Goal: Task Accomplishment & Management: Manage account settings

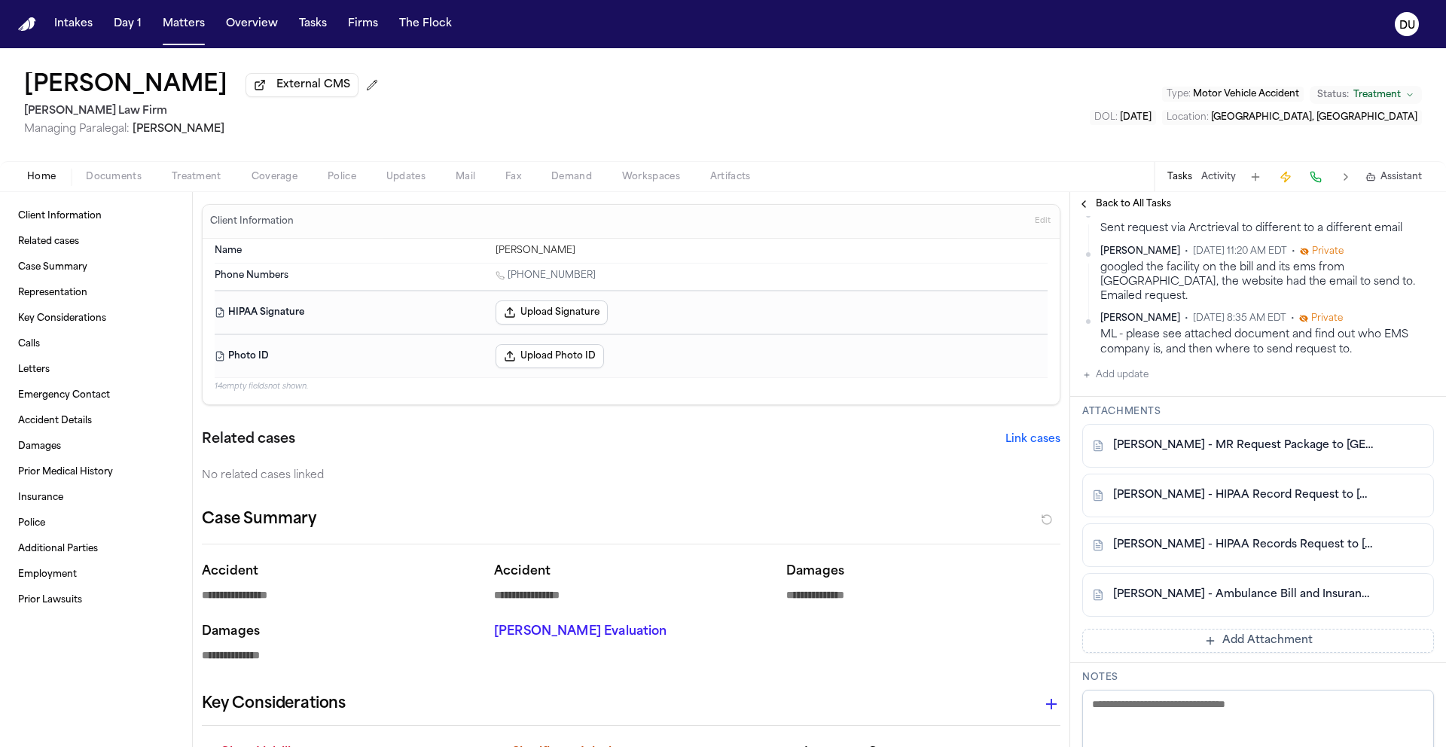
scroll to position [122, 0]
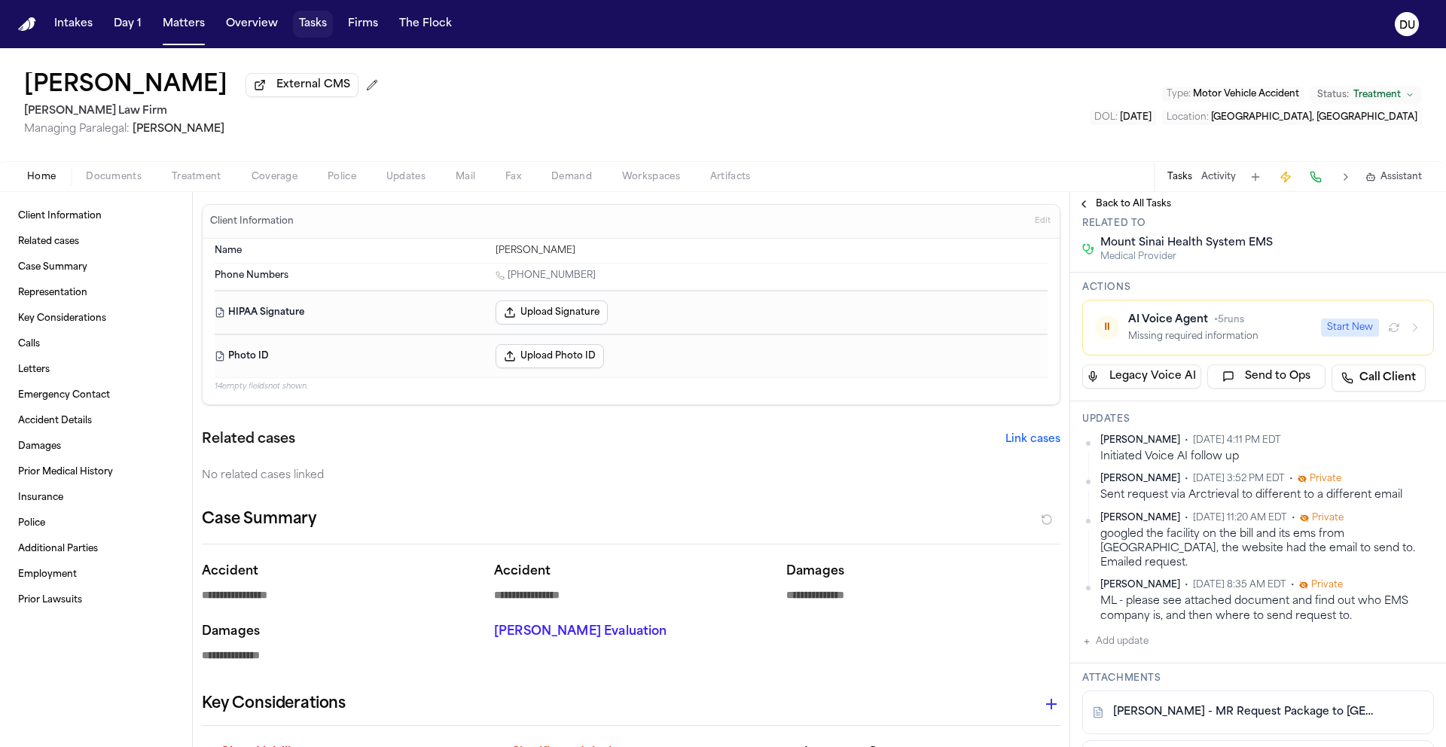
click at [317, 23] on button "Tasks" at bounding box center [313, 24] width 40 height 27
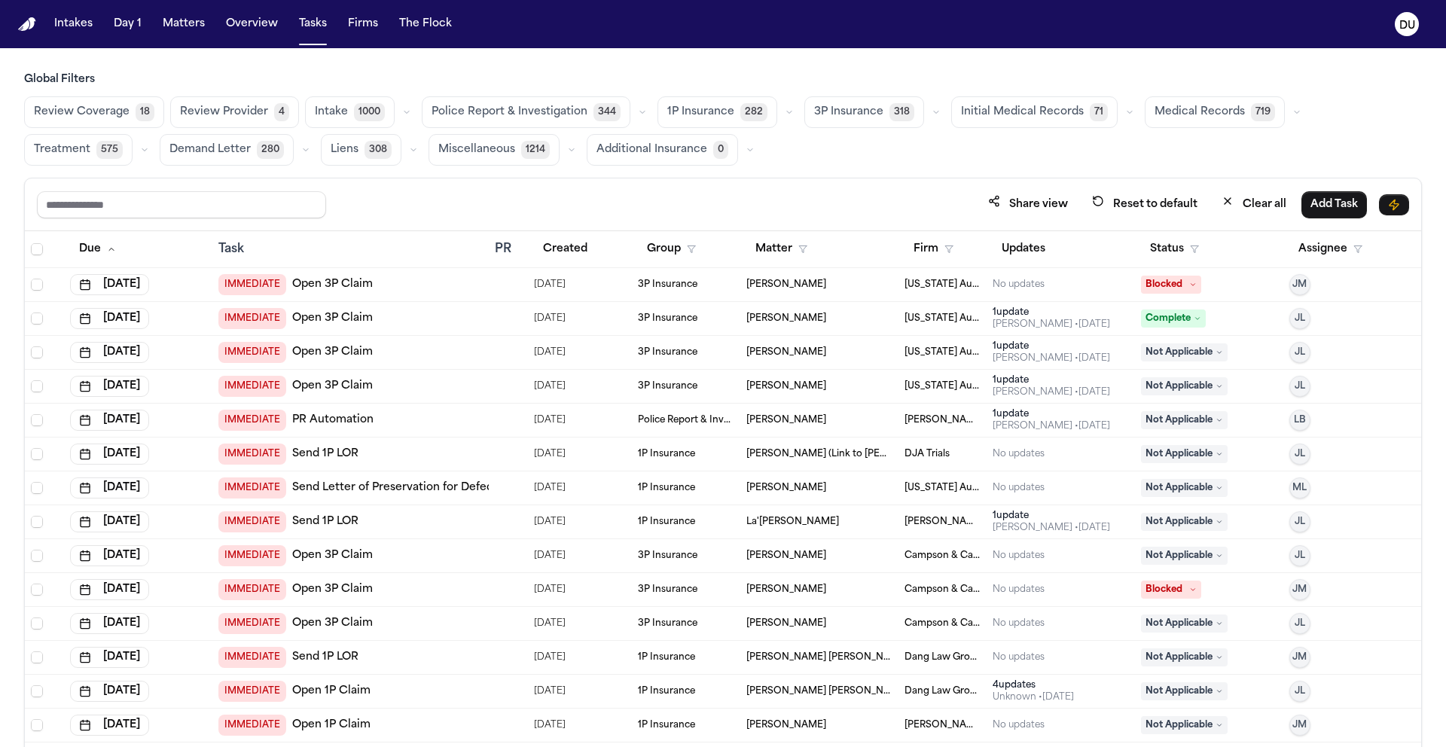
click at [1211, 115] on span "Medical Records" at bounding box center [1199, 112] width 90 height 15
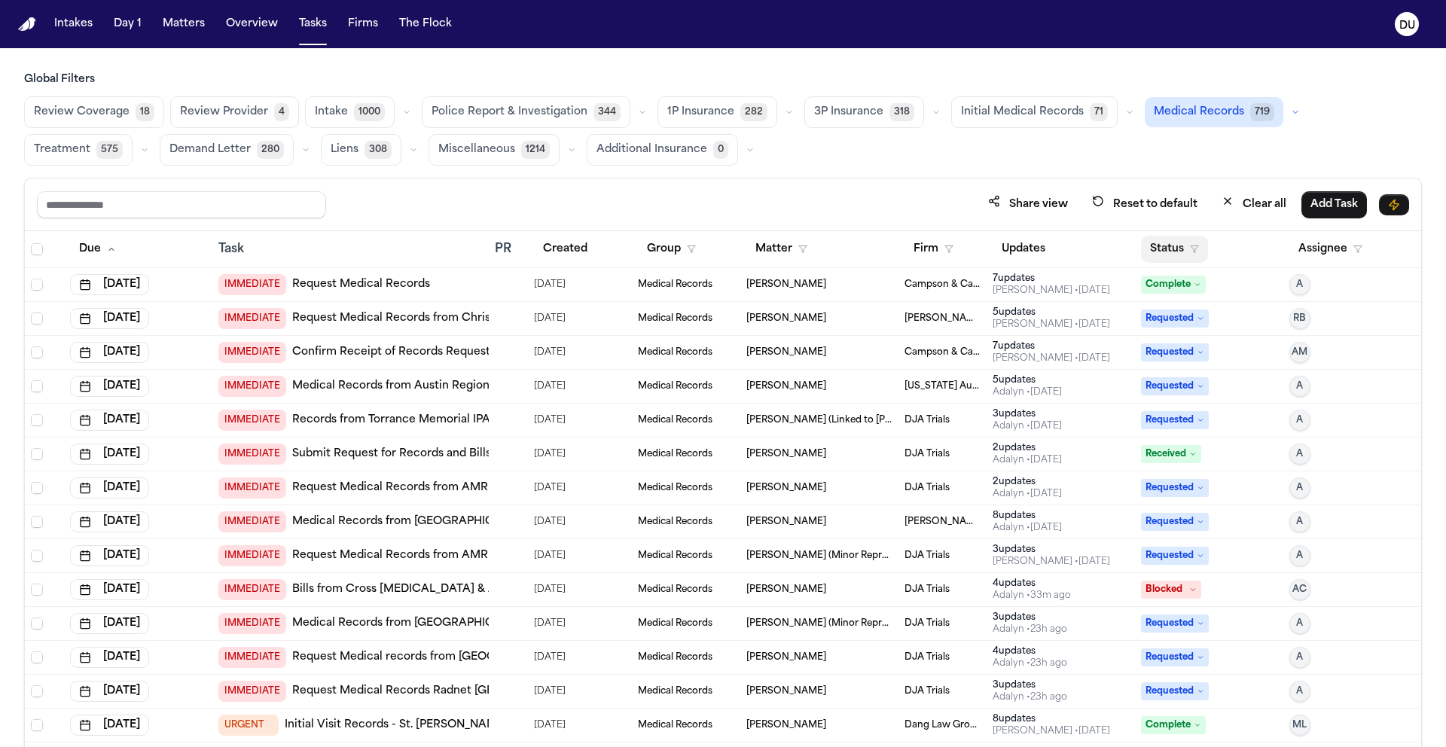
click at [1173, 237] on button "Status" at bounding box center [1174, 249] width 67 height 27
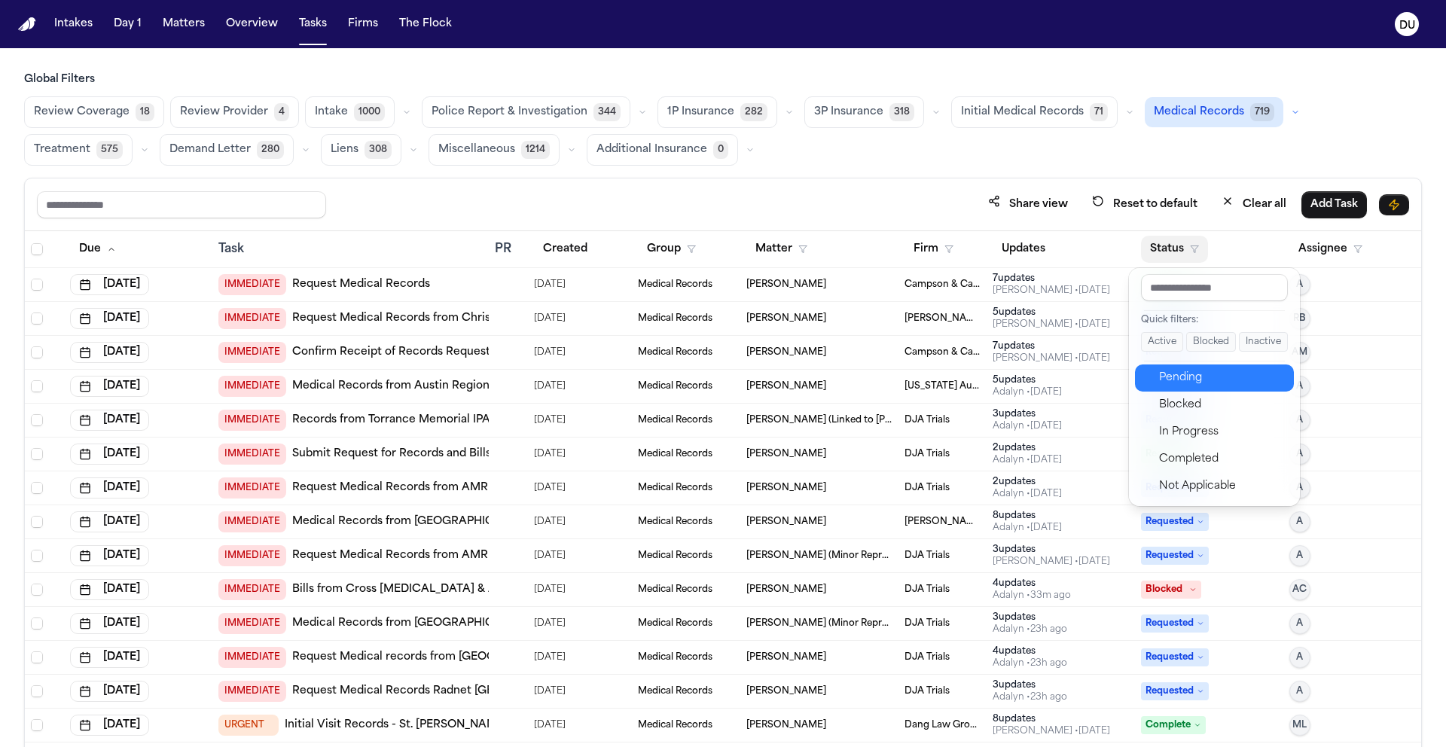
click at [1172, 374] on div "Pending" at bounding box center [1222, 378] width 126 height 18
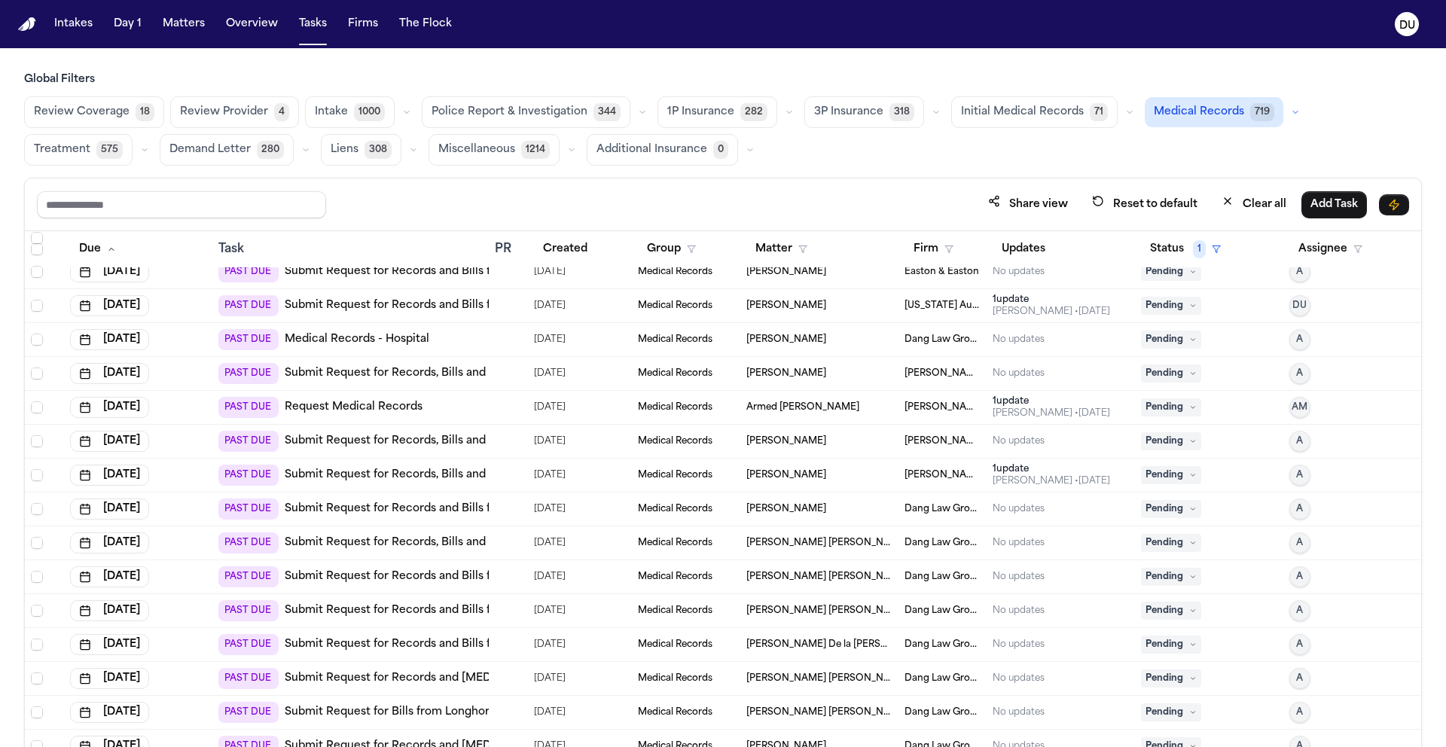
scroll to position [614, 0]
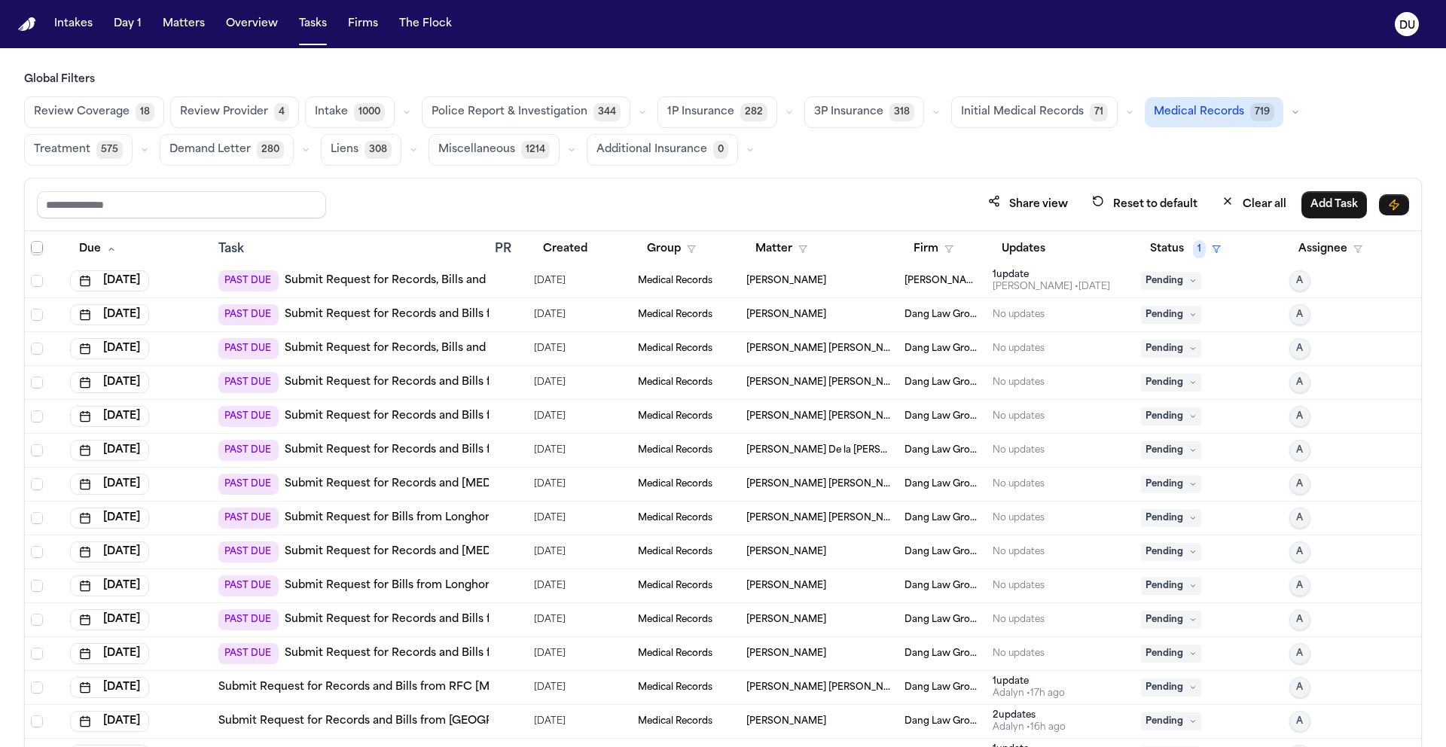
click at [35, 249] on span "Select row" at bounding box center [37, 247] width 12 height 12
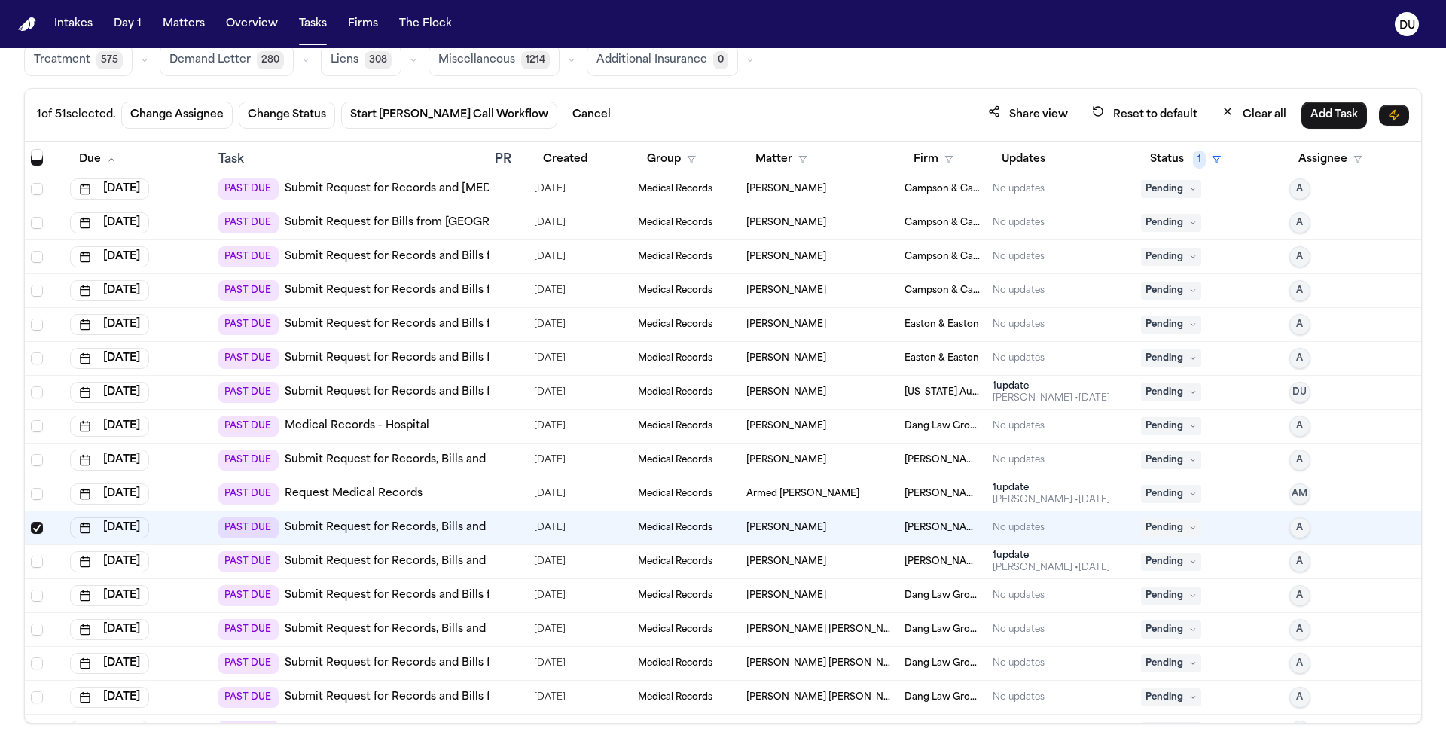
scroll to position [247, 0]
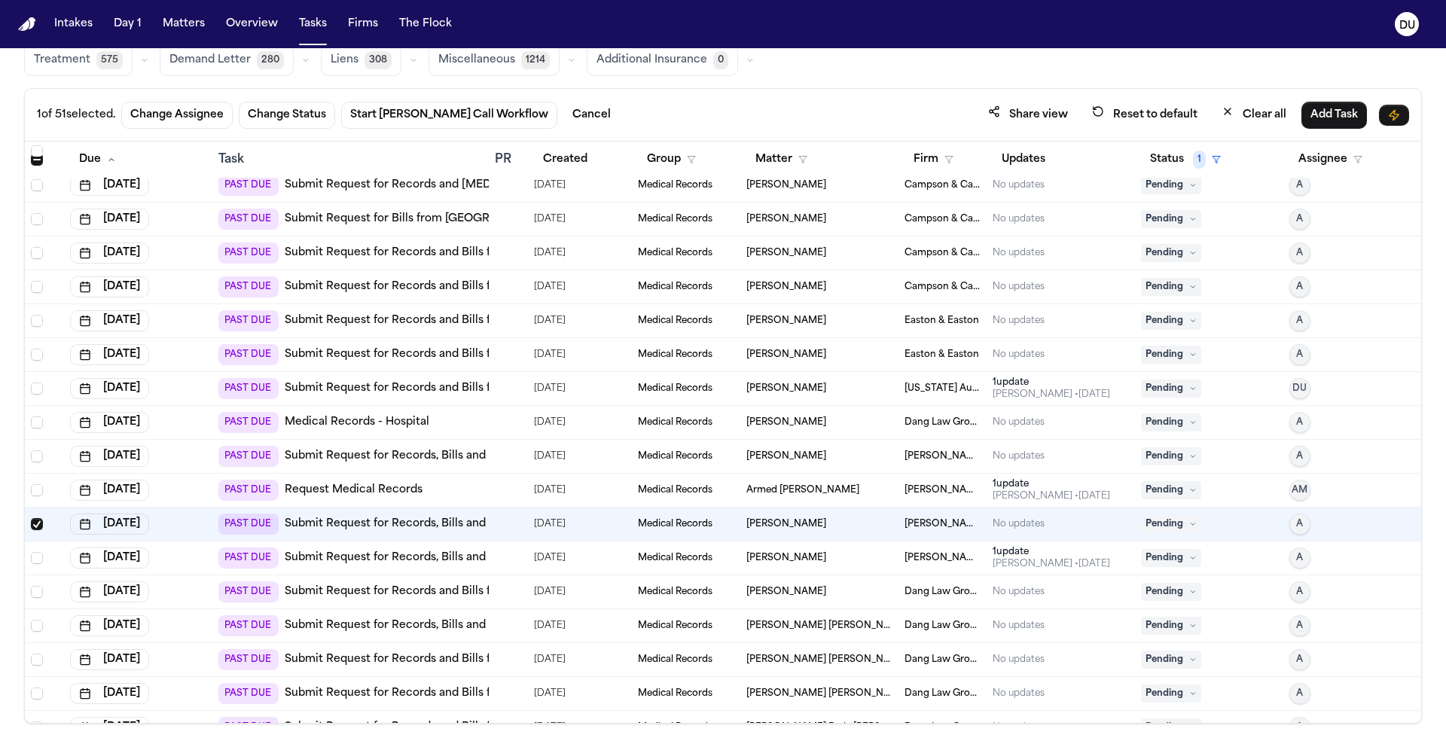
click at [450, 392] on link "Submit Request for Records and Bills from Corewell Health Wayne Hospital Family…" at bounding box center [615, 388] width 661 height 15
click at [36, 22] on nav "Intakes Day 1 Matters Overview Tasks Firms The Flock DU" at bounding box center [723, 24] width 1446 height 48
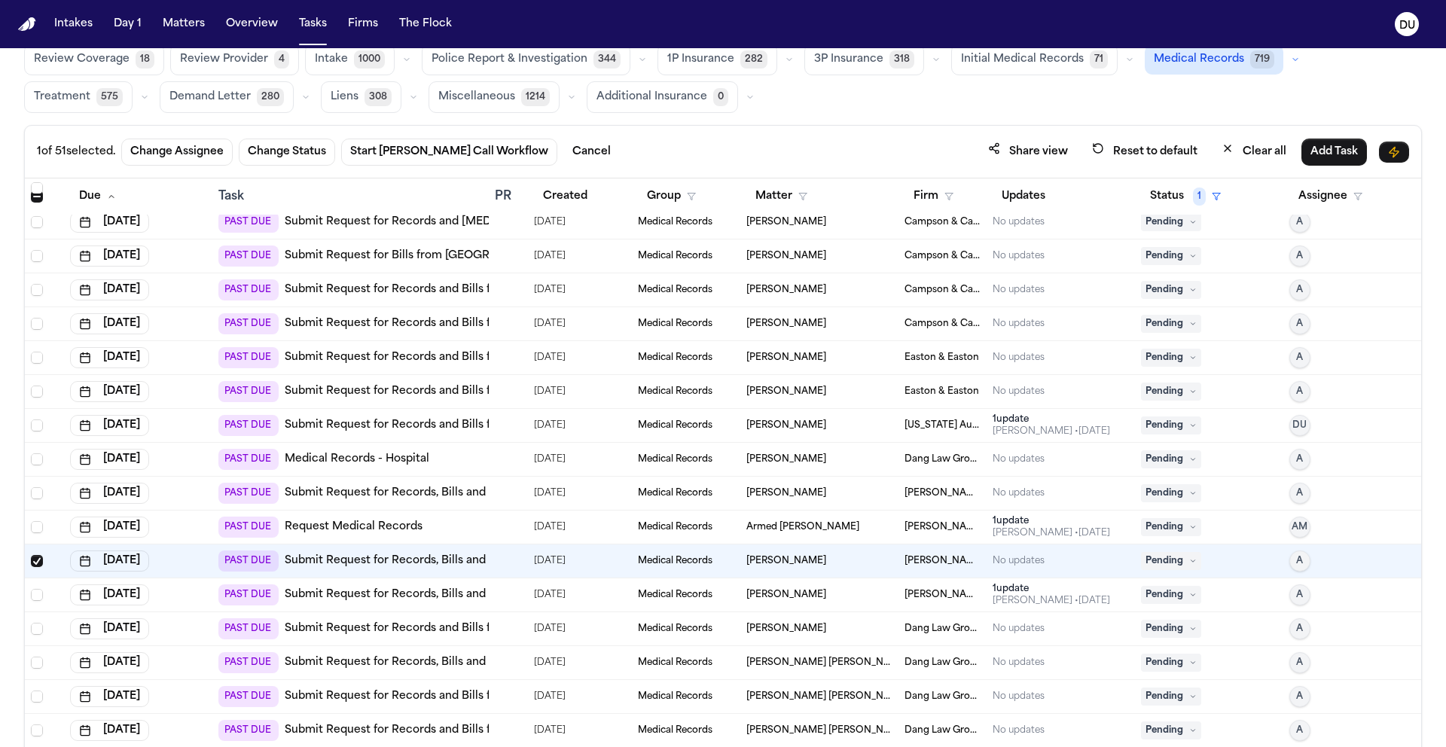
scroll to position [0, 0]
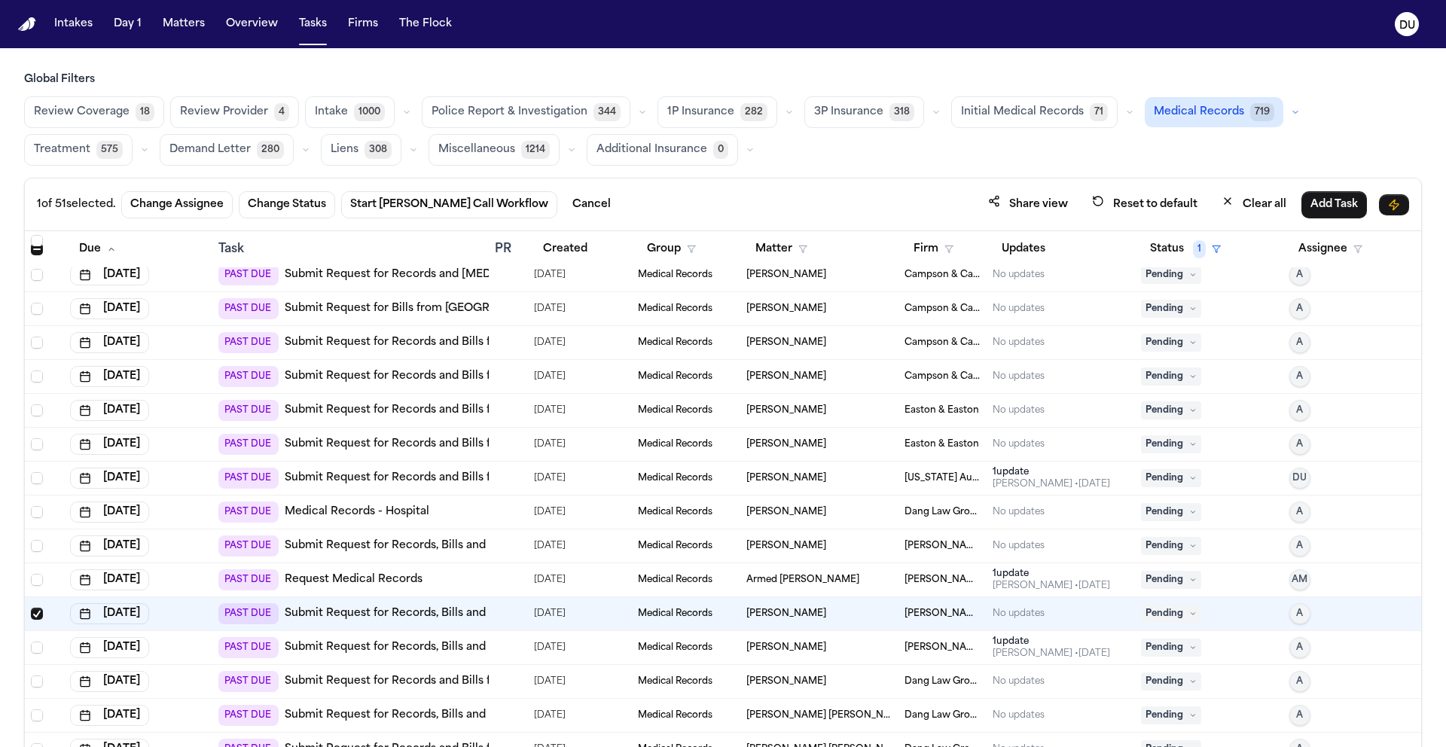
click at [23, 32] on nav "Intakes Day 1 Matters Overview Tasks Firms The Flock DU" at bounding box center [723, 24] width 1446 height 48
click at [28, 26] on img "Home" at bounding box center [27, 24] width 18 height 14
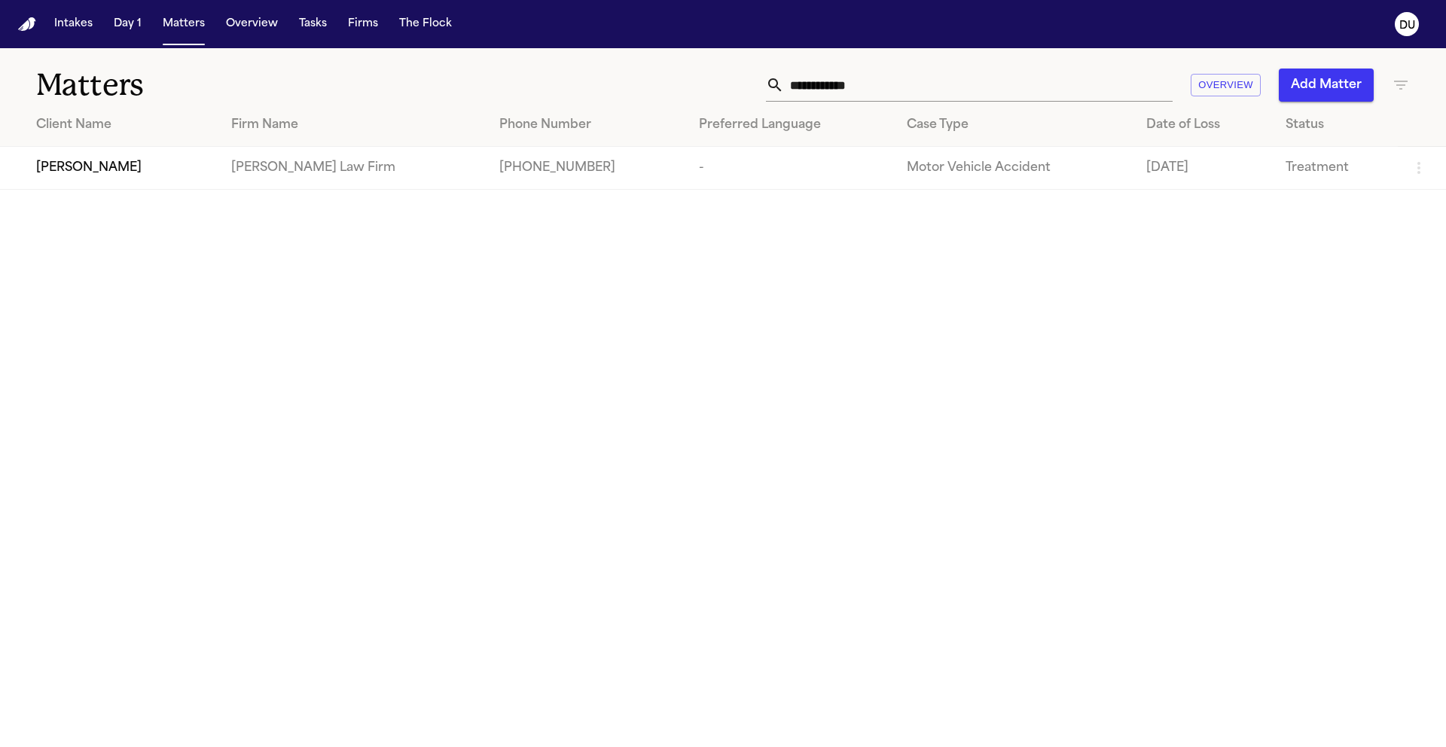
click at [487, 161] on td "+13322177488" at bounding box center [587, 168] width 200 height 43
click at [379, 175] on td "Martello Law Firm" at bounding box center [353, 168] width 268 height 43
click at [152, 172] on div "Taesean Noble" at bounding box center [121, 168] width 171 height 18
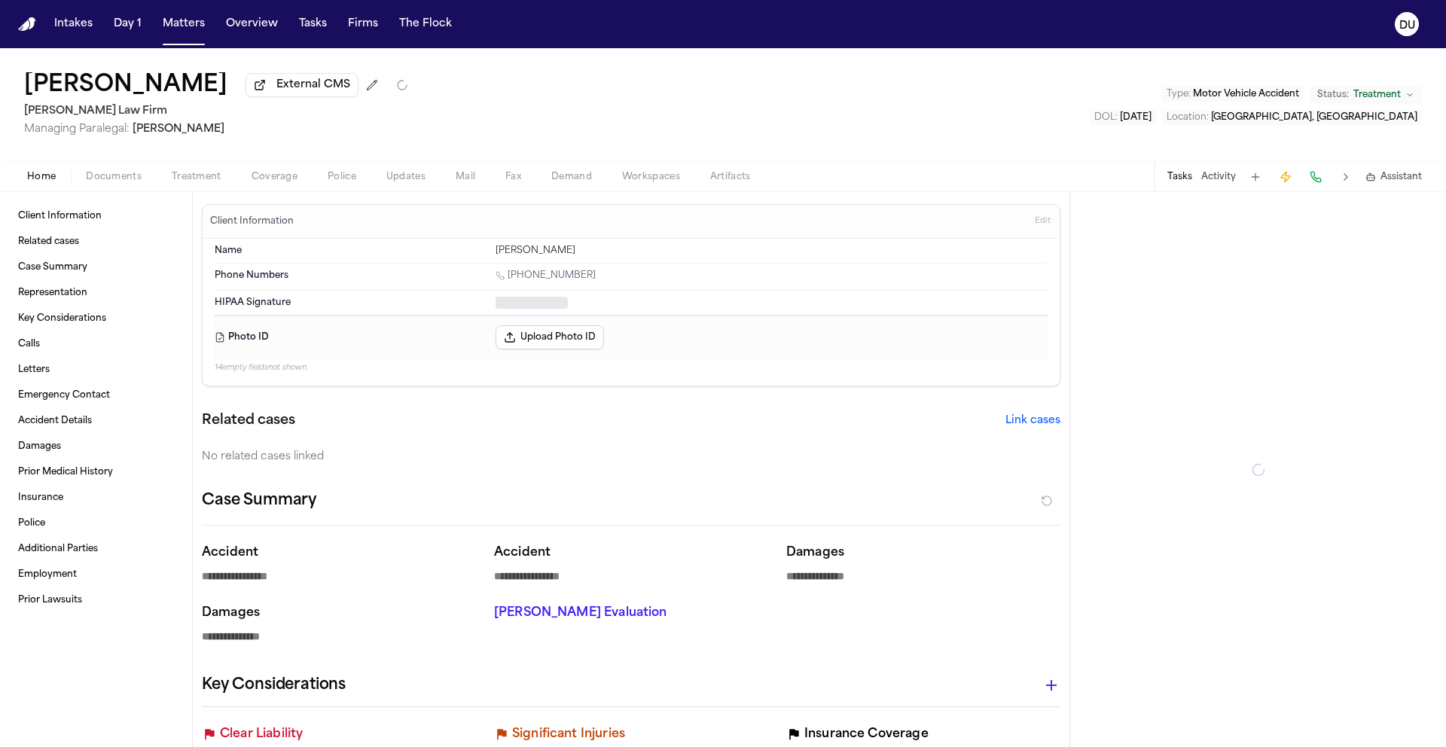
type textarea "*"
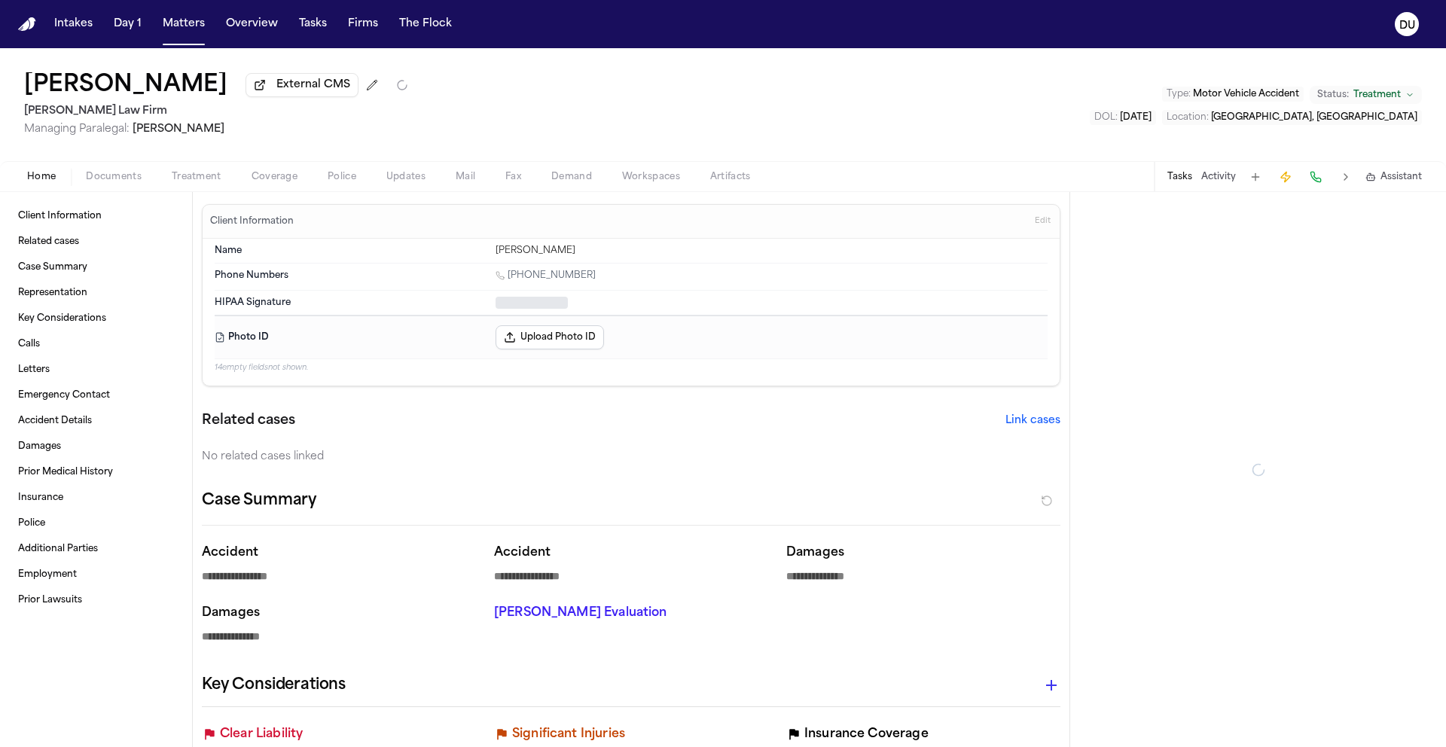
type textarea "*"
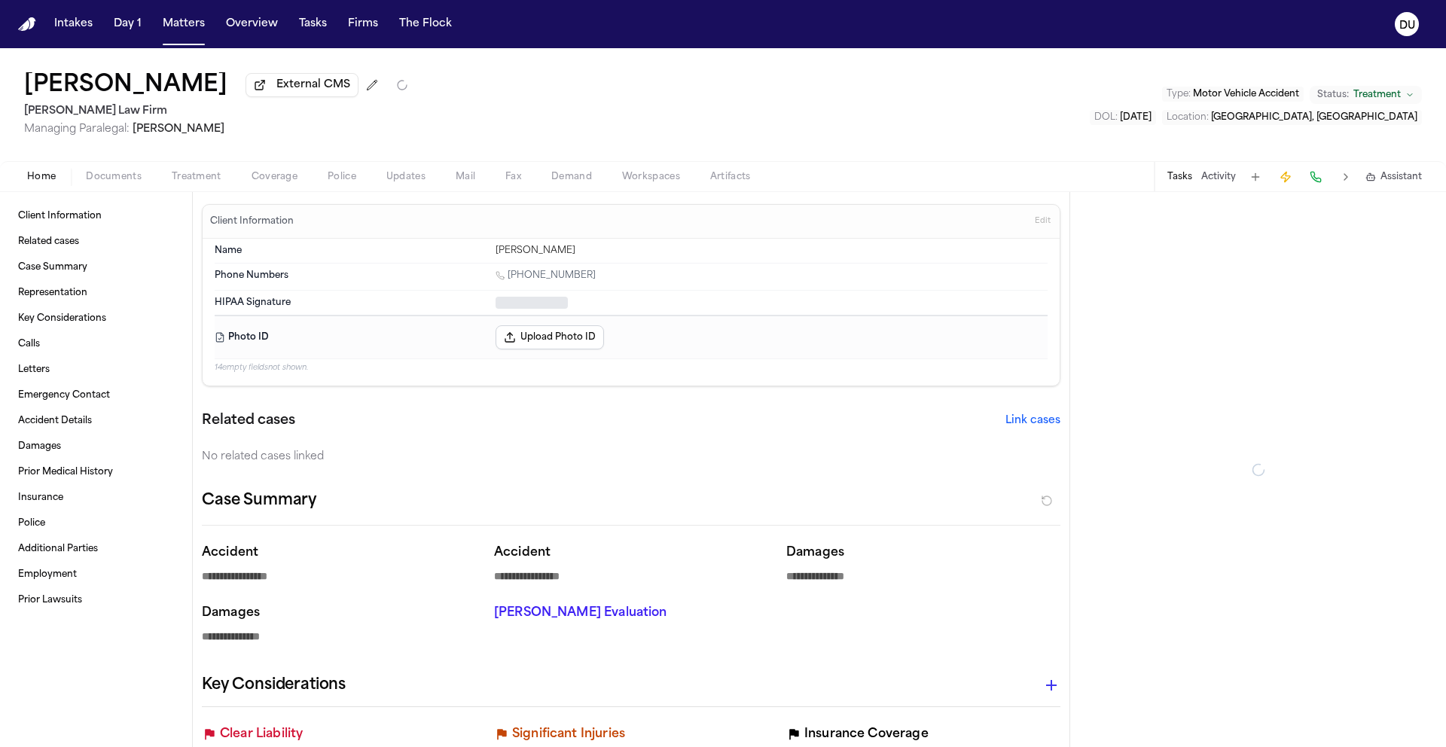
type textarea "*"
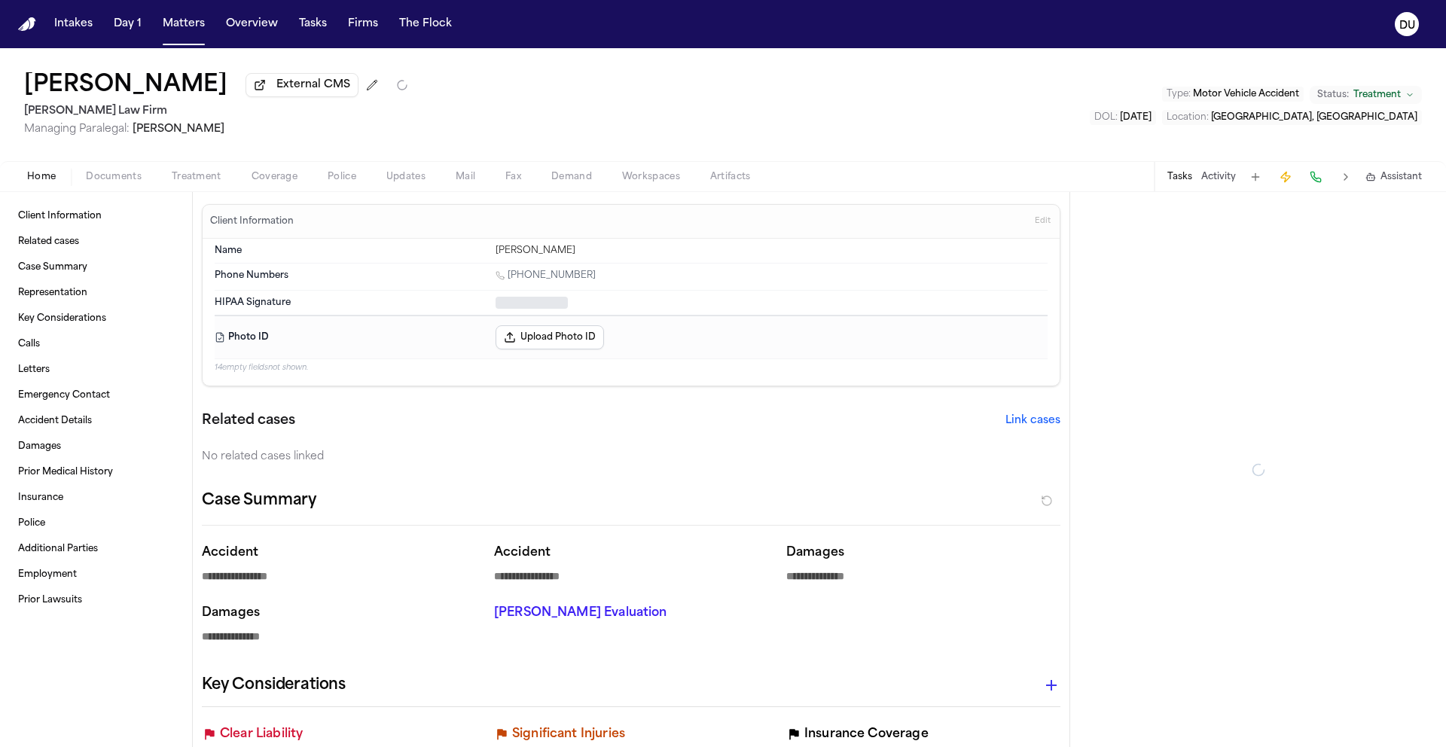
type textarea "*"
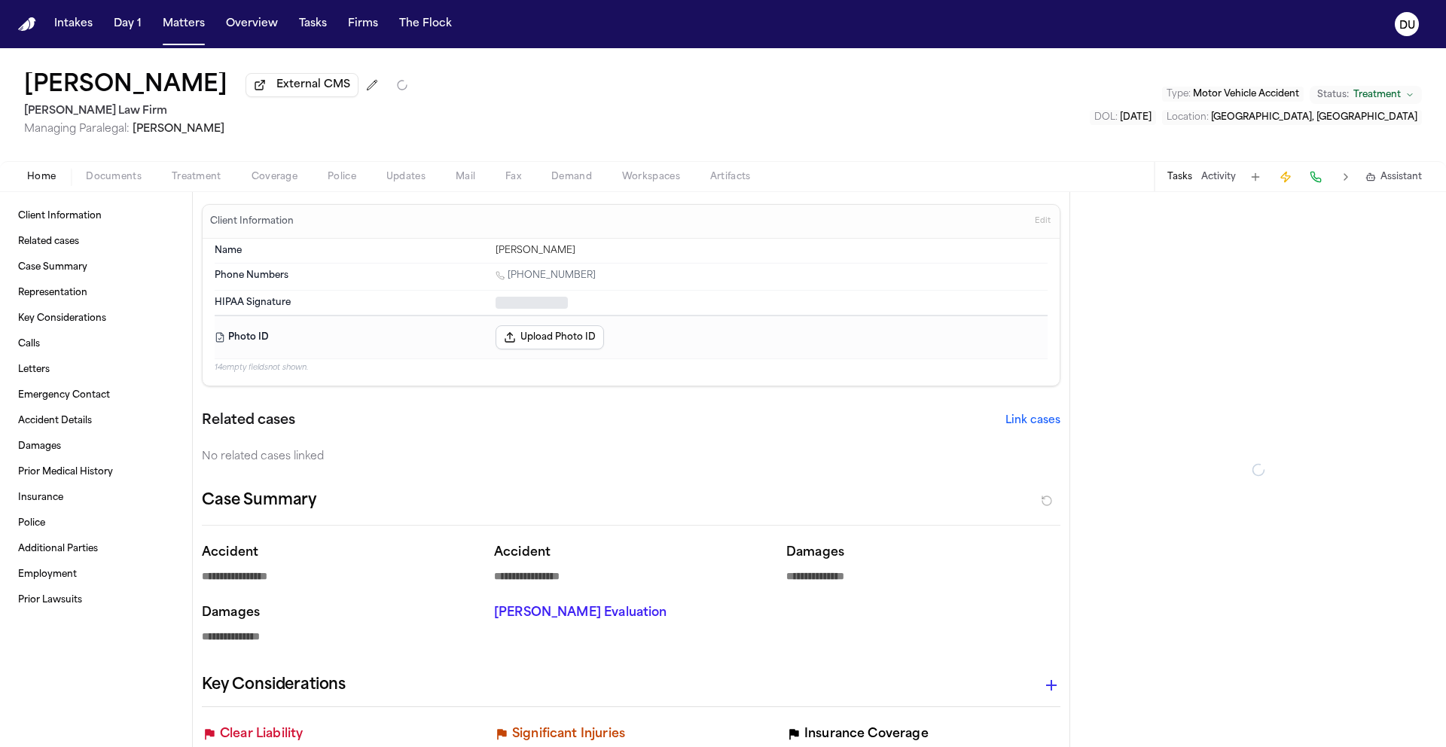
type textarea "*"
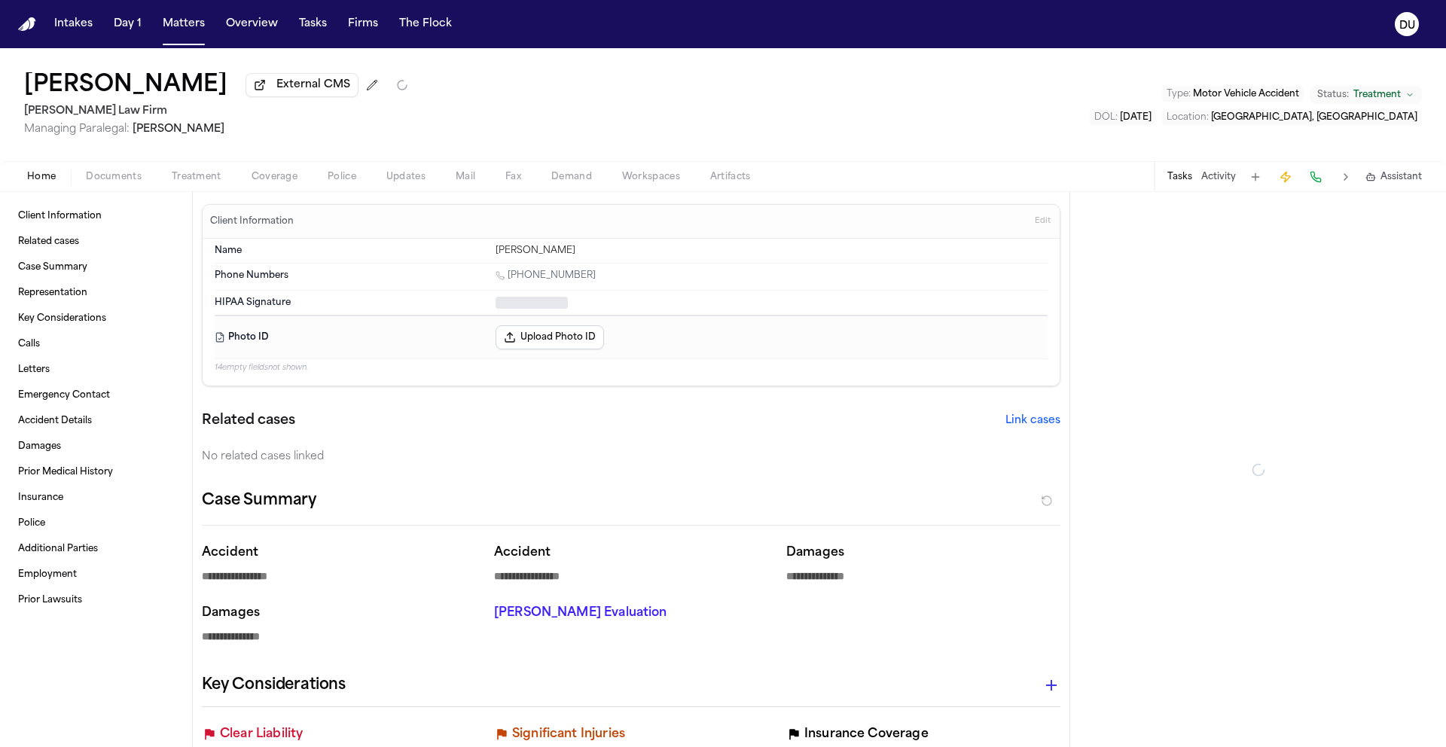
type textarea "*"
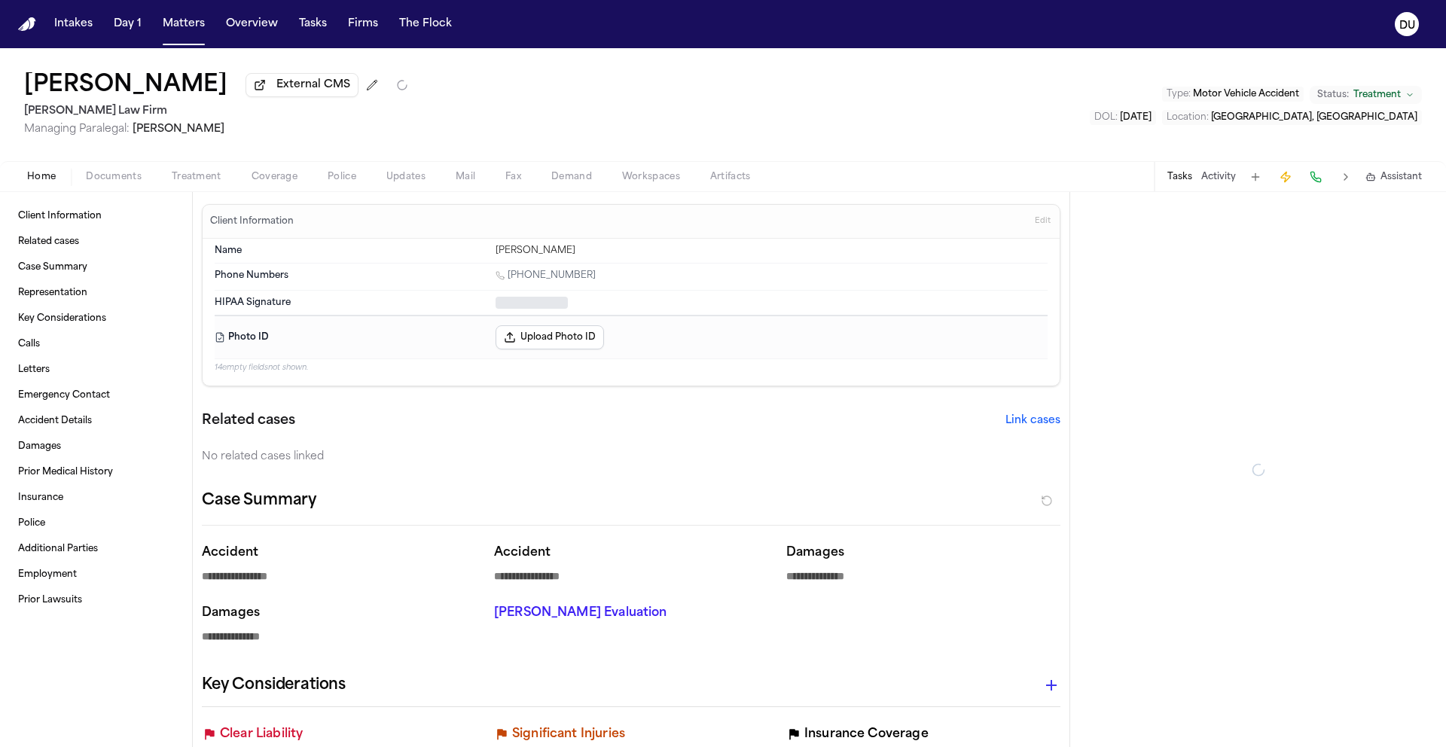
type textarea "*"
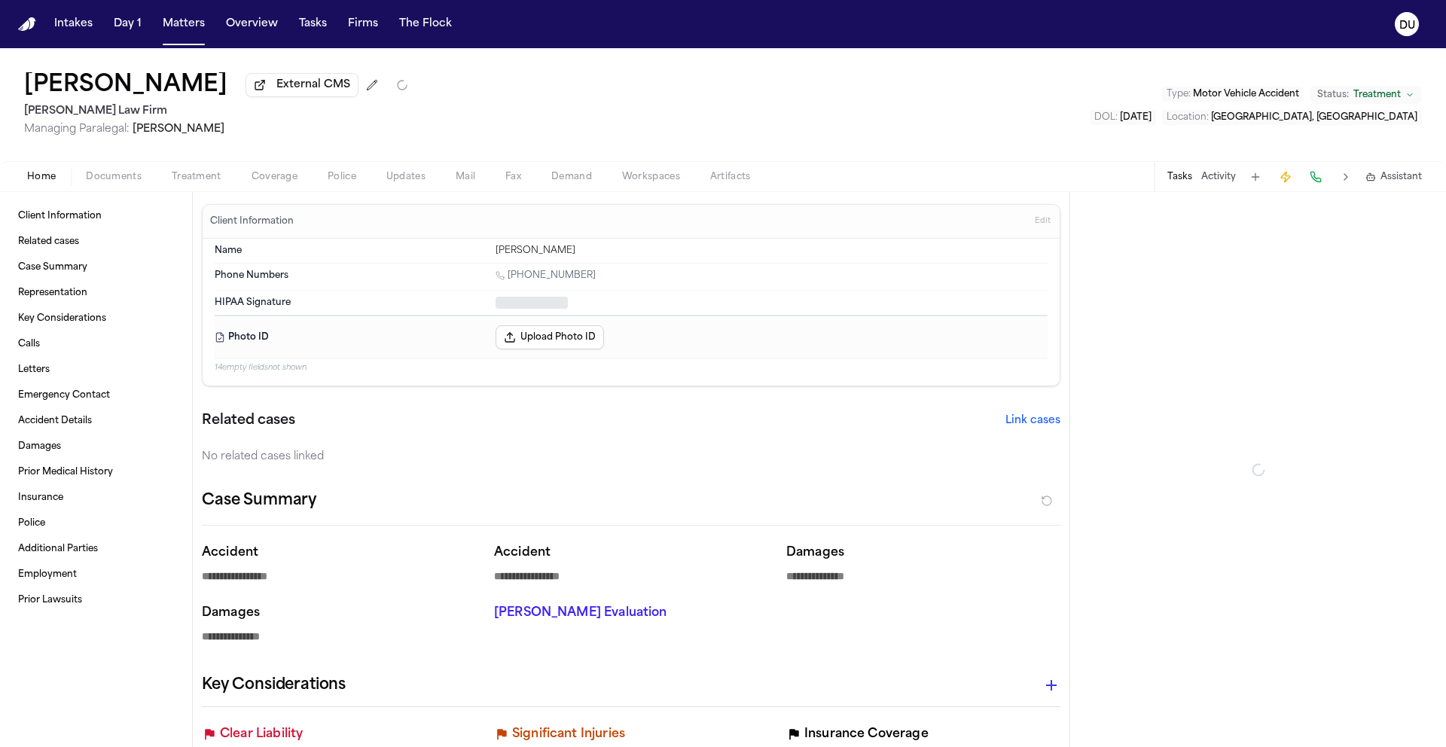
type textarea "*"
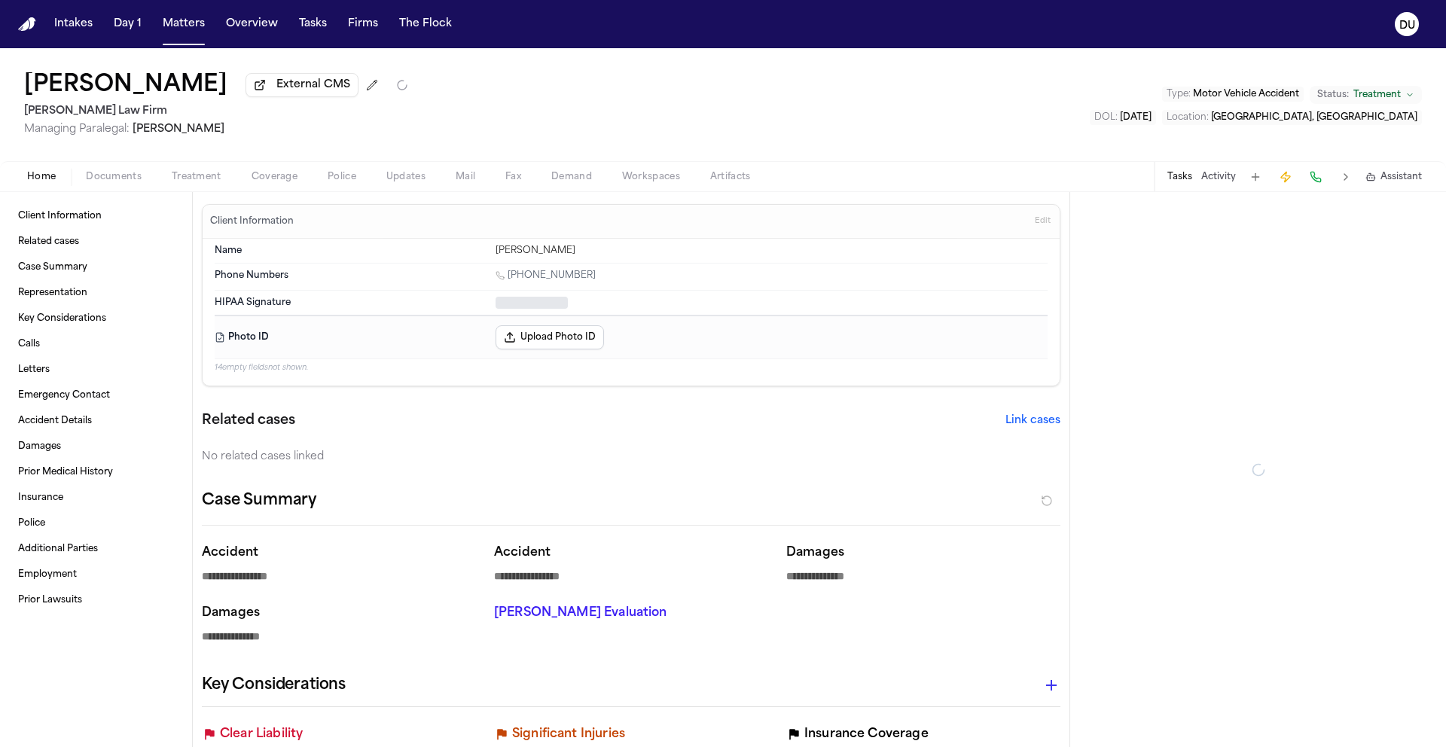
type textarea "*"
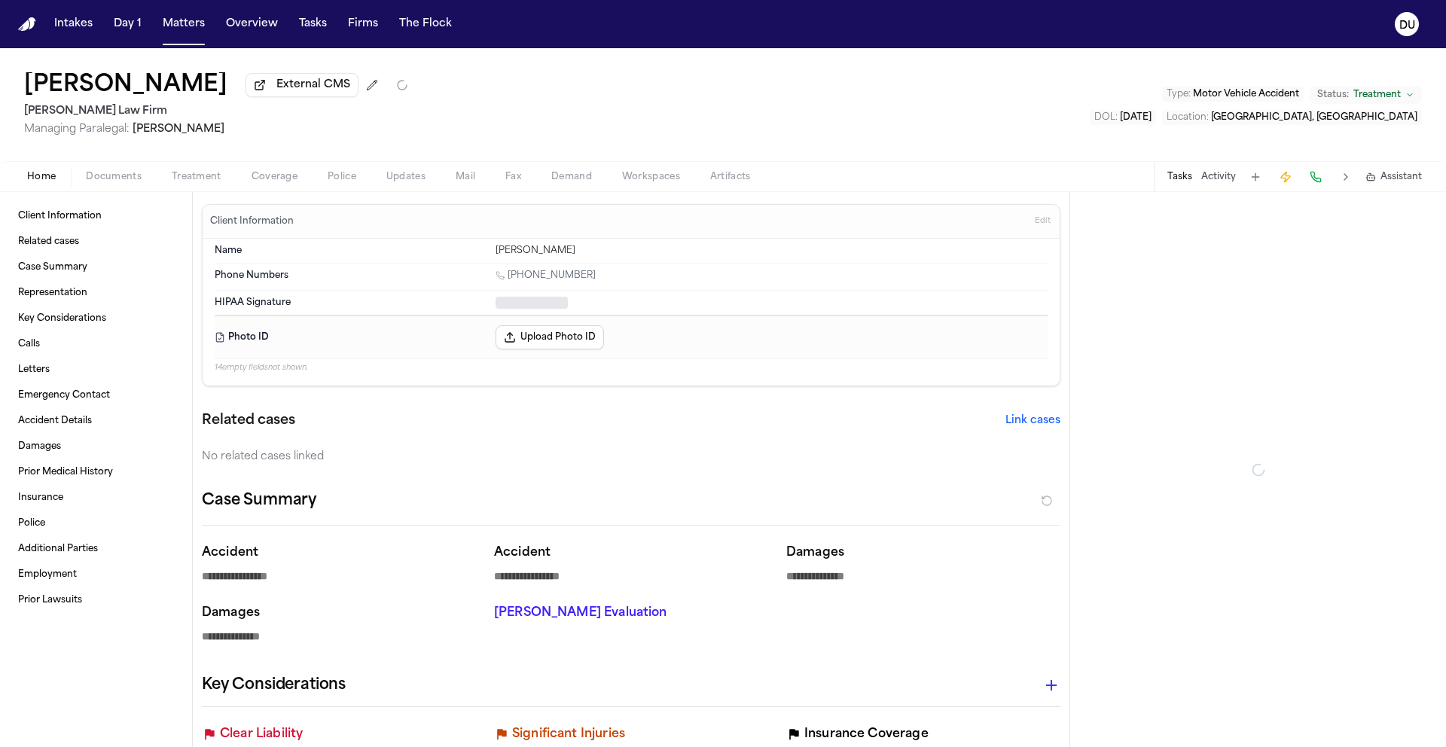
type textarea "*"
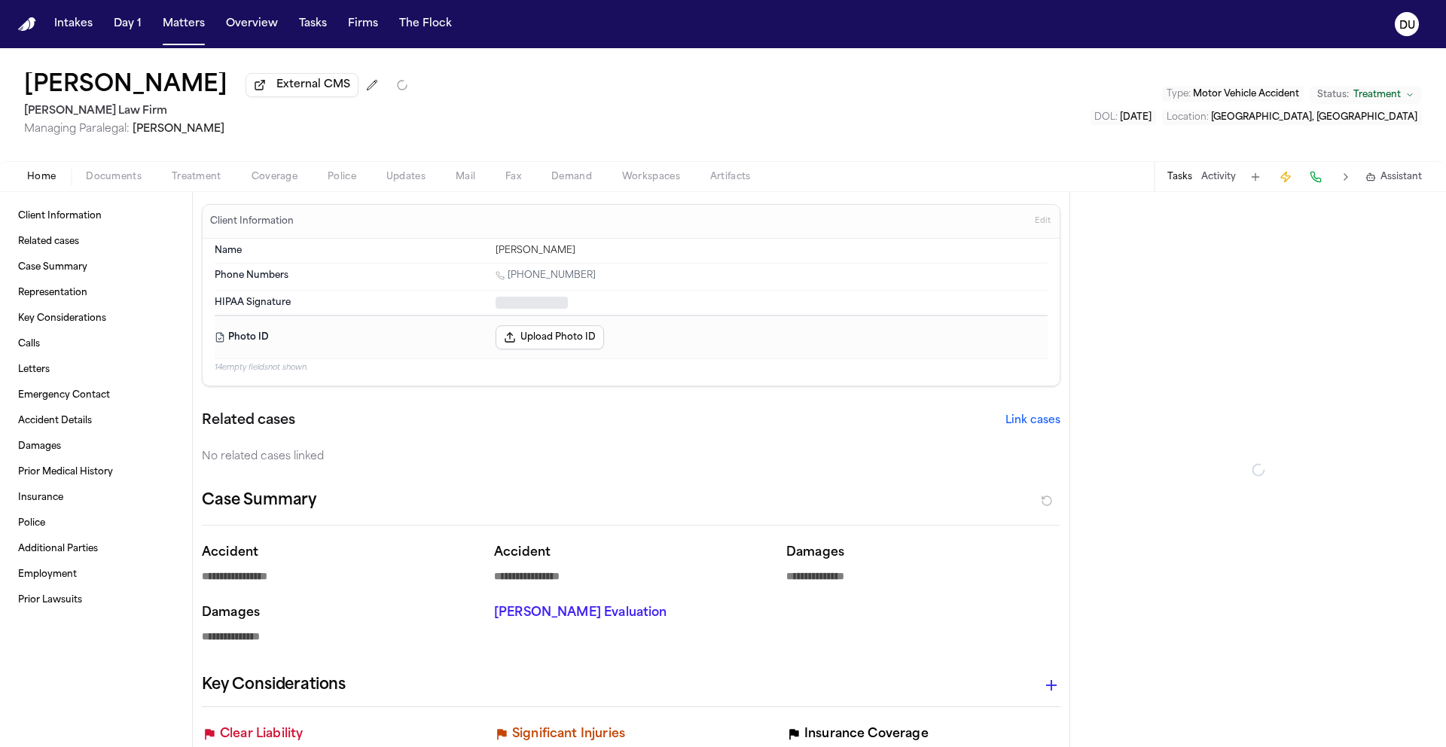
type textarea "*"
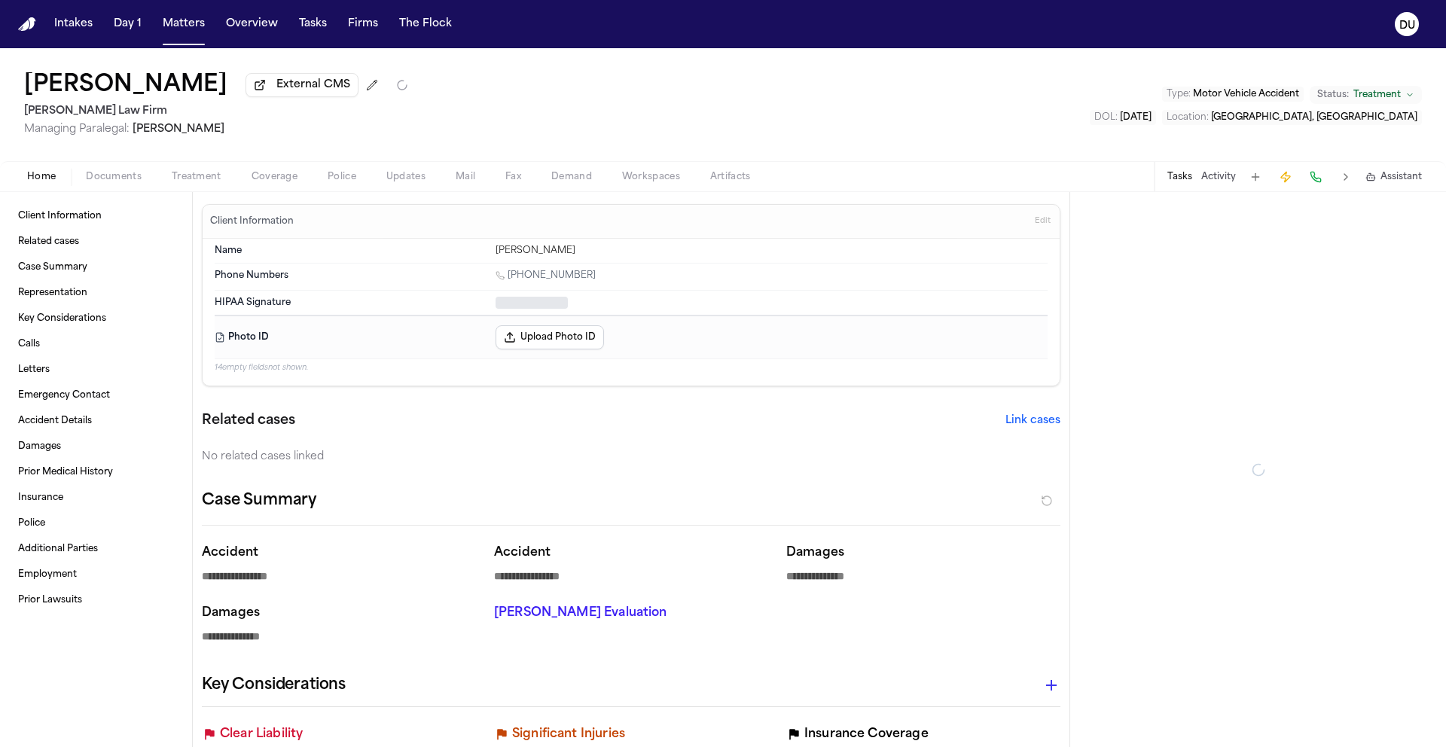
type textarea "*"
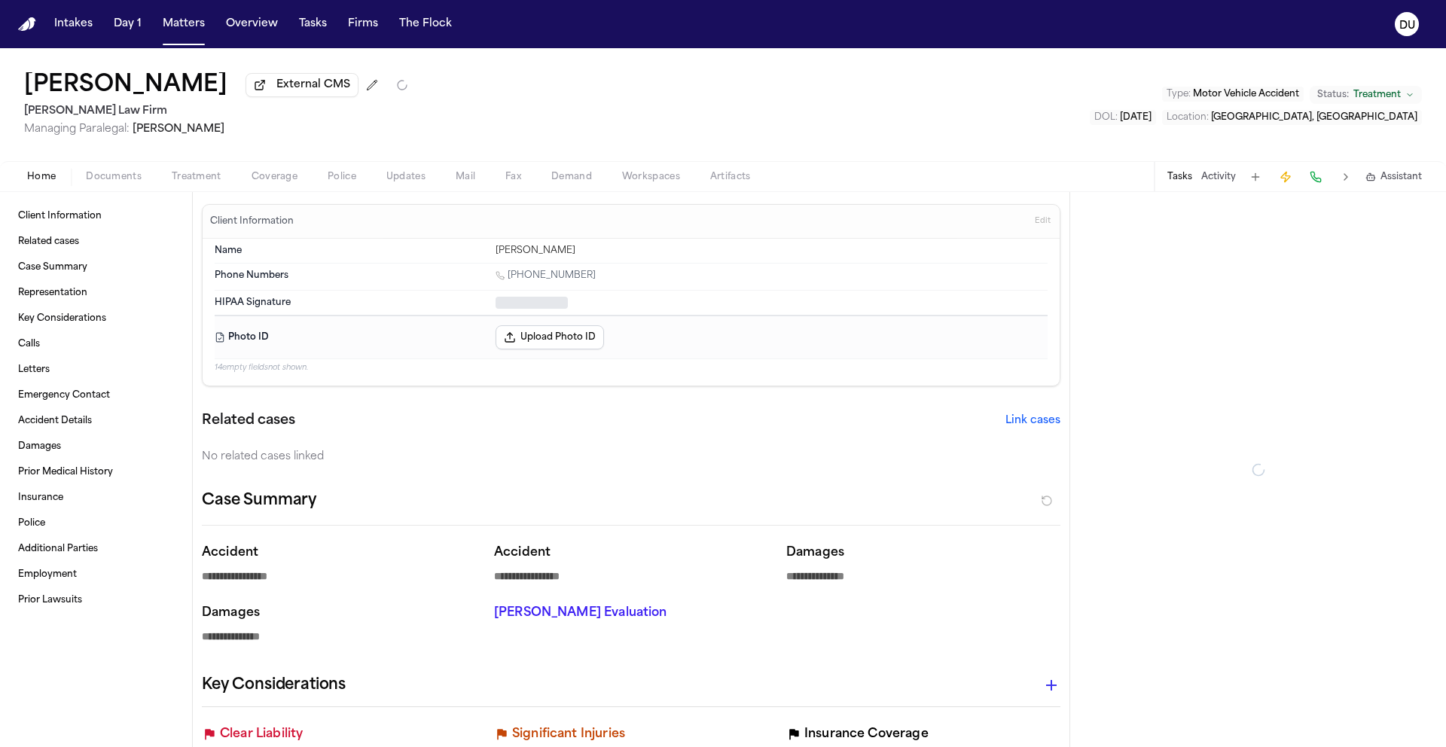
type textarea "*"
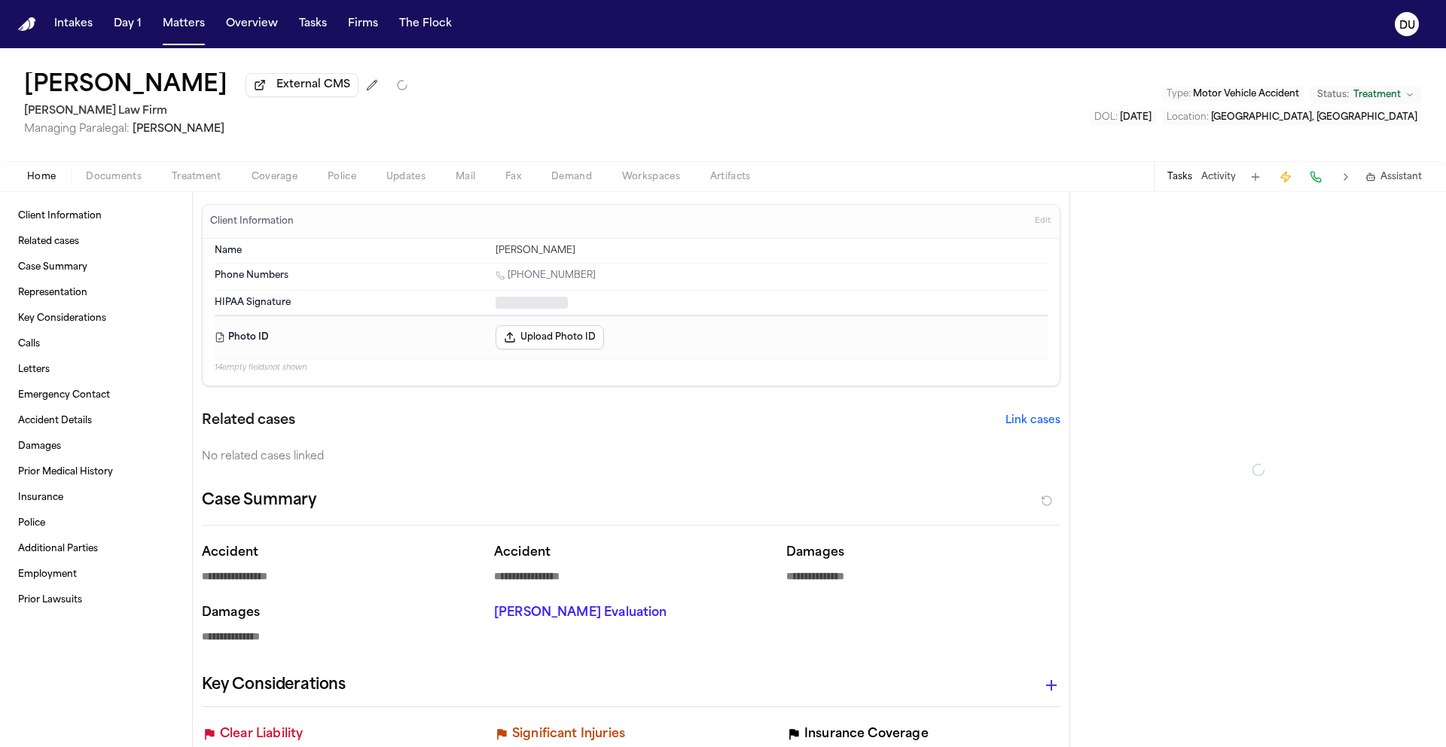
type textarea "*"
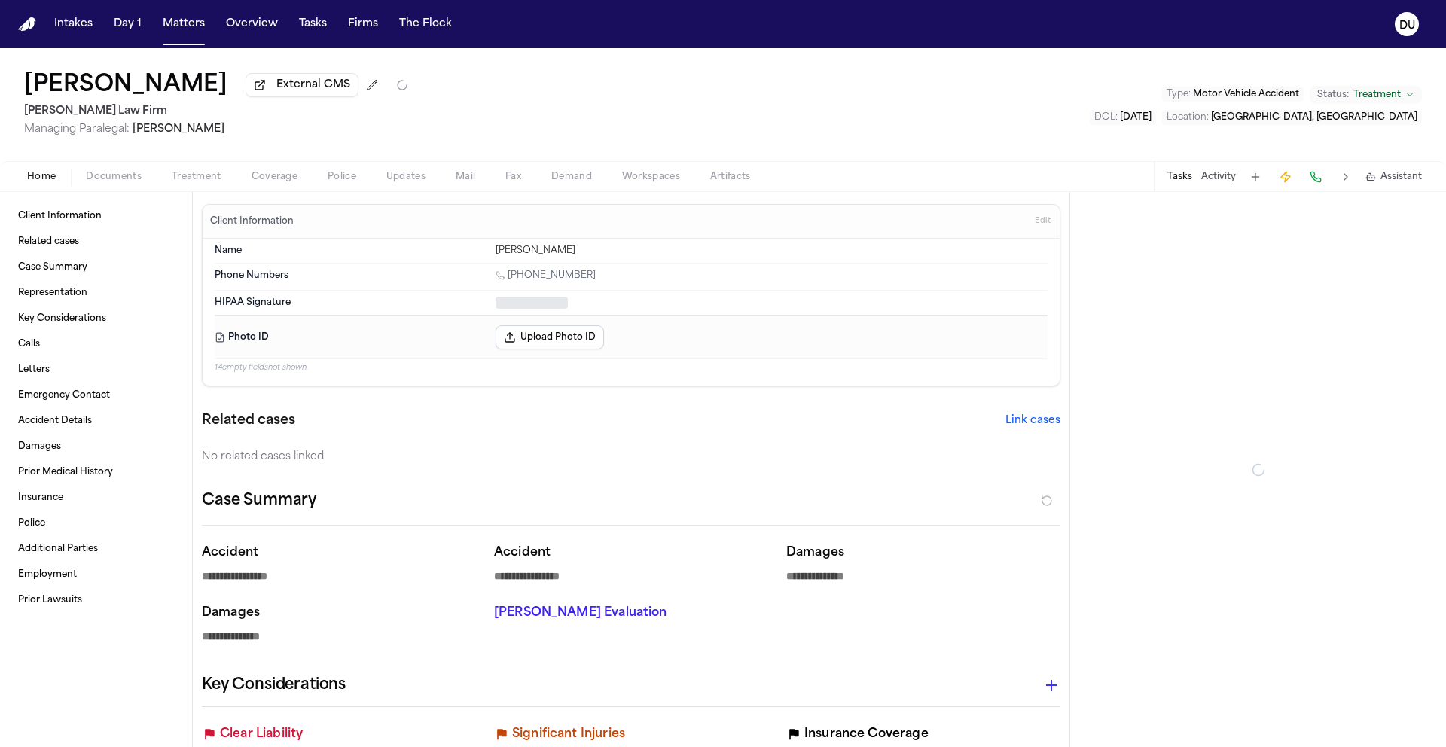
type textarea "*"
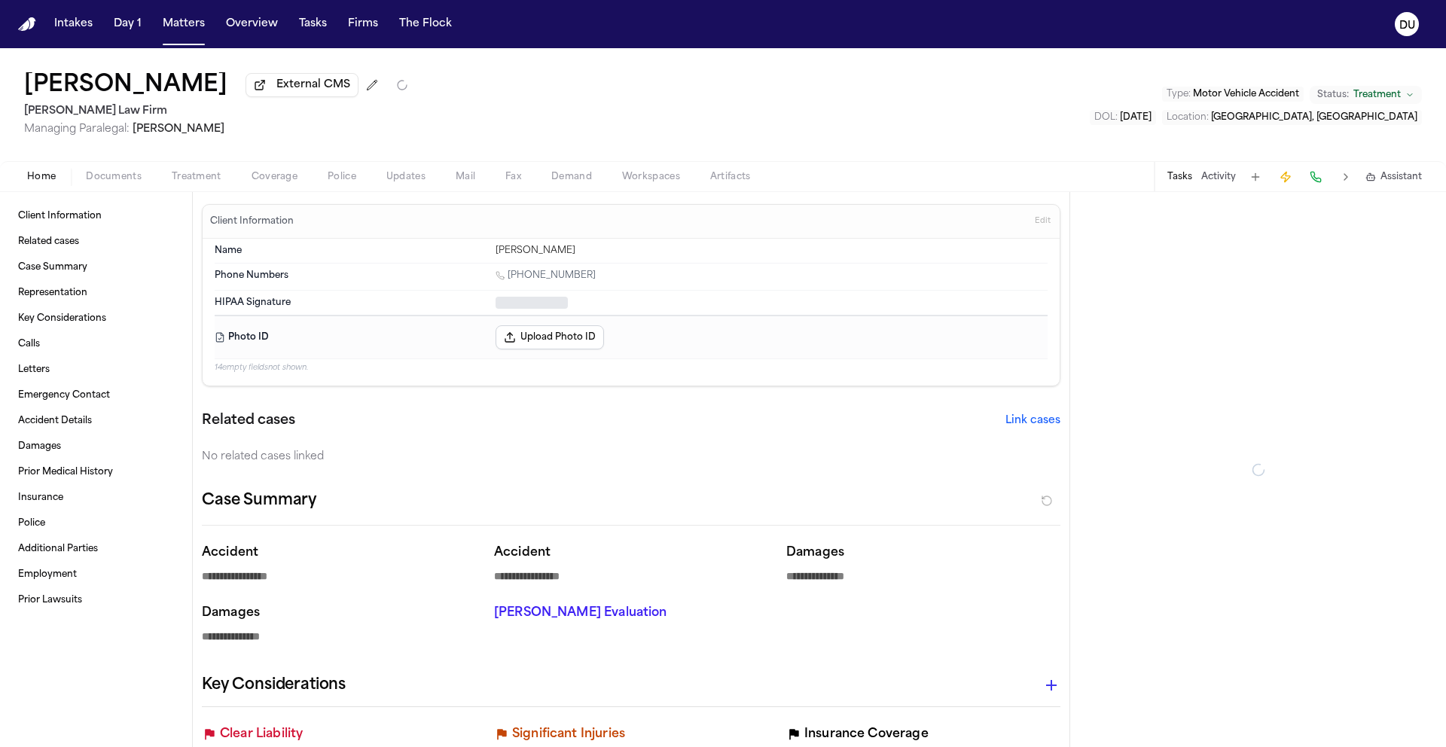
type textarea "*"
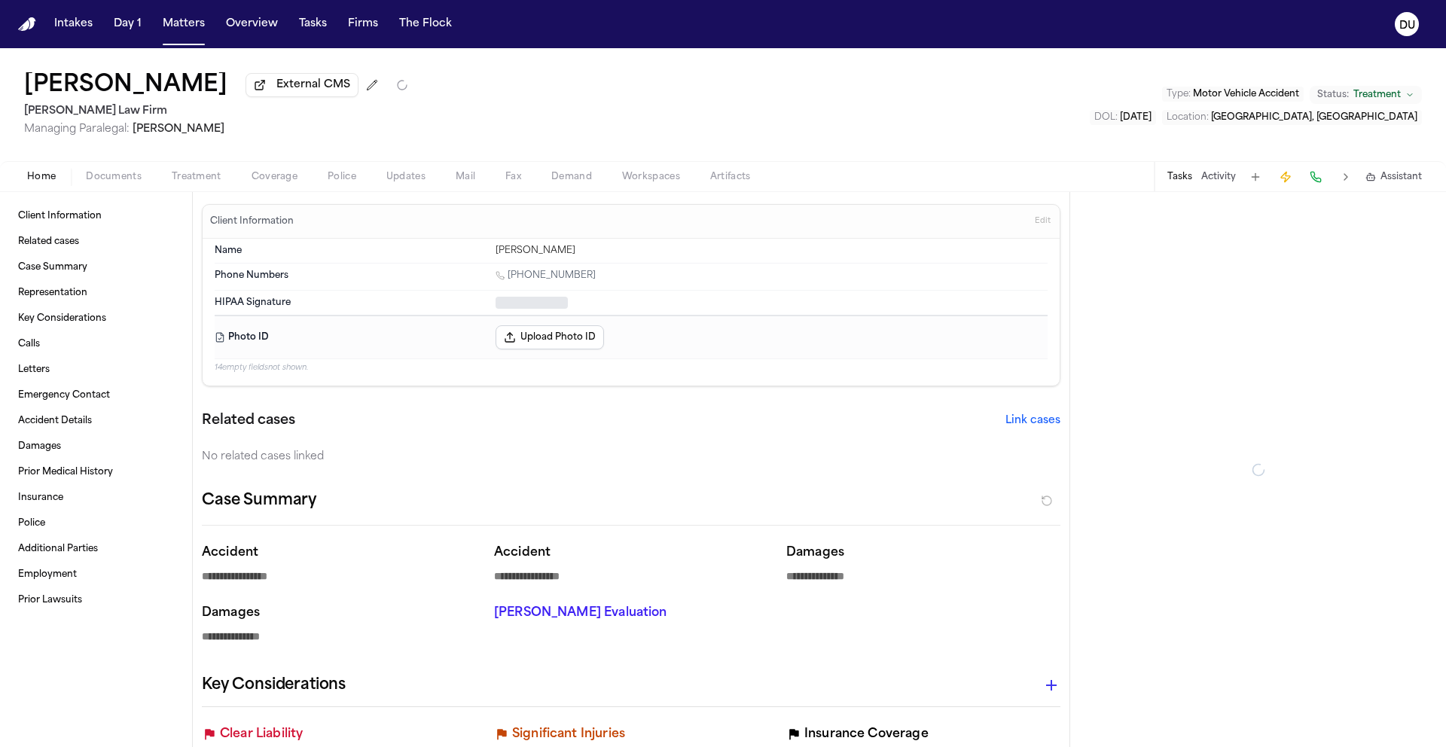
type textarea "*"
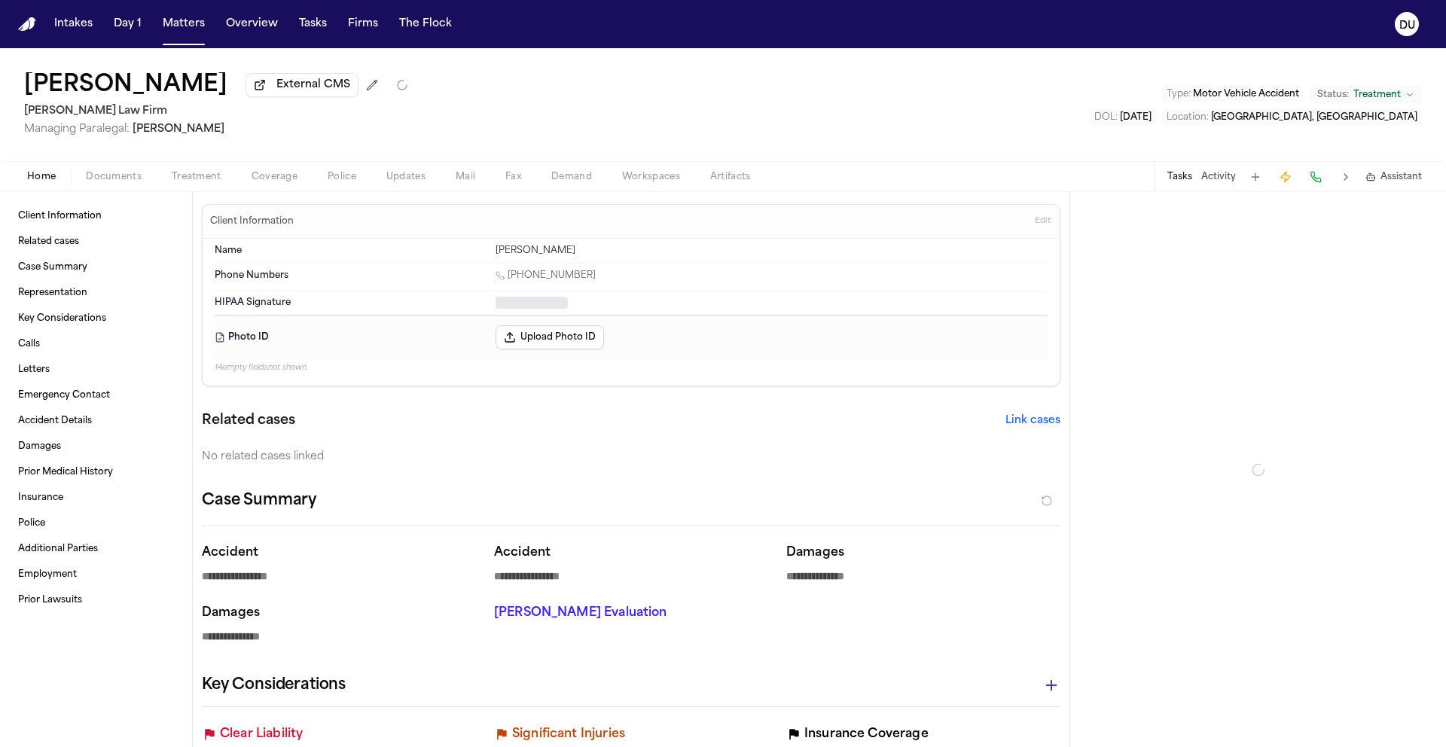
type textarea "*"
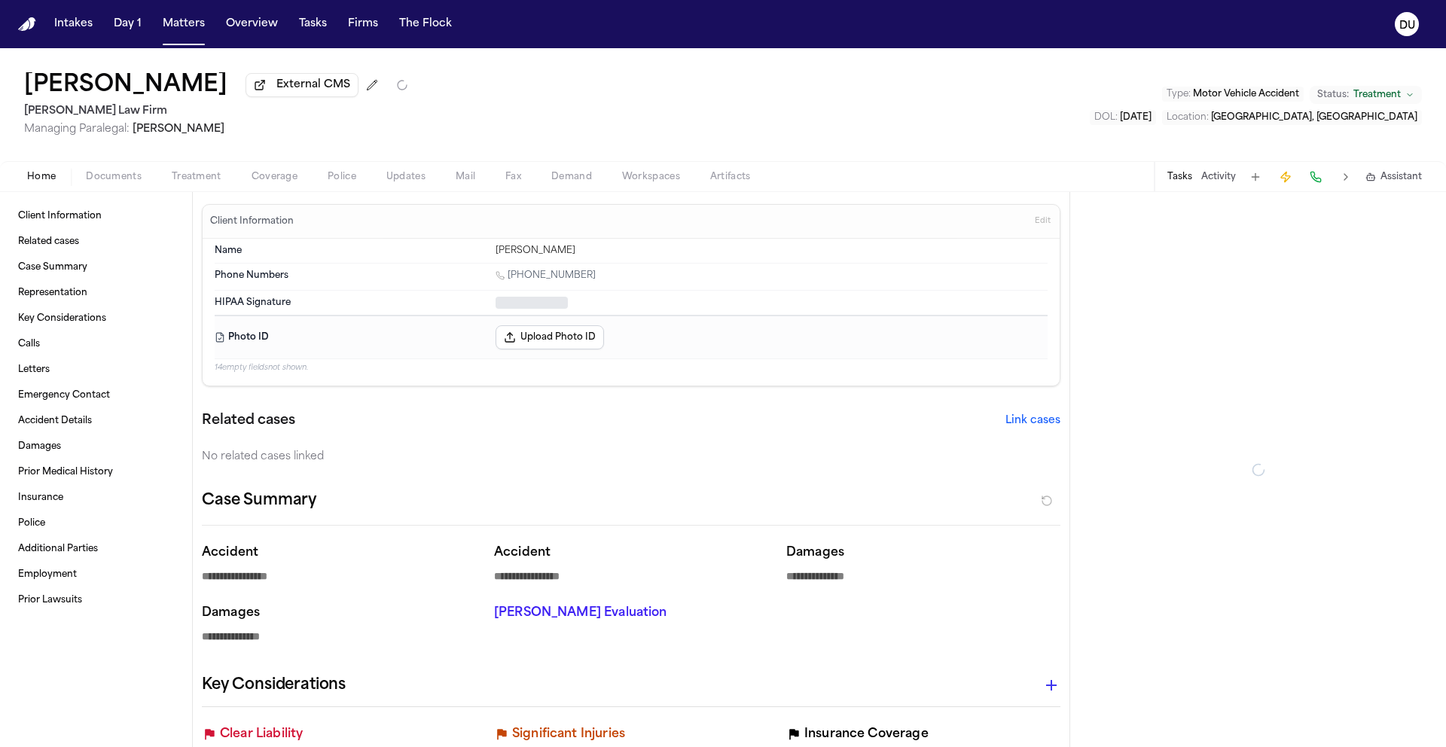
type textarea "*"
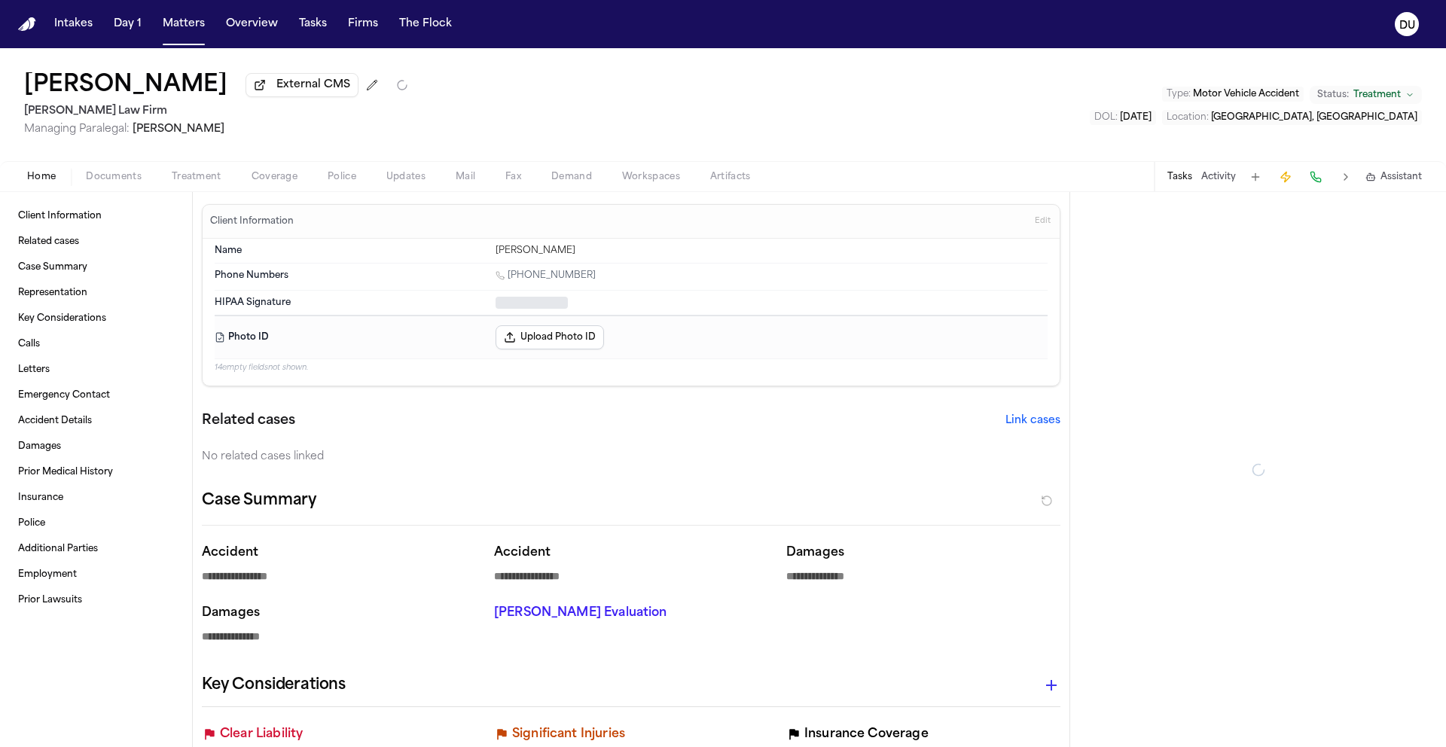
type textarea "*"
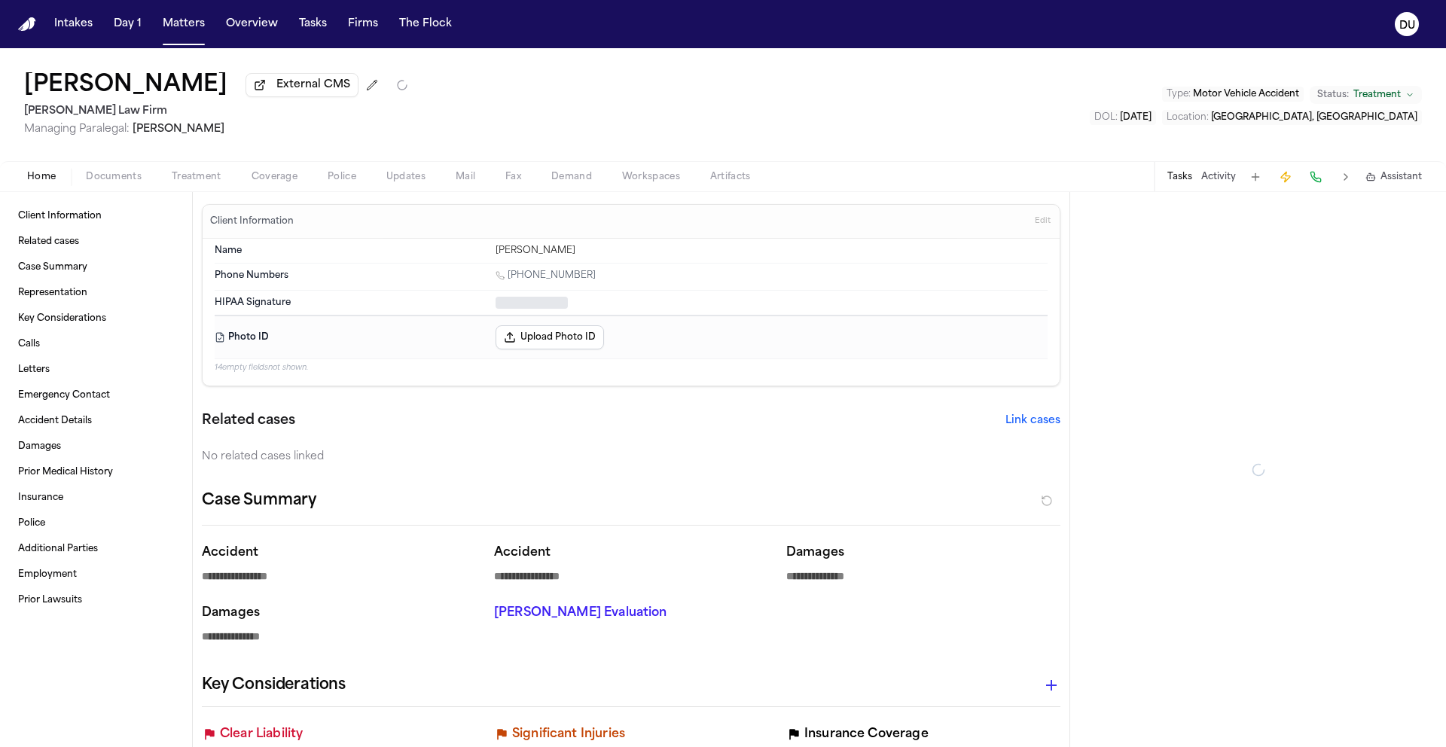
type textarea "*"
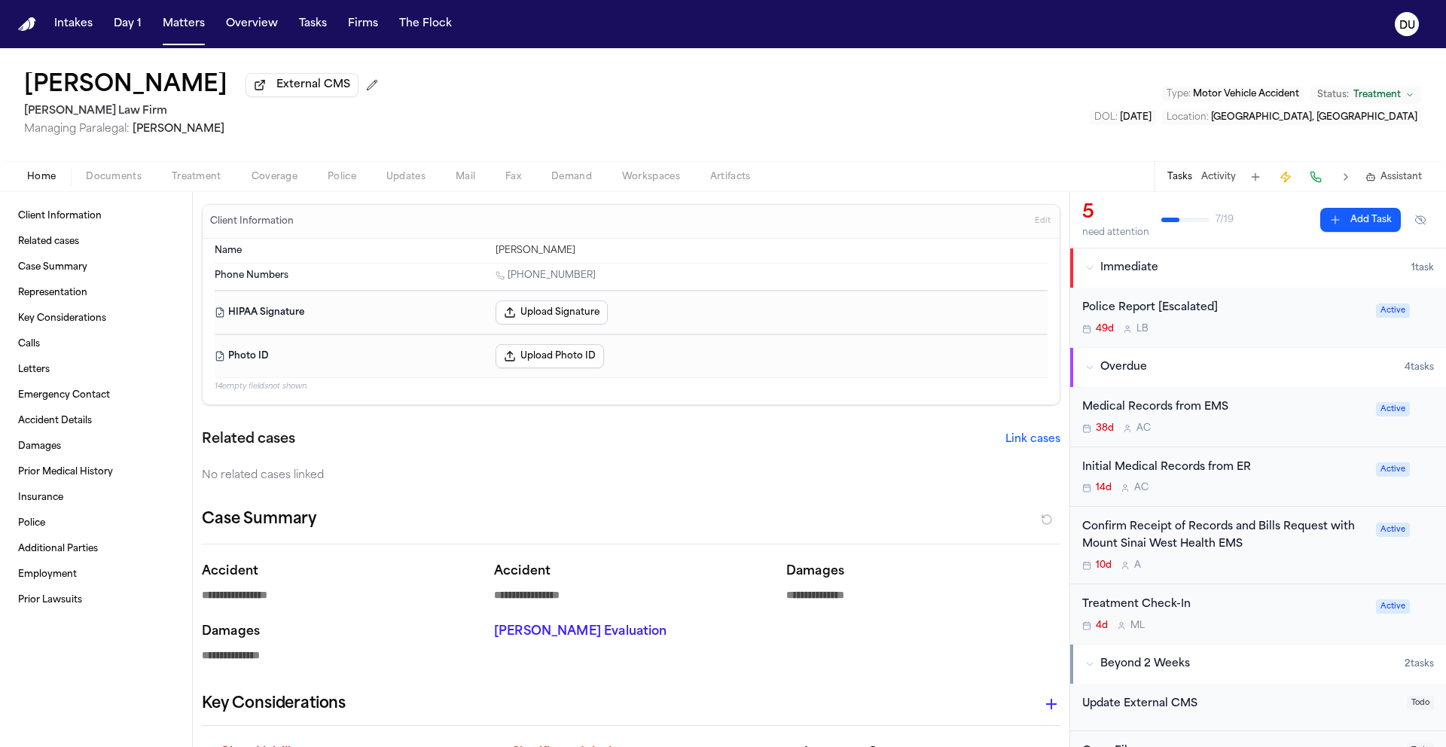
type textarea "*"
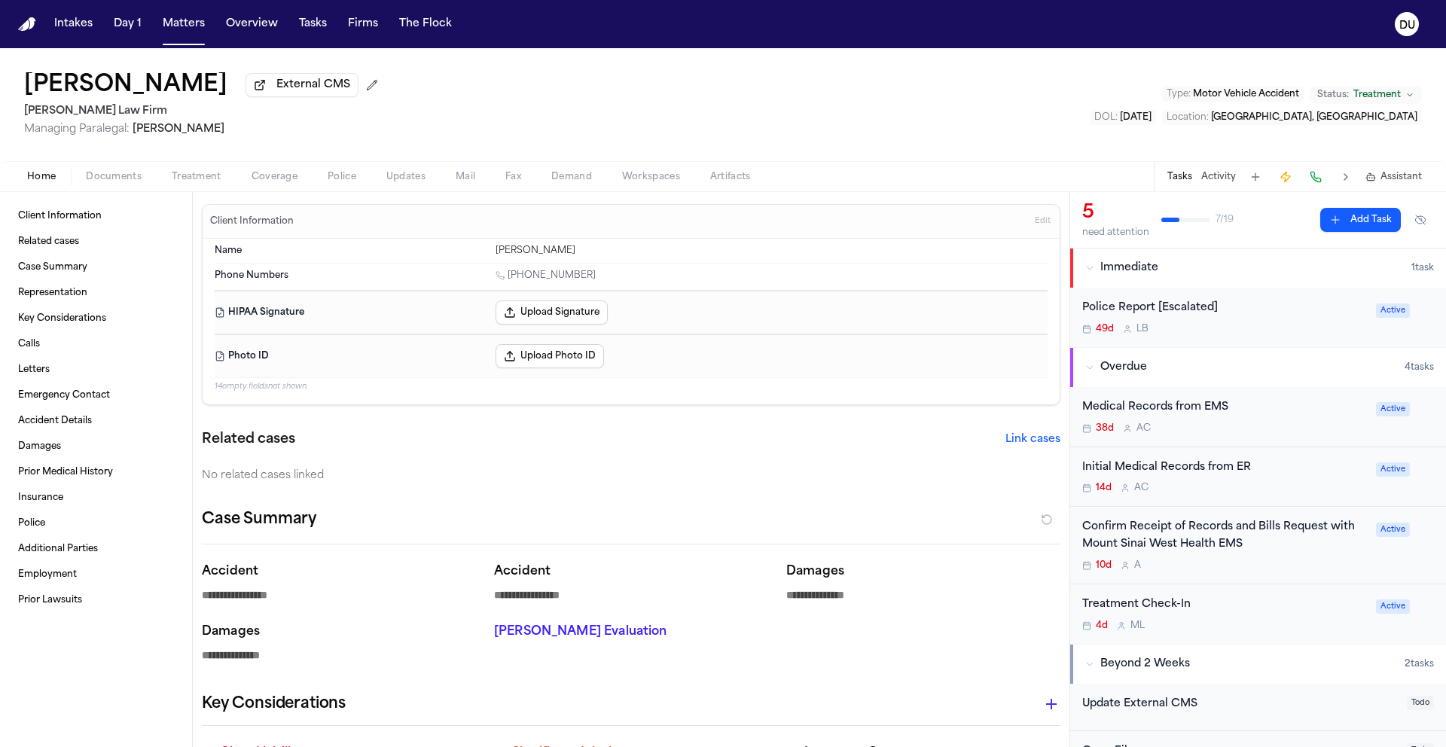
type textarea "*"
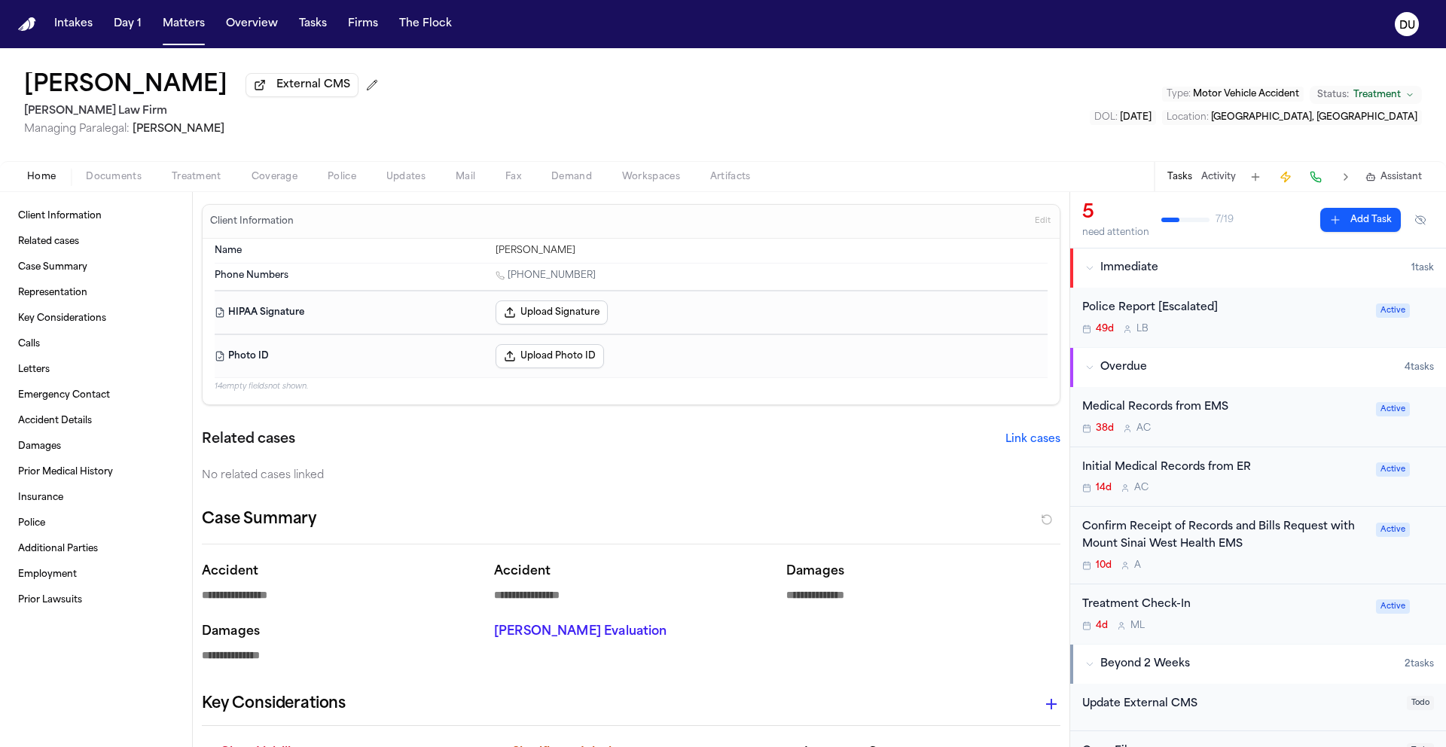
type textarea "*"
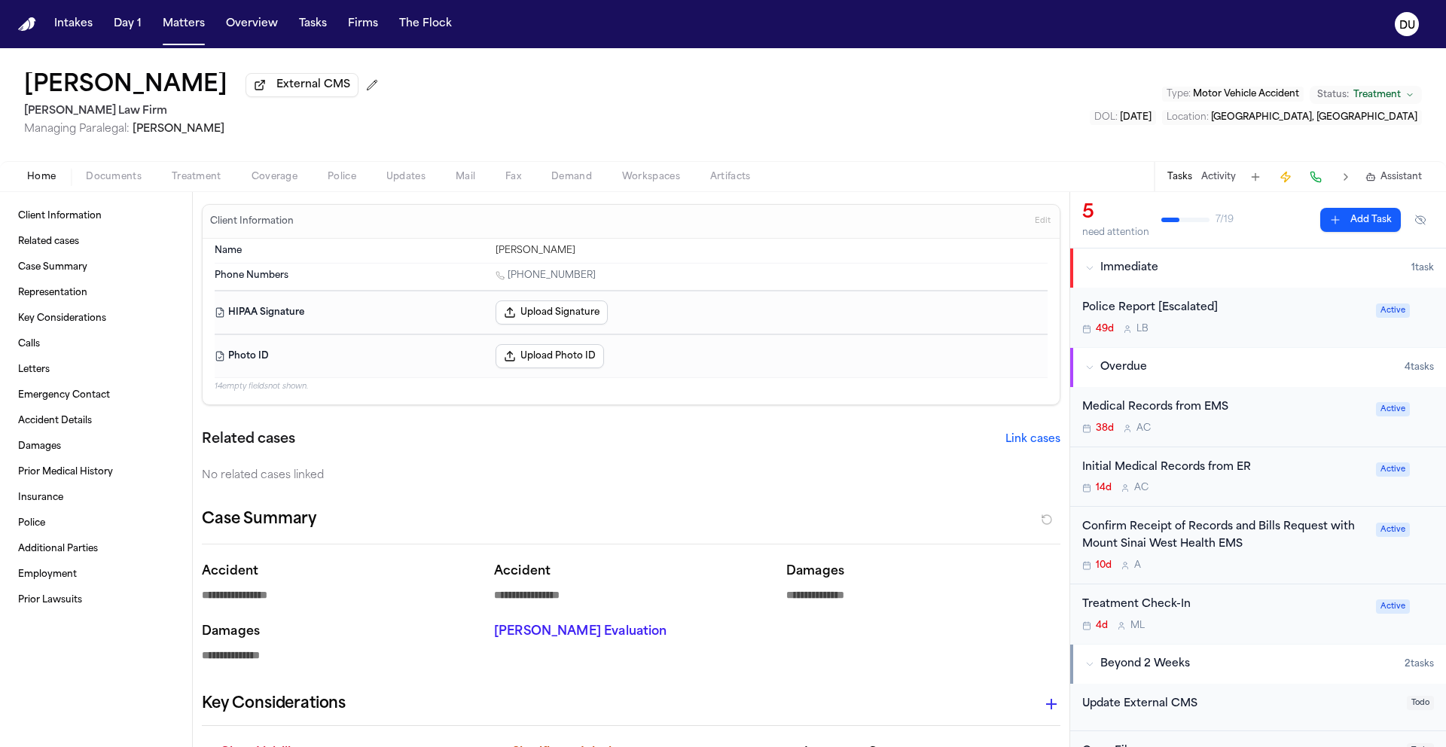
type textarea "*"
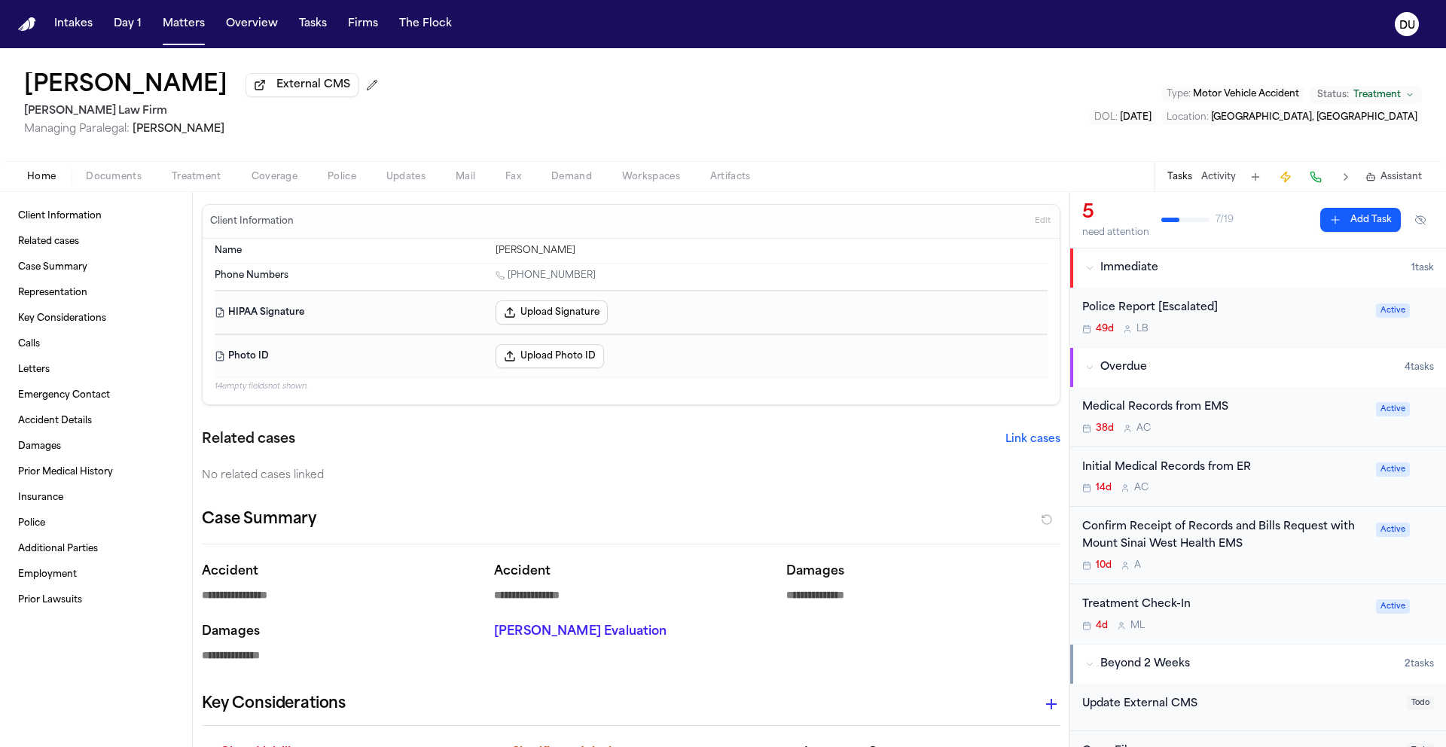
type textarea "*"
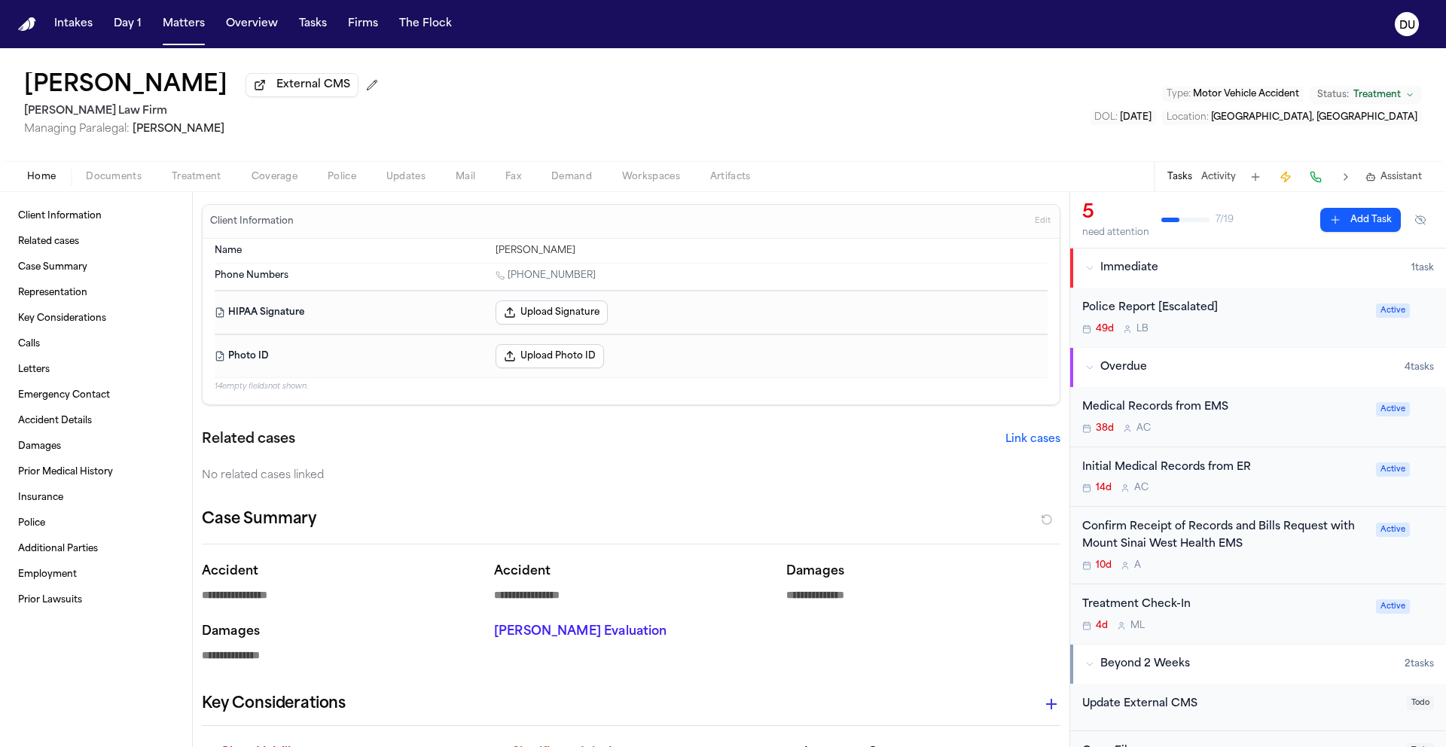
type textarea "*"
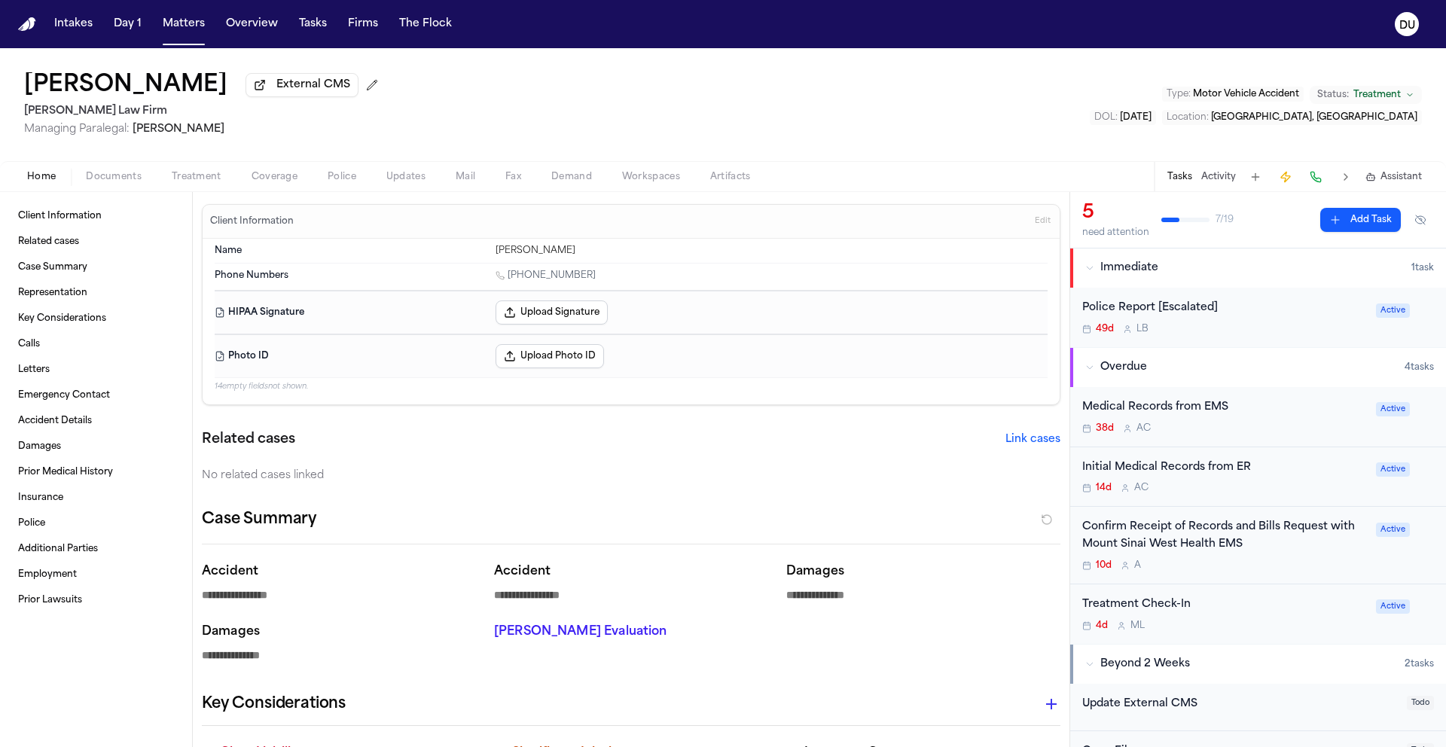
type textarea "*"
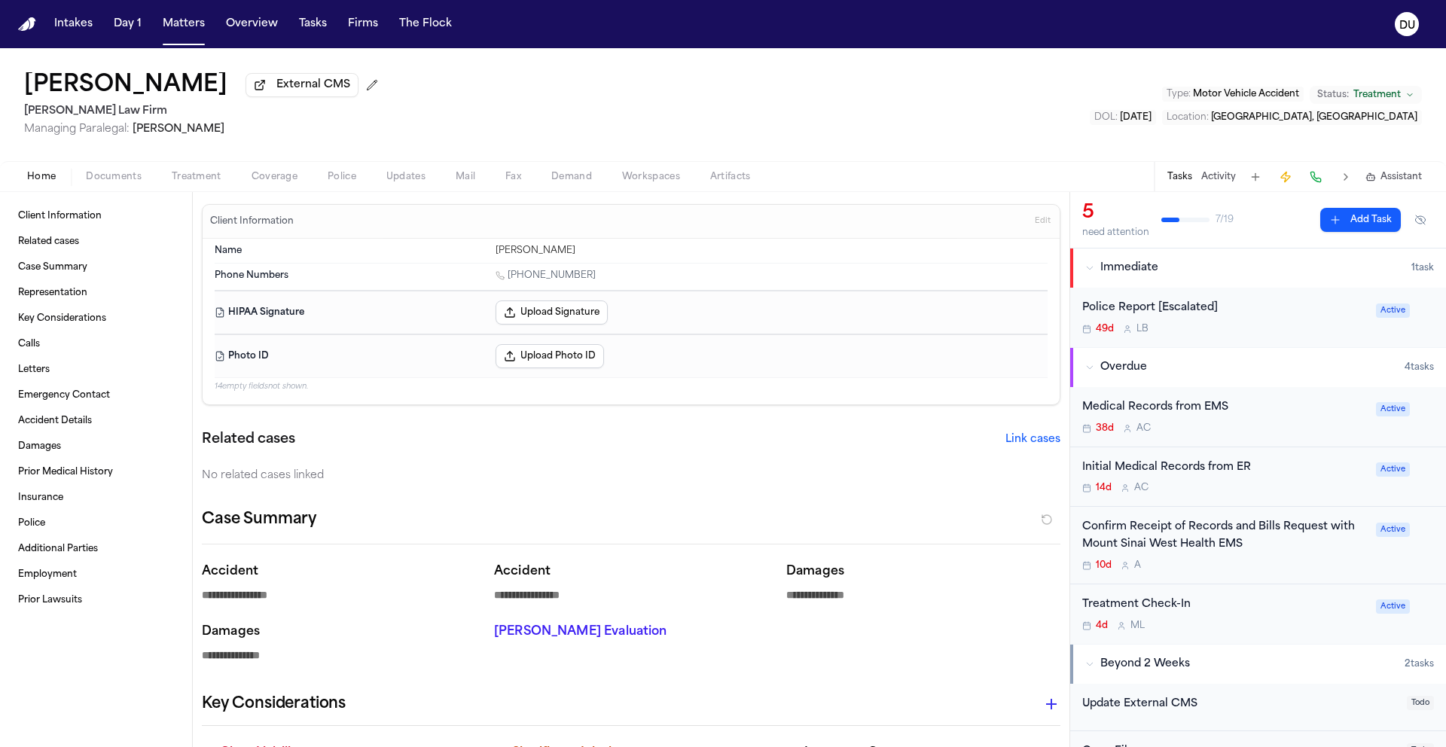
type textarea "*"
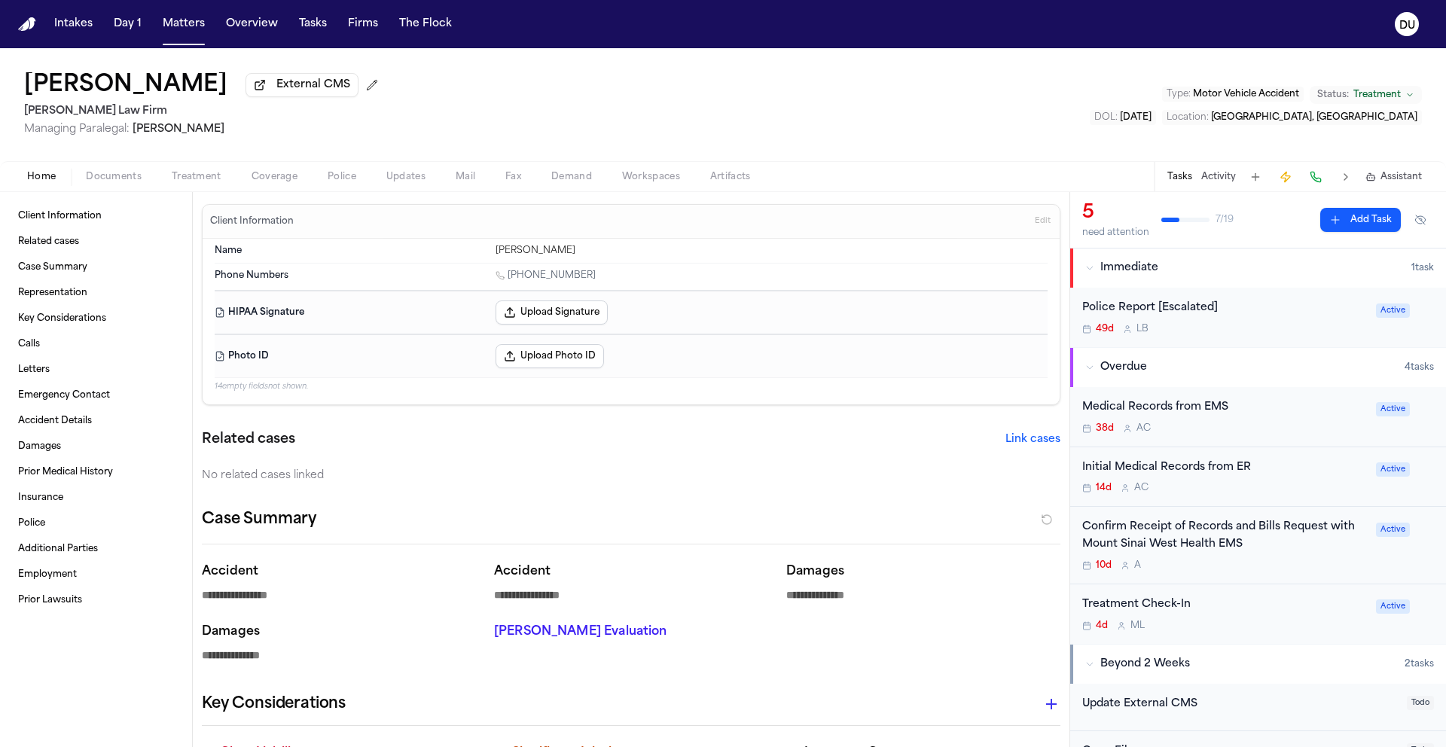
type textarea "*"
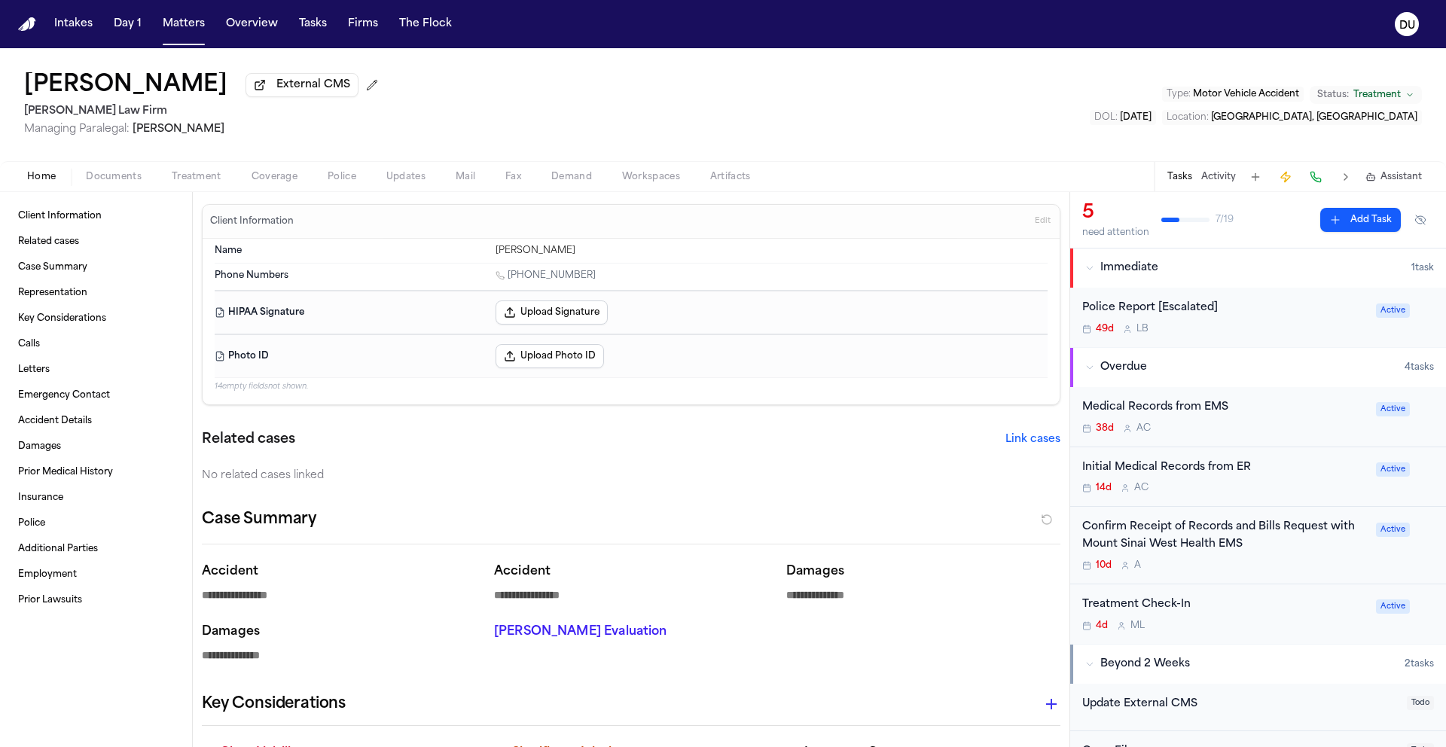
type textarea "*"
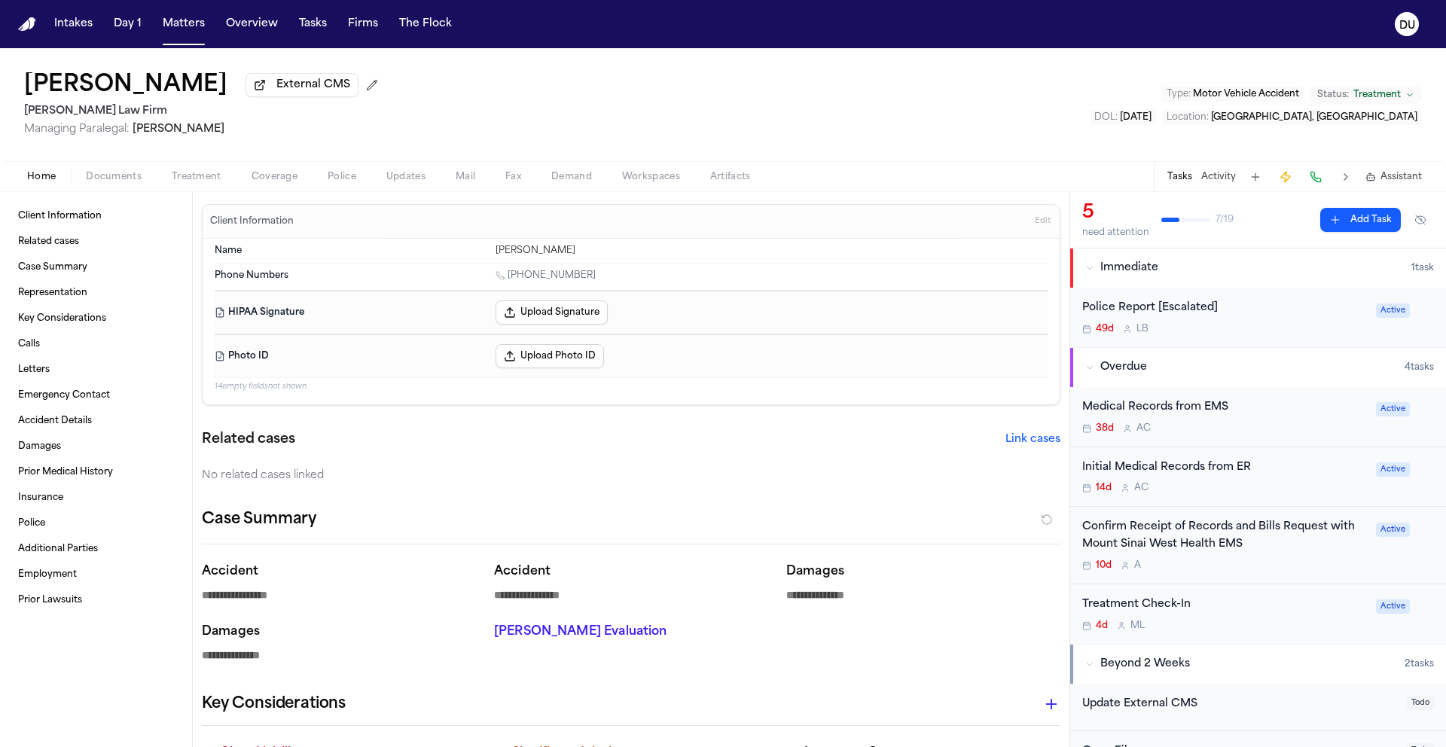
type textarea "*"
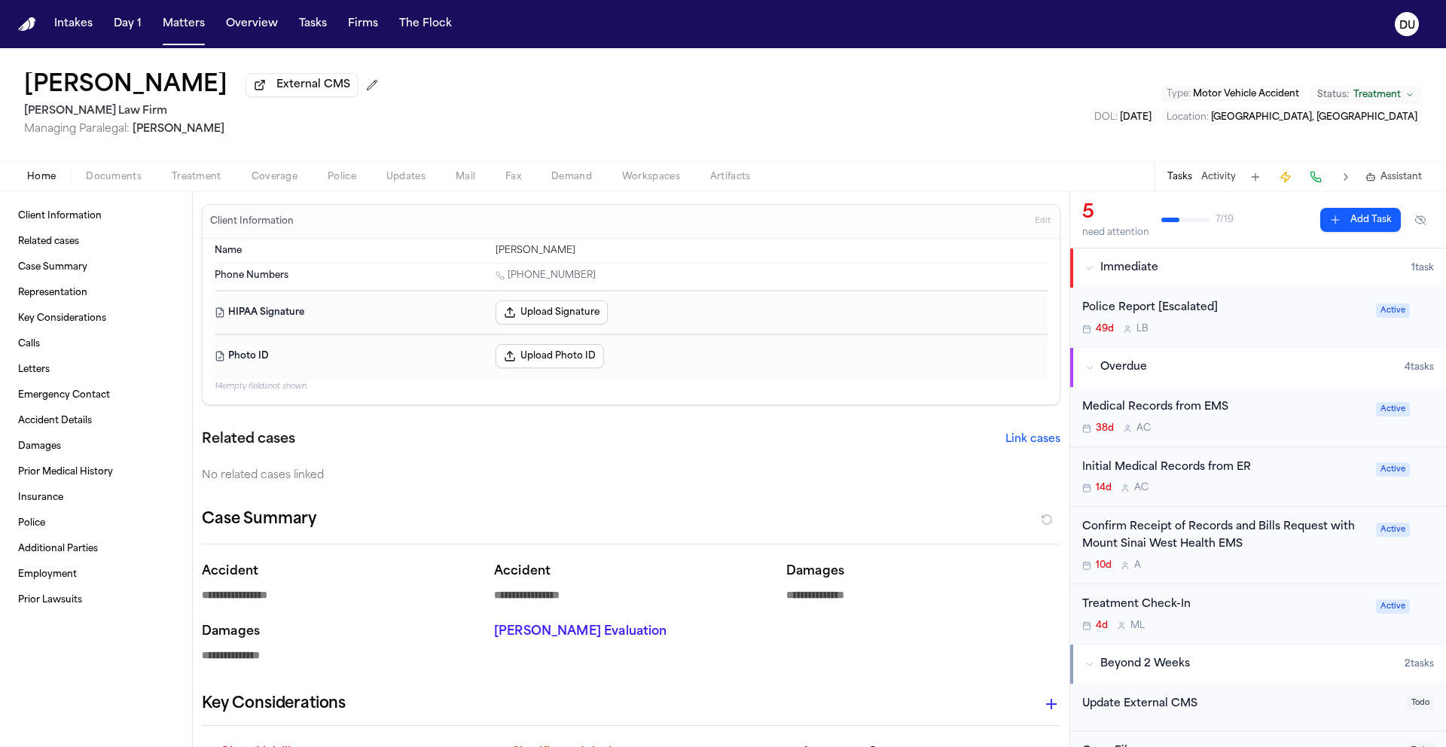
type textarea "*"
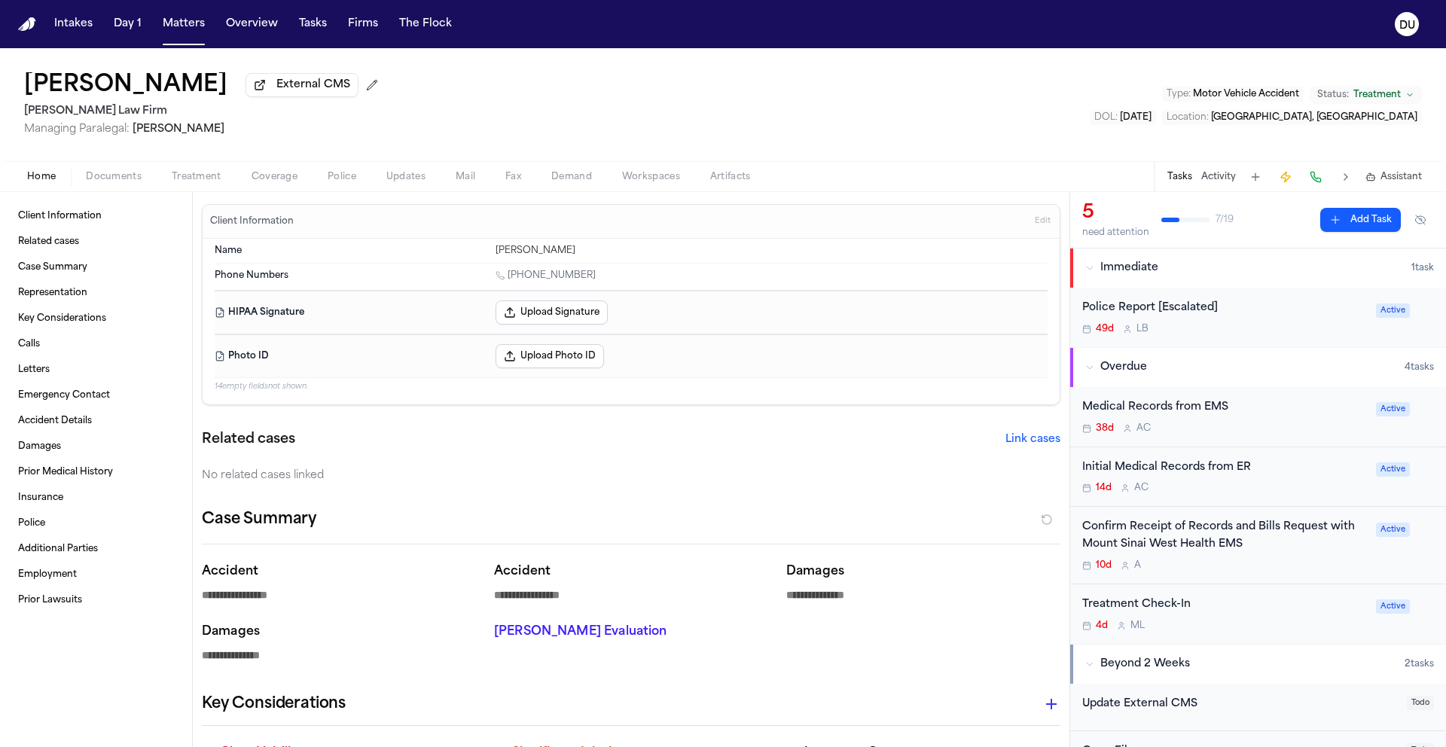
type textarea "*"
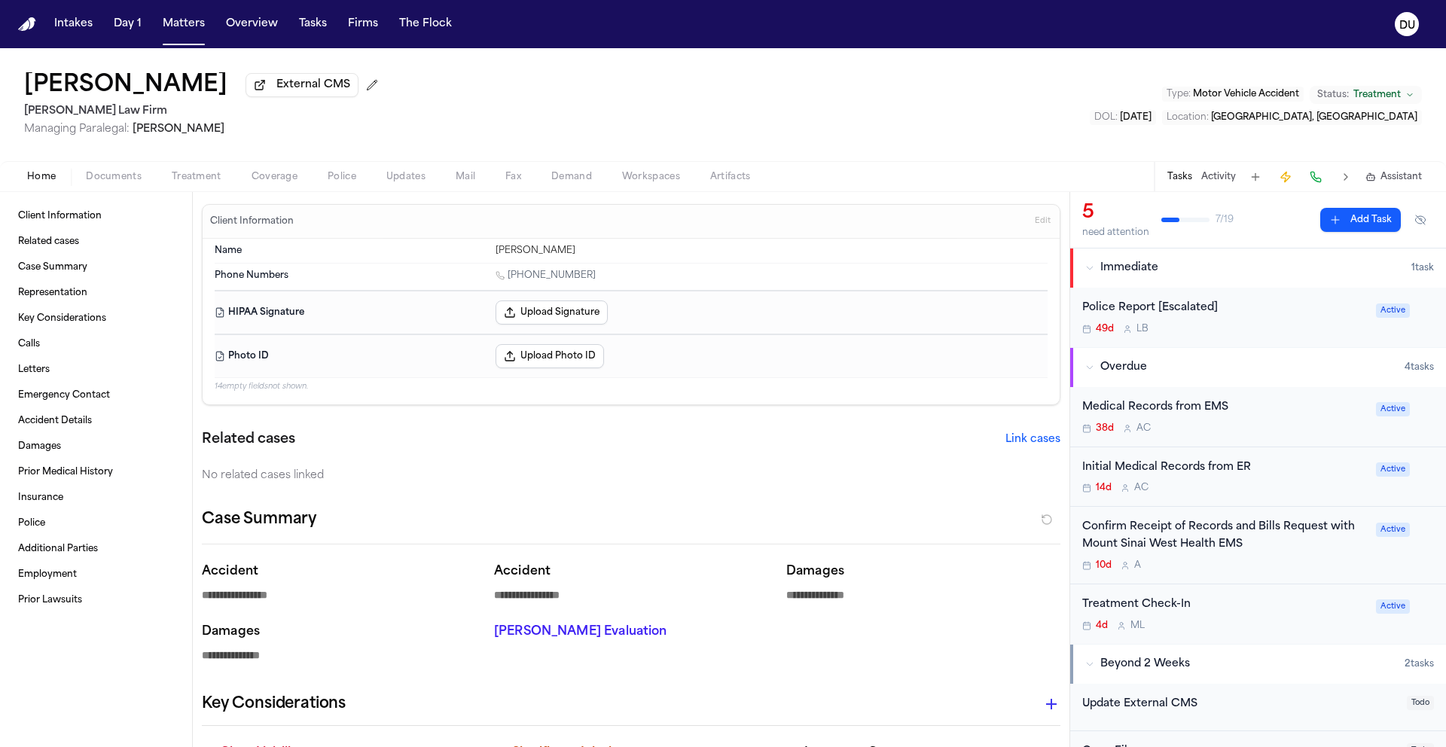
type textarea "*"
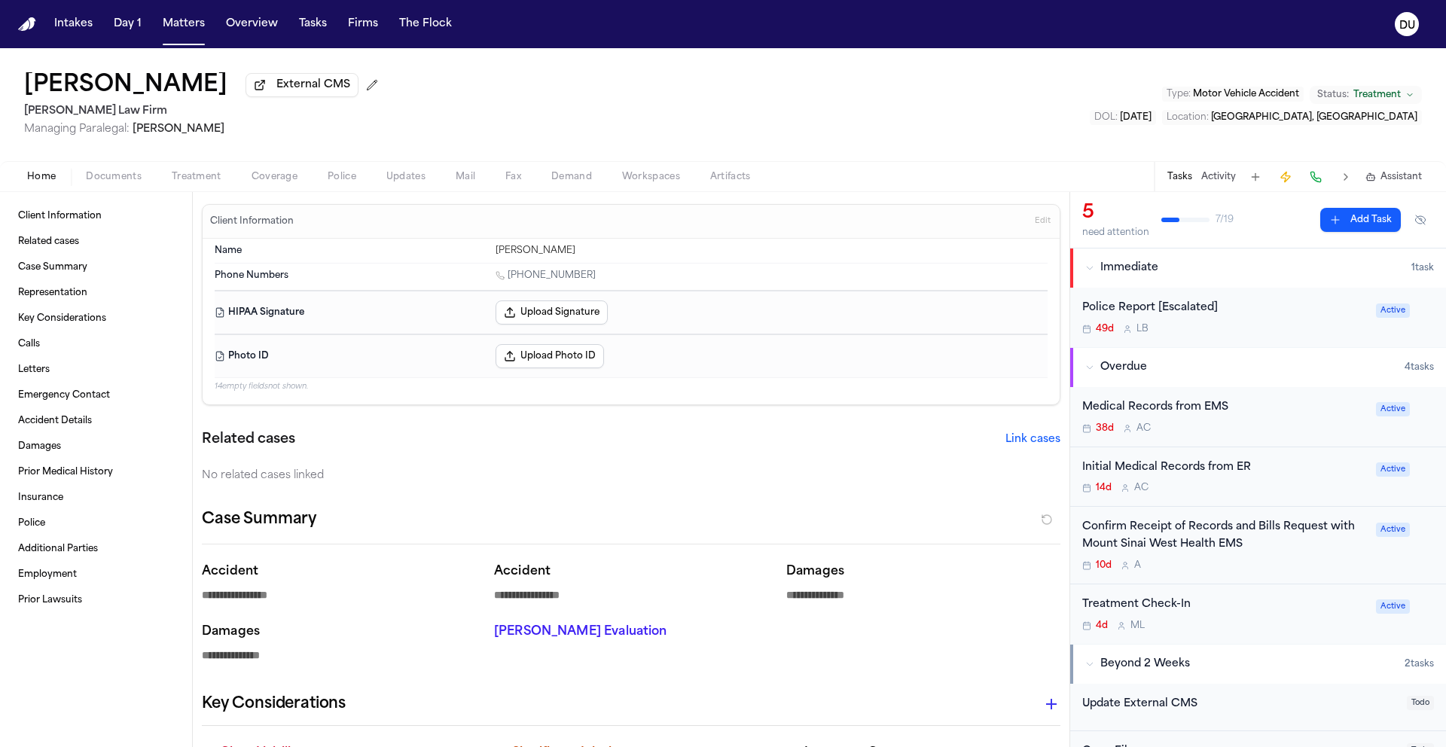
type textarea "*"
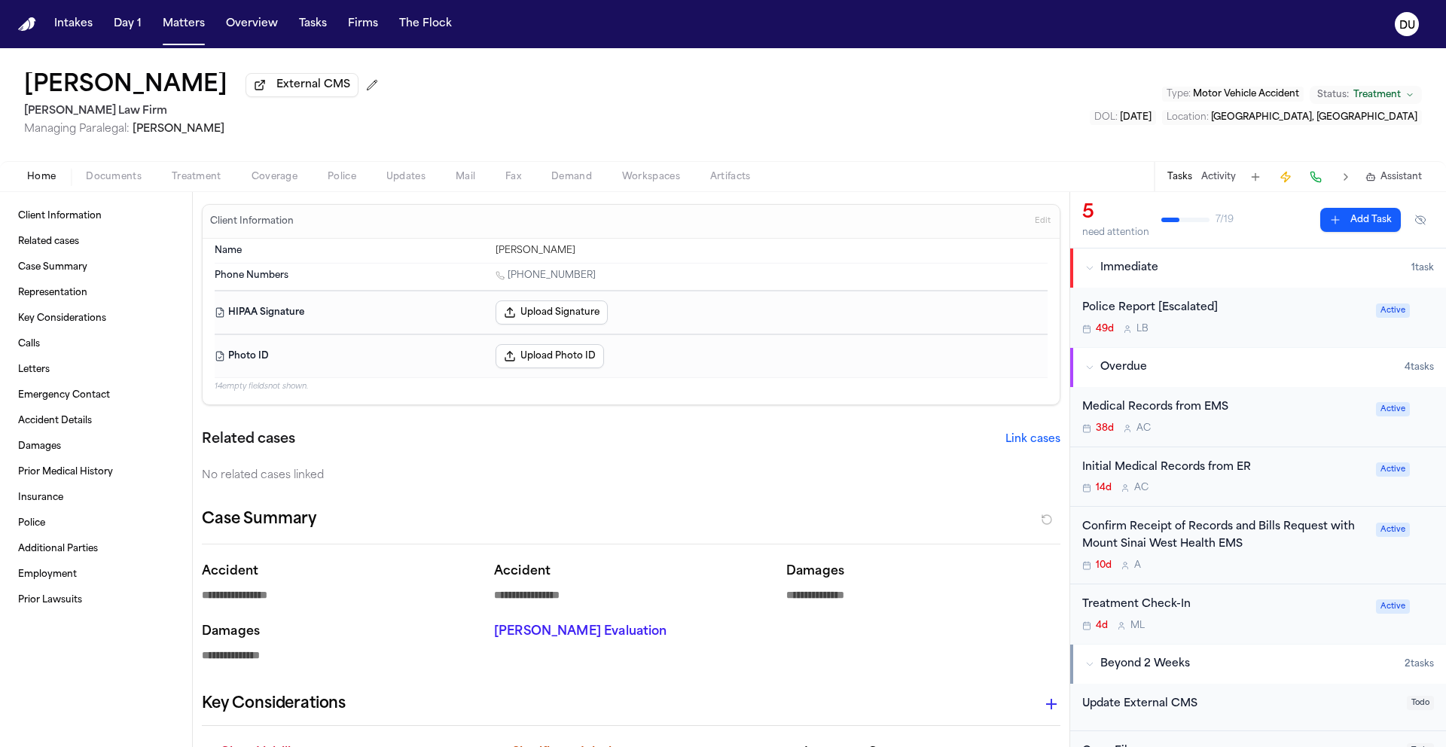
type textarea "*"
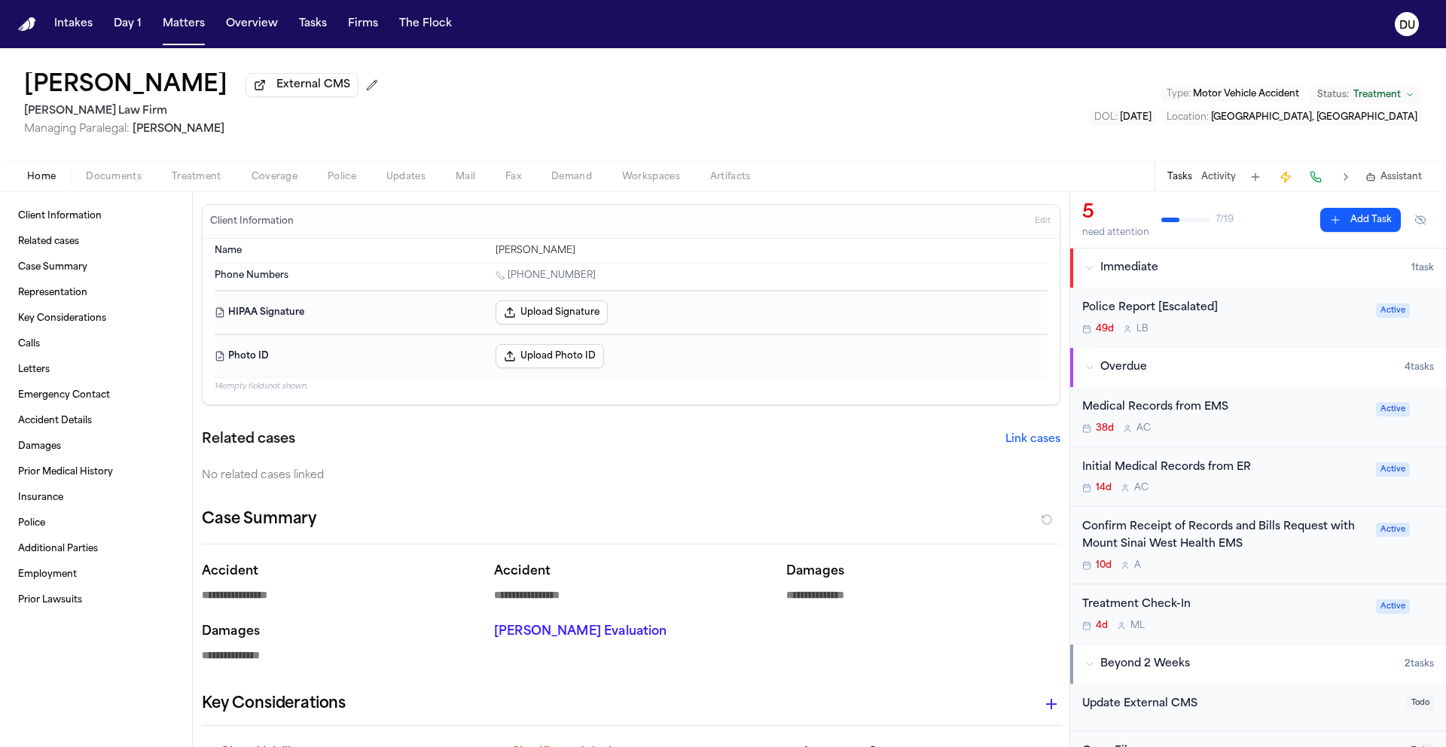
type textarea "*"
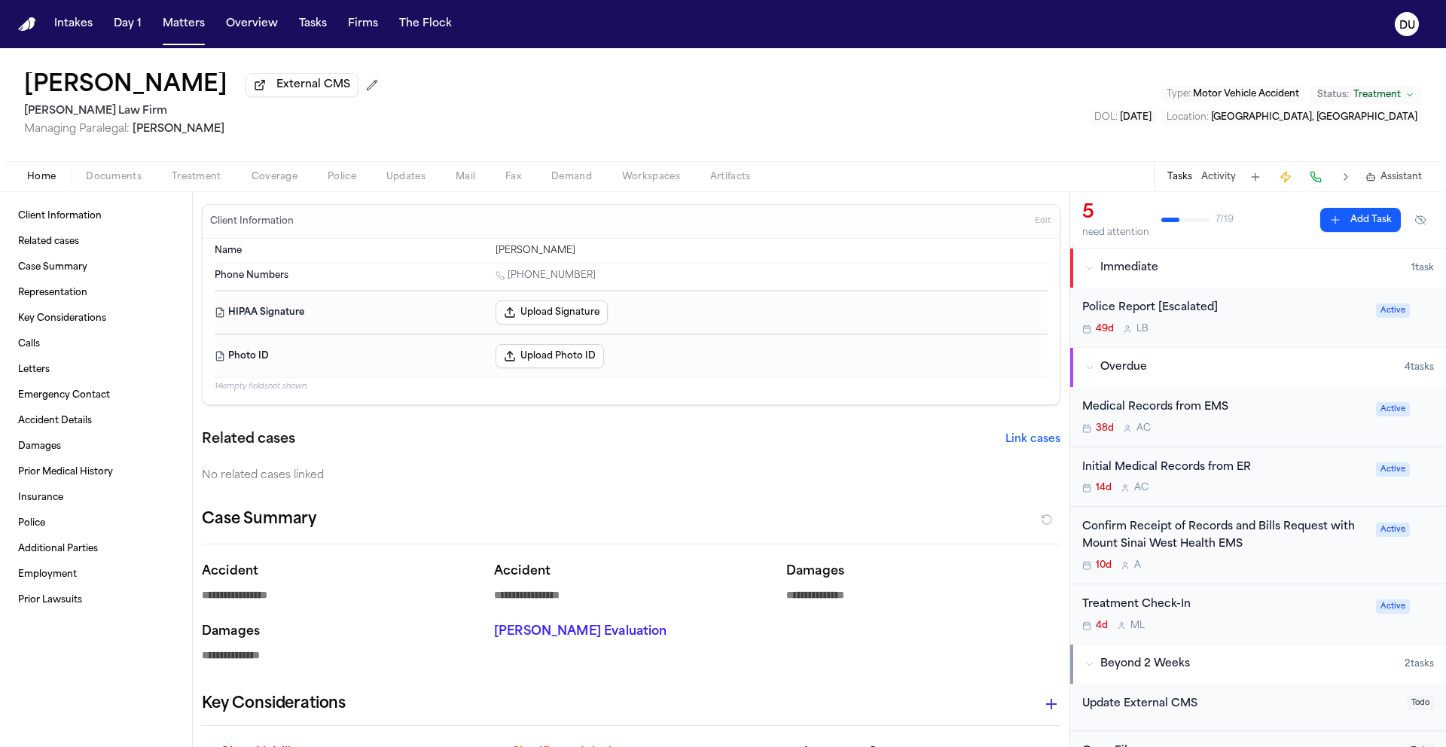
type textarea "*"
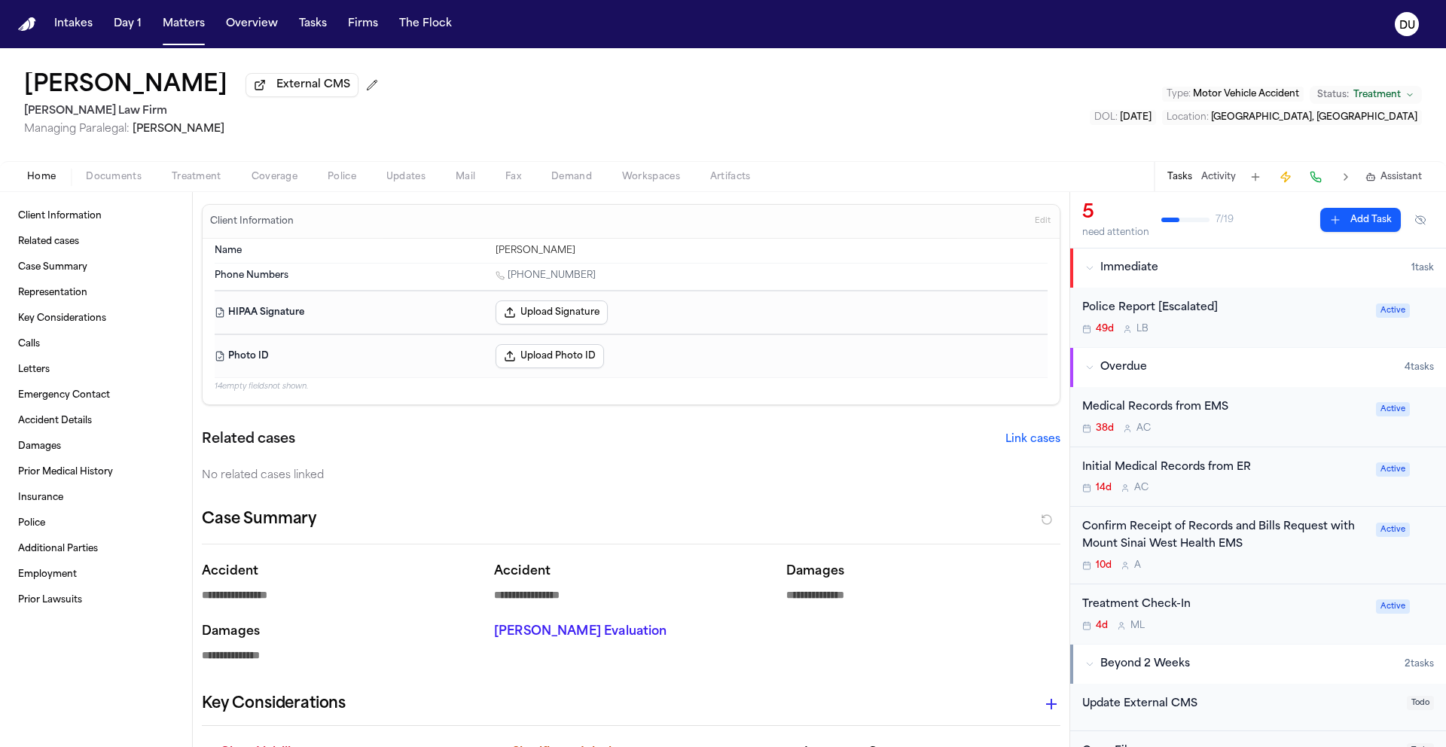
type textarea "*"
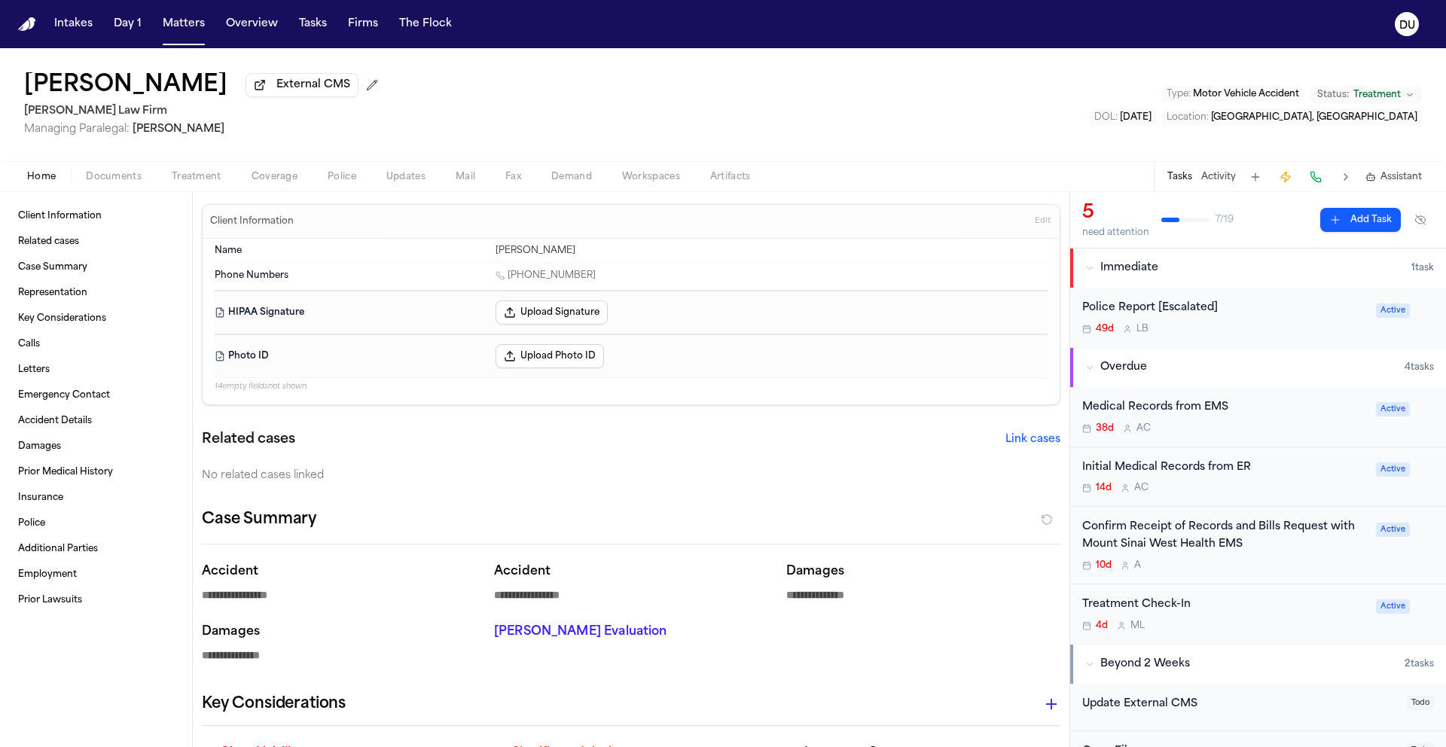
scroll to position [3, 0]
click at [1161, 537] on div "Confirm Receipt of Records and Bills Request with Mount Sinai West Health EMS" at bounding box center [1224, 533] width 285 height 35
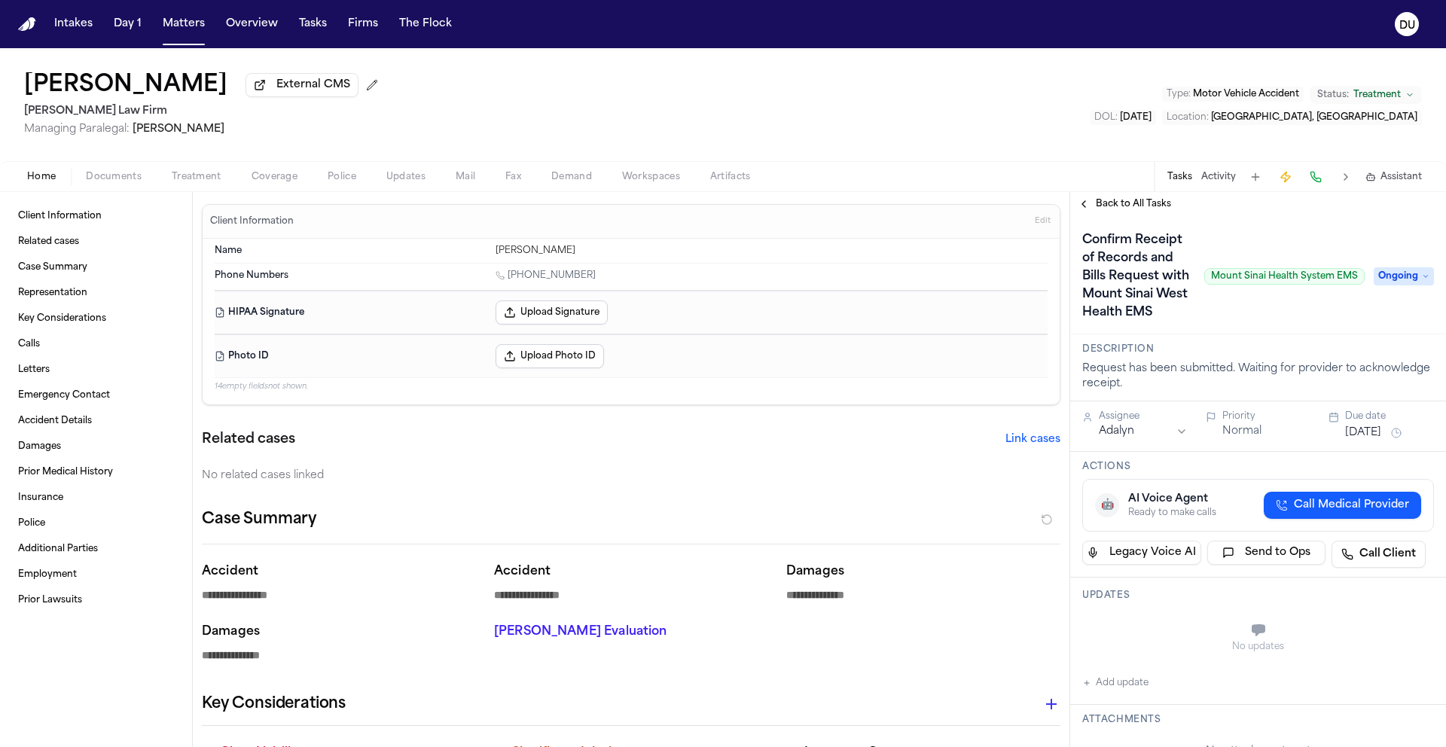
click at [1107, 222] on div "Confirm Receipt of Records and Bills Request with Mount Sinai West Health EMS M…" at bounding box center [1258, 275] width 376 height 118
click at [1108, 210] on span "Back to All Tasks" at bounding box center [1133, 204] width 75 height 12
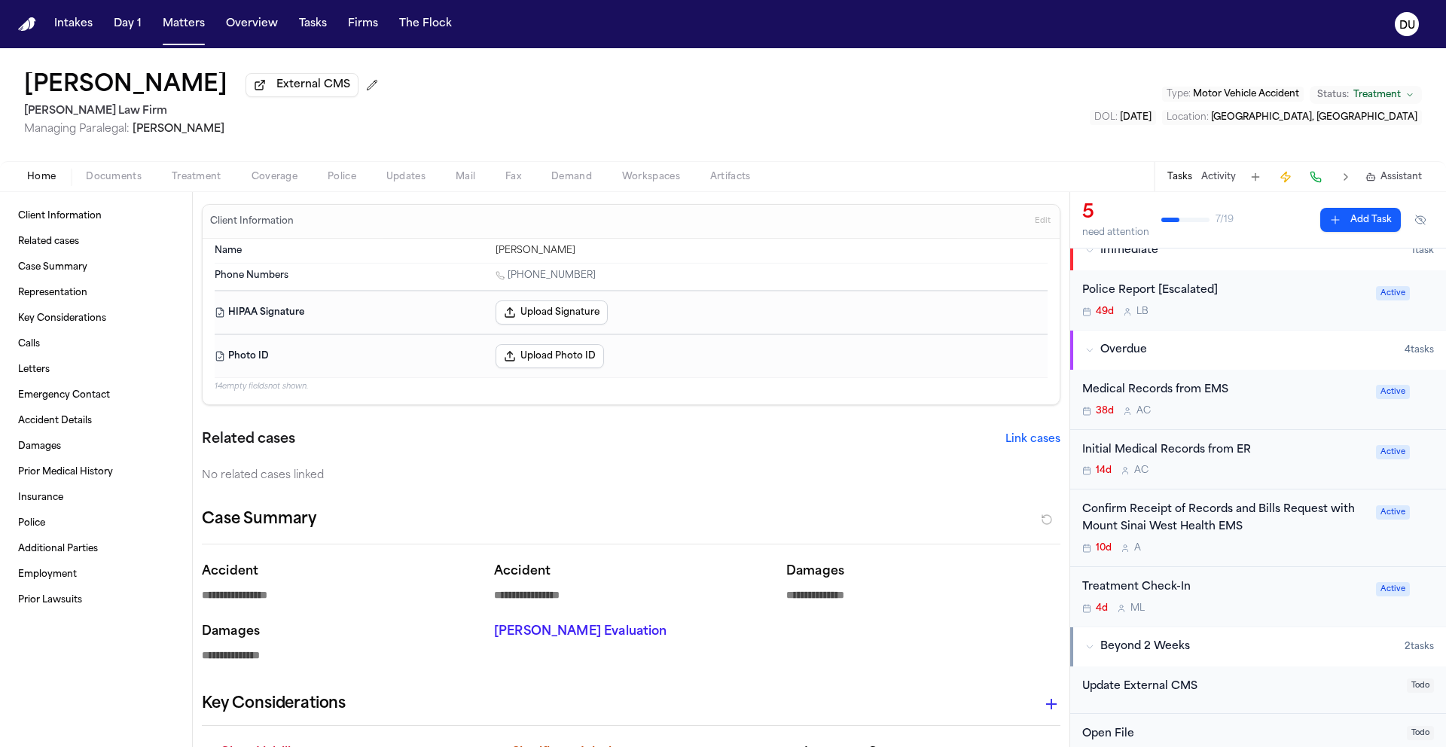
scroll to position [41, 0]
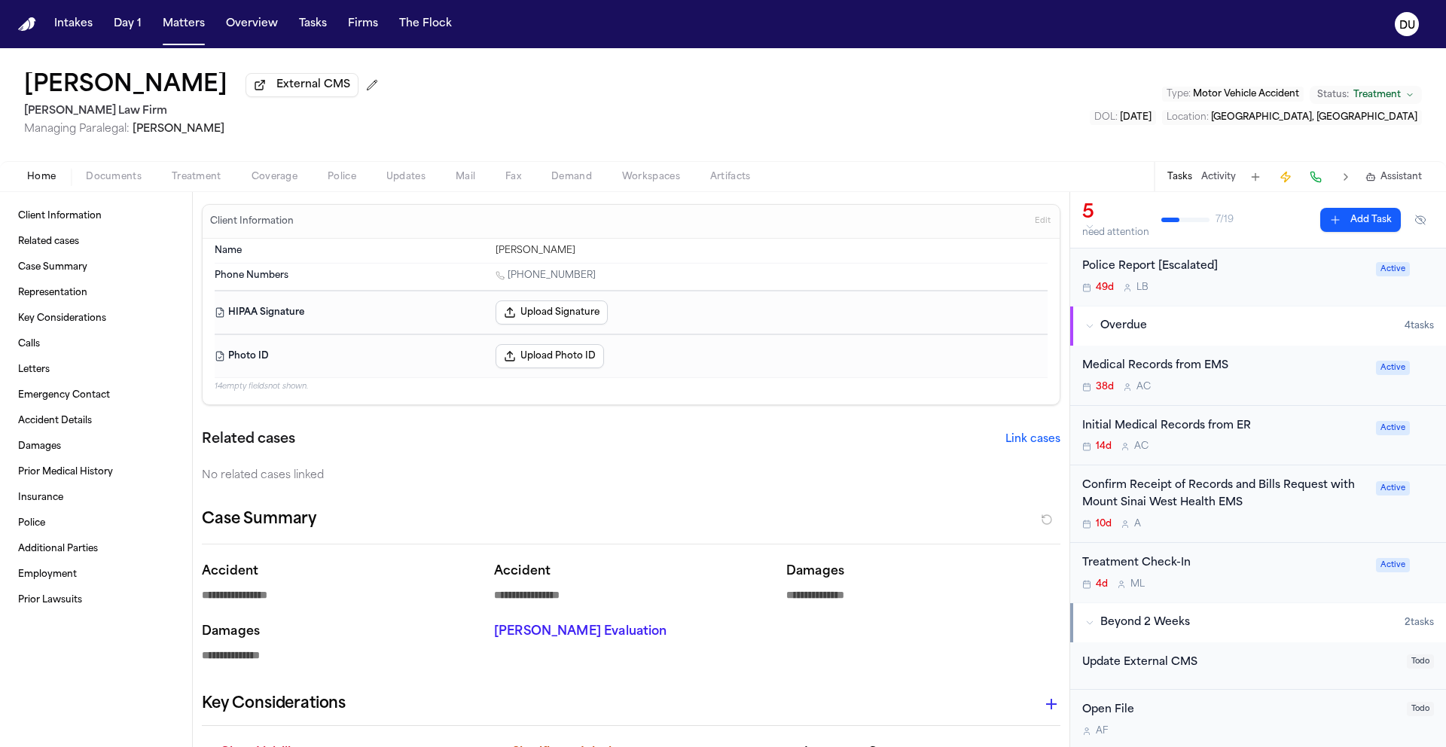
click at [1163, 369] on div "Medical Records from EMS" at bounding box center [1224, 366] width 285 height 17
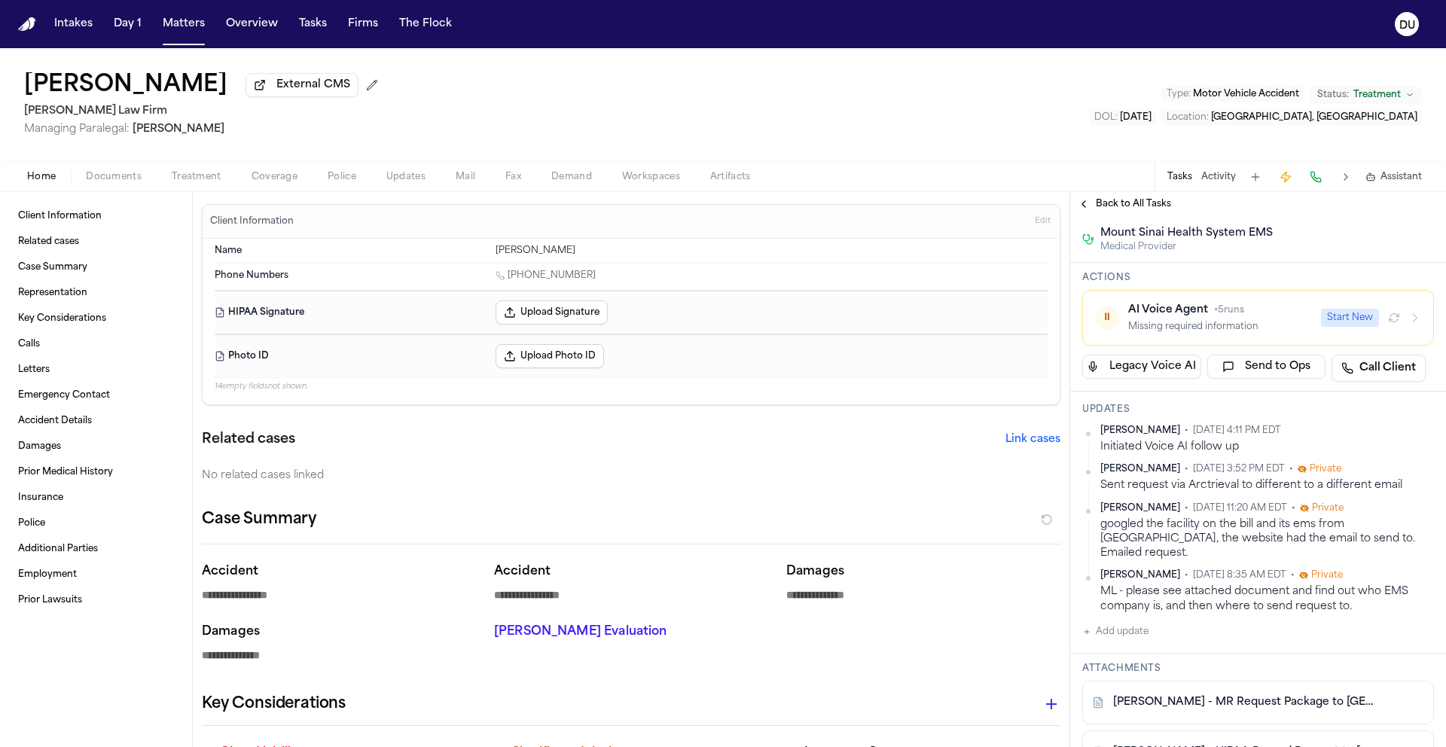
scroll to position [133, 0]
click at [1114, 638] on button "Add update" at bounding box center [1115, 630] width 66 height 18
click at [1168, 651] on textarea "Add your update" at bounding box center [1267, 642] width 322 height 30
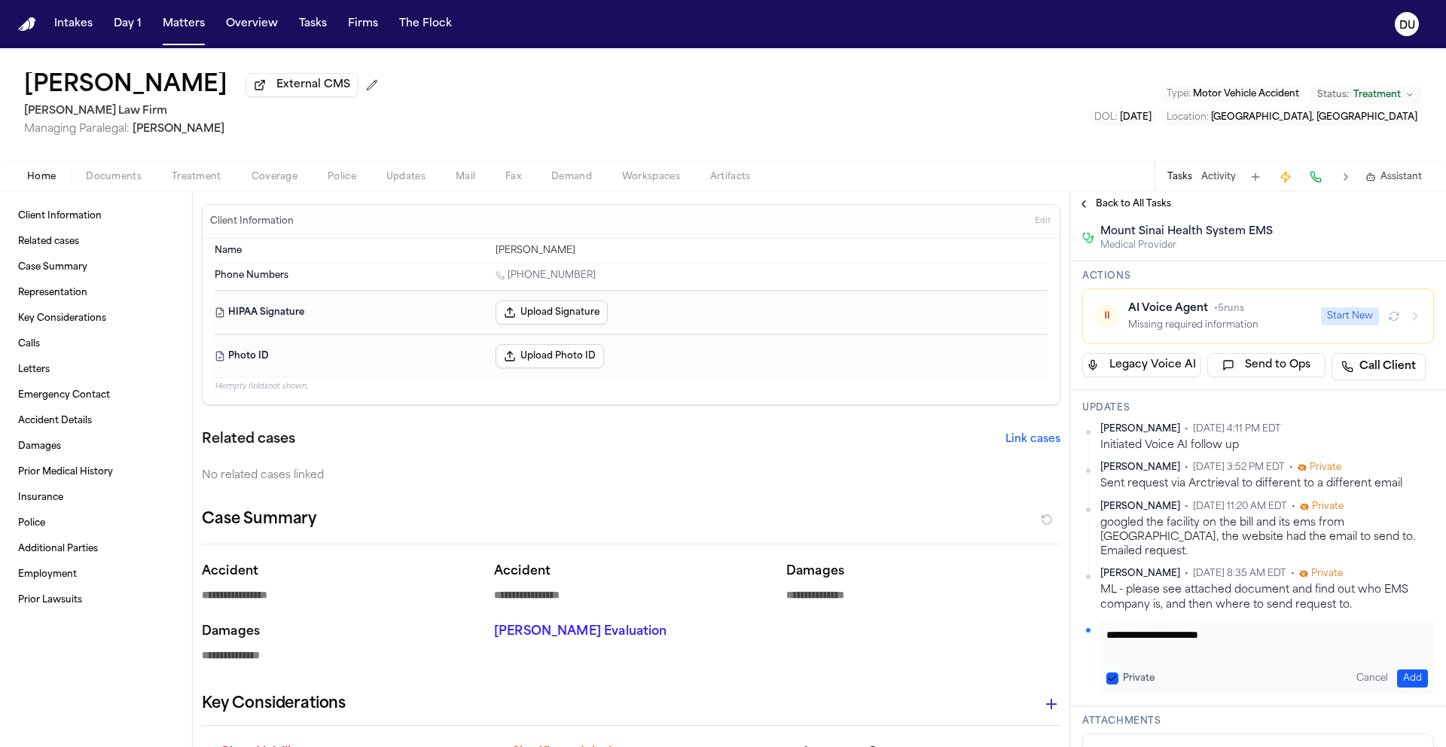
click at [1397, 680] on button "Add" at bounding box center [1412, 678] width 31 height 18
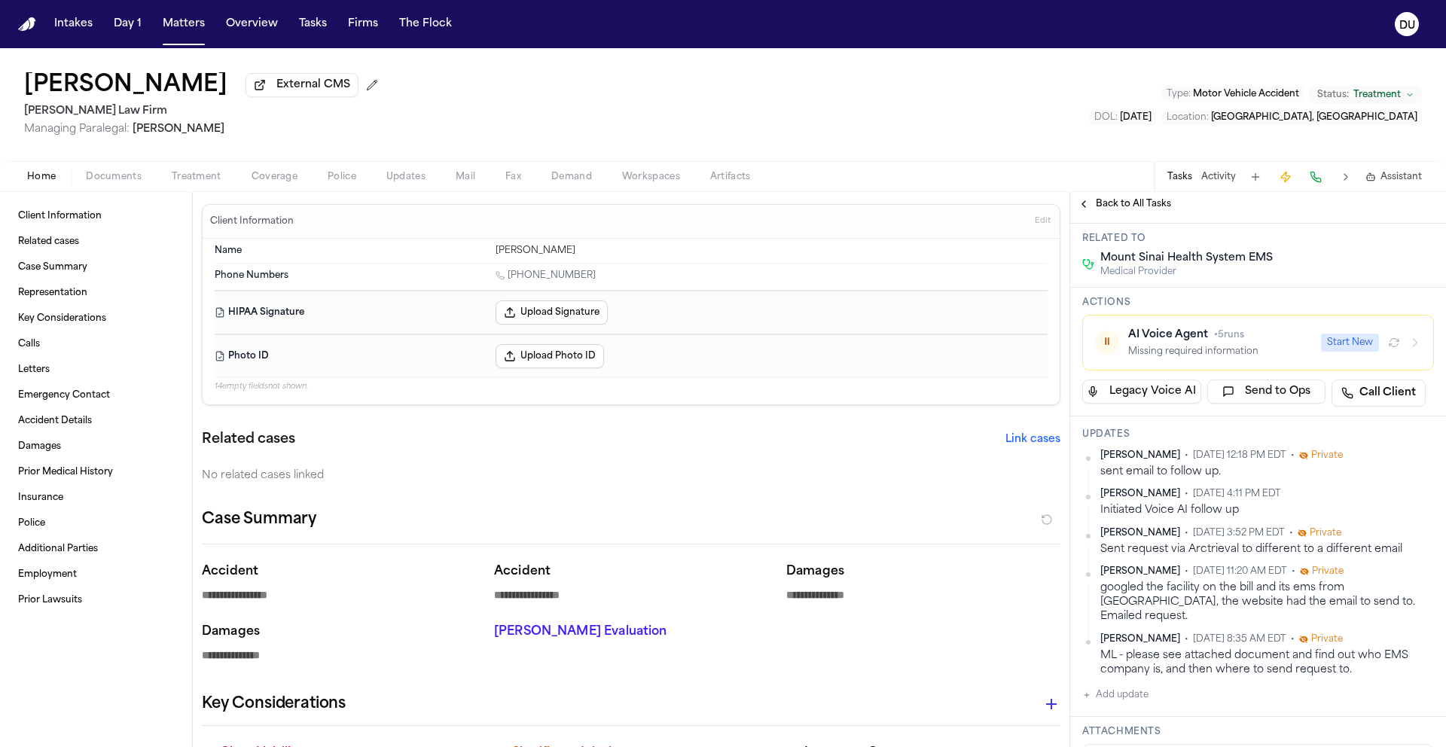
scroll to position [104, 0]
click at [1380, 215] on button "Sep 2, 2025" at bounding box center [1363, 207] width 36 height 15
click at [1394, 376] on button "17" at bounding box center [1400, 378] width 24 height 24
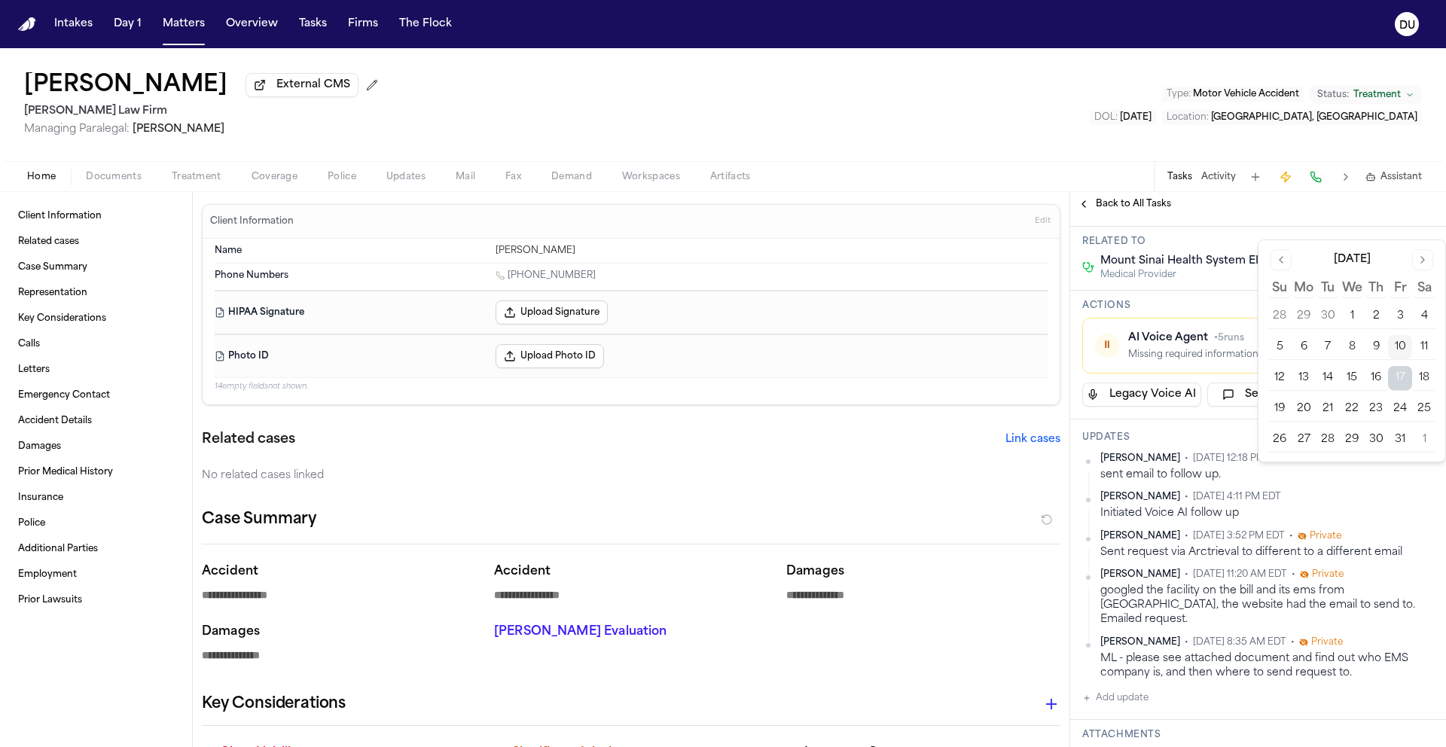
click at [1329, 376] on button "14" at bounding box center [1327, 378] width 24 height 24
click at [1326, 465] on span "Private" at bounding box center [1327, 459] width 32 height 12
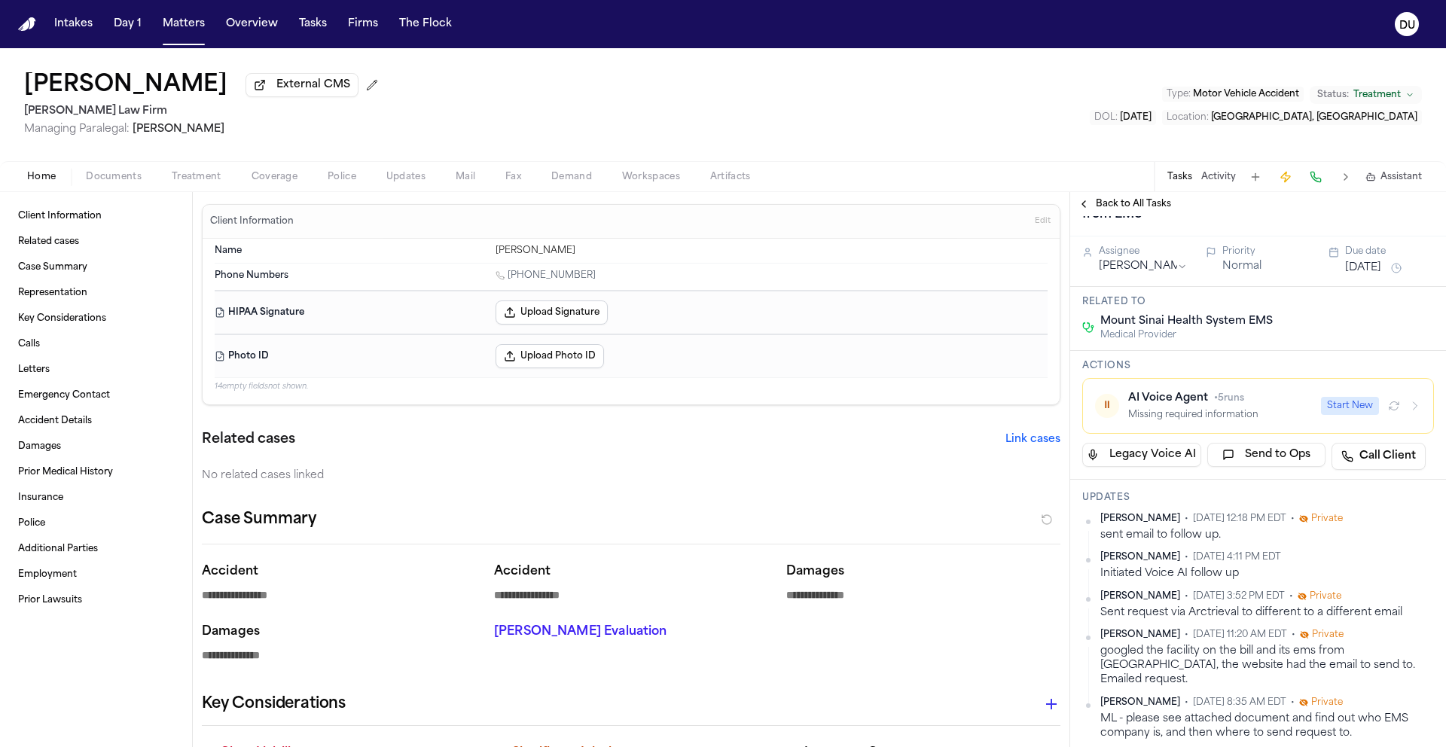
scroll to position [0, 0]
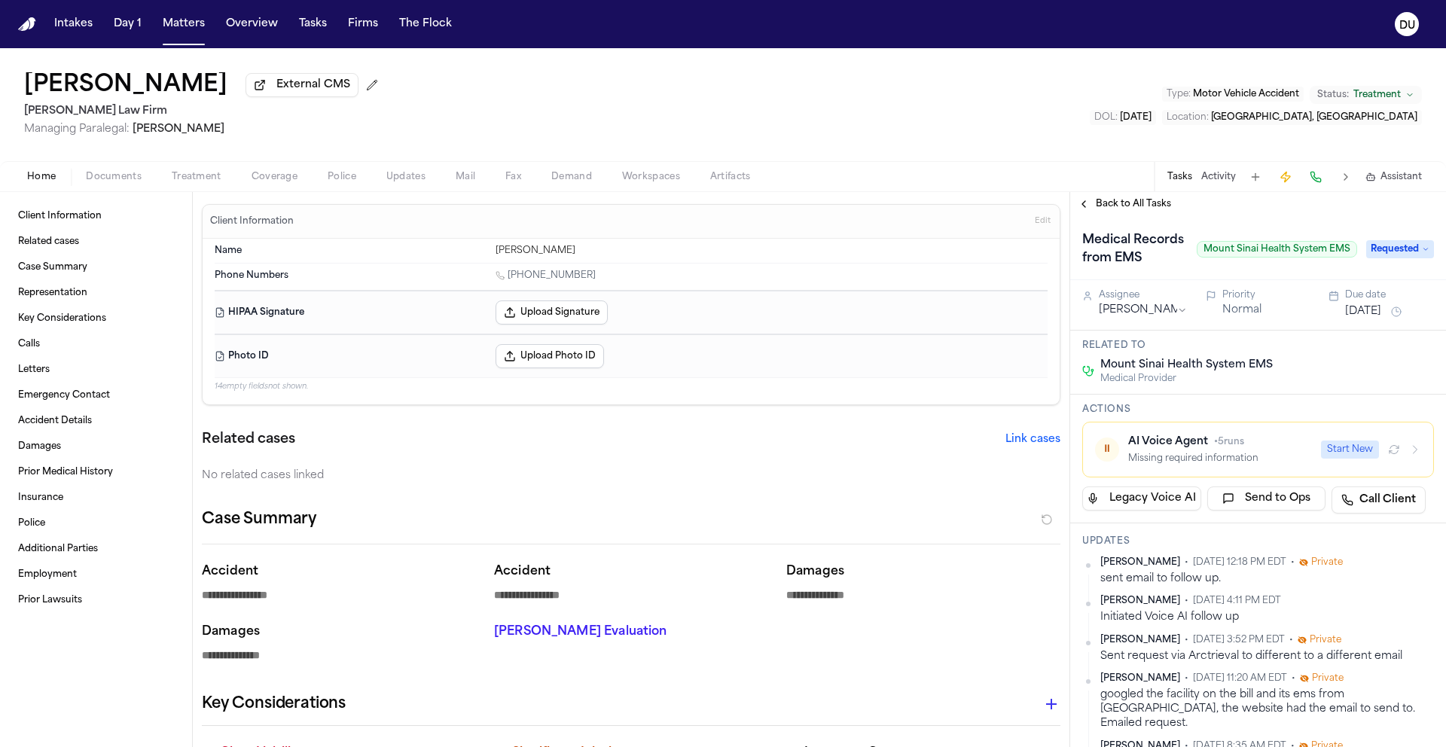
click at [1118, 210] on span "Back to All Tasks" at bounding box center [1133, 204] width 75 height 12
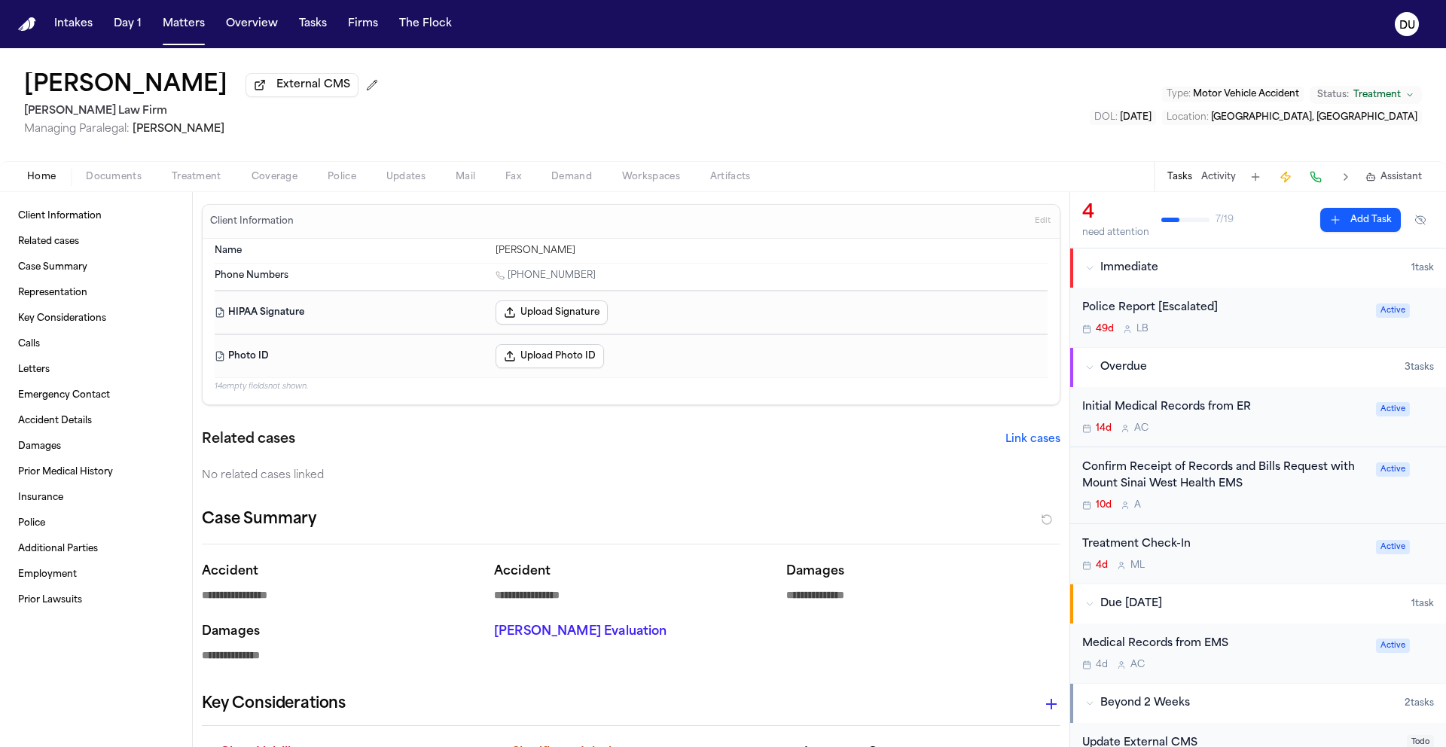
click at [1184, 415] on div "Initial Medical Records from ER" at bounding box center [1224, 407] width 285 height 17
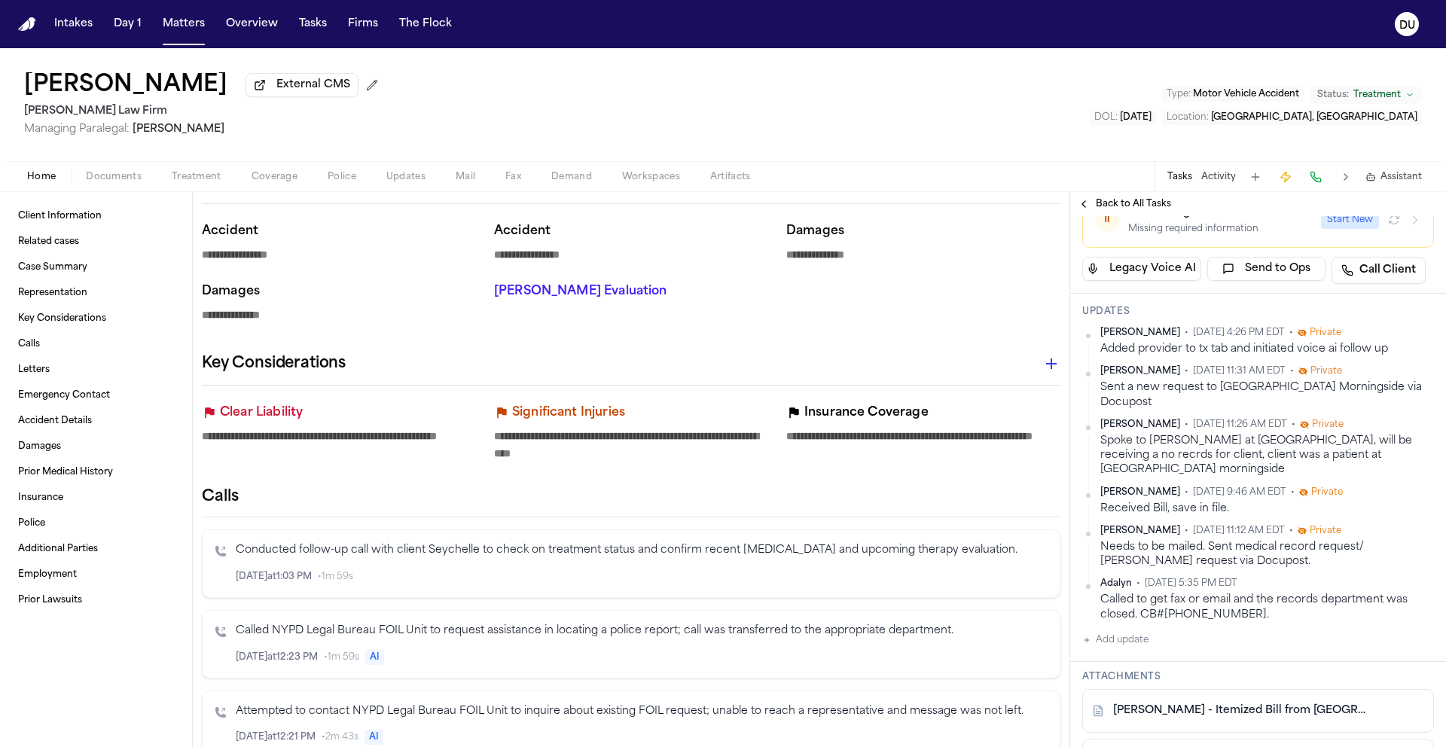
scroll to position [377, 0]
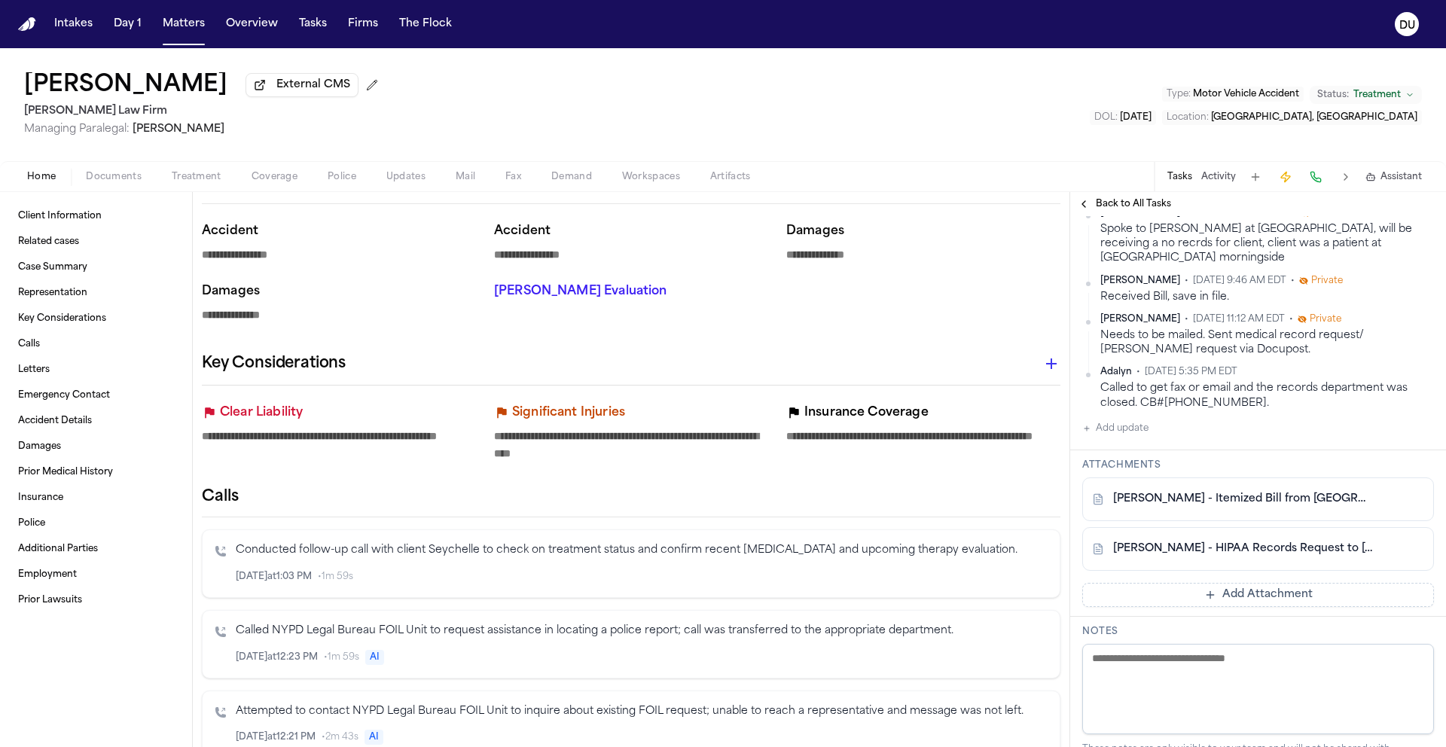
click at [1221, 541] on link "T. Noble - HIPAA Records Request to Mount Sinai Hospital - 8.20.25" at bounding box center [1243, 548] width 260 height 15
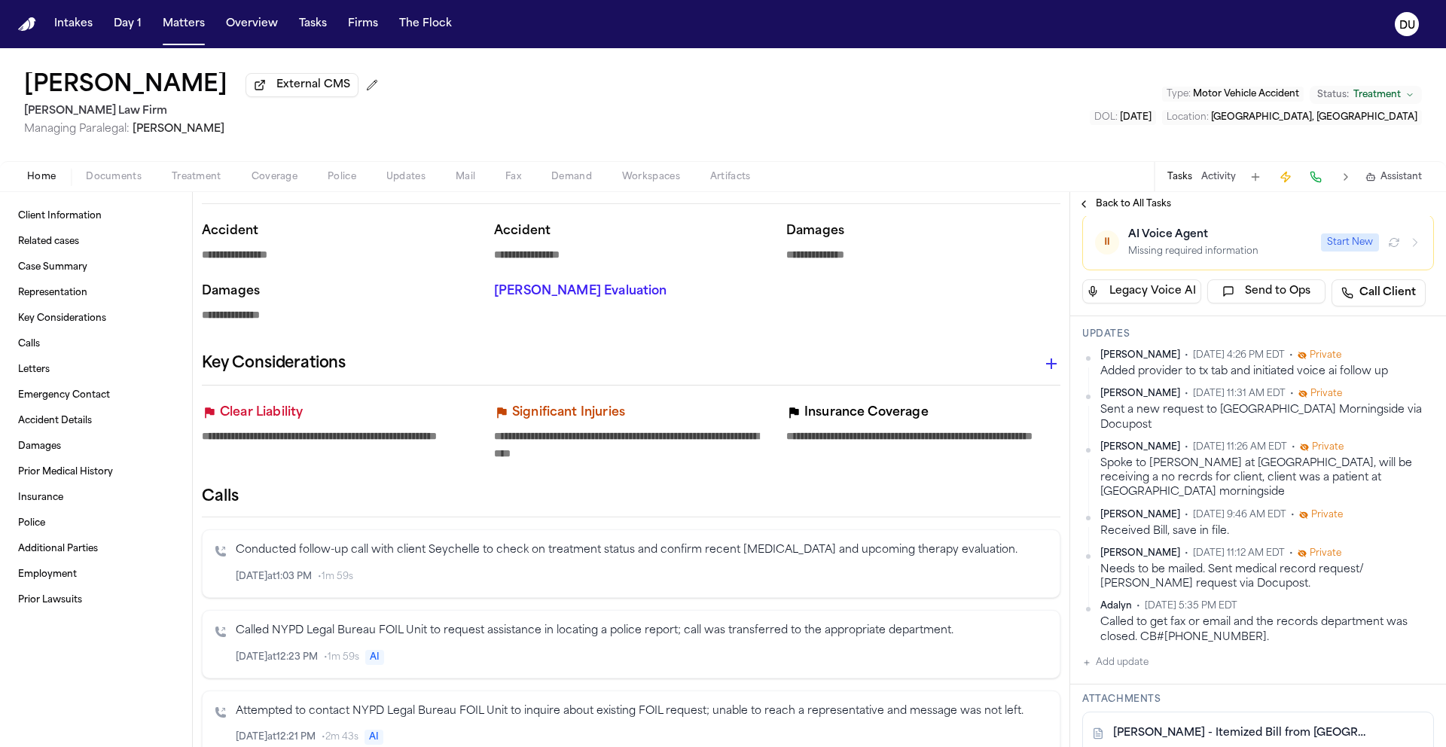
scroll to position [175, 0]
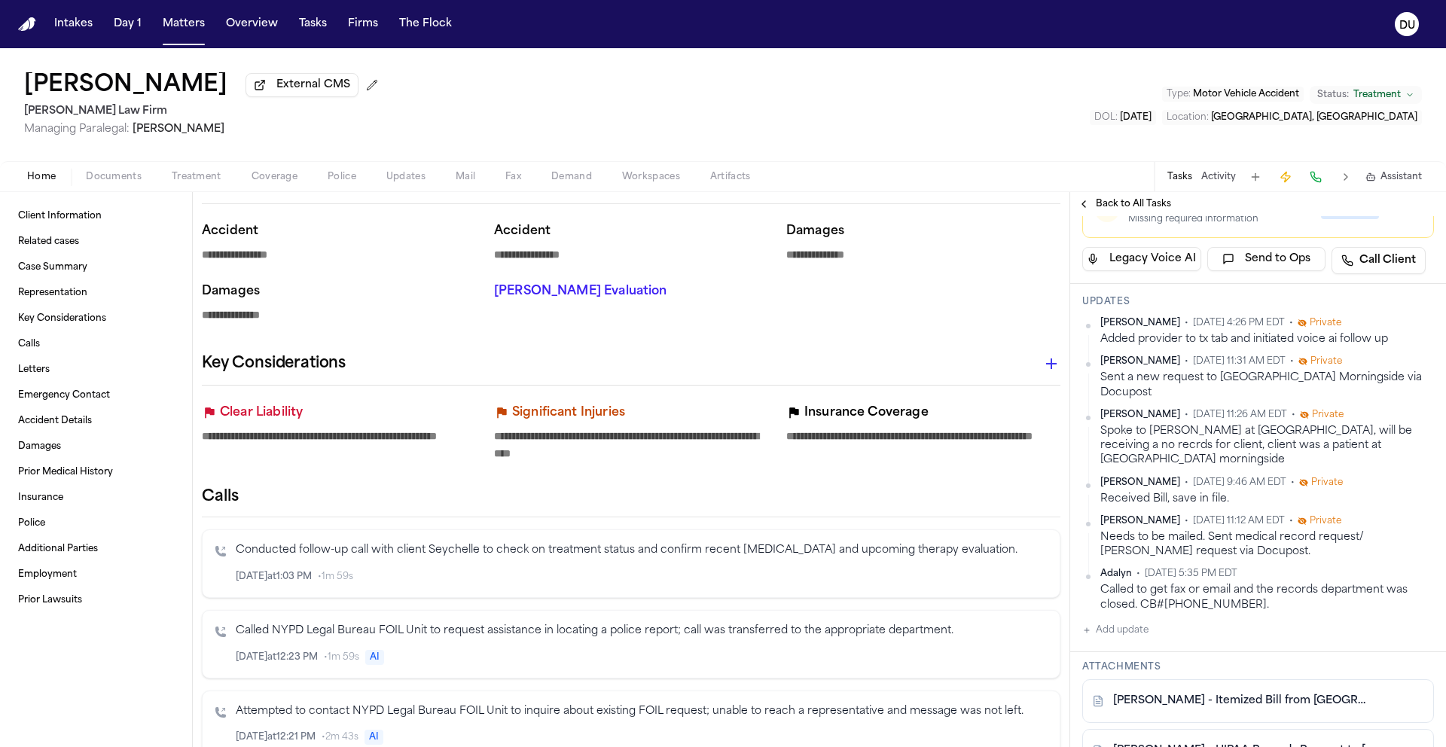
click at [1107, 621] on button "Add update" at bounding box center [1115, 630] width 66 height 18
click at [1148, 627] on textarea "Add your update" at bounding box center [1267, 642] width 322 height 30
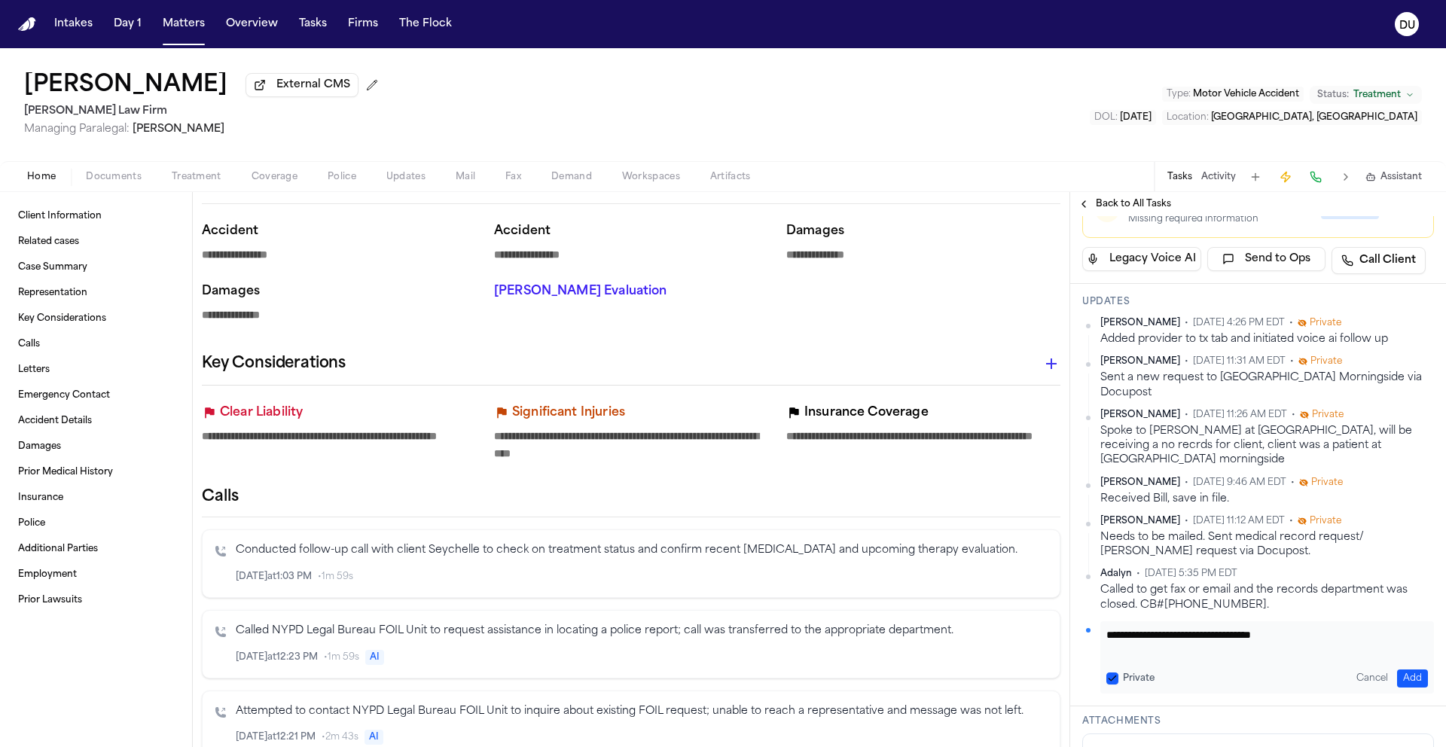
click at [1403, 669] on button "Add" at bounding box center [1412, 678] width 31 height 18
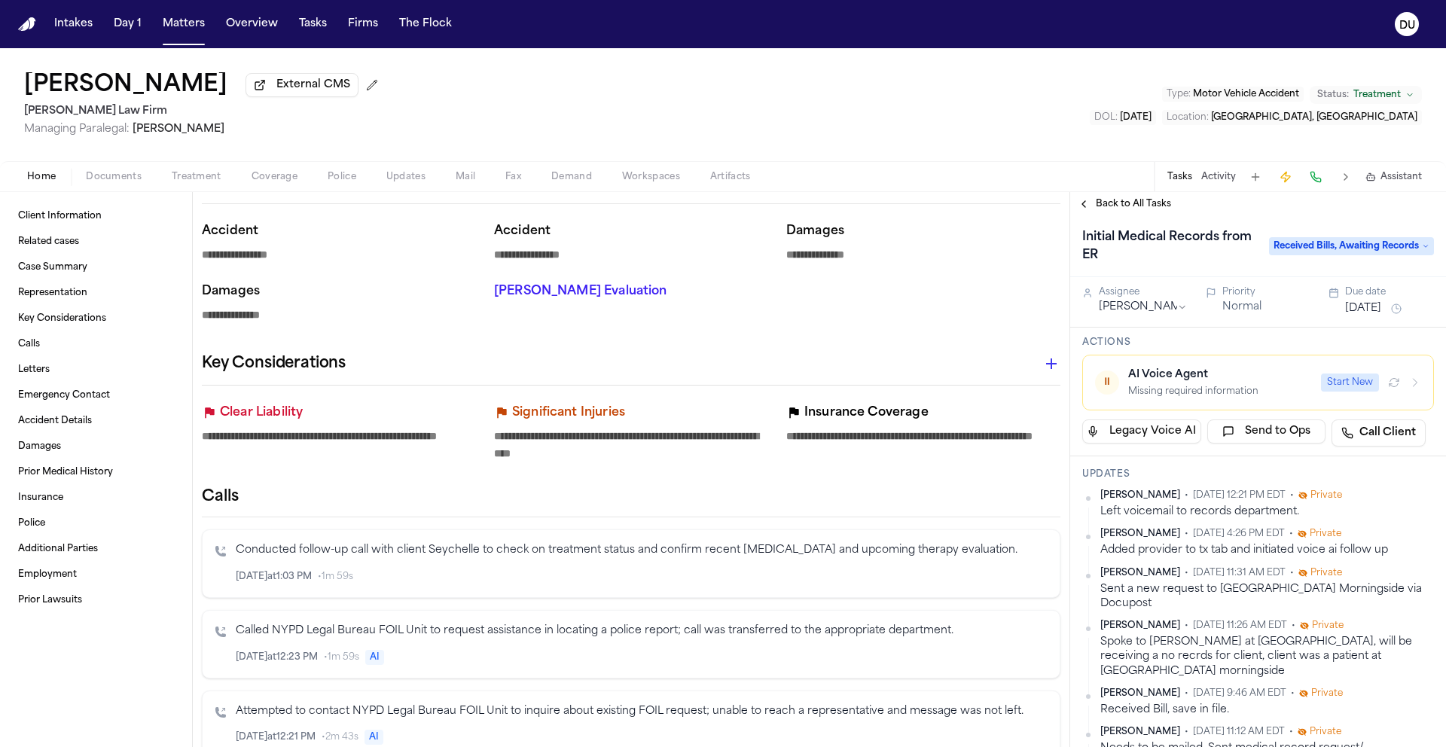
scroll to position [0, 0]
click at [1371, 311] on button "Sep 26, 2025" at bounding box center [1363, 311] width 36 height 15
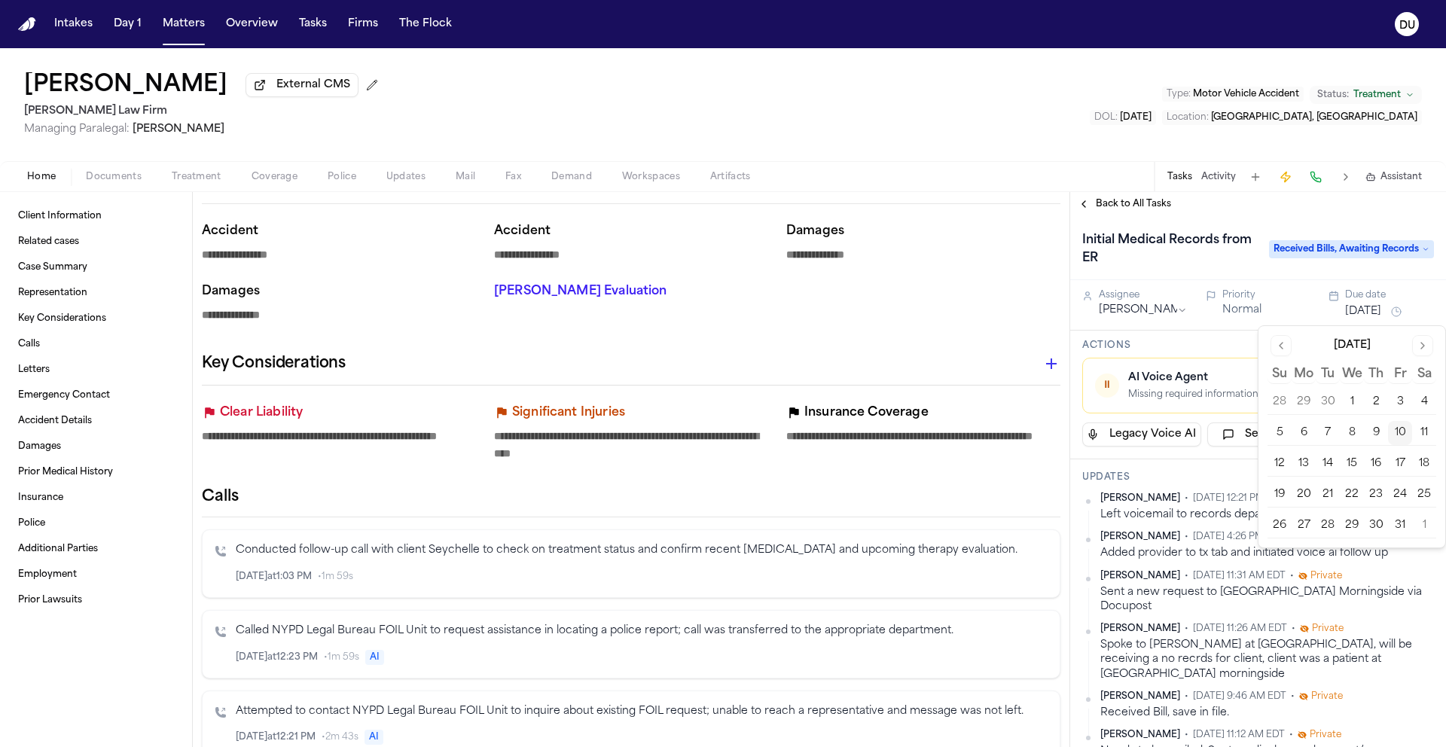
click at [1324, 465] on button "14" at bounding box center [1327, 464] width 24 height 24
click at [1239, 224] on div "Initial Medical Records from ER Received Bills, Awaiting Records" at bounding box center [1258, 248] width 376 height 64
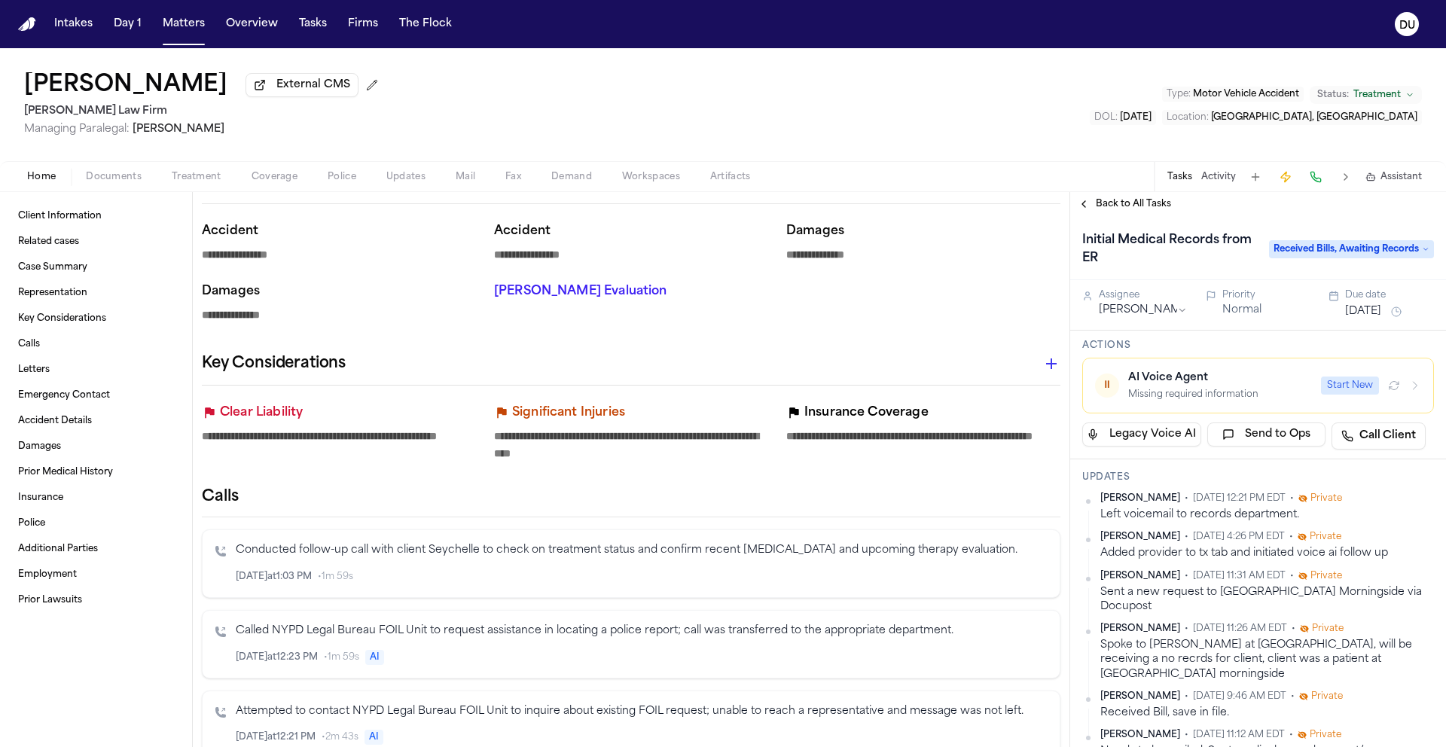
click at [1119, 206] on span "Back to All Tasks" at bounding box center [1133, 204] width 75 height 12
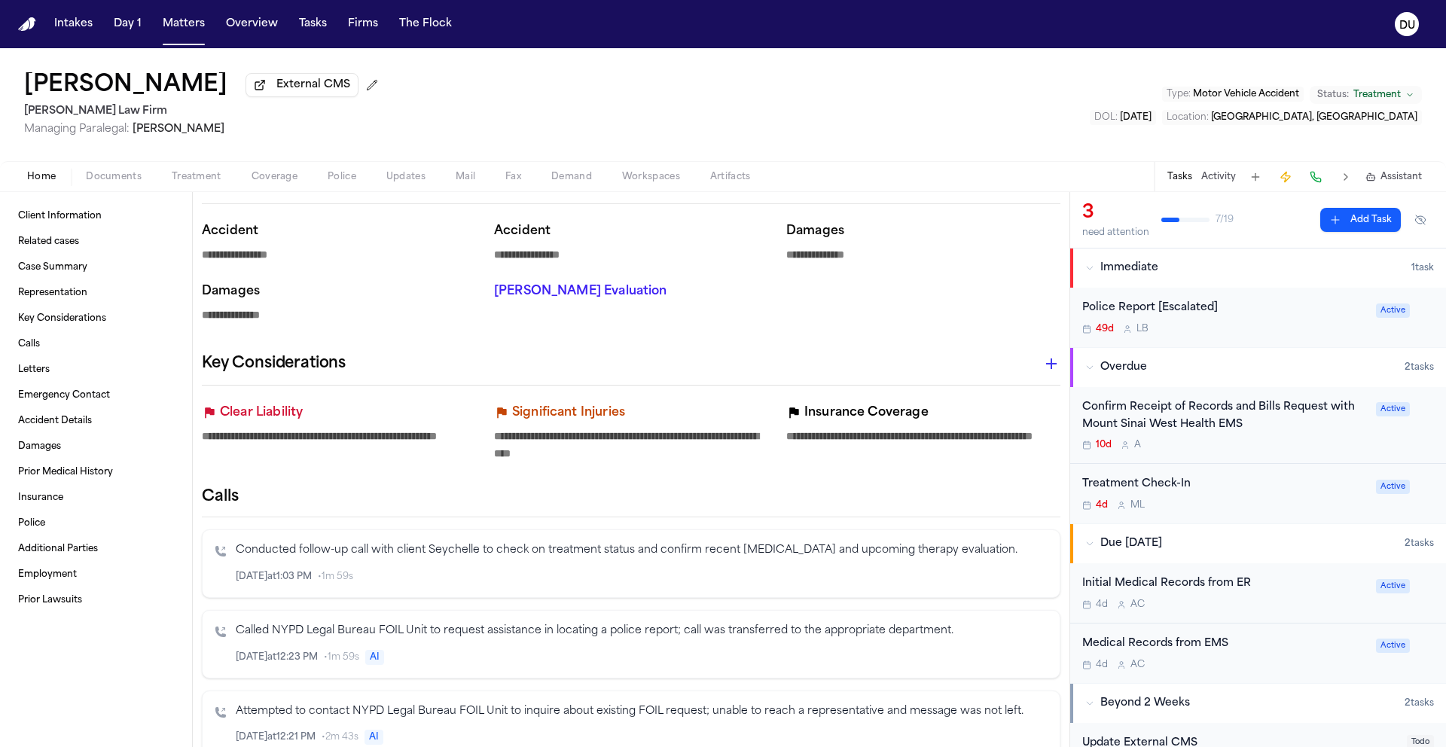
click at [1179, 422] on div "Confirm Receipt of Records and Bills Request with Mount Sinai West Health EMS" at bounding box center [1224, 416] width 285 height 35
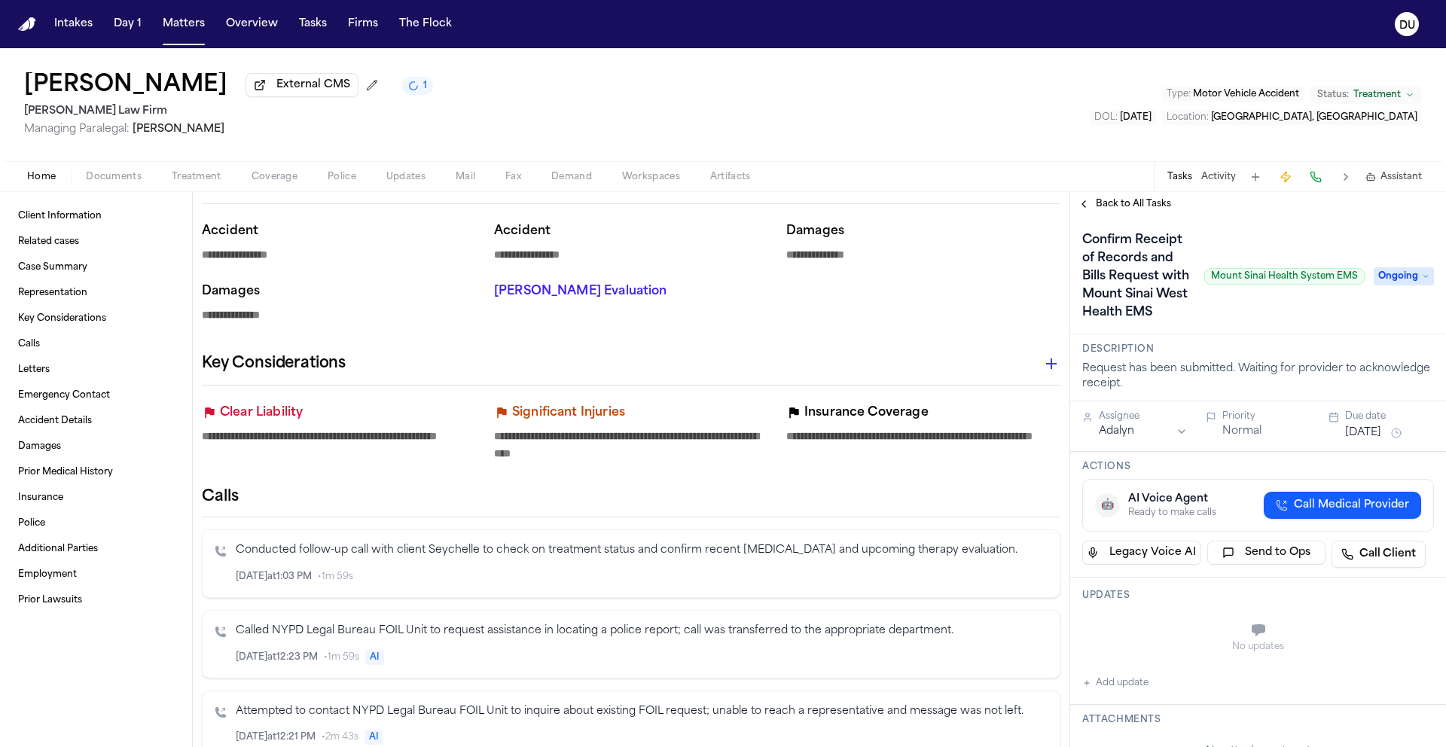
click at [1405, 285] on span "Ongoing" at bounding box center [1403, 276] width 60 height 18
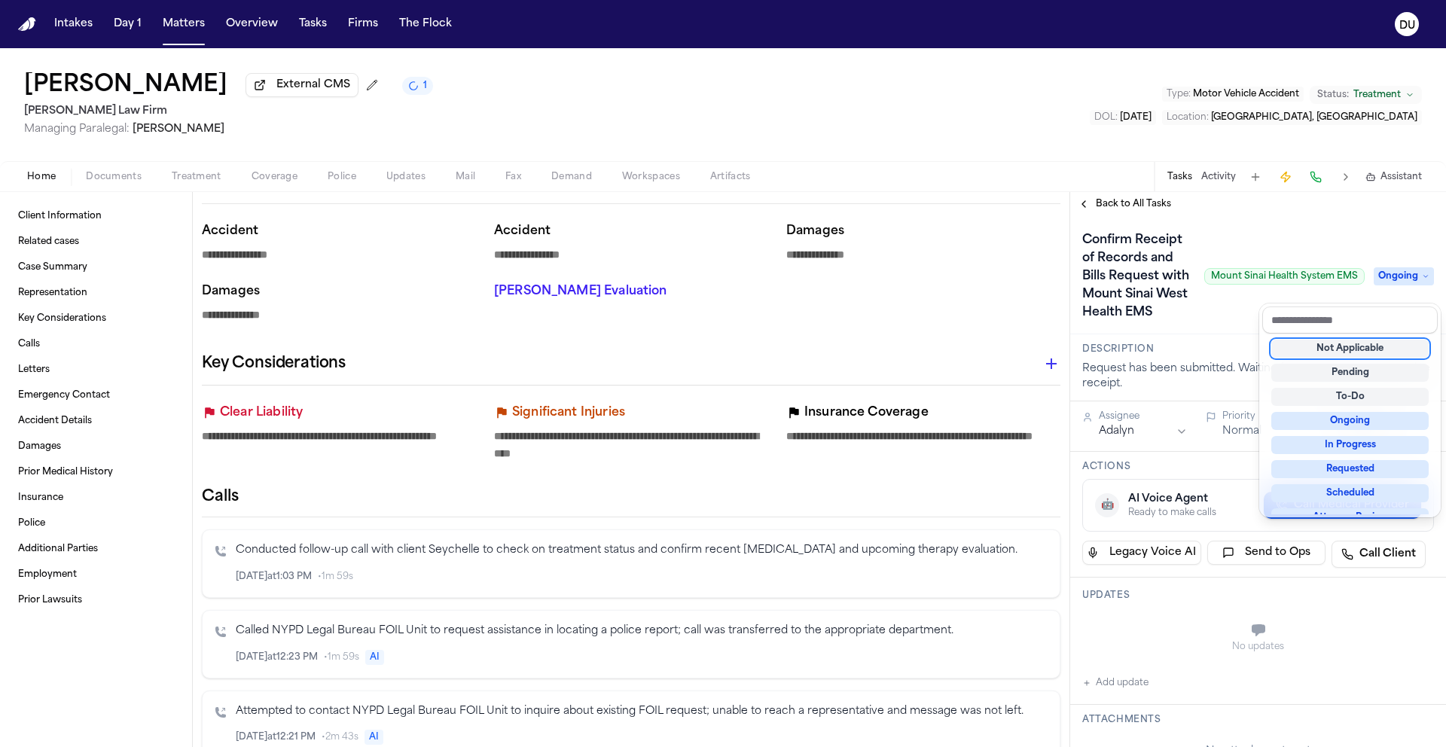
click at [1362, 347] on div "Not Applicable" at bounding box center [1349, 349] width 157 height 18
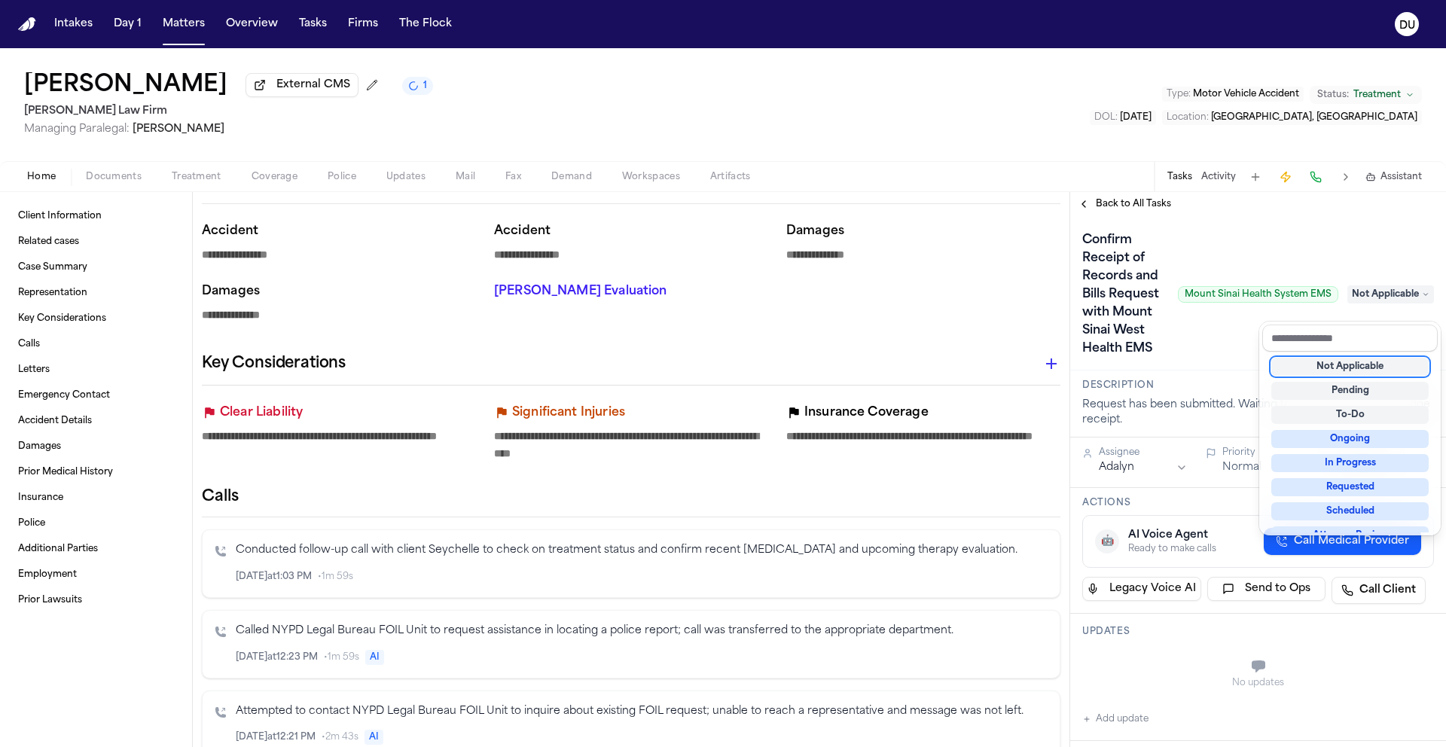
click at [1139, 203] on div "**********" at bounding box center [1258, 469] width 376 height 555
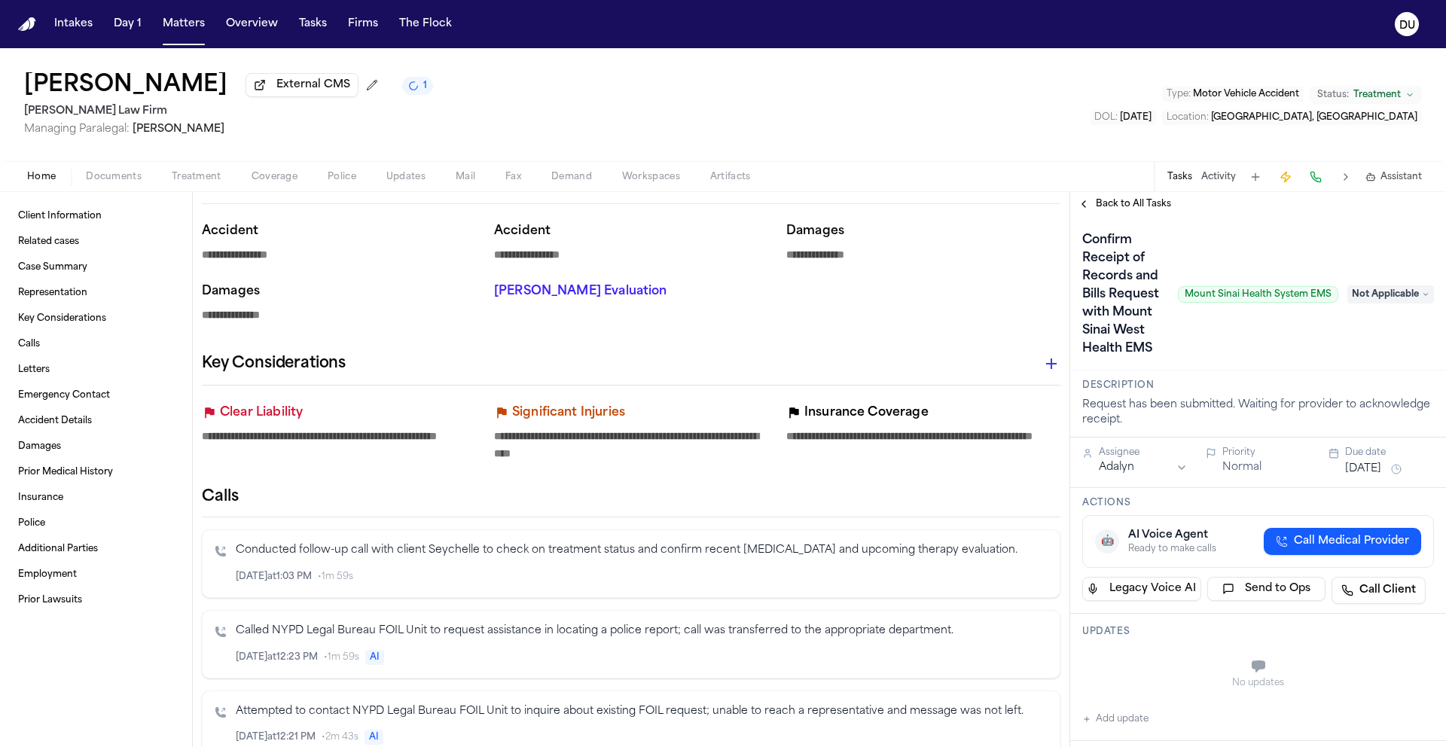
click at [1141, 209] on span "Back to All Tasks" at bounding box center [1133, 204] width 75 height 12
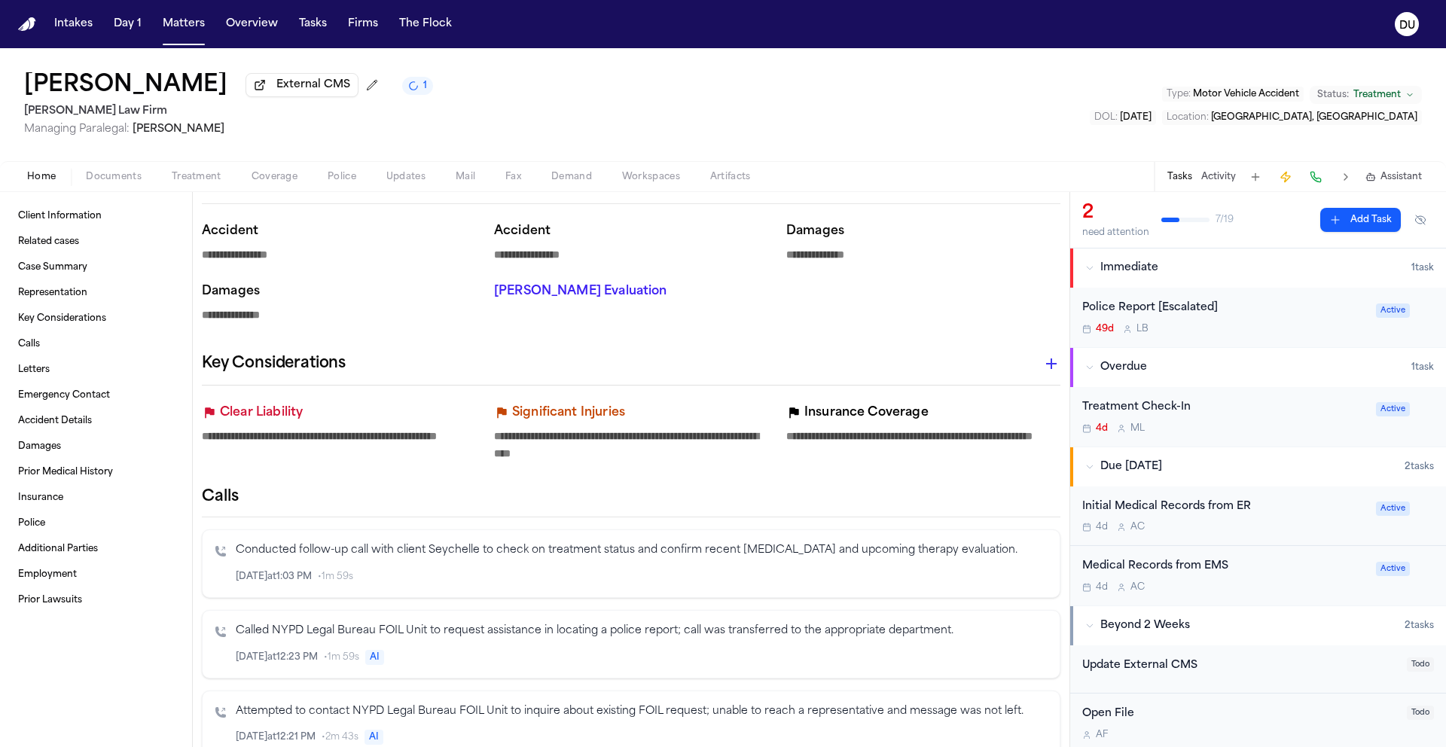
click at [13, 23] on nav "Intakes Day 1 Matters Overview Tasks Firms The Flock DU" at bounding box center [723, 24] width 1446 height 48
click at [24, 22] on img "Home" at bounding box center [27, 24] width 18 height 14
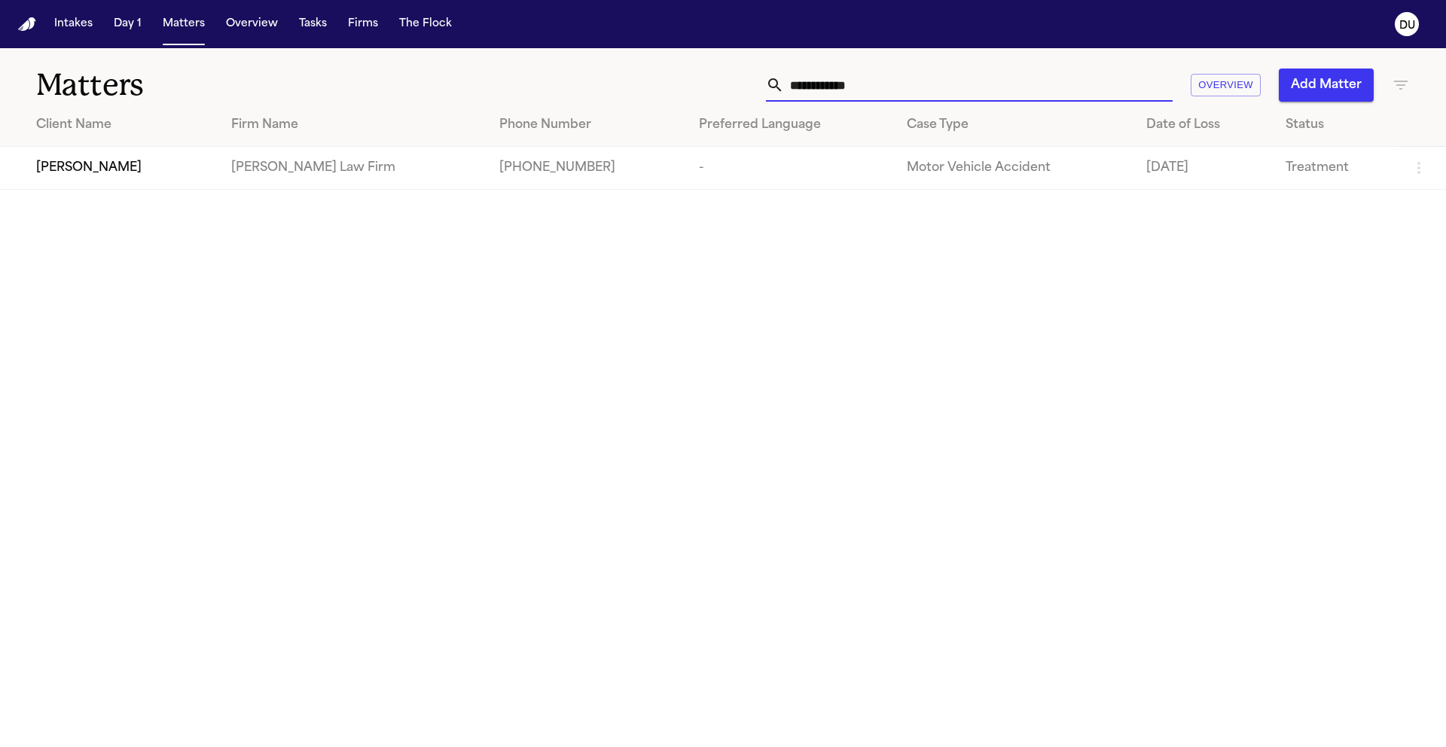
drag, startPoint x: 883, startPoint y: 81, endPoint x: 725, endPoint y: 78, distance: 158.2
click at [726, 78] on div "**********" at bounding box center [923, 85] width 974 height 33
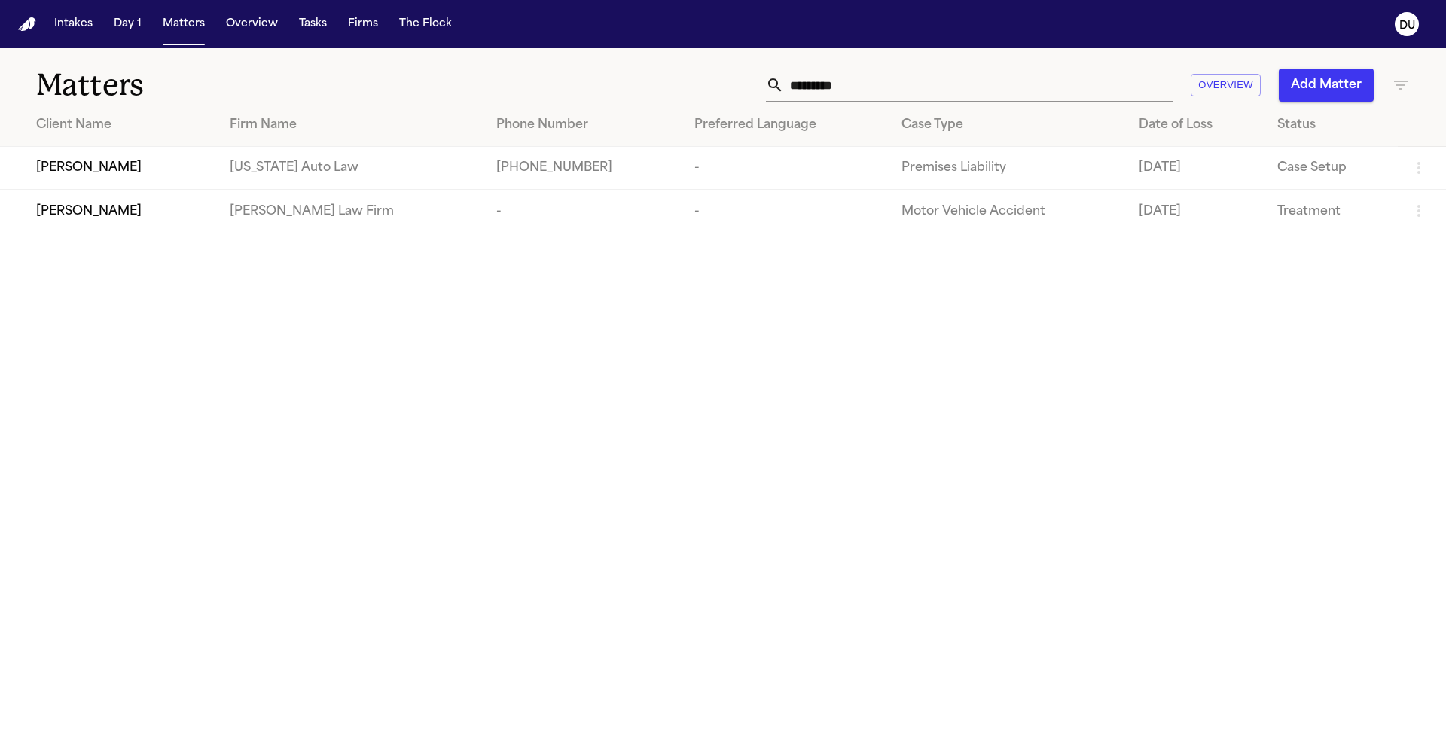
click at [322, 197] on td "[PERSON_NAME] Law Firm" at bounding box center [351, 211] width 267 height 43
click at [178, 221] on div "[PERSON_NAME]" at bounding box center [120, 212] width 169 height 18
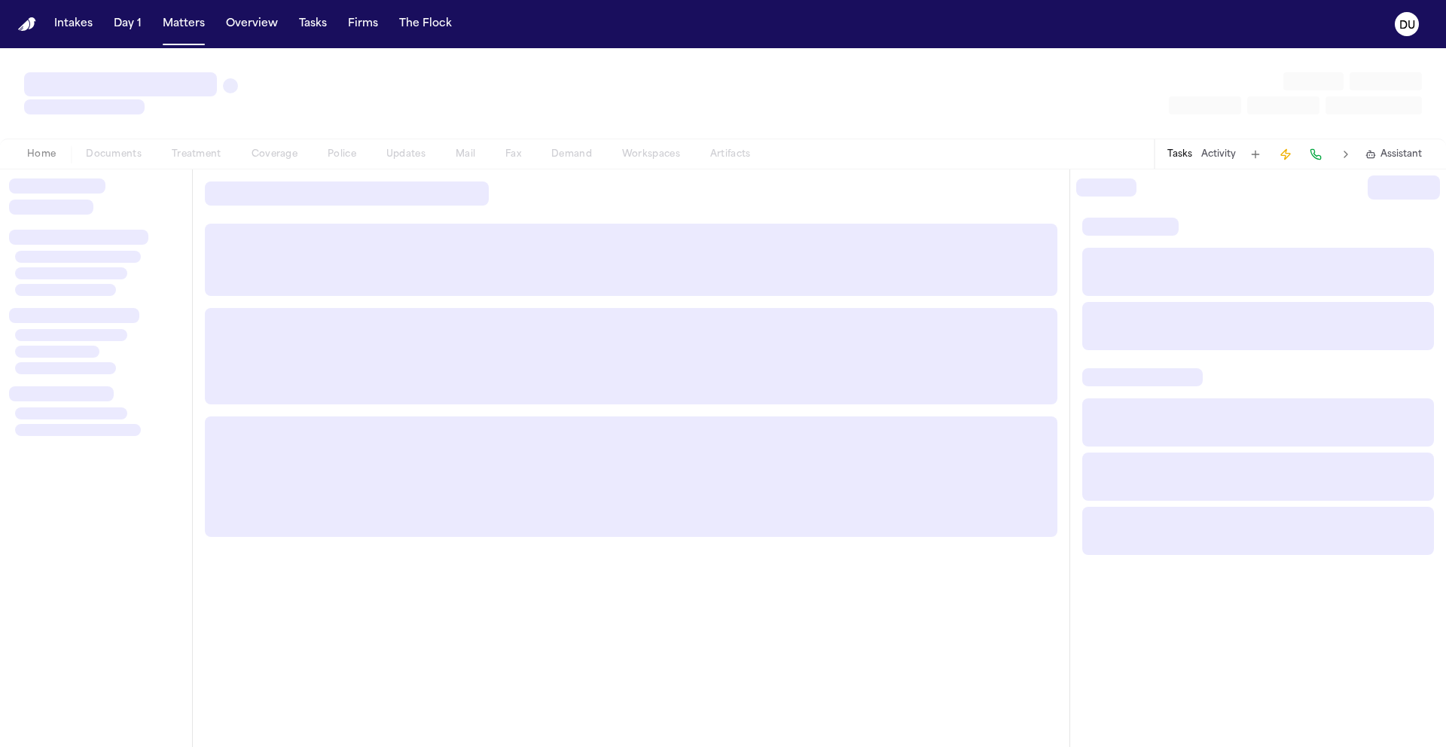
click at [178, 223] on div at bounding box center [96, 458] width 192 height 578
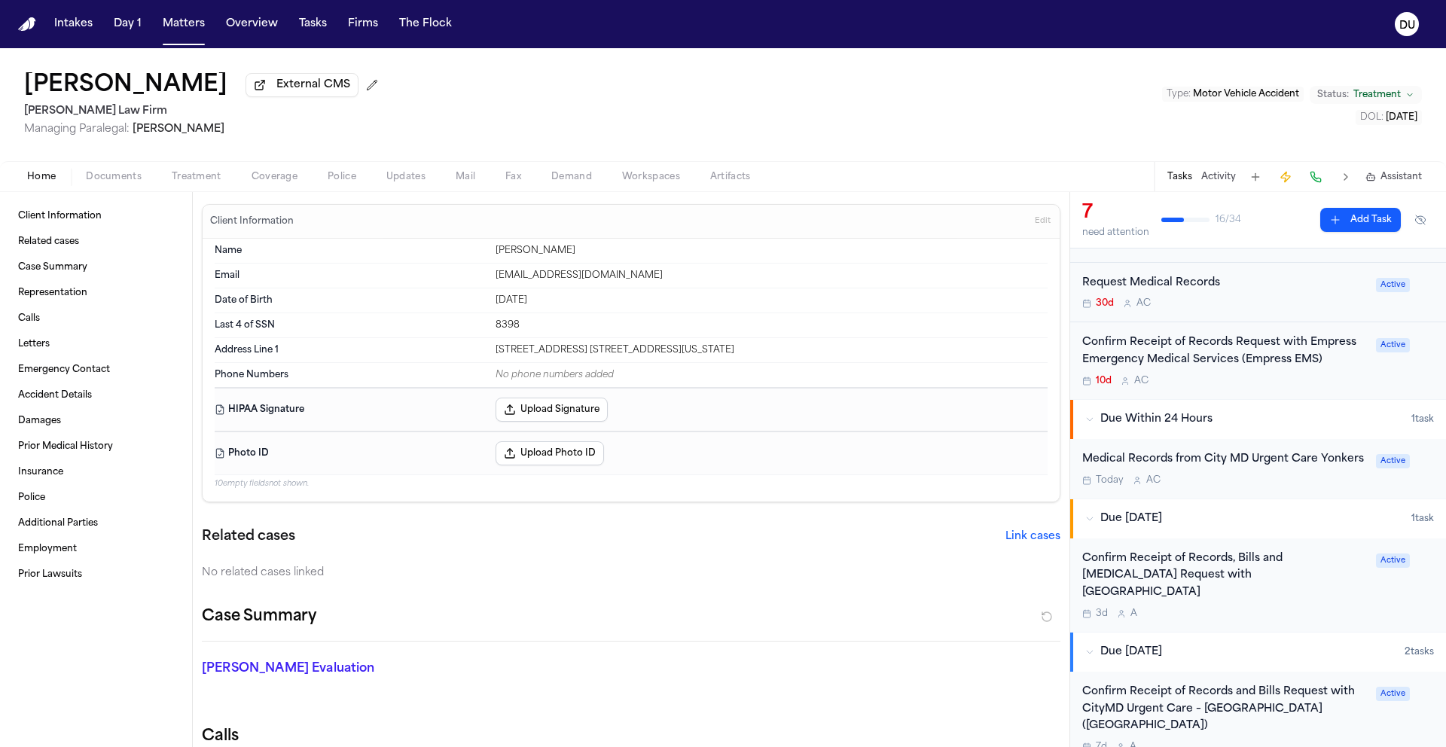
scroll to position [391, 0]
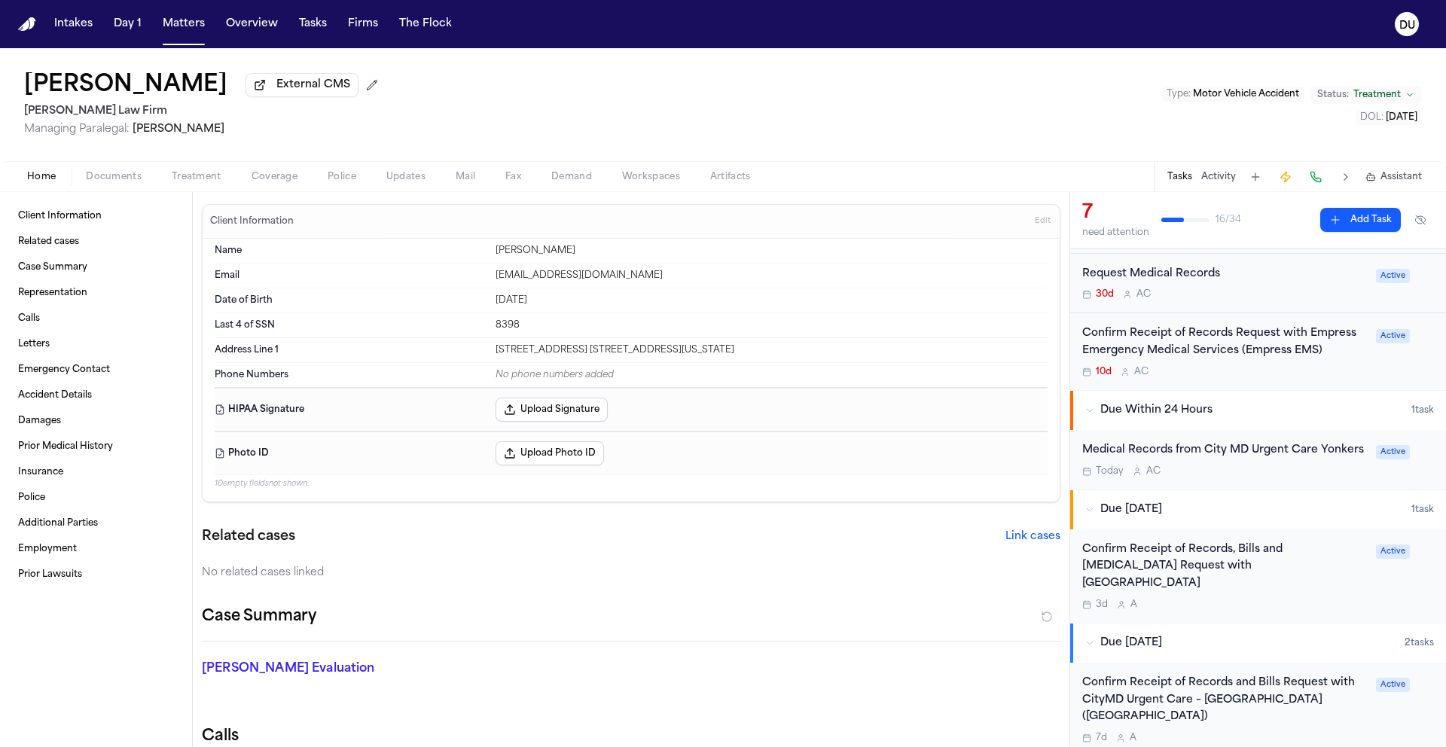
click at [1229, 559] on div "Confirm Receipt of Records, Bills and Radiology Request with White Plains Hospi…" at bounding box center [1224, 566] width 285 height 51
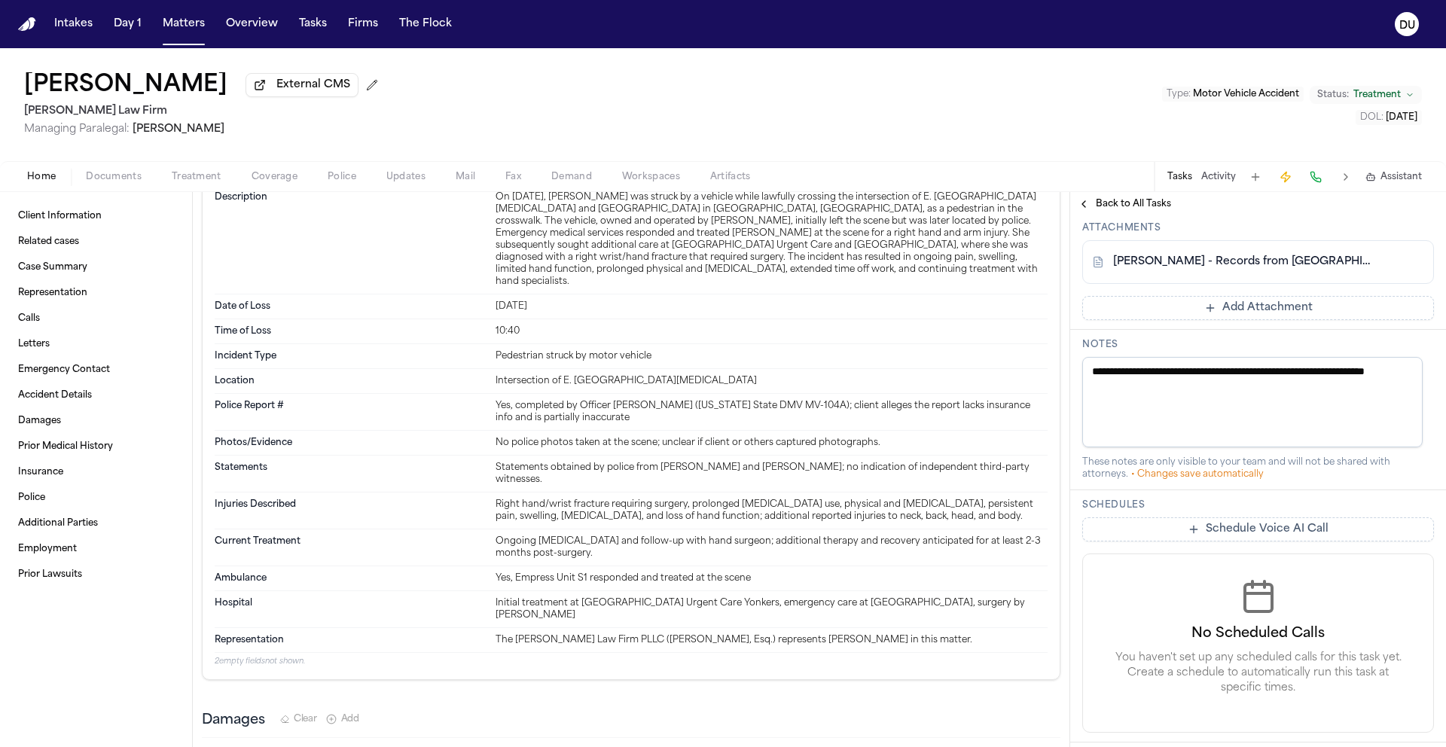
scroll to position [478, 0]
click at [1257, 270] on link "F. Butrico - Records from White Plains Hospital.pdf" at bounding box center [1243, 262] width 260 height 15
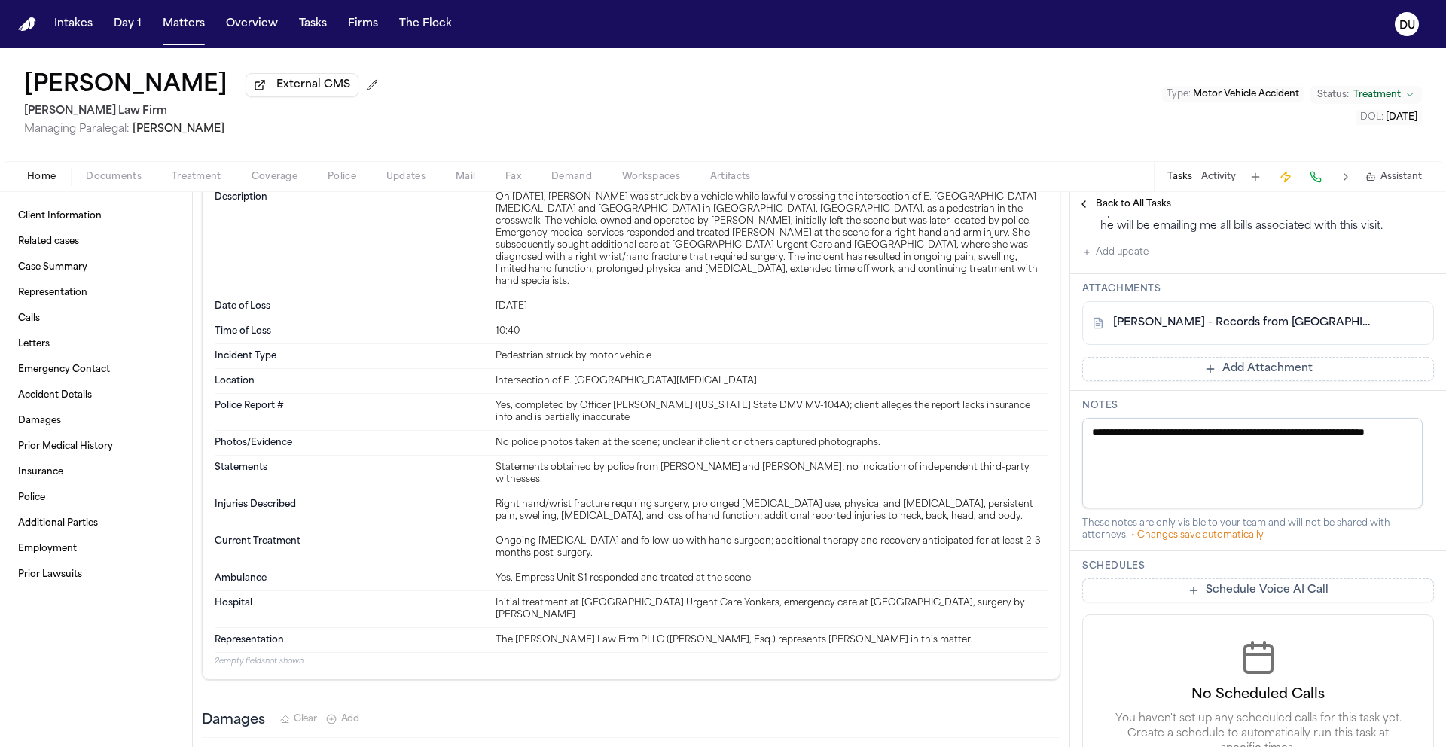
scroll to position [417, 0]
click at [1278, 331] on link "F. Butrico - Records from White Plains Hospital.pdf" at bounding box center [1243, 323] width 260 height 15
click at [1199, 331] on link "F. Butrico - Records from White Plains Hospital.pdf" at bounding box center [1243, 323] width 260 height 15
click at [1165, 331] on link "F. Butrico - Records from White Plains Hospital.pdf" at bounding box center [1243, 323] width 260 height 15
click at [1107, 262] on button "Add update" at bounding box center [1115, 253] width 66 height 18
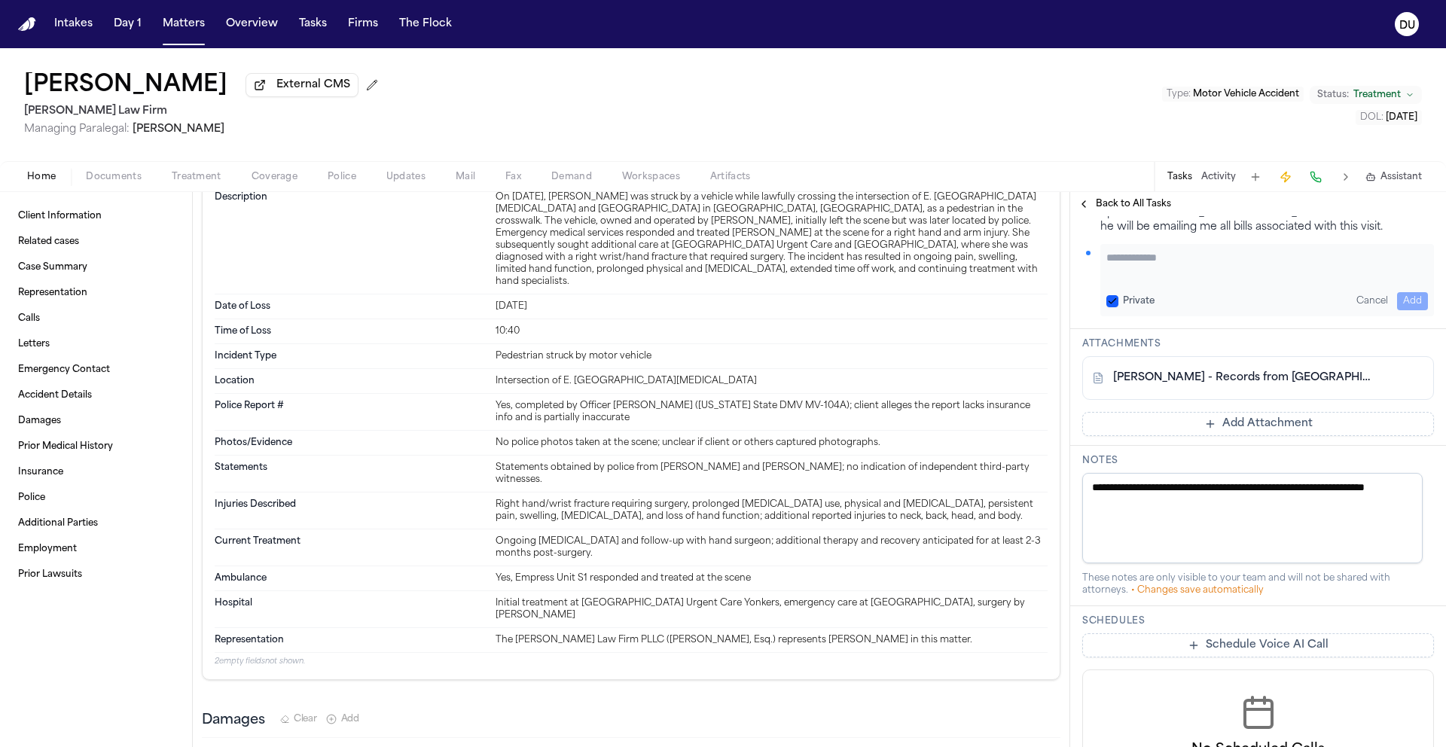
click at [1147, 280] on textarea "Add your update" at bounding box center [1267, 265] width 322 height 30
click at [1403, 310] on button "Add" at bounding box center [1412, 301] width 31 height 18
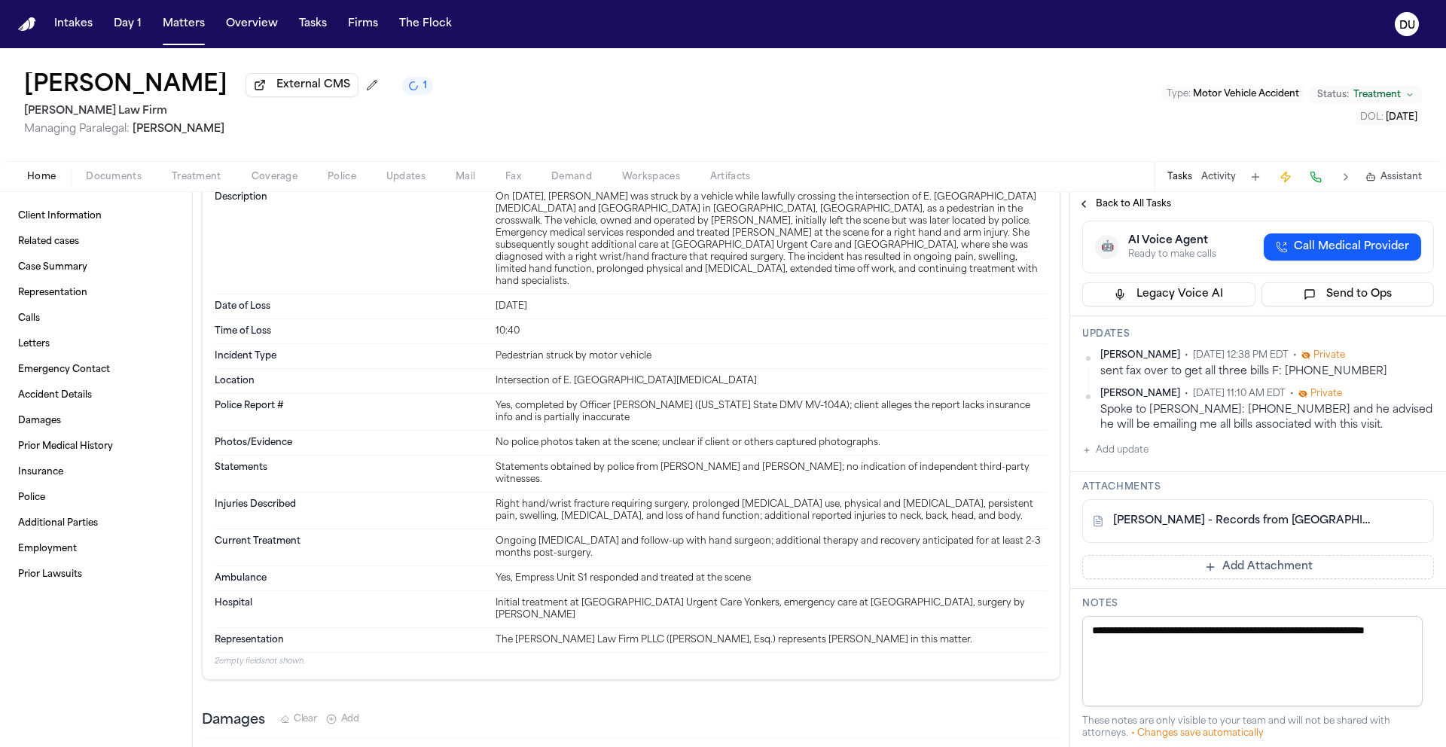
scroll to position [112, 0]
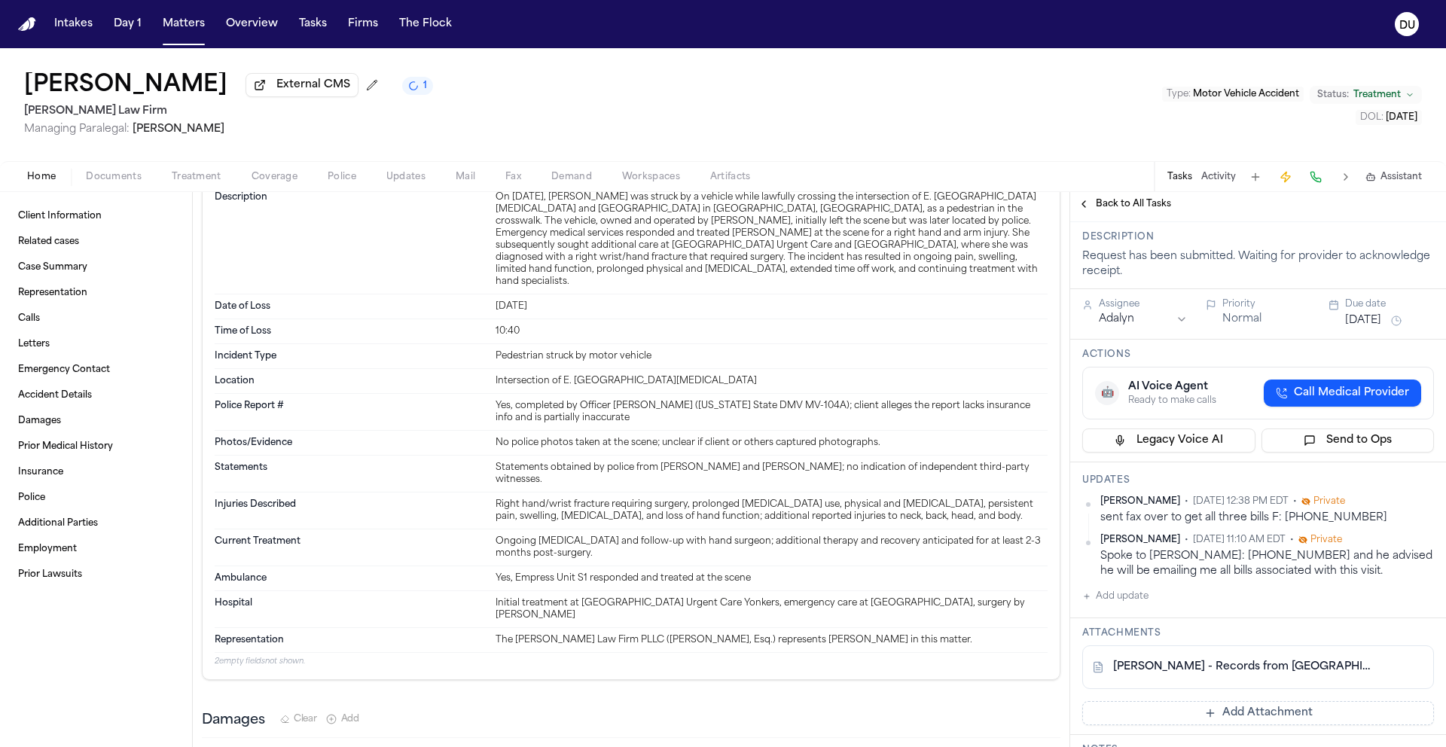
click at [27, 28] on img "Home" at bounding box center [27, 24] width 18 height 14
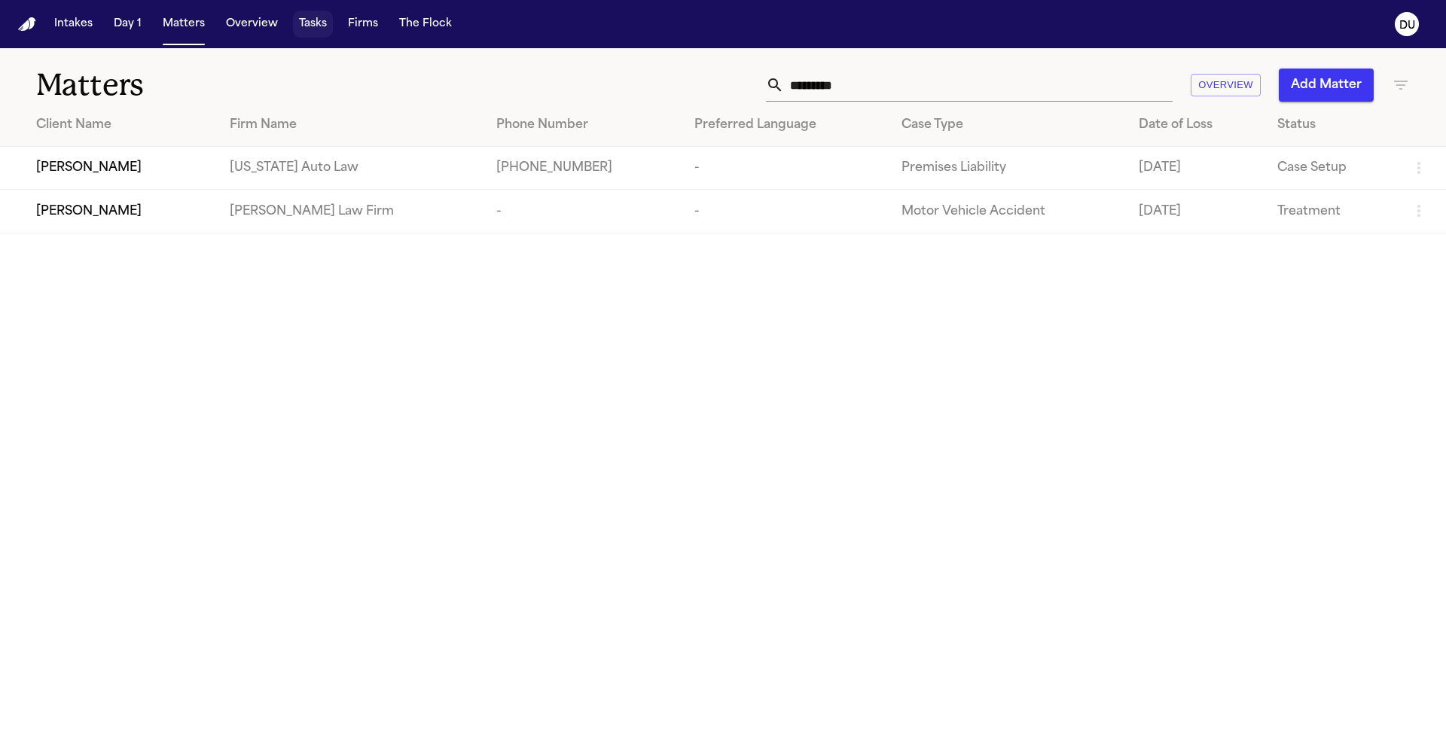
click at [309, 26] on button "Tasks" at bounding box center [313, 24] width 40 height 27
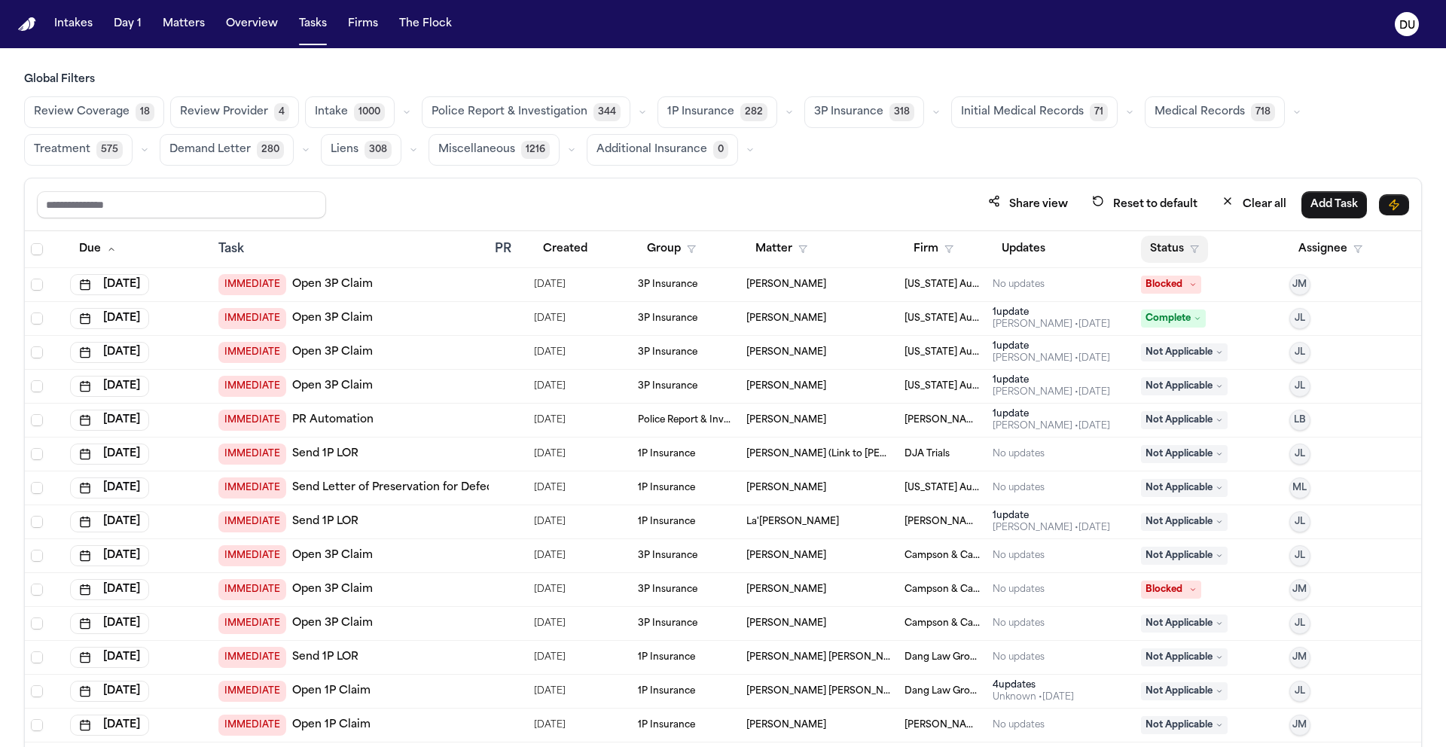
click at [1160, 245] on button "Status" at bounding box center [1174, 249] width 67 height 27
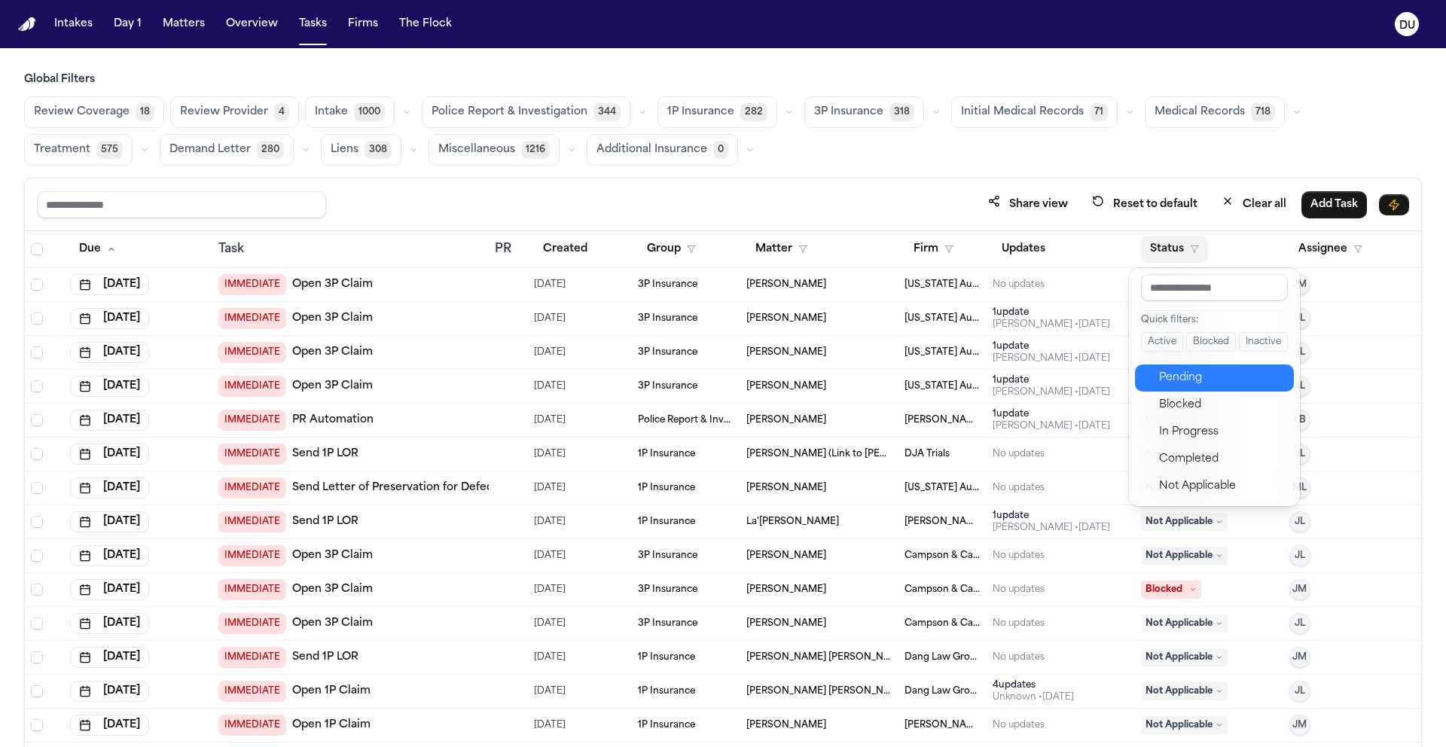
click at [1175, 371] on div "Pending" at bounding box center [1222, 378] width 126 height 18
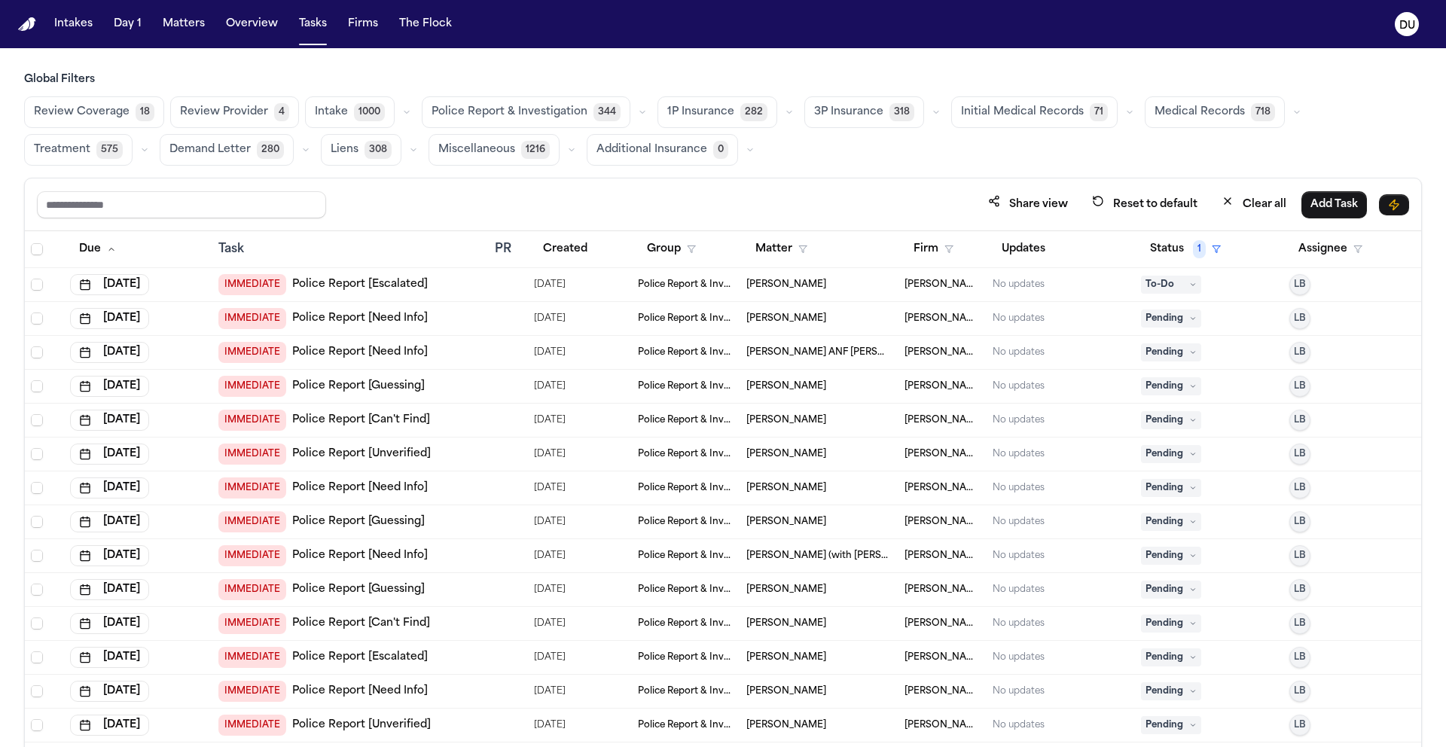
click at [1208, 117] on span "Medical Records" at bounding box center [1199, 112] width 90 height 15
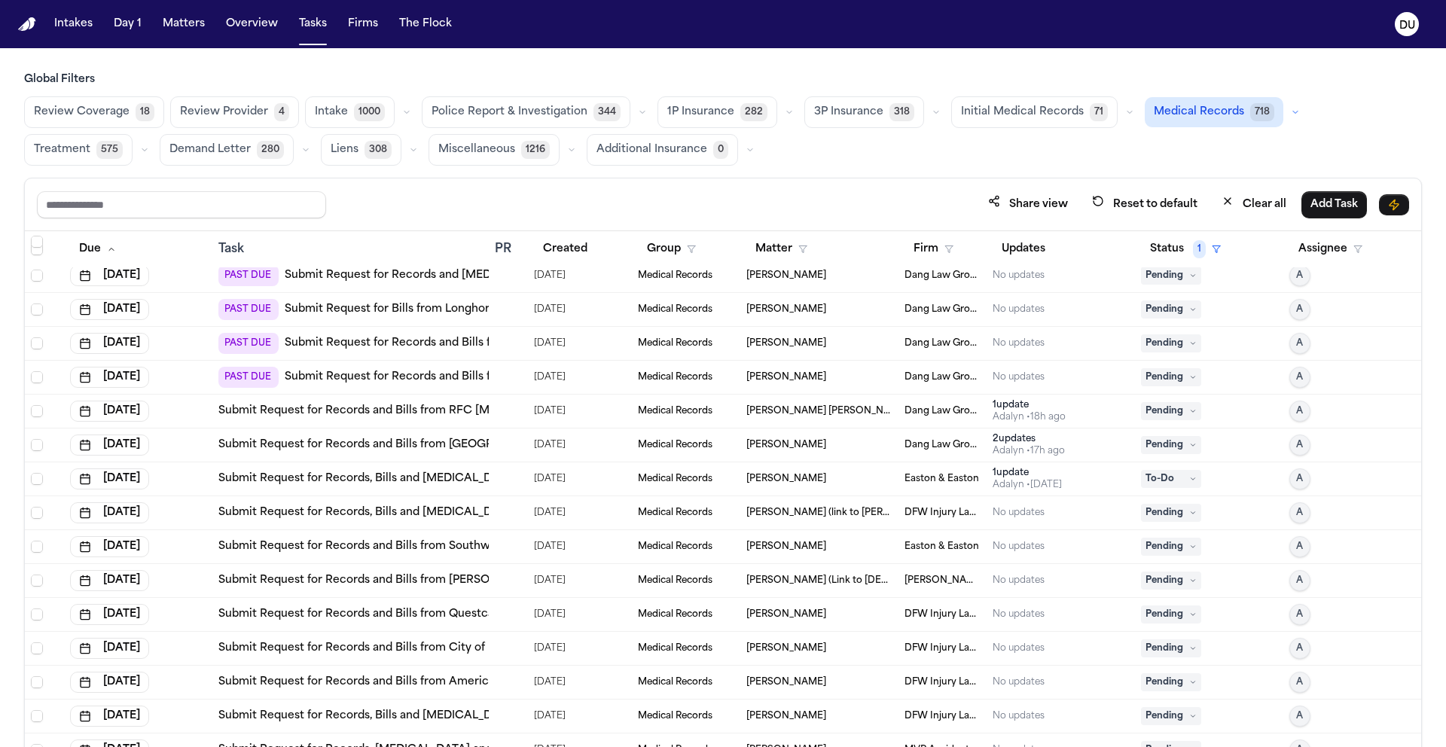
scroll to position [843, 0]
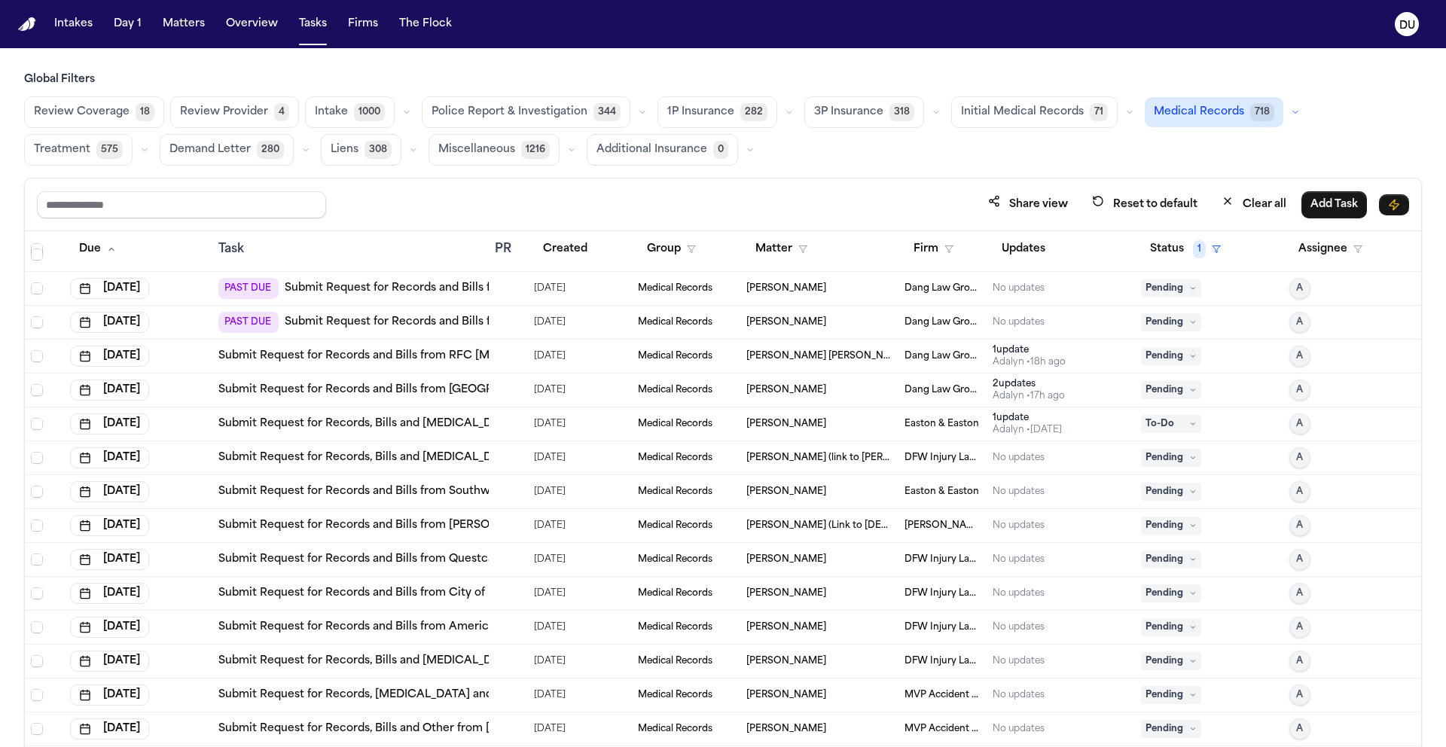
click at [410, 459] on link "Submit Request for Records, Bills and Radiology from The Hospitals of Providenc…" at bounding box center [487, 457] width 538 height 15
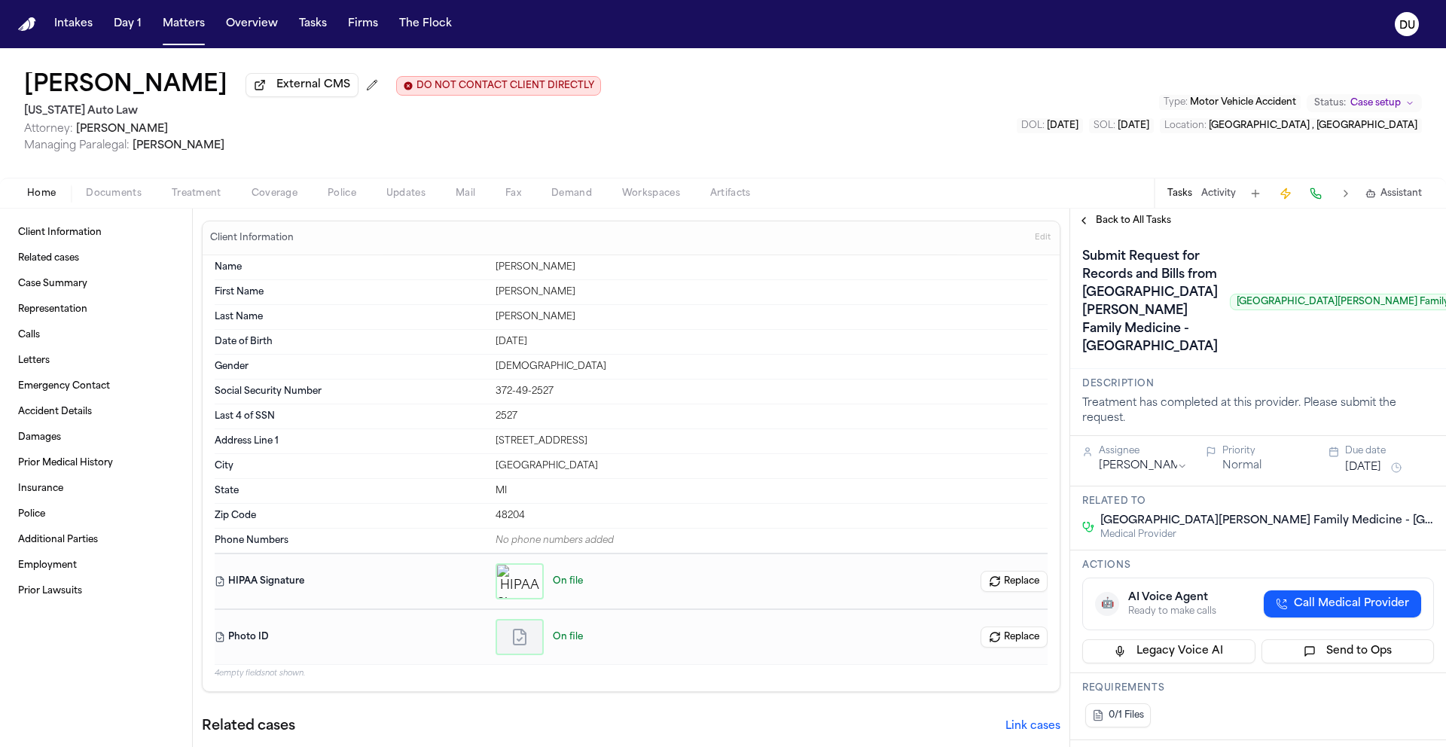
scroll to position [0, 75]
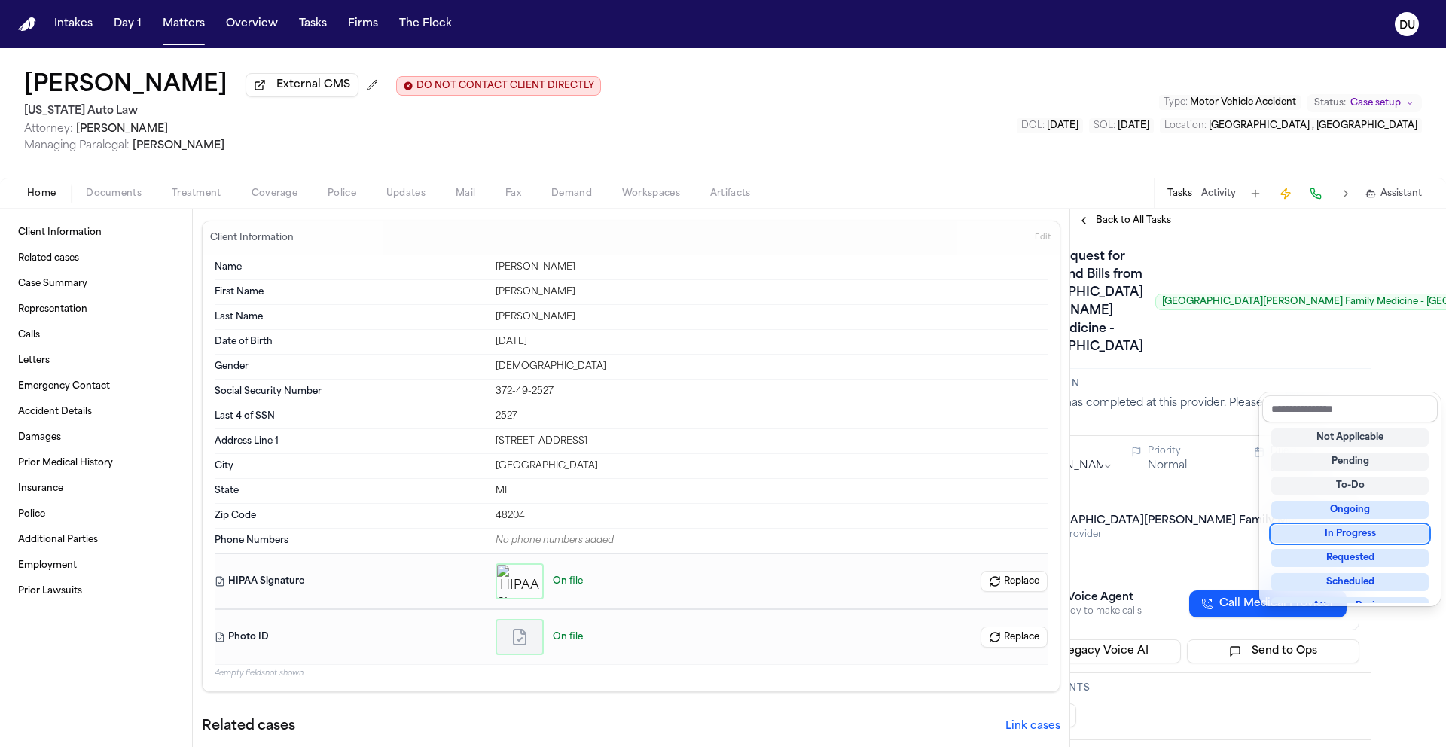
scroll to position [116, 0]
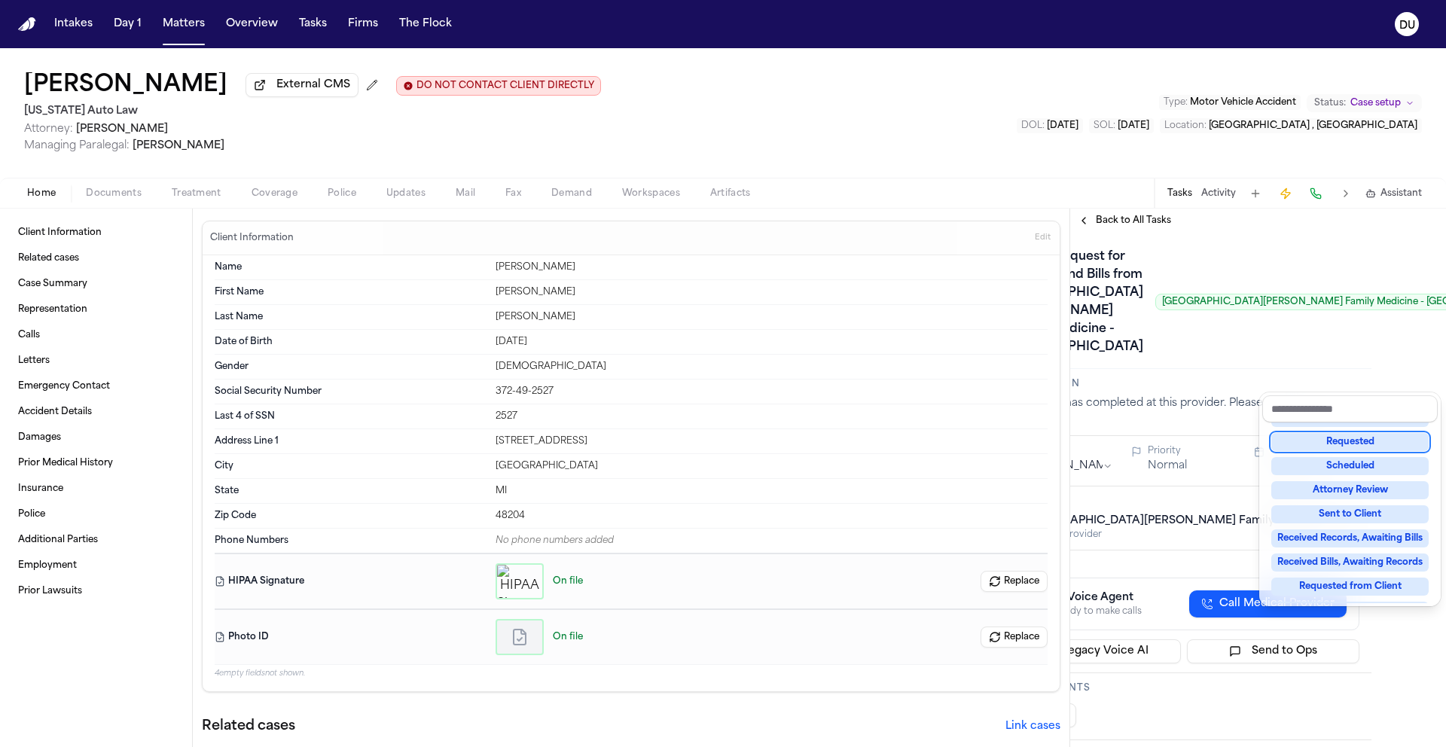
click at [1352, 441] on div "Requested" at bounding box center [1349, 442] width 157 height 18
click at [1140, 359] on div "Submit Request for Records and Bills from Corewell Health Wayne Hospital Family…" at bounding box center [1183, 302] width 352 height 114
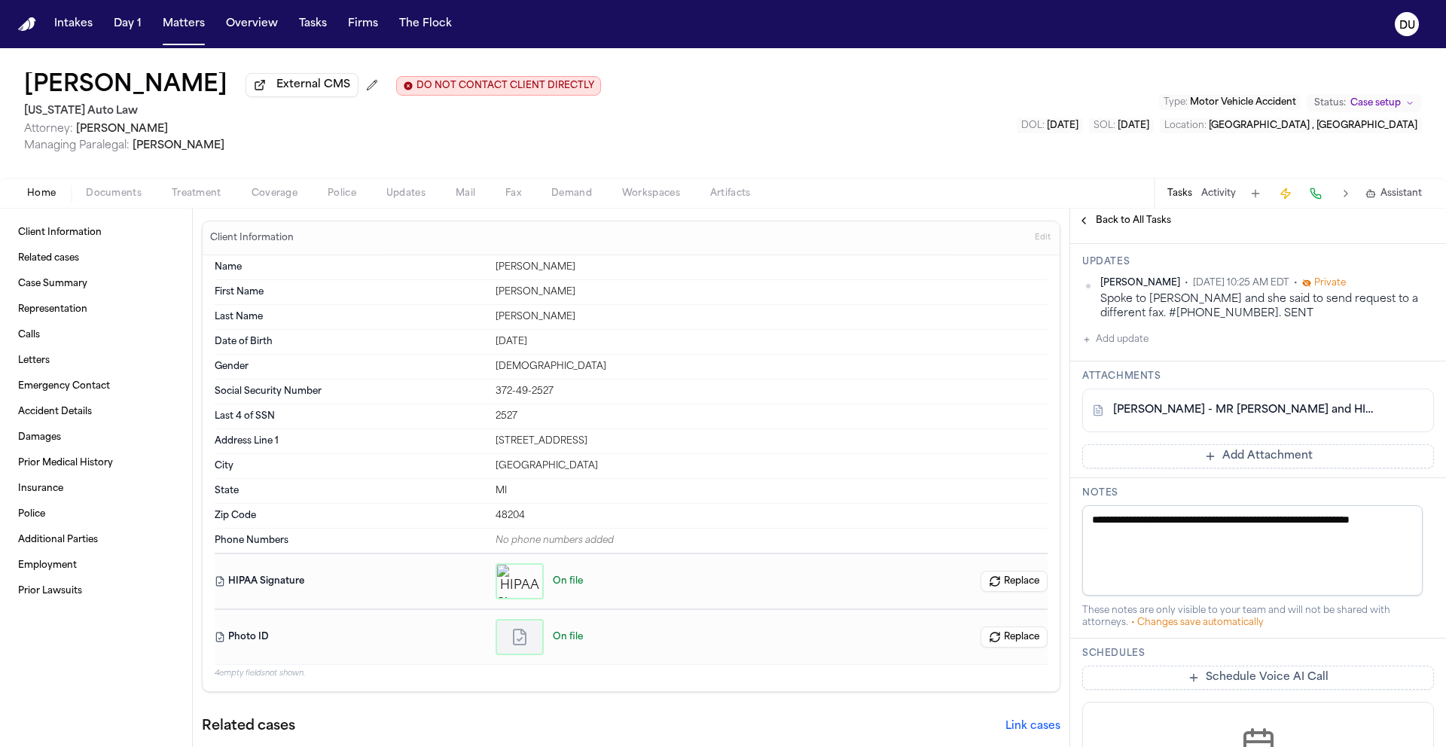
scroll to position [512, 0]
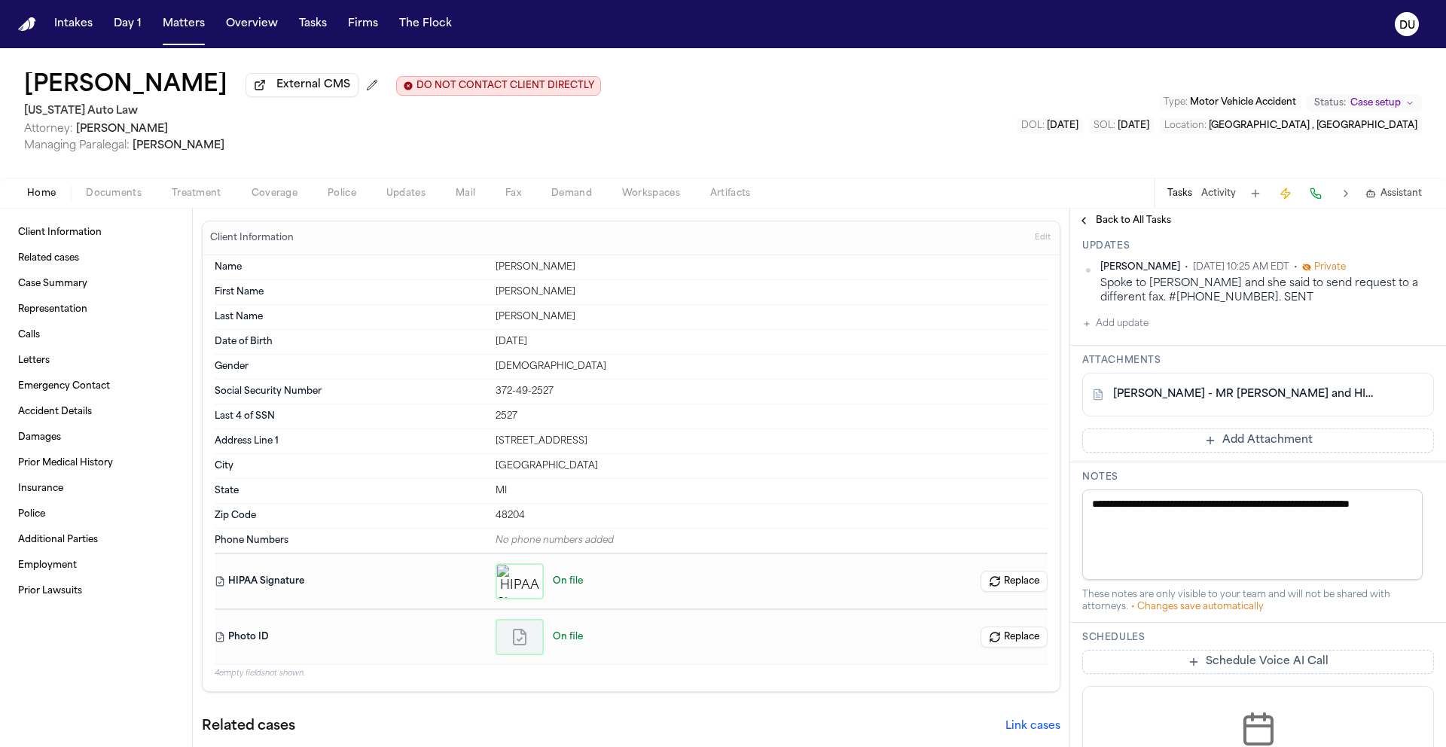
click at [1260, 402] on link "D. Woods - MR Request and HIPAA Auth to Corewell Family Medicine - 9.23.25" at bounding box center [1243, 394] width 260 height 15
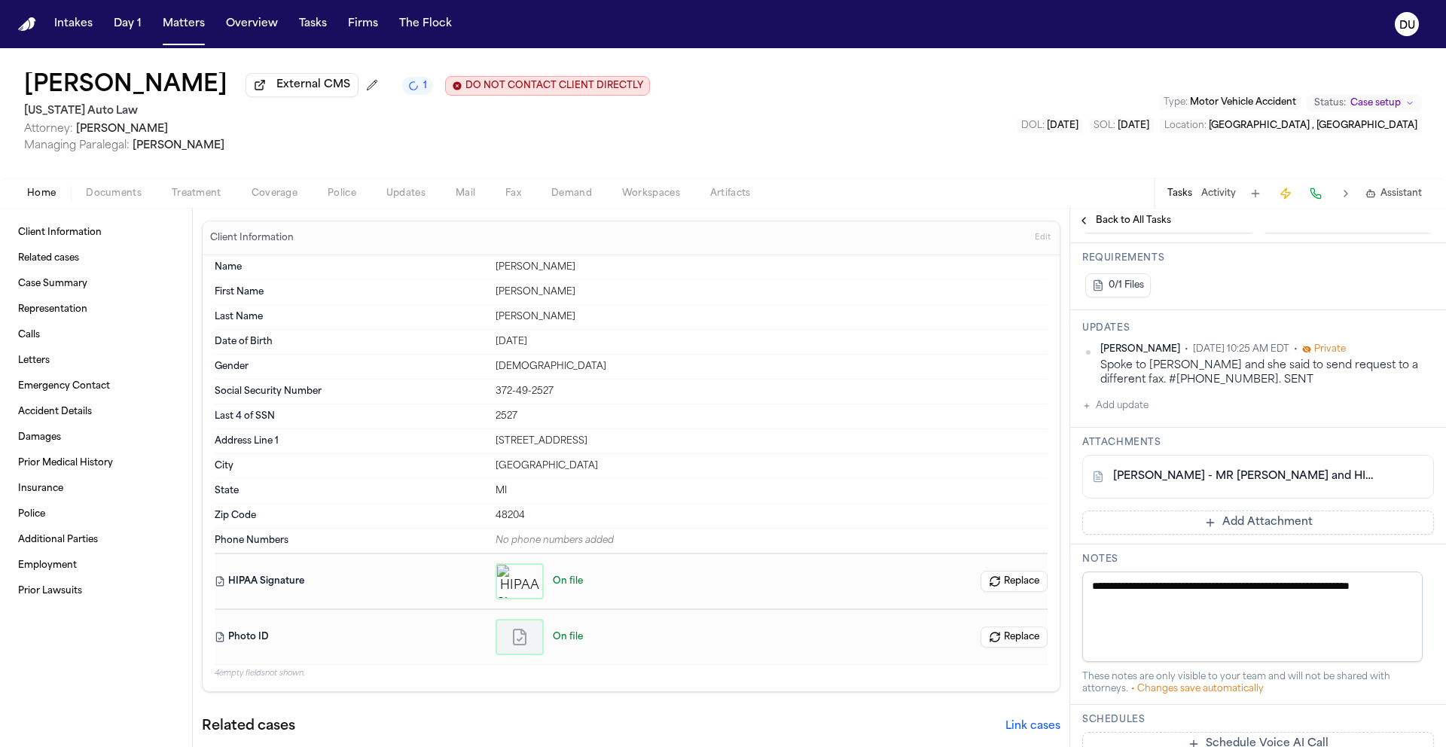
scroll to position [403, 0]
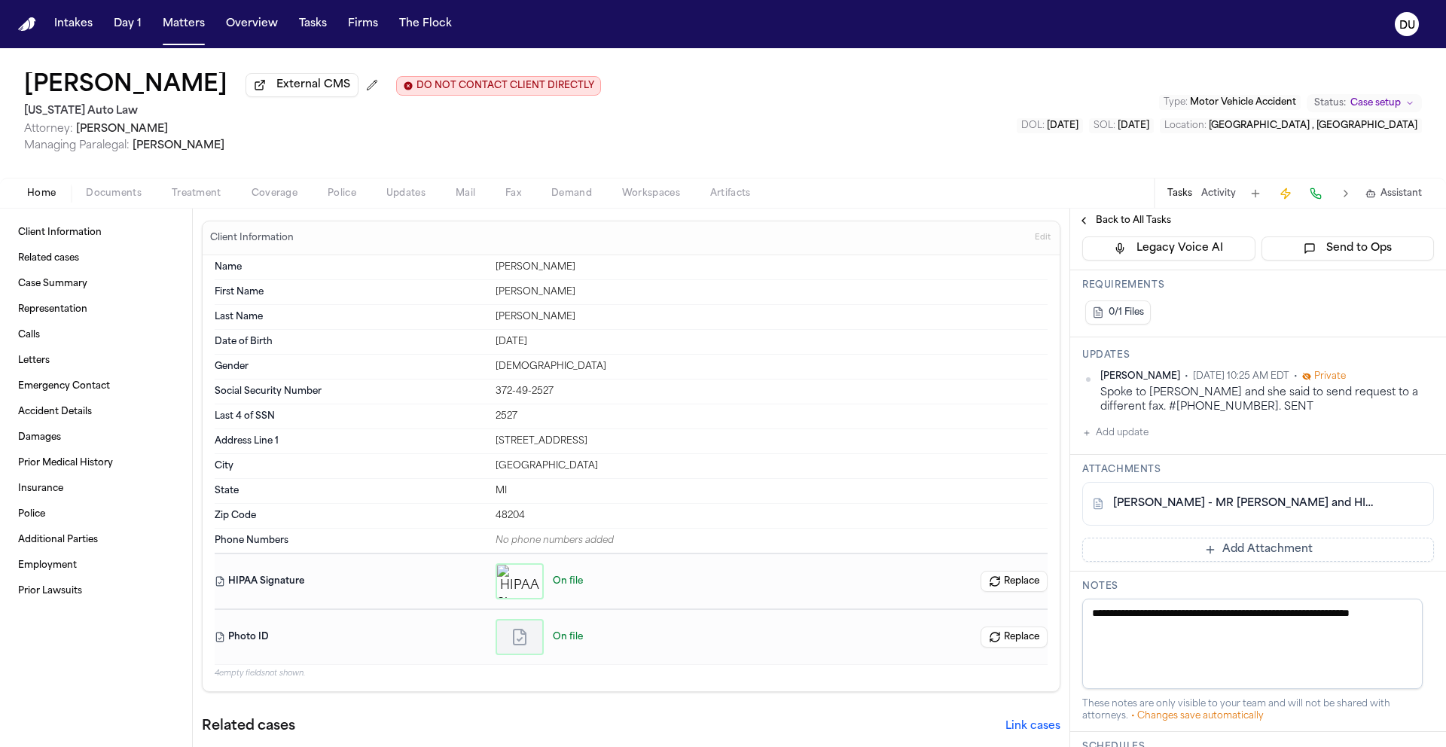
click at [1194, 562] on button "Add Attachment" at bounding box center [1258, 550] width 352 height 24
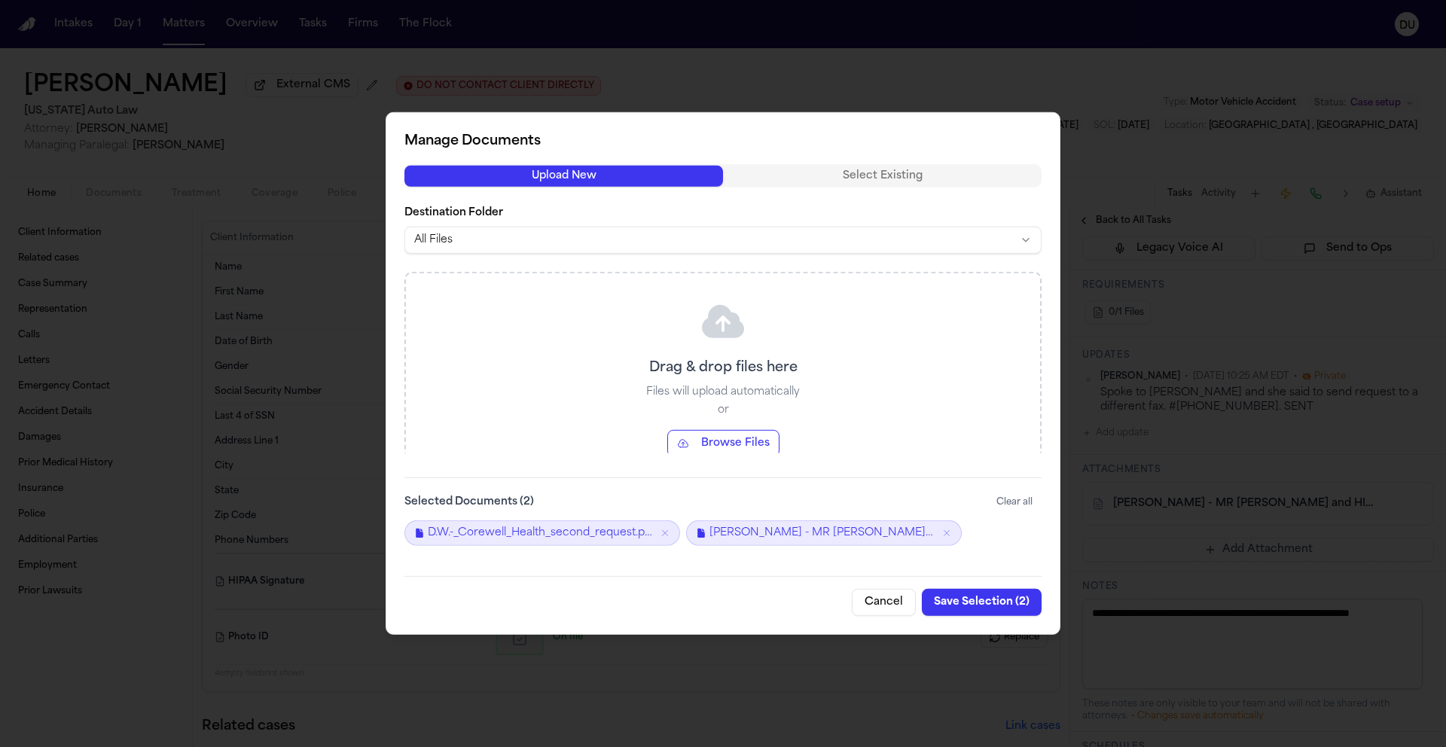
click at [983, 605] on button "Save Selection ( 2 )" at bounding box center [982, 602] width 120 height 27
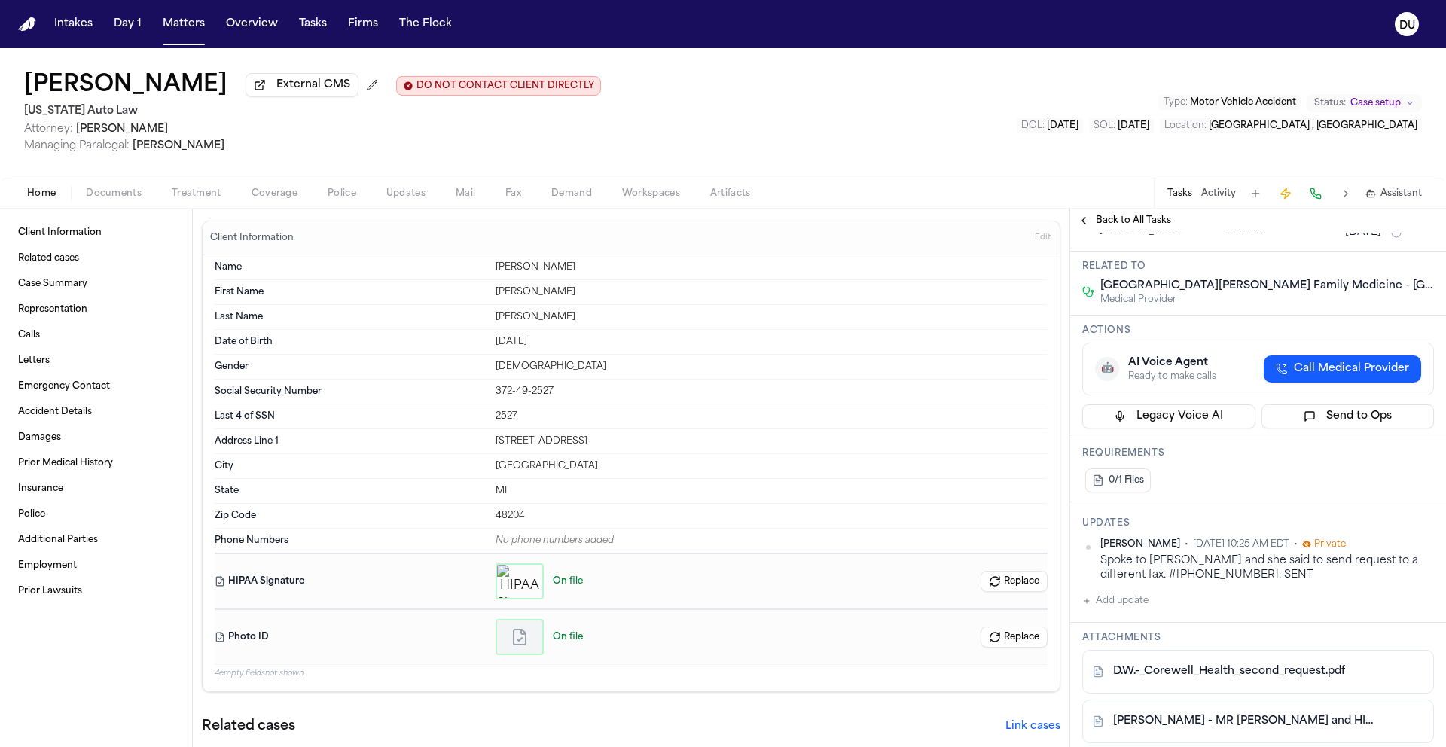
scroll to position [233, 0]
click at [1127, 224] on span "Back to All Tasks" at bounding box center [1133, 221] width 75 height 12
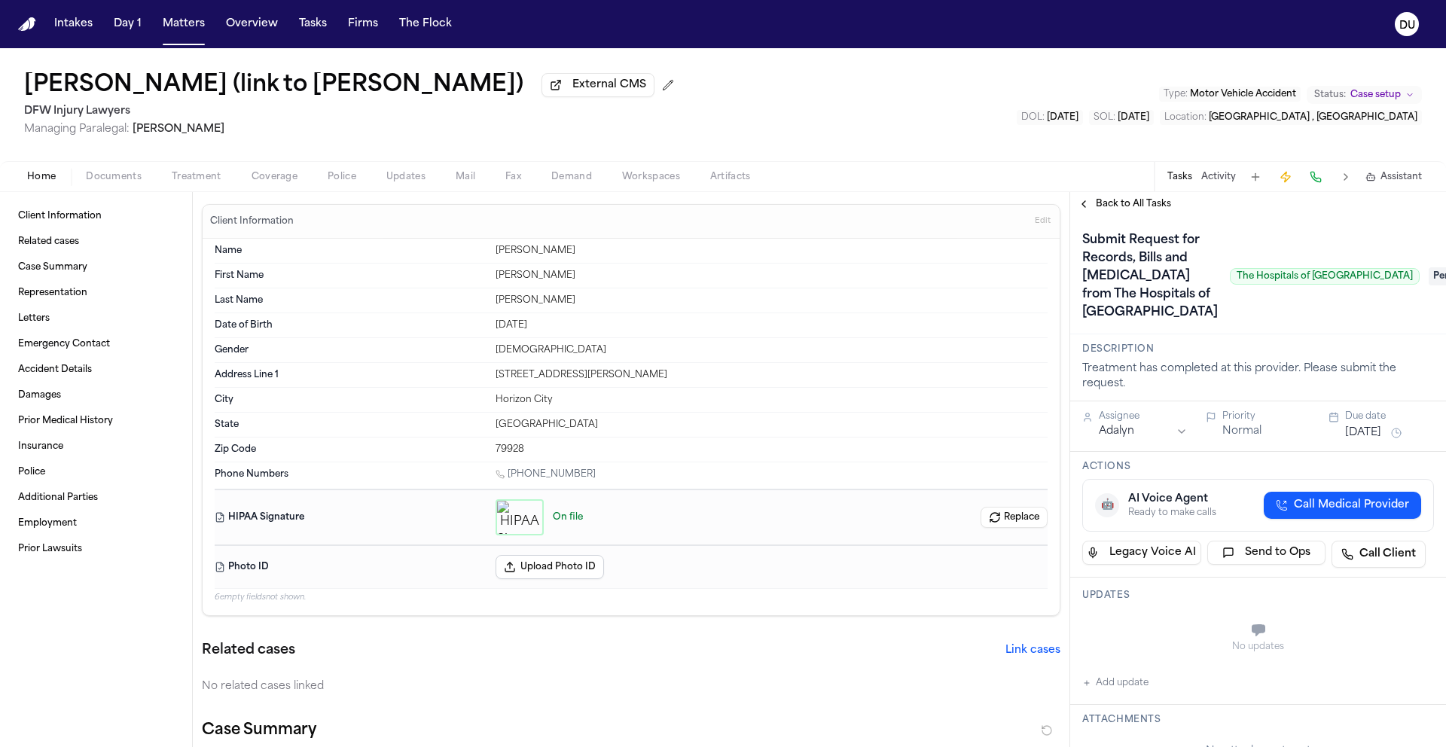
drag, startPoint x: 1168, startPoint y: 353, endPoint x: 1395, endPoint y: 352, distance: 227.4
click at [1395, 285] on span "The Hospitals of [GEOGRAPHIC_DATA]" at bounding box center [1325, 276] width 190 height 17
copy span "The Hospitals of [GEOGRAPHIC_DATA]"
click at [203, 180] on span "Treatment" at bounding box center [197, 177] width 50 height 12
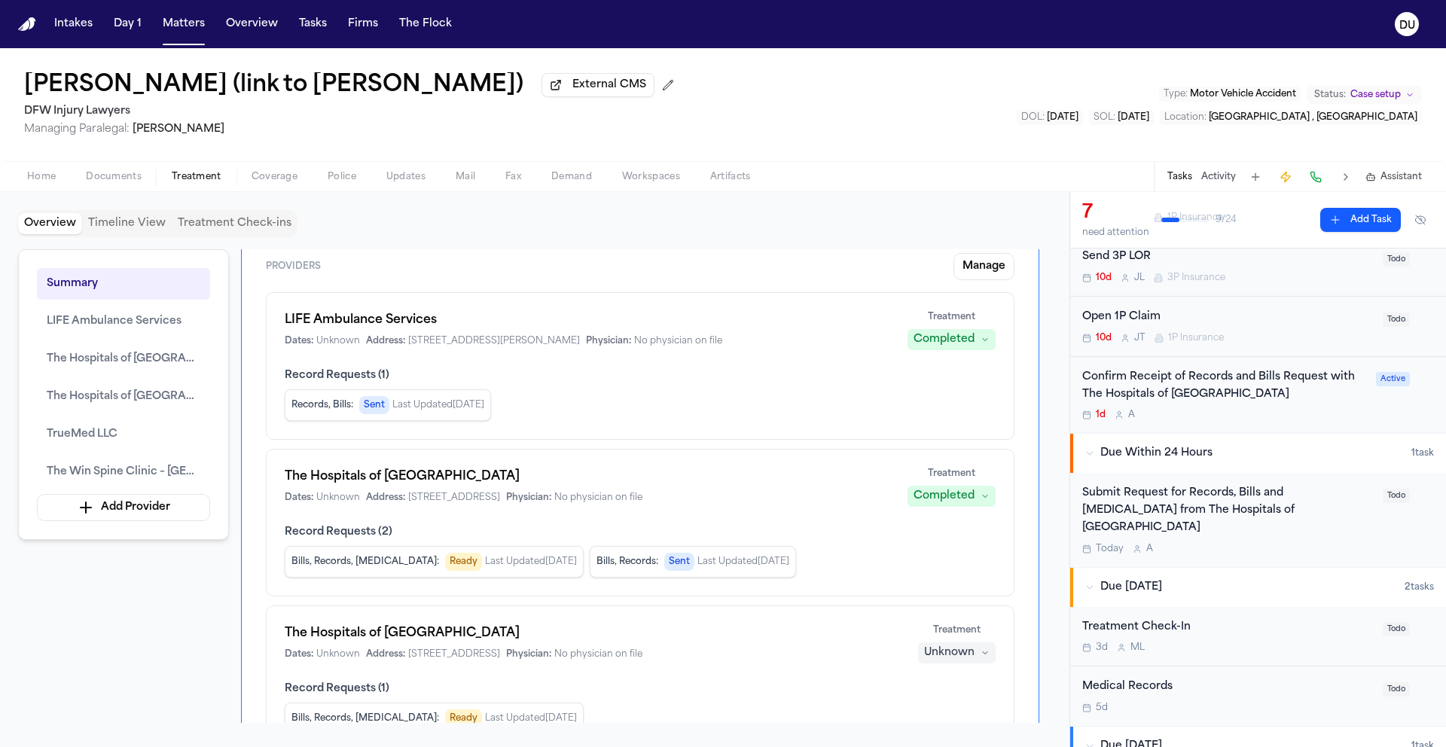
scroll to position [227, 0]
click at [1236, 399] on div "Confirm Receipt of Records and Bills Request with The Hospitals of Providence H…" at bounding box center [1224, 390] width 285 height 35
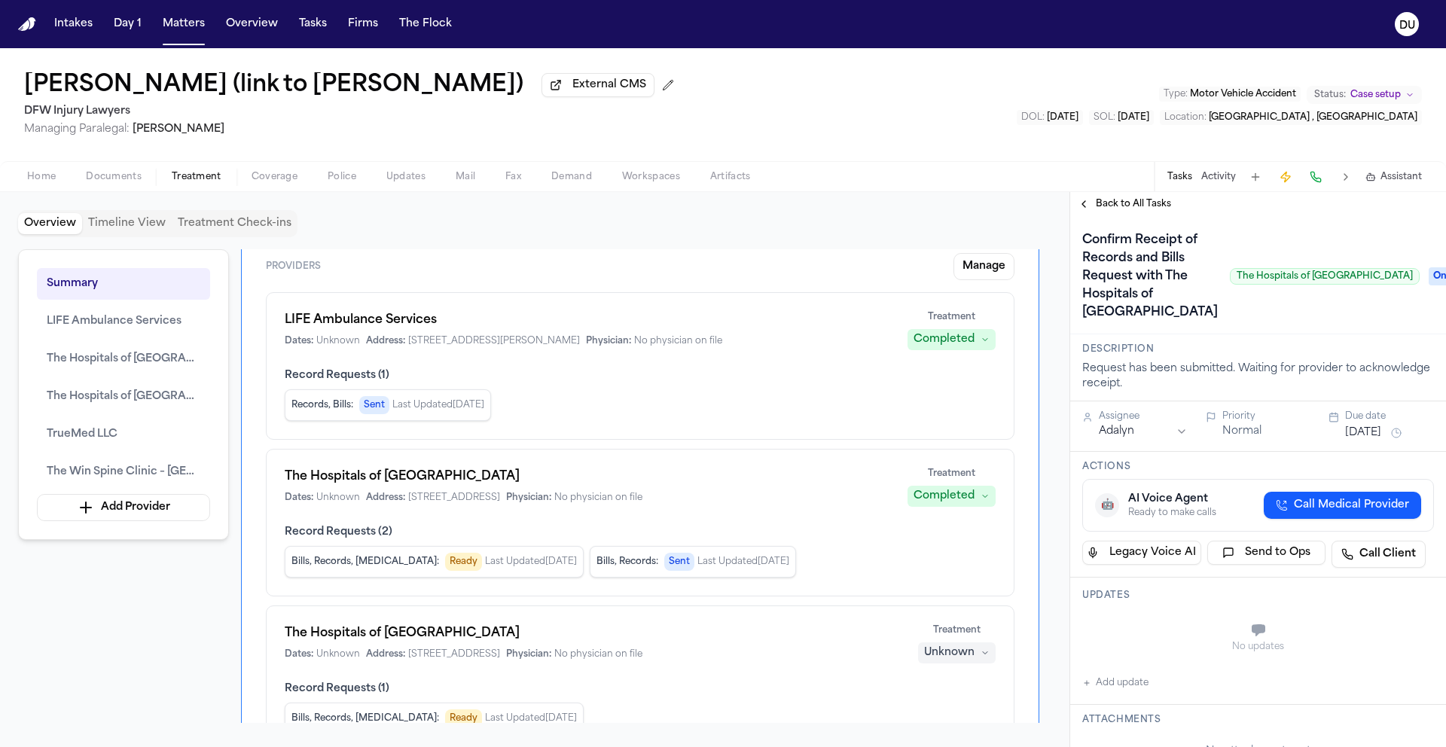
click at [1138, 206] on span "Back to All Tasks" at bounding box center [1133, 204] width 75 height 12
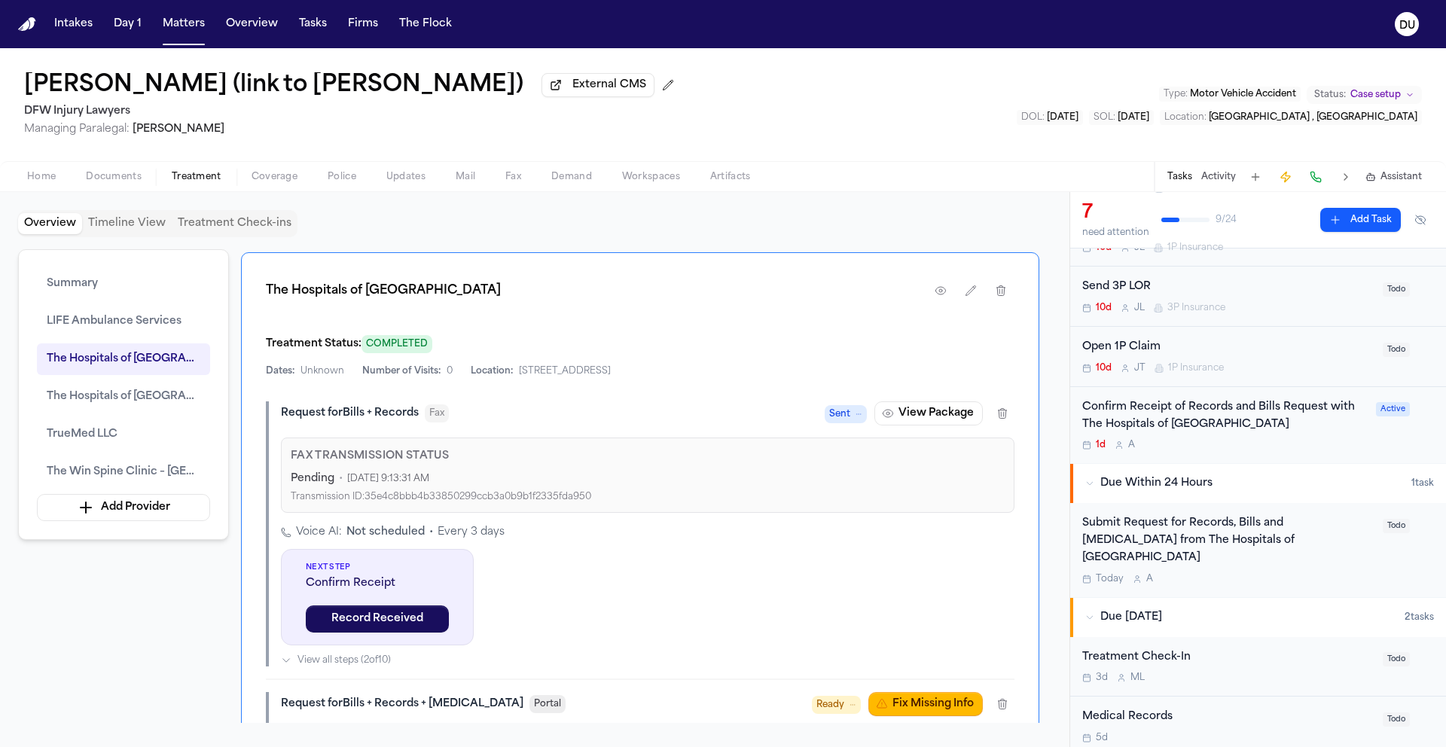
scroll to position [1467, 0]
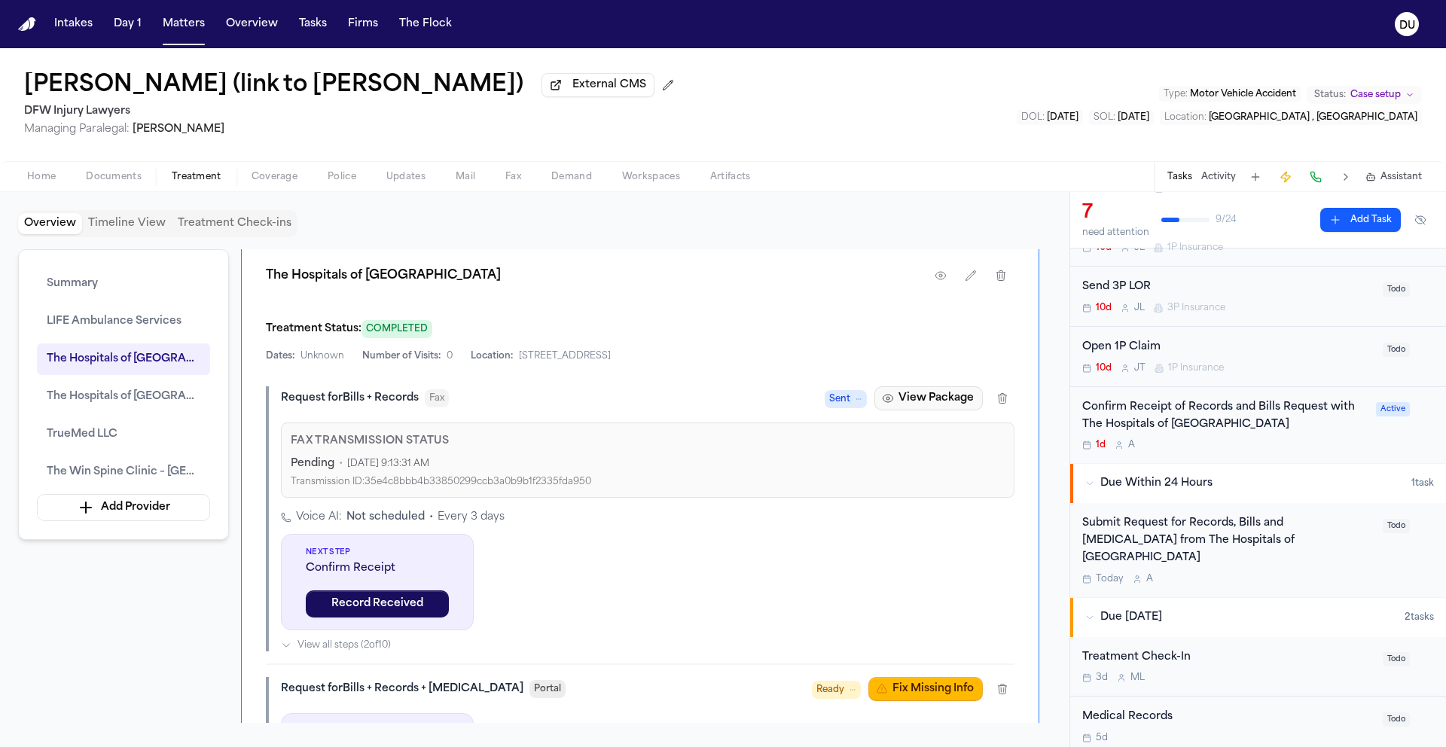
click at [934, 404] on button "View Package" at bounding box center [928, 398] width 108 height 24
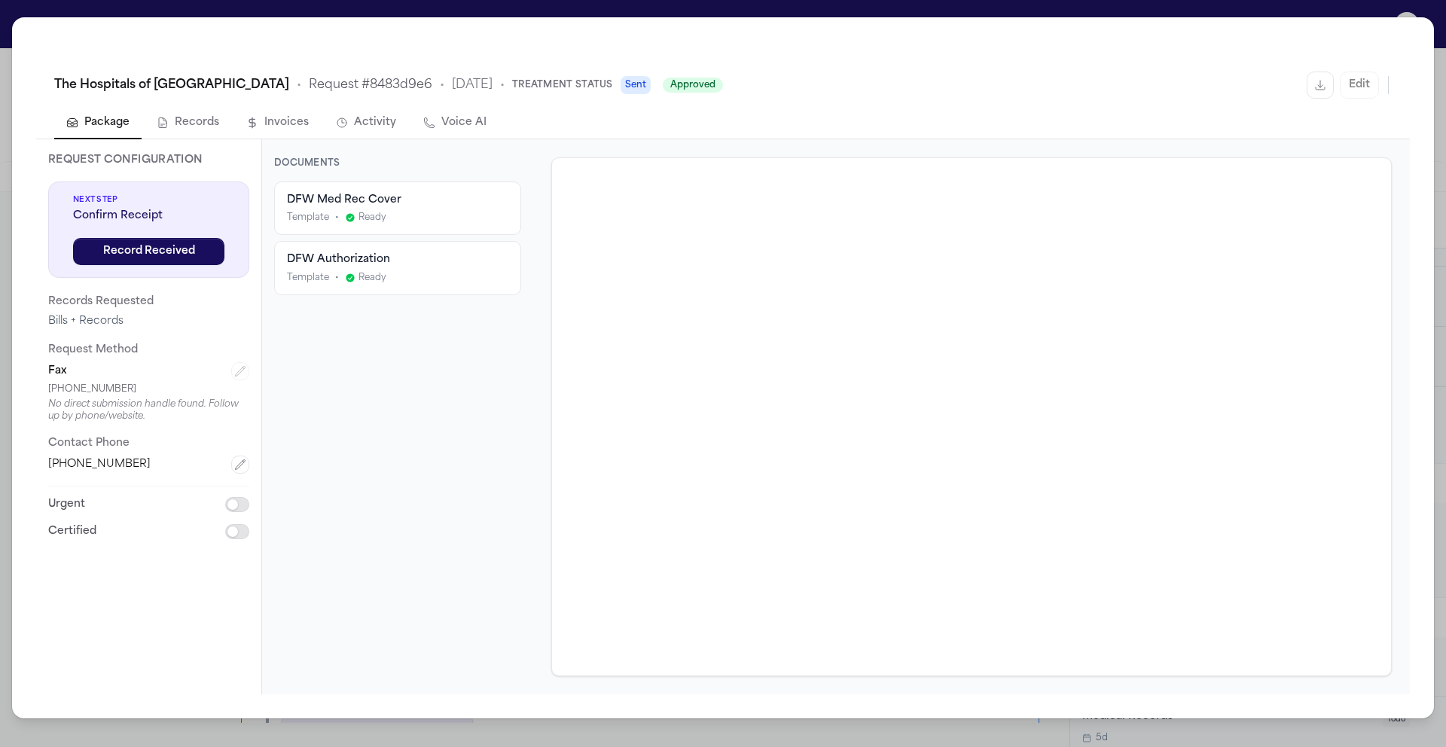
click at [1427, 15] on div "The Hospitals of Providence Horizon City Campus • Request # 8483d9e6 • 10/8/202…" at bounding box center [723, 373] width 1446 height 747
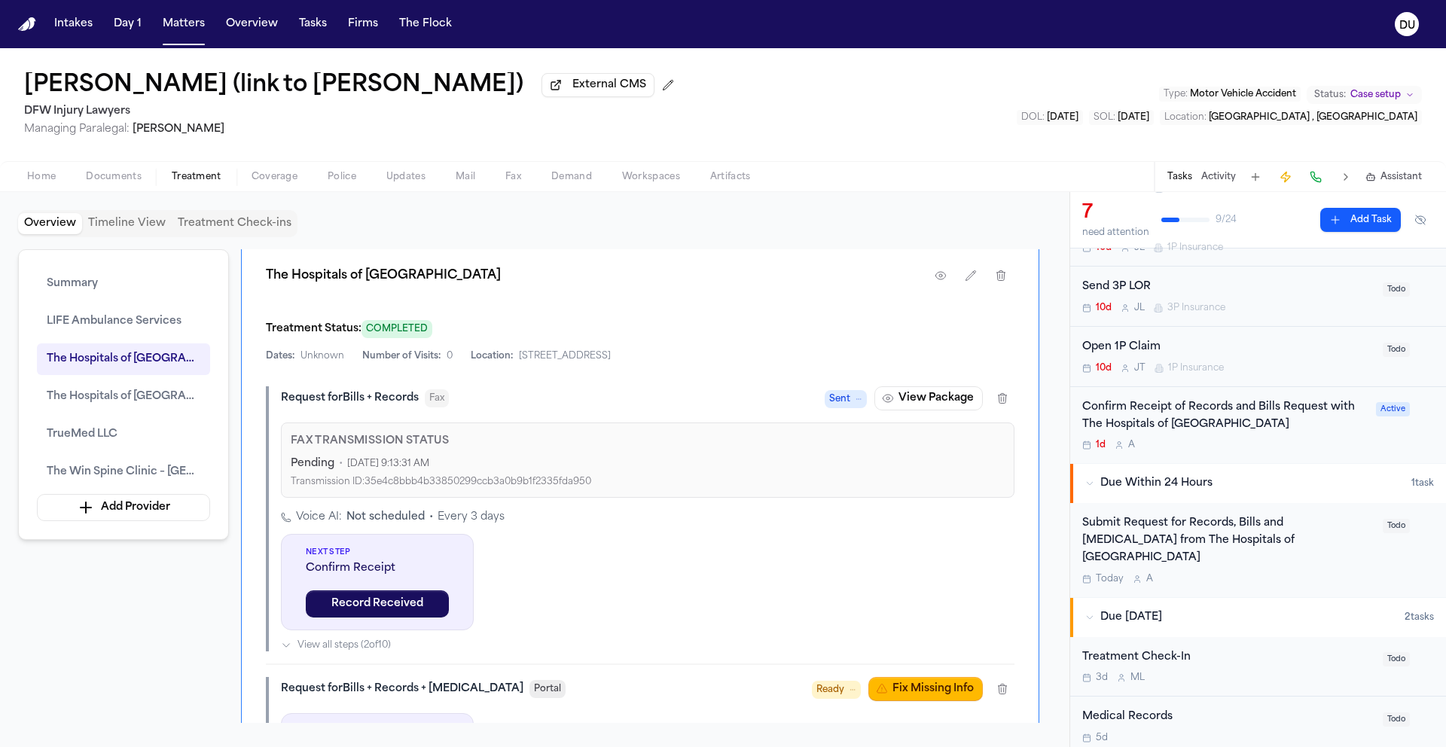
click at [510, 183] on span "Fax" at bounding box center [513, 177] width 16 height 12
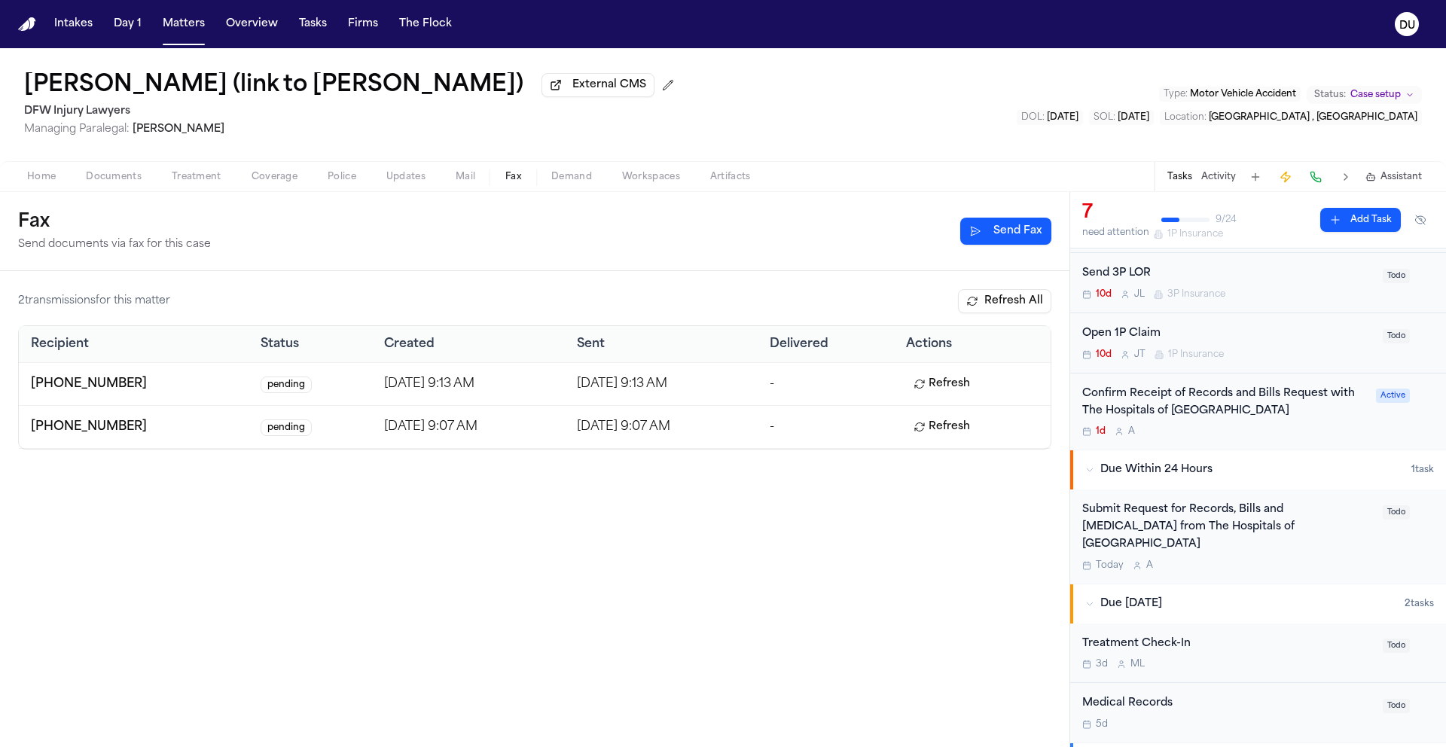
scroll to position [215, 0]
click at [934, 389] on button "Refresh" at bounding box center [942, 384] width 72 height 24
click at [944, 423] on button "Refresh" at bounding box center [942, 427] width 72 height 24
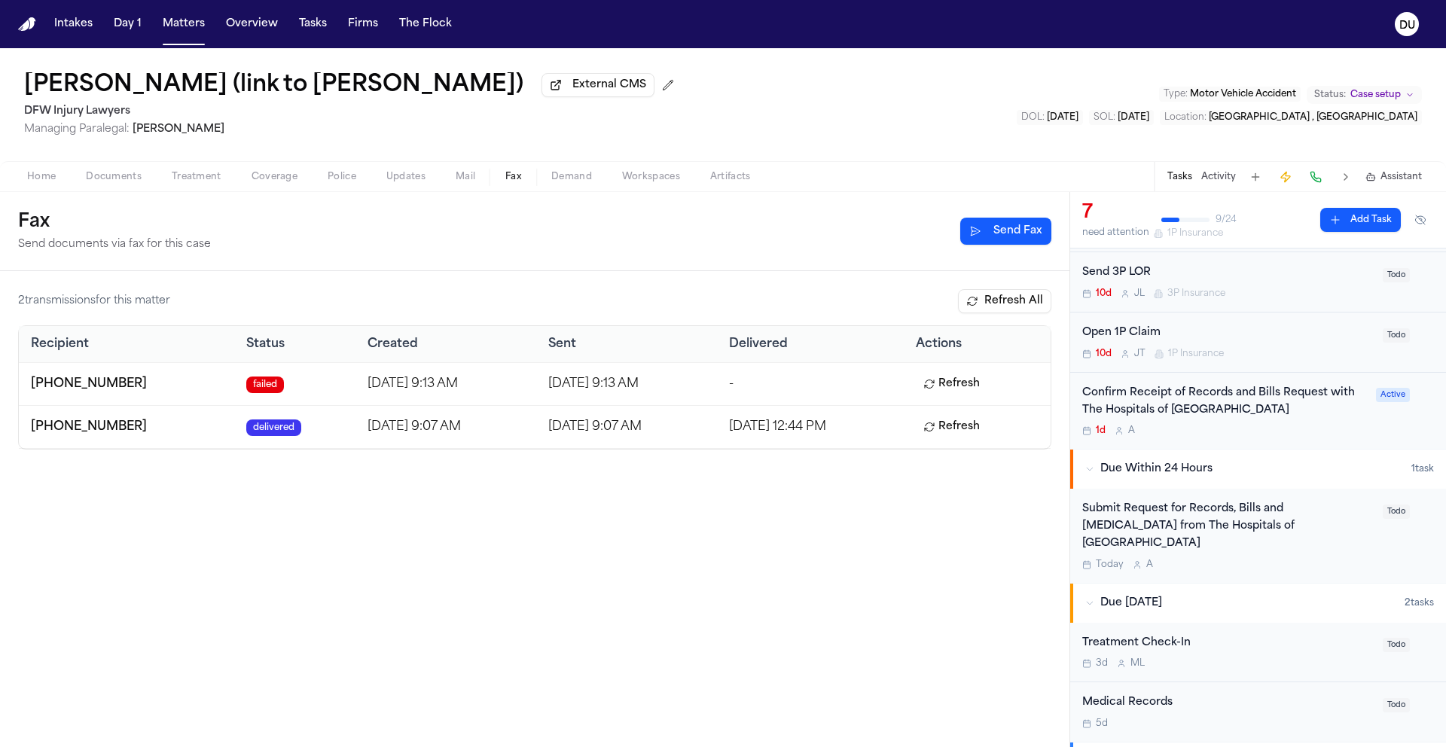
click at [1221, 417] on div "Confirm Receipt of Records and Bills Request with The Hospitals of Providence H…" at bounding box center [1224, 402] width 285 height 35
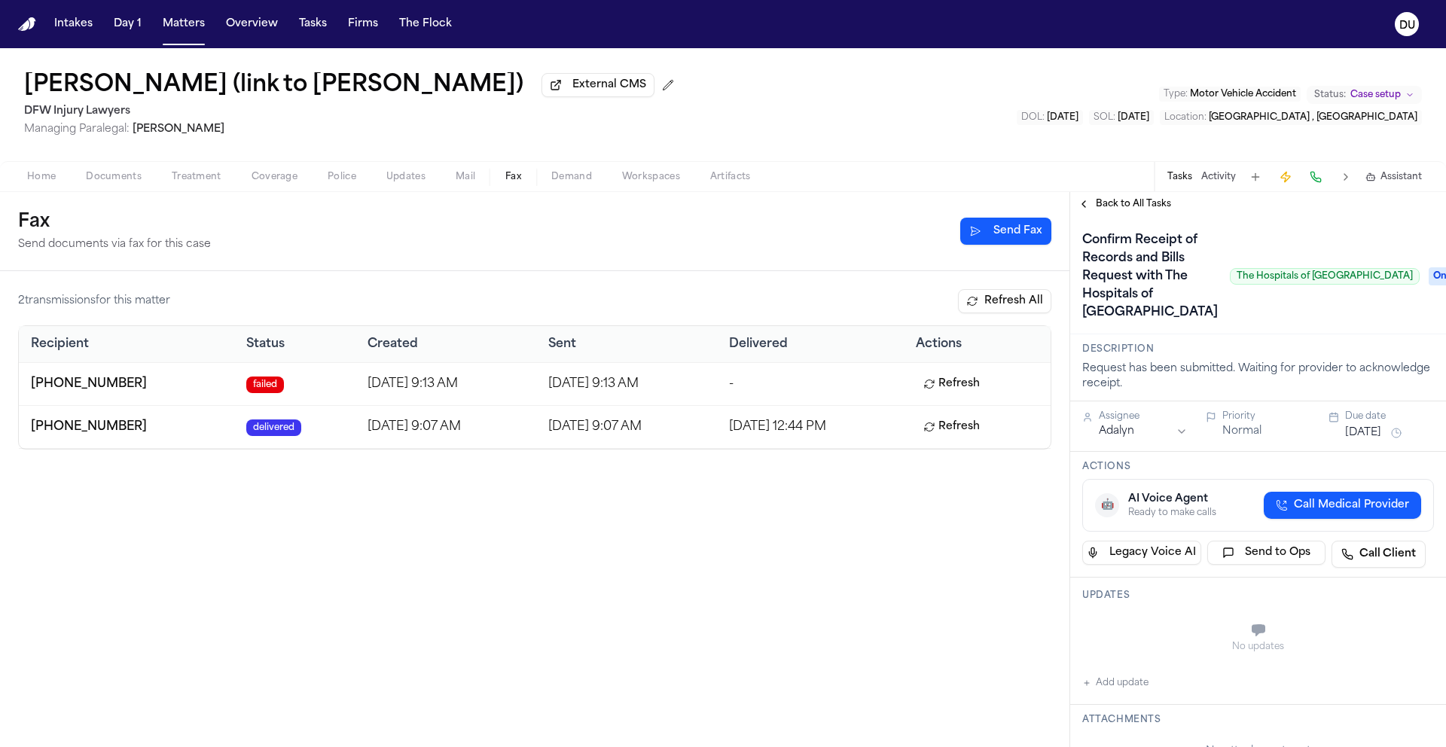
click at [1133, 209] on span "Back to All Tasks" at bounding box center [1133, 204] width 75 height 12
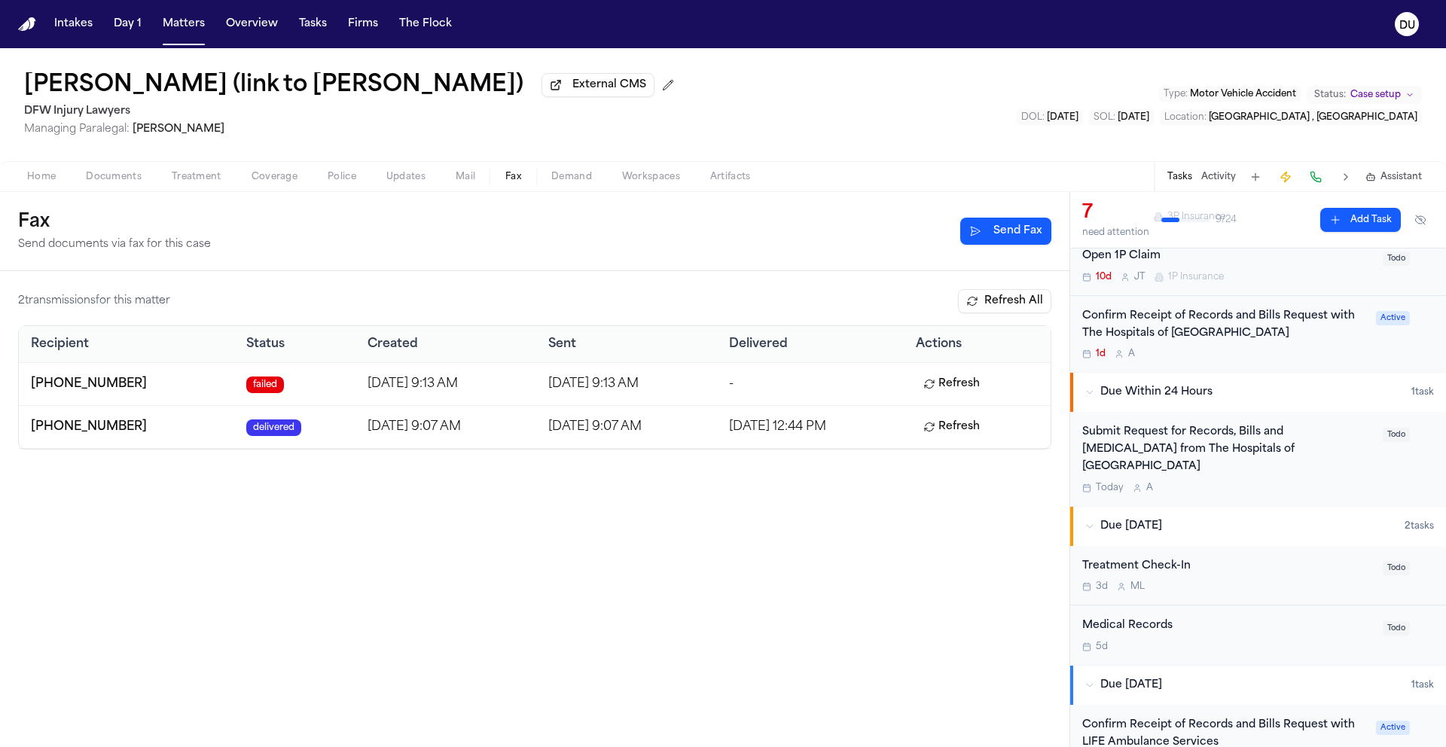
scroll to position [358, 0]
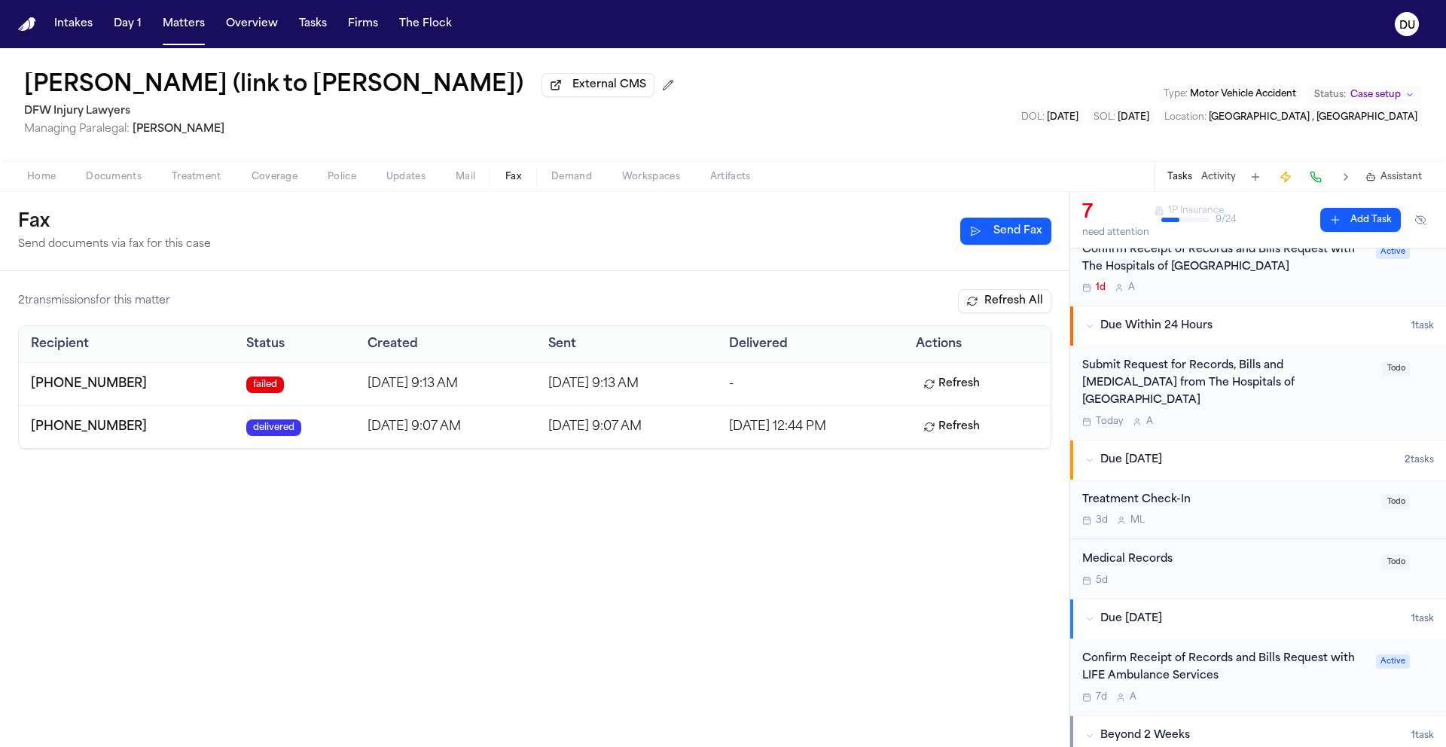
click at [1138, 551] on div "Medical Records" at bounding box center [1227, 559] width 291 height 17
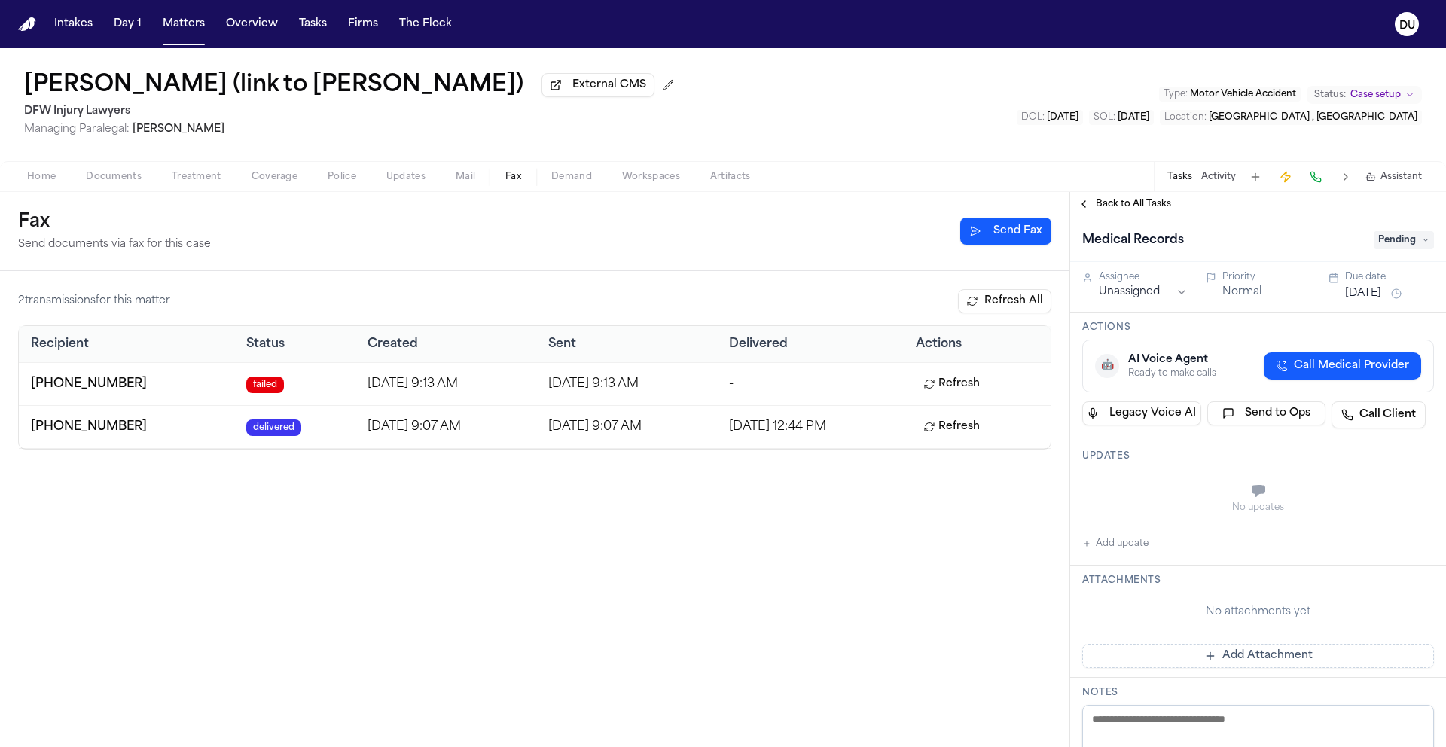
click at [1117, 208] on span "Back to All Tasks" at bounding box center [1133, 204] width 75 height 12
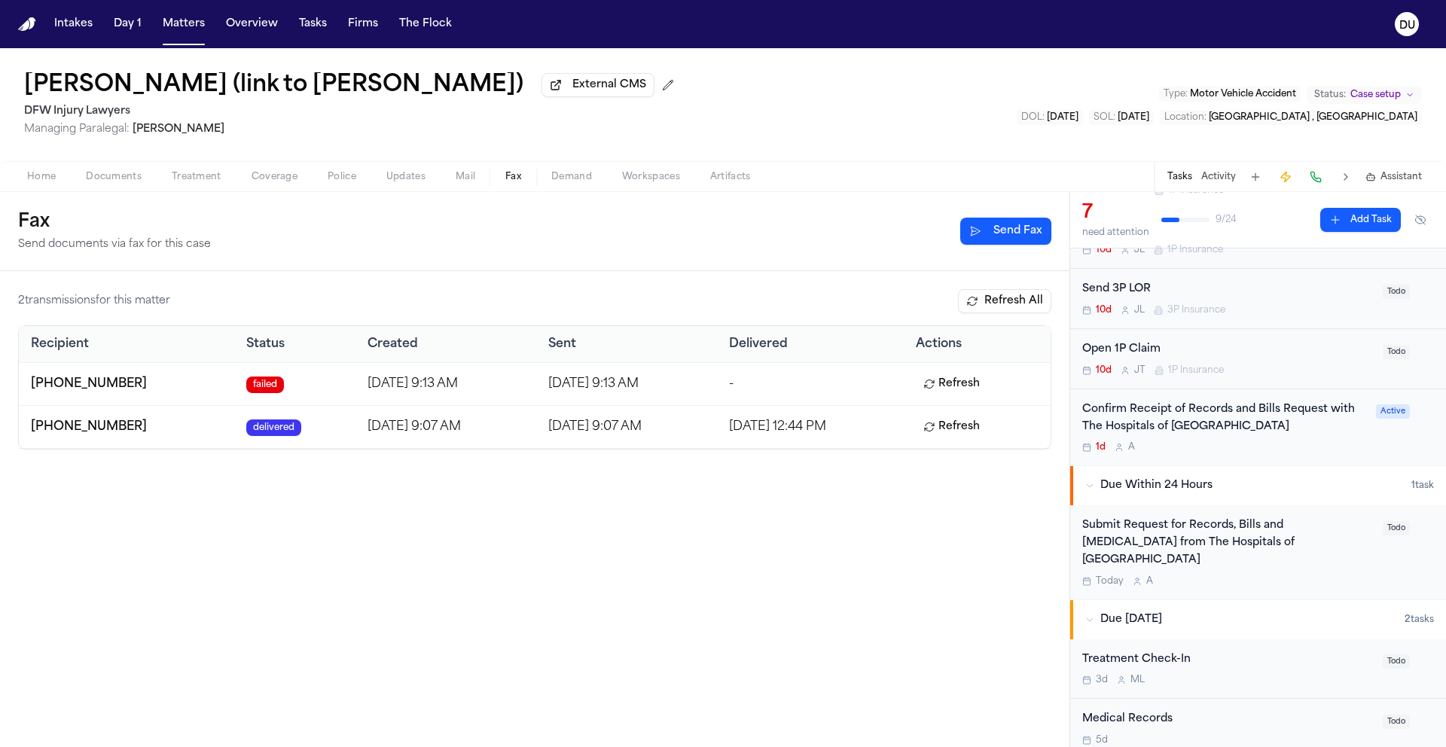
scroll to position [200, 0]
click at [1251, 535] on div "Submit Request for Records, Bills and Radiology from The Hospitals of Providenc…" at bounding box center [1227, 541] width 291 height 51
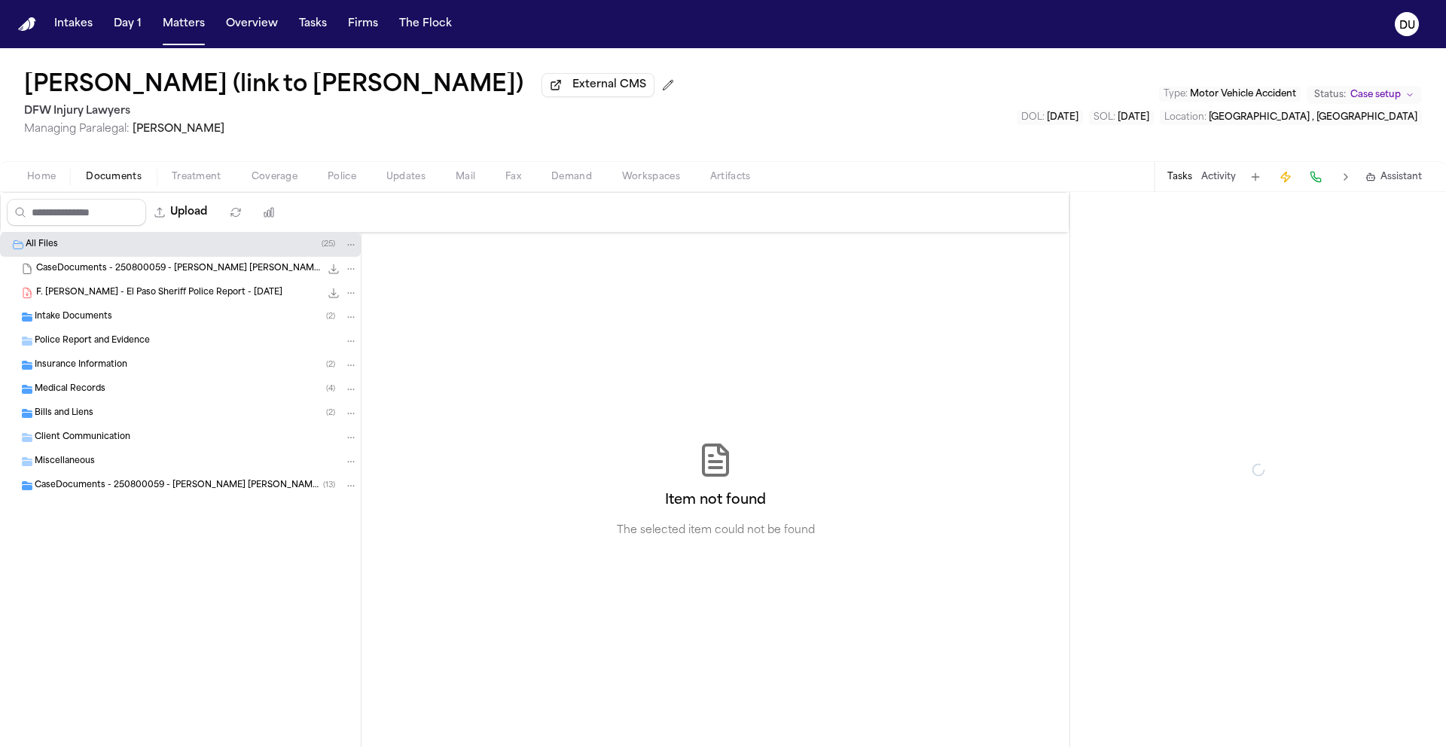
click at [133, 180] on span "Documents" at bounding box center [114, 177] width 56 height 12
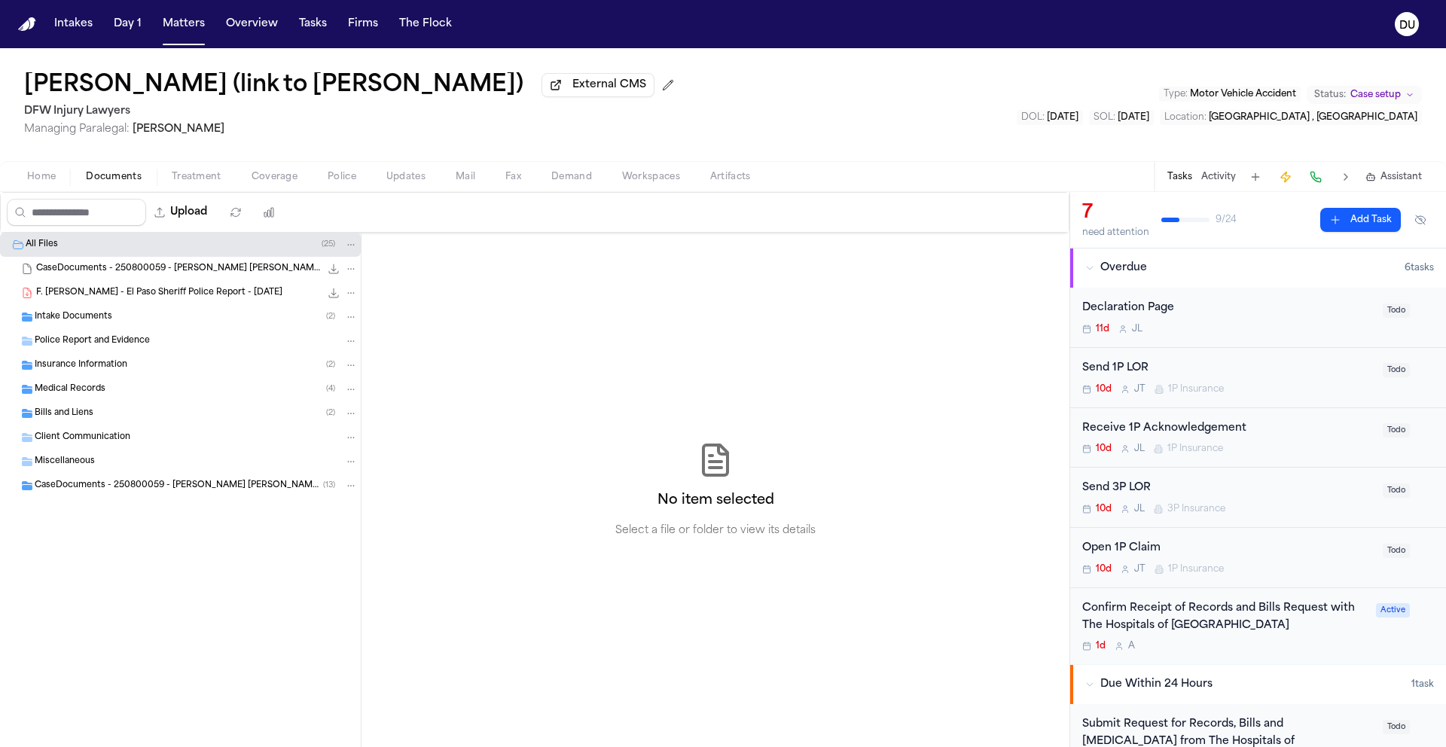
click at [86, 392] on span "Medical Records" at bounding box center [70, 389] width 71 height 13
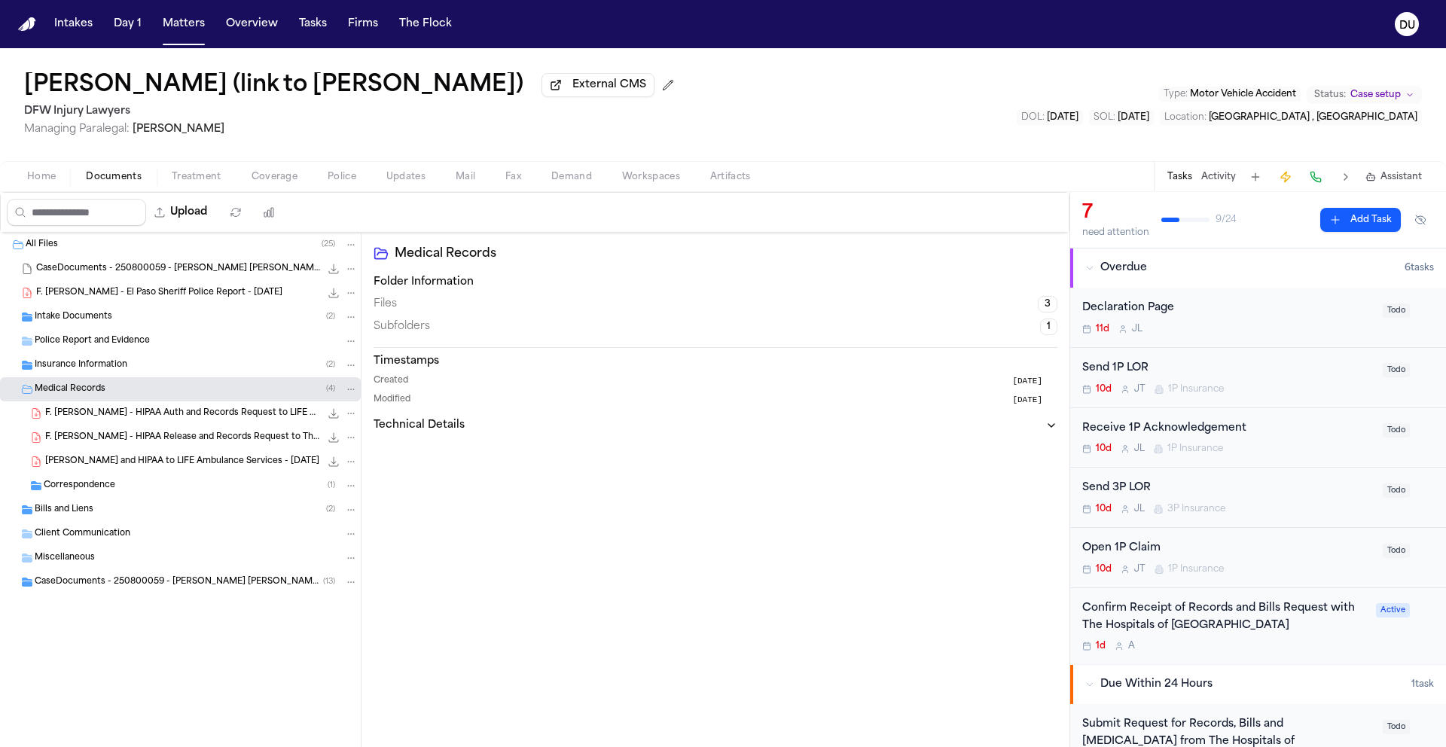
click at [114, 442] on span "F. Paez Reyna - HIPAA Release and Records Request to The Hospitals of Providenc…" at bounding box center [182, 437] width 275 height 13
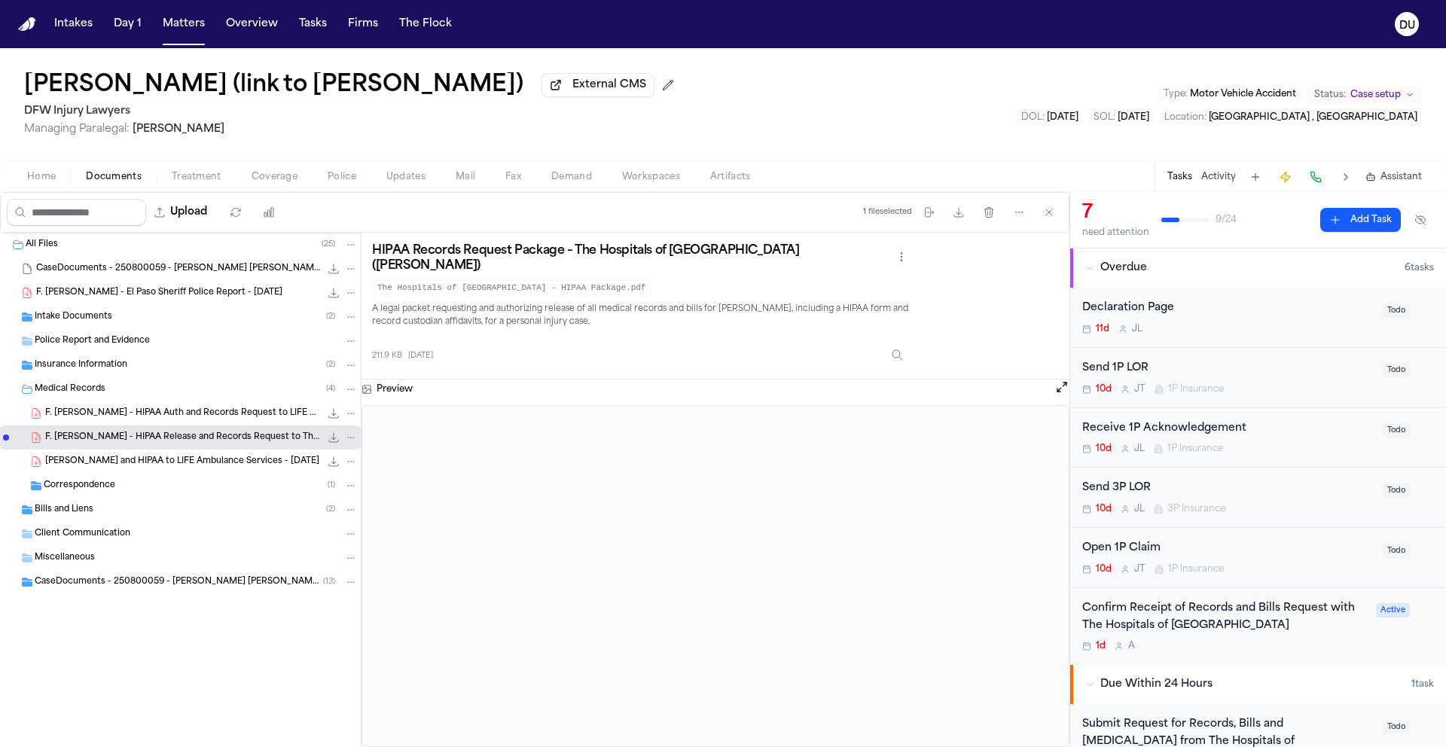
click at [59, 175] on button "Home" at bounding box center [41, 177] width 59 height 18
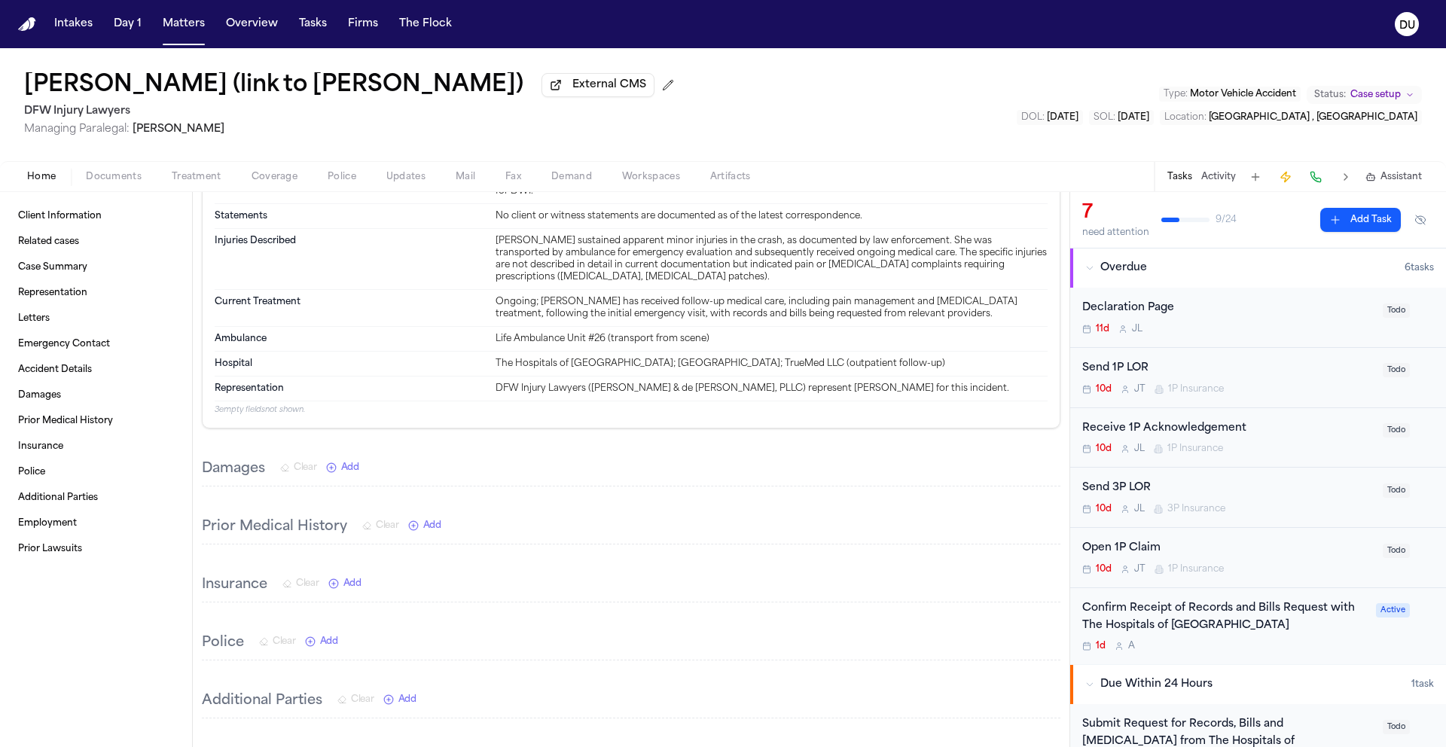
scroll to position [849, 0]
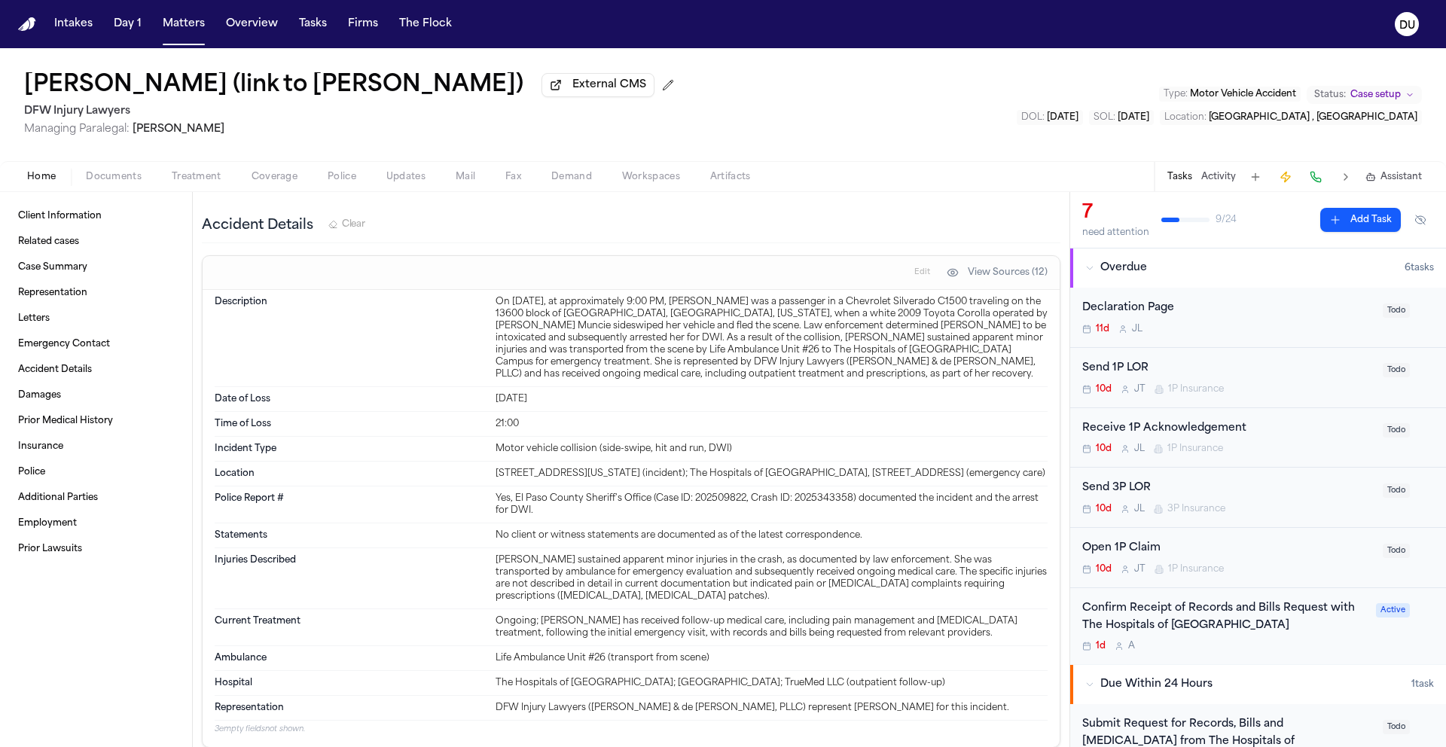
click at [188, 181] on span "Treatment" at bounding box center [197, 177] width 50 height 12
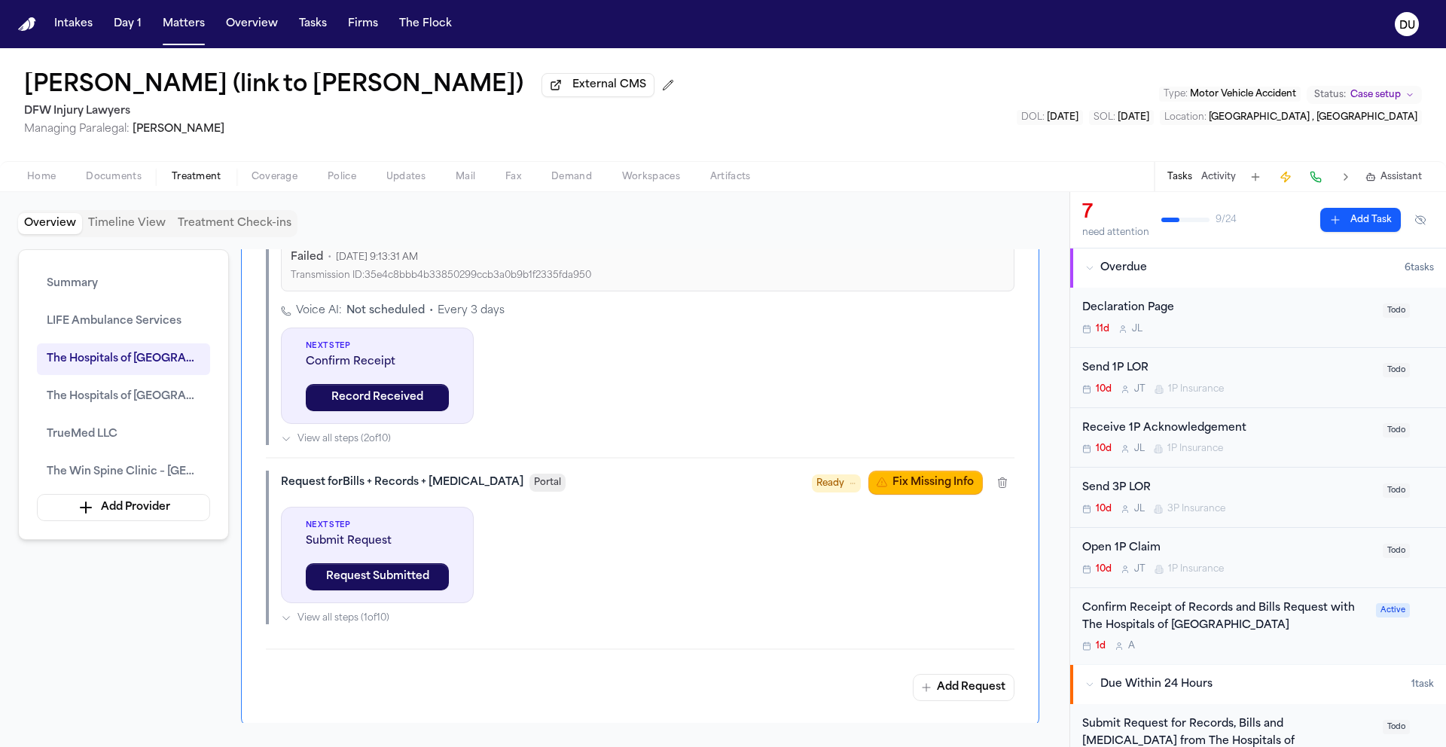
scroll to position [1186, 0]
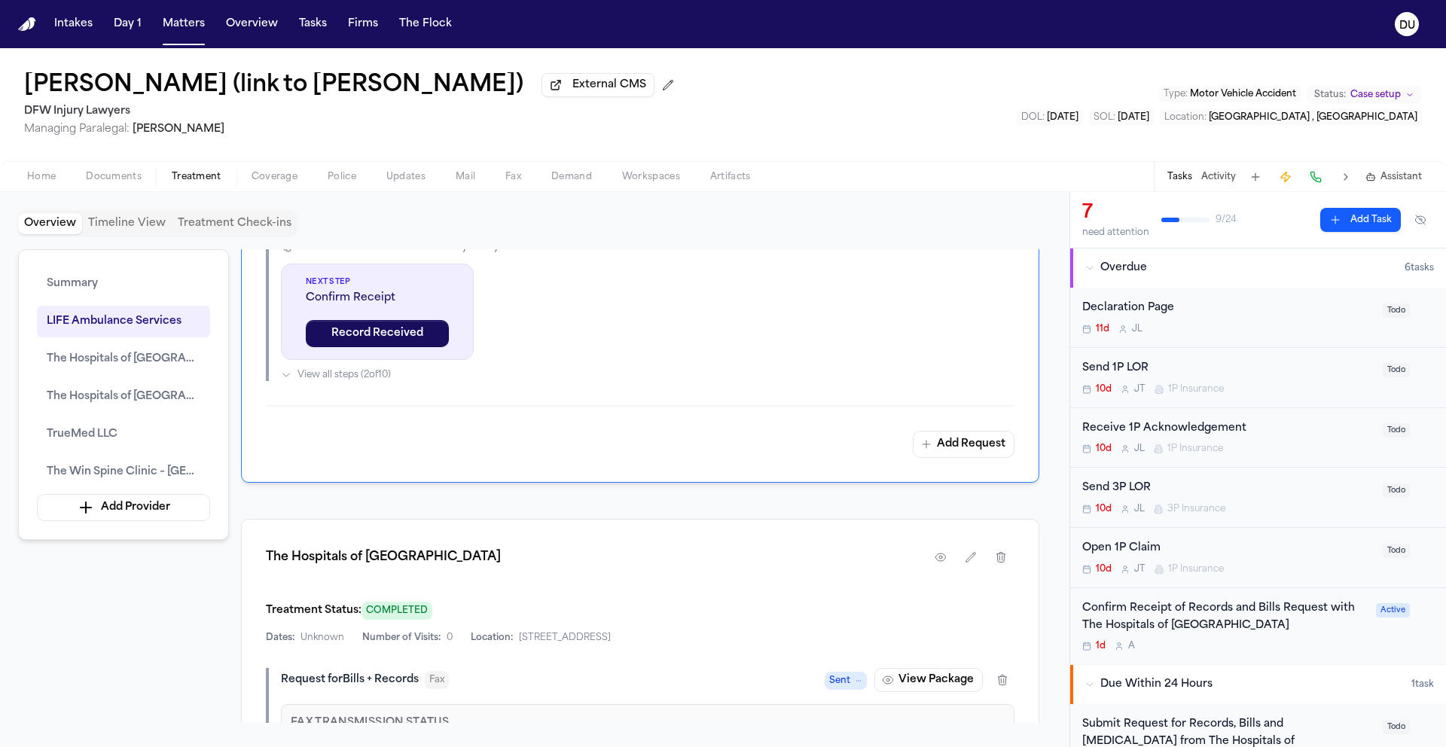
click at [29, 28] on img "Home" at bounding box center [27, 24] width 18 height 14
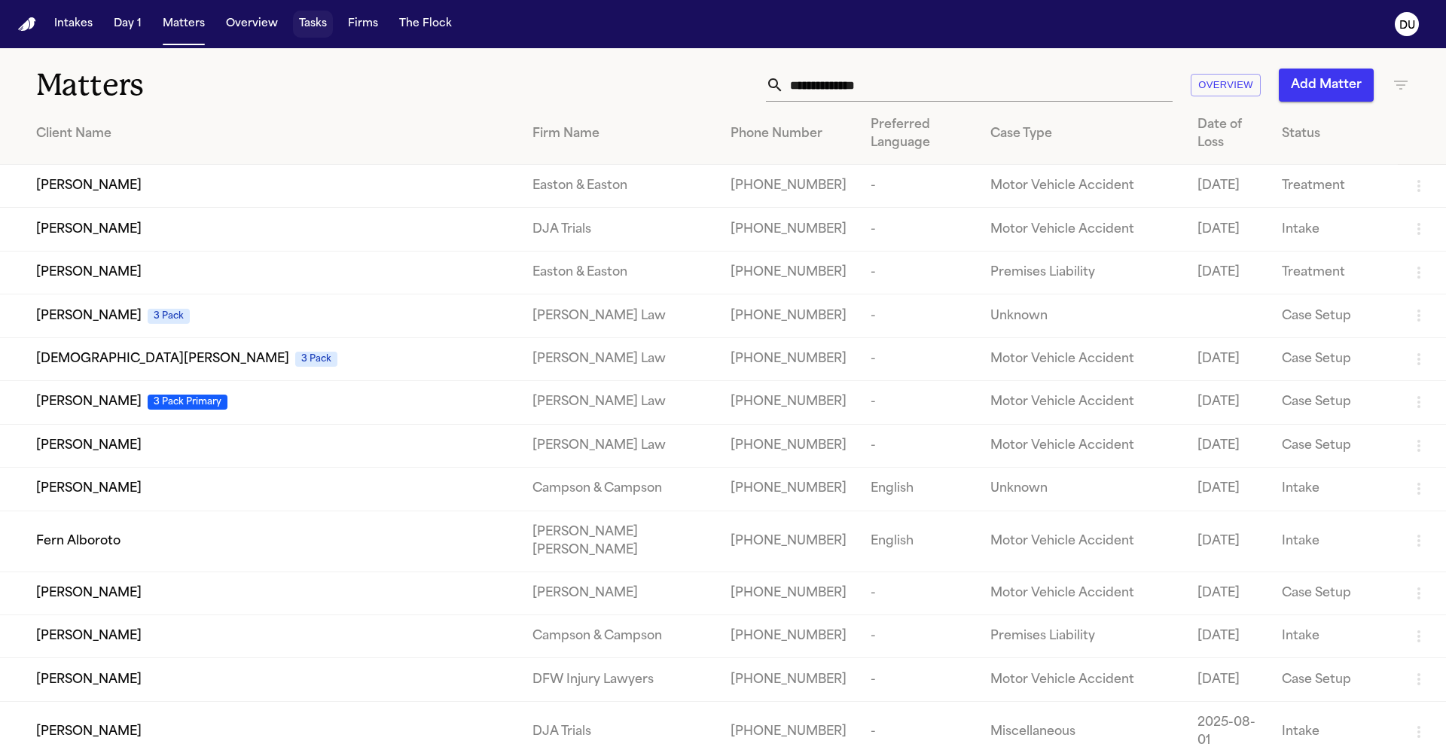
click at [309, 29] on button "Tasks" at bounding box center [313, 24] width 40 height 27
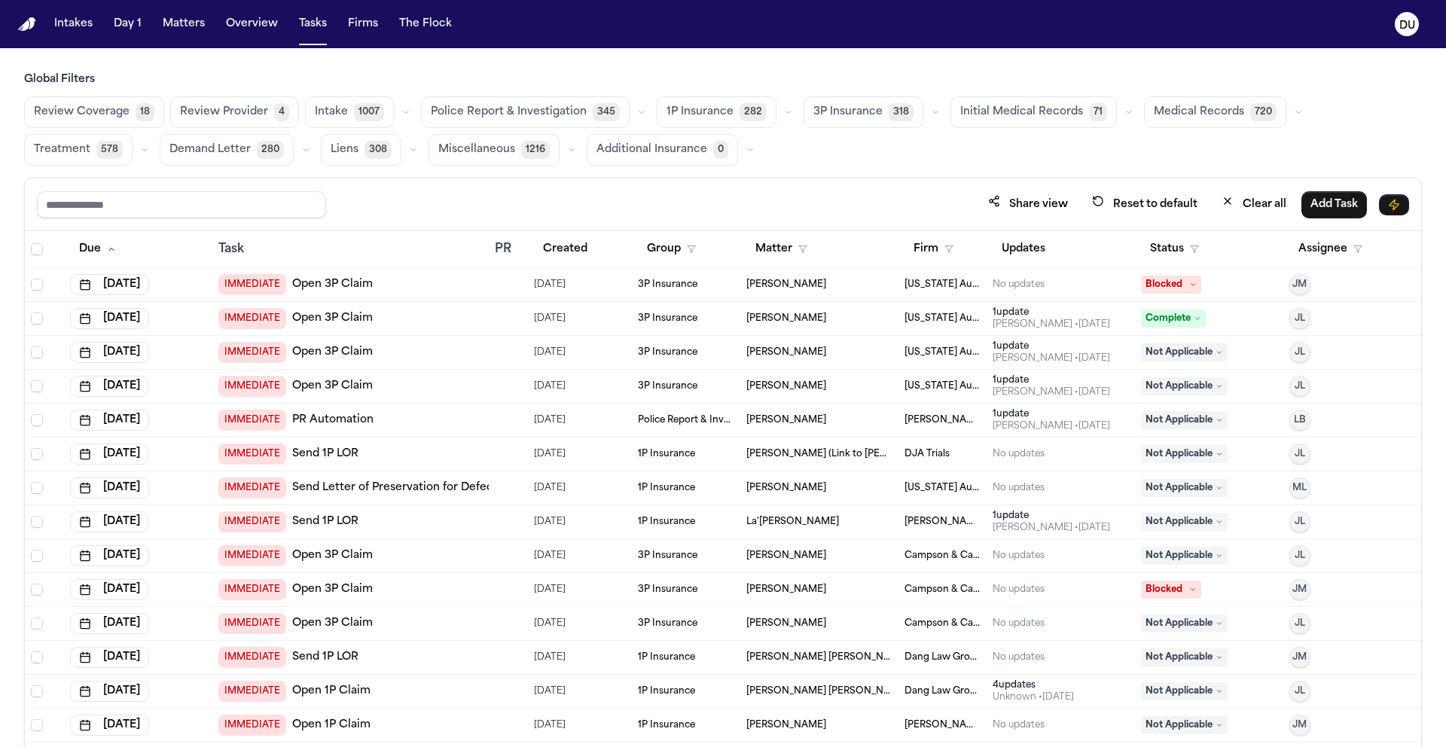
click at [1214, 122] on button "Medical Records 720" at bounding box center [1215, 112] width 142 height 32
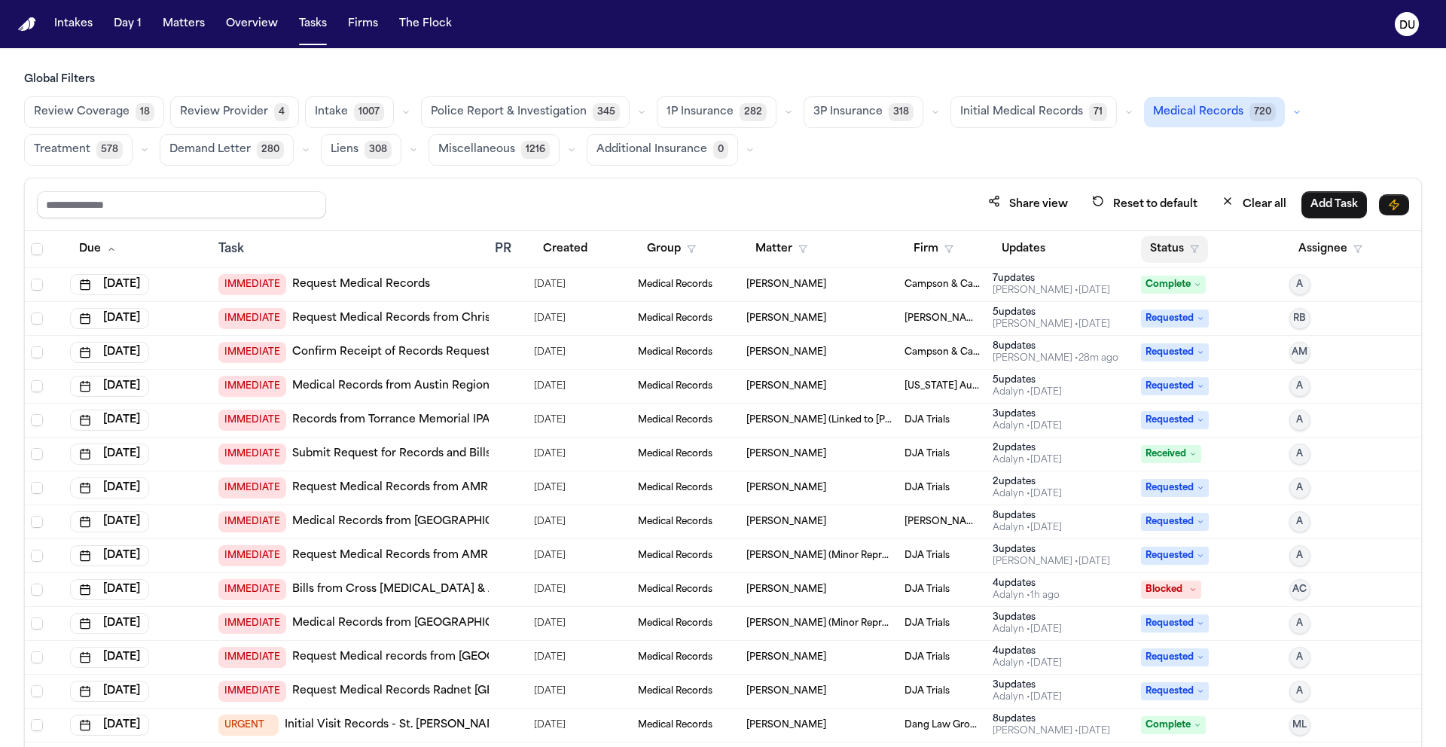
click at [1160, 251] on button "Status" at bounding box center [1174, 249] width 67 height 27
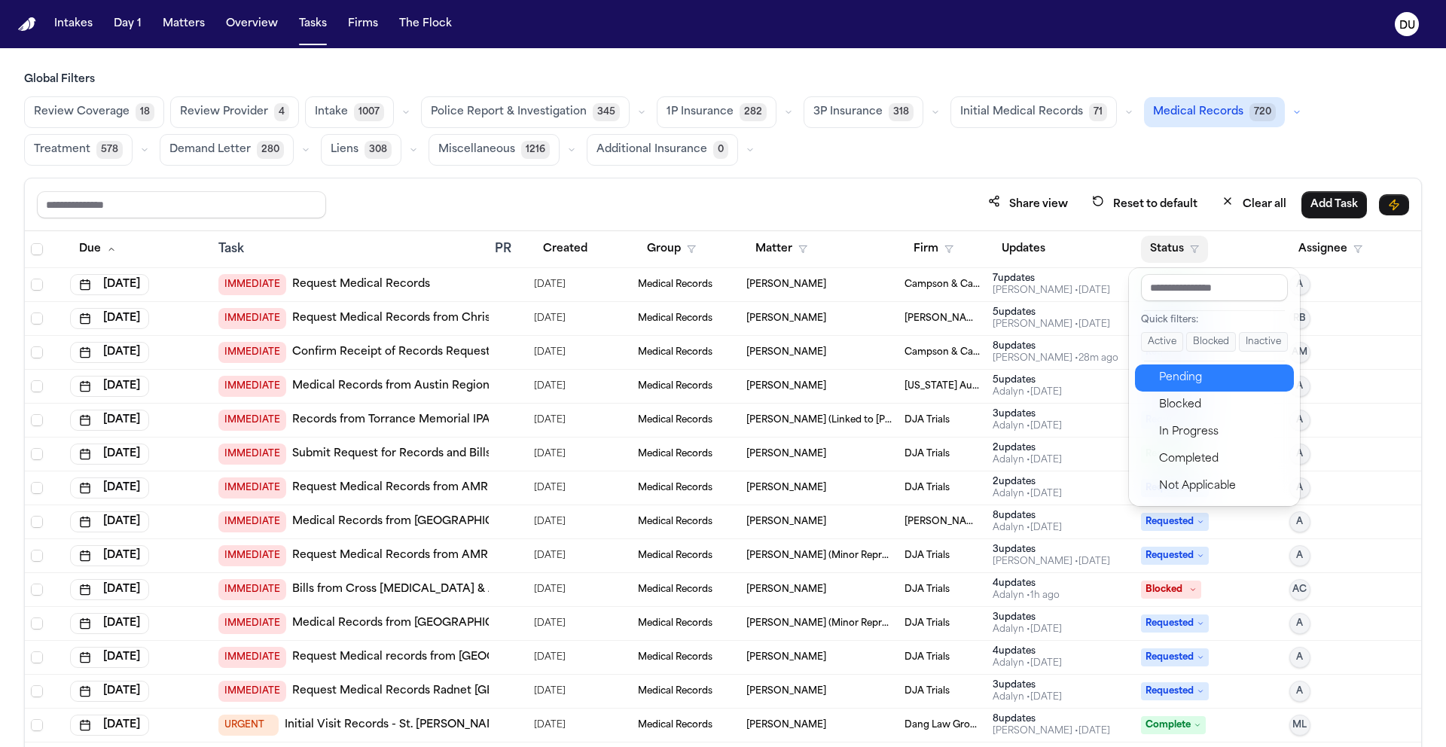
click at [1187, 376] on div "Pending" at bounding box center [1222, 378] width 126 height 18
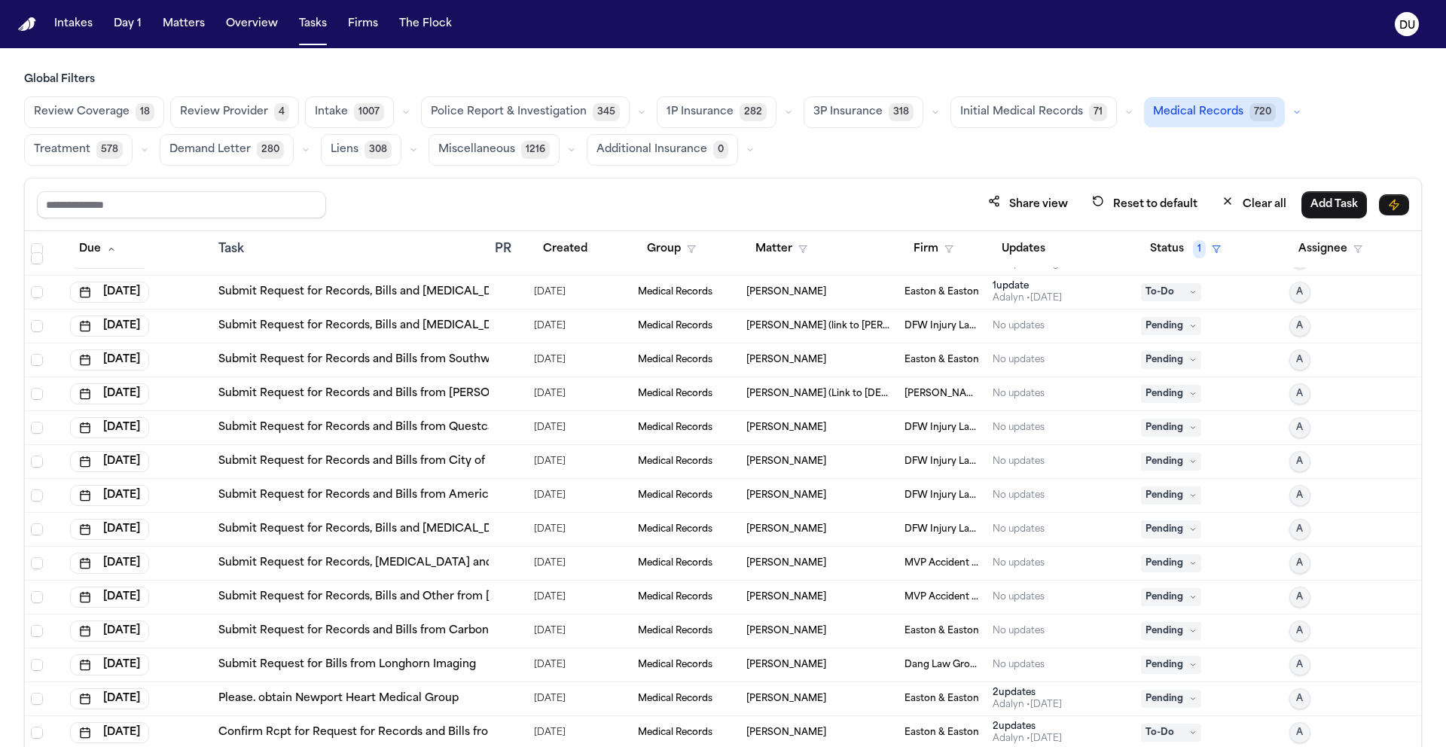
scroll to position [1037, 0]
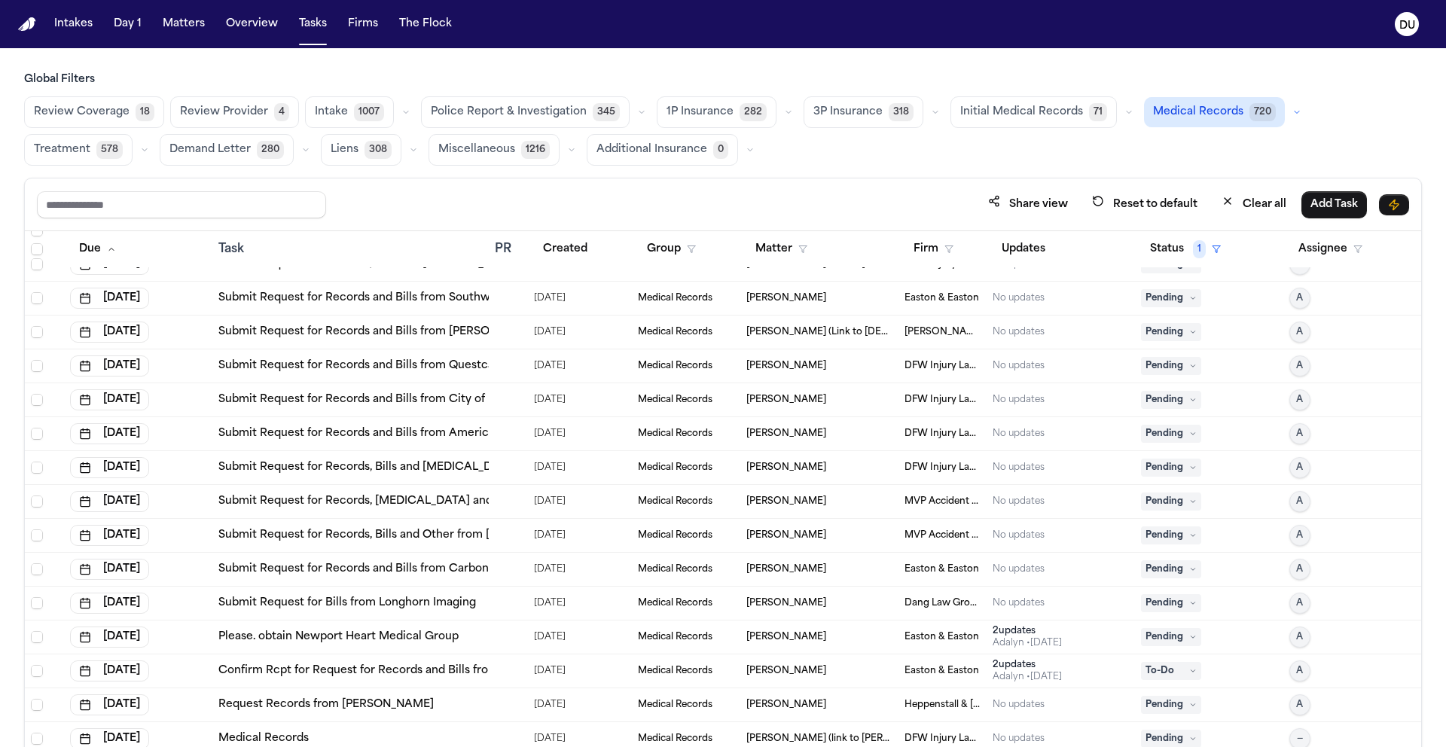
click at [510, 434] on div at bounding box center [508, 434] width 27 height 12
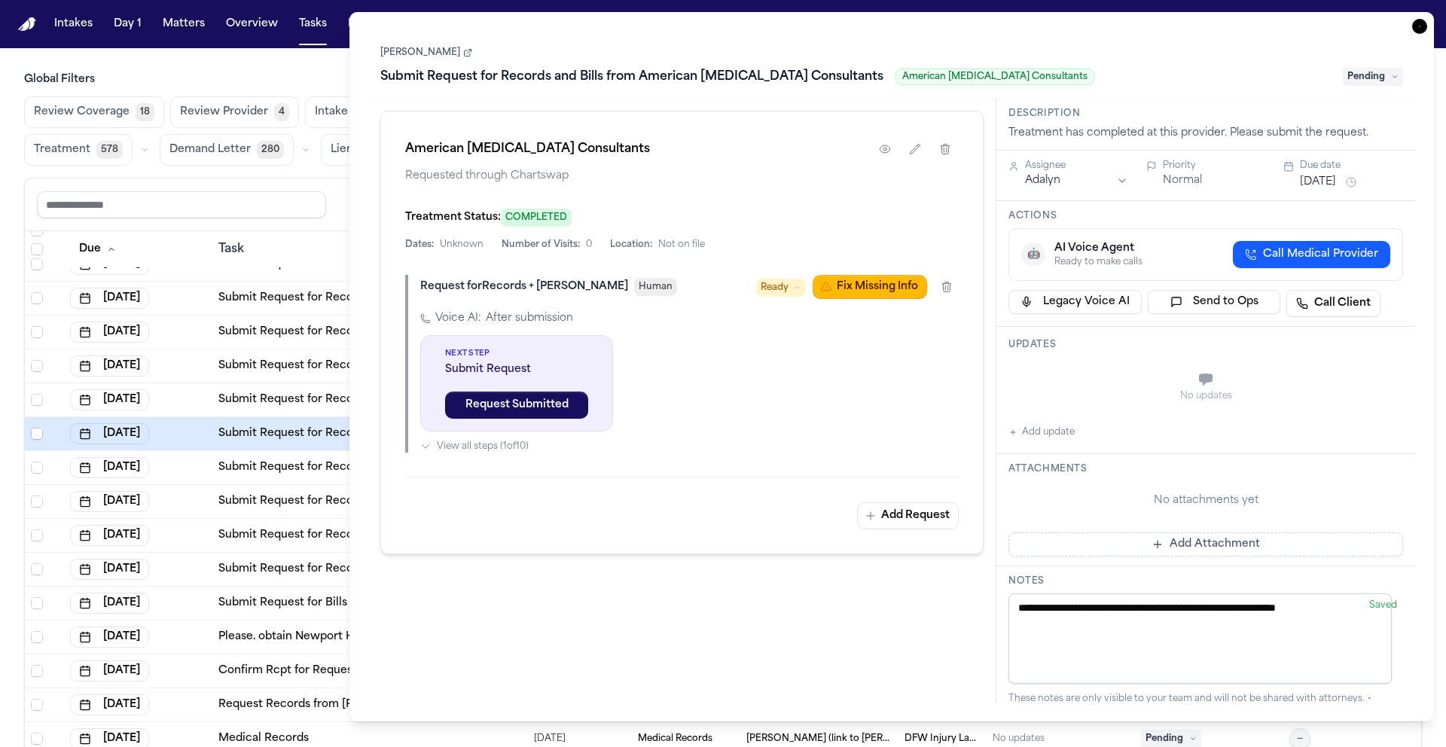
click at [1425, 25] on icon "button" at bounding box center [1419, 26] width 15 height 15
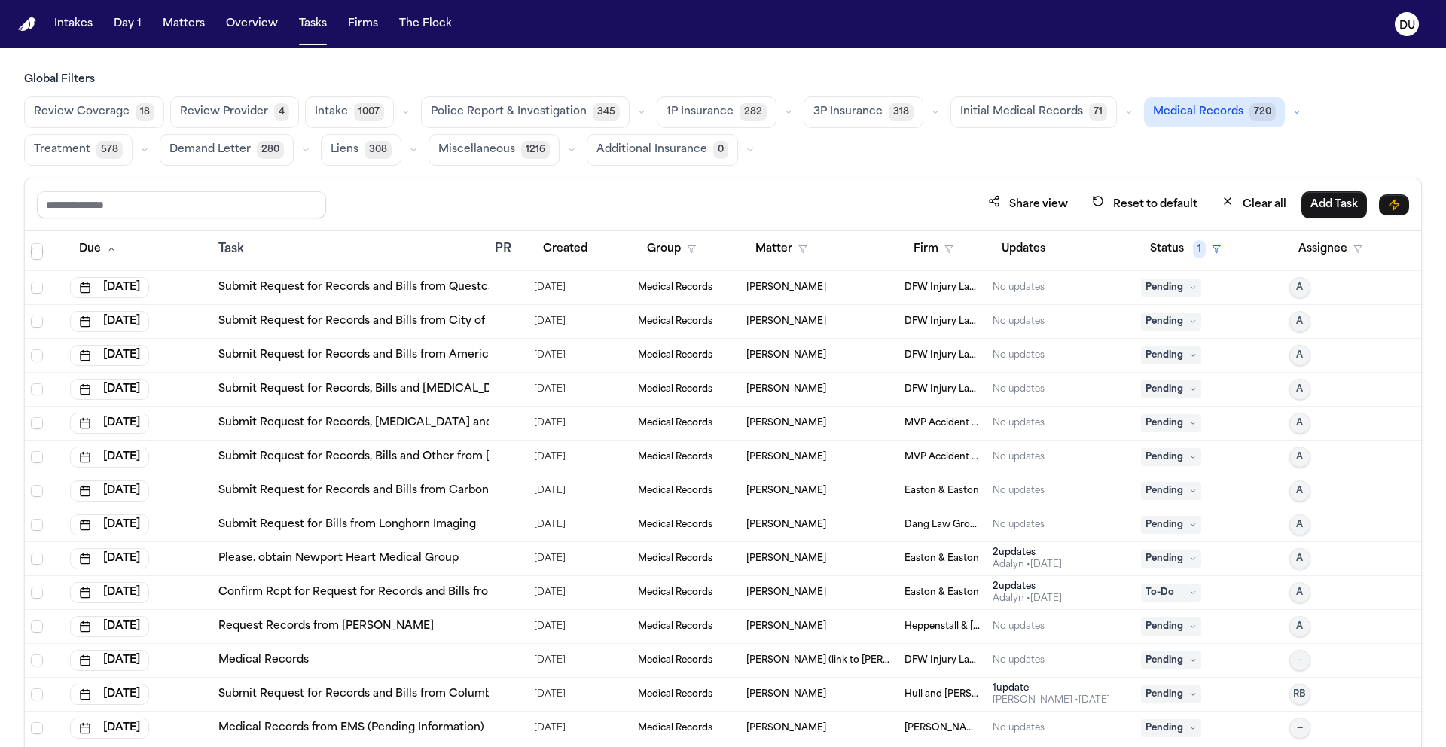
scroll to position [1116, 0]
click at [598, 494] on div "[DATE]" at bounding box center [580, 490] width 92 height 21
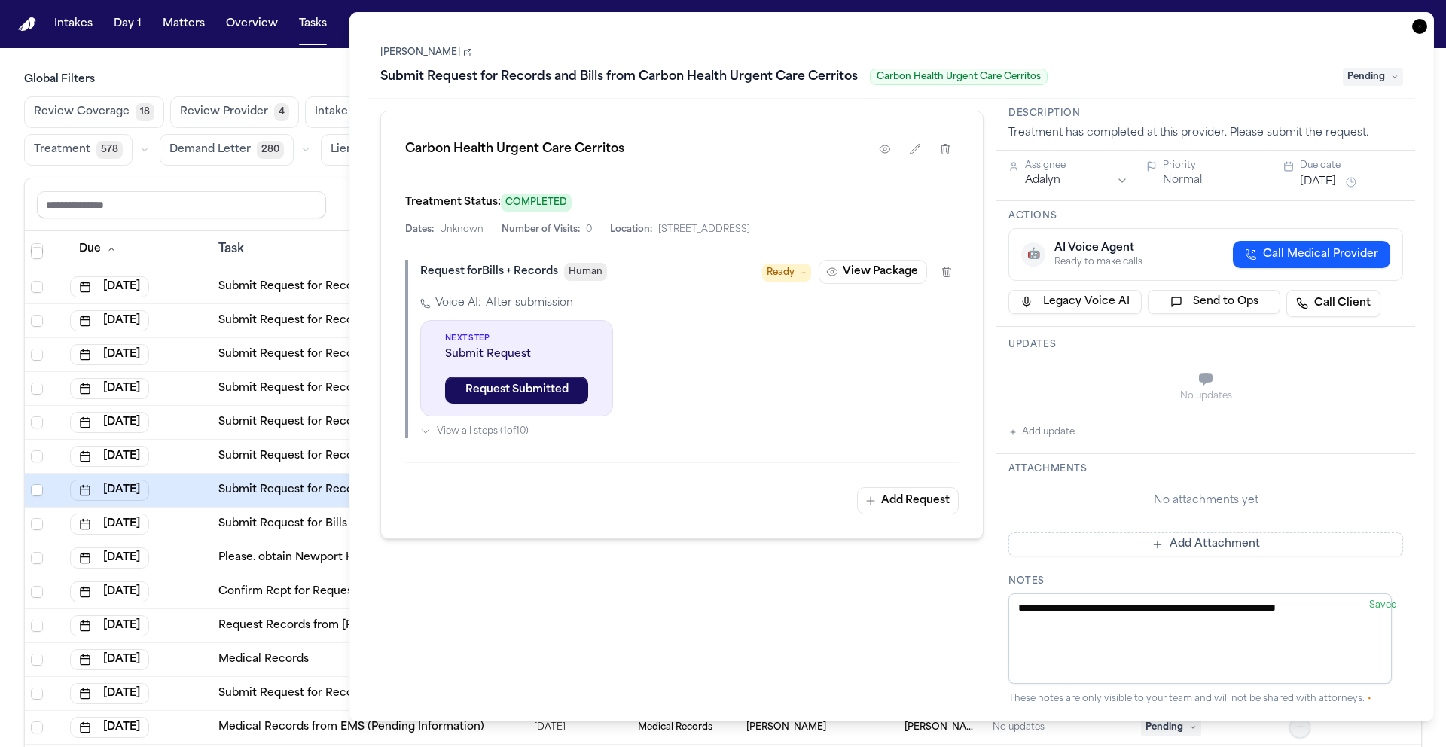
click at [1419, 28] on icon "button" at bounding box center [1419, 26] width 15 height 15
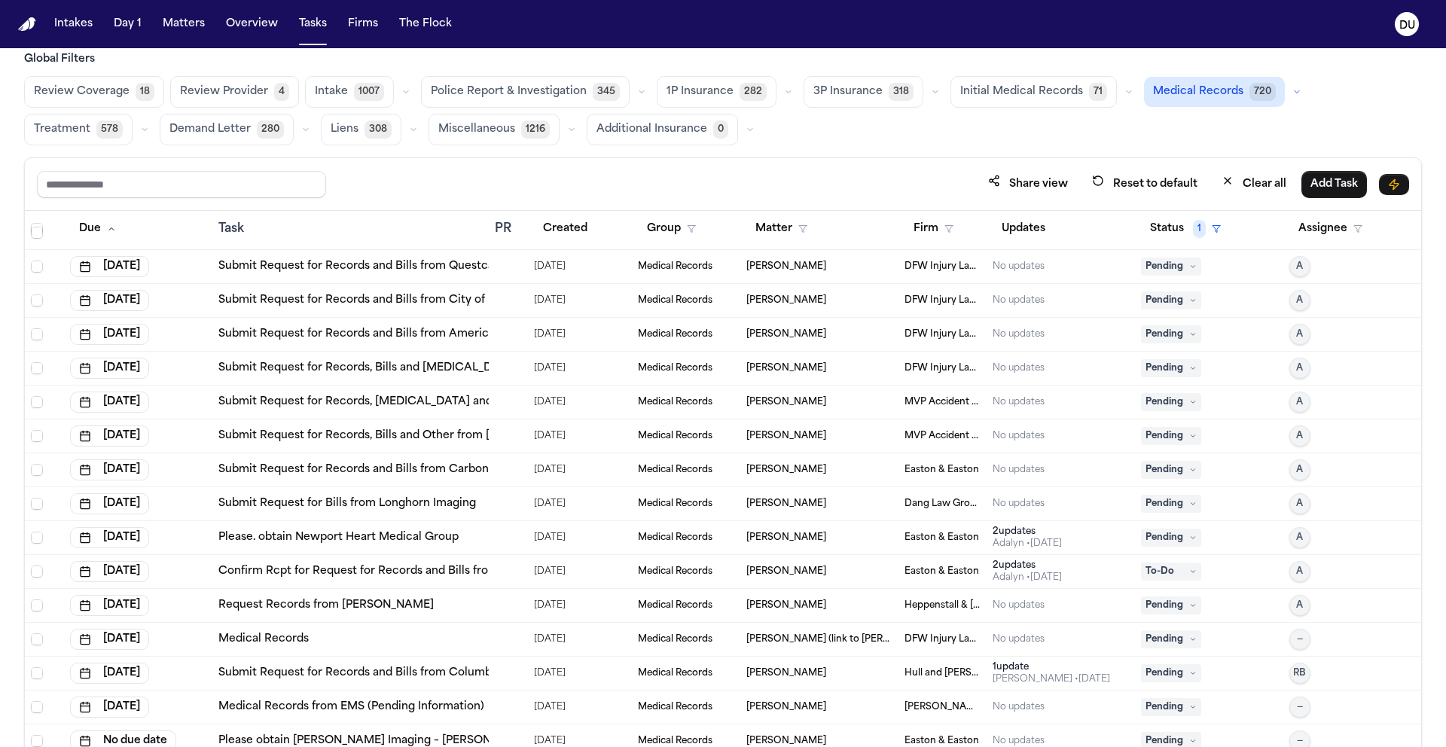
scroll to position [90, 0]
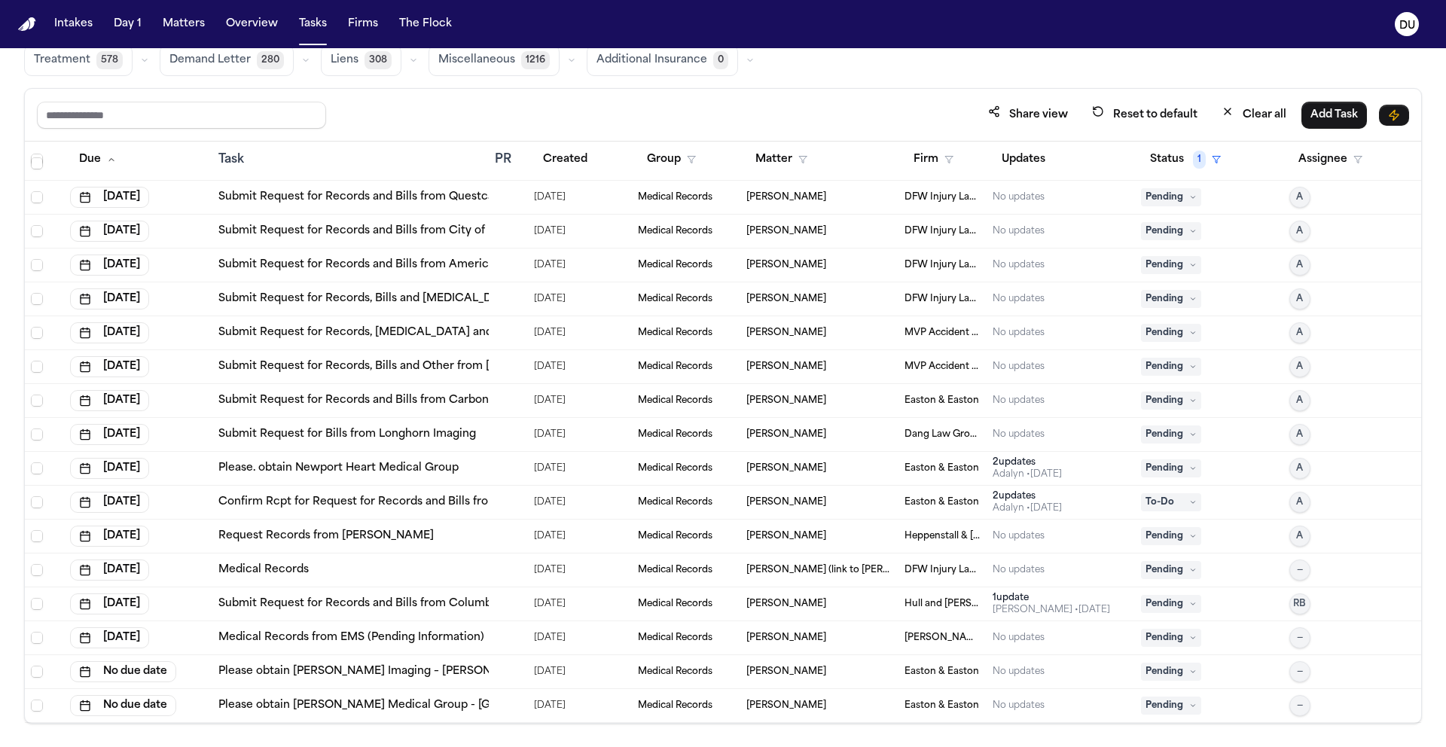
click at [610, 577] on div "[DATE]" at bounding box center [580, 569] width 92 height 21
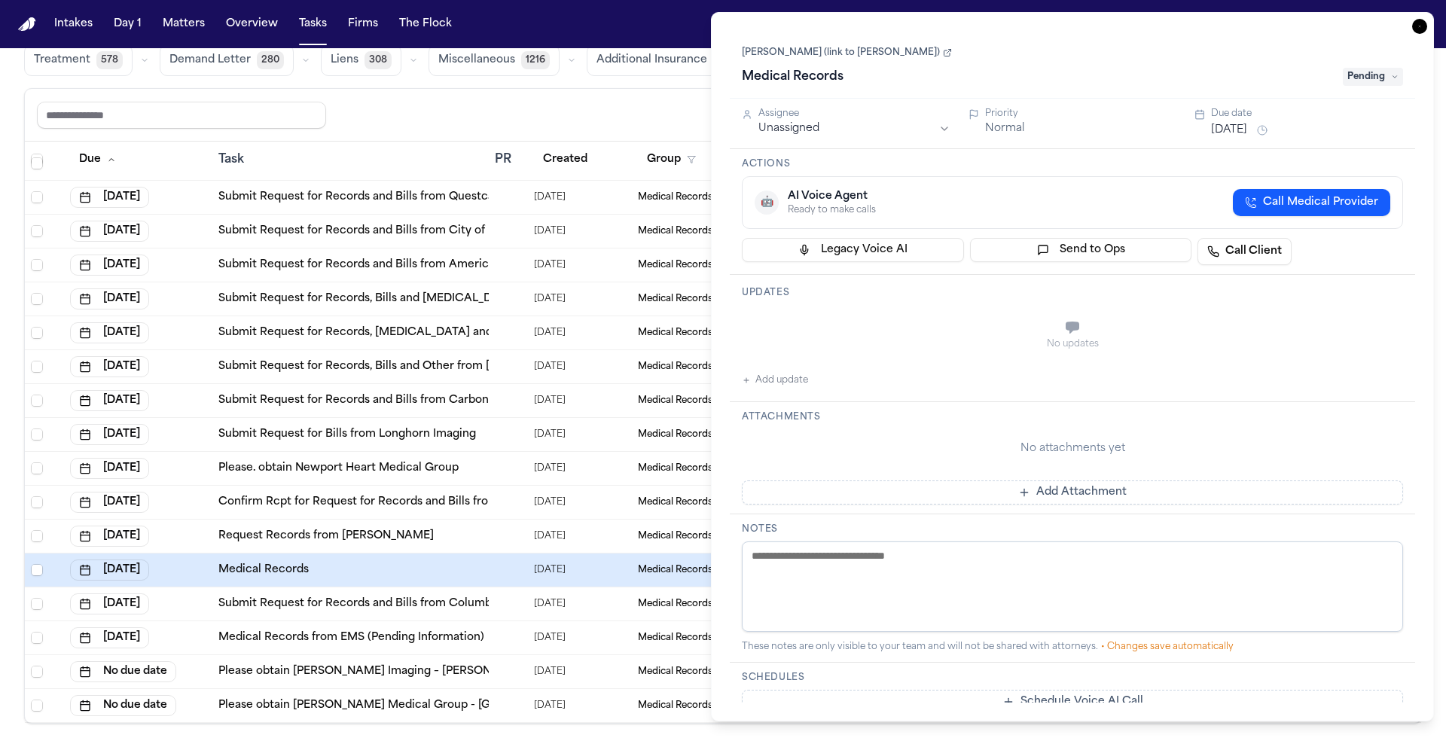
click at [1394, 78] on icon at bounding box center [1395, 77] width 8 height 8
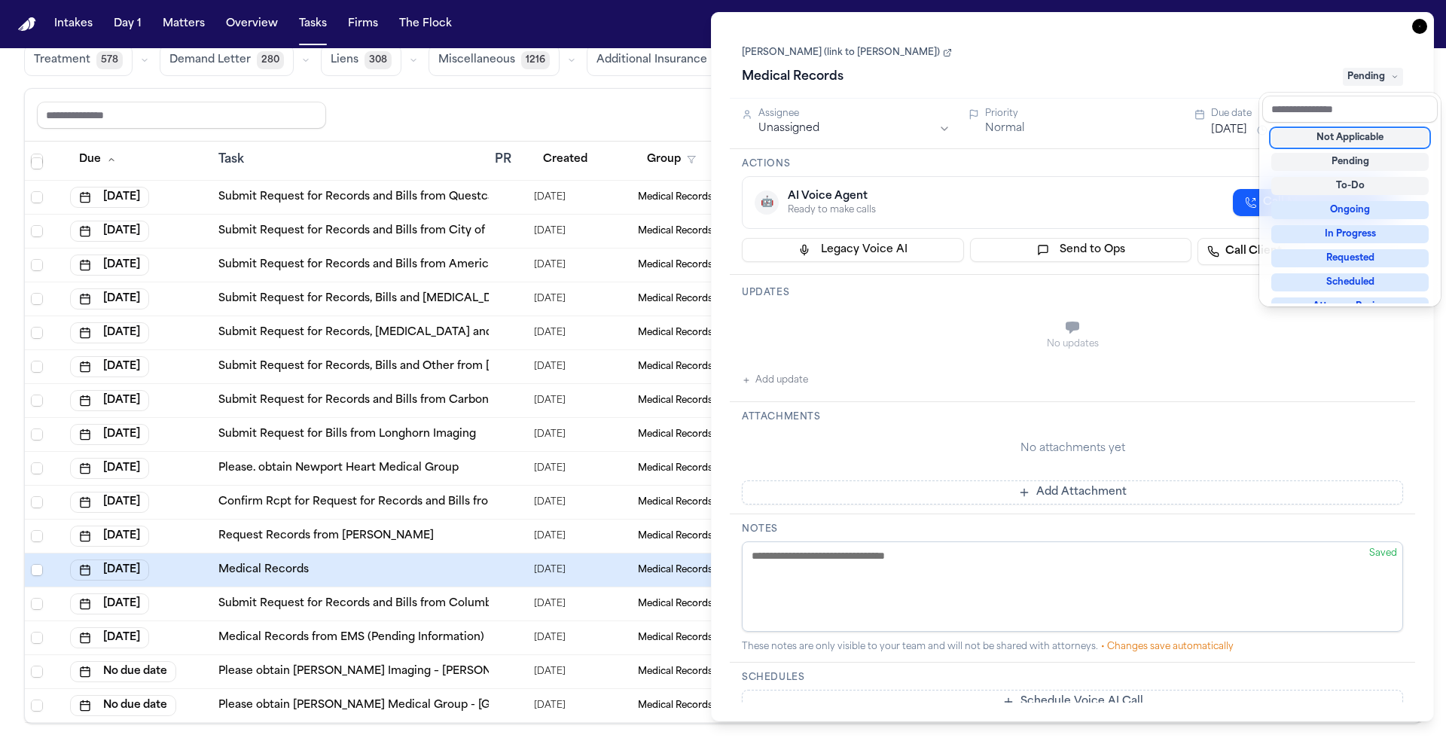
click at [1366, 136] on div "Not Applicable" at bounding box center [1349, 138] width 157 height 18
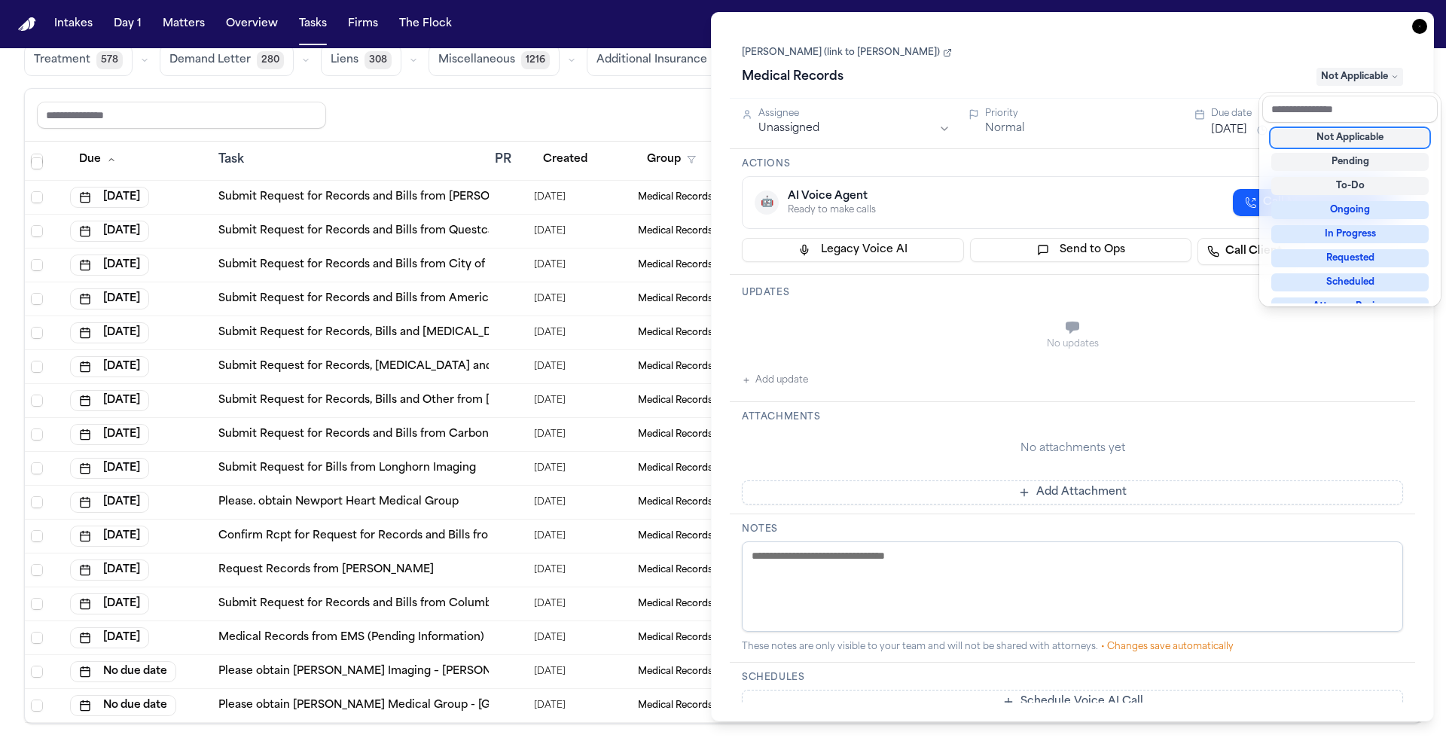
scroll to position [1082, 0]
click at [1417, 29] on div "Task Details Felicitas Paez Reyna (link to Annadaly Sarinana) Medical Records N…" at bounding box center [1072, 366] width 723 height 709
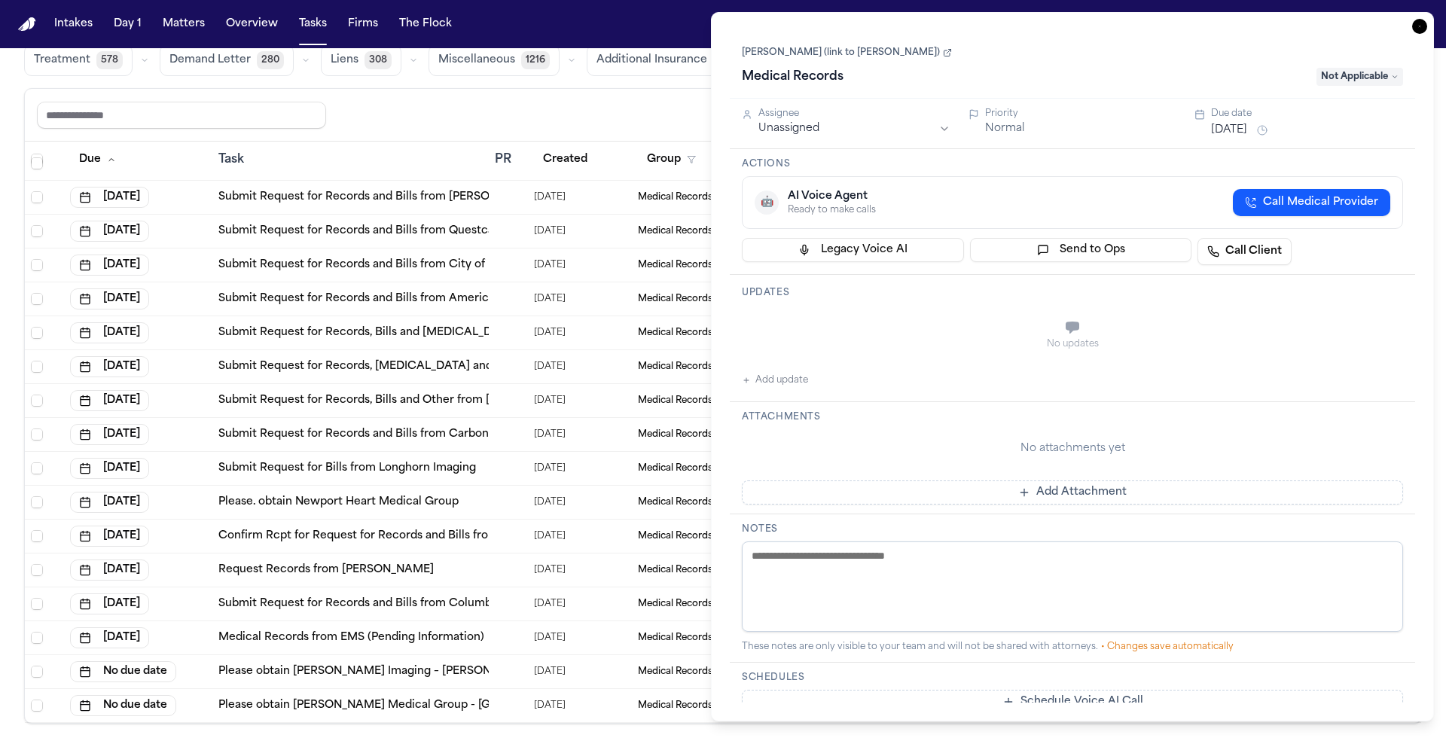
click at [1422, 23] on icon "button" at bounding box center [1419, 26] width 15 height 15
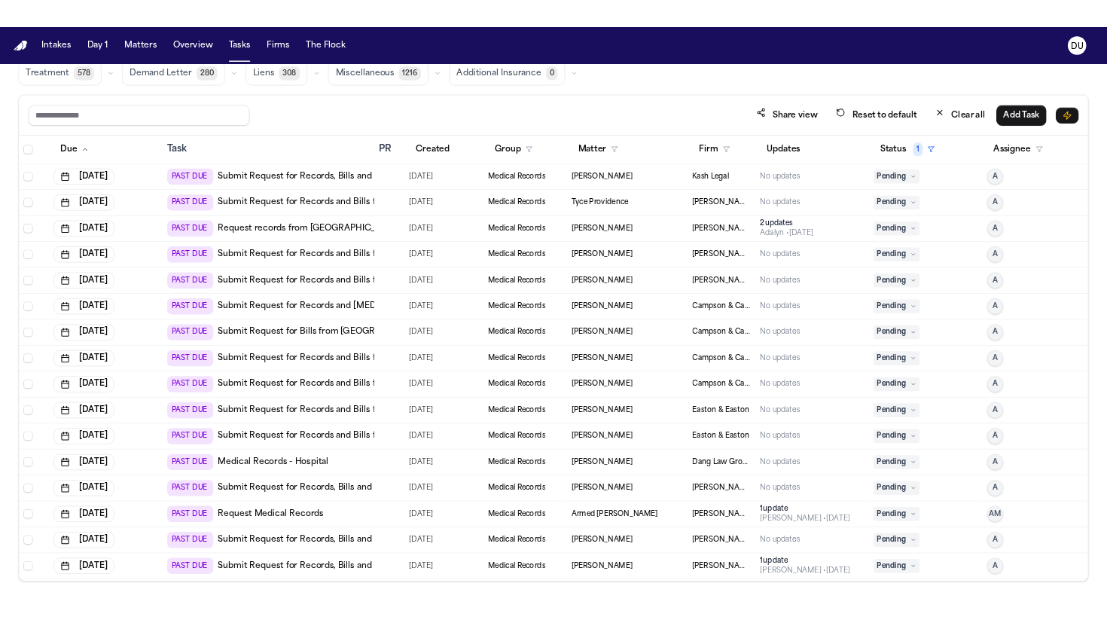
scroll to position [90, 0]
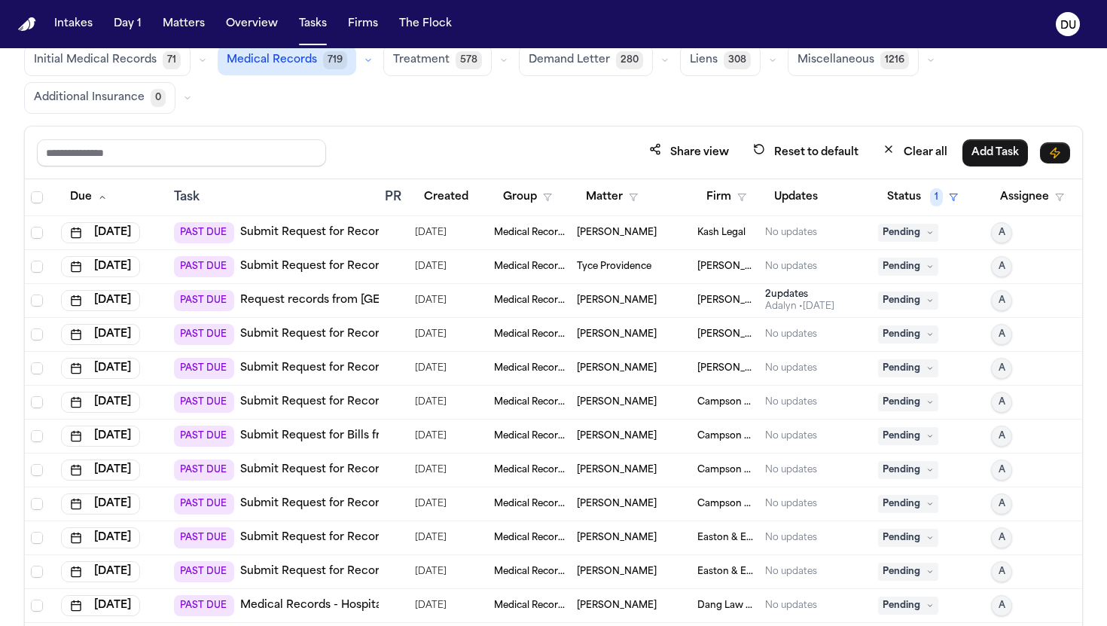
click at [26, 18] on img "Home" at bounding box center [27, 24] width 18 height 14
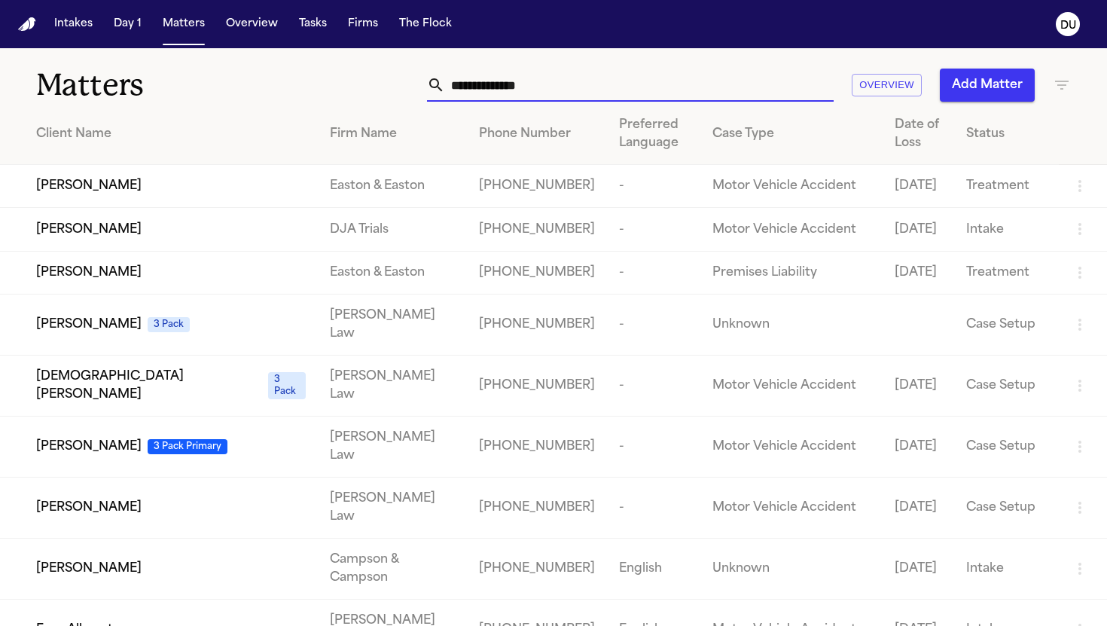
click at [672, 77] on input "text" at bounding box center [639, 85] width 389 height 33
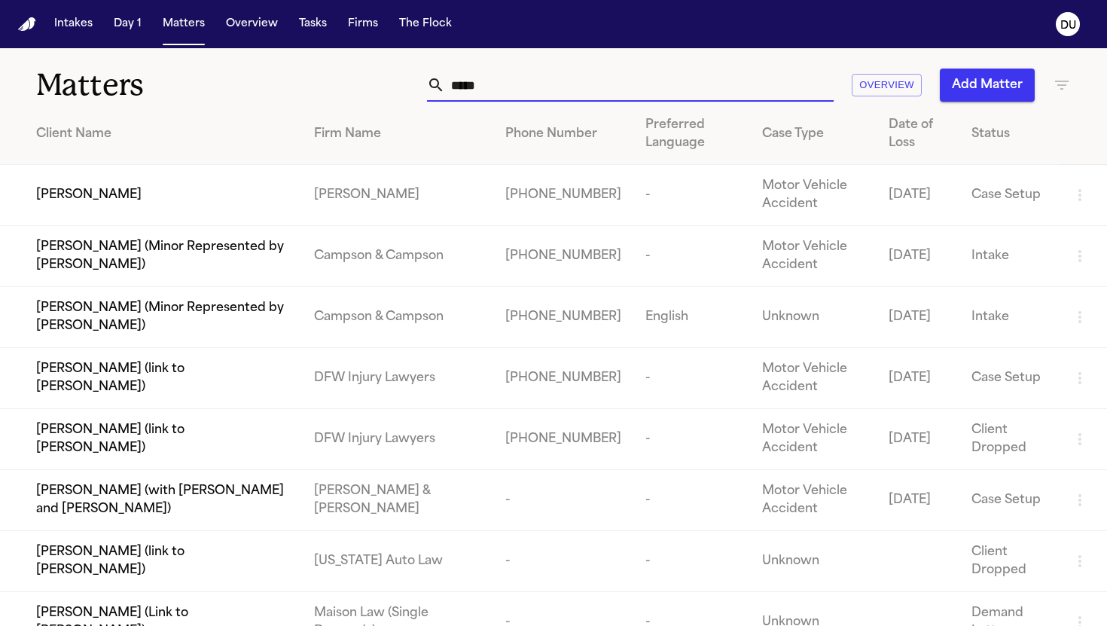
type input "*****"
click at [215, 365] on td "[PERSON_NAME] (link to [PERSON_NAME])" at bounding box center [151, 378] width 302 height 61
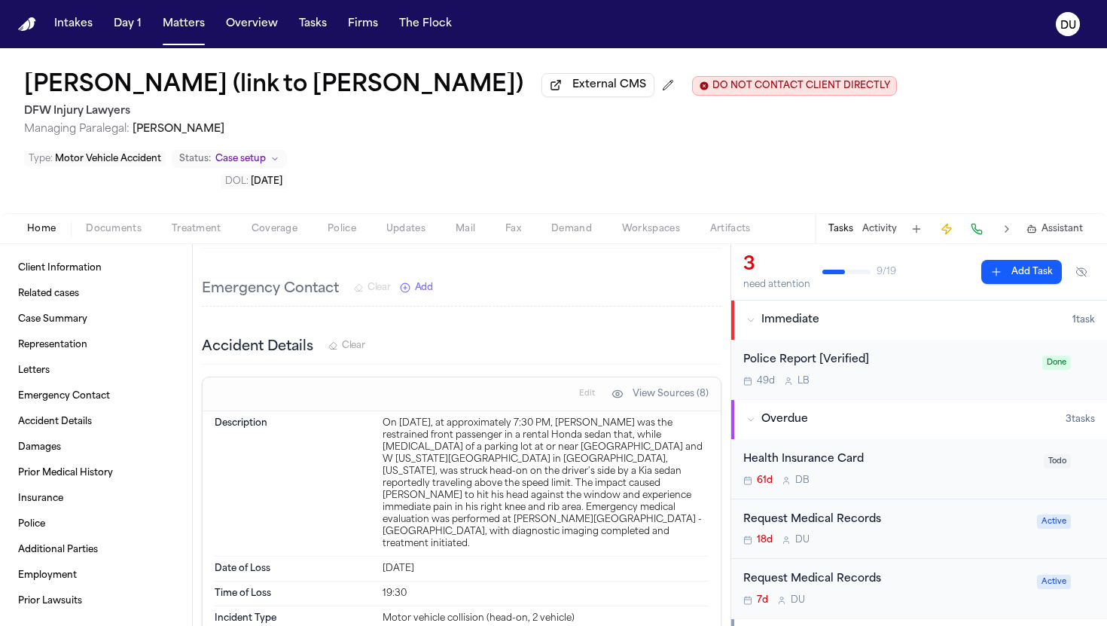
scroll to position [638, 0]
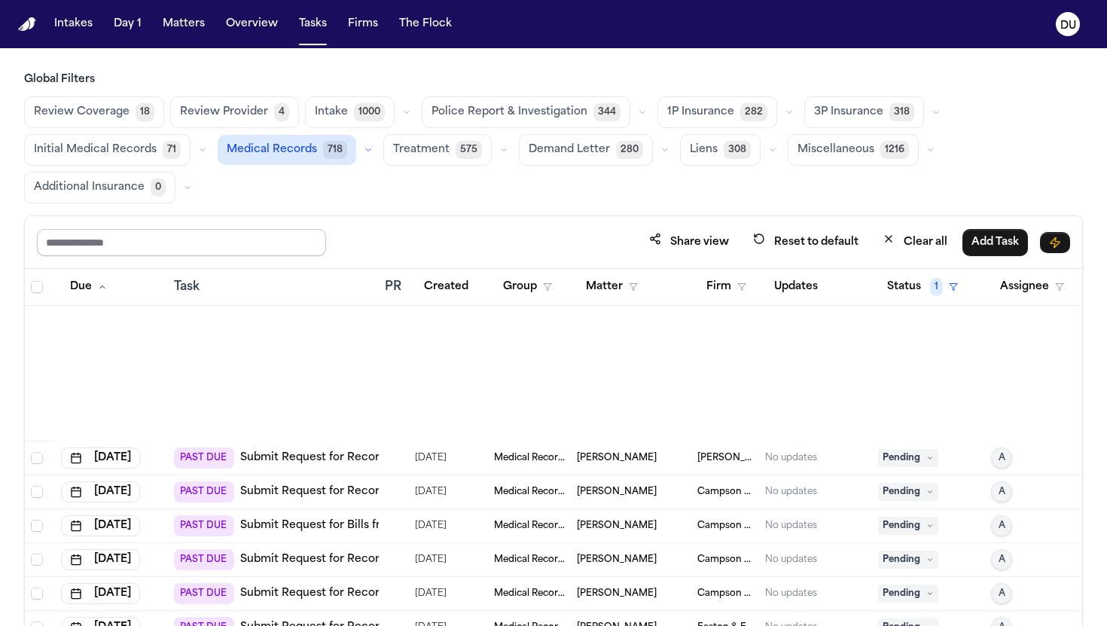
scroll to position [843, 0]
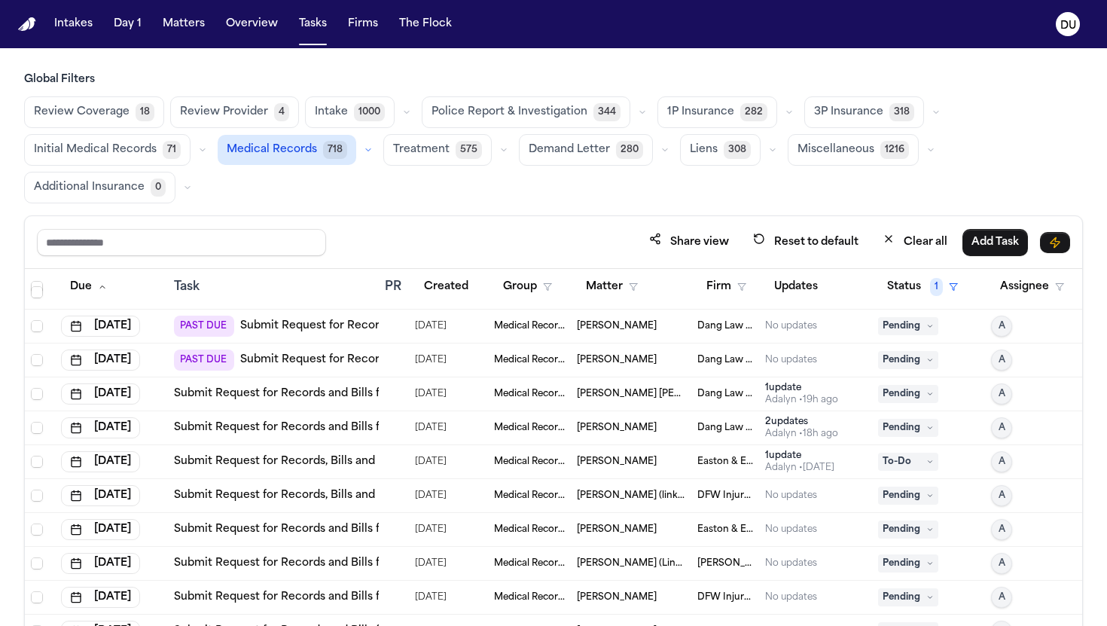
click at [31, 23] on img "Home" at bounding box center [27, 24] width 18 height 14
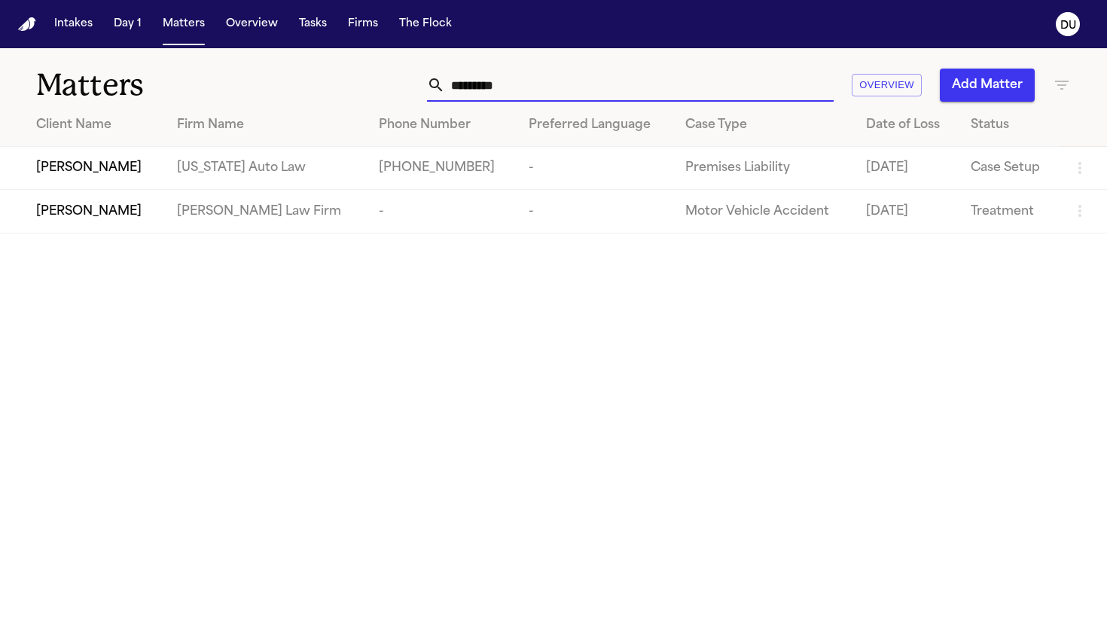
click at [525, 94] on input "*********" at bounding box center [639, 85] width 389 height 33
drag, startPoint x: 525, startPoint y: 94, endPoint x: 478, endPoint y: 87, distance: 47.2
click at [479, 88] on input "*********" at bounding box center [639, 85] width 389 height 33
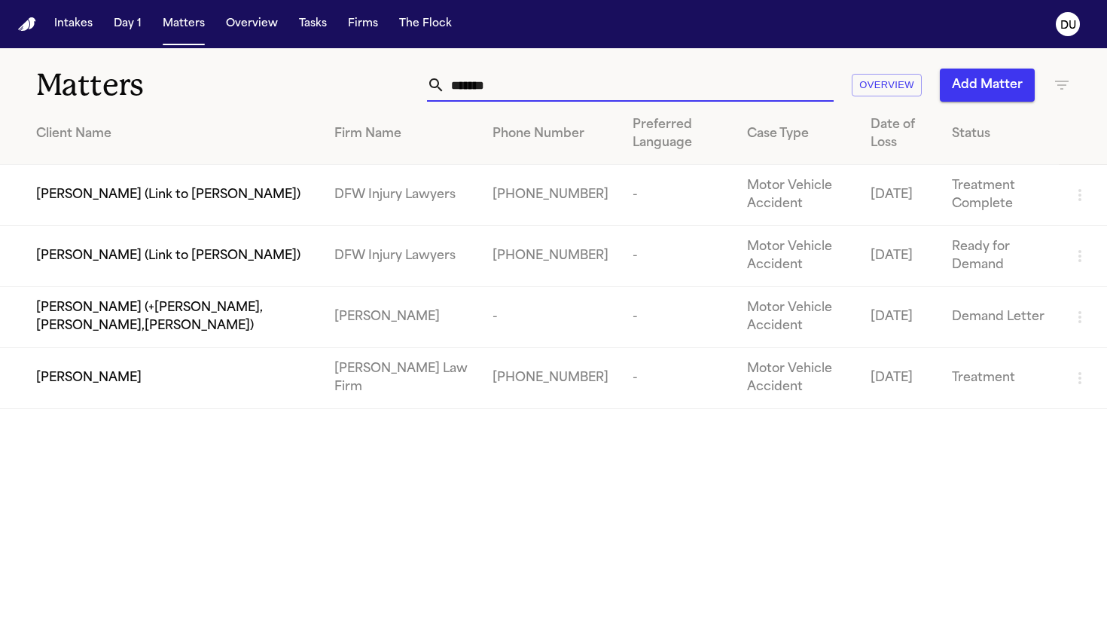
type input "*******"
click at [225, 383] on div "[PERSON_NAME]" at bounding box center [173, 378] width 274 height 18
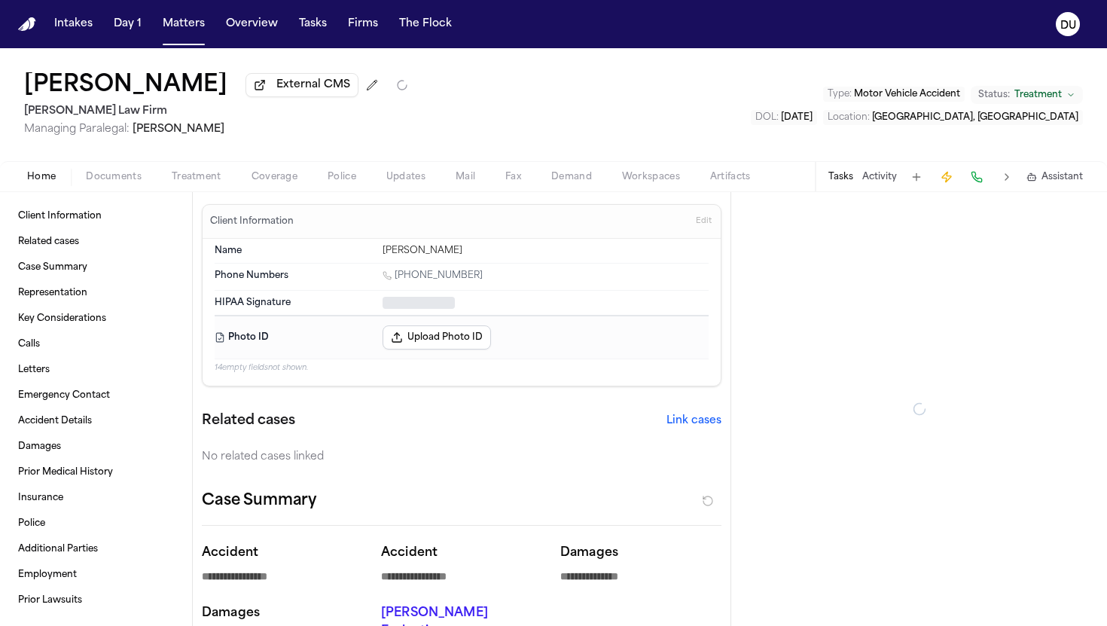
type textarea "*"
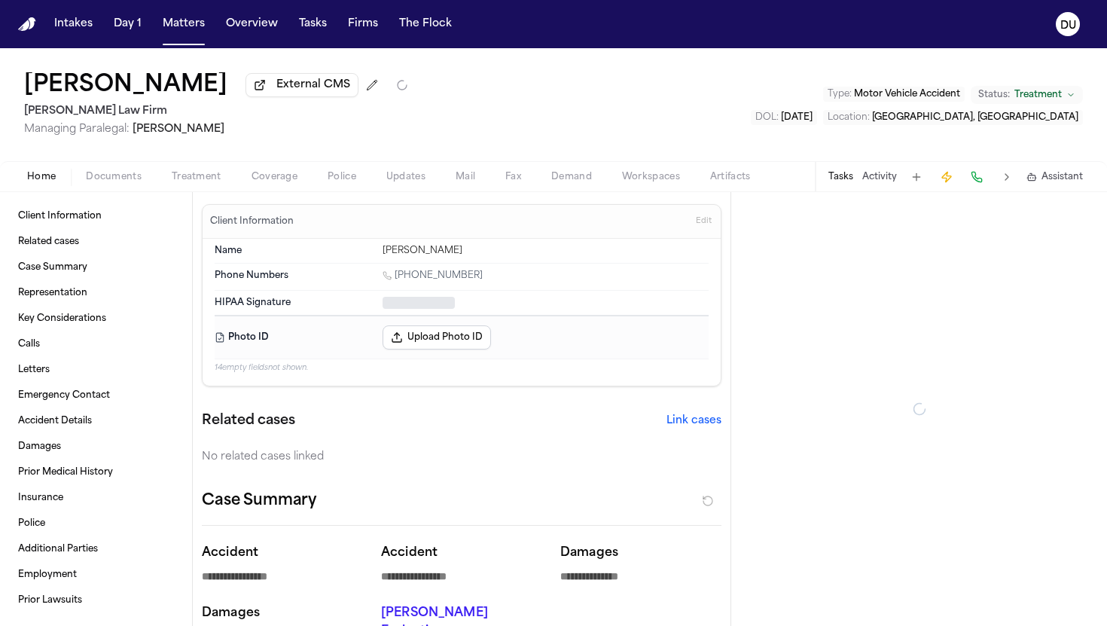
type textarea "*"
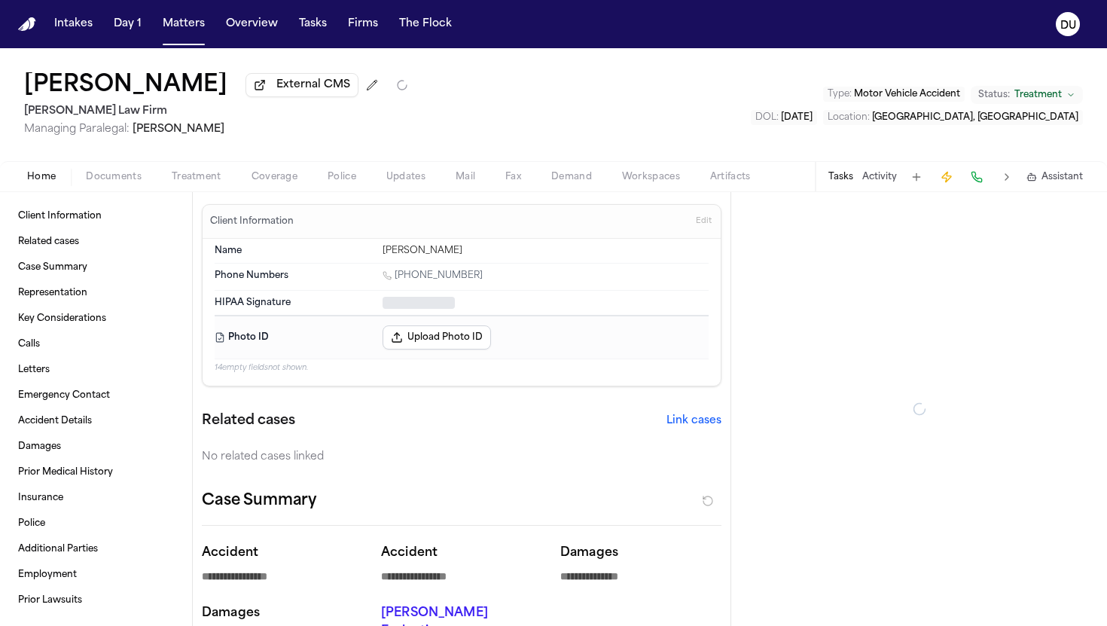
type textarea "*"
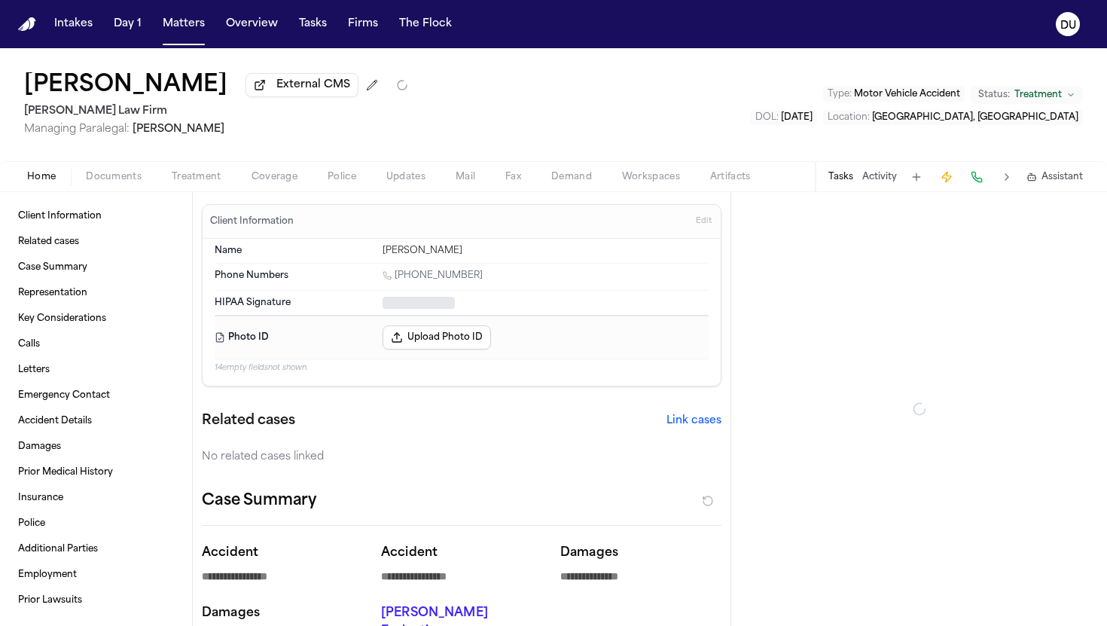
type textarea "*"
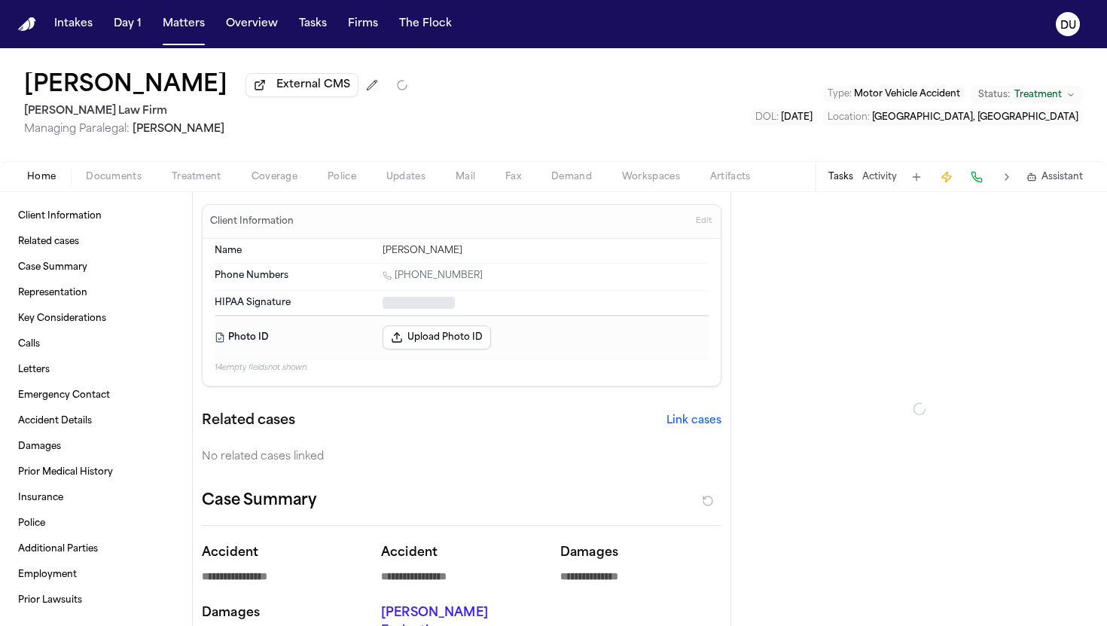
type textarea "*"
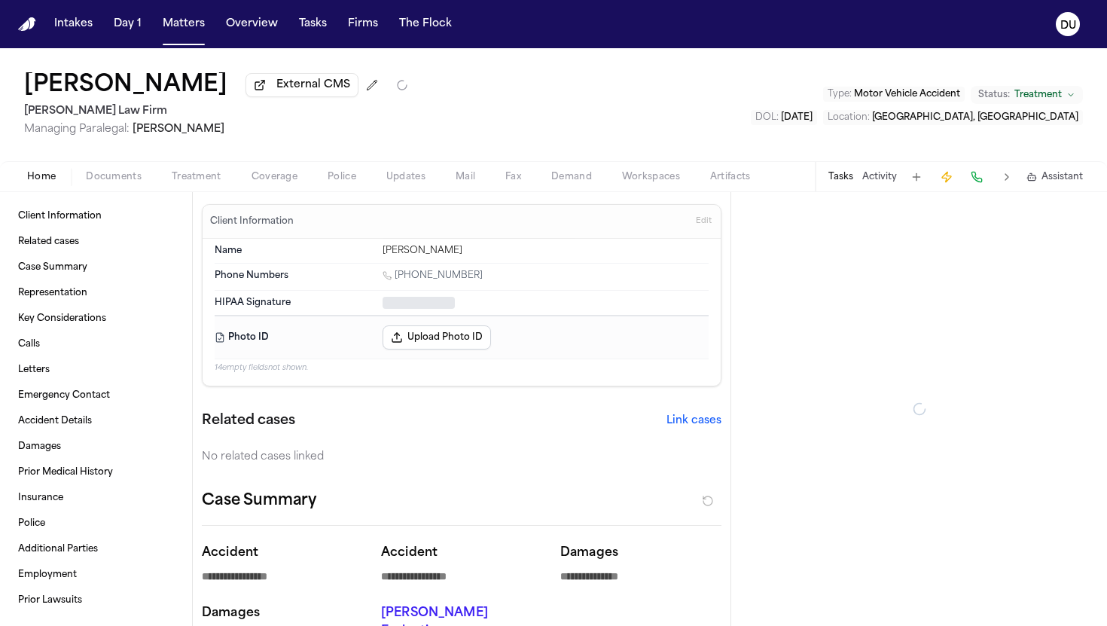
type textarea "*"
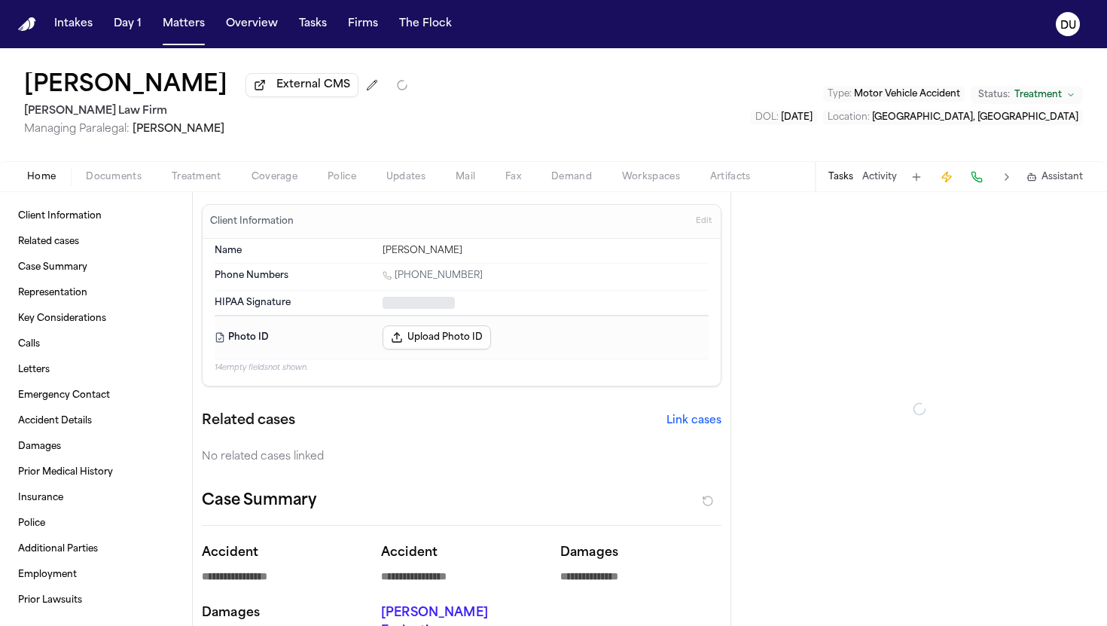
type textarea "*"
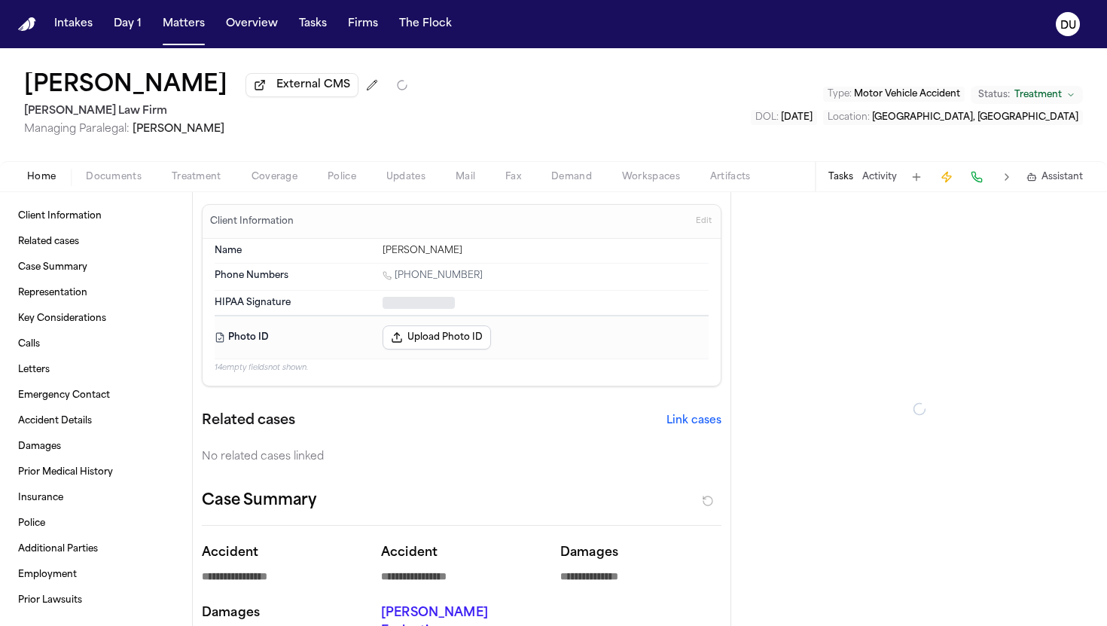
type textarea "*"
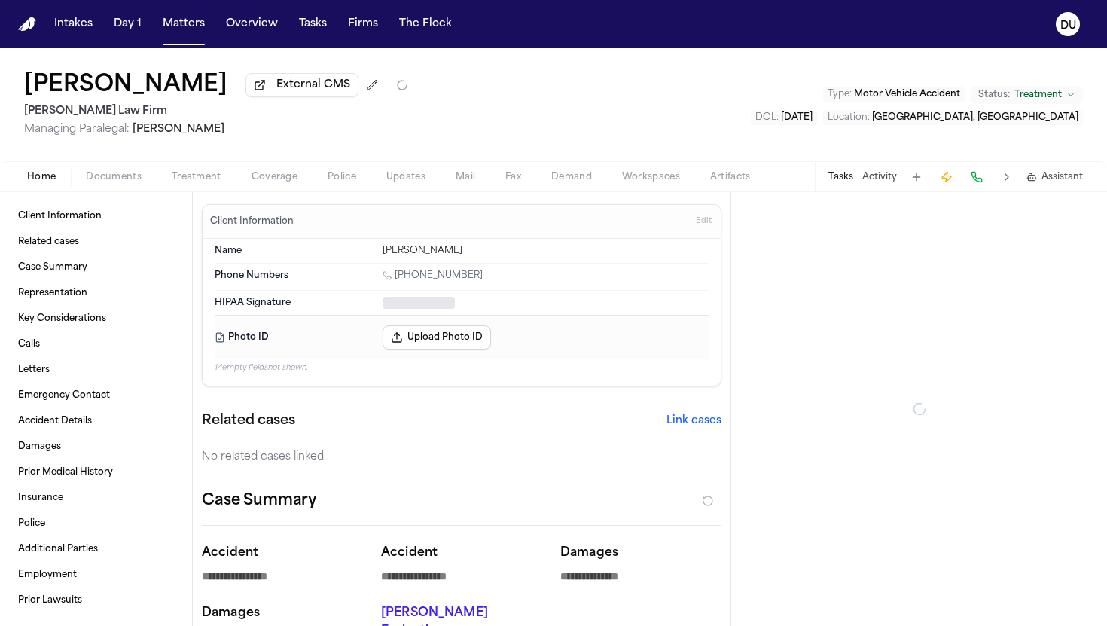
type textarea "*"
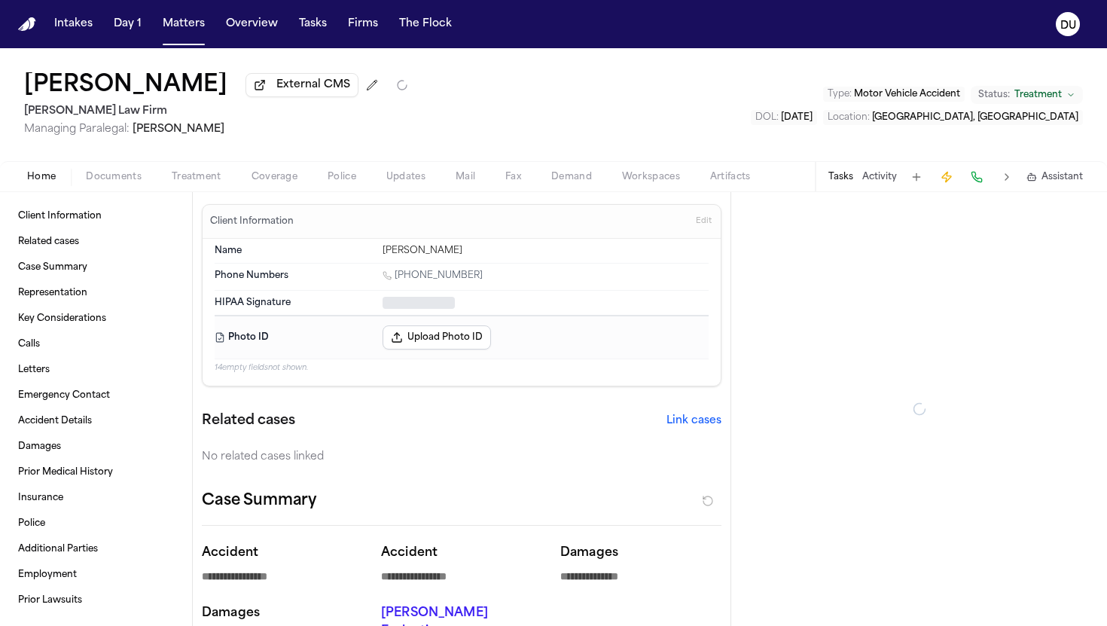
type textarea "*"
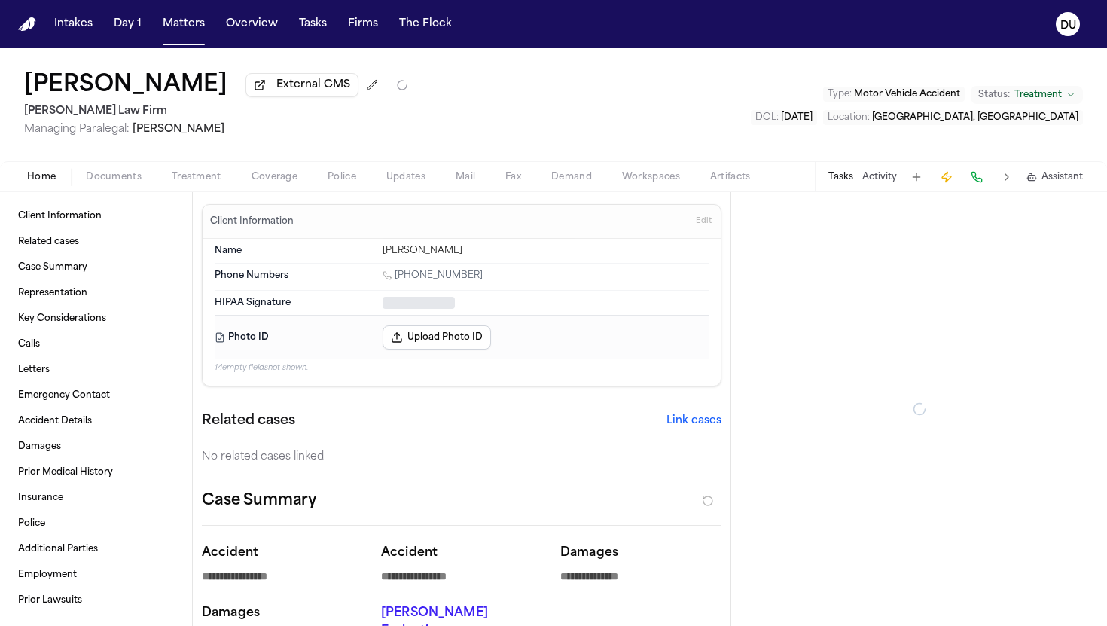
type textarea "*"
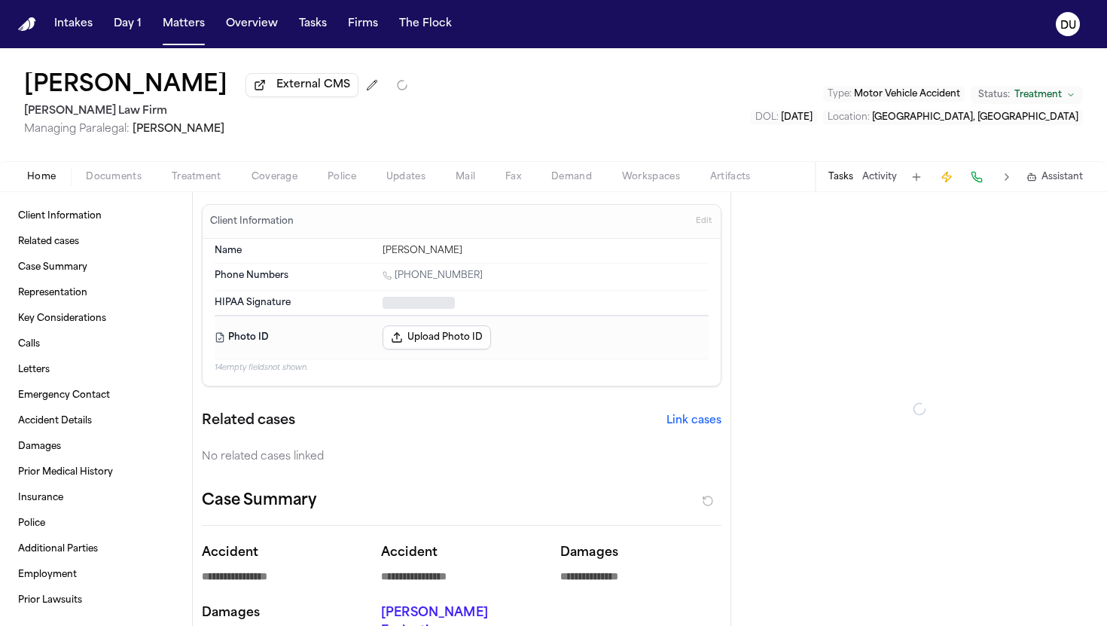
type textarea "*"
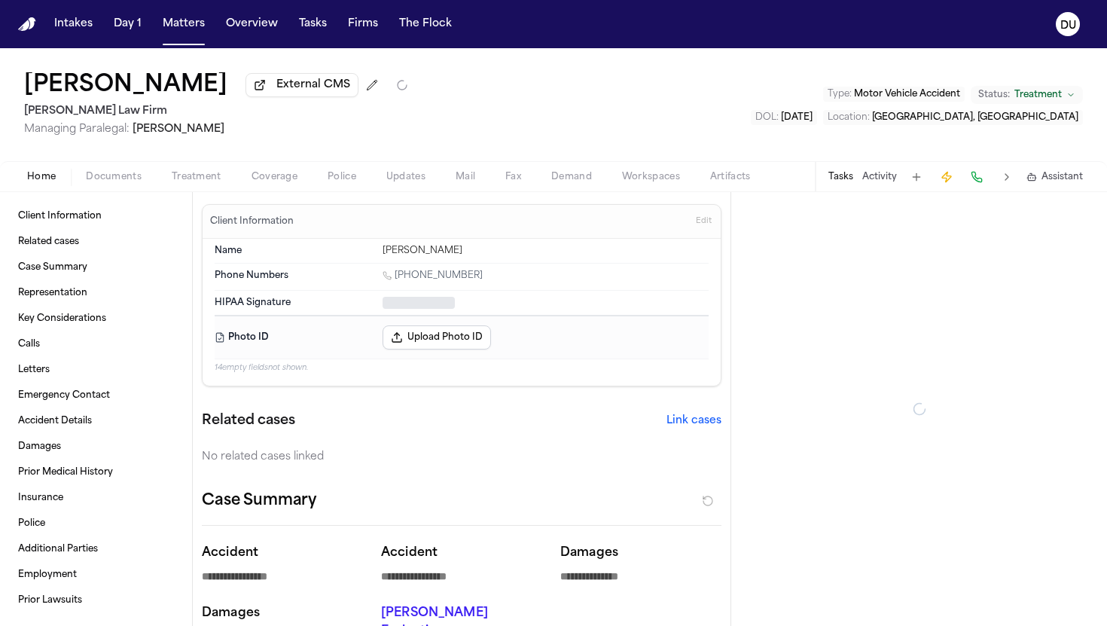
type textarea "*"
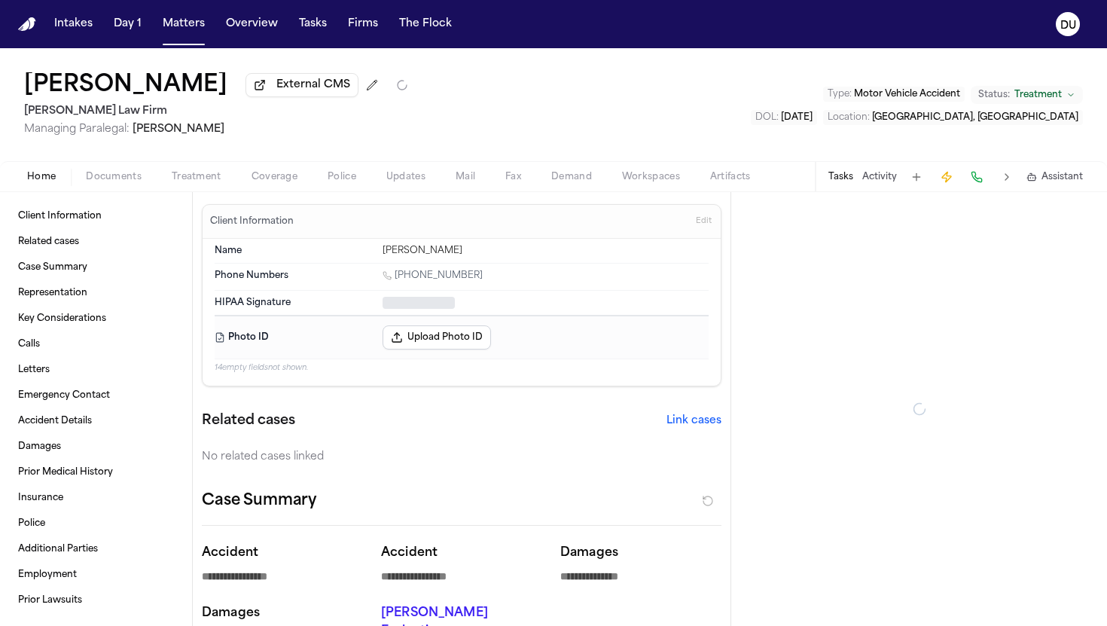
type textarea "*"
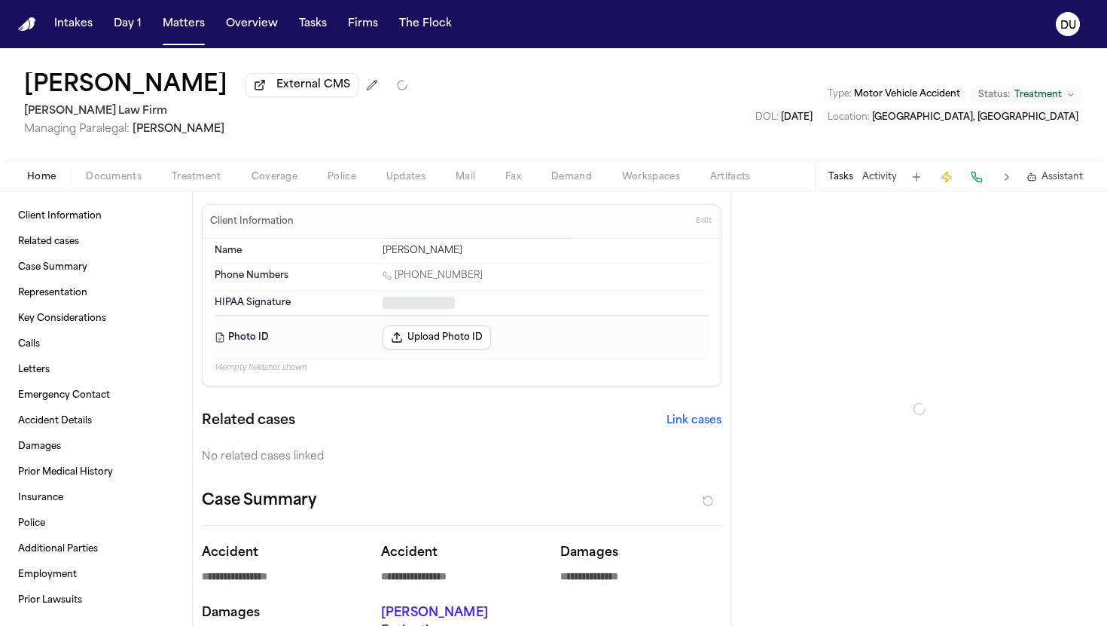
type textarea "*"
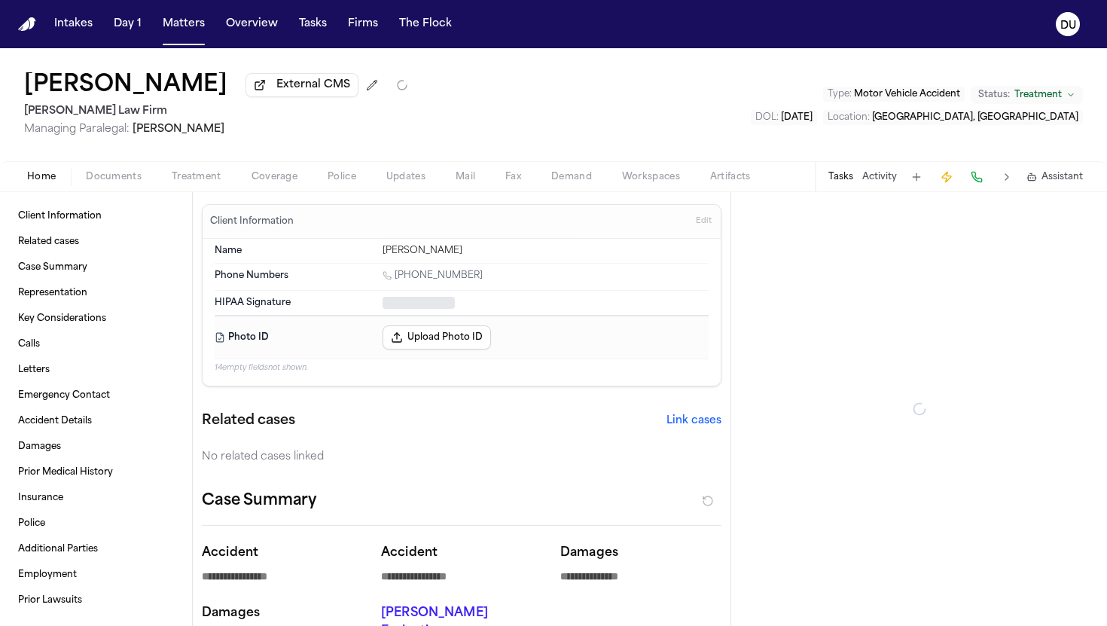
type textarea "*"
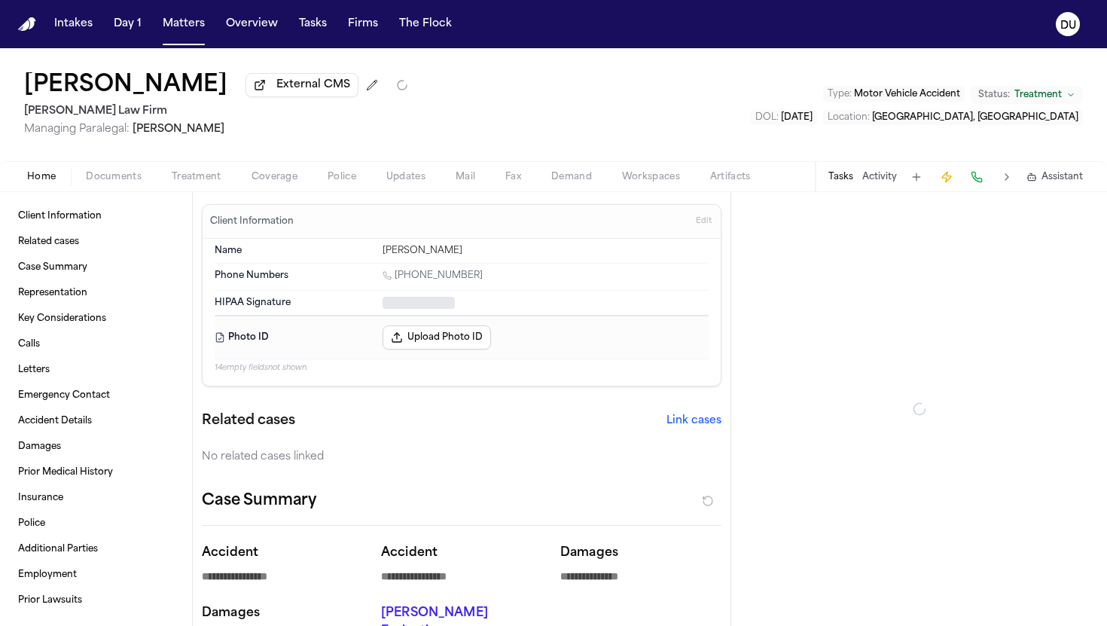
type textarea "*"
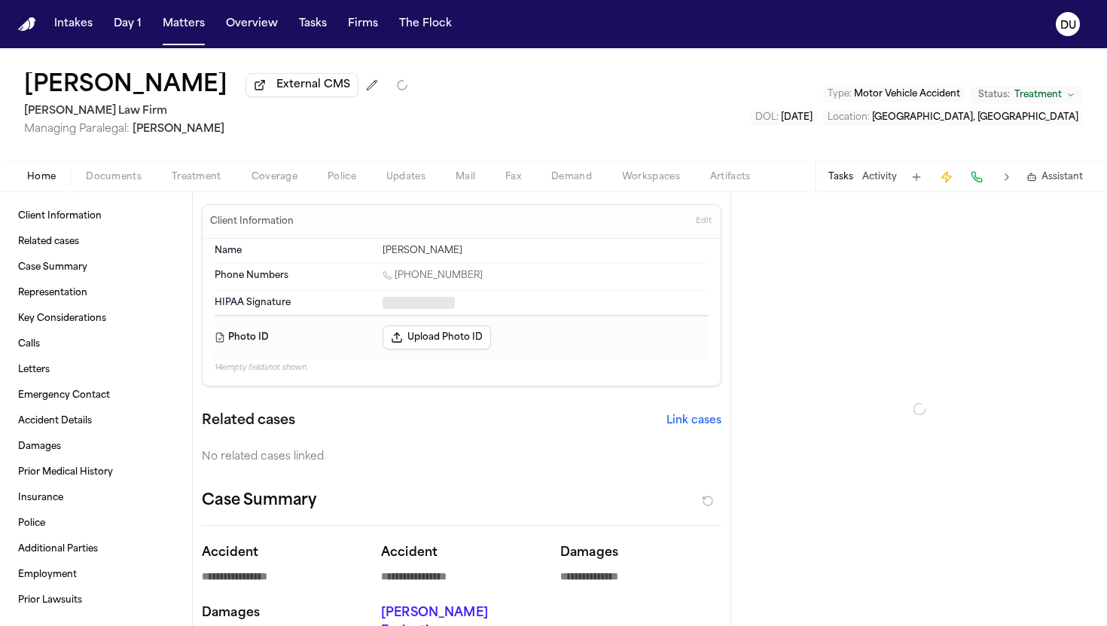
type textarea "*"
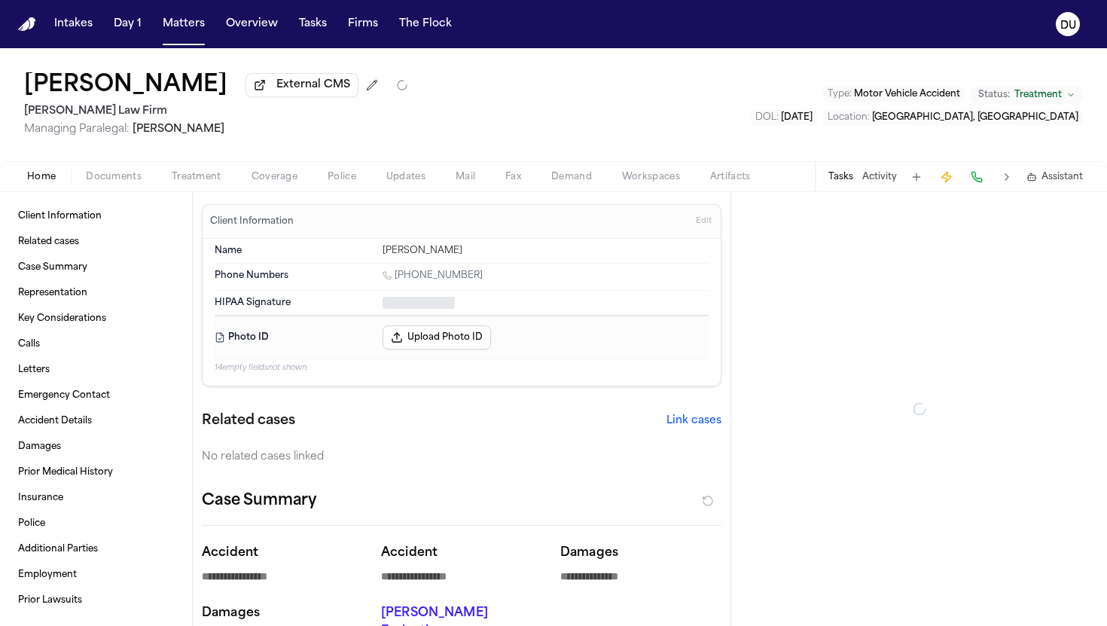
type textarea "*"
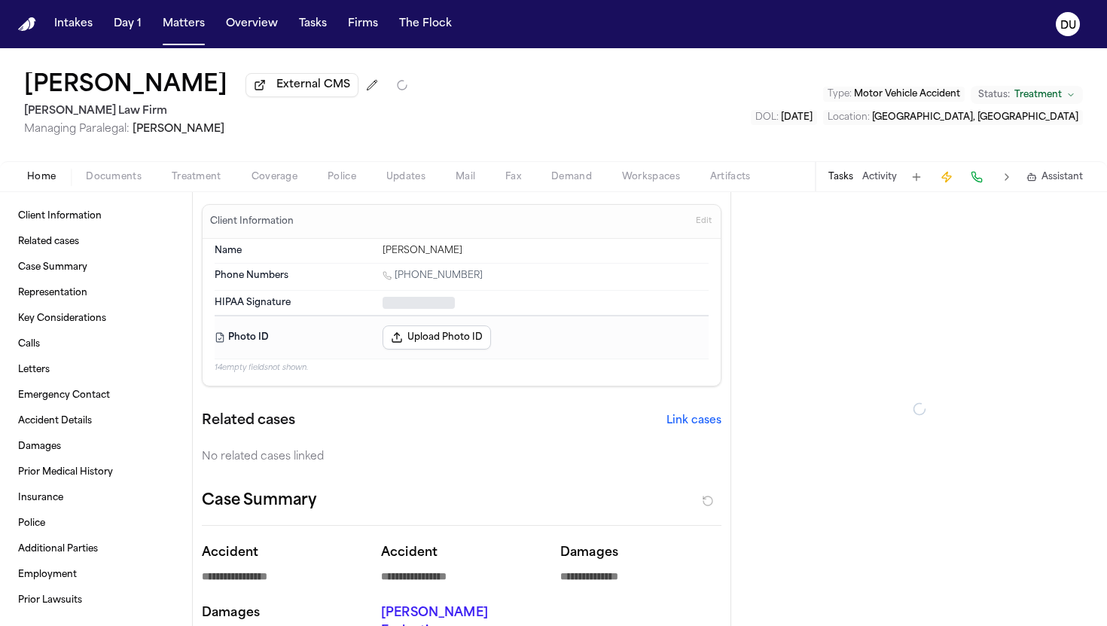
type textarea "*"
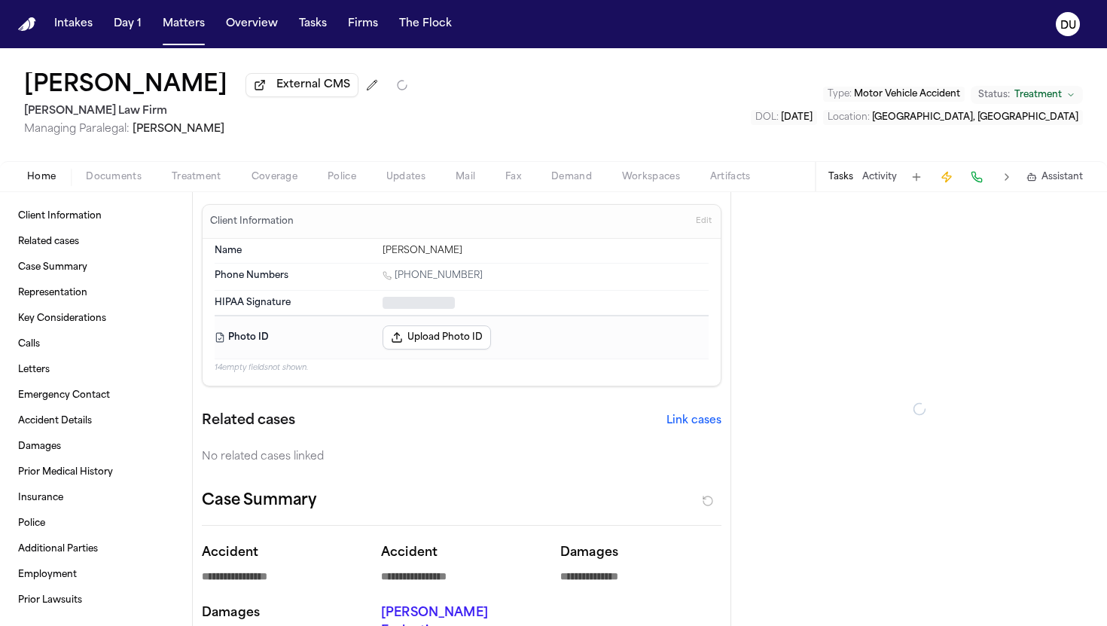
type textarea "*"
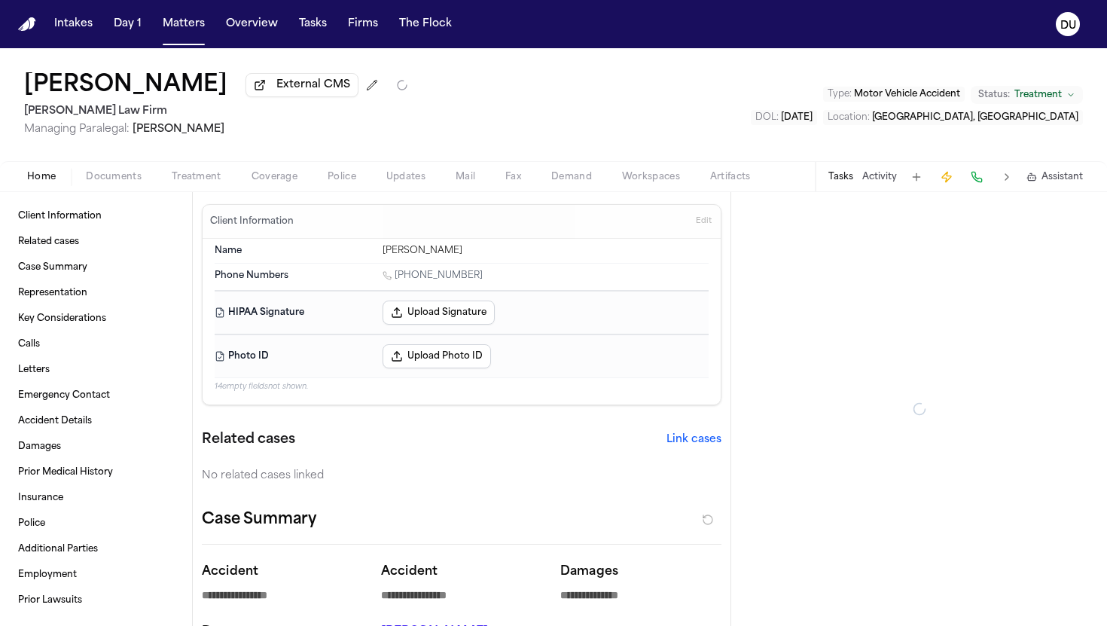
type textarea "*"
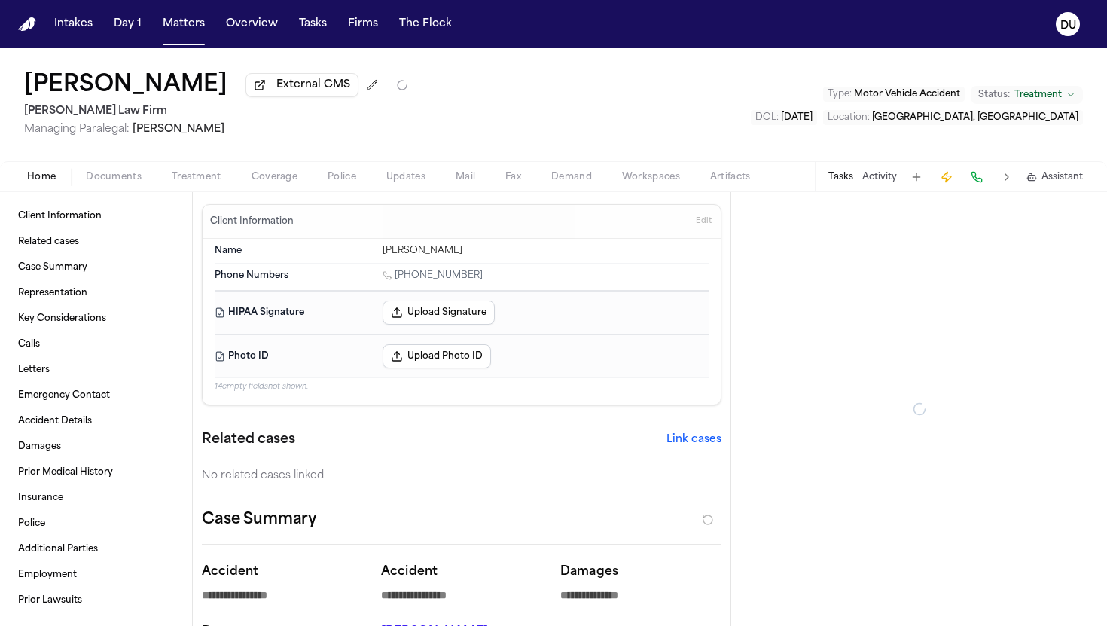
type textarea "*"
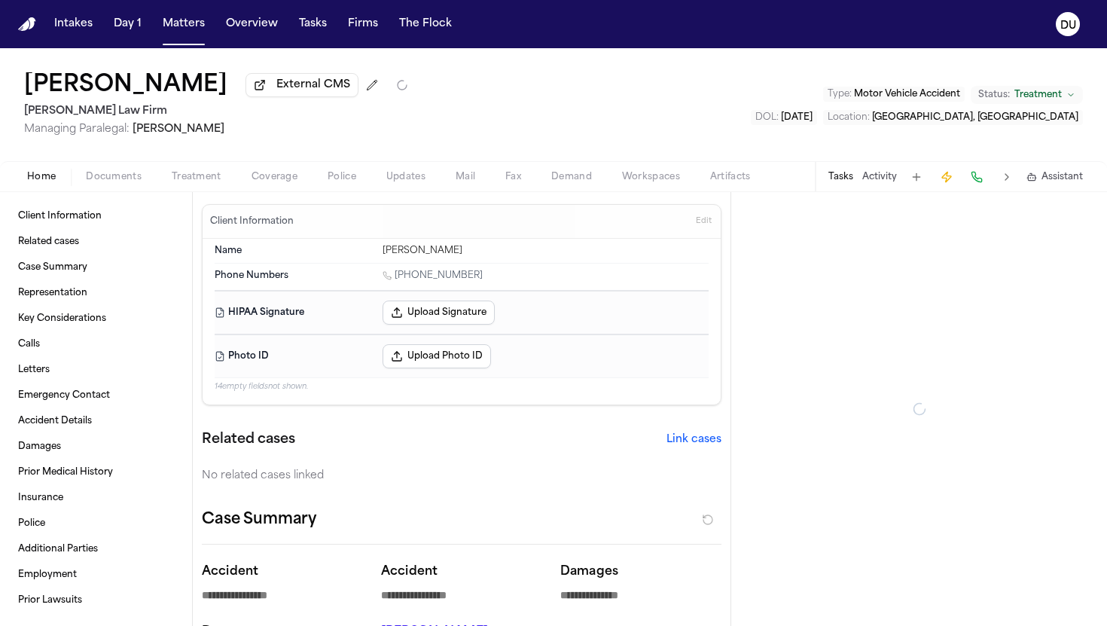
type textarea "*"
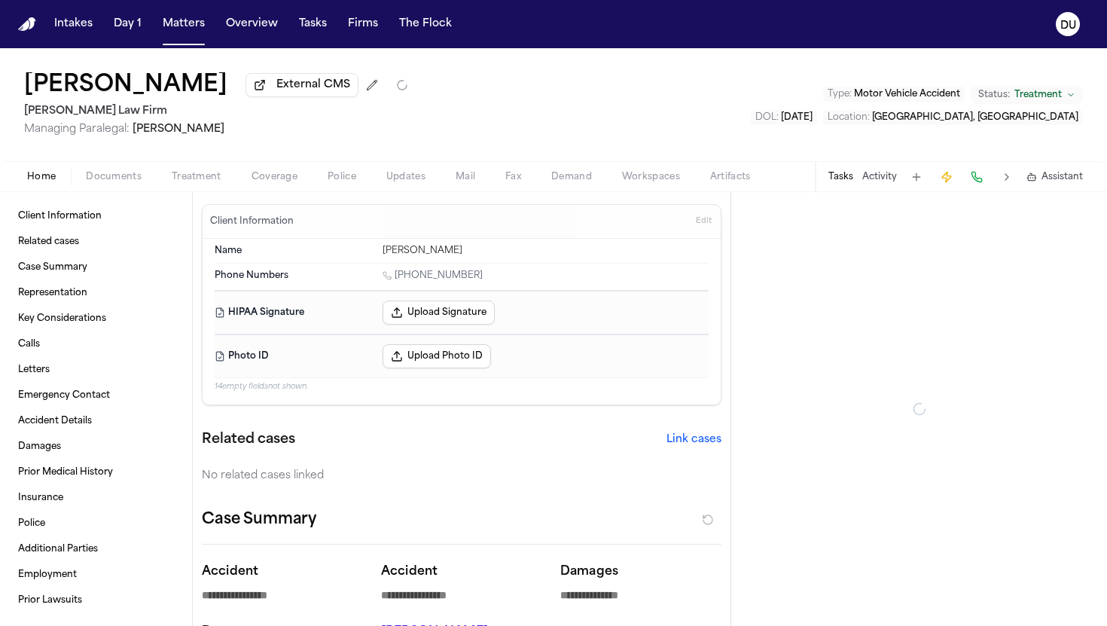
type textarea "*"
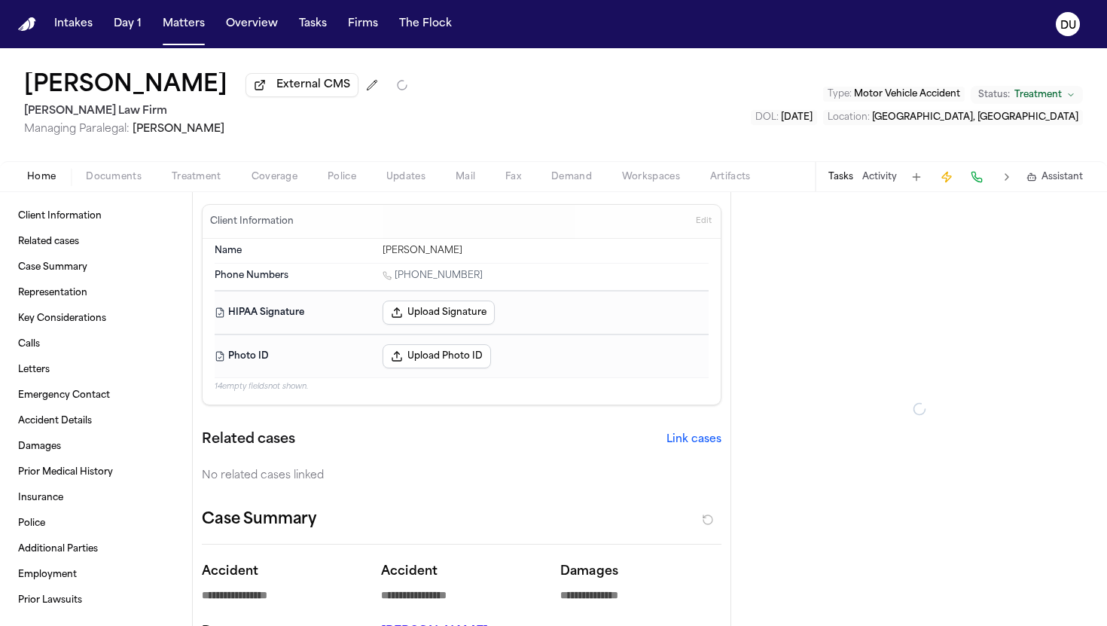
type textarea "*"
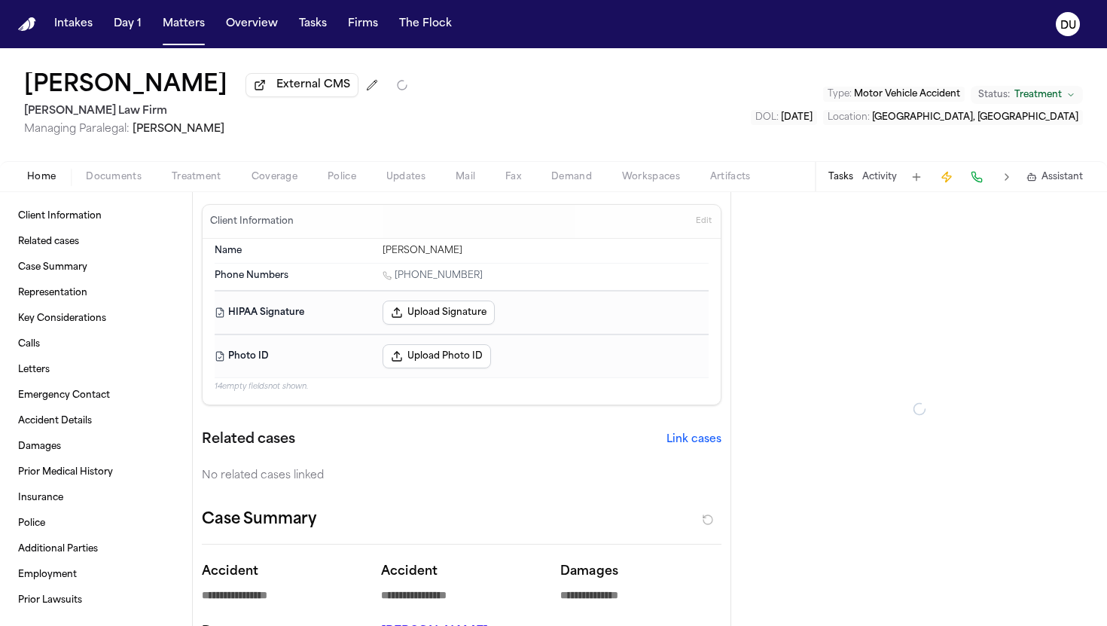
type textarea "*"
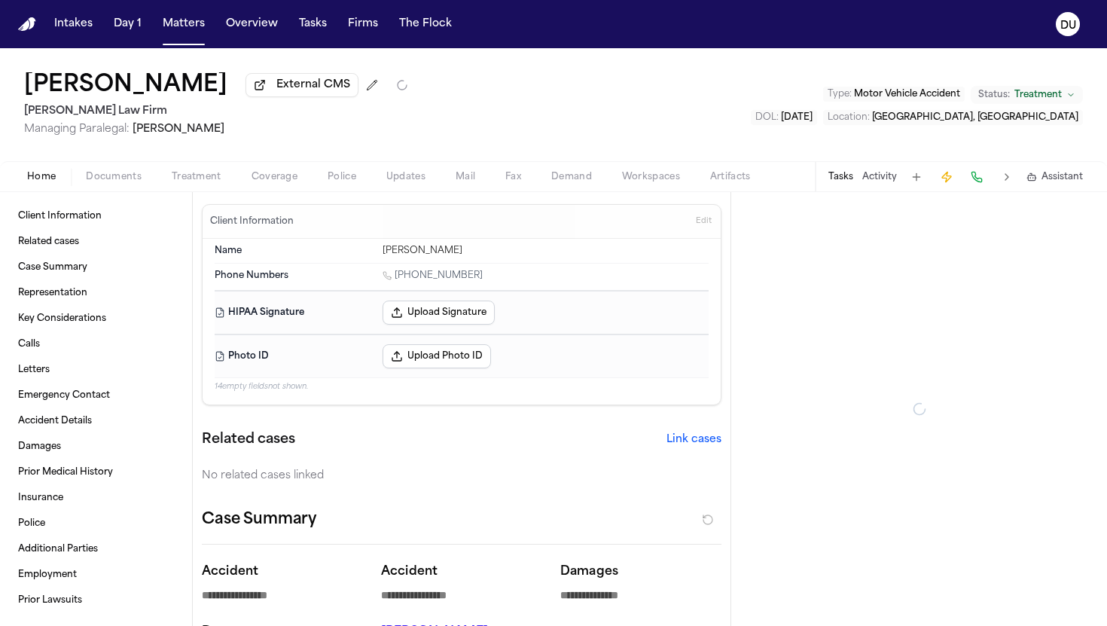
type textarea "*"
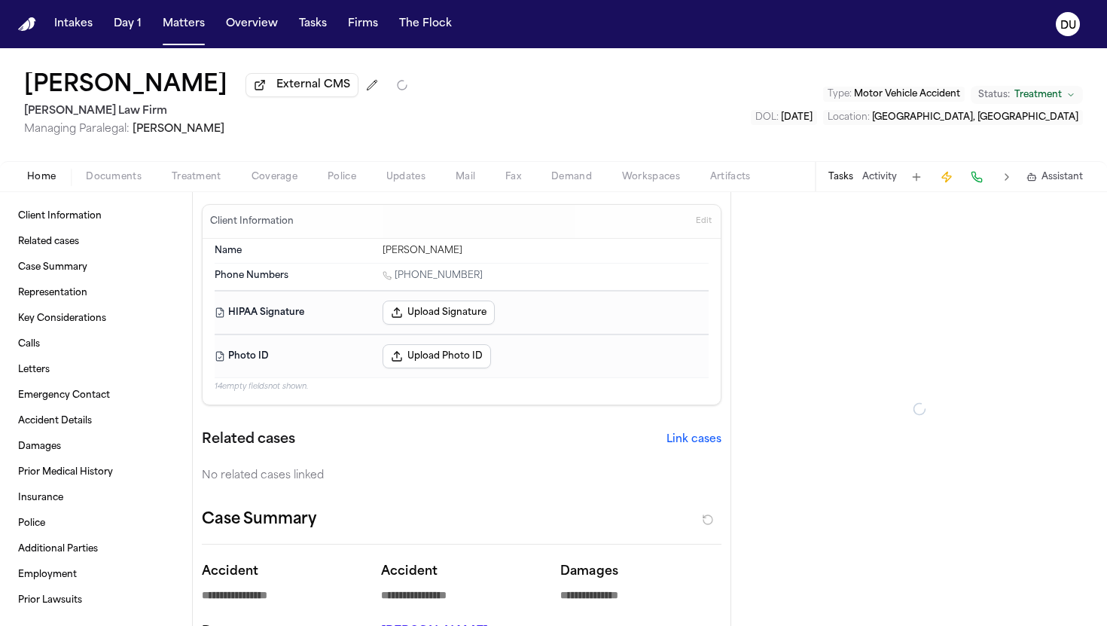
type textarea "*"
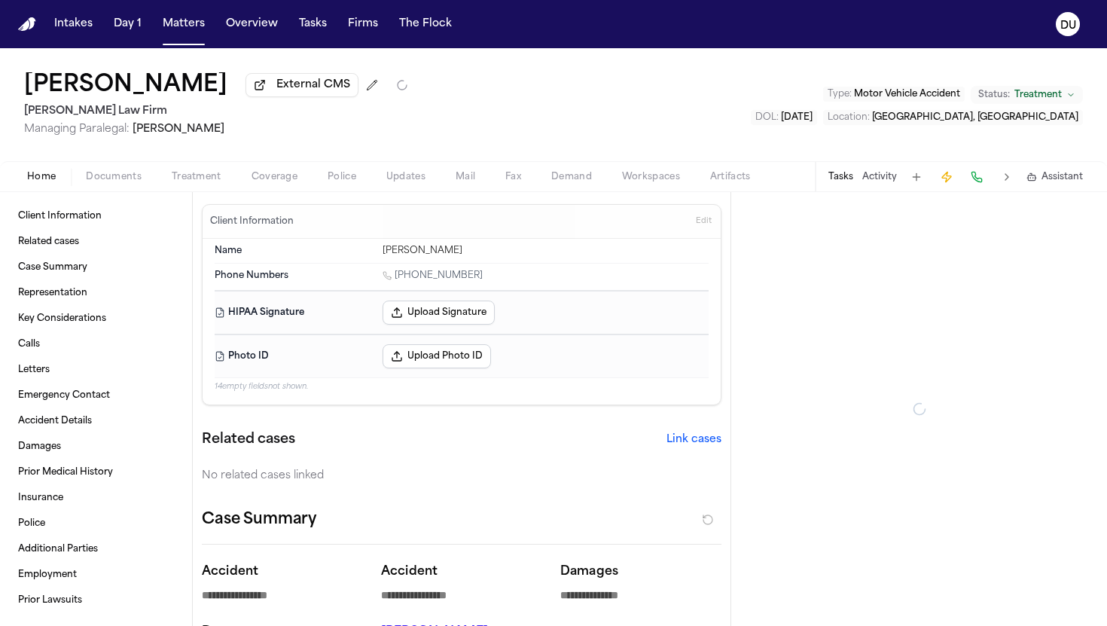
type textarea "*"
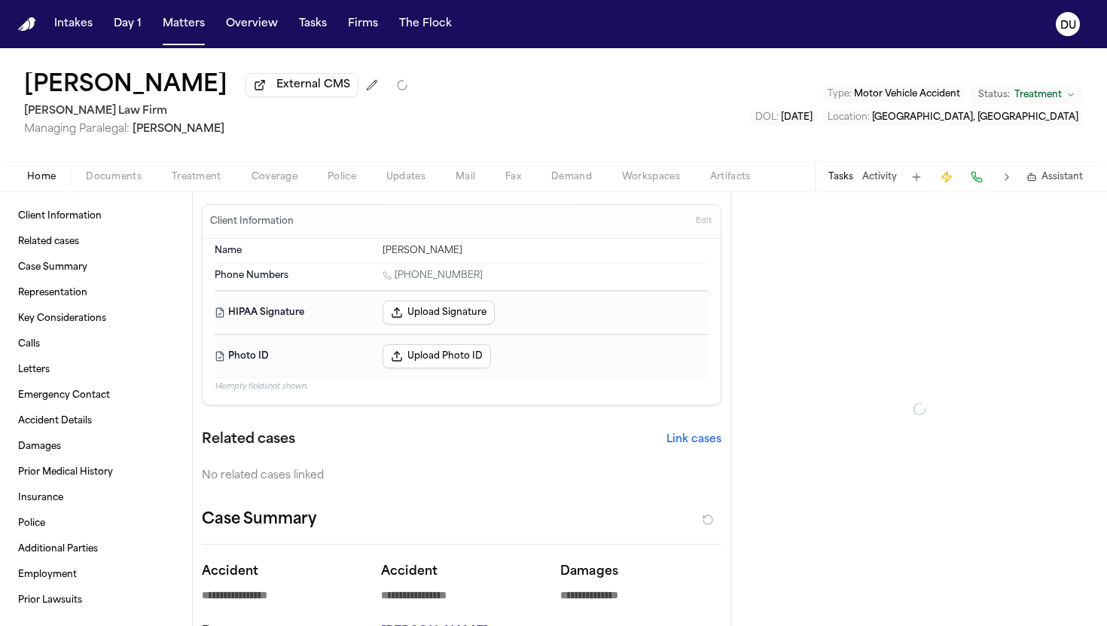
type textarea "*"
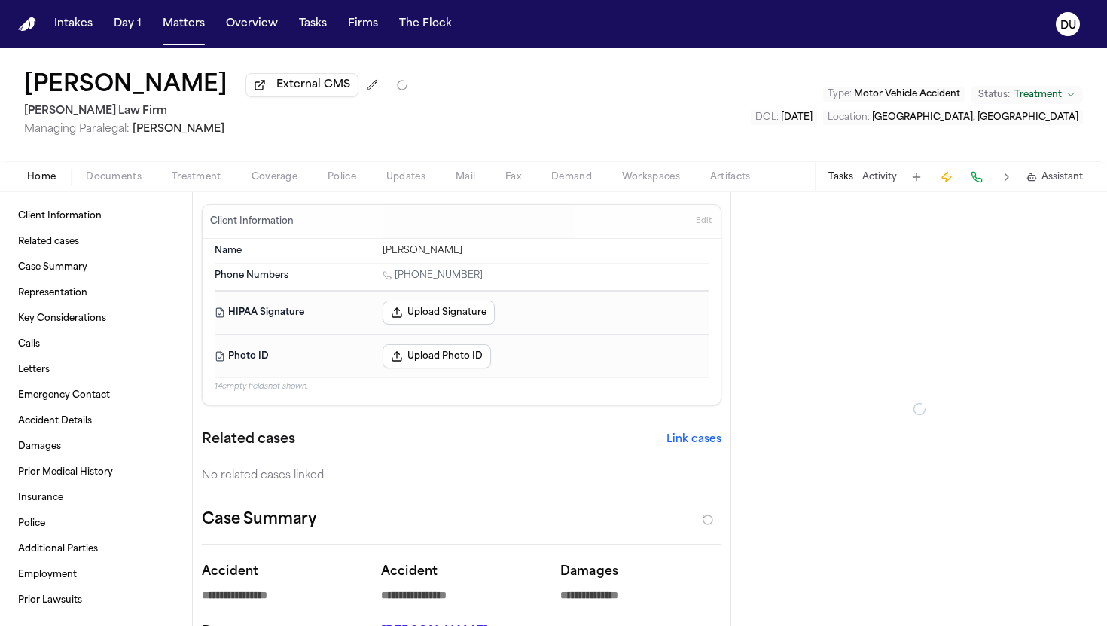
type textarea "*"
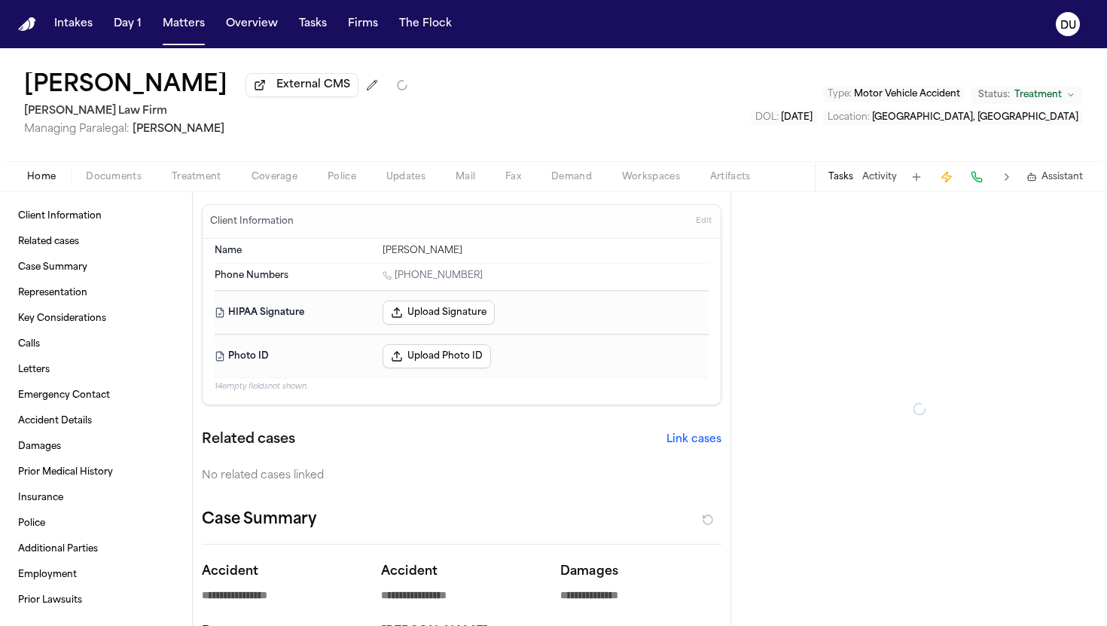
type textarea "*"
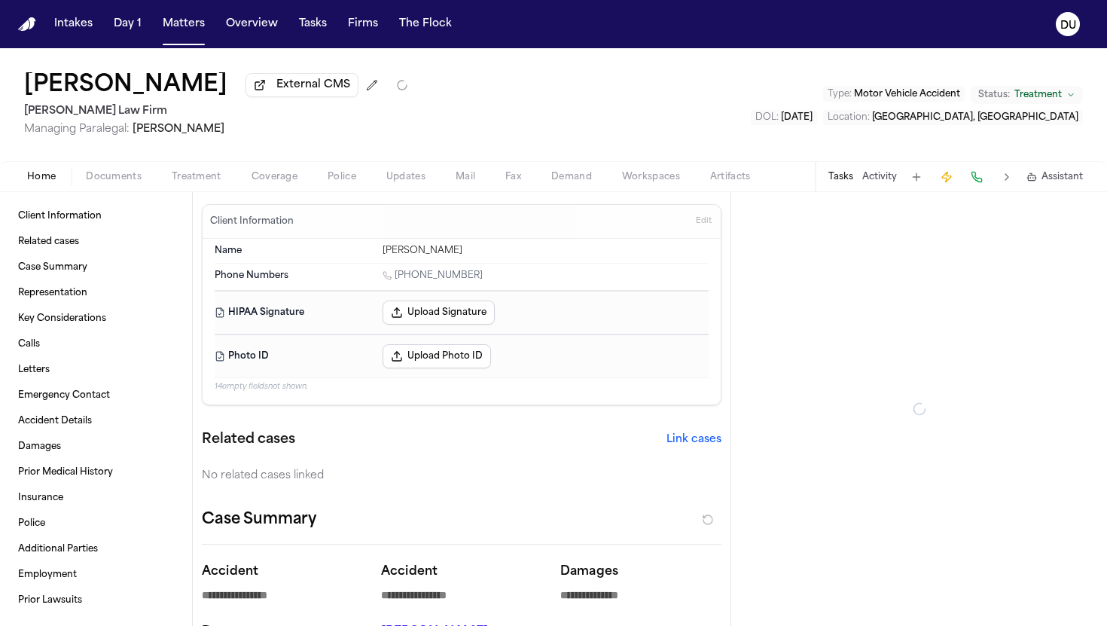
type textarea "*"
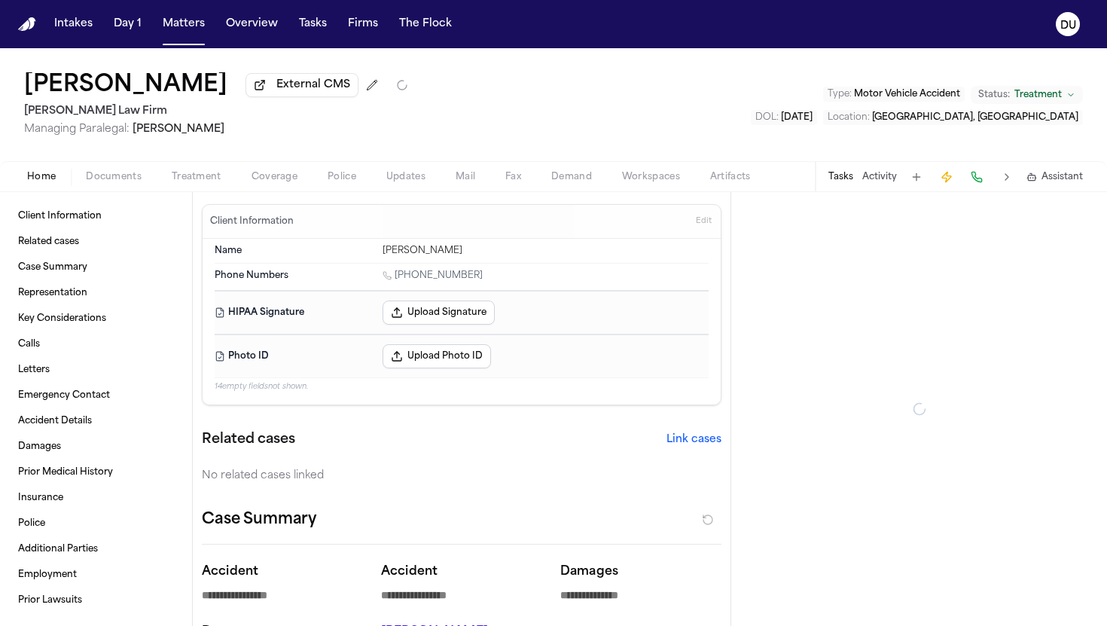
type textarea "*"
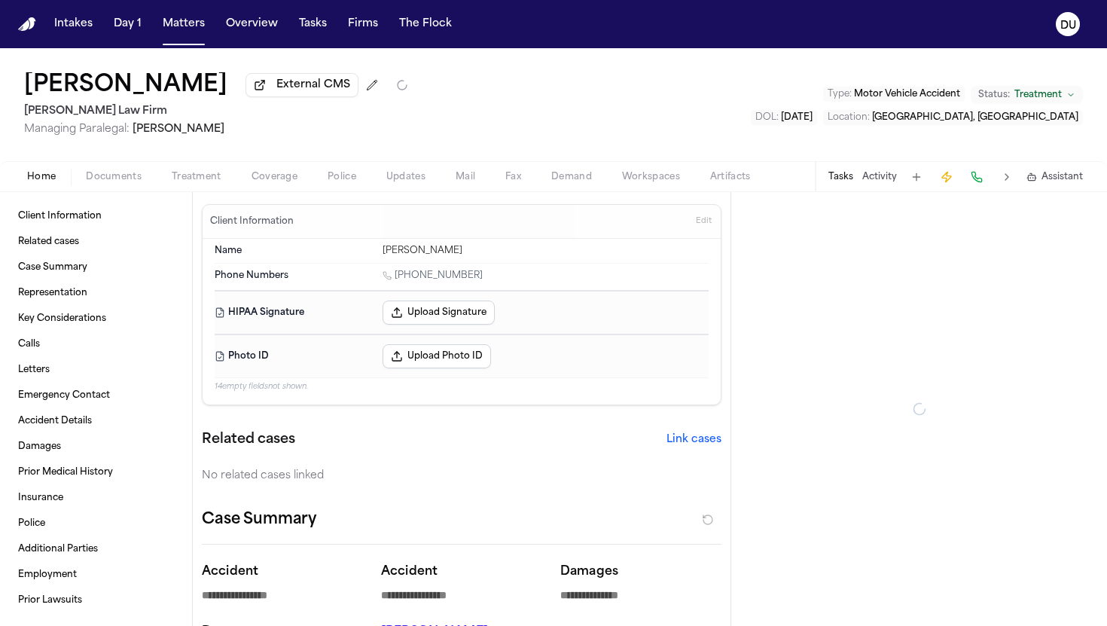
type textarea "*"
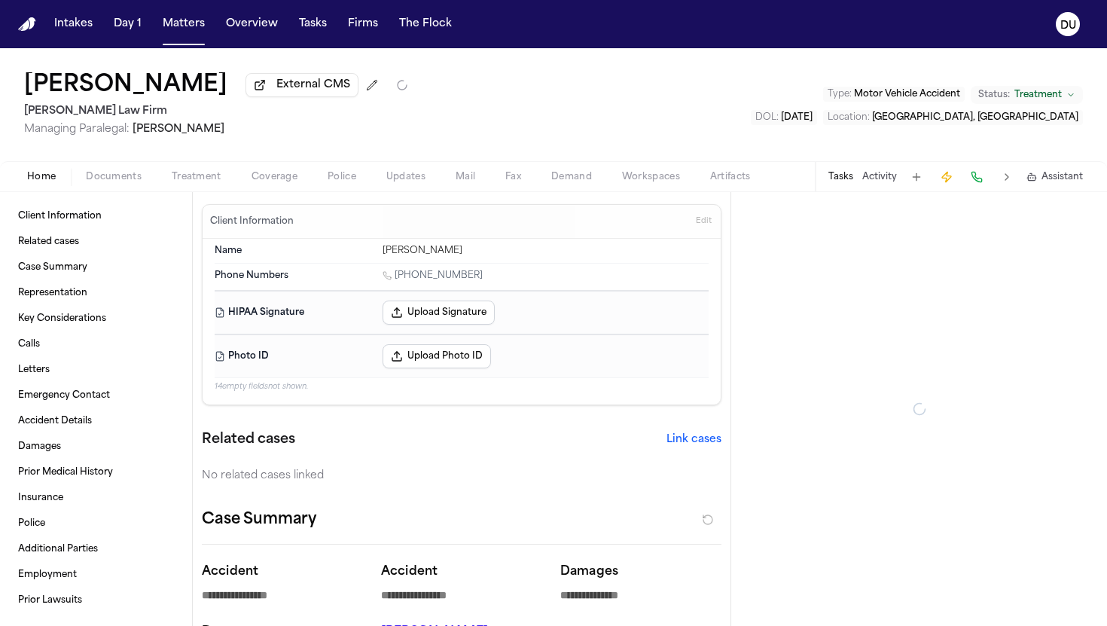
type textarea "*"
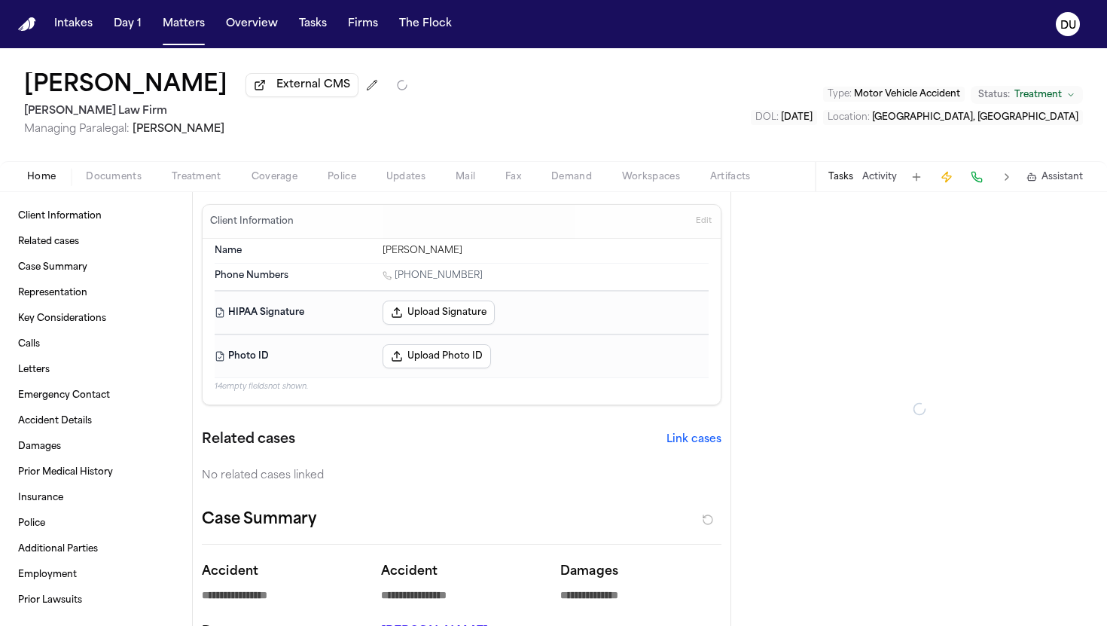
type textarea "*"
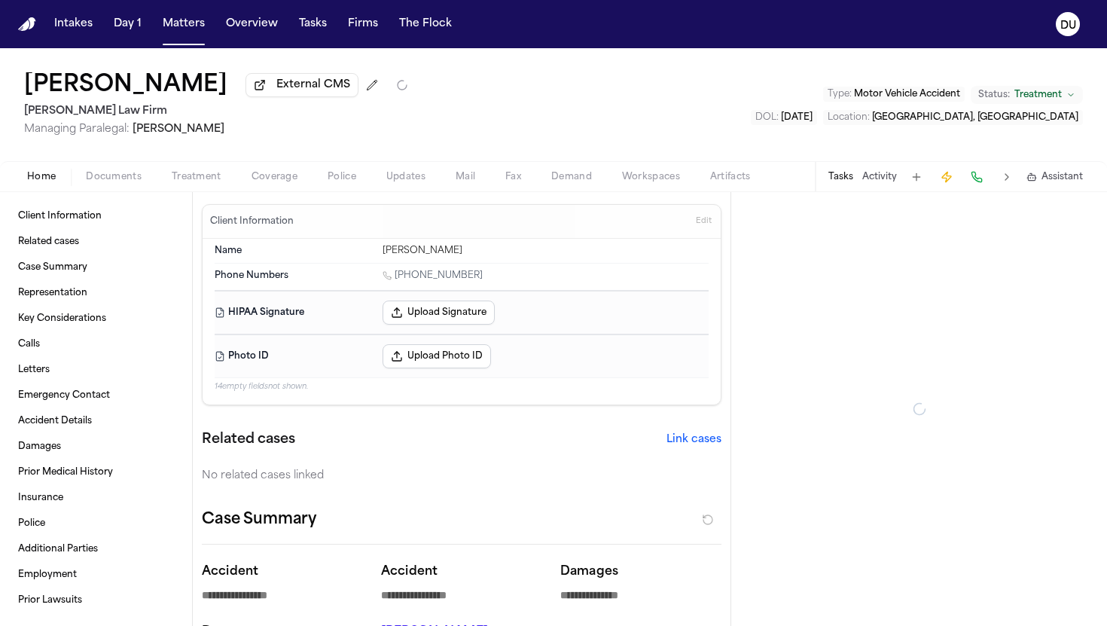
type textarea "*"
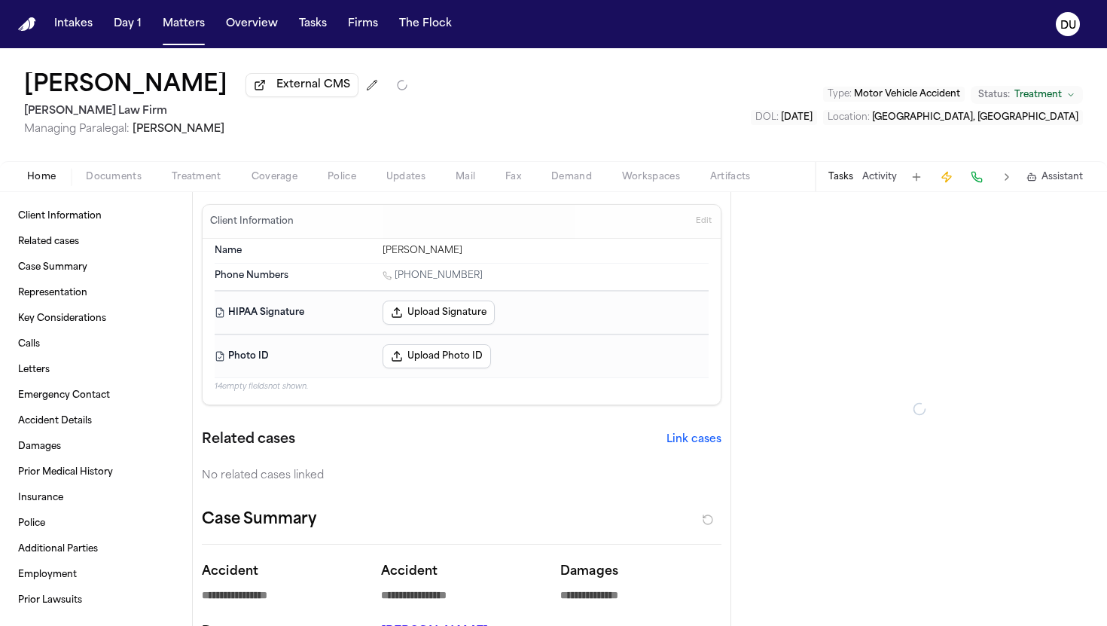
type textarea "*"
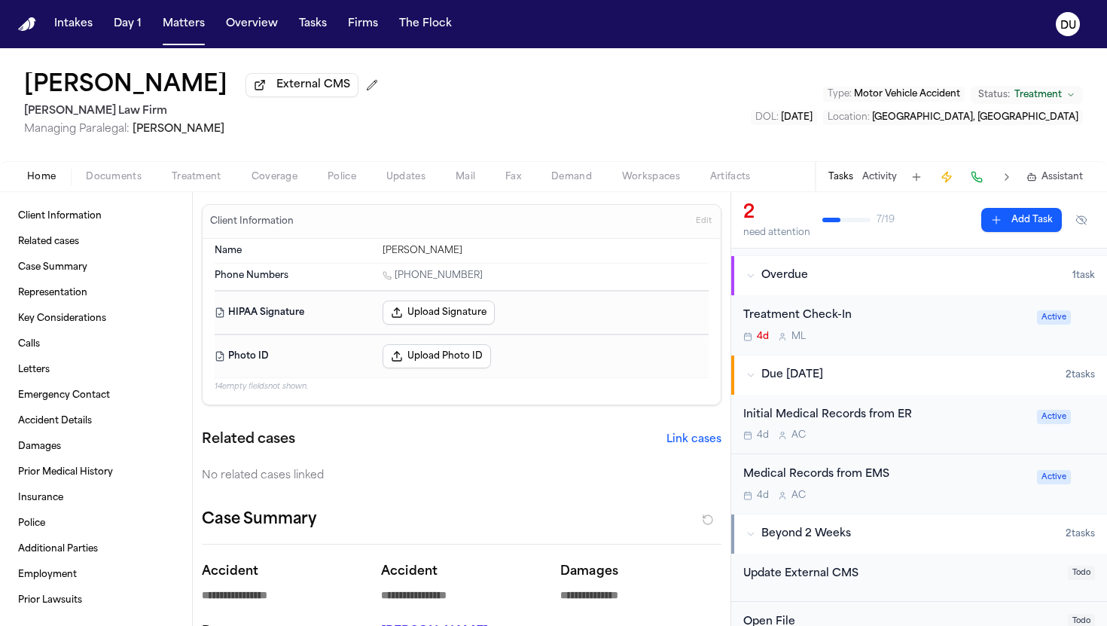
scroll to position [112, 0]
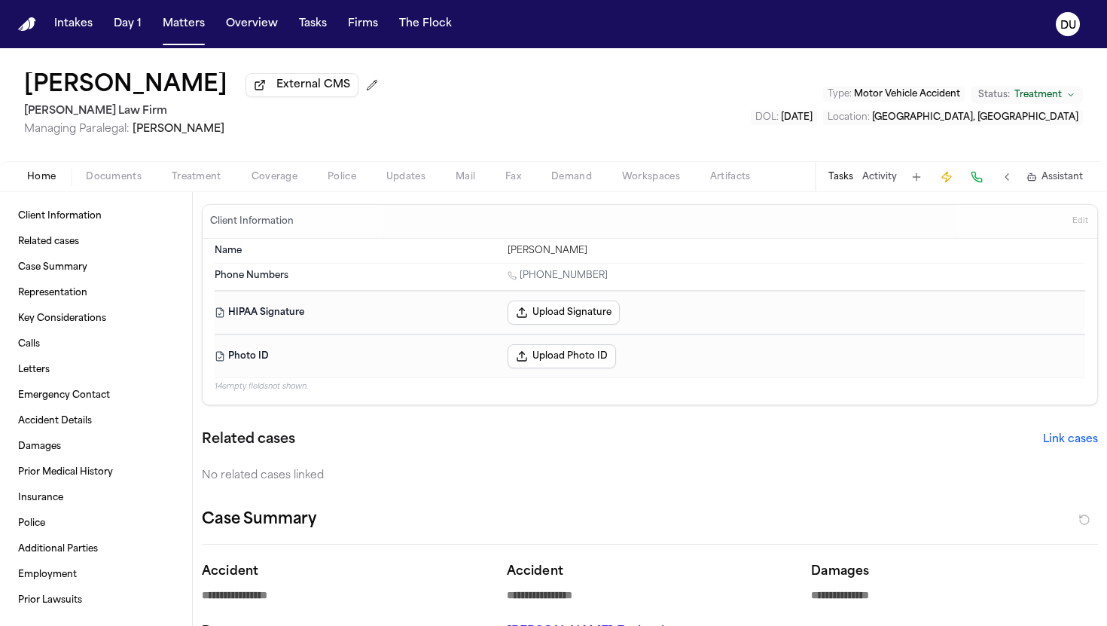
click at [38, 22] on nav "Intakes Day 1 Matters Overview Tasks Firms The Flock DU" at bounding box center [553, 24] width 1107 height 48
click at [23, 23] on img "Home" at bounding box center [27, 24] width 18 height 14
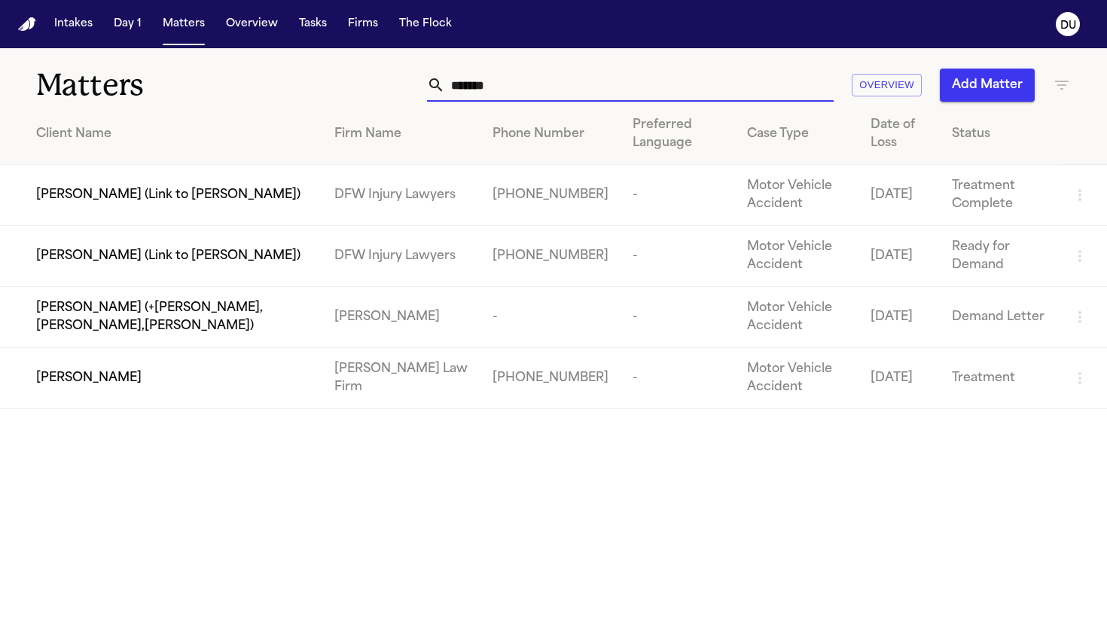
drag, startPoint x: 524, startPoint y: 94, endPoint x: 428, endPoint y: 87, distance: 95.9
click at [428, 87] on div "*******" at bounding box center [630, 85] width 407 height 33
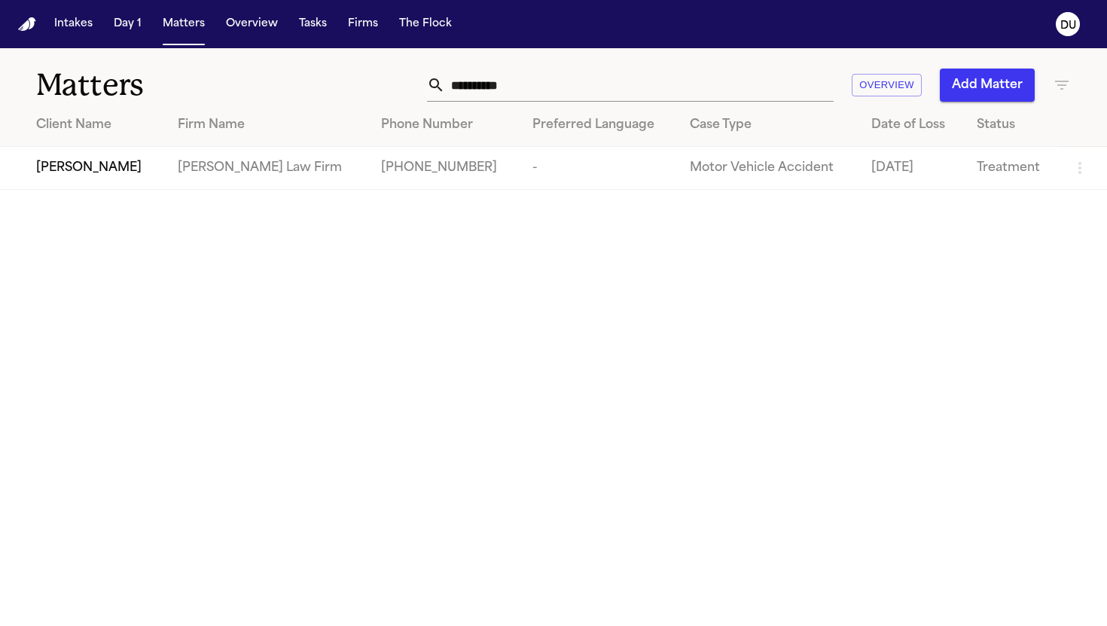
click at [118, 175] on span "Chelsea Ilarraza" at bounding box center [88, 168] width 105 height 18
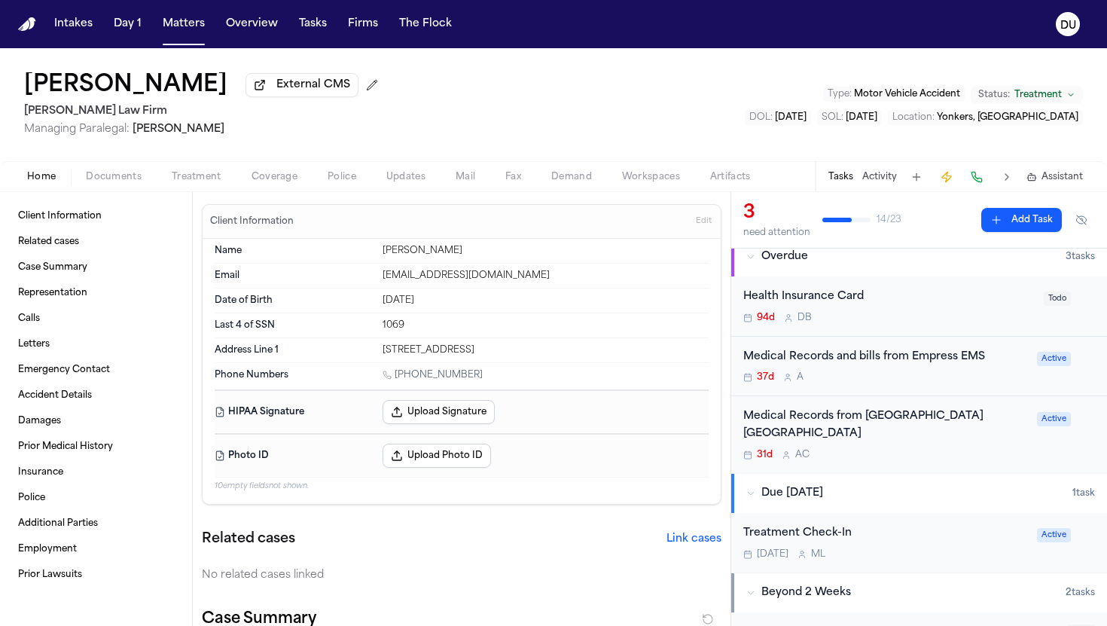
scroll to position [119, 0]
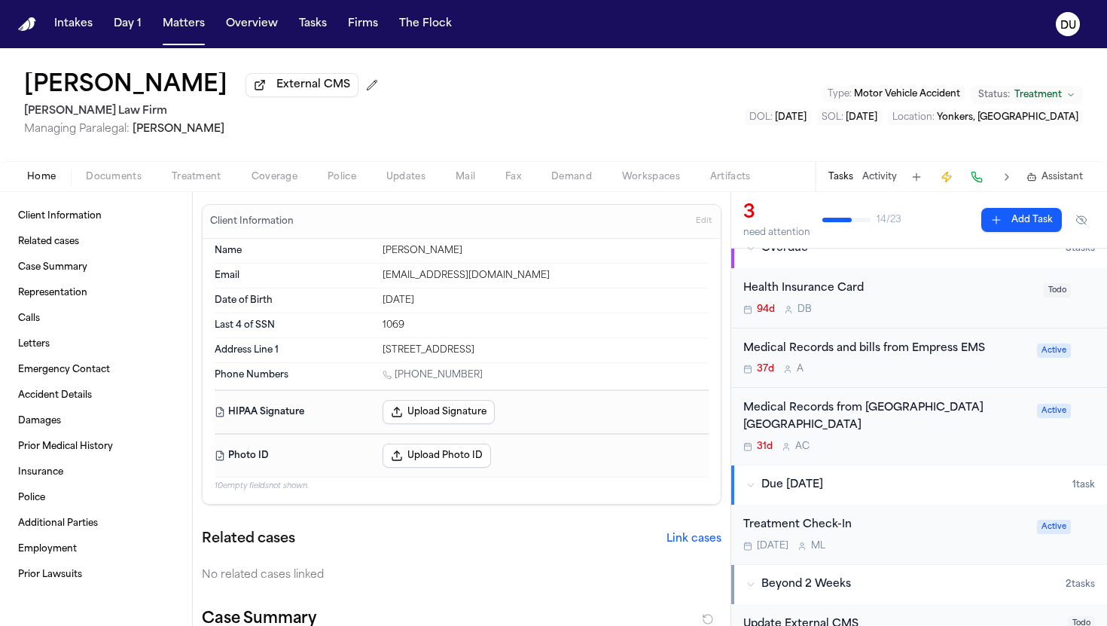
click at [843, 349] on div "Medical Records and bills from Empress EMS" at bounding box center [885, 348] width 285 height 17
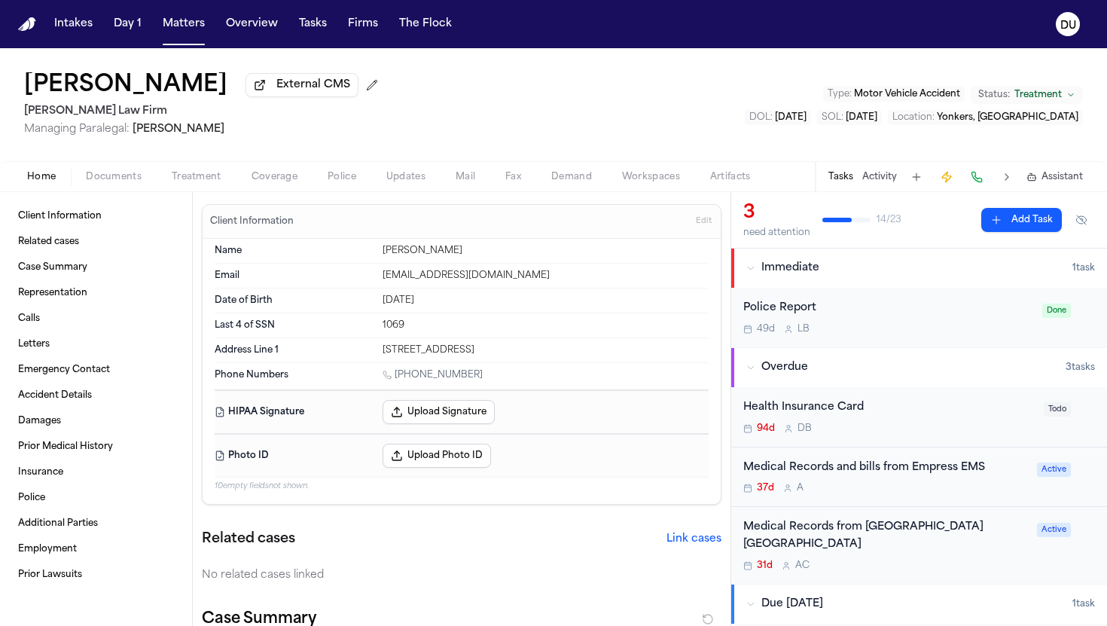
click at [857, 532] on div "Medical Records from St. John's Riverside Hospital Yonkers" at bounding box center [885, 536] width 285 height 35
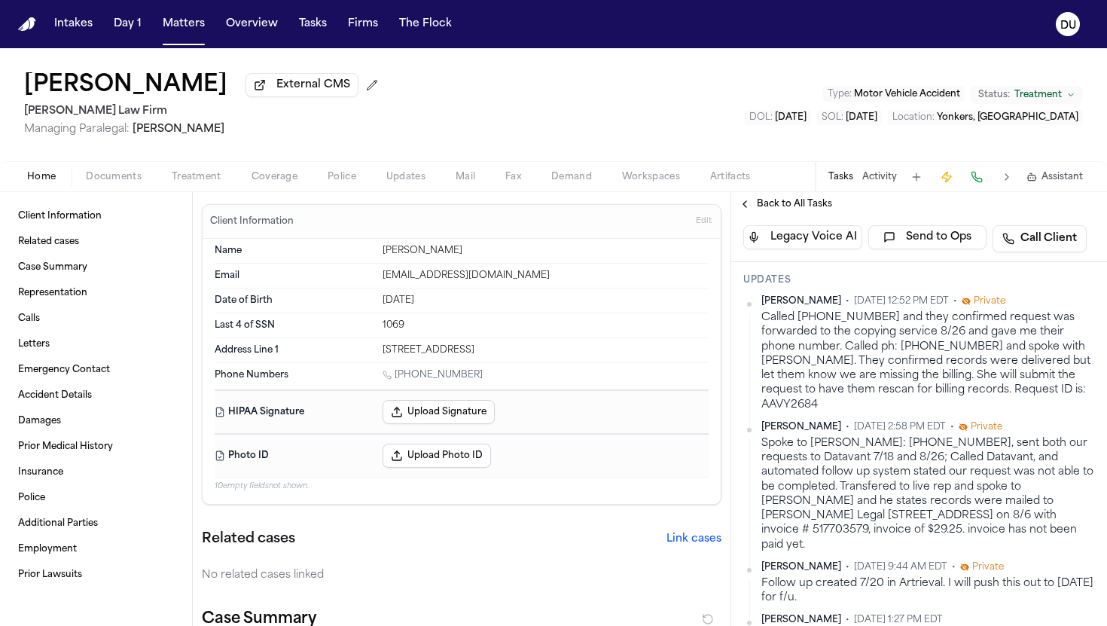
scroll to position [282, 0]
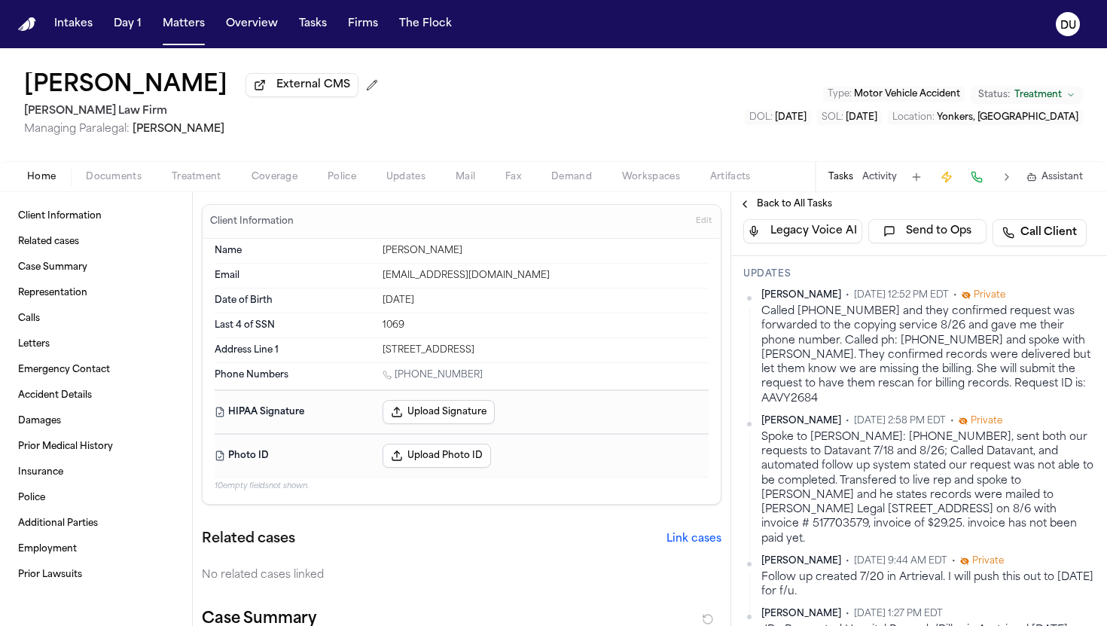
click at [708, 625] on button "button" at bounding box center [707, 619] width 27 height 24
click at [693, 323] on div "1069" at bounding box center [545, 325] width 326 height 12
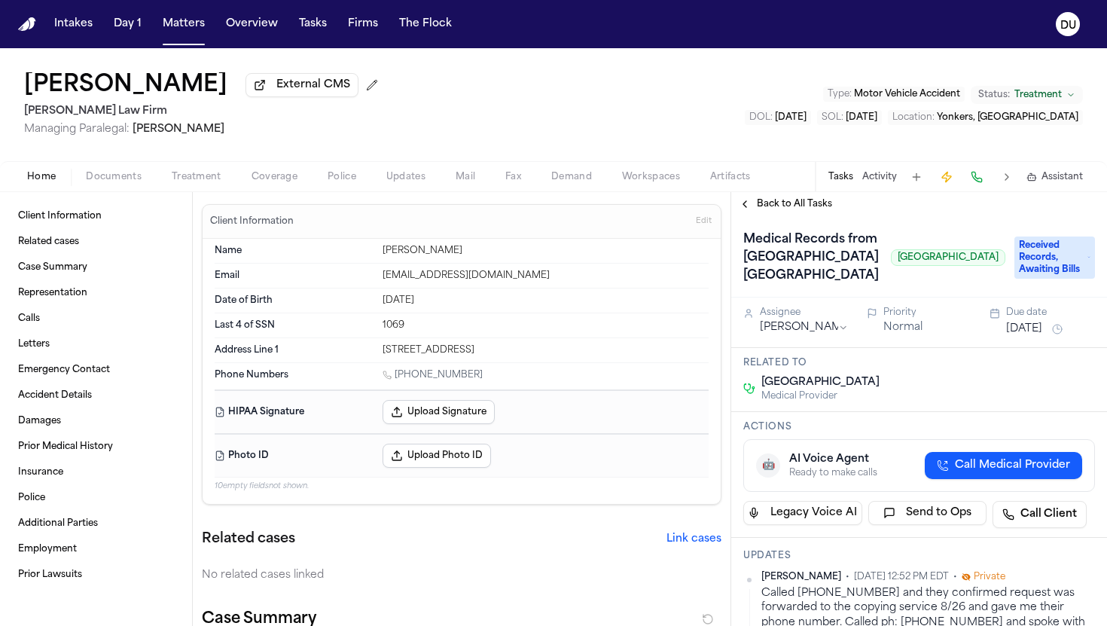
scroll to position [0, 0]
click at [1035, 337] on button "Sep 9, 2025" at bounding box center [1024, 329] width 36 height 15
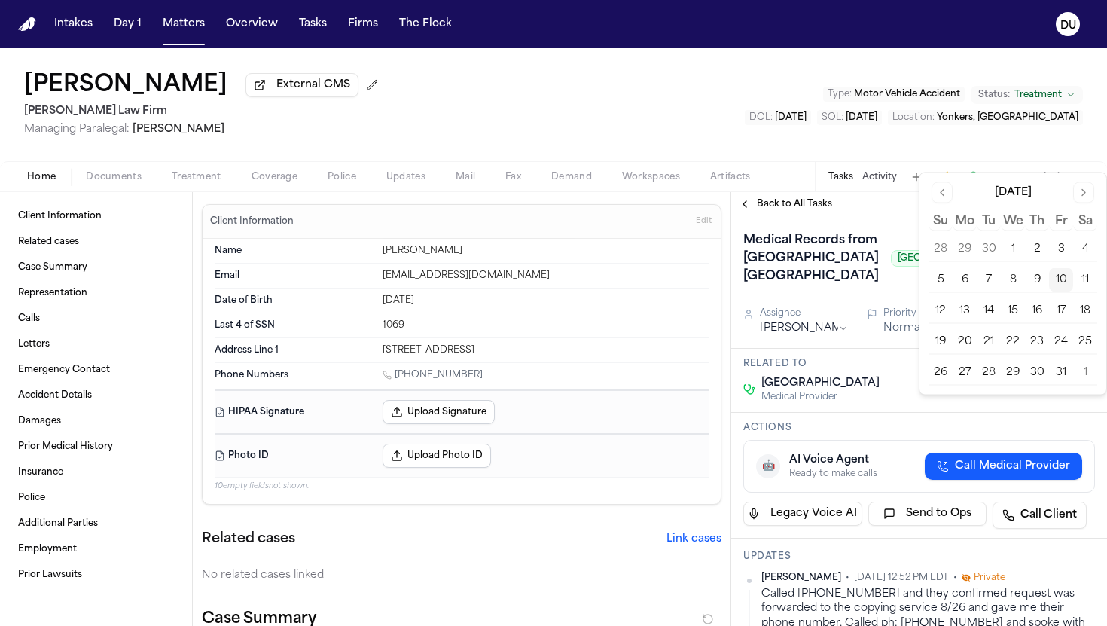
click at [992, 309] on button "14" at bounding box center [989, 311] width 24 height 24
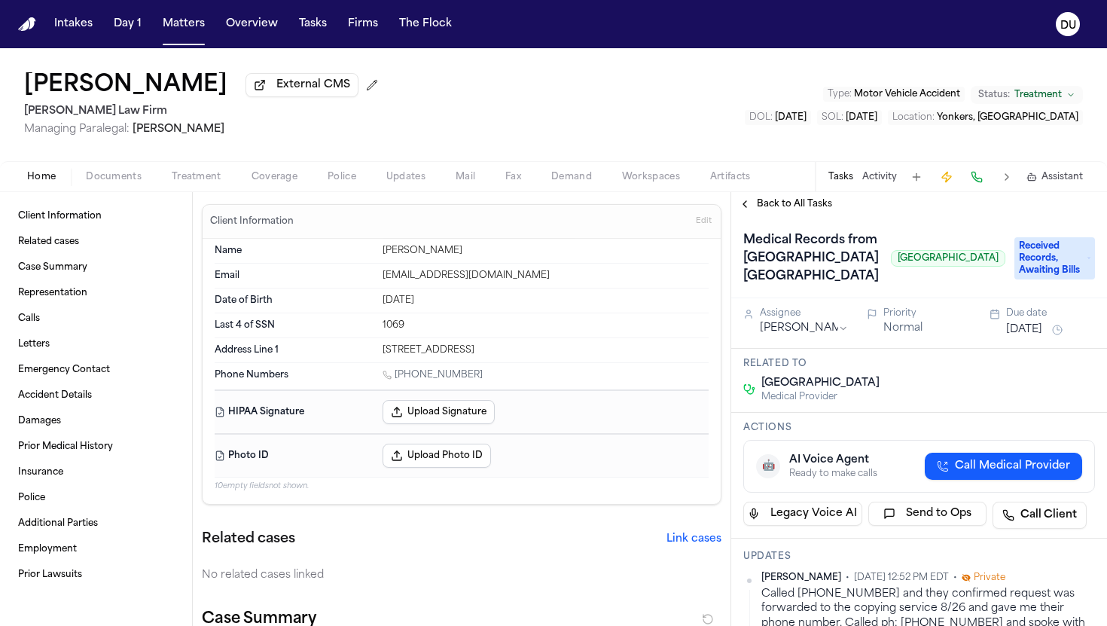
click at [887, 251] on div "Medical Records from St. John's Riverside Hospital Yonkers St. John's Riverside…" at bounding box center [874, 258] width 262 height 60
click at [786, 210] on span "Back to All Tasks" at bounding box center [794, 204] width 75 height 12
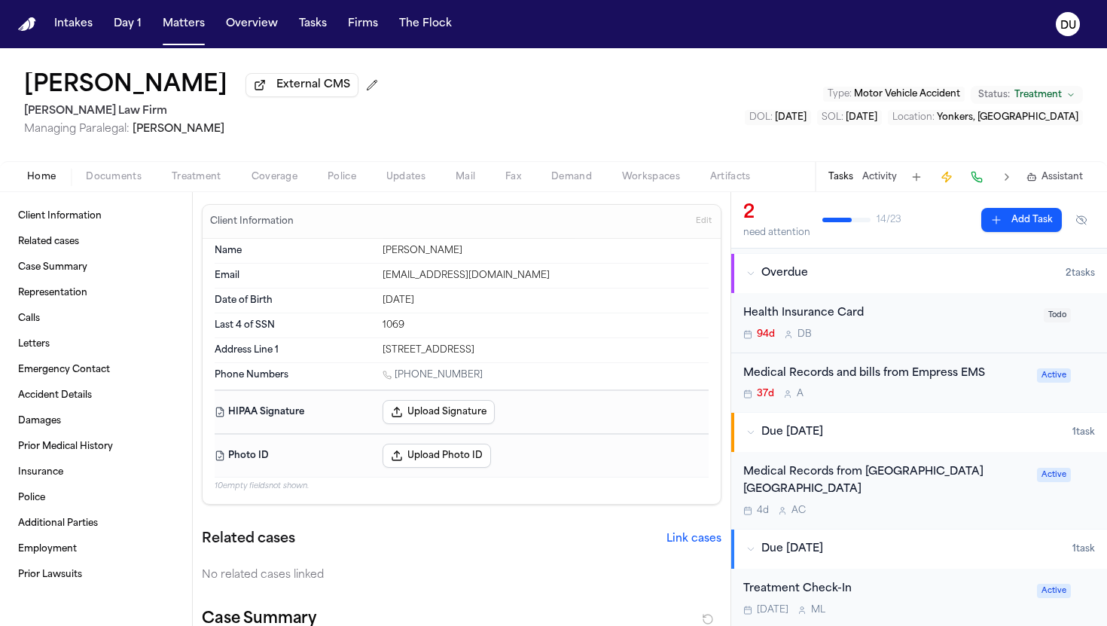
scroll to position [90, 0]
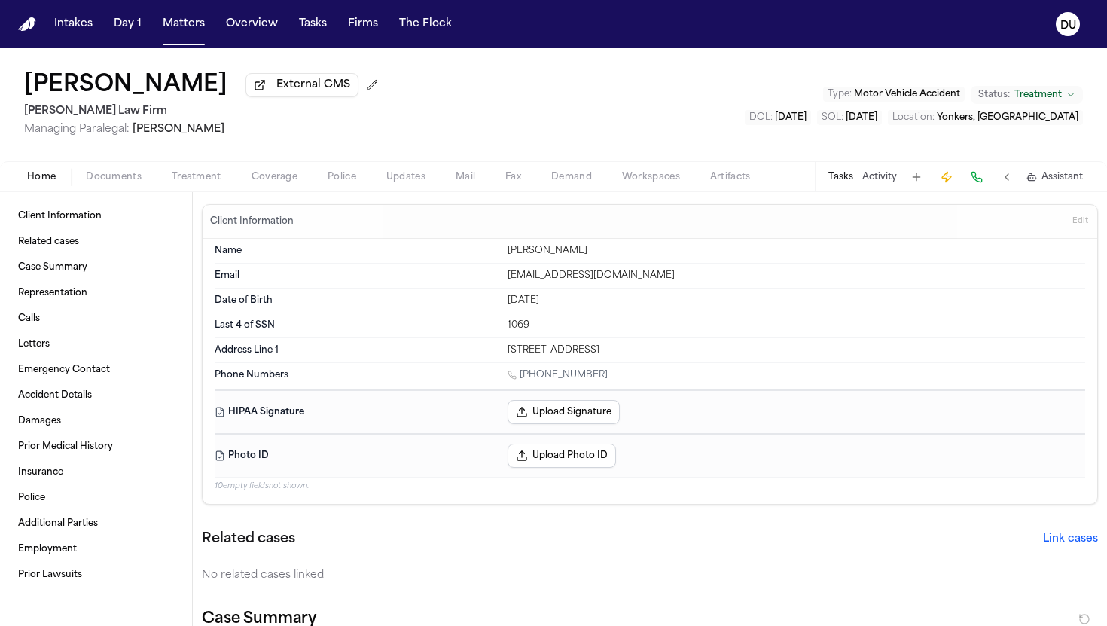
click at [26, 25] on img "Home" at bounding box center [27, 24] width 18 height 14
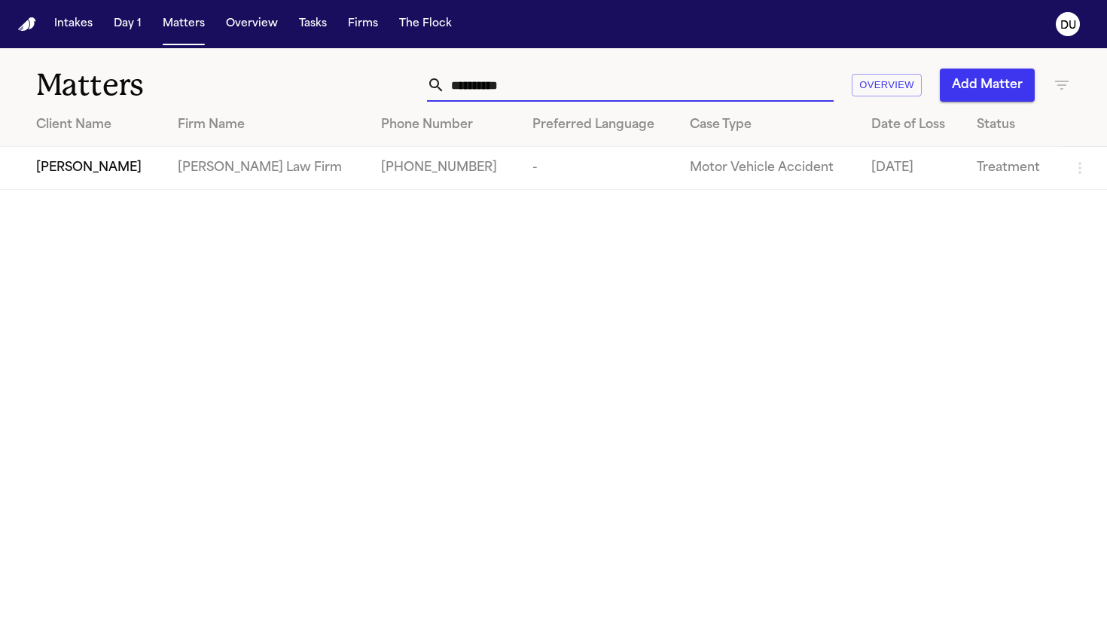
drag, startPoint x: 529, startPoint y: 92, endPoint x: 400, endPoint y: 86, distance: 128.9
click at [400, 86] on div "**********" at bounding box center [697, 85] width 748 height 33
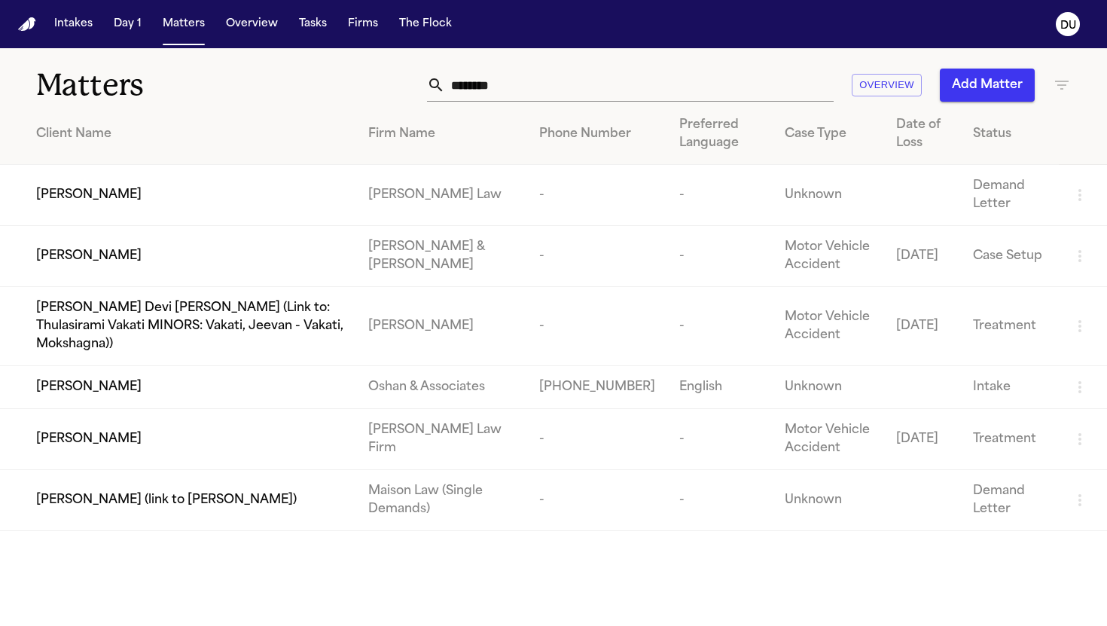
click at [293, 430] on div "Kristin Ortiz" at bounding box center [190, 439] width 308 height 18
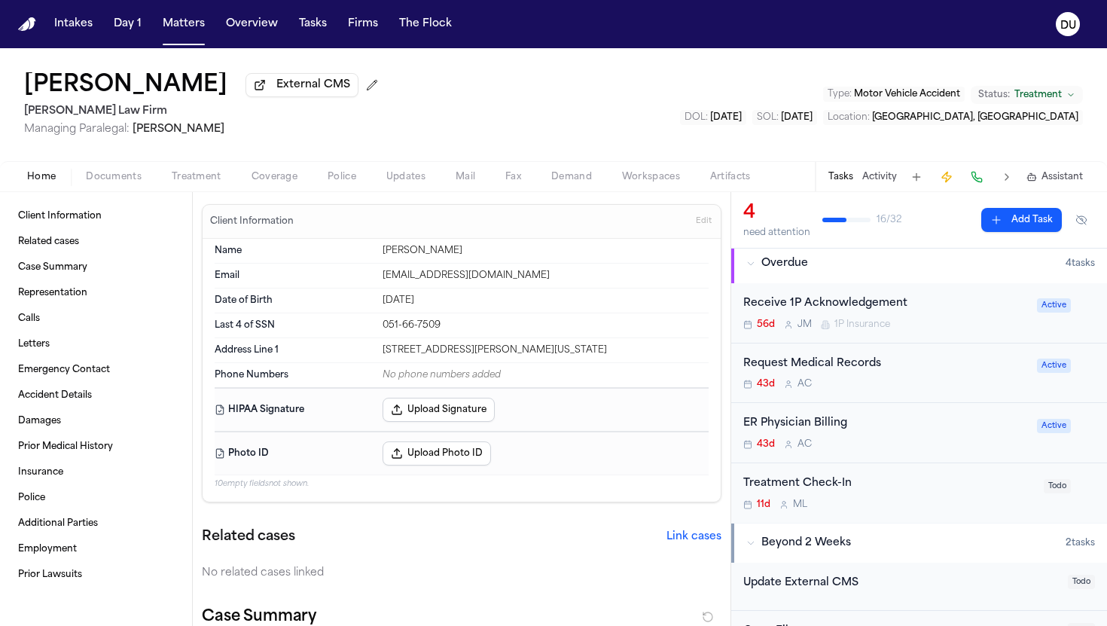
scroll to position [110, 0]
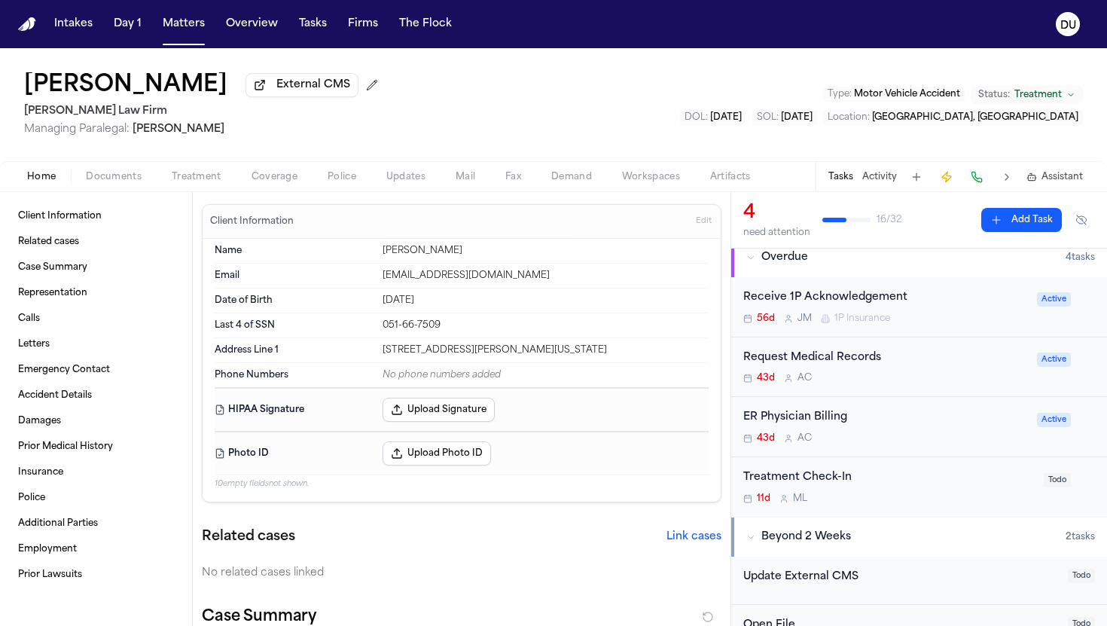
click at [849, 364] on div "Request Medical Records" at bounding box center [885, 357] width 285 height 17
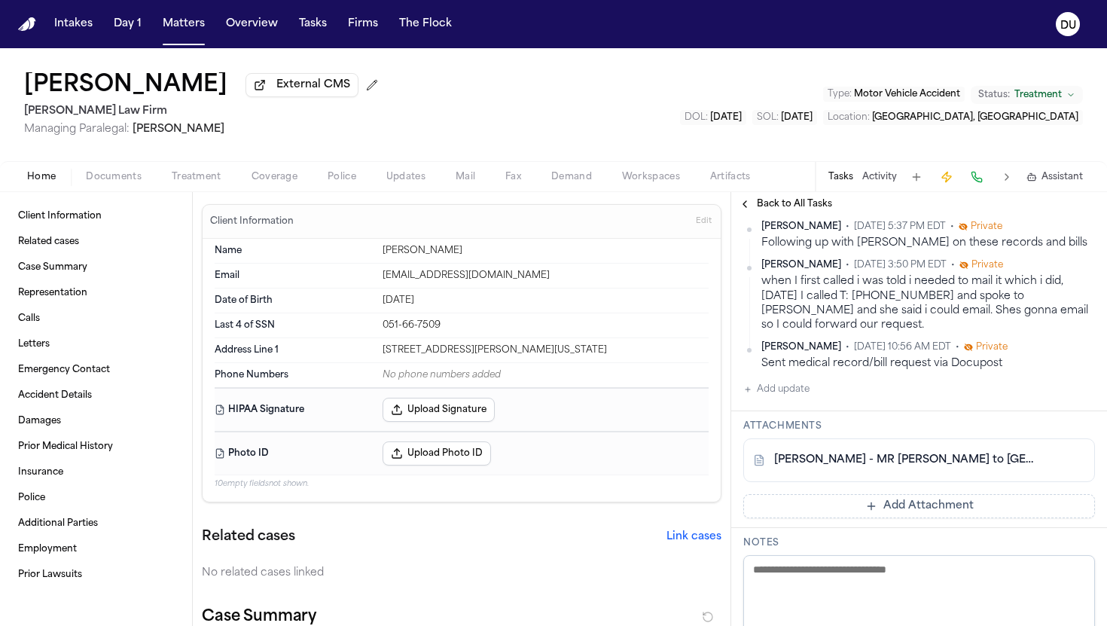
scroll to position [406, 0]
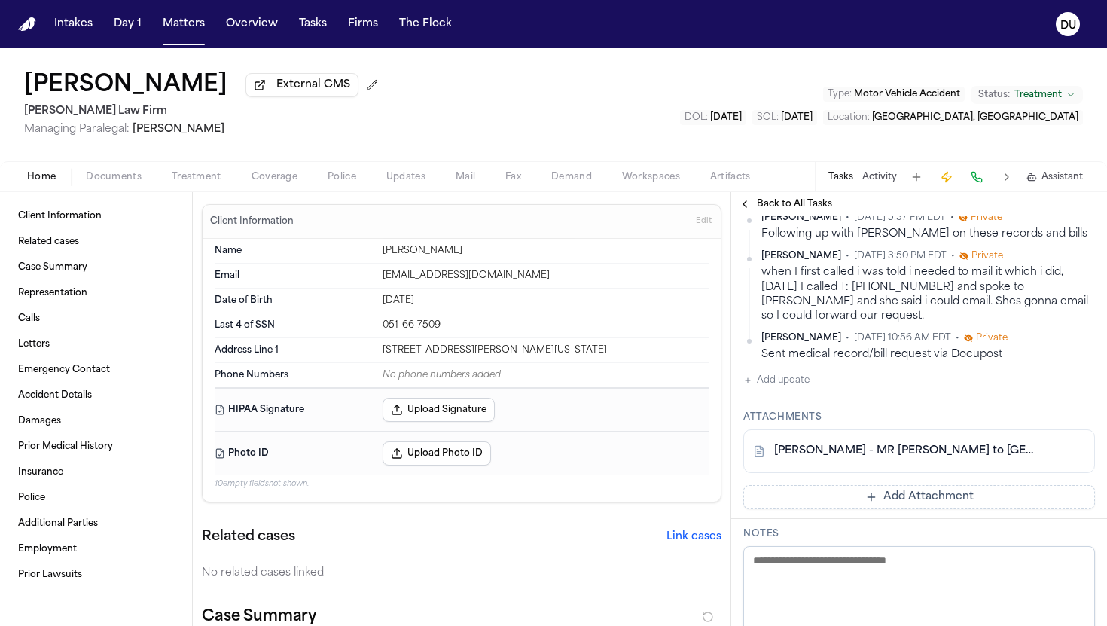
click at [779, 208] on span "Back to All Tasks" at bounding box center [794, 204] width 75 height 12
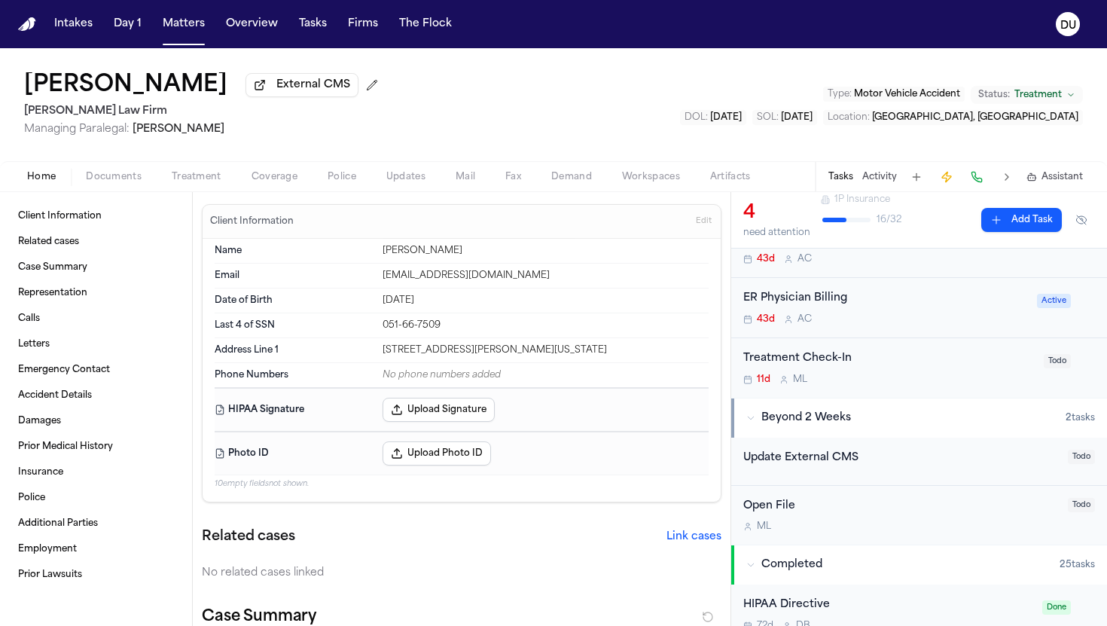
scroll to position [232, 0]
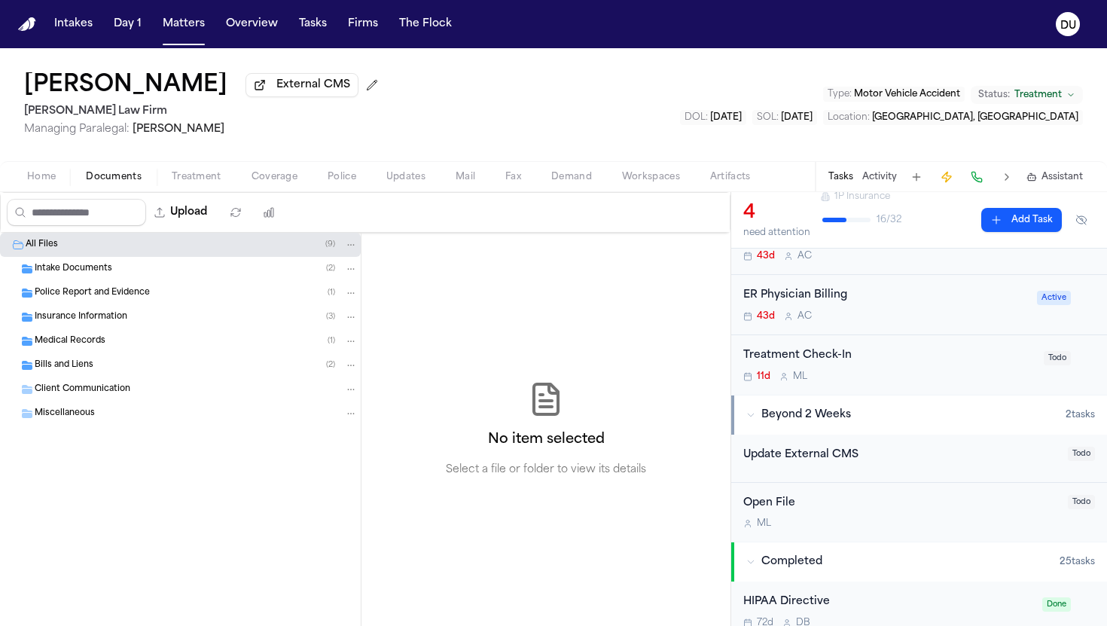
click at [116, 179] on span "Documents" at bounding box center [114, 177] width 56 height 12
click at [78, 348] on span "Medical Records" at bounding box center [70, 341] width 71 height 13
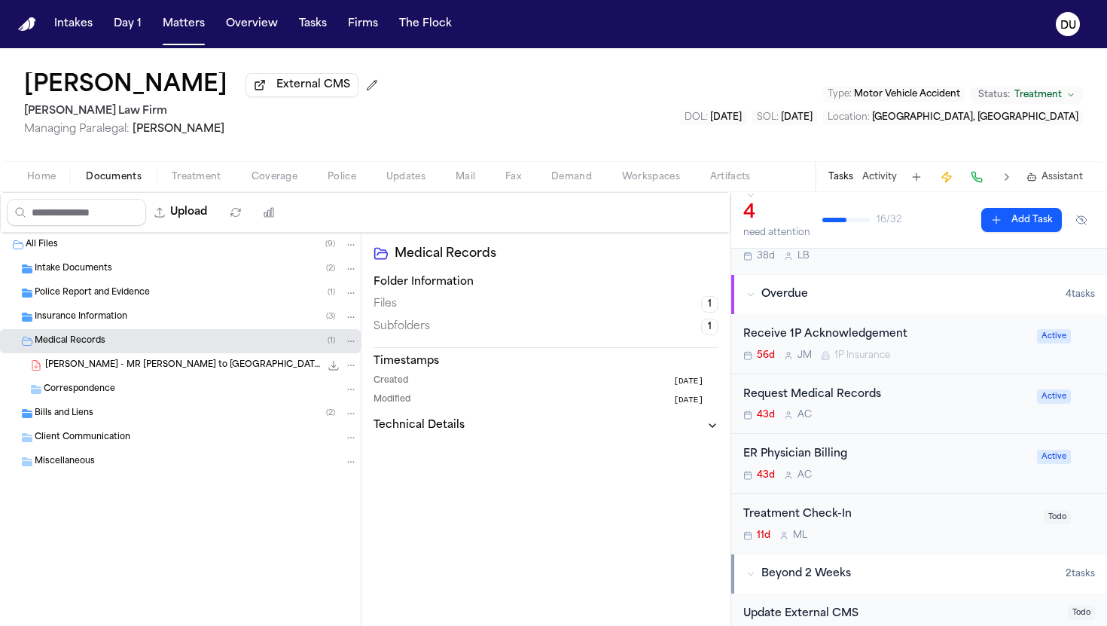
scroll to position [72, 0]
click at [72, 413] on span "Bills and Liens" at bounding box center [64, 413] width 59 height 13
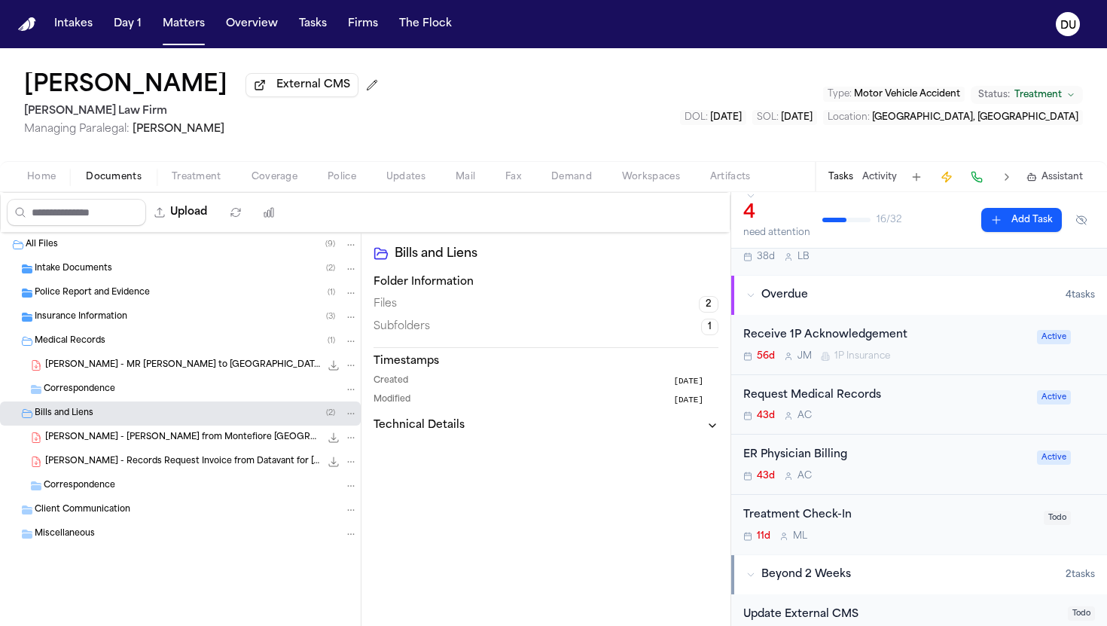
click at [132, 364] on span "K. Ortiz - MR Request to Montefiore Nyack Hospital - 8.20.25" at bounding box center [182, 365] width 275 height 13
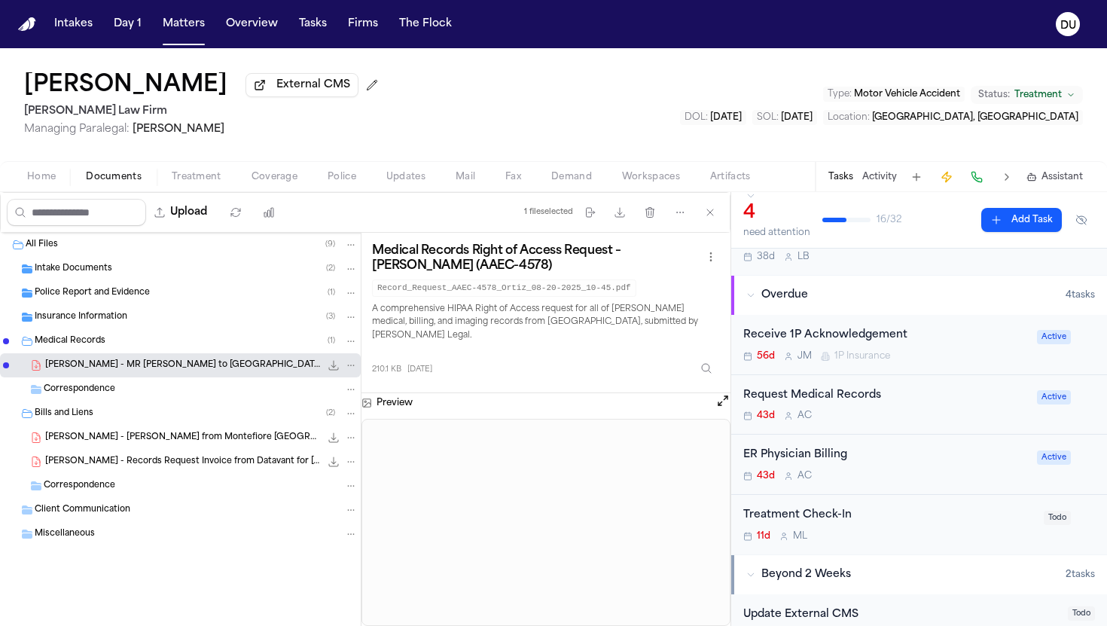
click at [861, 410] on div "Request Medical Records 43d A C" at bounding box center [885, 404] width 285 height 35
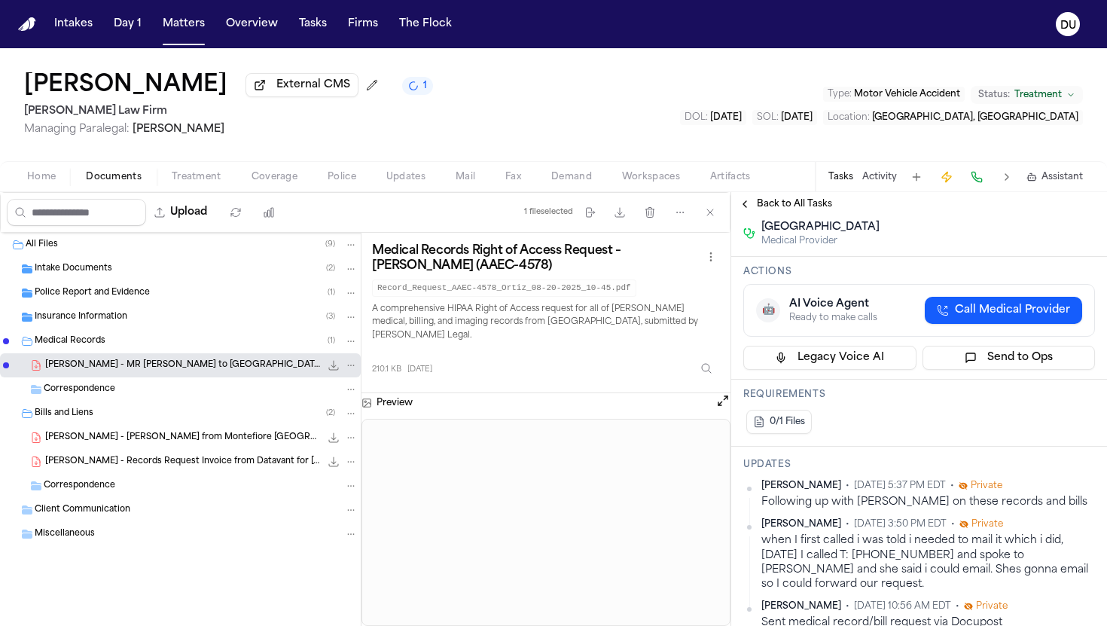
scroll to position [121, 0]
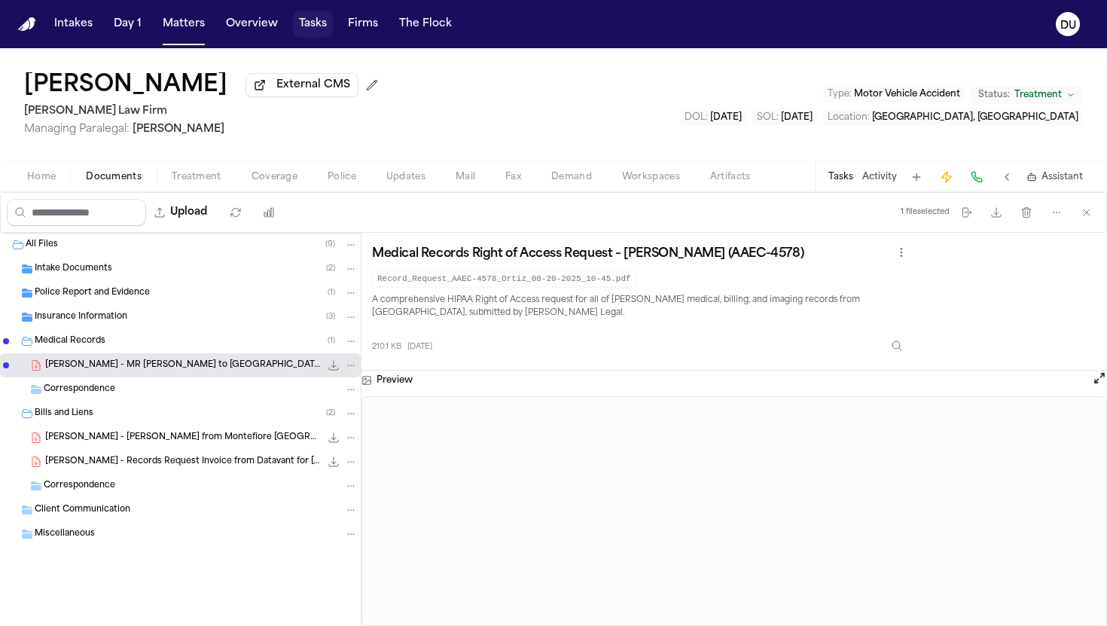
click at [312, 28] on button "Tasks" at bounding box center [313, 24] width 40 height 27
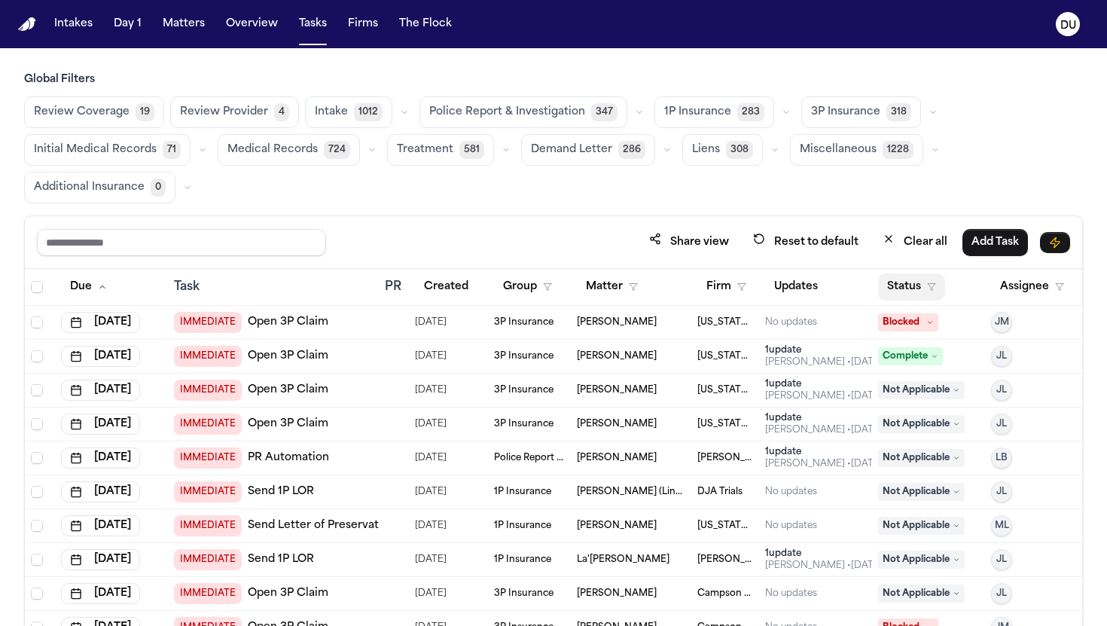
click at [907, 297] on button "Status" at bounding box center [911, 286] width 67 height 27
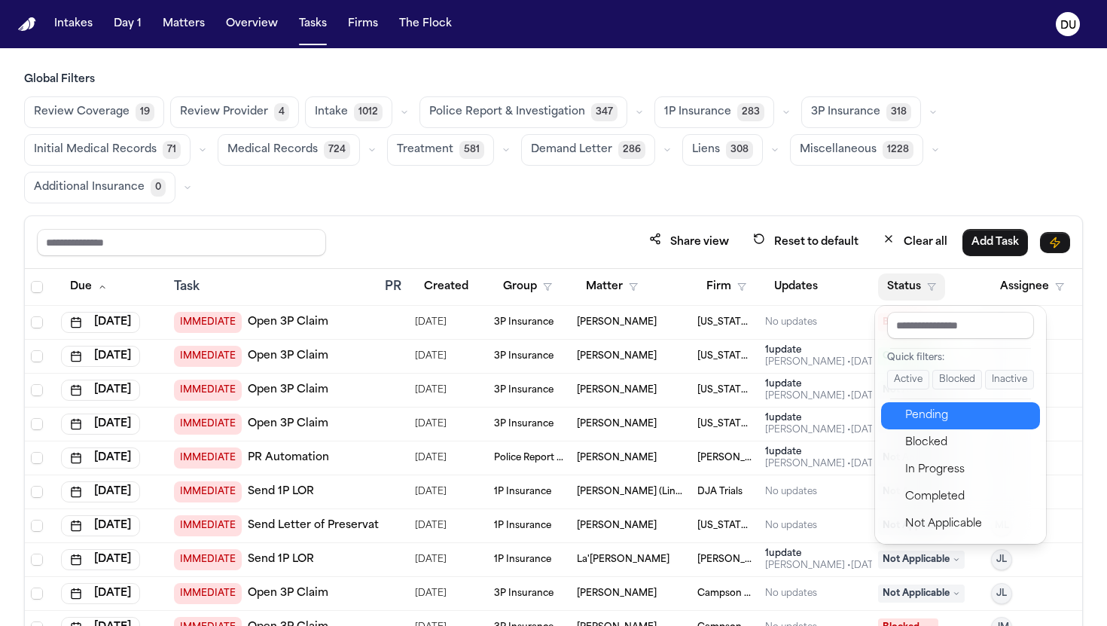
click at [926, 408] on div "Pending" at bounding box center [968, 416] width 126 height 18
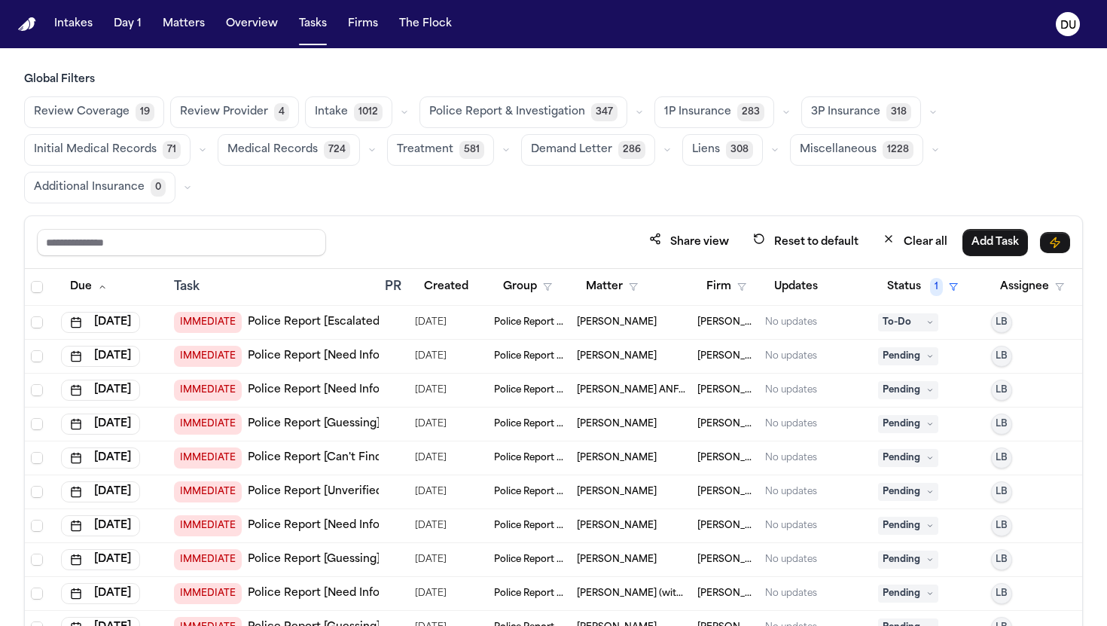
click at [293, 143] on span "Medical Records" at bounding box center [272, 149] width 90 height 15
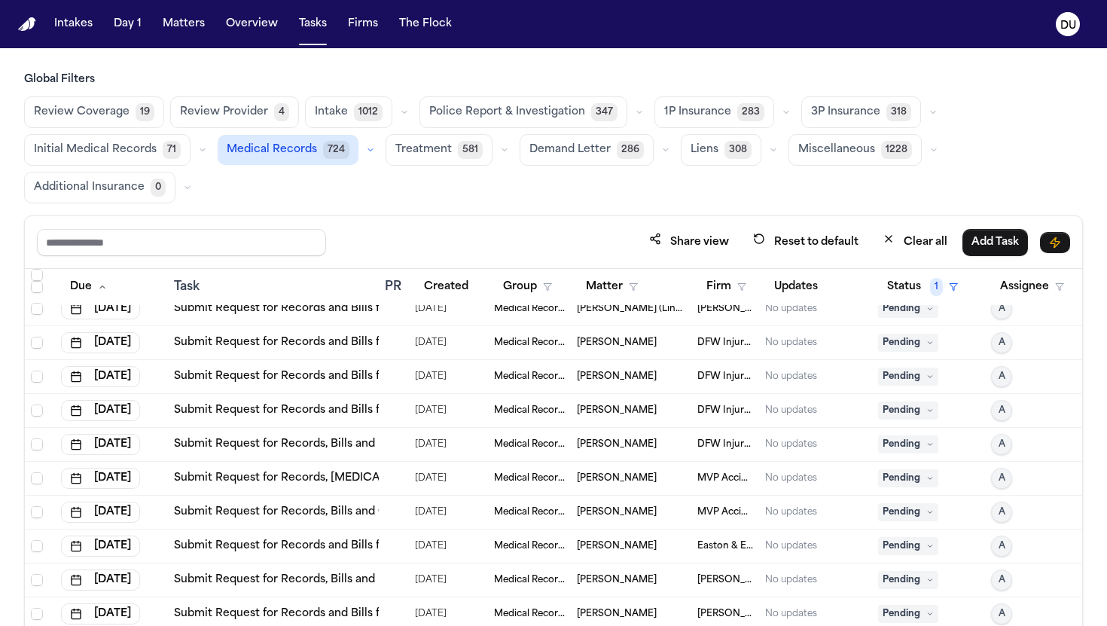
scroll to position [1093, 0]
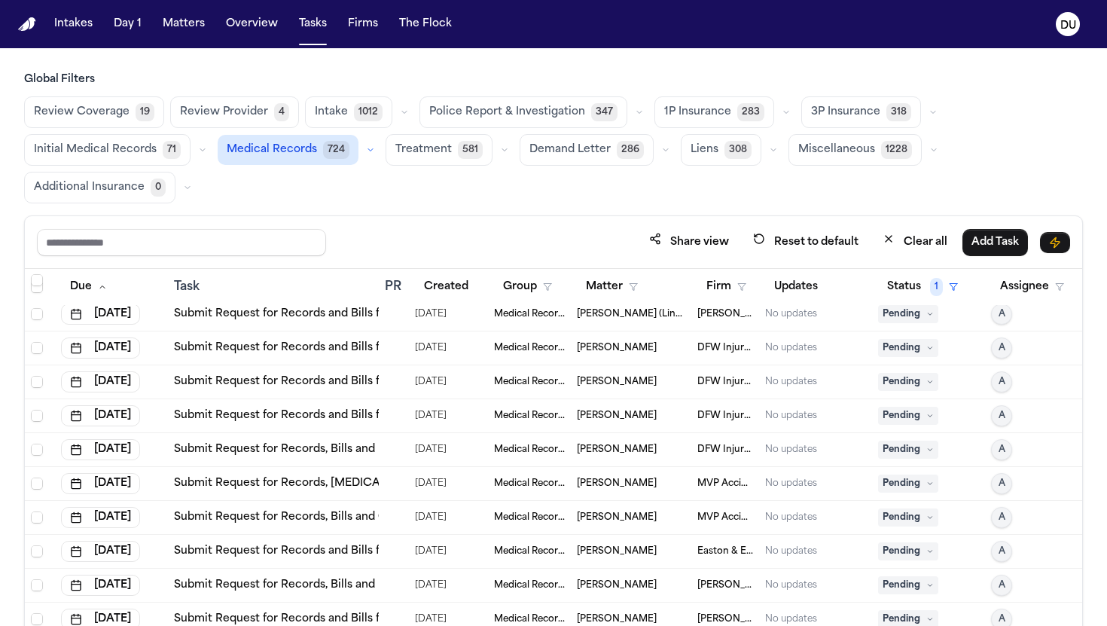
click at [293, 443] on link "Submit Request for Records, Bills and [MEDICAL_DATA] from [GEOGRAPHIC_DATA] of …" at bounding box center [466, 449] width 584 height 15
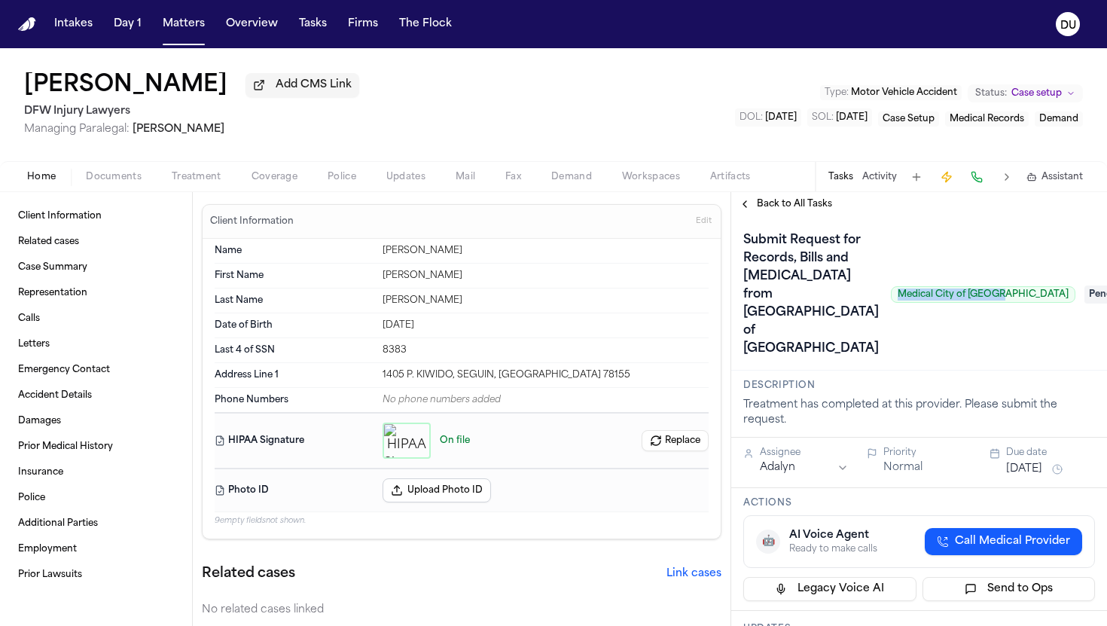
drag, startPoint x: 922, startPoint y: 270, endPoint x: 1019, endPoint y: 273, distance: 97.2
click at [1019, 286] on span "Medical City of [GEOGRAPHIC_DATA]" at bounding box center [983, 294] width 184 height 17
click at [930, 259] on div "Submit Request for Records, Bills and [MEDICAL_DATA] from [GEOGRAPHIC_DATA] of …" at bounding box center [909, 294] width 332 height 133
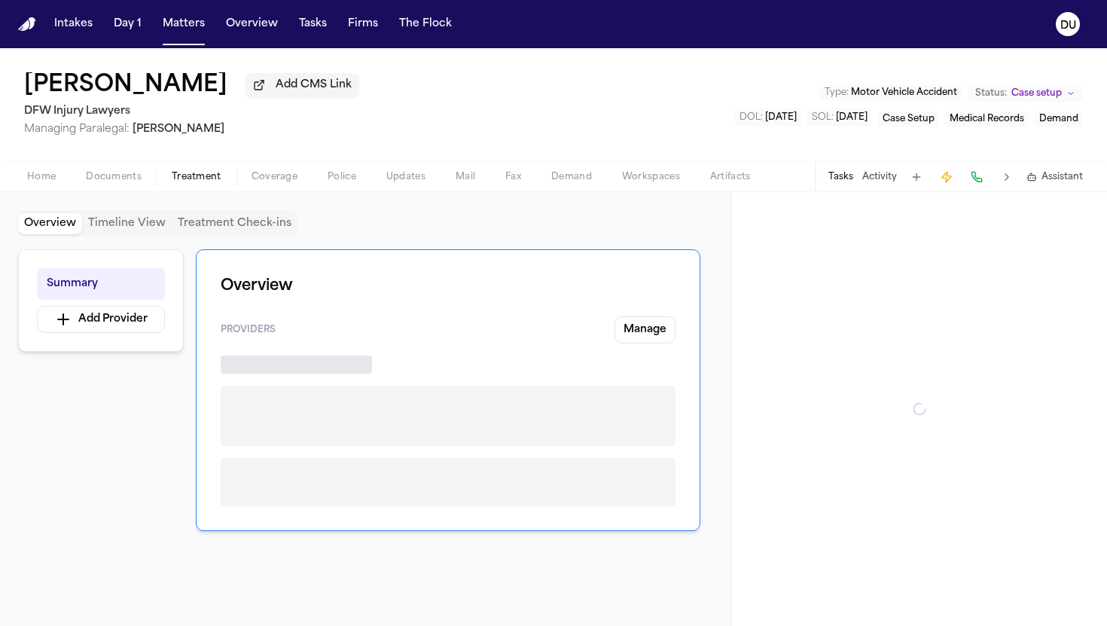
click at [204, 180] on span "Treatment" at bounding box center [197, 177] width 50 height 12
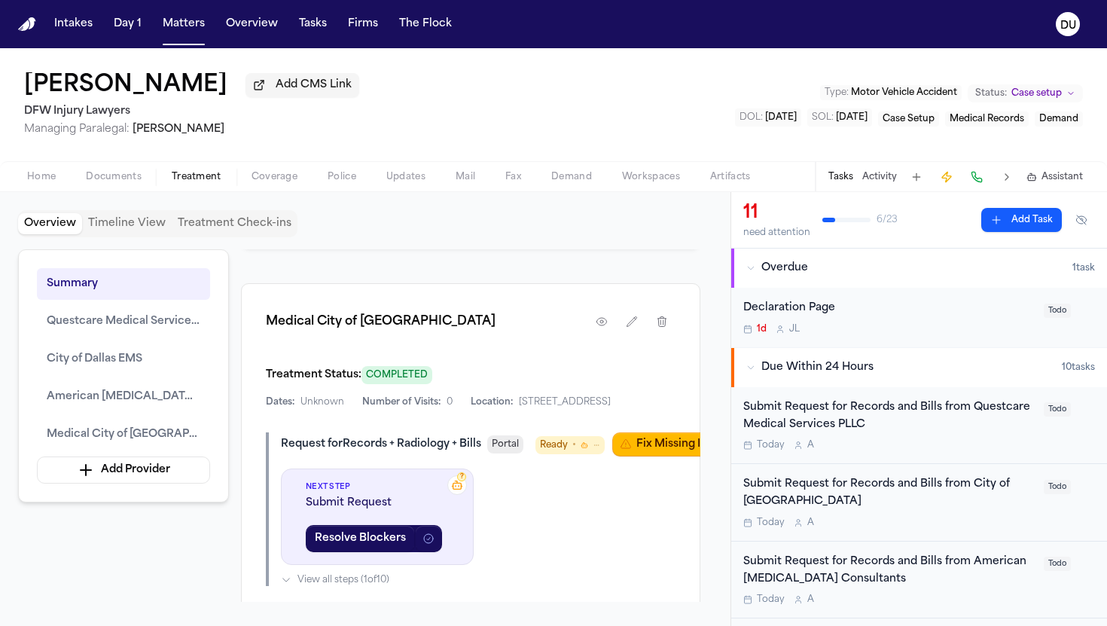
scroll to position [2381, 0]
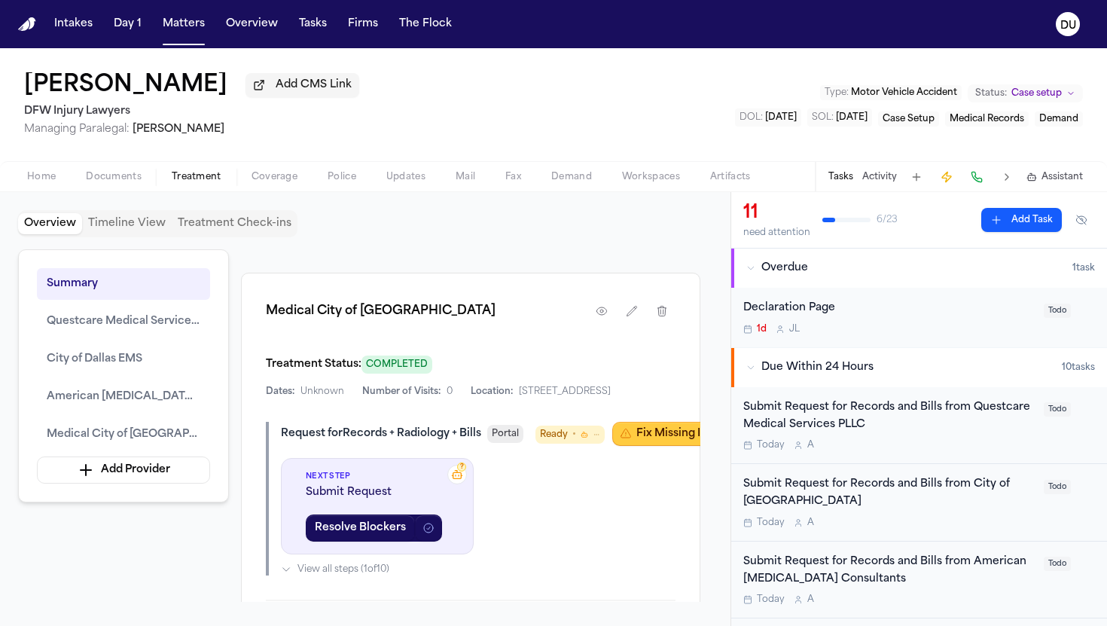
click at [649, 440] on button "Fix Missing Info" at bounding box center [669, 434] width 114 height 24
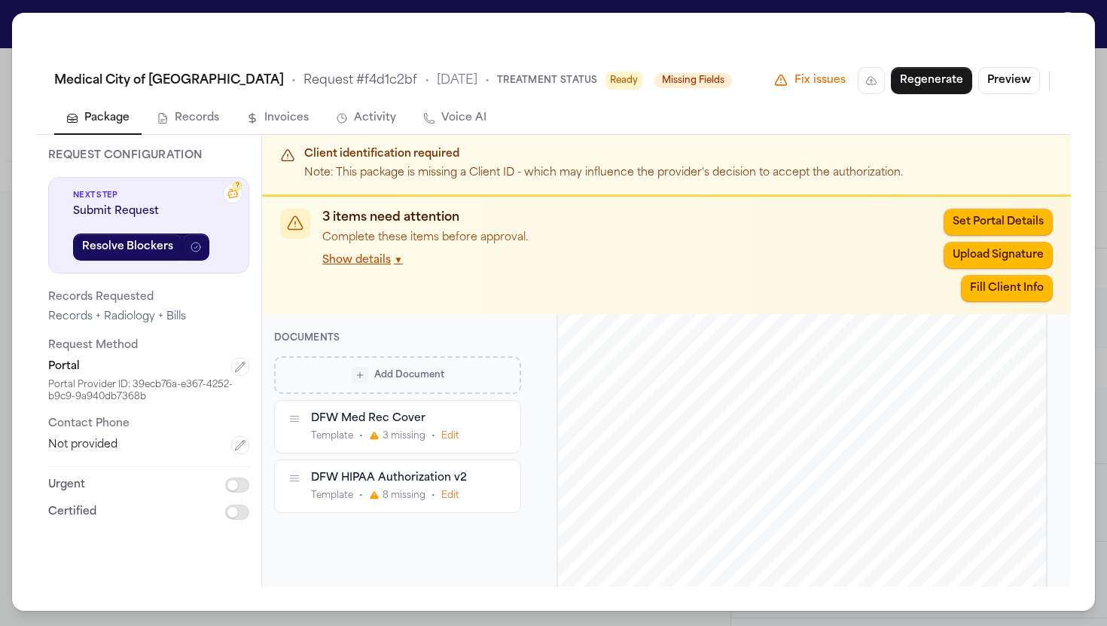
scroll to position [115, 0]
click at [395, 412] on div "DFW Med Rec Cover" at bounding box center [397, 418] width 172 height 14
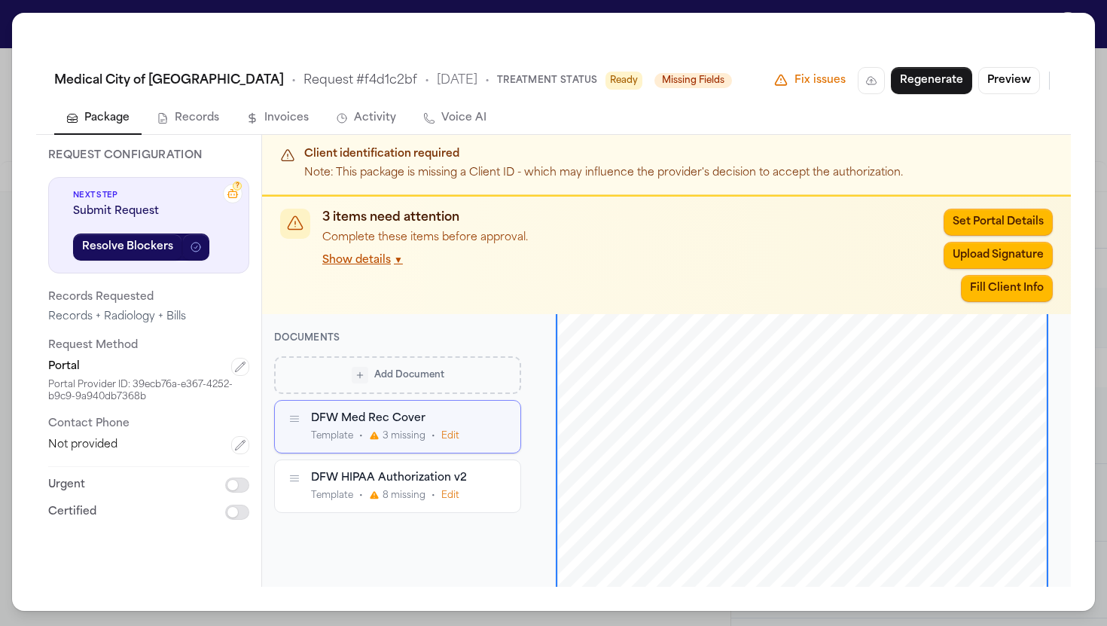
click at [302, 426] on div "DFW Med Rec Cover Template • 3 missing • Edit" at bounding box center [397, 427] width 245 height 52
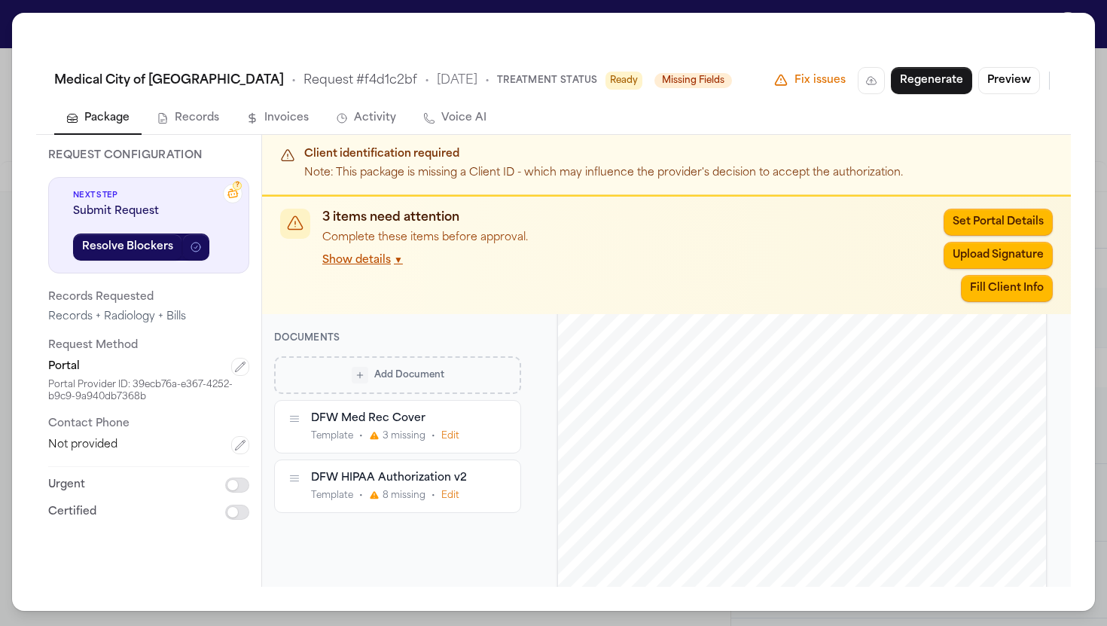
click at [295, 420] on icon "button" at bounding box center [295, 418] width 8 height 5
click at [400, 430] on span "3 missing" at bounding box center [403, 436] width 43 height 12
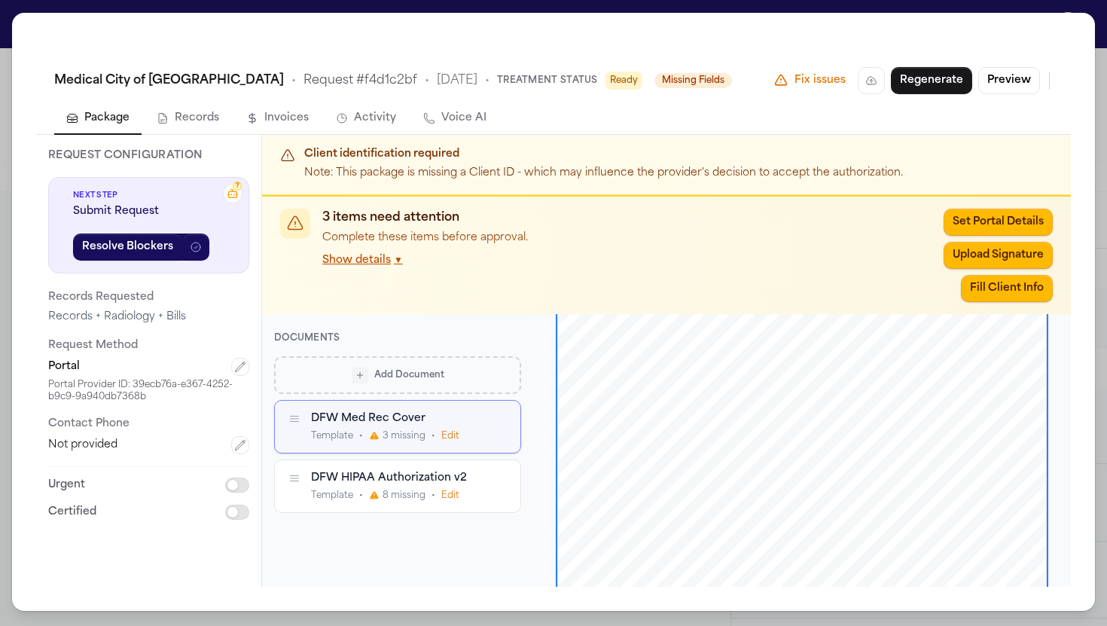
click at [446, 439] on button "Edit" at bounding box center [450, 436] width 18 height 12
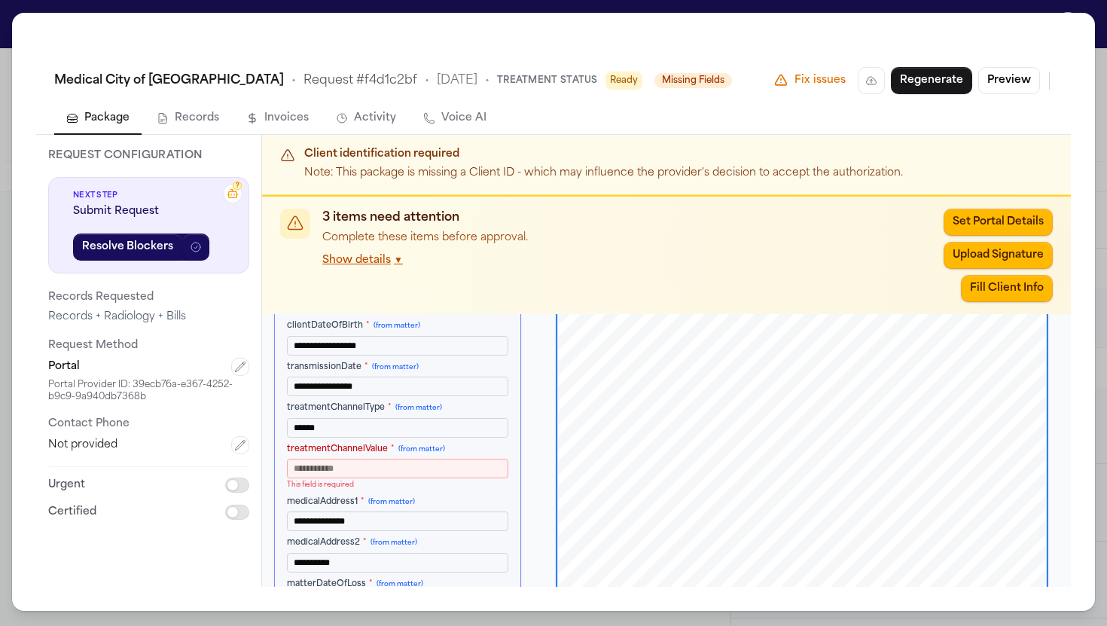
scroll to position [153, 0]
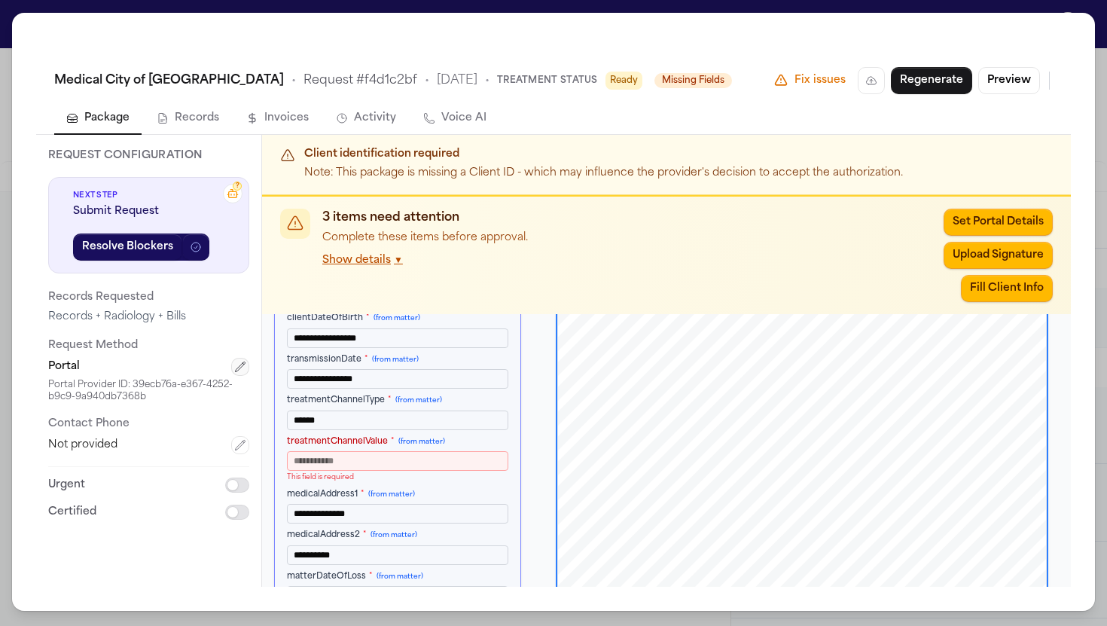
click at [235, 375] on button "button" at bounding box center [240, 367] width 18 height 18
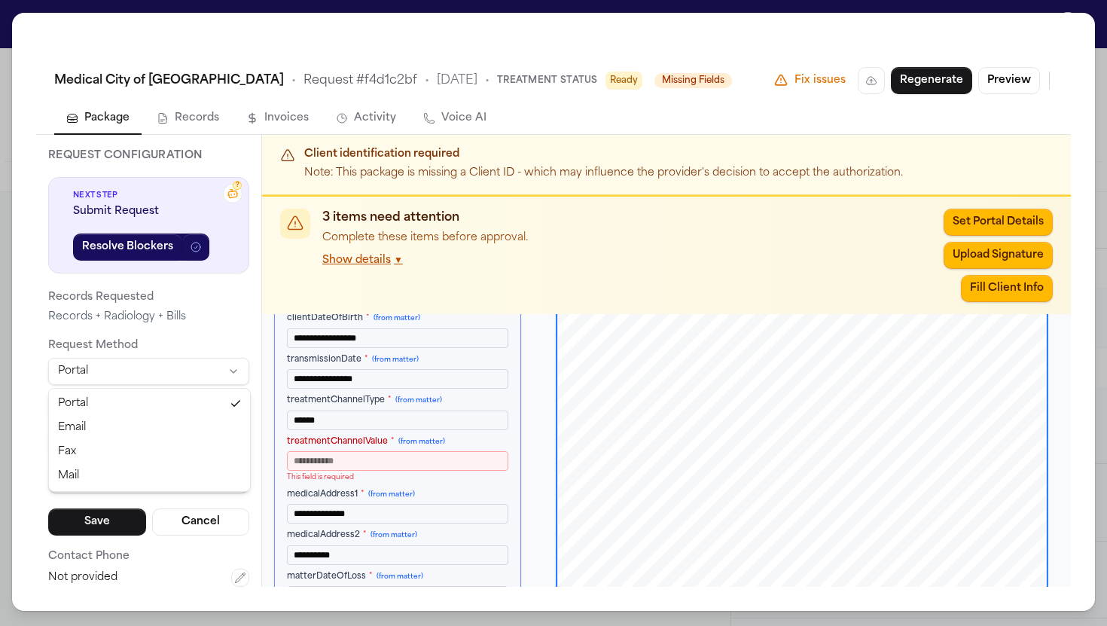
click at [229, 376] on html "Intakes Day 1 Matters Overview Tasks Firms The Flock [PERSON_NAME] [PERSON_NAME…" at bounding box center [553, 313] width 1107 height 626
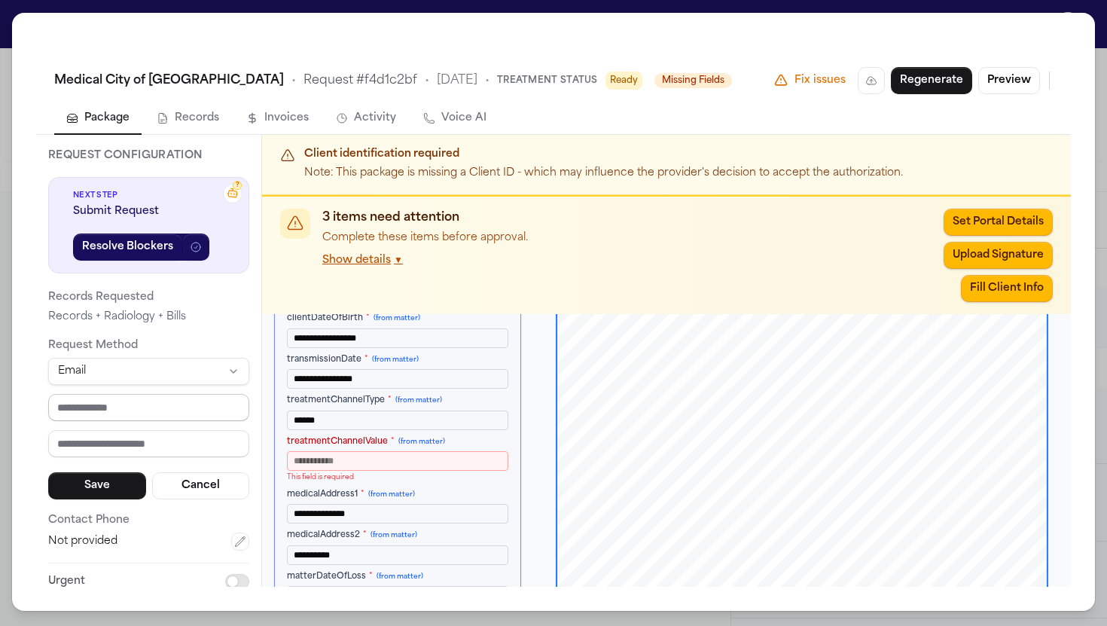
click at [141, 413] on input "email" at bounding box center [148, 407] width 201 height 27
paste input "**********"
type input "**********"
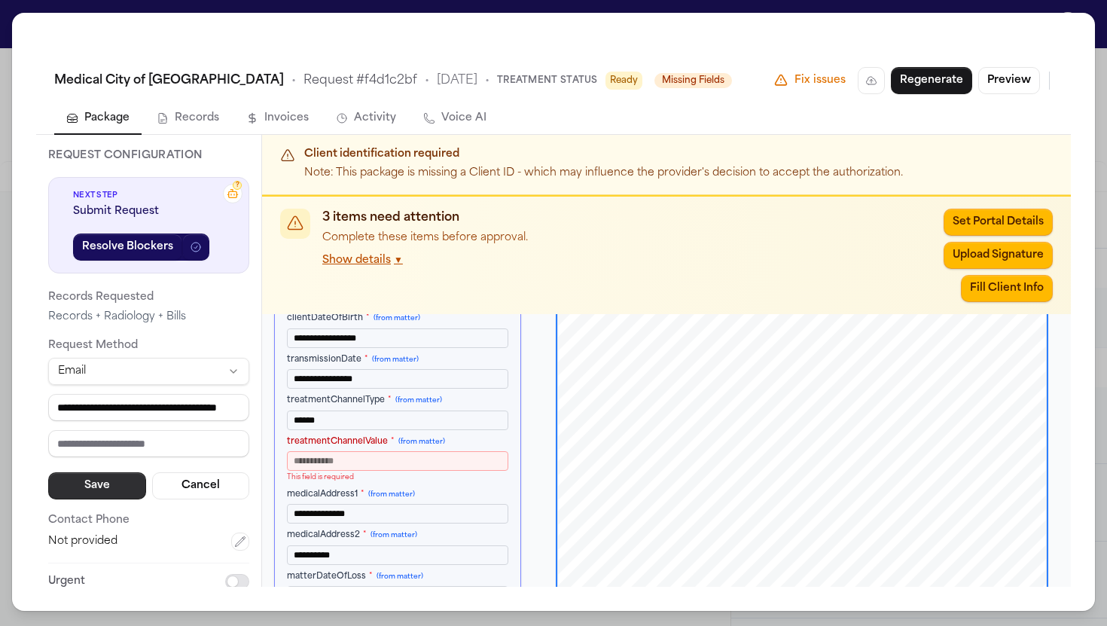
click at [114, 483] on button "Save" at bounding box center [97, 485] width 98 height 27
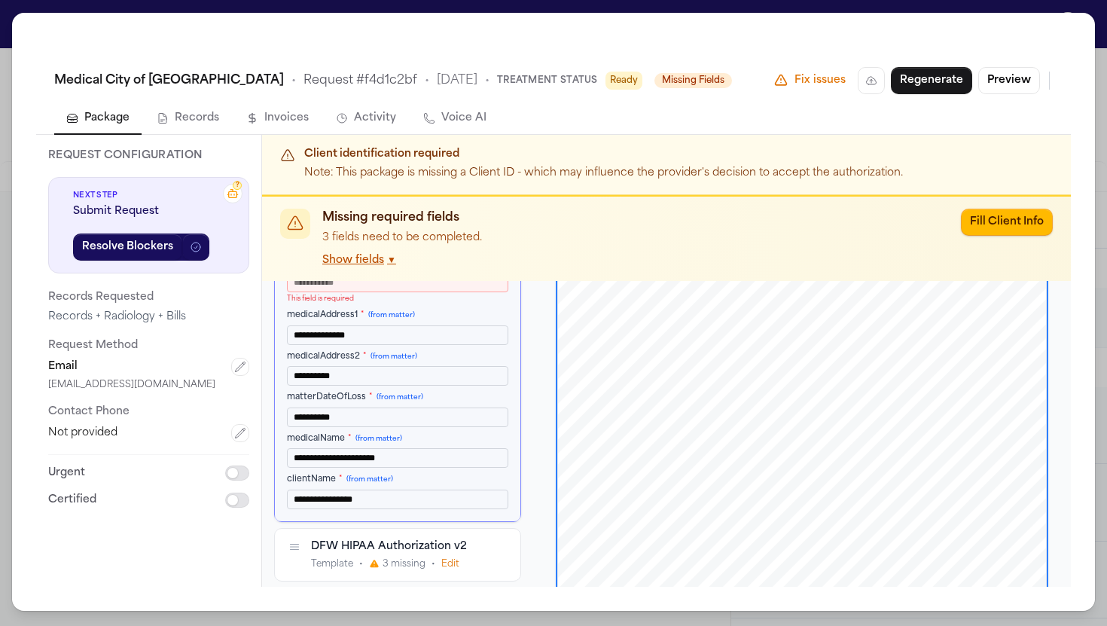
scroll to position [1, 0]
click at [316, 570] on span "Template" at bounding box center [332, 564] width 42 height 12
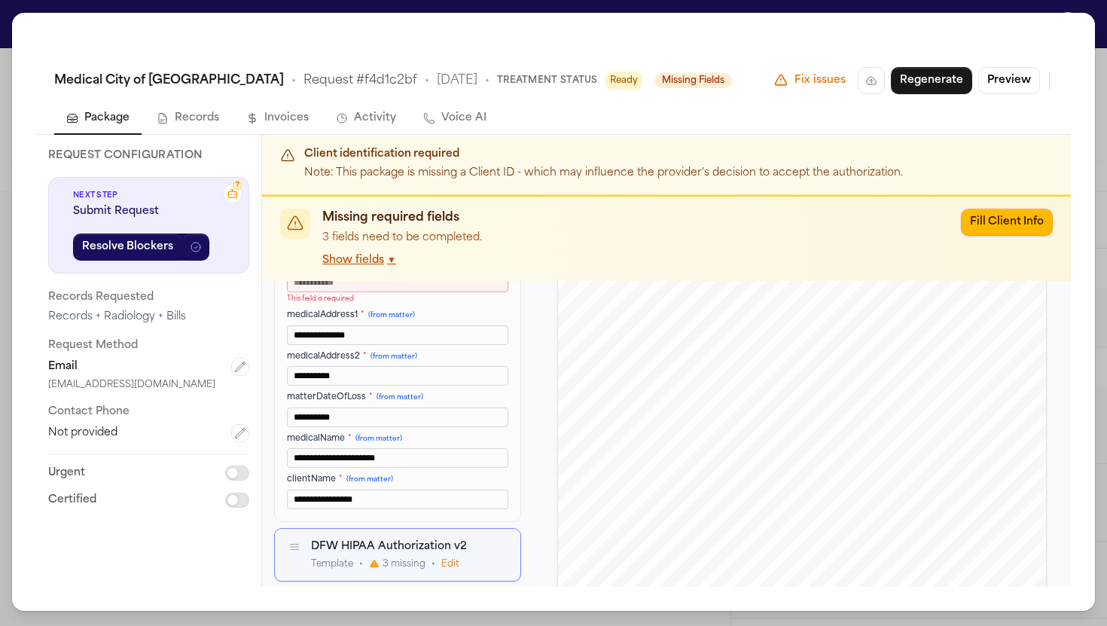
click at [446, 568] on button "Edit" at bounding box center [450, 564] width 18 height 12
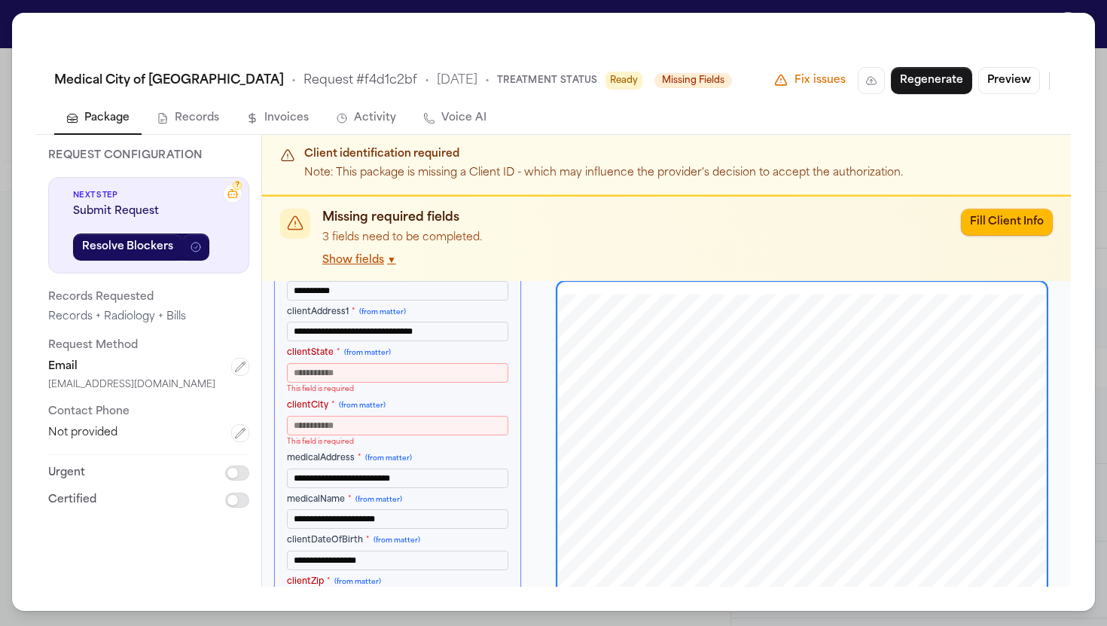
scroll to position [0, 0]
drag, startPoint x: 401, startPoint y: 332, endPoint x: 370, endPoint y: 330, distance: 31.7
click at [370, 330] on input "**********" at bounding box center [397, 332] width 221 height 20
drag, startPoint x: 368, startPoint y: 330, endPoint x: 401, endPoint y: 331, distance: 33.1
click at [401, 331] on input "**********" at bounding box center [397, 332] width 221 height 20
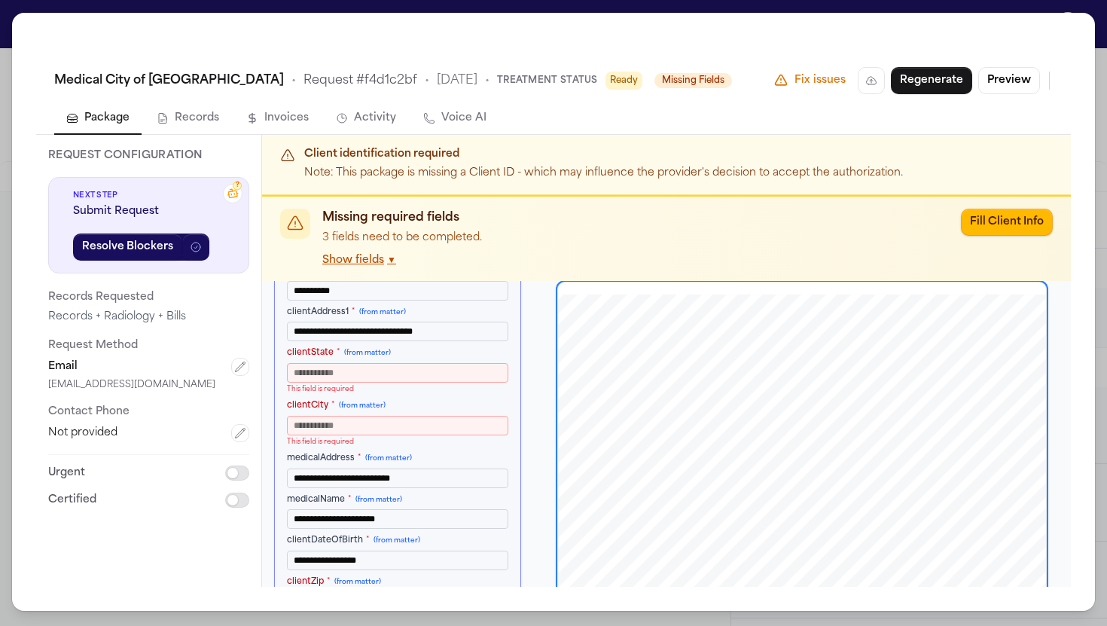
click at [325, 425] on input "clientCity * (from matter)" at bounding box center [397, 426] width 221 height 20
paste input "******"
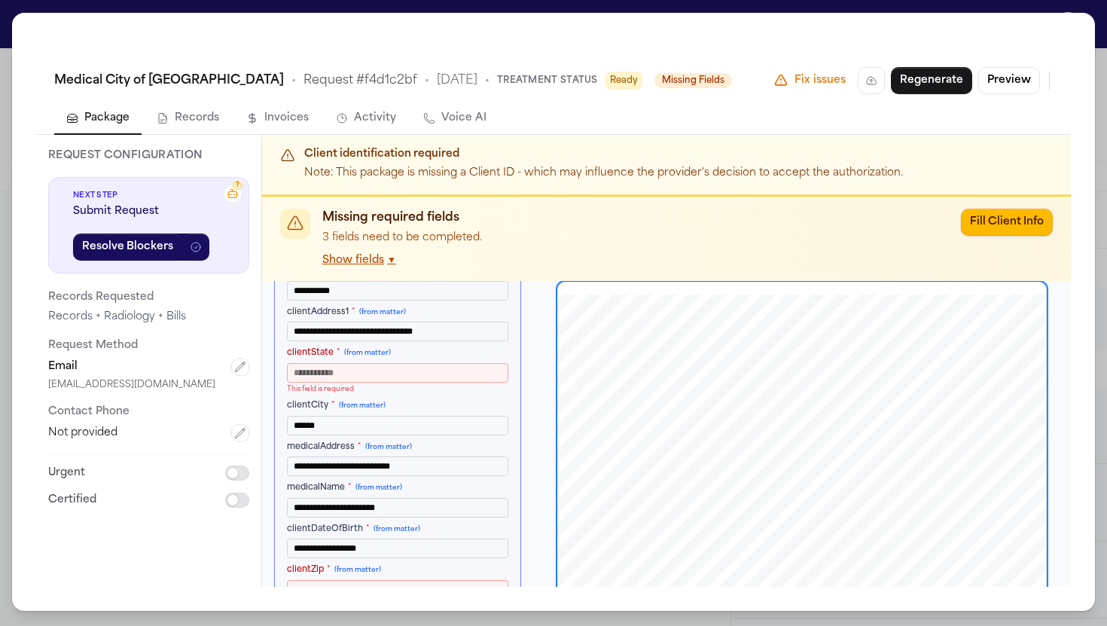
type input "******"
drag, startPoint x: 403, startPoint y: 332, endPoint x: 366, endPoint y: 333, distance: 36.9
click at [366, 333] on input "**********" at bounding box center [397, 332] width 221 height 20
type input "**********"
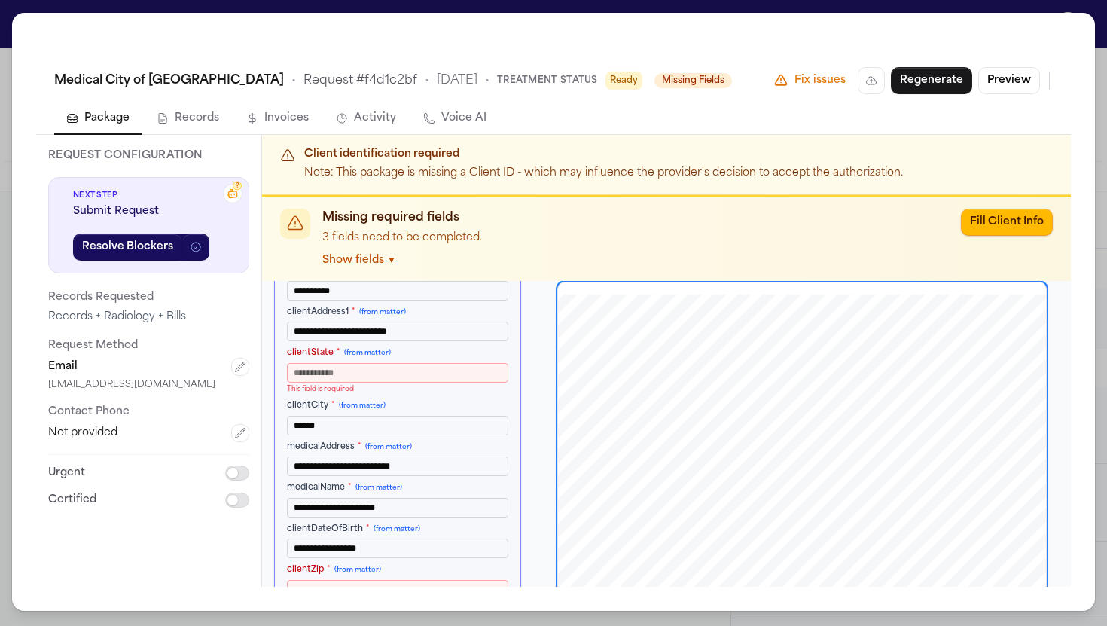
click at [370, 367] on input "clientState * (from matter)" at bounding box center [397, 373] width 221 height 20
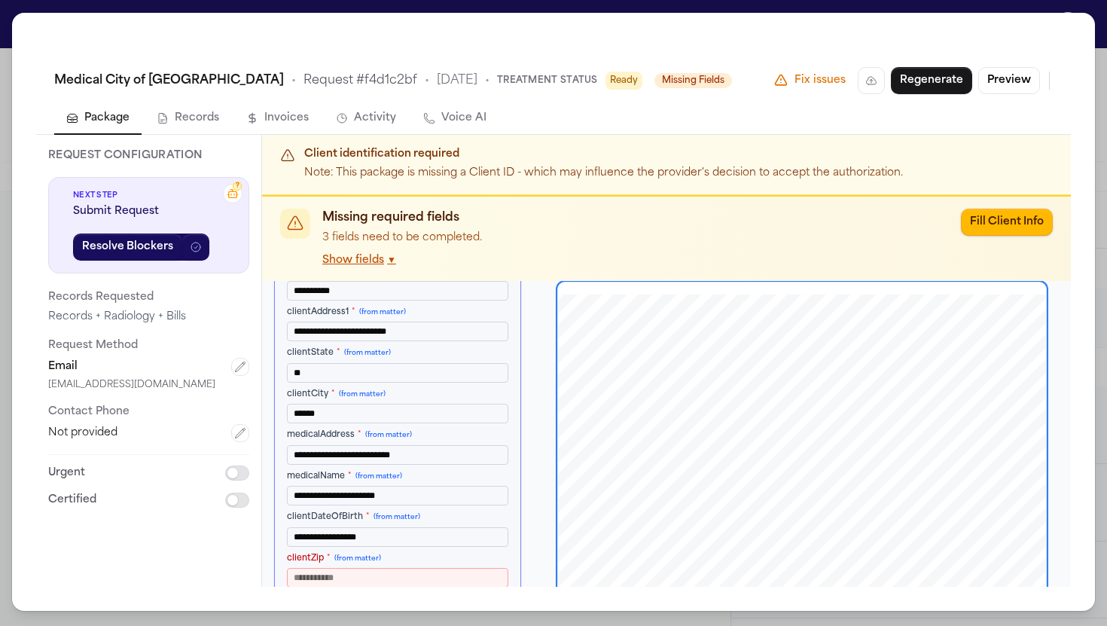
type input "**"
drag, startPoint x: 424, startPoint y: 332, endPoint x: 365, endPoint y: 331, distance: 58.7
click at [365, 331] on input "**********" at bounding box center [397, 332] width 221 height 20
type input "**********"
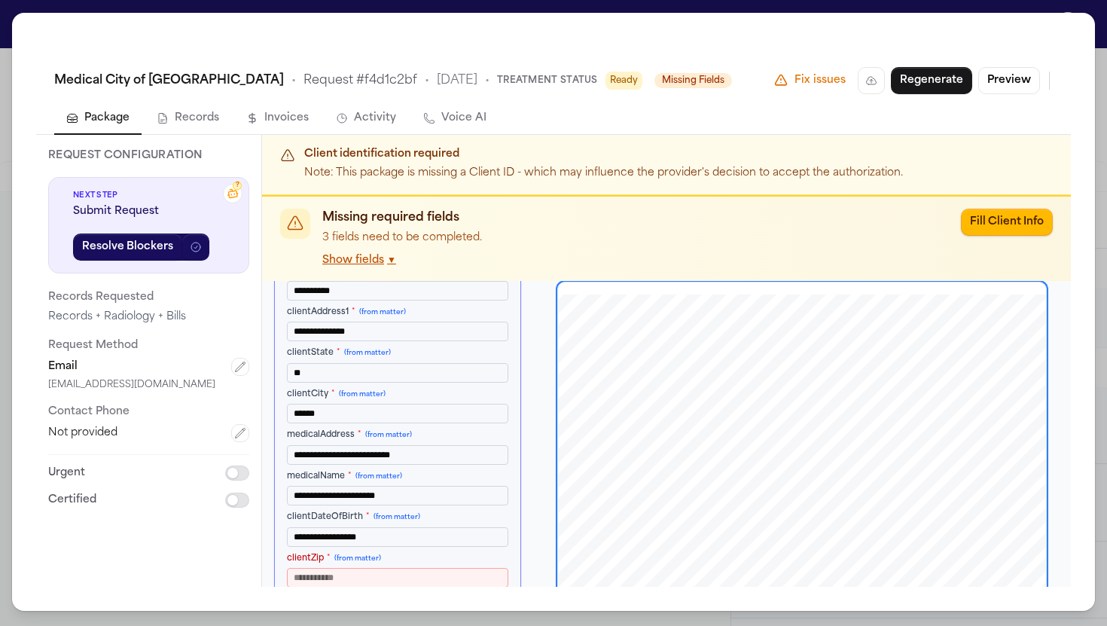
click at [422, 376] on input "**" at bounding box center [397, 373] width 221 height 20
click at [361, 574] on input "clientZip * (from matter)" at bounding box center [397, 578] width 221 height 20
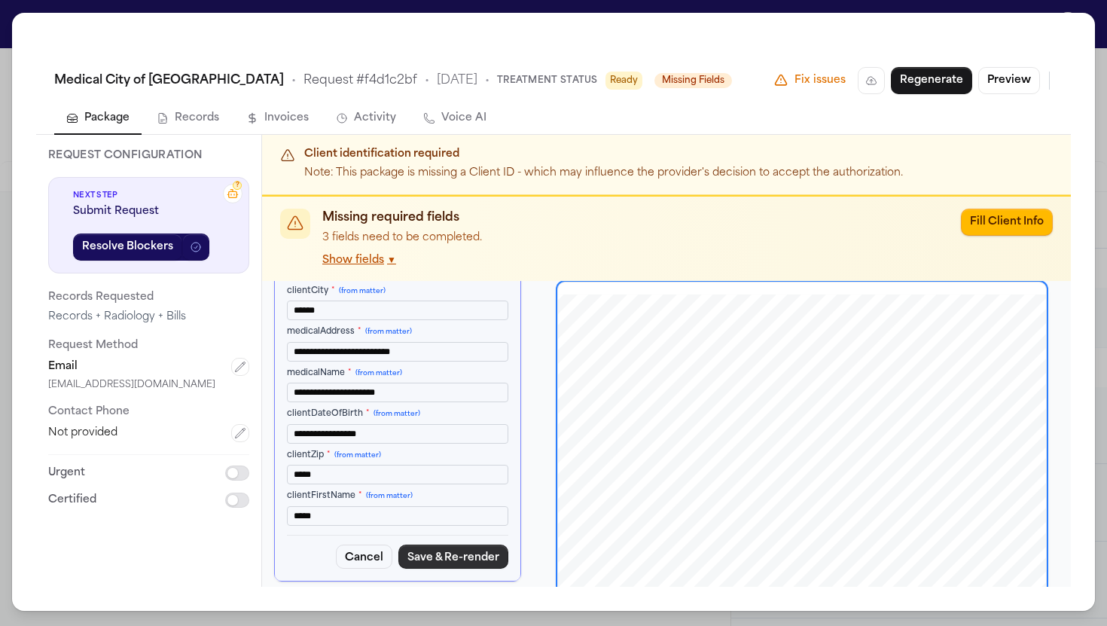
type input "*****"
click at [445, 559] on button "Save & Re-render" at bounding box center [453, 556] width 110 height 24
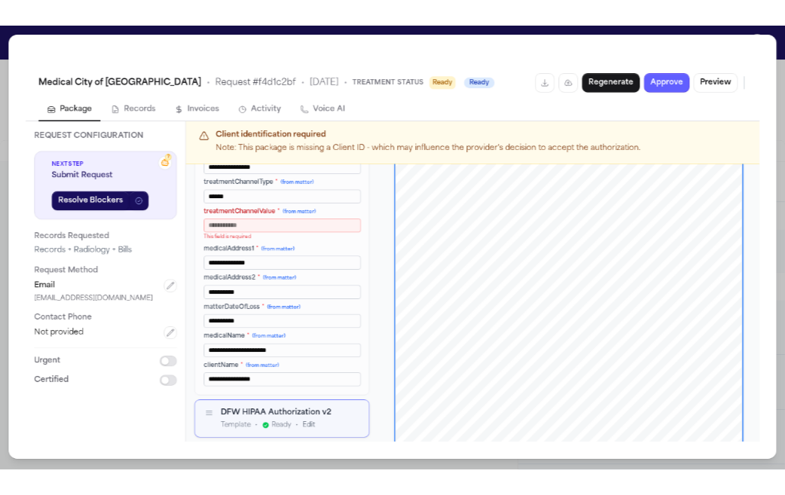
scroll to position [2523, 0]
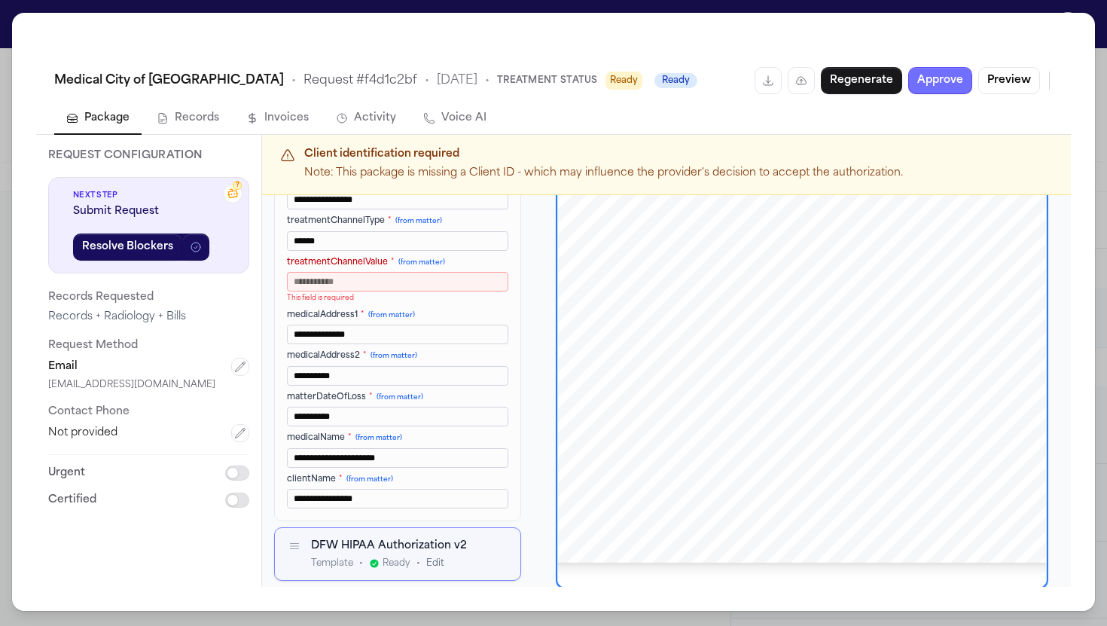
click at [943, 86] on button "Approve" at bounding box center [940, 80] width 64 height 27
click at [874, 83] on html "Package approved successfully Intakes Day 1 Matters Overview Tasks Firms The Fl…" at bounding box center [553, 313] width 1107 height 626
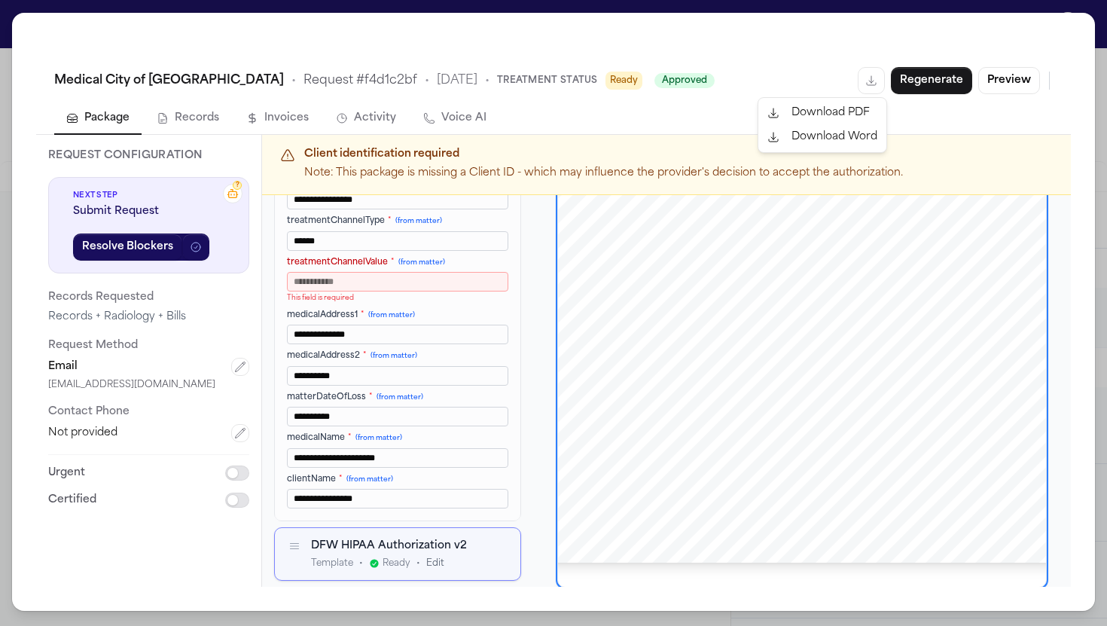
click at [843, 109] on div "Download PDF" at bounding box center [822, 113] width 122 height 24
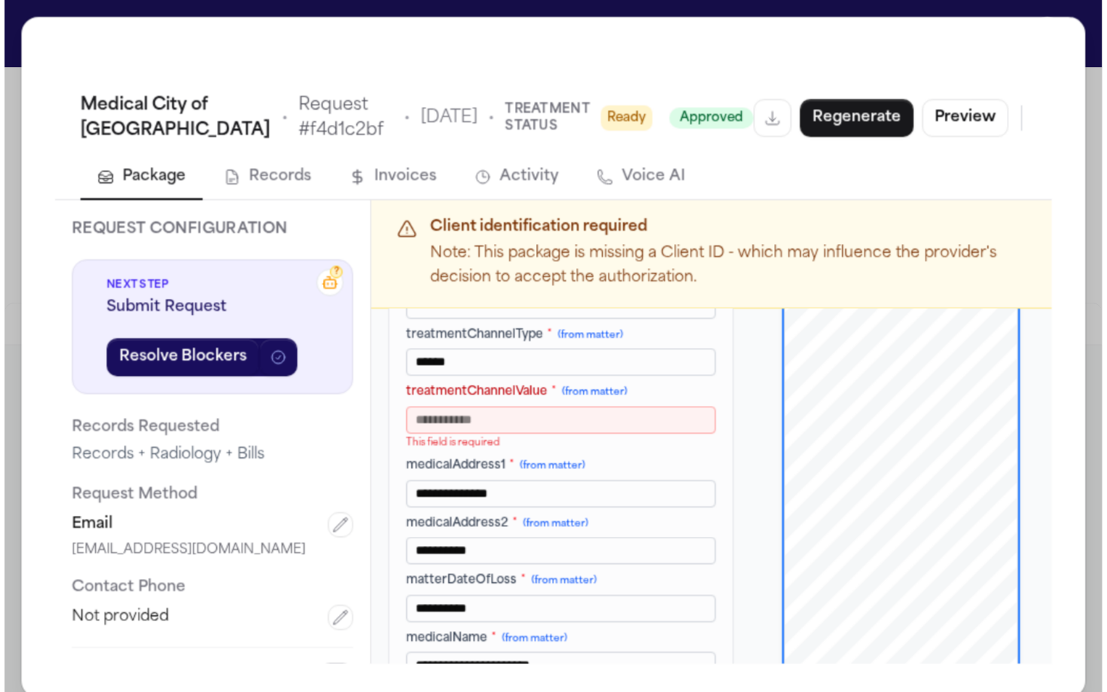
scroll to position [2366, 0]
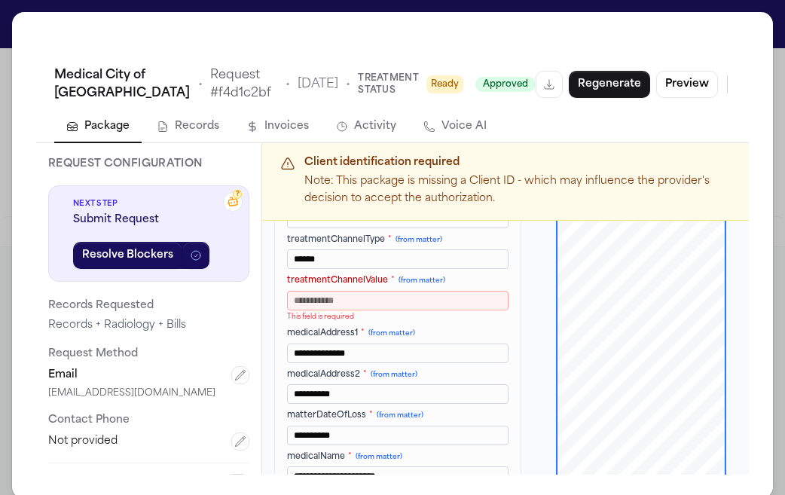
click at [6, 35] on div "**********" at bounding box center [392, 255] width 785 height 510
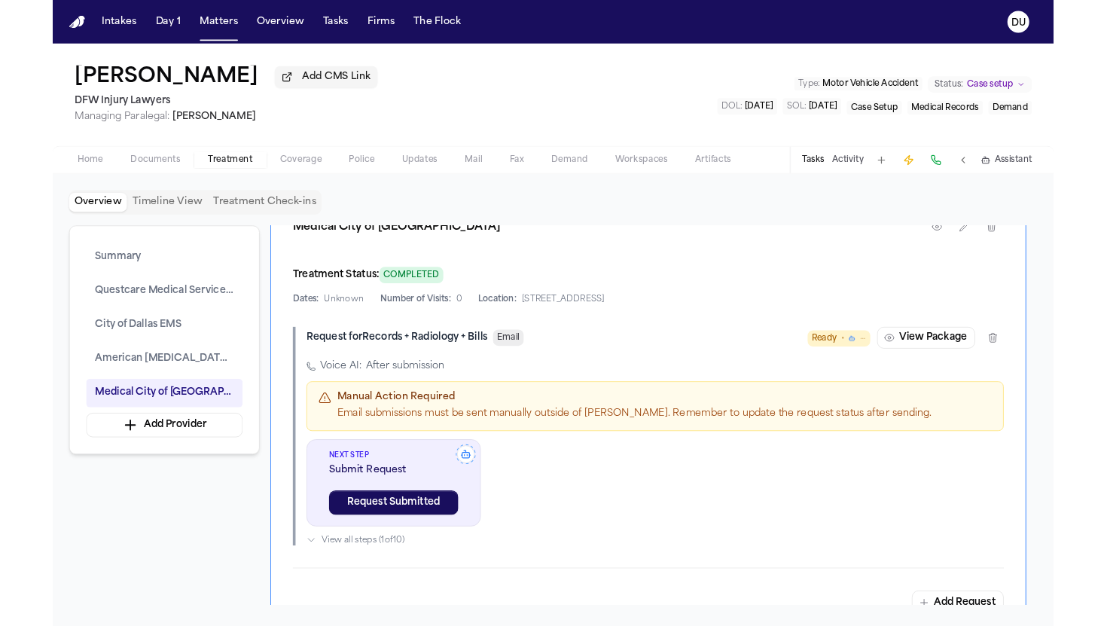
scroll to position [2306, 0]
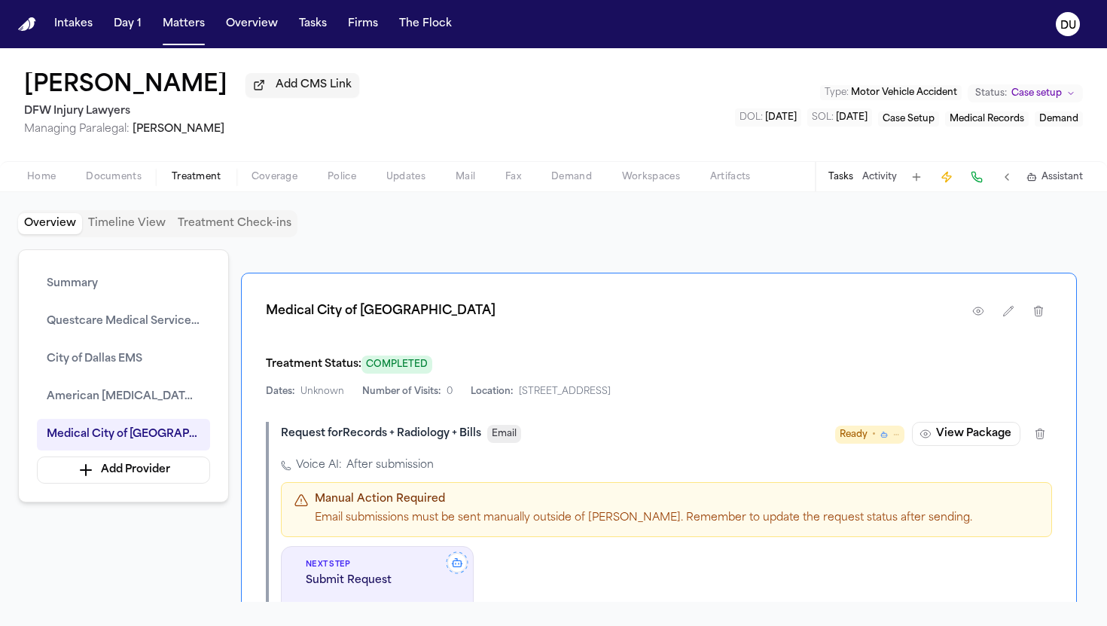
click at [843, 183] on button "Tasks" at bounding box center [840, 177] width 25 height 12
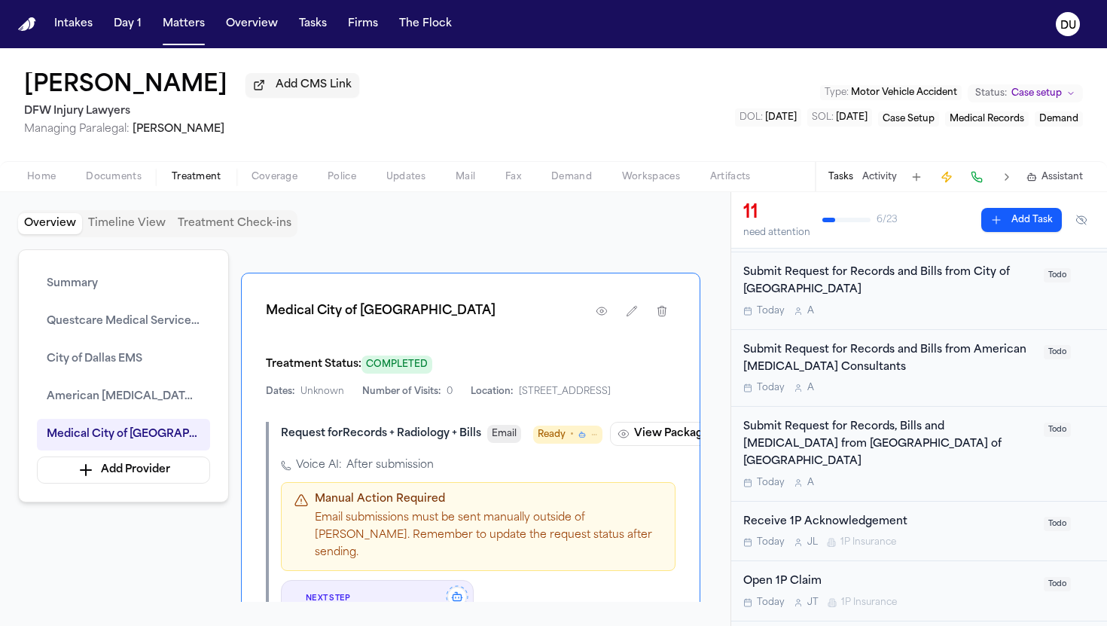
scroll to position [228, 0]
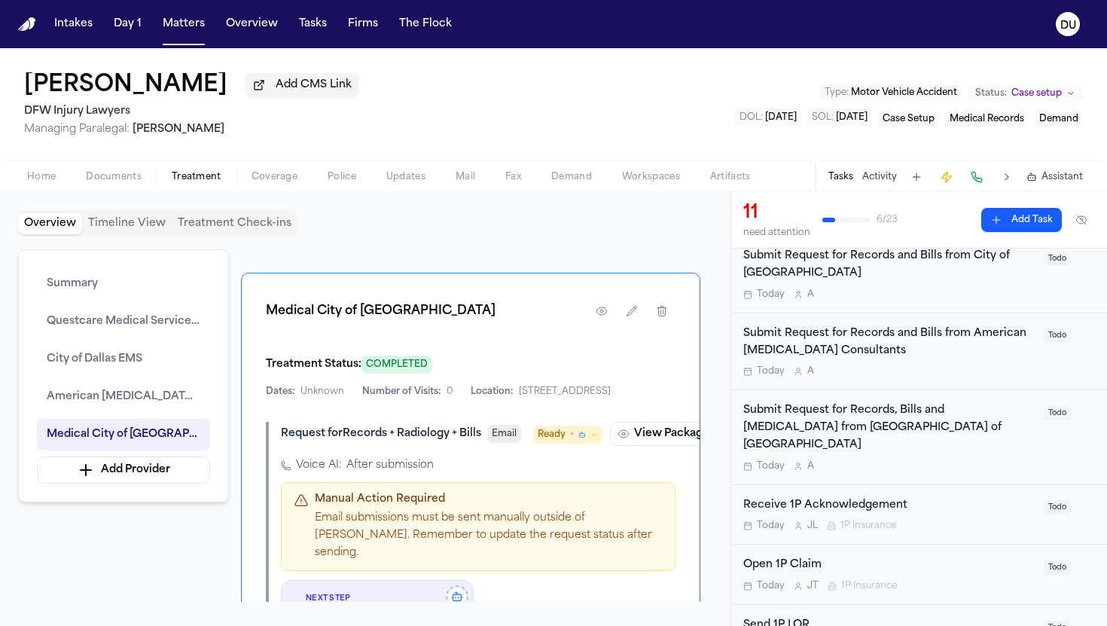
click at [967, 413] on div "Submit Request for Records, Bills and Radiology from Medical City of Dallas" at bounding box center [888, 427] width 291 height 51
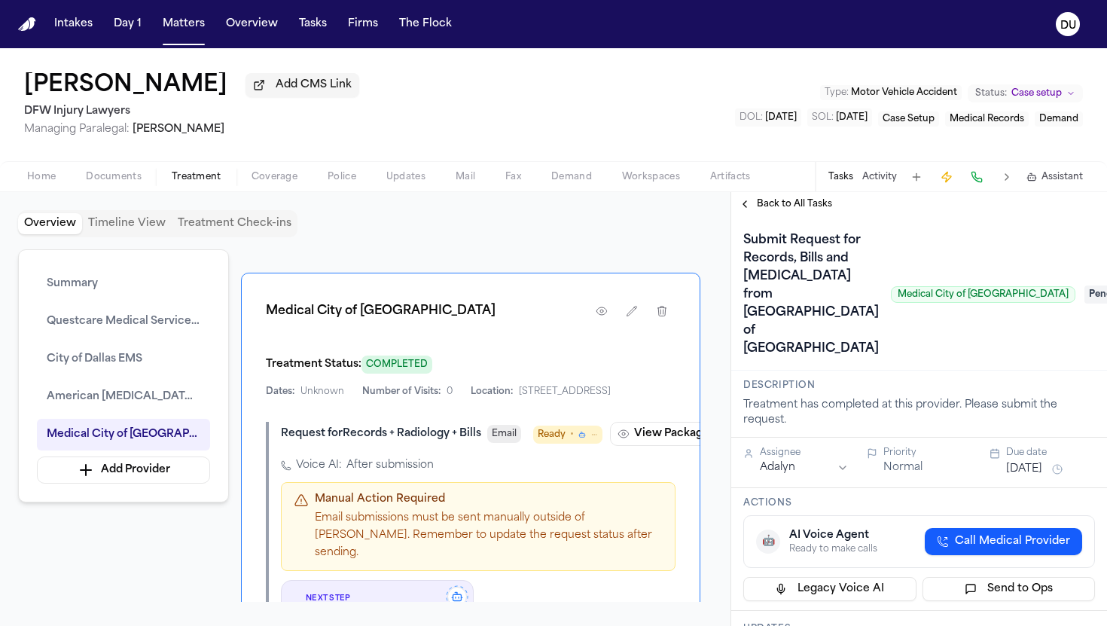
click at [1084, 285] on span "Pending" at bounding box center [1114, 294] width 60 height 18
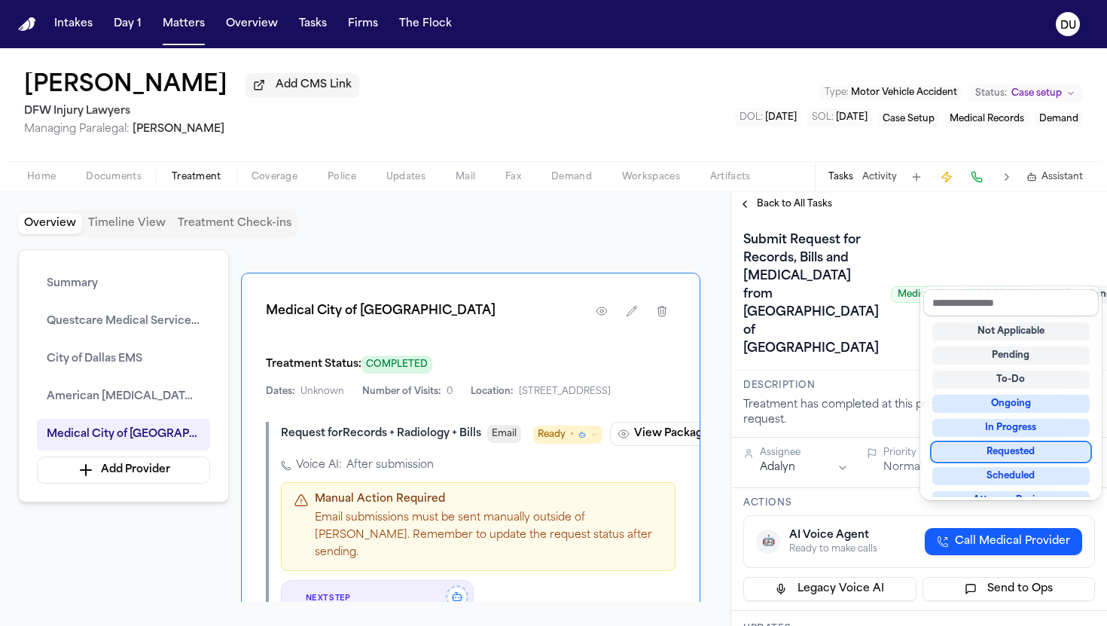
click at [1024, 454] on div "Requested" at bounding box center [1010, 452] width 157 height 18
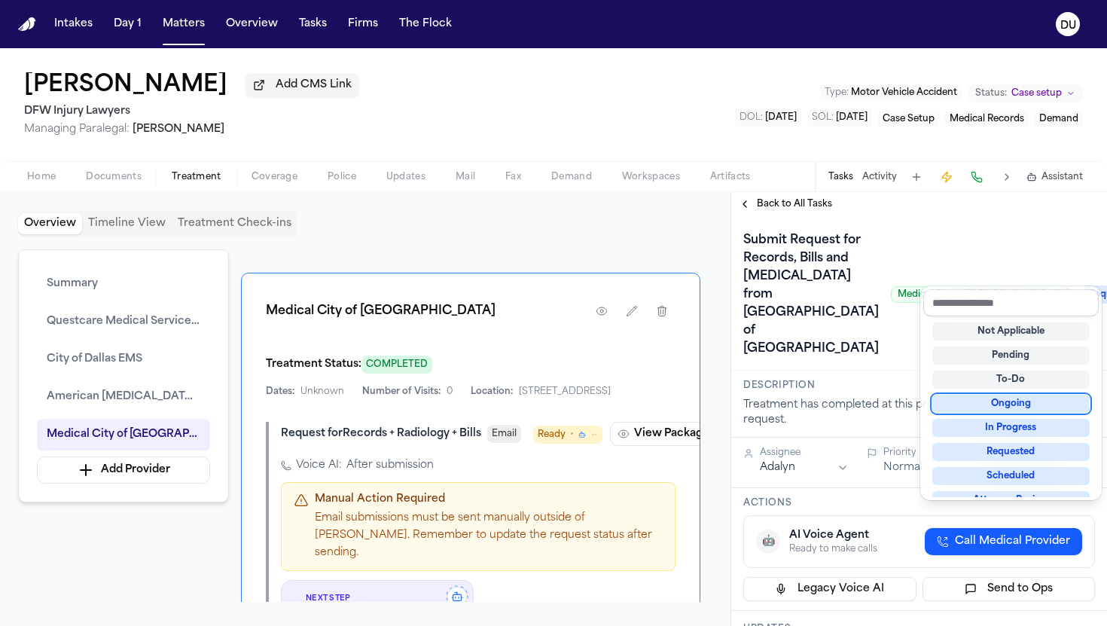
click at [888, 310] on div "Submit Request for Records, Bills and Radiology from Medical City of Dallas Med…" at bounding box center [919, 293] width 376 height 154
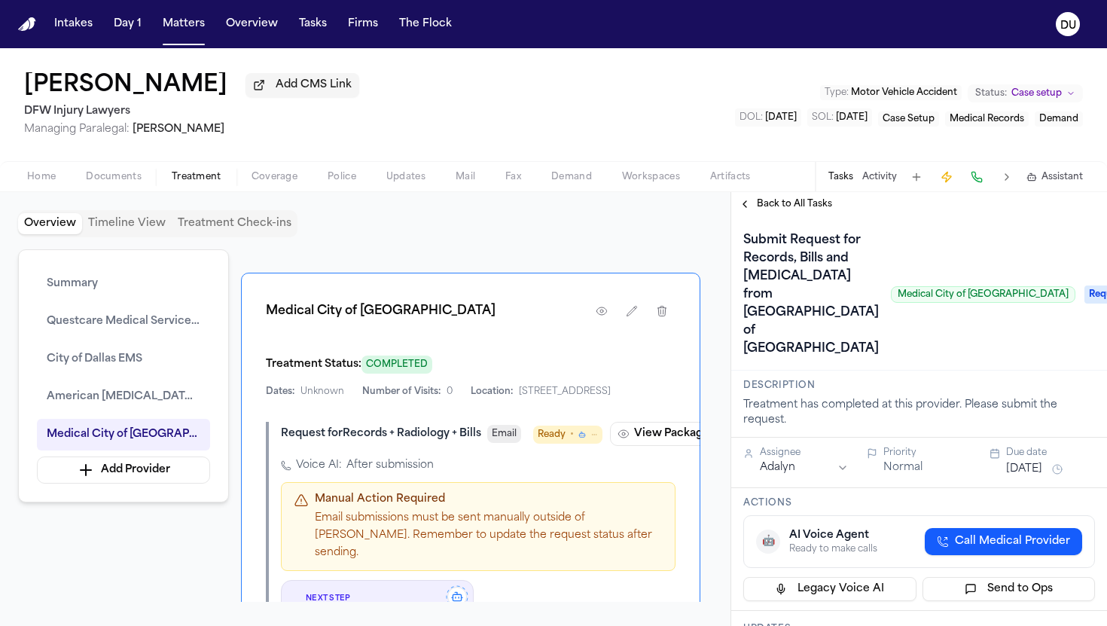
click at [1033, 462] on button "Oct 10, 2025" at bounding box center [1024, 469] width 36 height 15
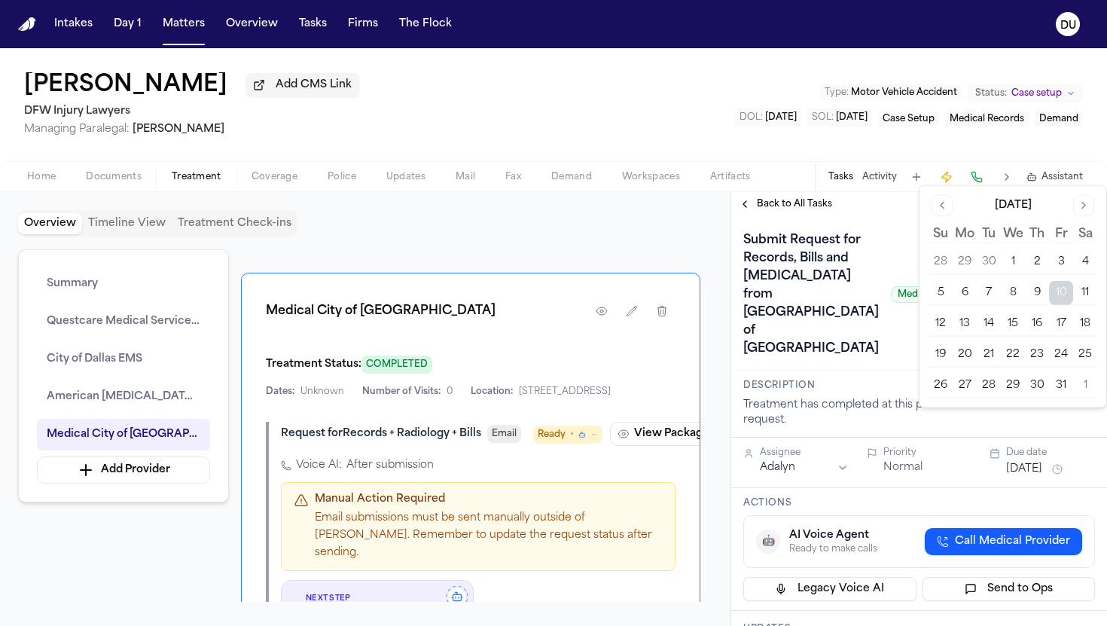
click at [986, 324] on button "14" at bounding box center [989, 324] width 24 height 24
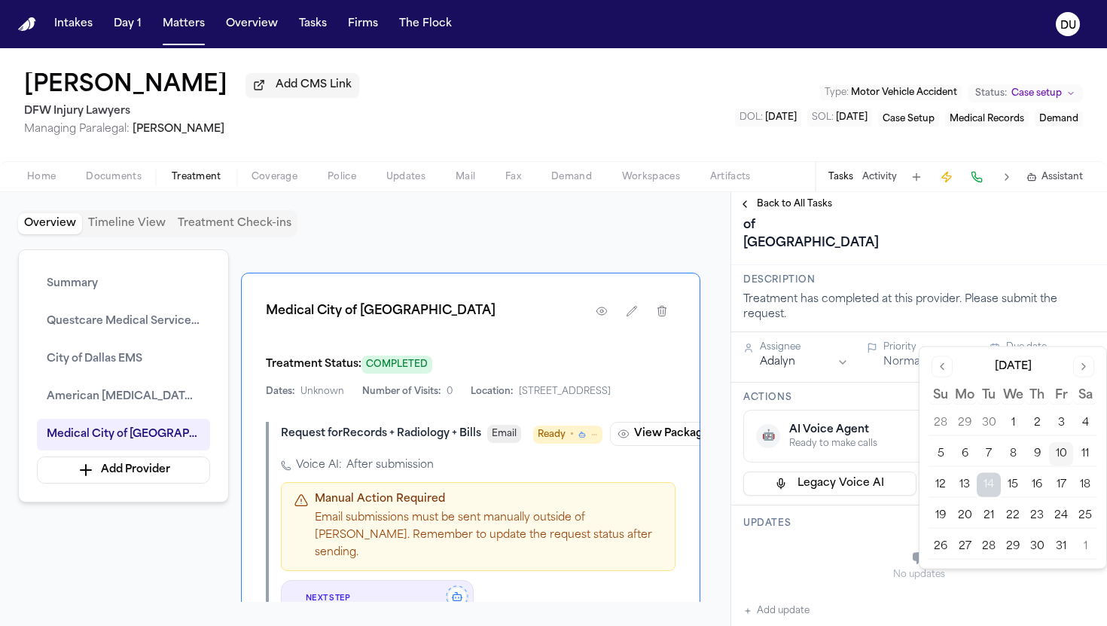
scroll to position [178, 0]
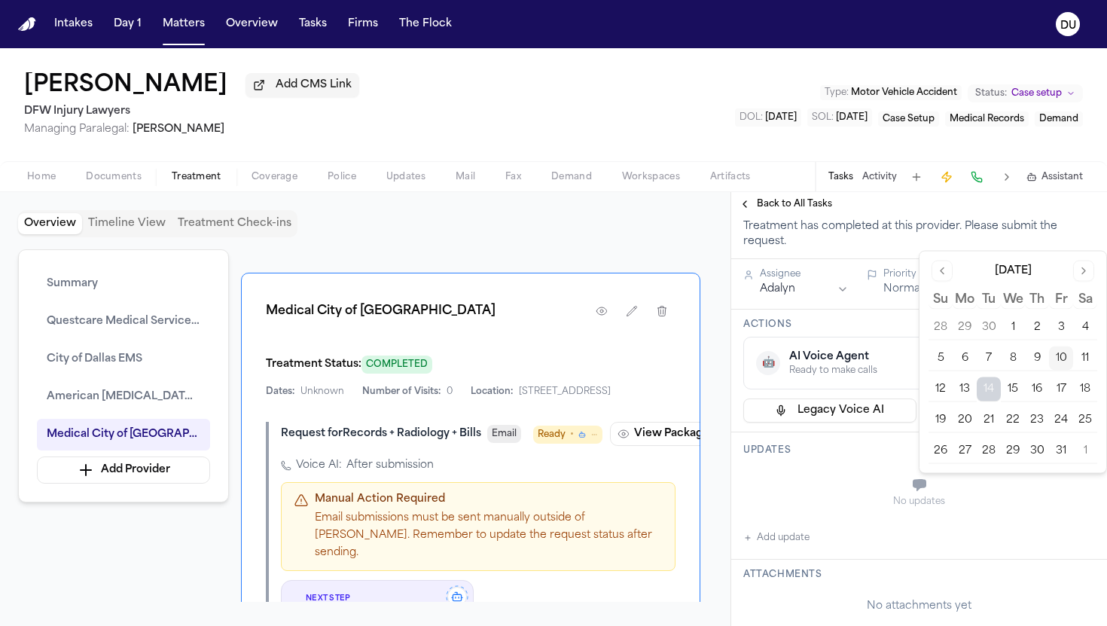
click at [828, 495] on div "No updates" at bounding box center [919, 501] width 352 height 12
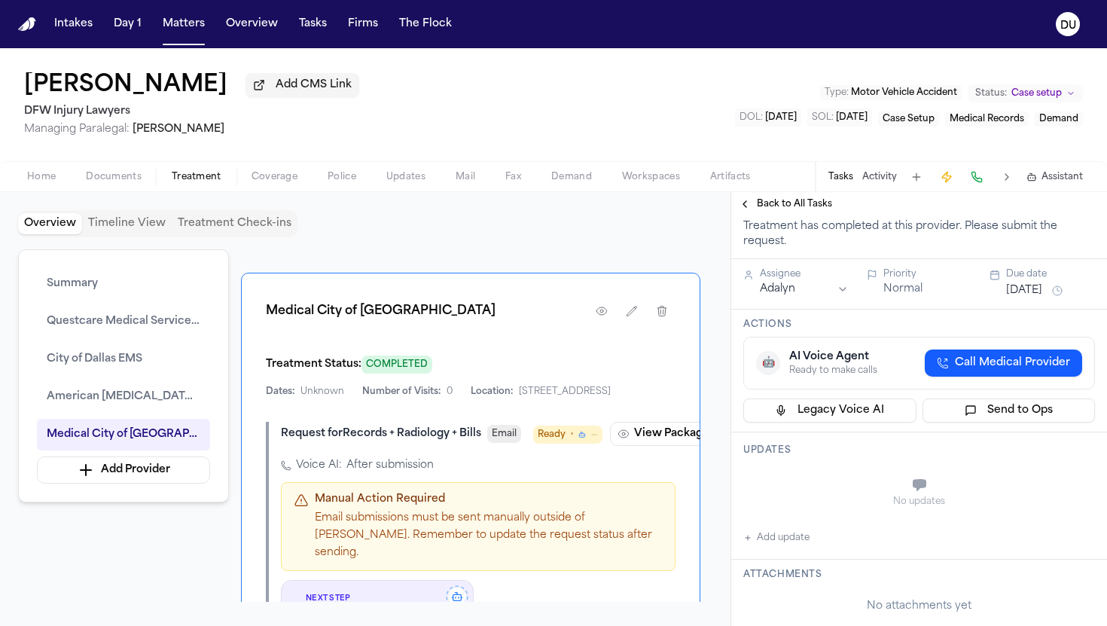
click at [776, 529] on button "Add update" at bounding box center [776, 538] width 66 height 18
click at [809, 471] on textarea "Add your update" at bounding box center [928, 486] width 322 height 30
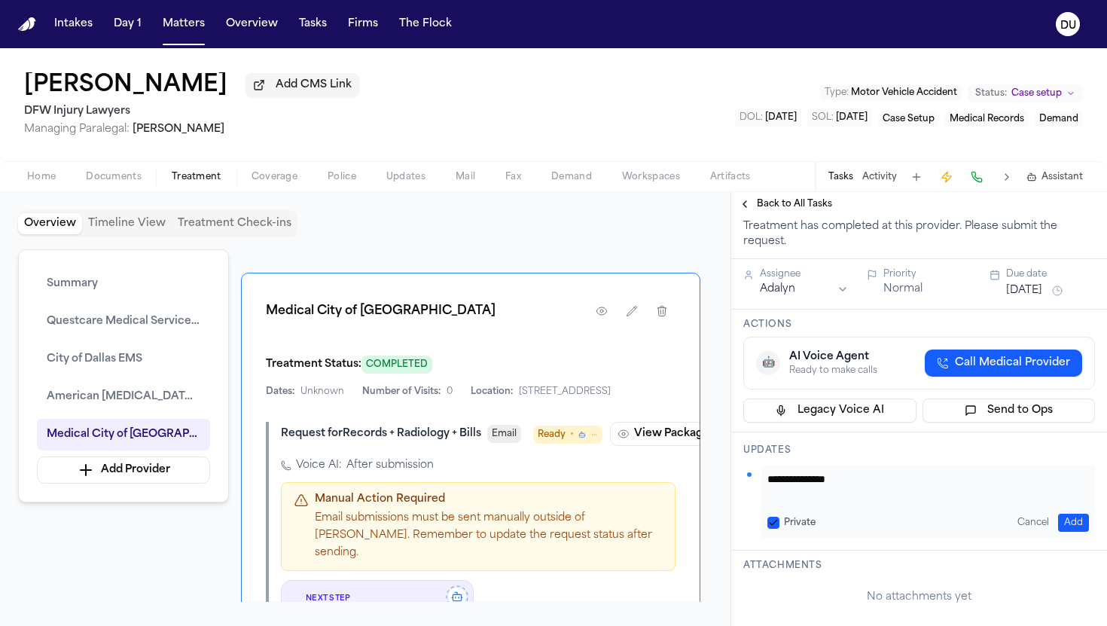
type textarea "**********"
click at [1073, 514] on button "Add" at bounding box center [1073, 523] width 31 height 18
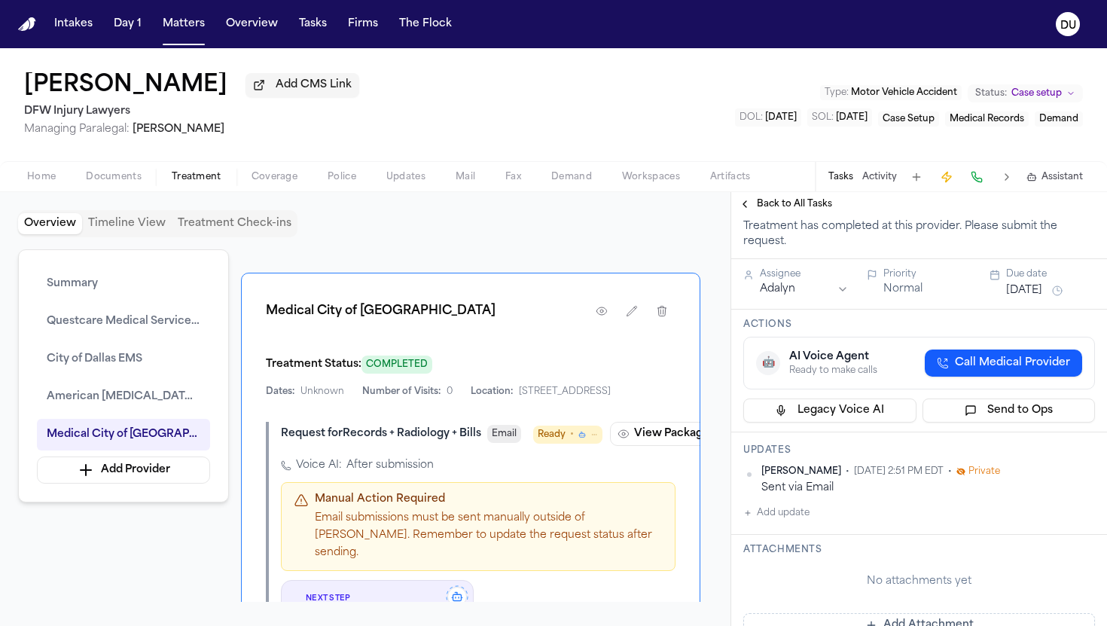
click at [946, 613] on button "Add Attachment" at bounding box center [919, 625] width 352 height 24
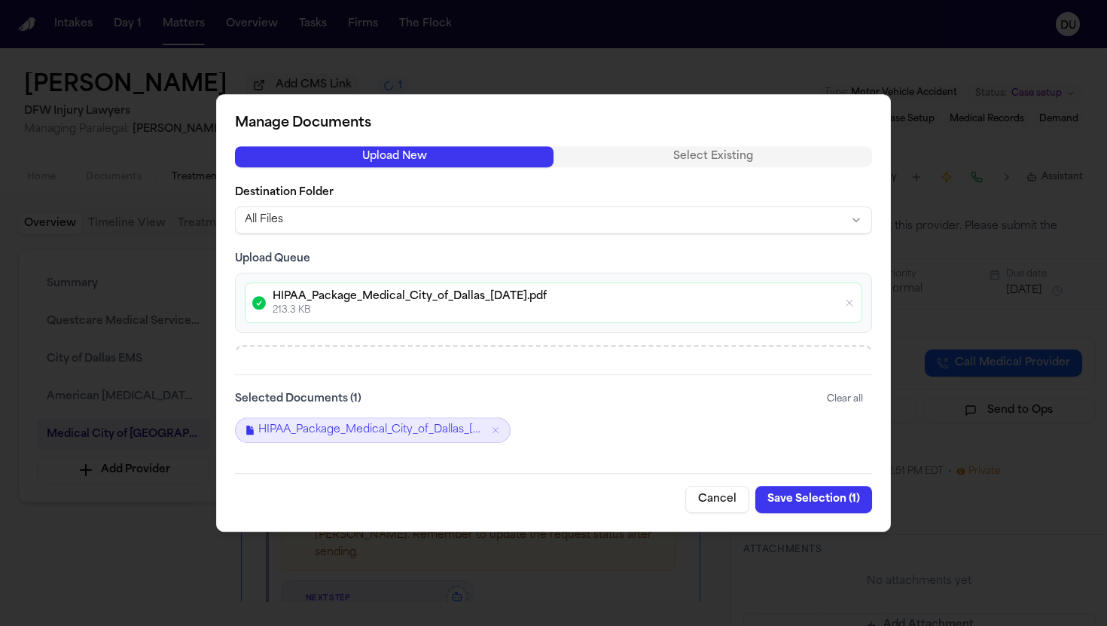
click at [812, 501] on button "Save Selection ( 1 )" at bounding box center [813, 499] width 117 height 27
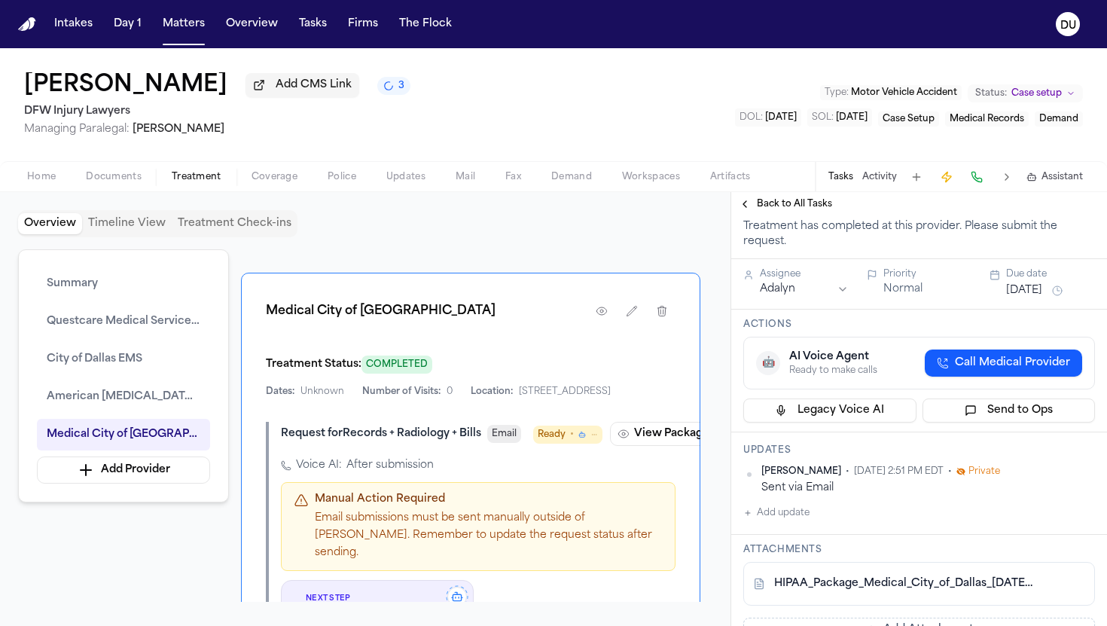
scroll to position [0, 0]
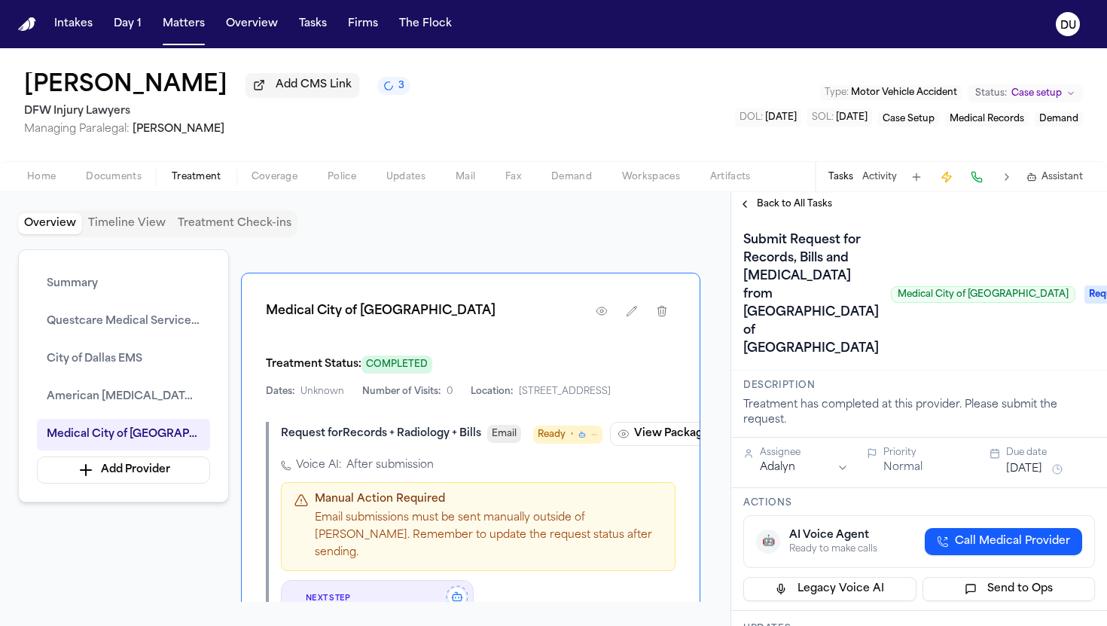
click at [779, 209] on span "Back to All Tasks" at bounding box center [794, 204] width 75 height 12
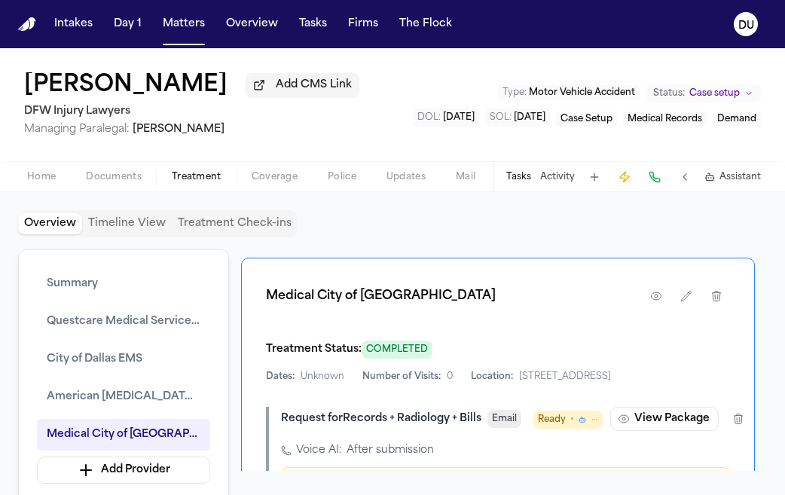
scroll to position [2366, 0]
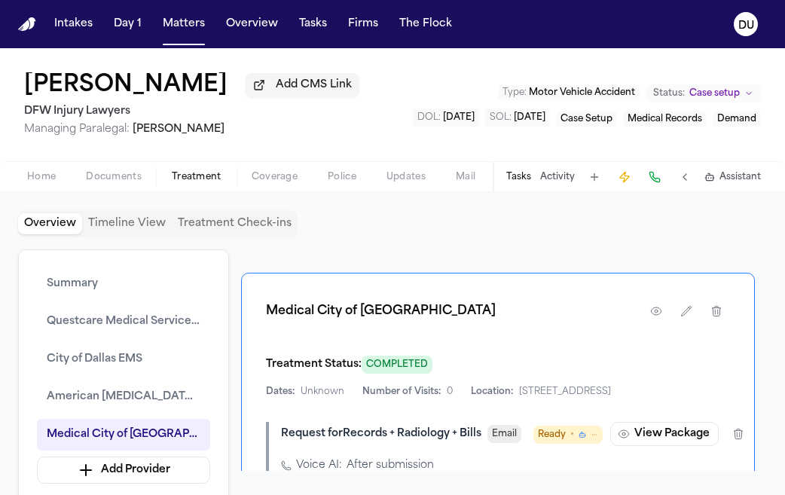
click at [50, 180] on span "Home" at bounding box center [41, 177] width 29 height 12
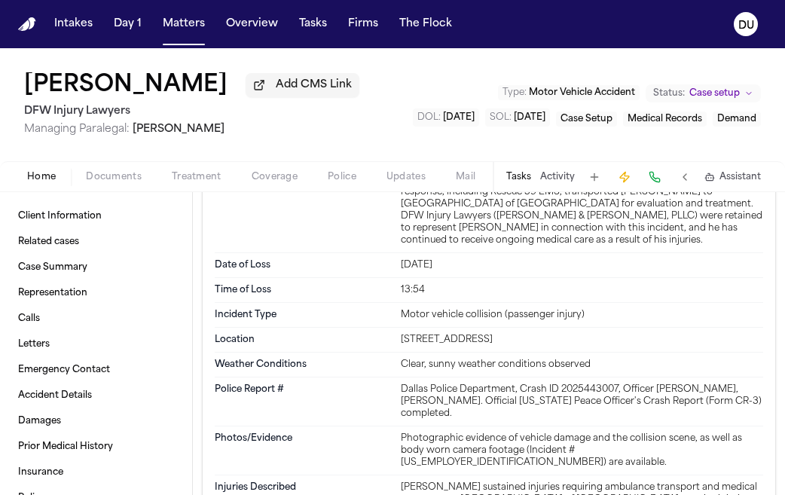
scroll to position [1446, 0]
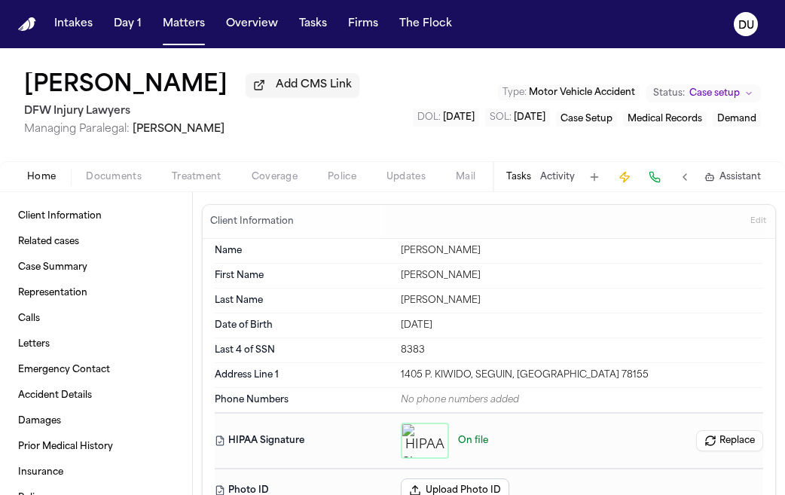
click at [131, 179] on span "Documents" at bounding box center [114, 177] width 56 height 12
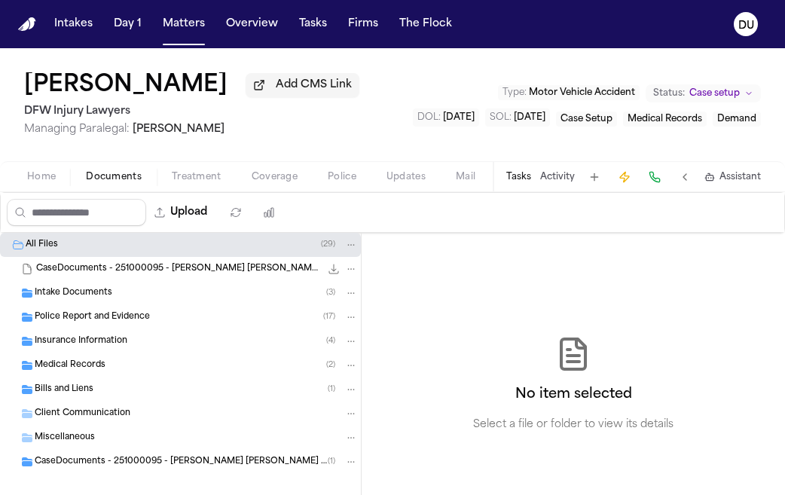
scroll to position [17, 0]
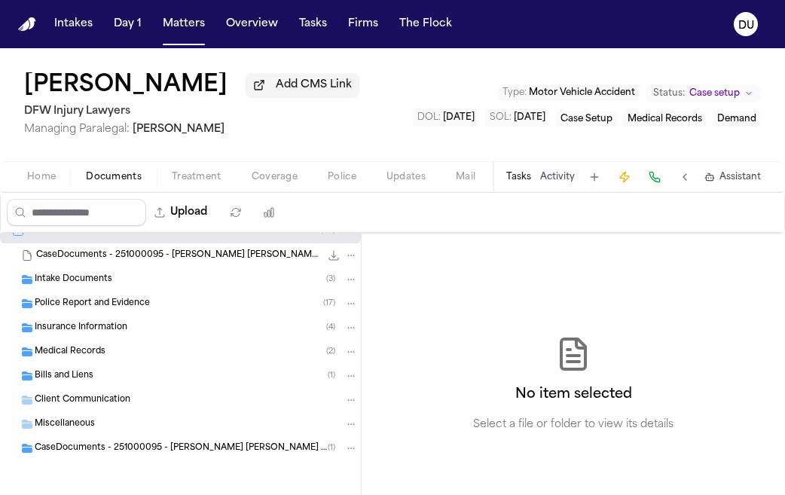
click at [107, 288] on div "Intake Documents ( 3 )" at bounding box center [180, 279] width 361 height 24
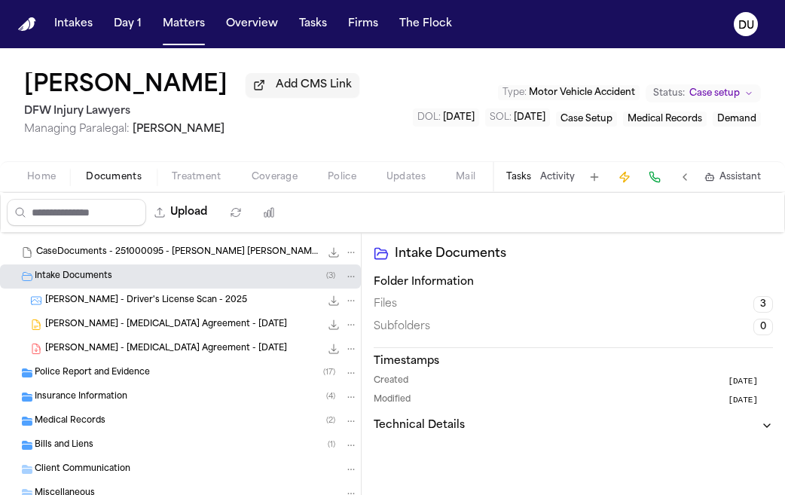
click at [127, 376] on span "Police Report and Evidence" at bounding box center [92, 373] width 115 height 13
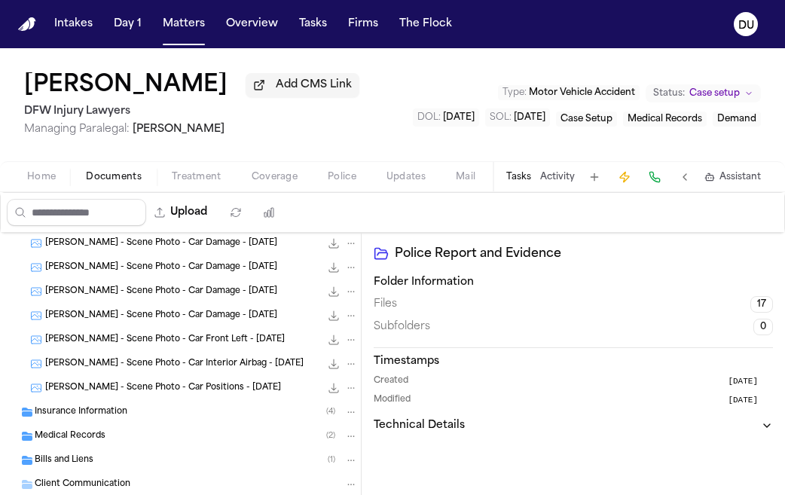
scroll to position [441, 0]
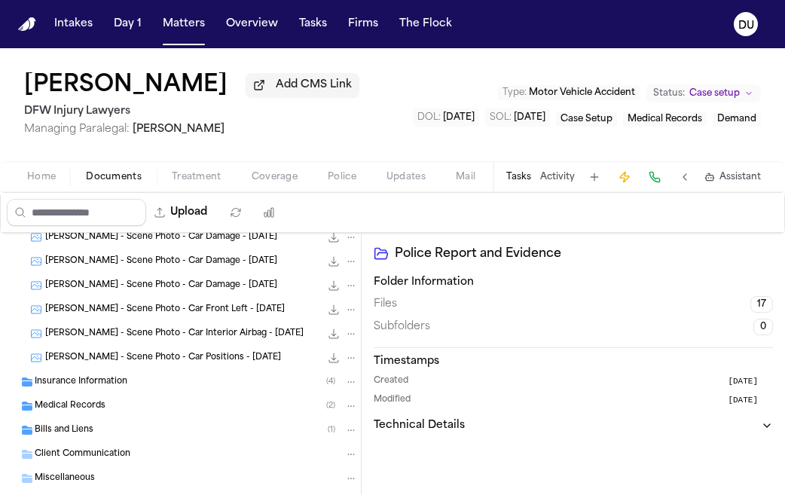
click at [101, 392] on div "Insurance Information ( 4 )" at bounding box center [180, 382] width 361 height 24
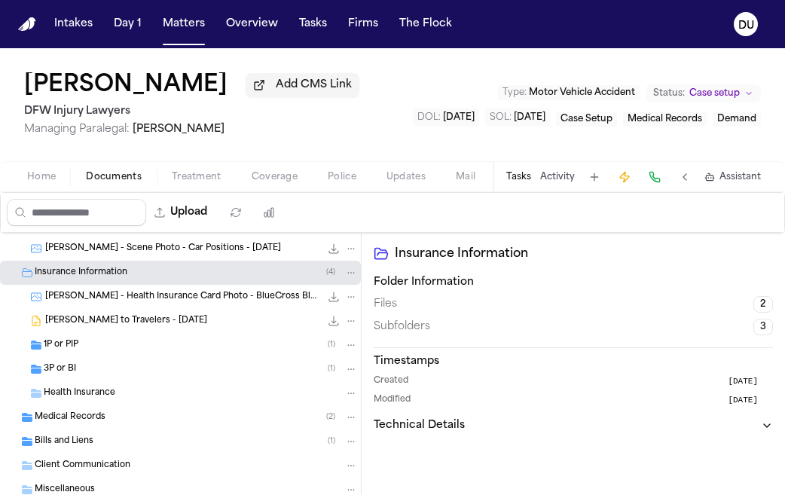
scroll to position [562, 0]
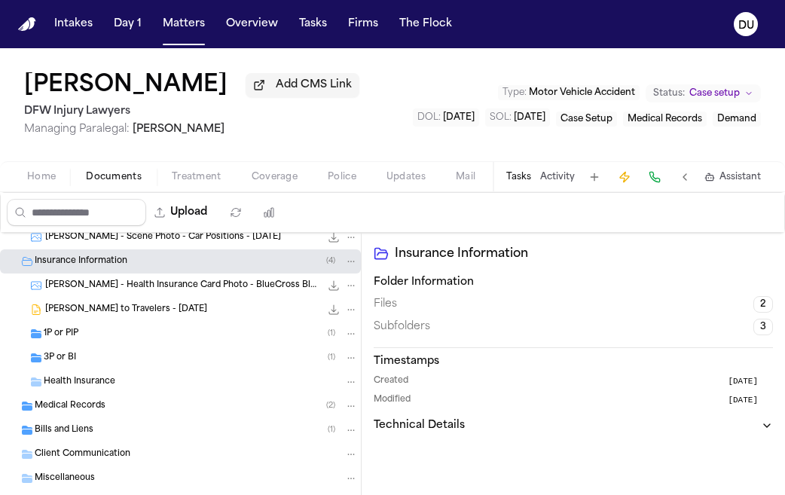
click at [95, 412] on span "Medical Records" at bounding box center [70, 406] width 71 height 13
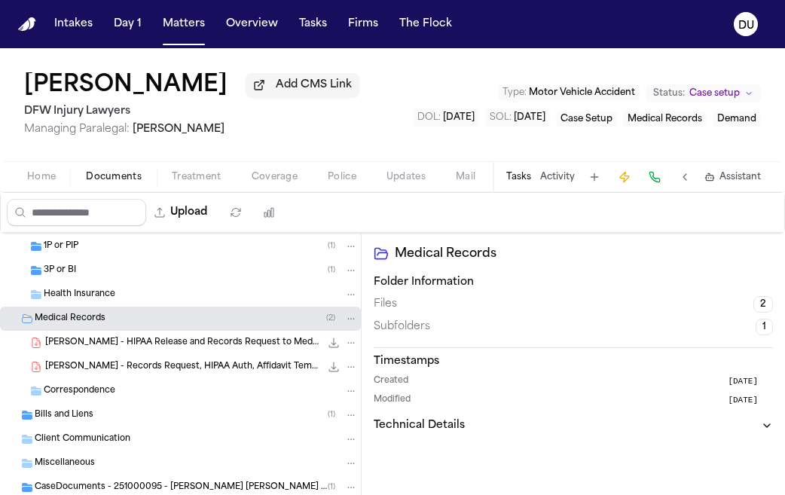
scroll to position [691, 0]
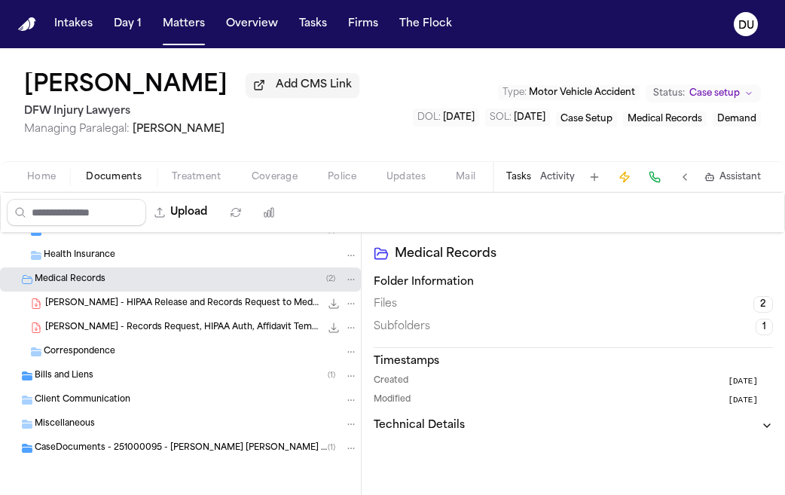
click at [91, 449] on span "CaseDocuments - 251000095 - Aguillon v. Montague 20251009142048 (unzipped)" at bounding box center [181, 448] width 293 height 13
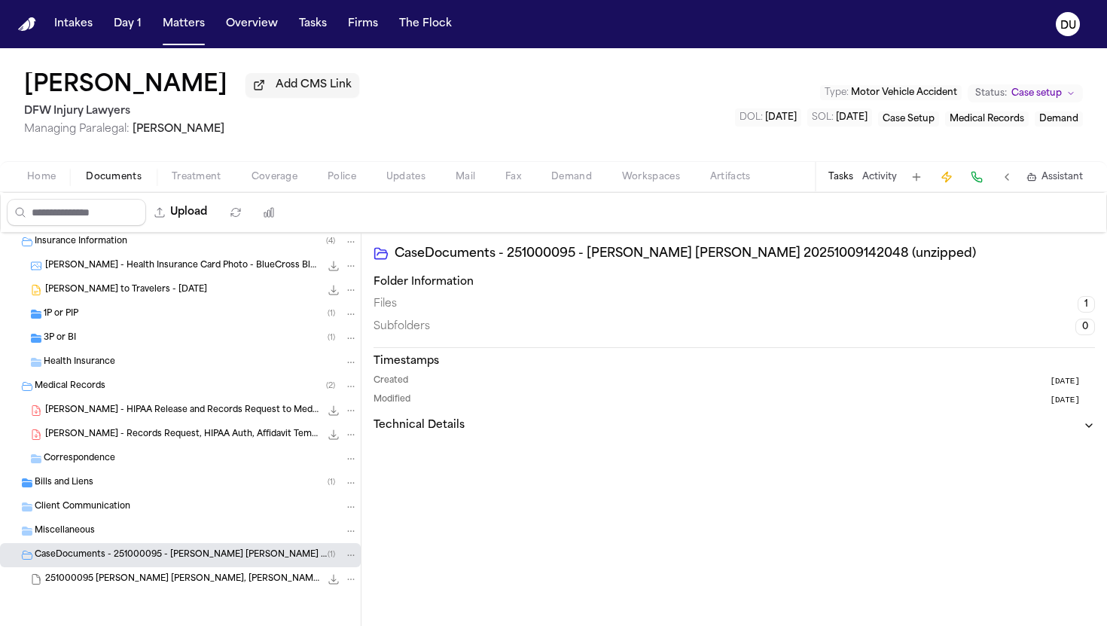
scroll to position [584, 0]
click at [844, 183] on button "Tasks" at bounding box center [840, 177] width 25 height 12
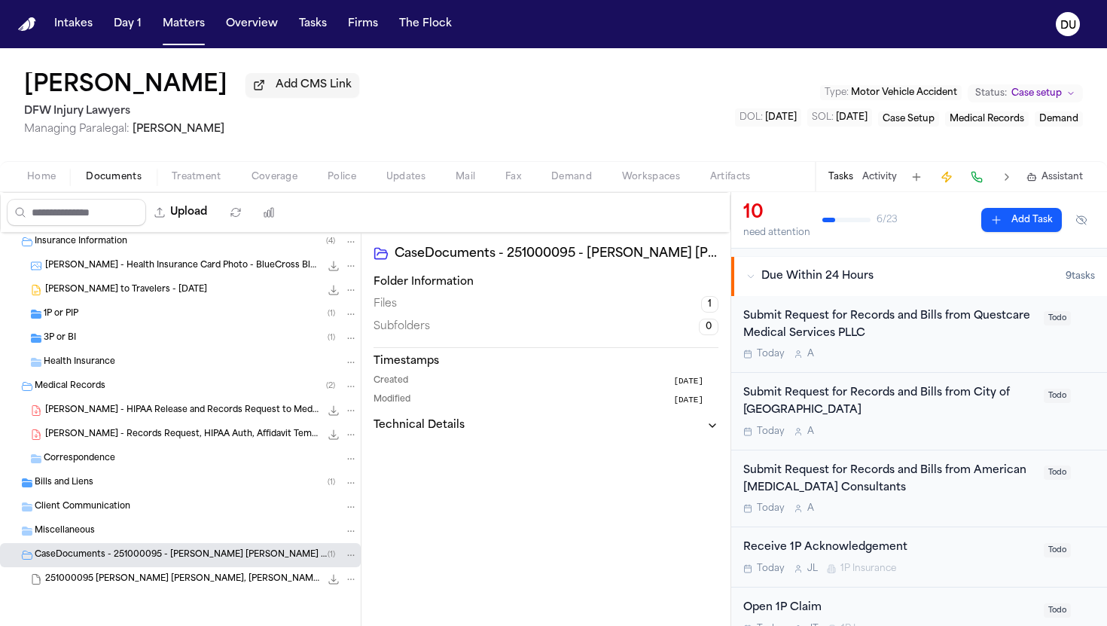
scroll to position [95, 0]
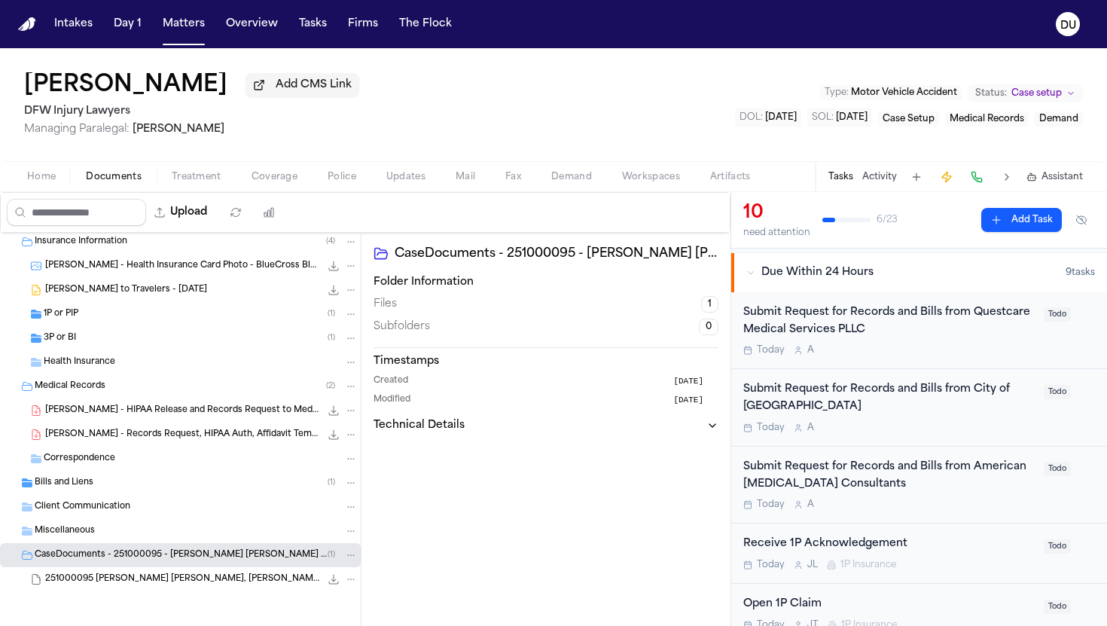
click at [864, 322] on div "Submit Request for Records and Bills from Questcare Medical Services PLLC" at bounding box center [888, 321] width 291 height 35
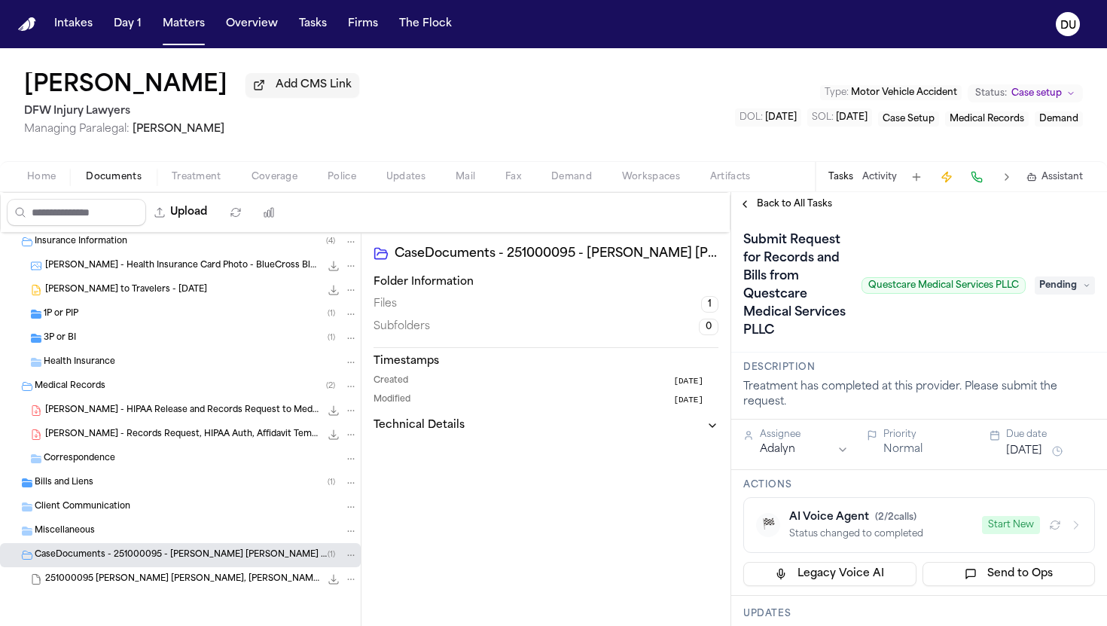
click at [805, 279] on h1 "Submit Request for Records and Bills from Questcare Medical Services PLLC" at bounding box center [796, 285] width 118 height 114
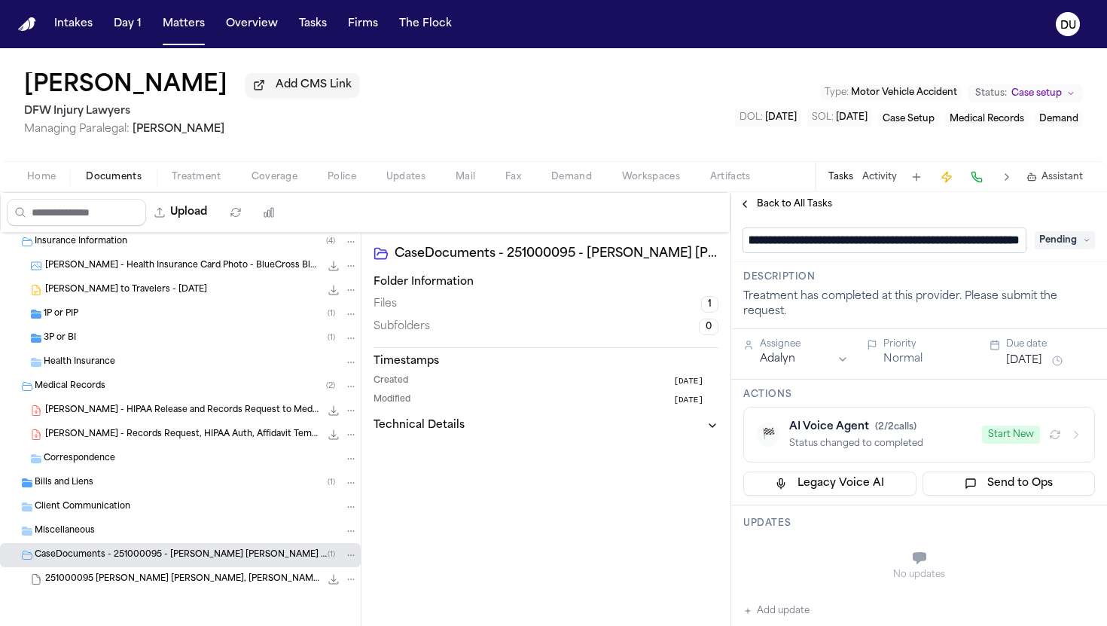
scroll to position [0, 52]
drag, startPoint x: 890, startPoint y: 244, endPoint x: 812, endPoint y: 241, distance: 77.6
click at [812, 241] on input "**********" at bounding box center [884, 240] width 282 height 24
click at [1013, 246] on input "**********" at bounding box center [884, 240] width 282 height 24
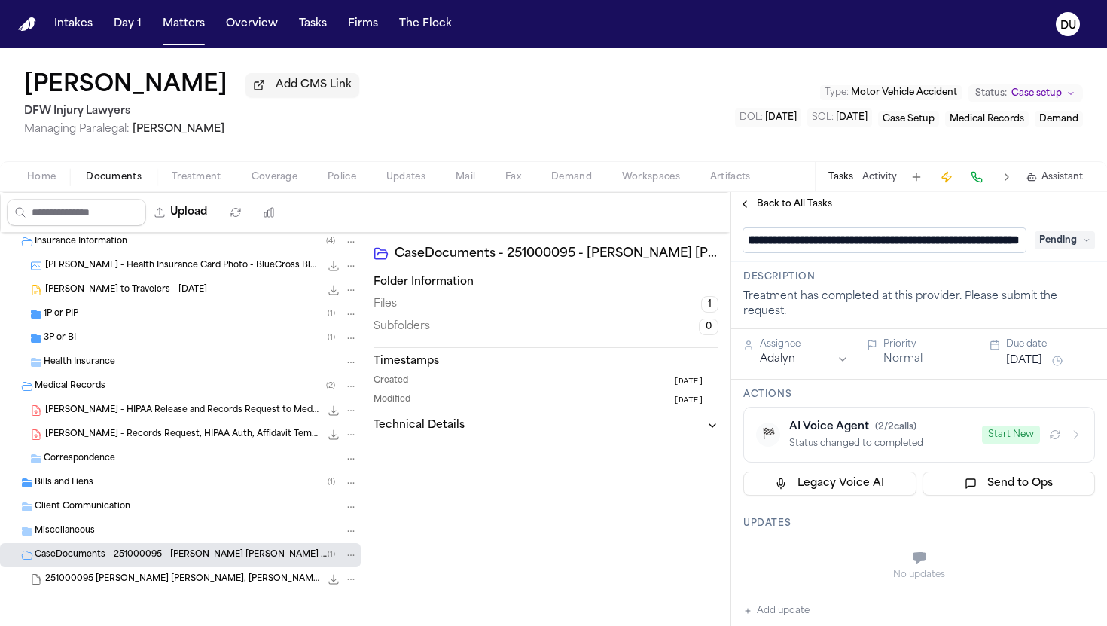
type input "**********"
click at [1056, 250] on div "**********" at bounding box center [919, 240] width 352 height 24
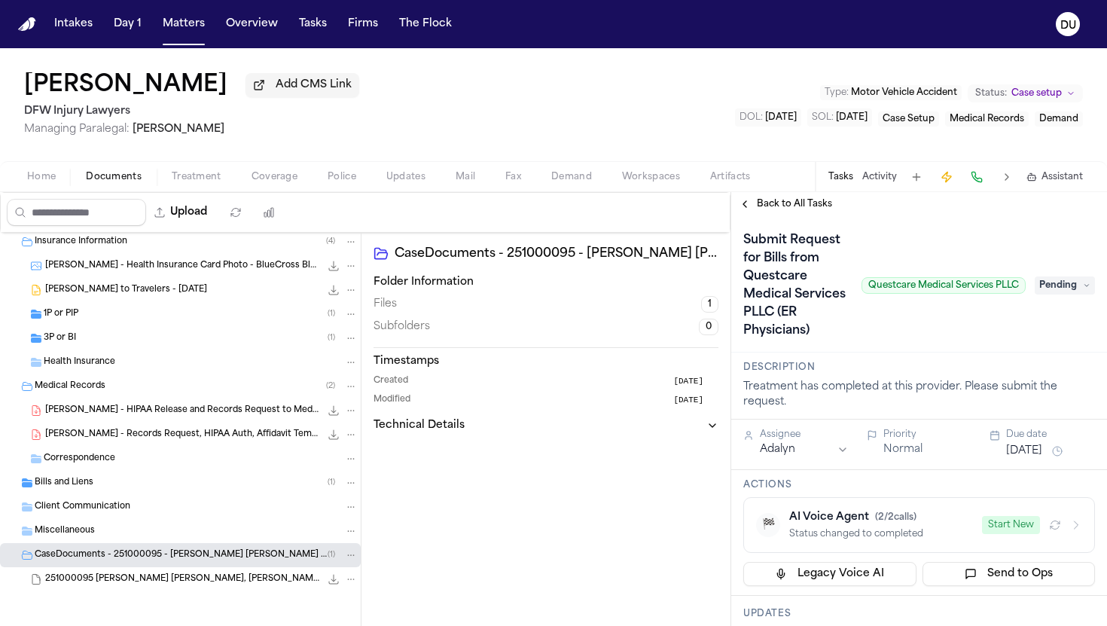
click at [1062, 286] on span "Pending" at bounding box center [1065, 285] width 60 height 18
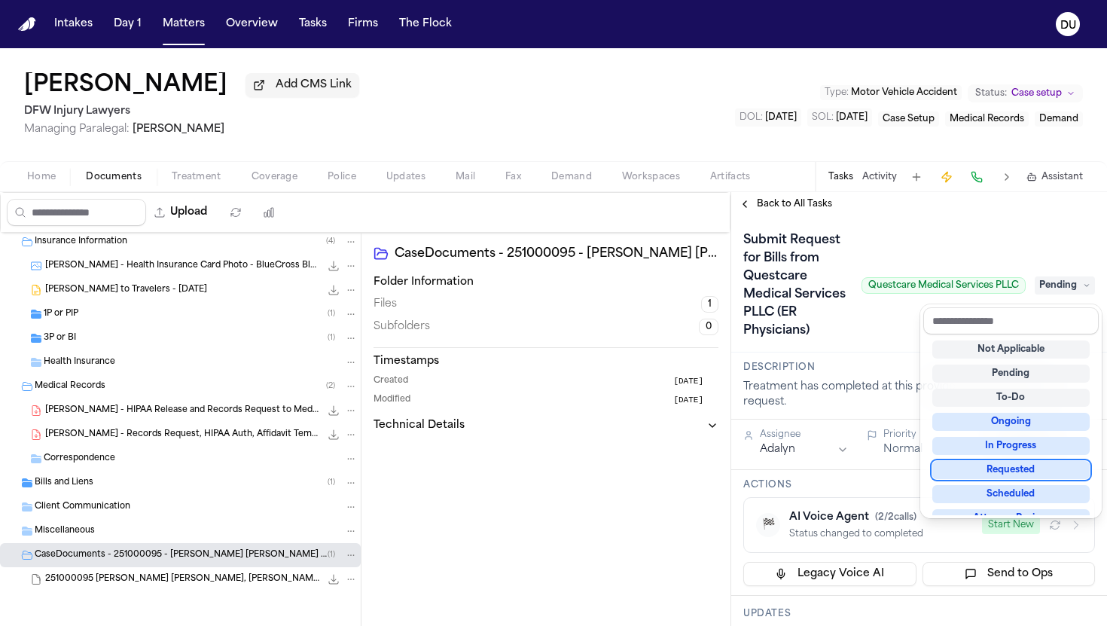
click at [1012, 472] on div "Requested" at bounding box center [1010, 470] width 157 height 18
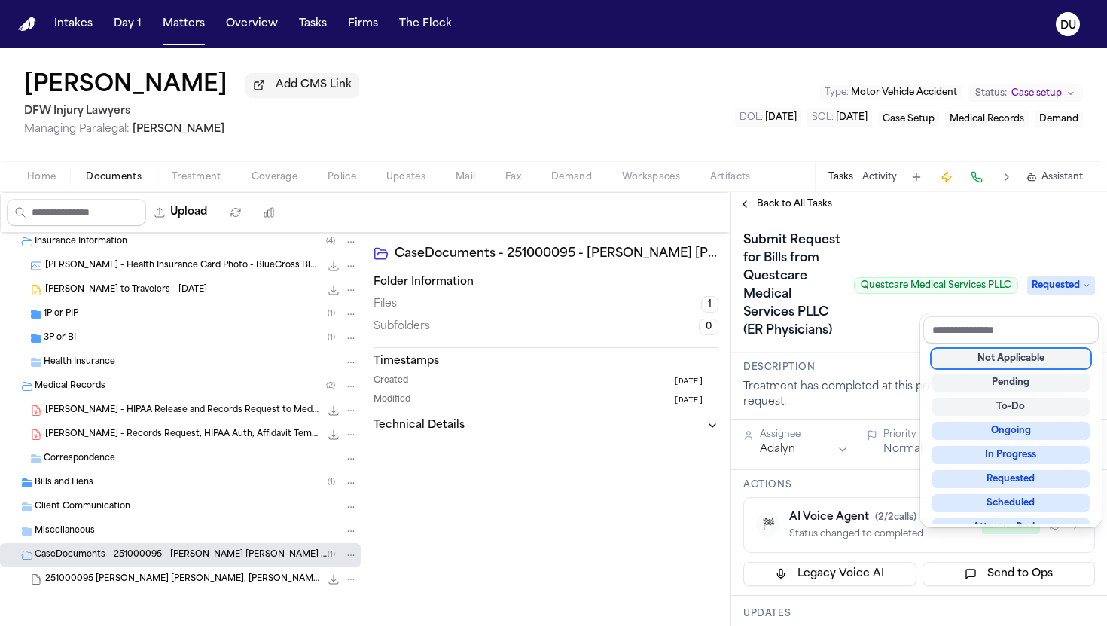
click at [974, 241] on div "Submit Request for Bills from Questcare Medical Services PLLC (ER Physicians) Q…" at bounding box center [919, 285] width 352 height 114
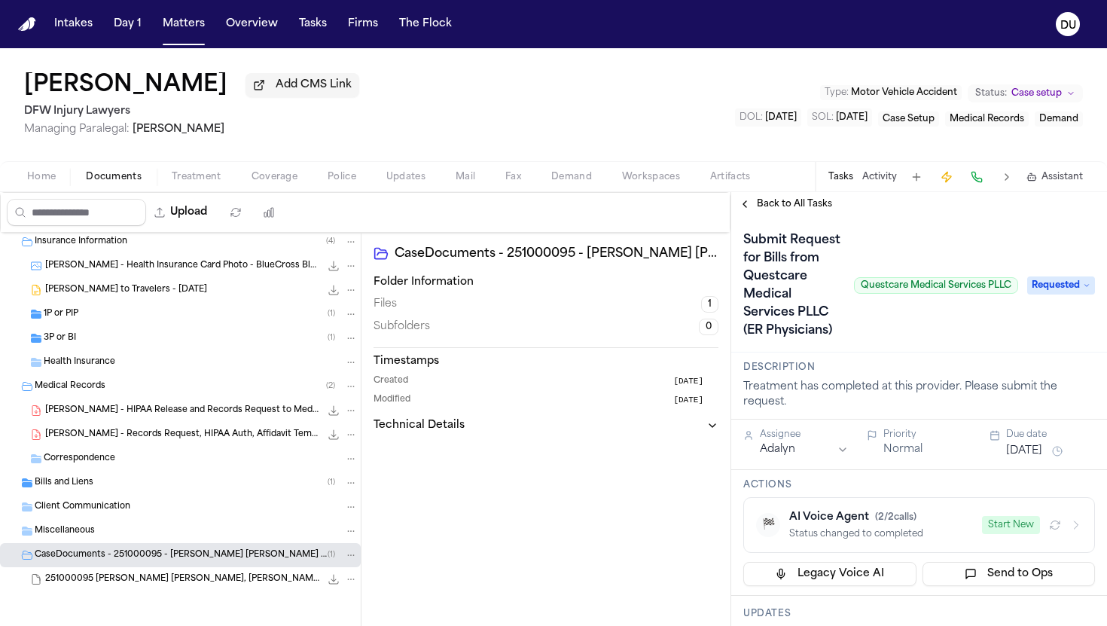
click at [1042, 459] on button "Oct 10, 2025" at bounding box center [1024, 450] width 36 height 15
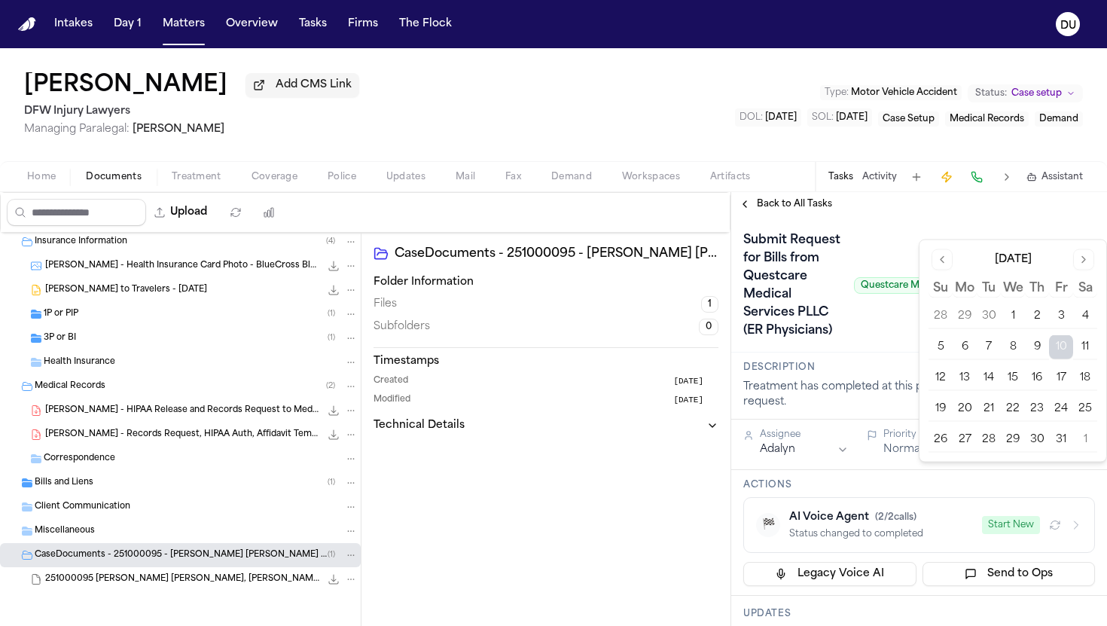
click at [1059, 381] on button "17" at bounding box center [1061, 378] width 24 height 24
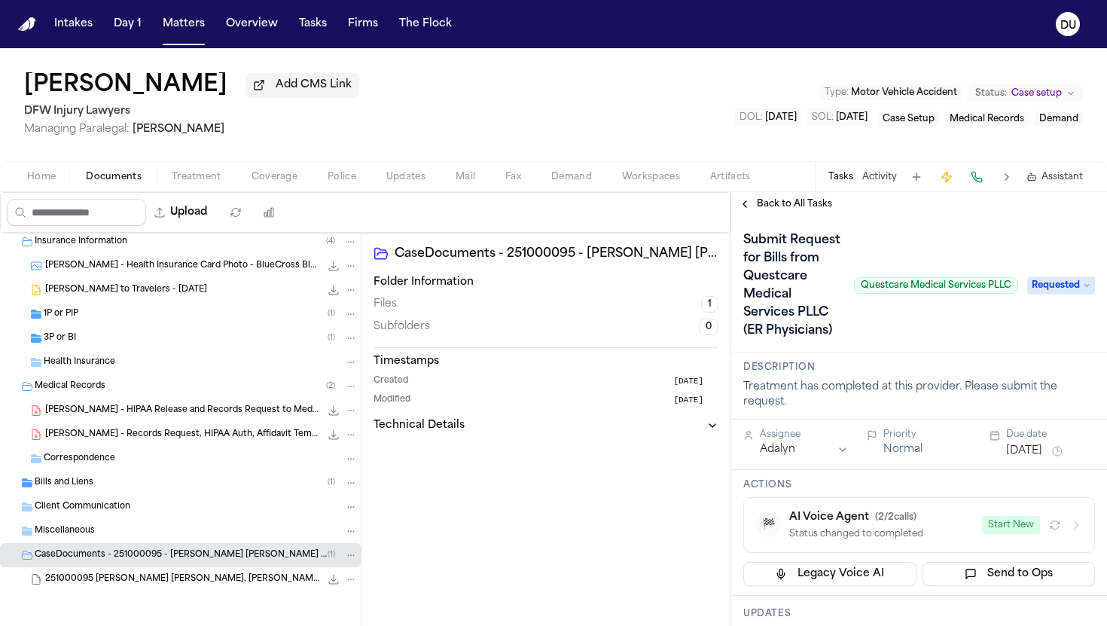
click at [893, 340] on div "Submit Request for Bills from Questcare Medical Services PLLC (ER Physicians) Q…" at bounding box center [880, 285] width 275 height 114
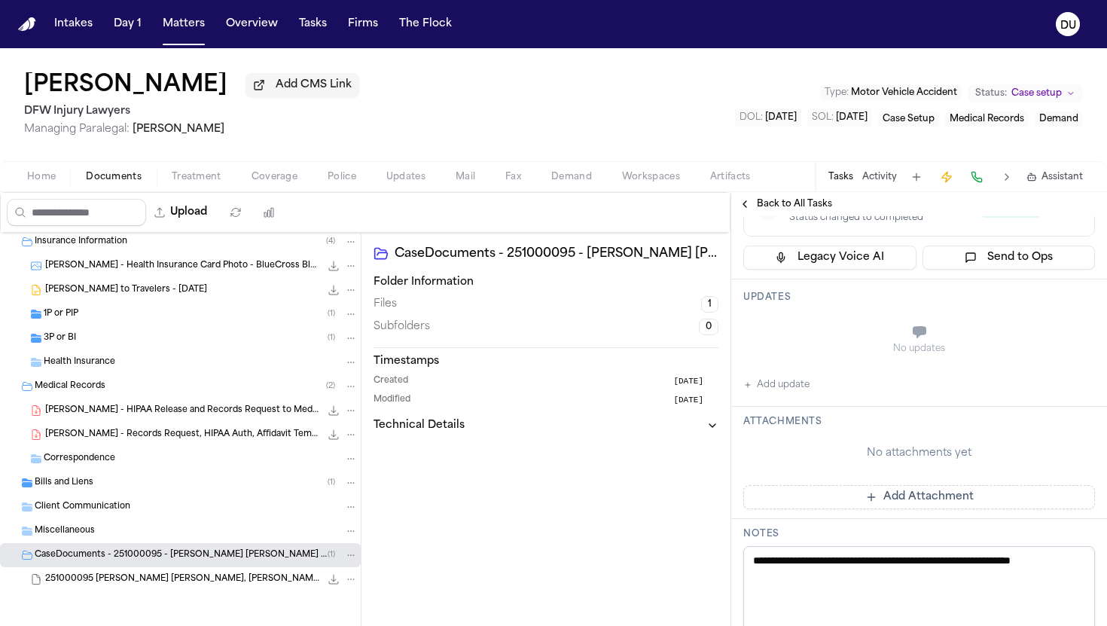
scroll to position [319, 0]
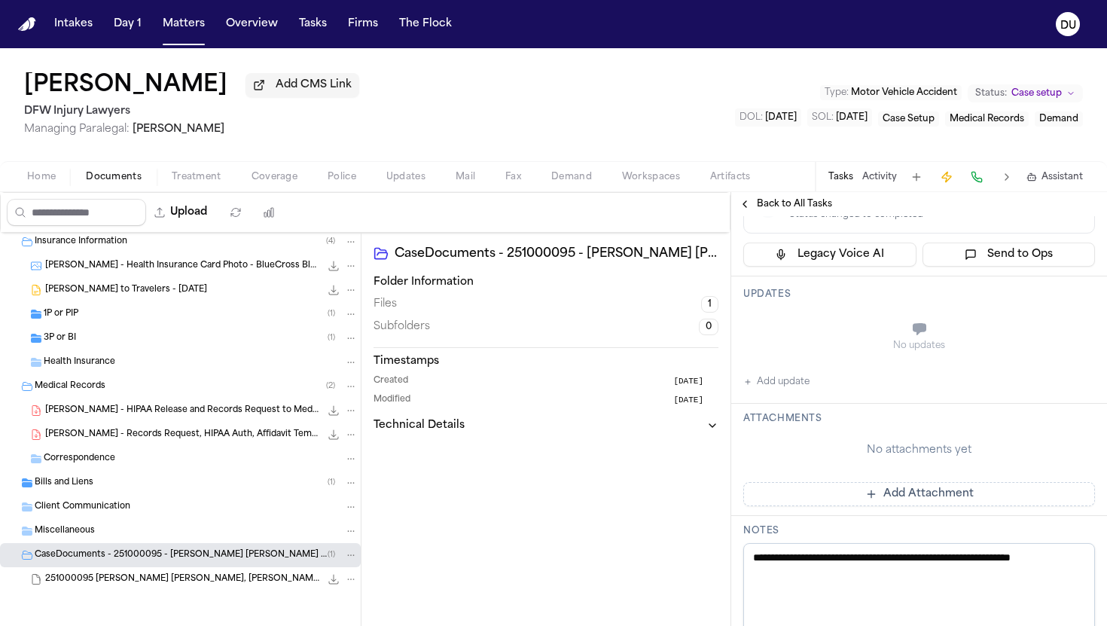
click at [776, 391] on button "Add update" at bounding box center [776, 382] width 66 height 18
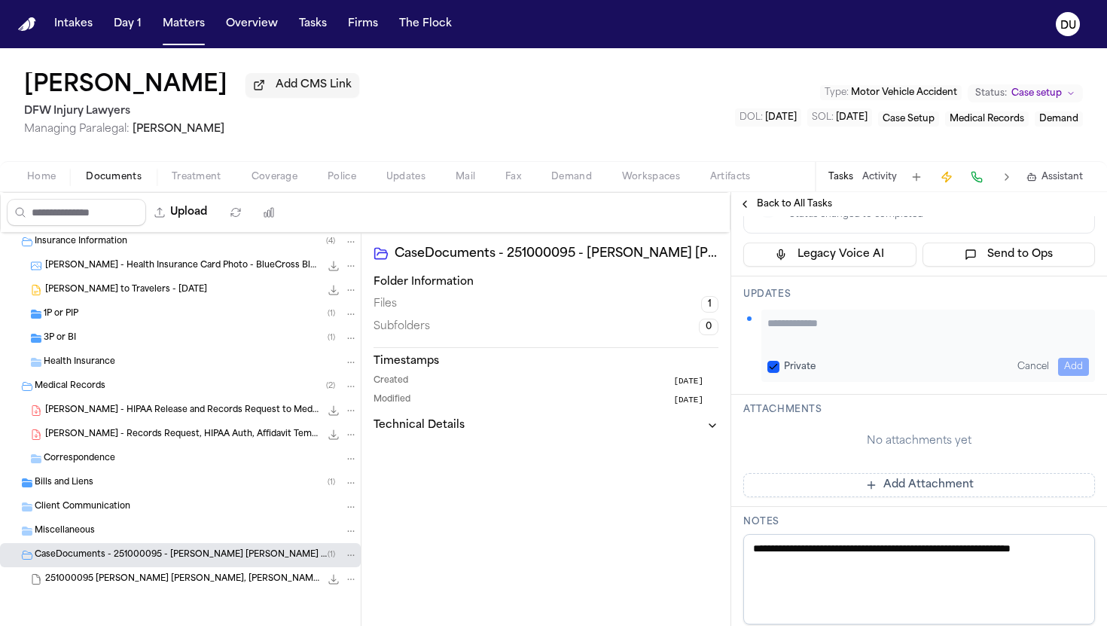
click at [837, 346] on textarea "Add your update" at bounding box center [928, 330] width 322 height 30
type textarea "**********"
click at [1072, 376] on button "Add" at bounding box center [1073, 367] width 31 height 18
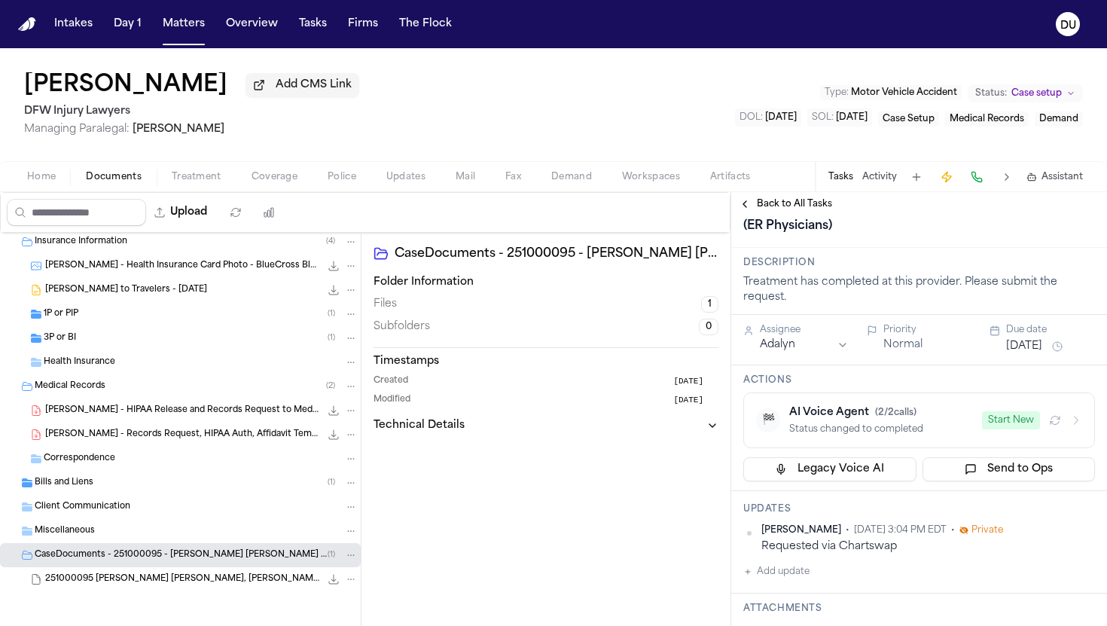
scroll to position [0, 0]
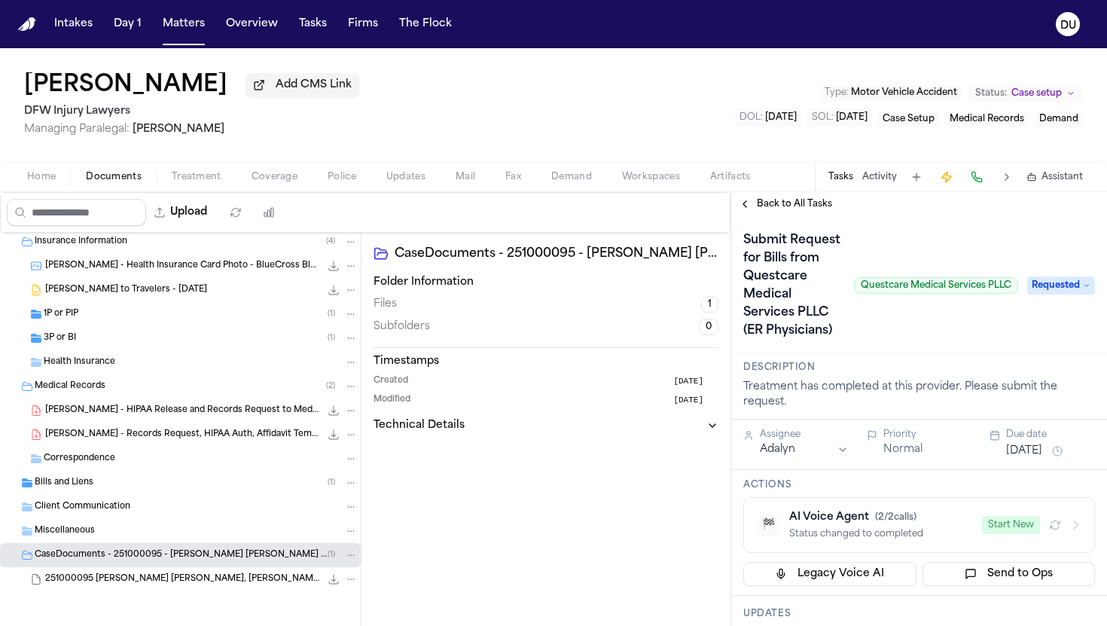
click at [808, 206] on span "Back to All Tasks" at bounding box center [794, 204] width 75 height 12
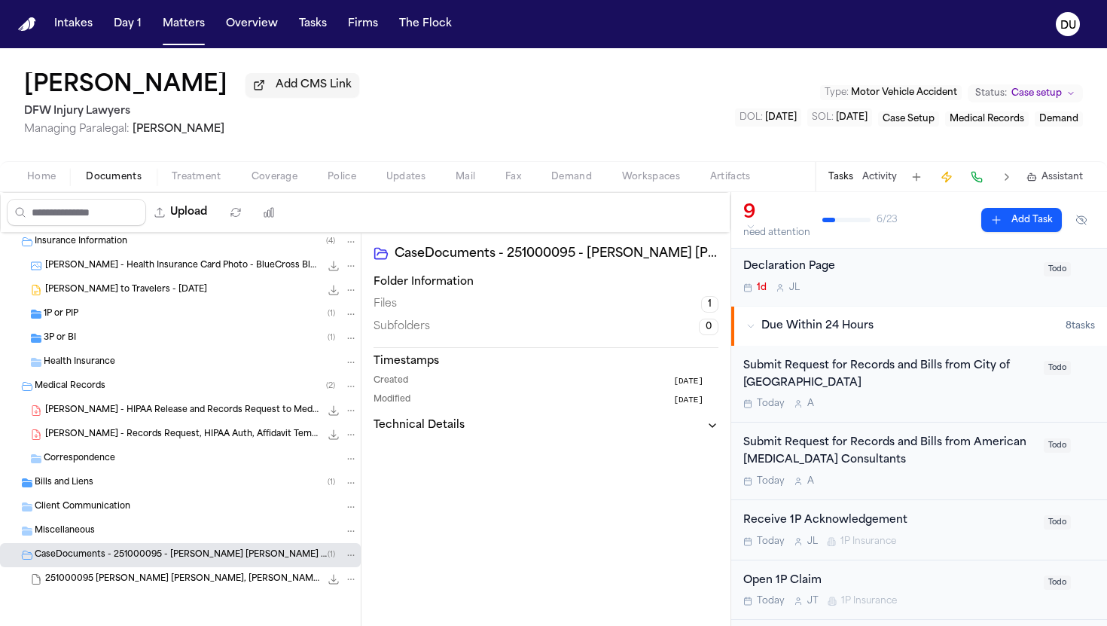
scroll to position [21, 0]
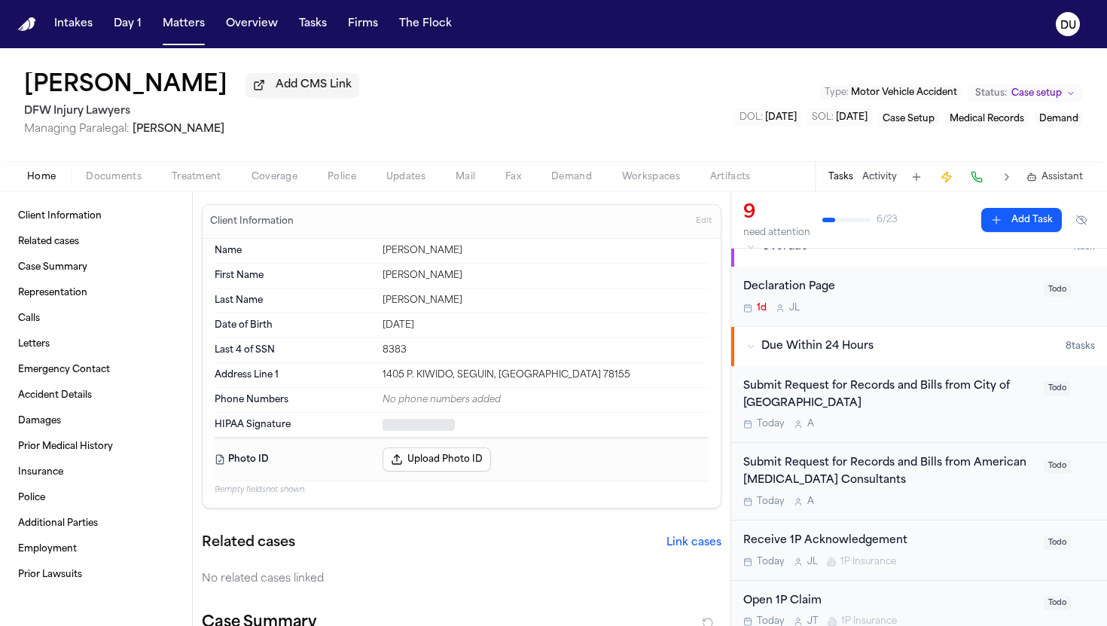
click at [48, 179] on span "Home" at bounding box center [41, 177] width 29 height 12
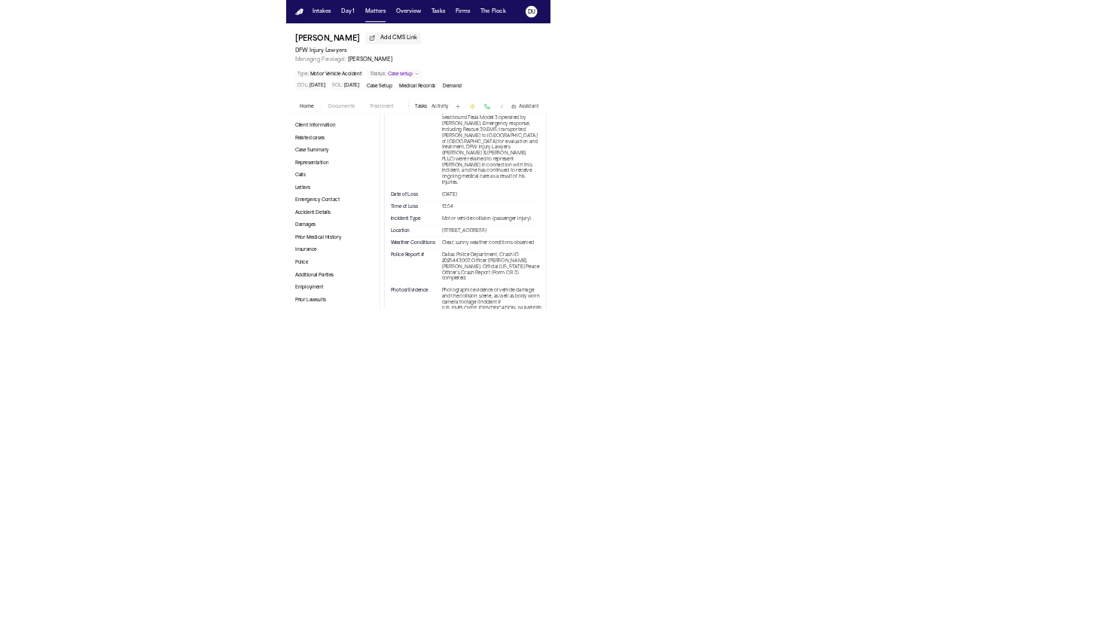
scroll to position [1389, 0]
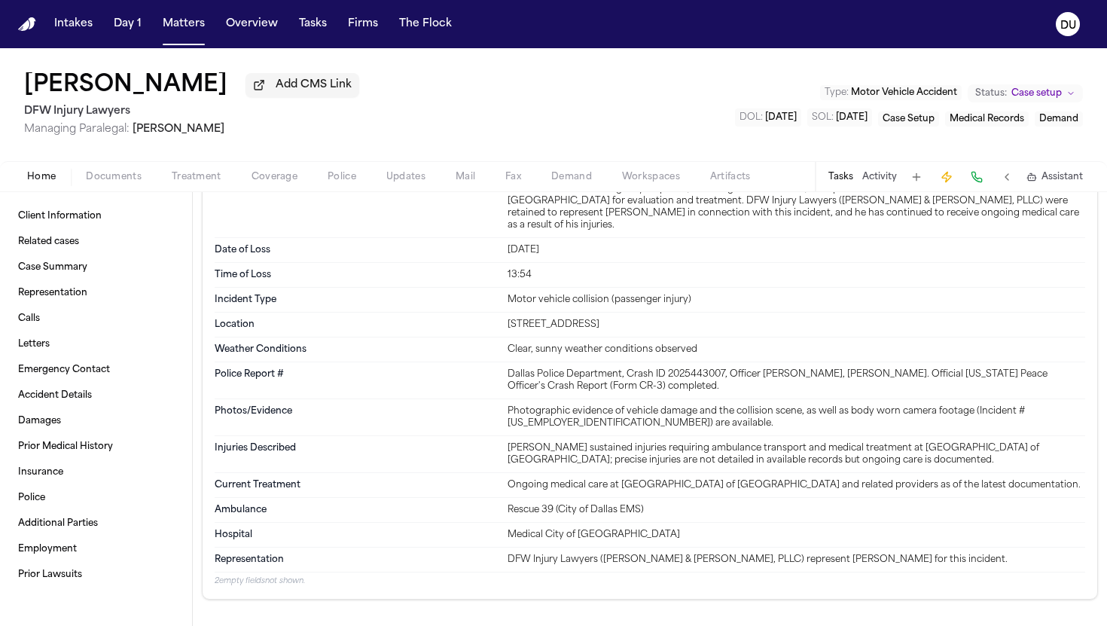
click at [844, 183] on button "Tasks" at bounding box center [840, 177] width 25 height 12
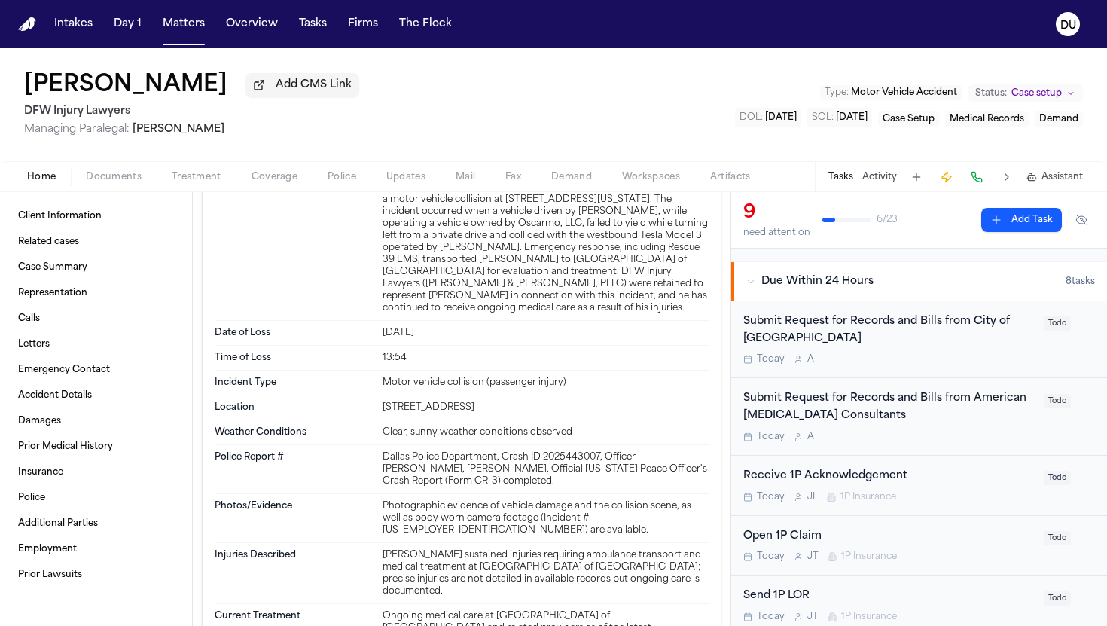
scroll to position [87, 0]
click at [856, 408] on div "Submit Request for Records and Bills from American Radiology Consultants" at bounding box center [888, 406] width 291 height 35
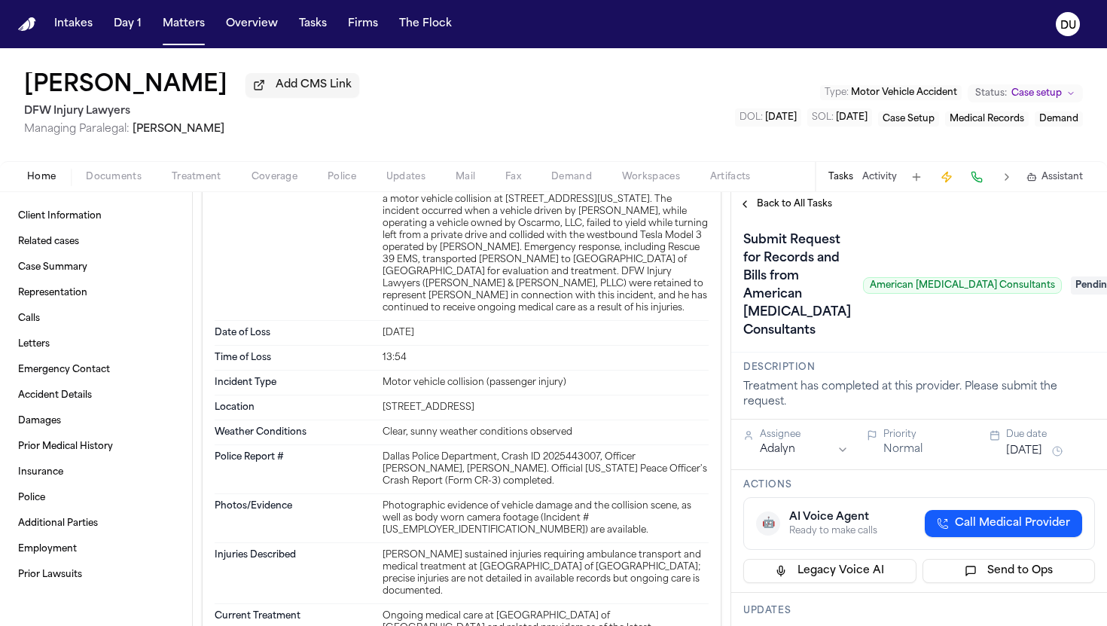
click at [799, 291] on h1 "Submit Request for Records and Bills from American Radiology Consultants" at bounding box center [797, 285] width 120 height 114
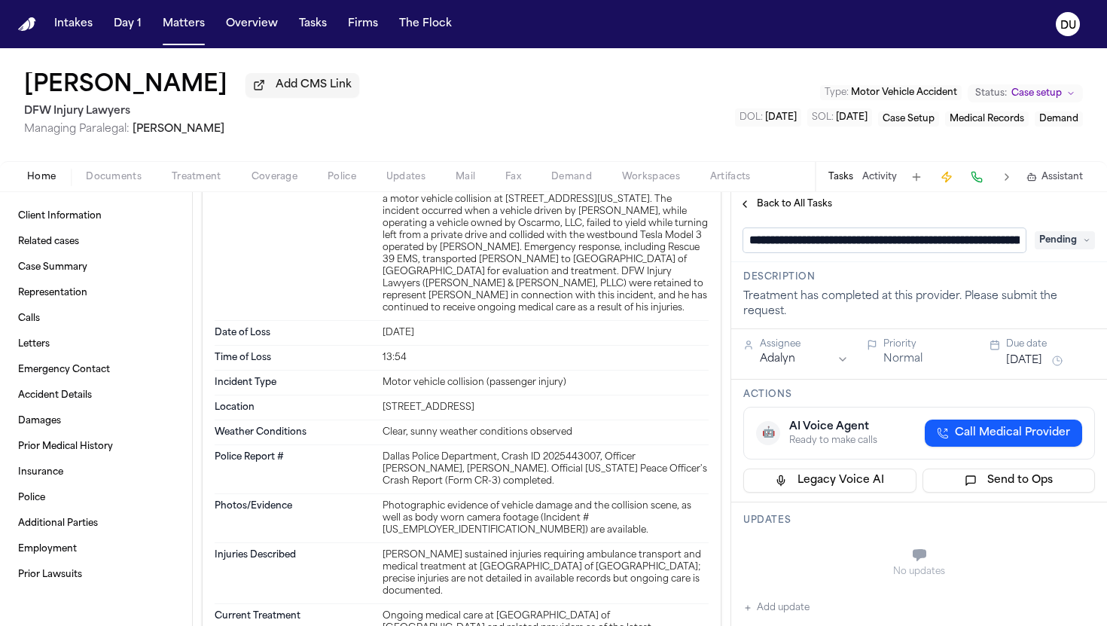
scroll to position [0, 185]
click at [800, 244] on input "**********" at bounding box center [884, 240] width 282 height 24
drag, startPoint x: 873, startPoint y: 246, endPoint x: 826, endPoint y: 245, distance: 47.4
click at [826, 245] on input "**********" at bounding box center [884, 240] width 282 height 24
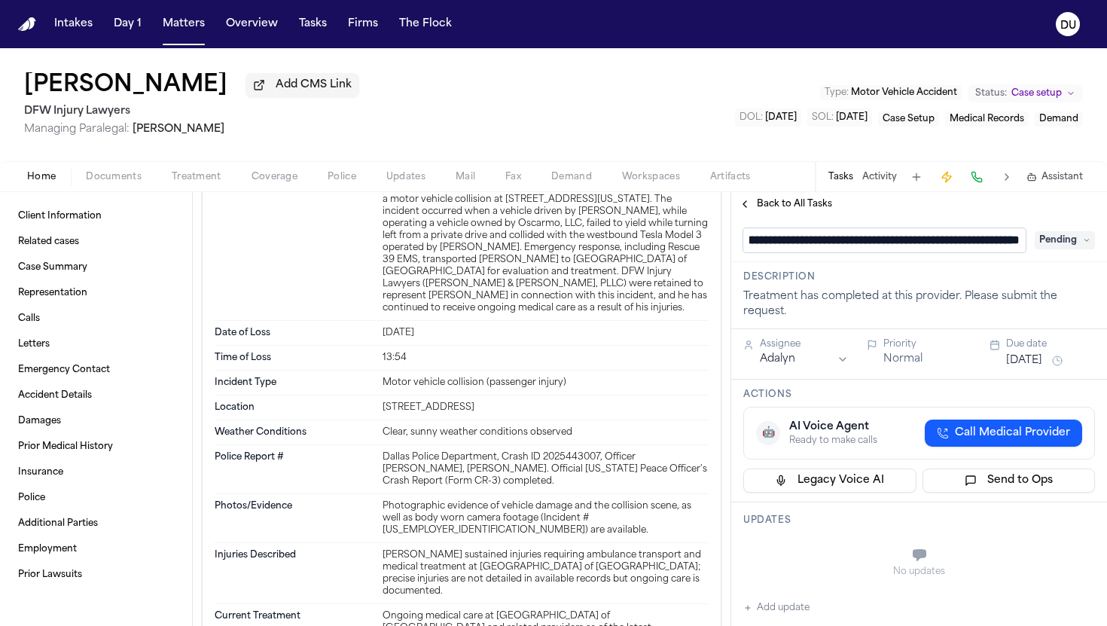
scroll to position [1, 133]
type input "**********"
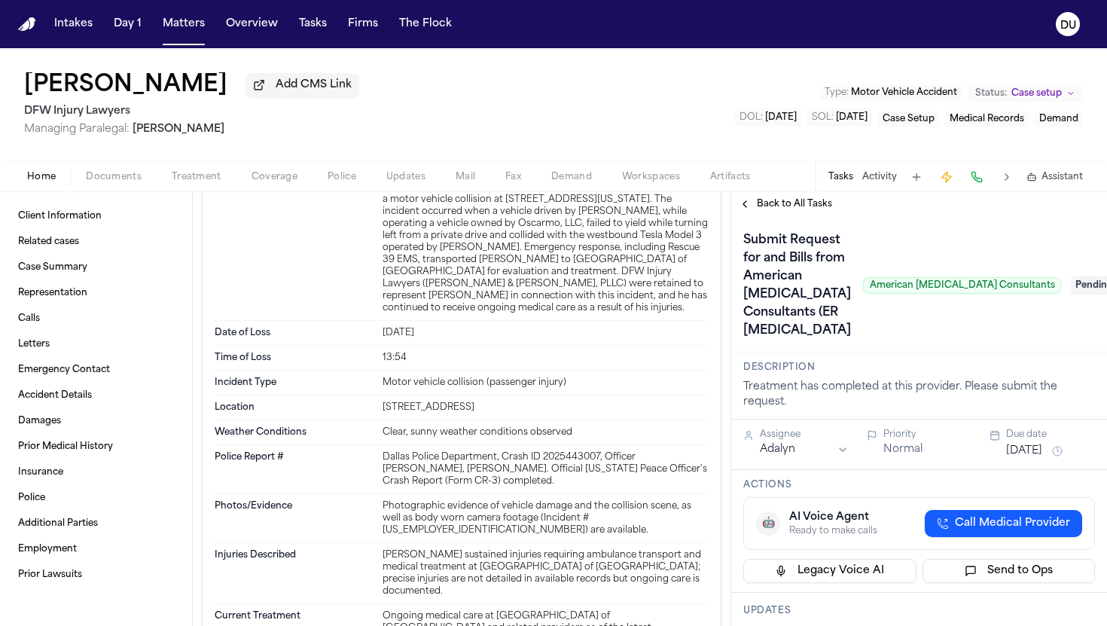
click at [1075, 245] on div "Submit Request for and Bills from American Radiology Consultants (ER Radiology …" at bounding box center [919, 285] width 352 height 114
click at [1074, 288] on span "Pending" at bounding box center [1104, 285] width 60 height 18
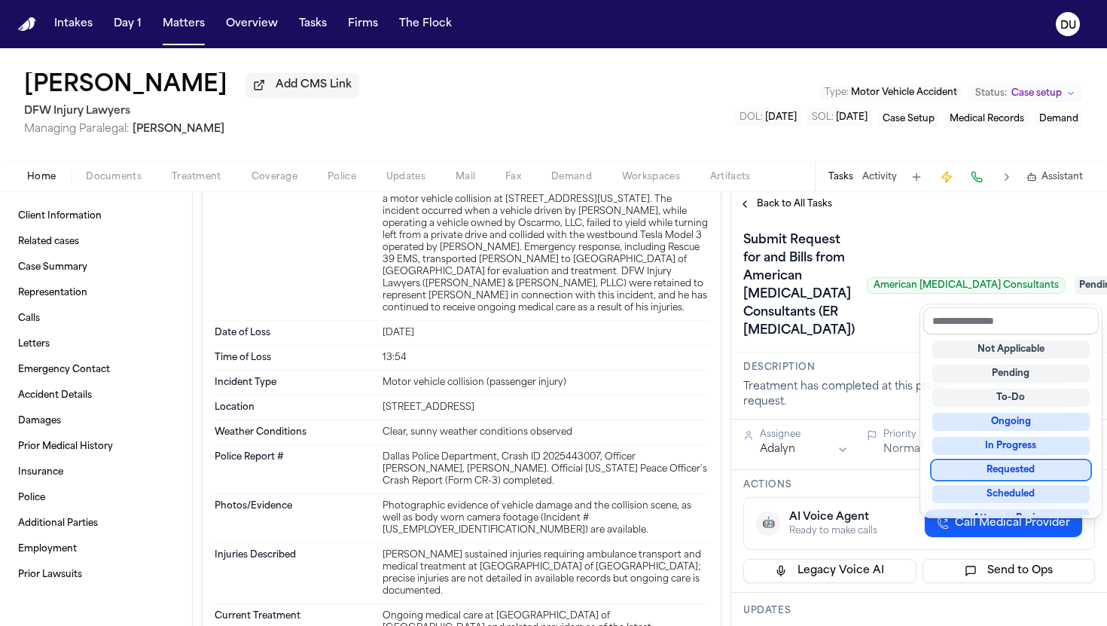
click at [1035, 461] on div "Requested" at bounding box center [1010, 470] width 157 height 18
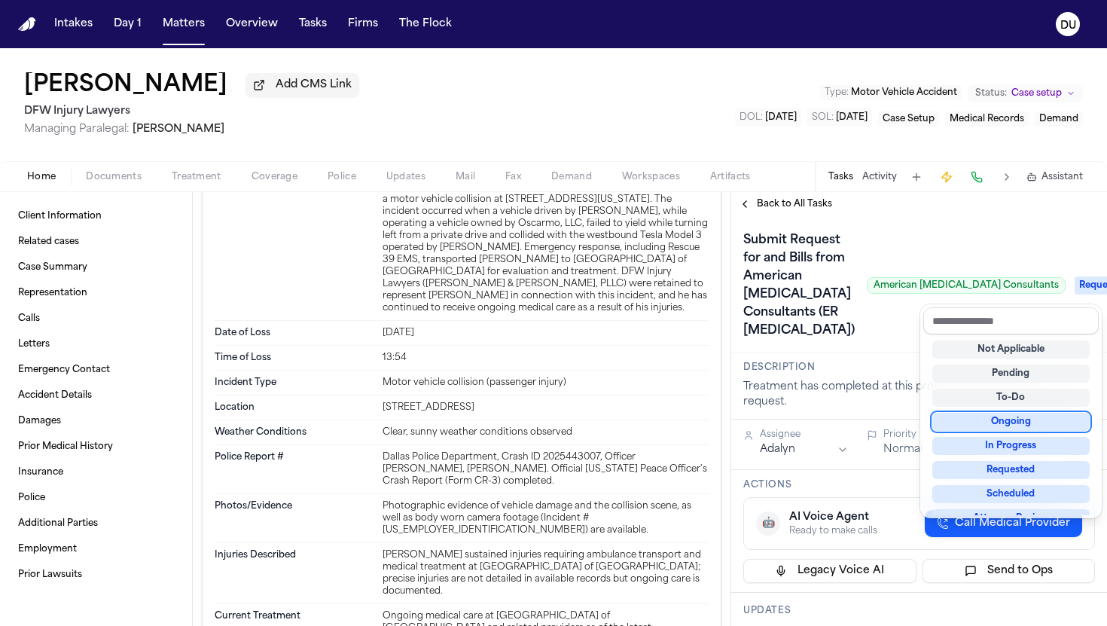
click at [898, 324] on div "Submit Request for and Bills from American Radiology Consultants (ER Radiology)…" at bounding box center [919, 285] width 352 height 114
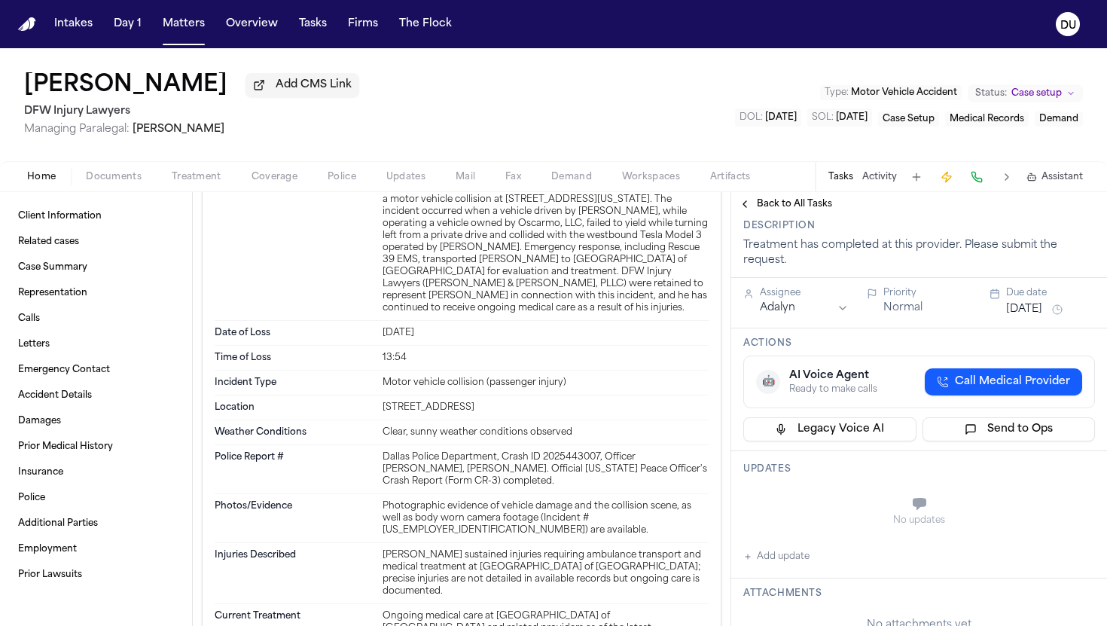
scroll to position [357, 0]
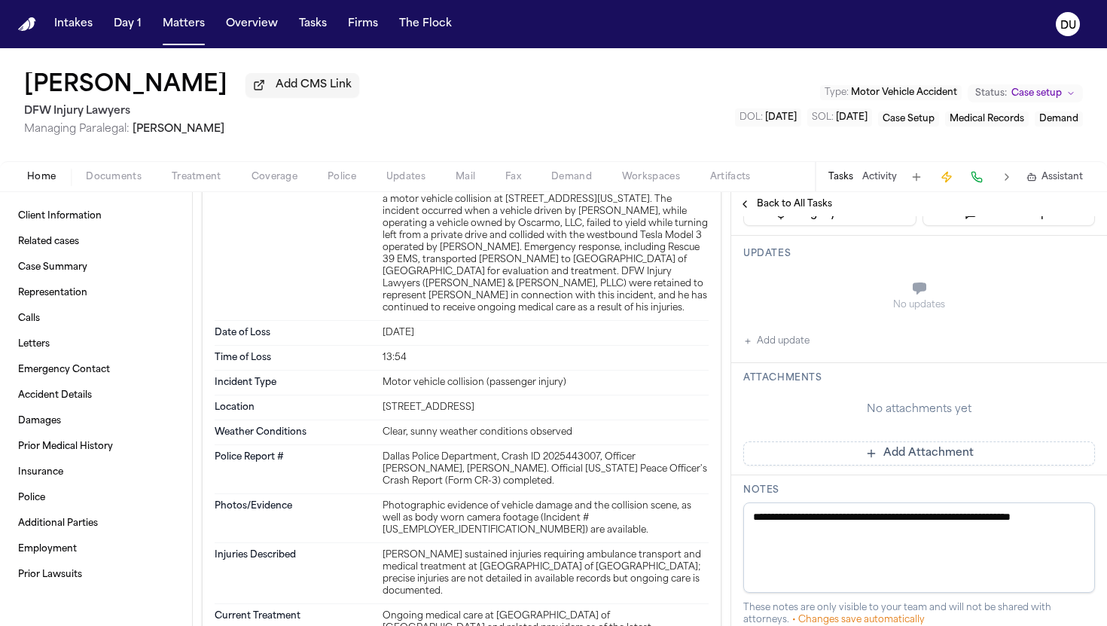
click at [791, 343] on button "Add update" at bounding box center [776, 341] width 66 height 18
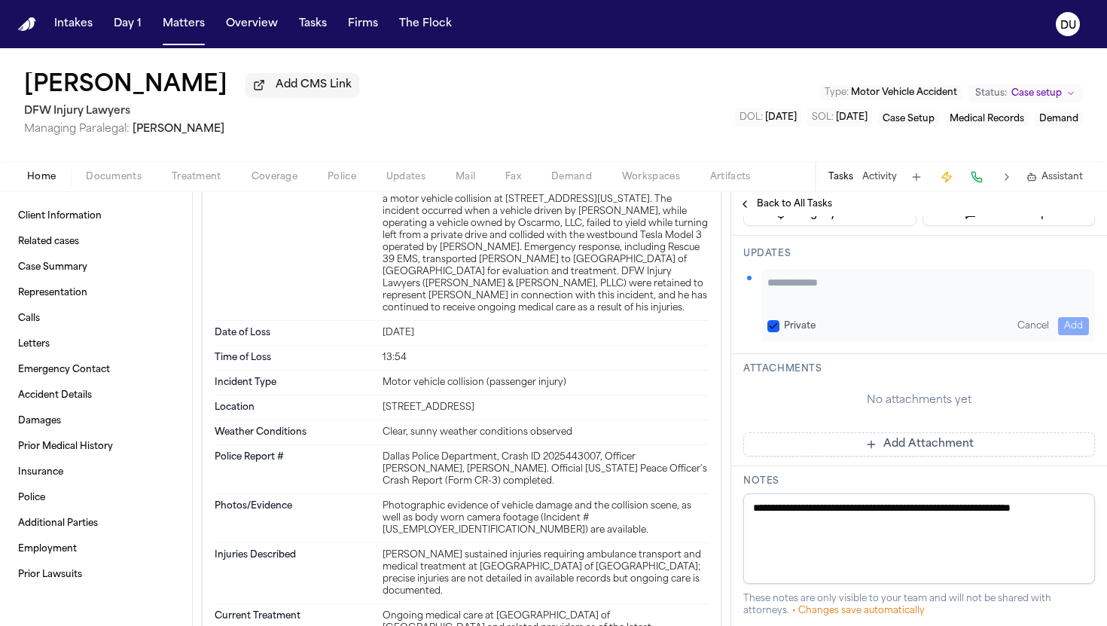
click at [827, 303] on textarea "Add your update" at bounding box center [928, 290] width 322 height 30
type textarea "**********"
click at [1086, 322] on button "Add" at bounding box center [1073, 326] width 31 height 18
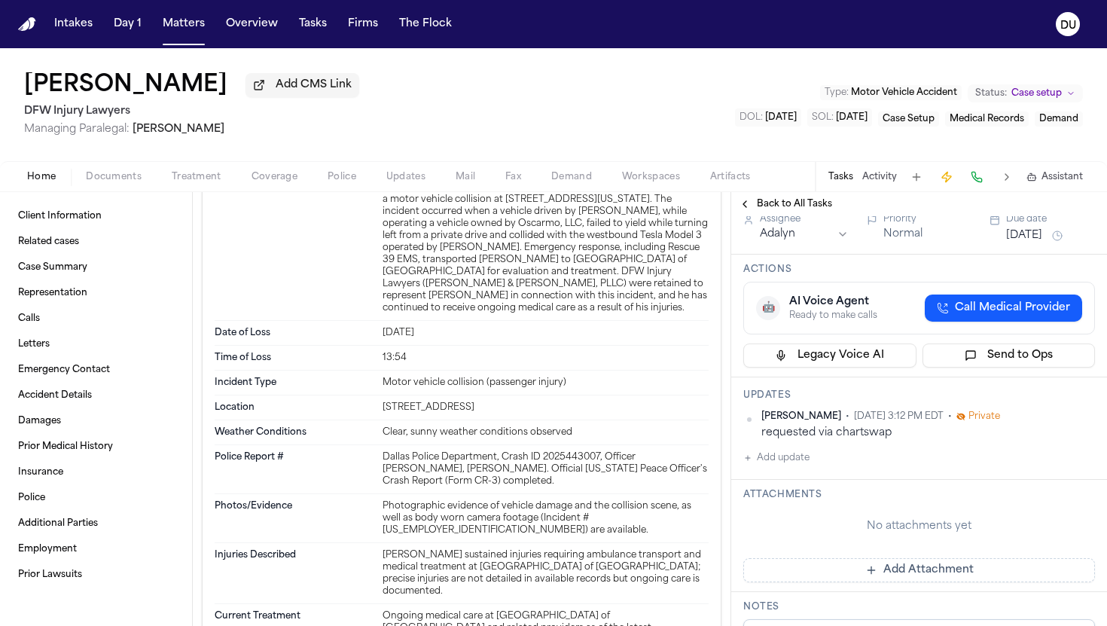
scroll to position [203, 0]
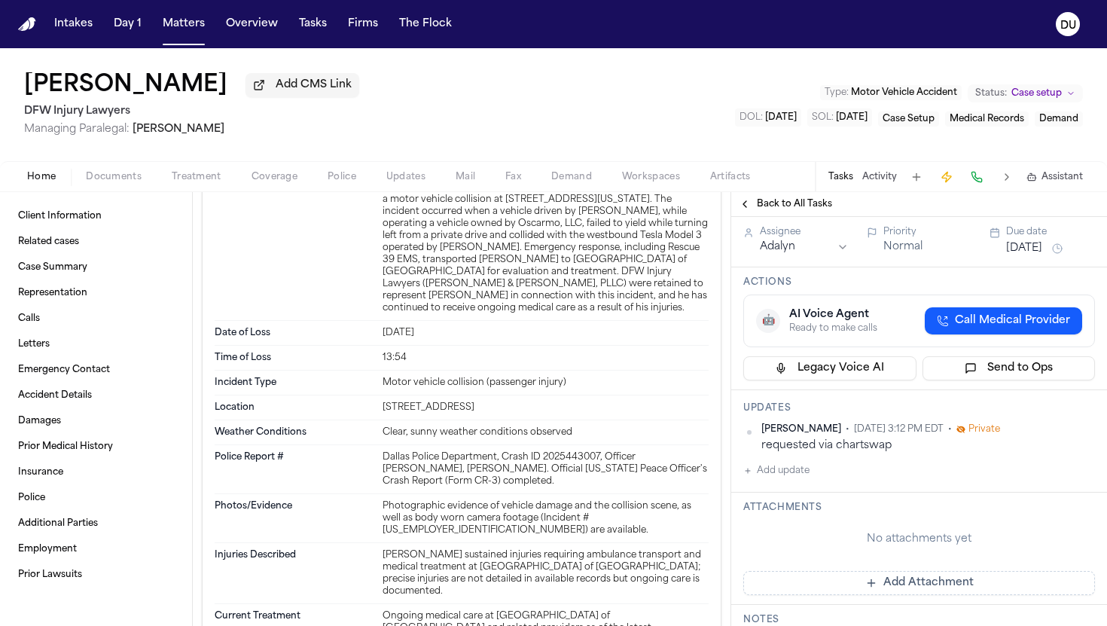
click at [1042, 251] on button "Oct 10, 2025" at bounding box center [1024, 248] width 36 height 15
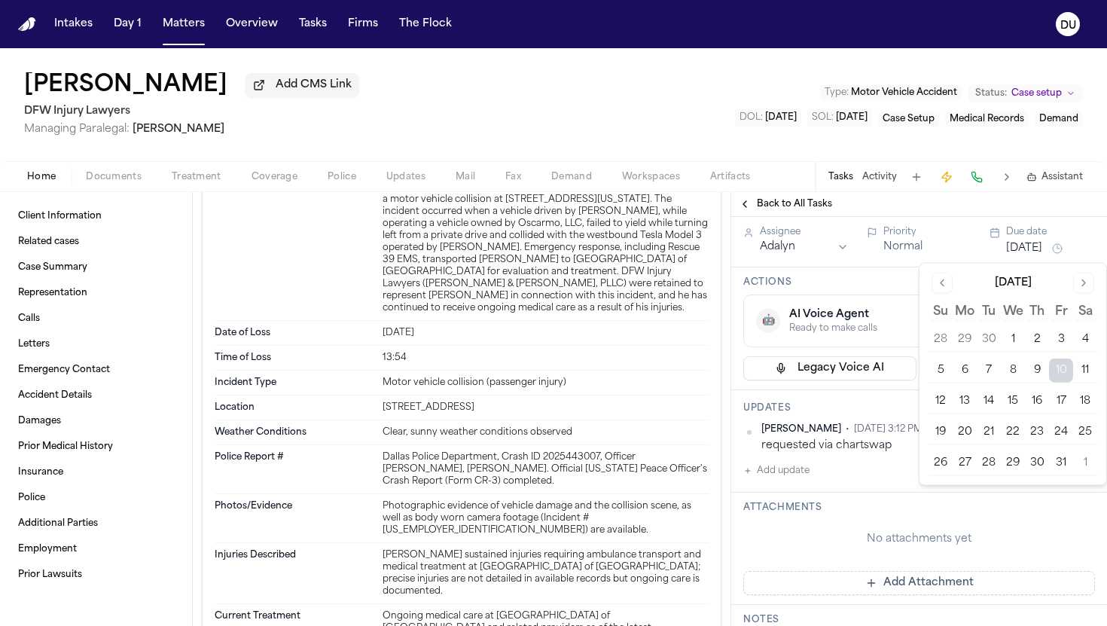
click at [1063, 398] on button "17" at bounding box center [1061, 401] width 24 height 24
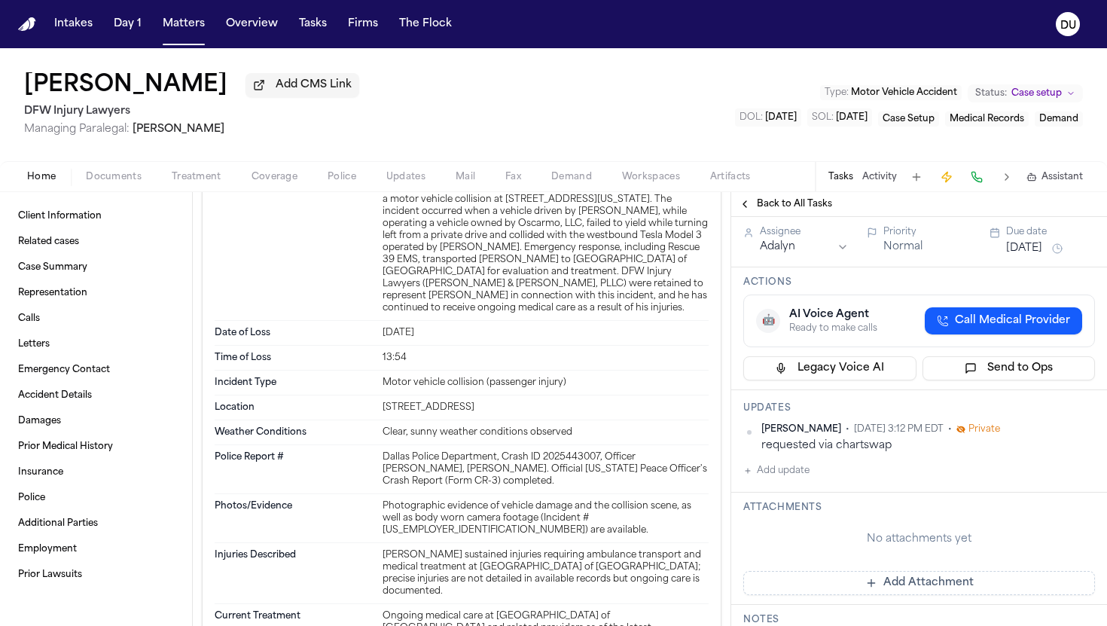
click at [667, 134] on div "Juan Aguillon Add CMS Link DFW Injury Lawyers Managing Paralegal: Violette Pati…" at bounding box center [553, 104] width 1107 height 113
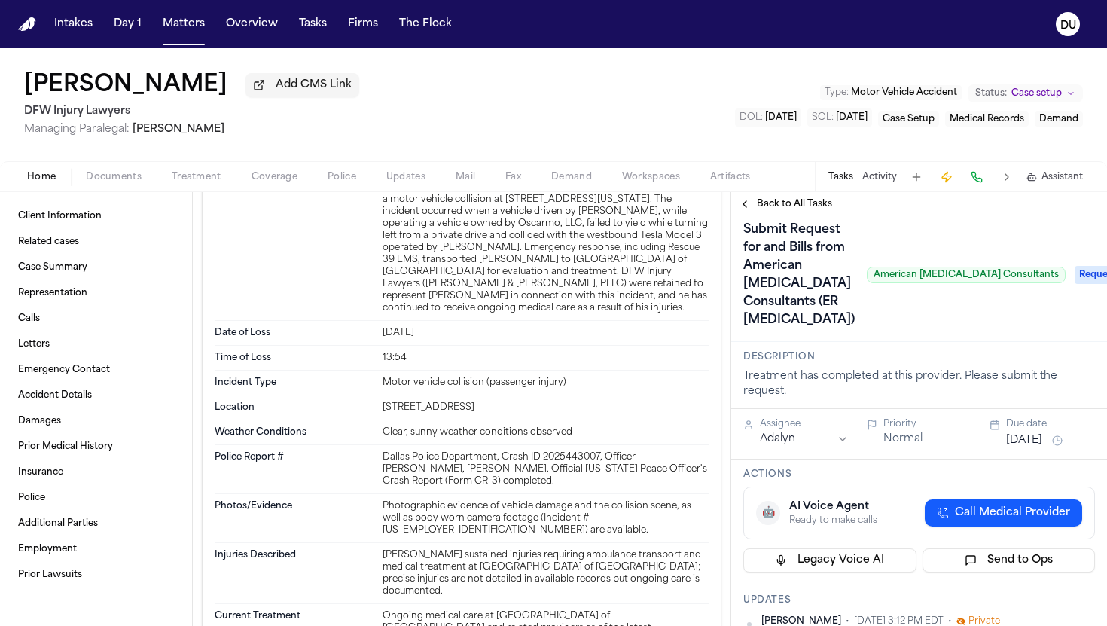
scroll to position [0, 0]
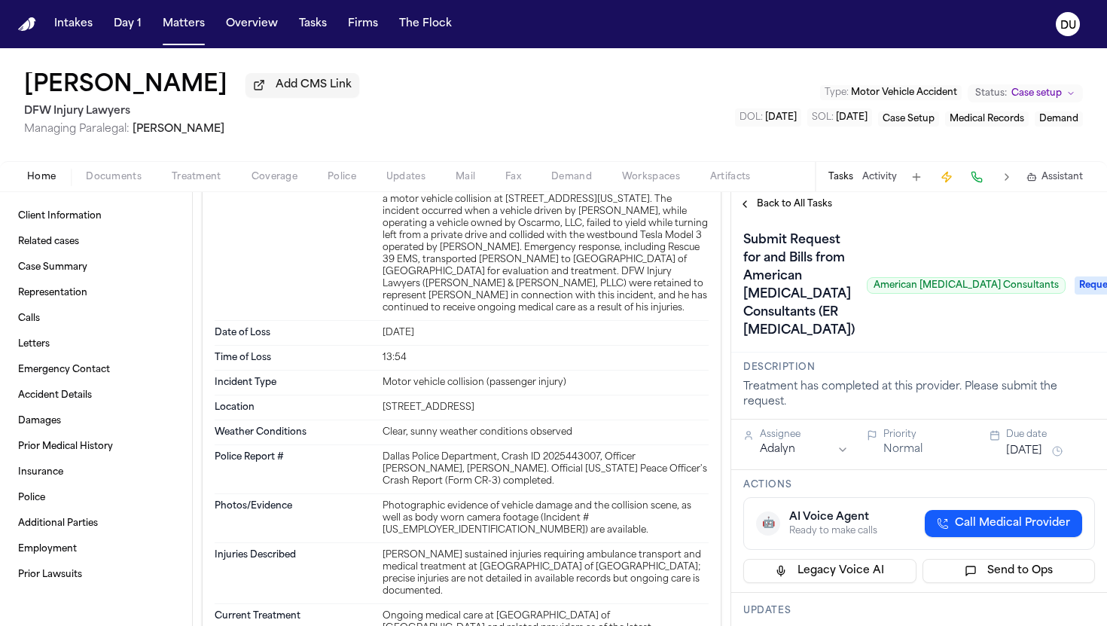
click at [801, 210] on span "Back to All Tasks" at bounding box center [794, 204] width 75 height 12
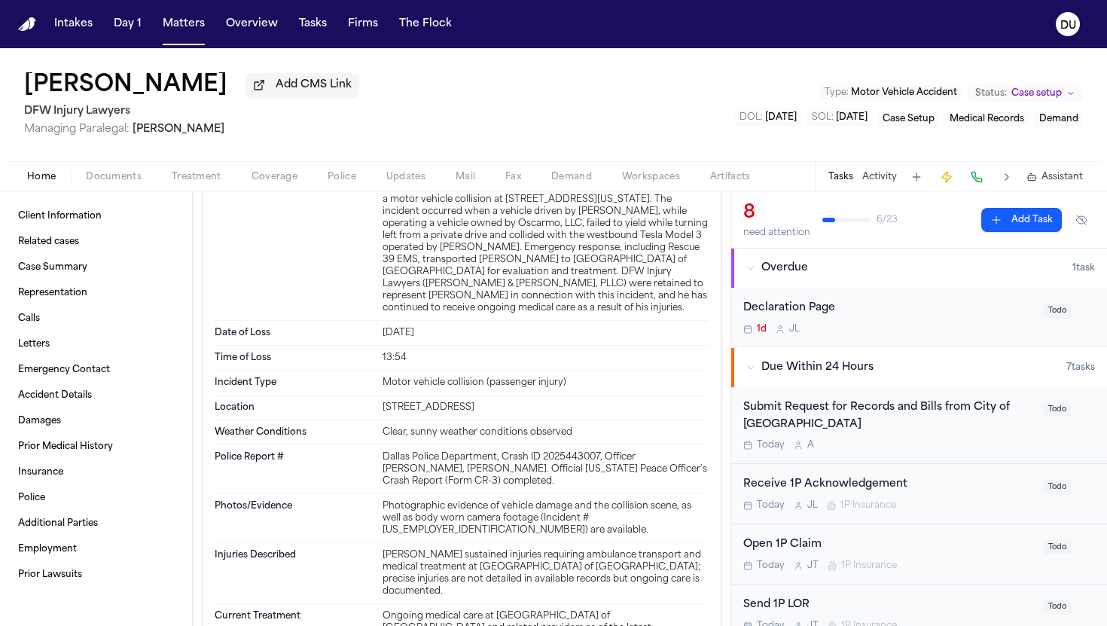
click at [946, 418] on div "Submit Request for Records and Bills from City of Dallas EMS" at bounding box center [888, 416] width 291 height 35
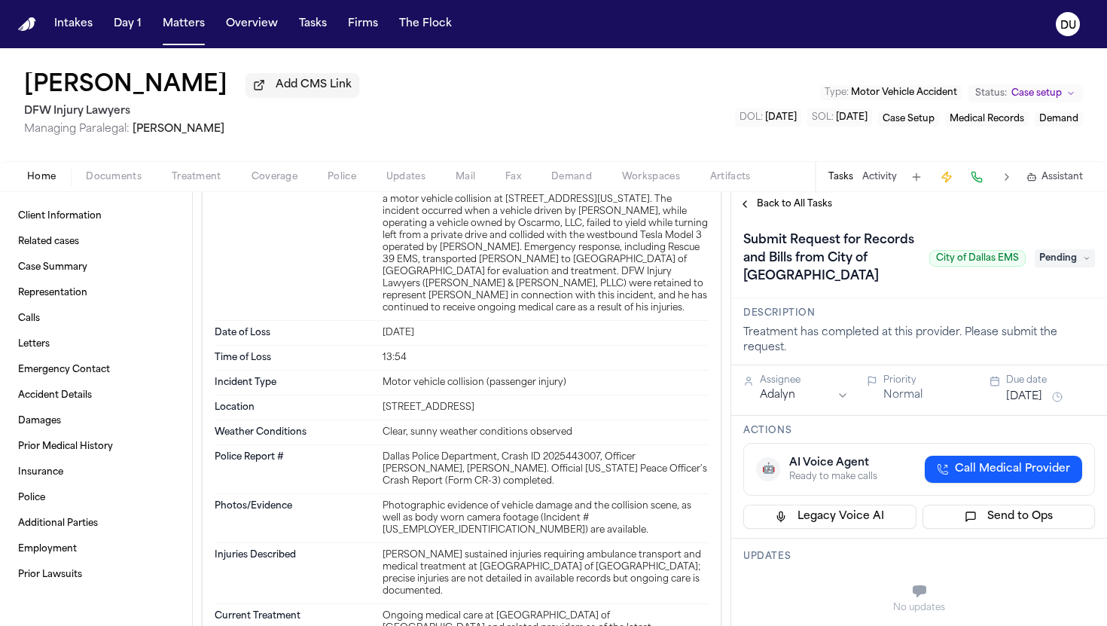
click at [1073, 271] on div "Submit Request for Records and Bills from City of Dallas EMS City of Dallas EMS…" at bounding box center [919, 258] width 352 height 60
click at [1073, 267] on span "Pending" at bounding box center [1065, 258] width 60 height 18
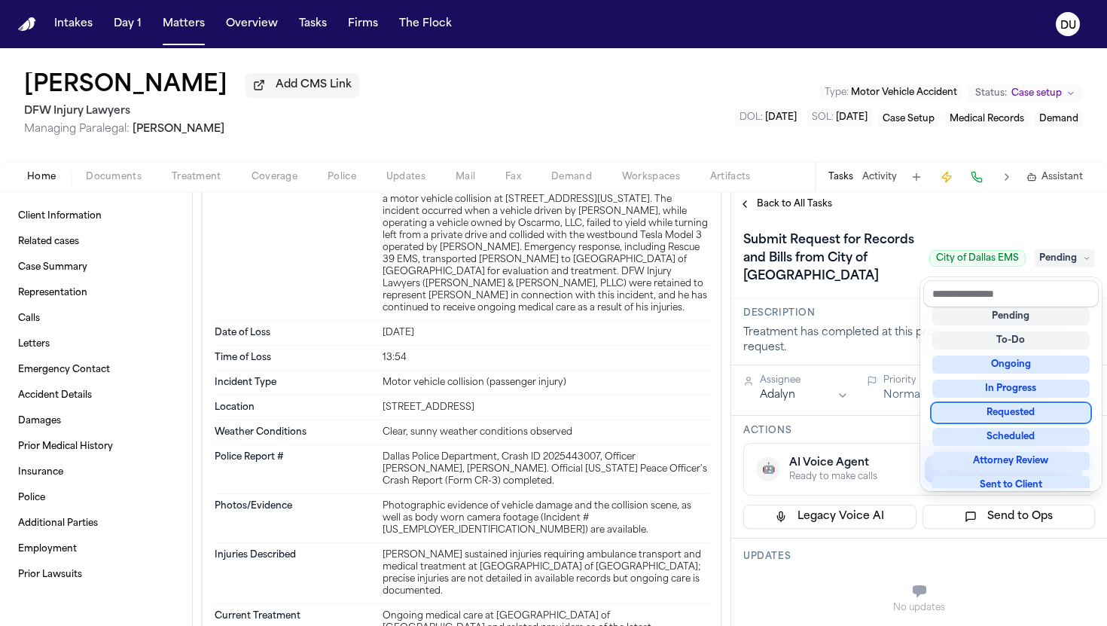
click at [1031, 405] on div "Requested" at bounding box center [1010, 413] width 157 height 18
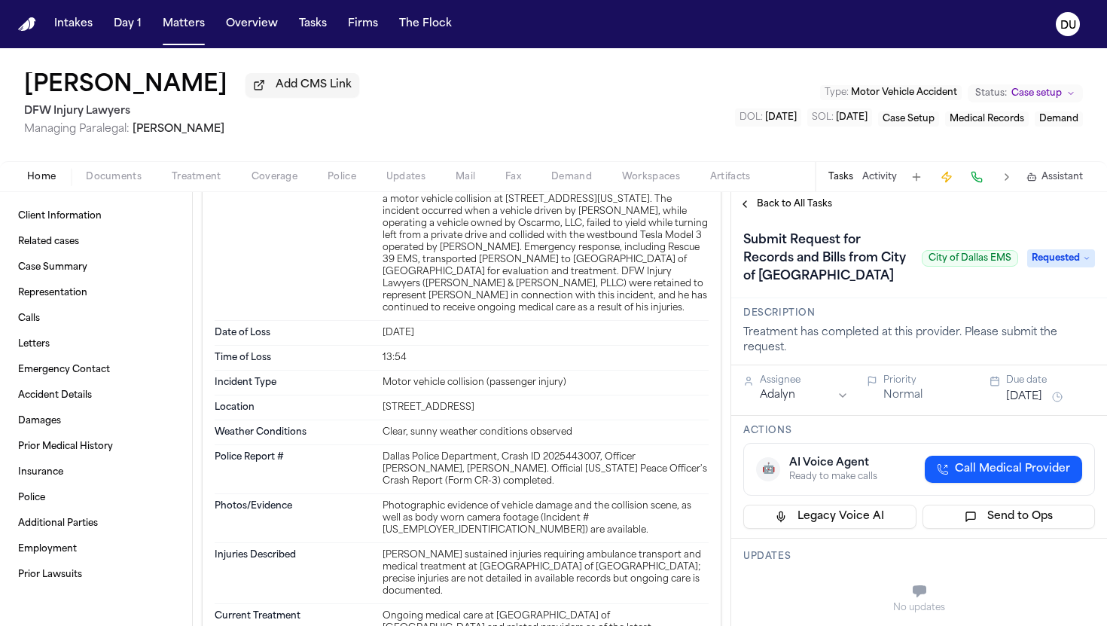
click at [1042, 398] on button "Oct 10, 2025" at bounding box center [1024, 396] width 36 height 15
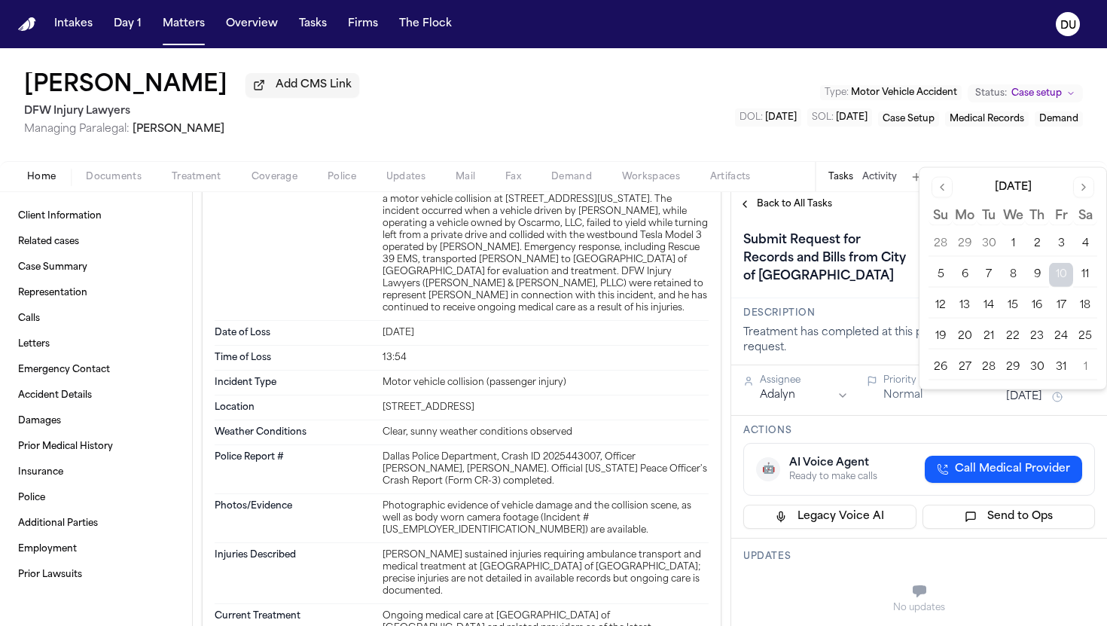
click at [1062, 306] on button "17" at bounding box center [1061, 306] width 24 height 24
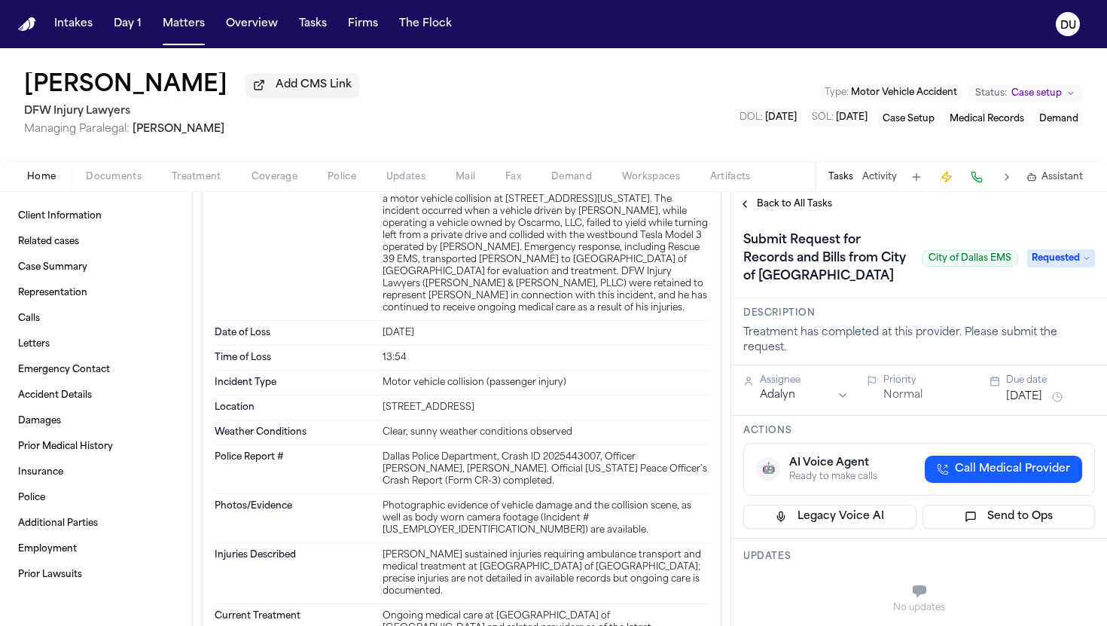
click at [901, 315] on h3 "Description" at bounding box center [919, 313] width 352 height 12
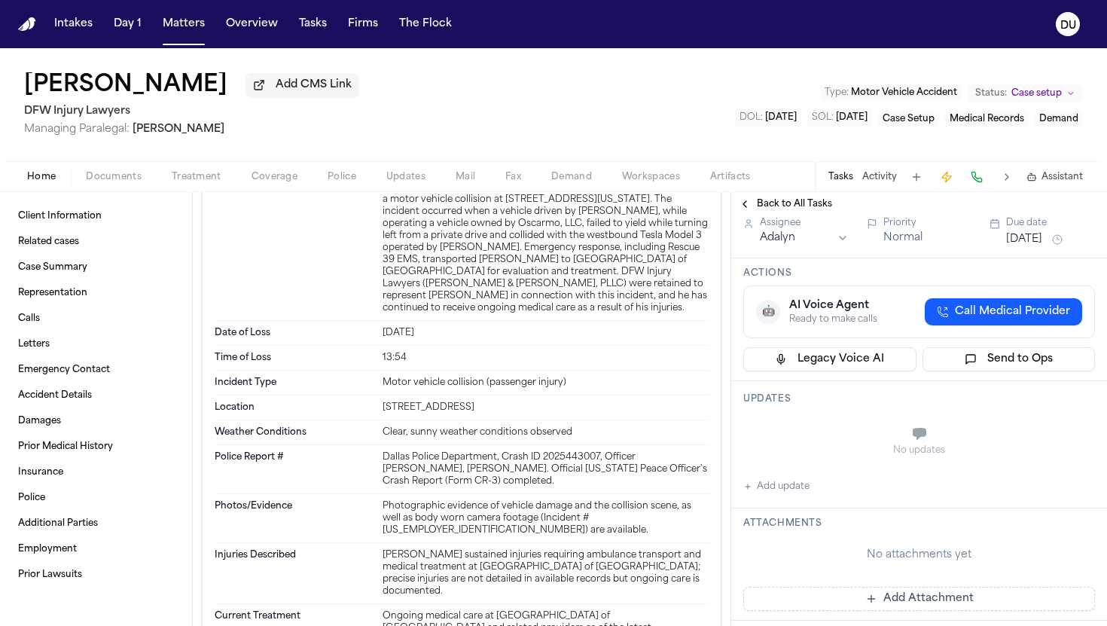
scroll to position [178, 0]
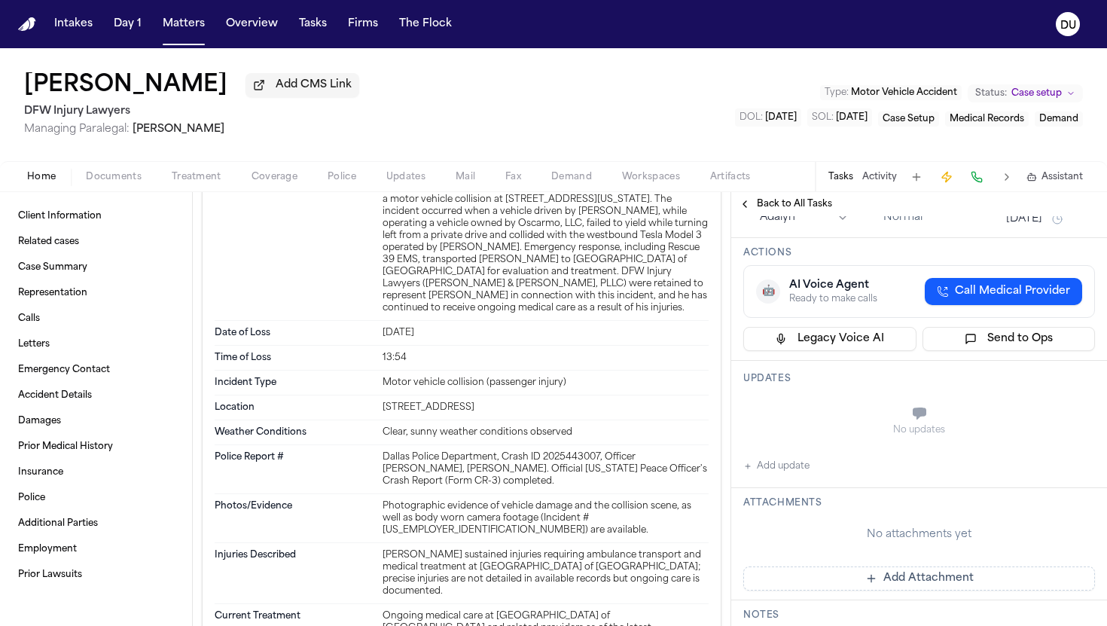
click at [770, 473] on button "Add update" at bounding box center [776, 466] width 66 height 18
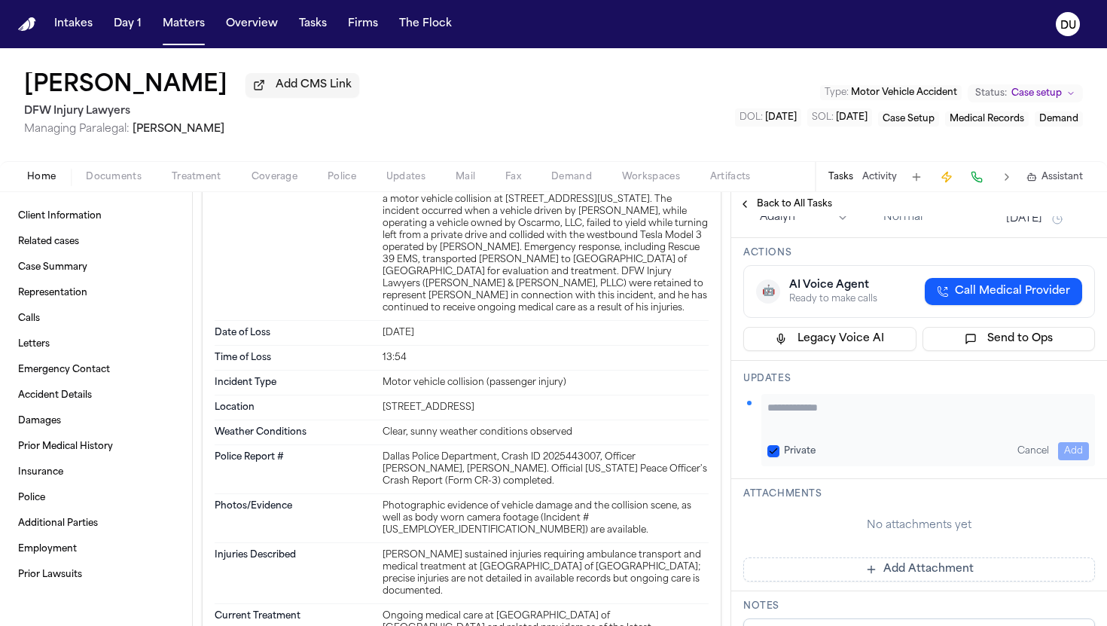
click at [824, 416] on textarea "Add your update" at bounding box center [928, 415] width 322 height 30
type textarea "**********"
click at [1074, 451] on button "Add" at bounding box center [1073, 451] width 31 height 18
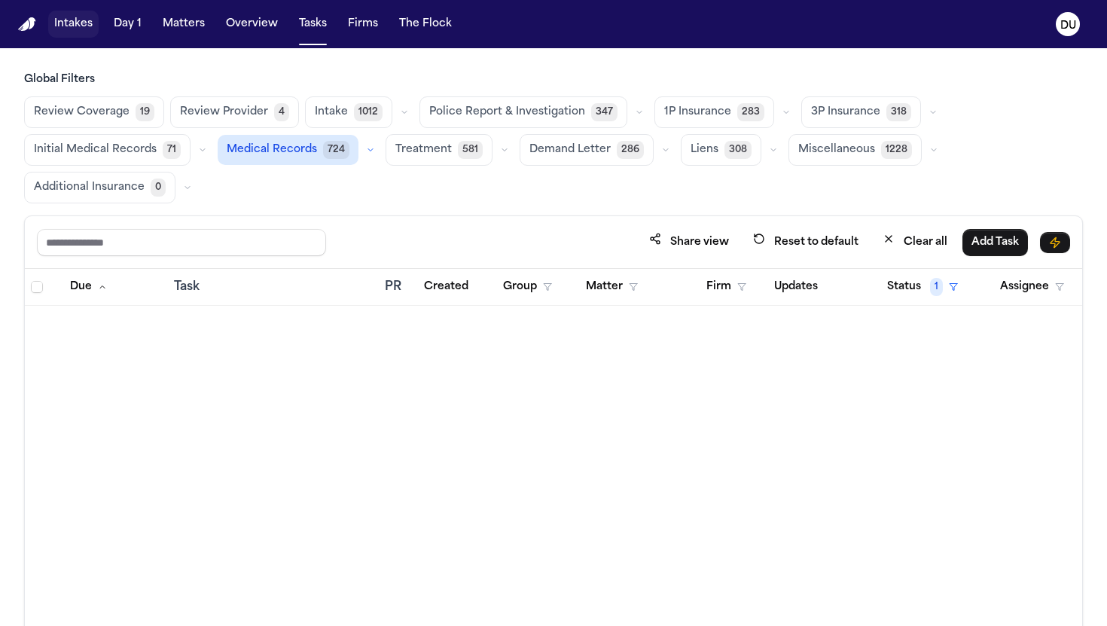
scroll to position [1093, 0]
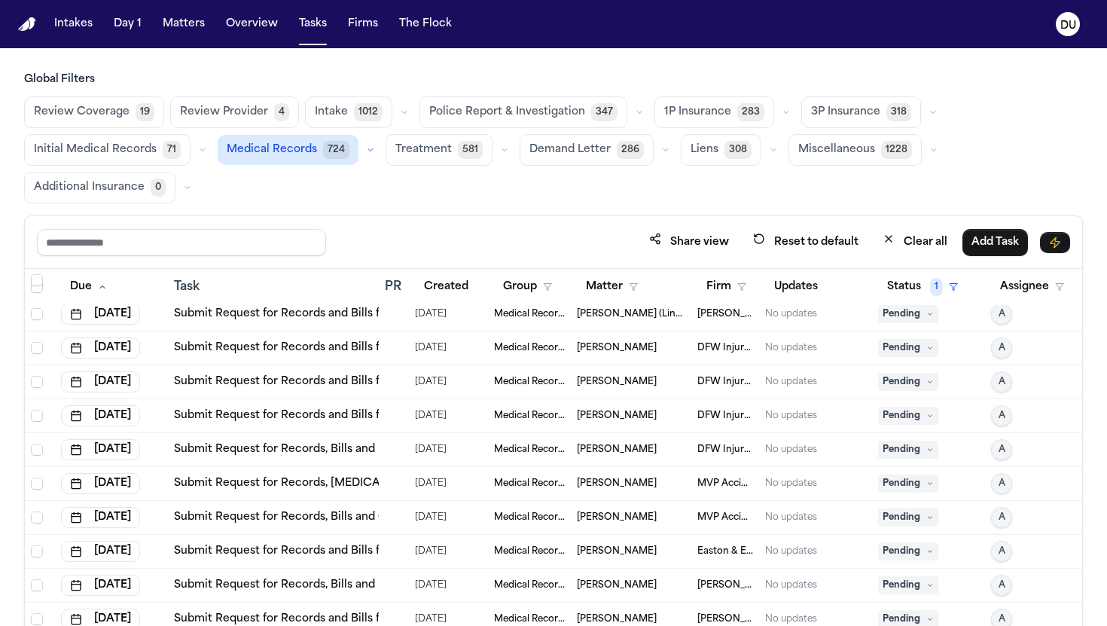
click at [27, 26] on img "Home" at bounding box center [27, 24] width 18 height 14
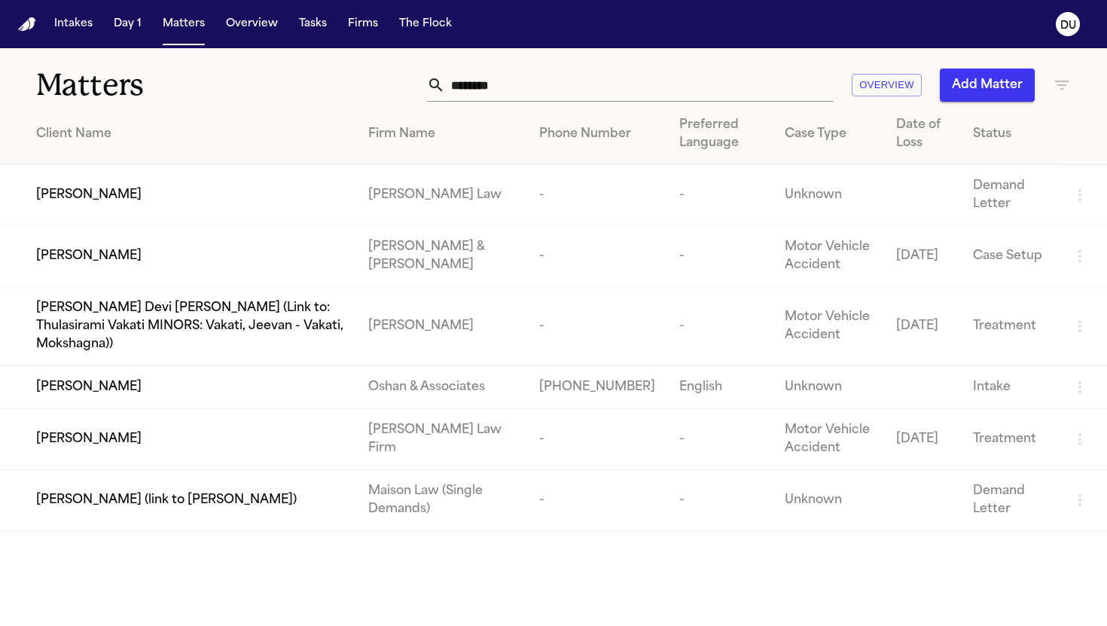
click at [499, 89] on input "*******" at bounding box center [639, 85] width 389 height 33
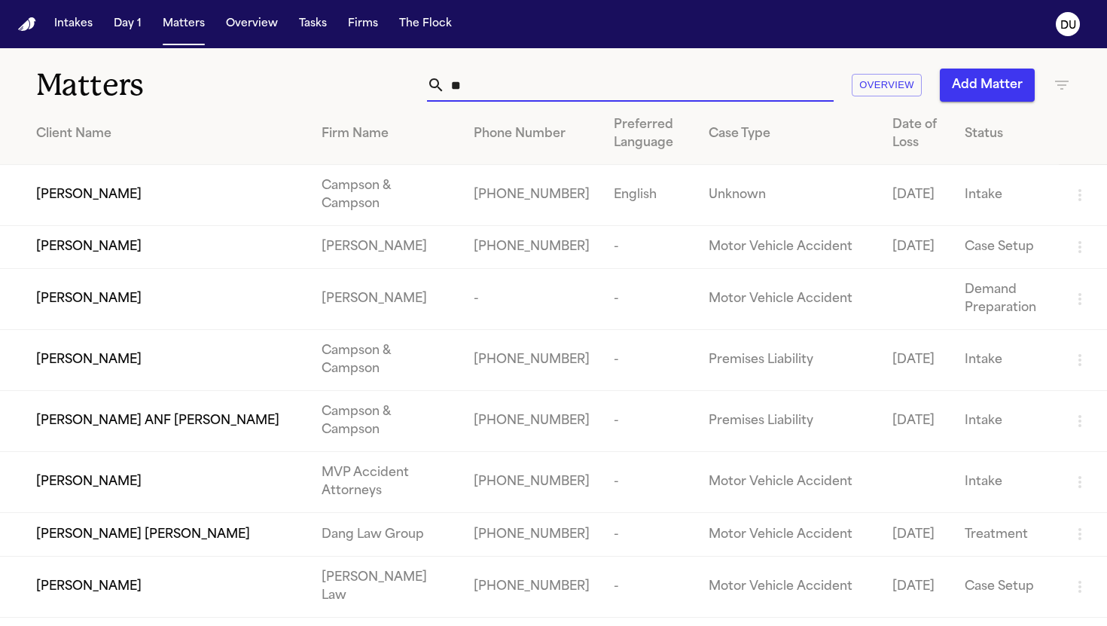
type input "*"
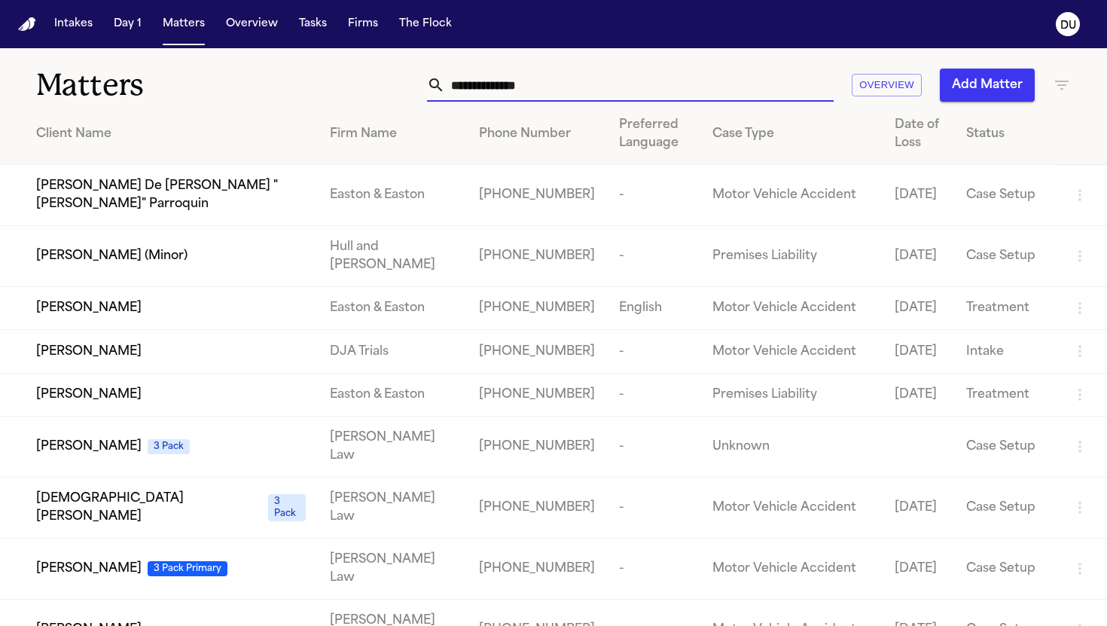
type input "*"
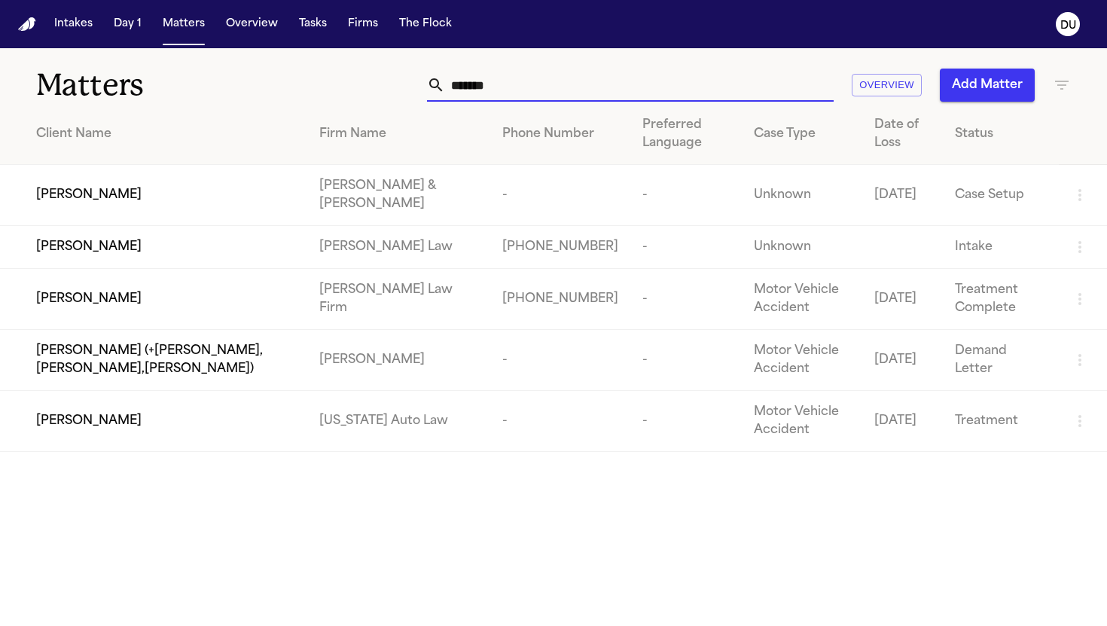
type input "*******"
click at [233, 295] on div "[PERSON_NAME]" at bounding box center [165, 299] width 259 height 18
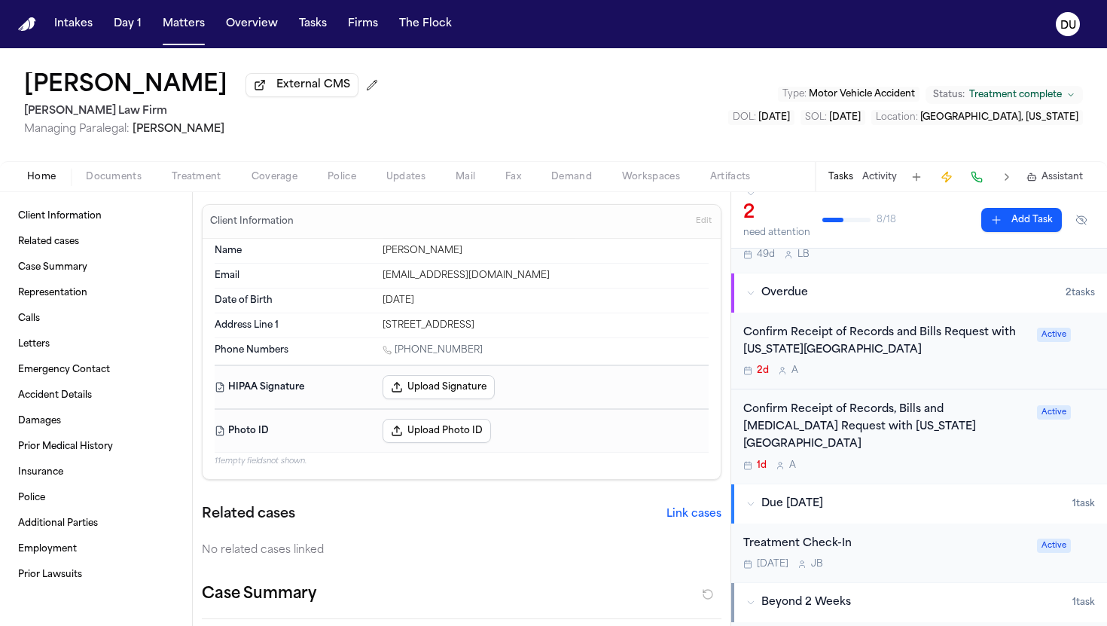
scroll to position [75, 0]
click at [932, 431] on div "Confirm Receipt of Records, Bills and [MEDICAL_DATA] Request with [US_STATE][GE…" at bounding box center [885, 426] width 285 height 51
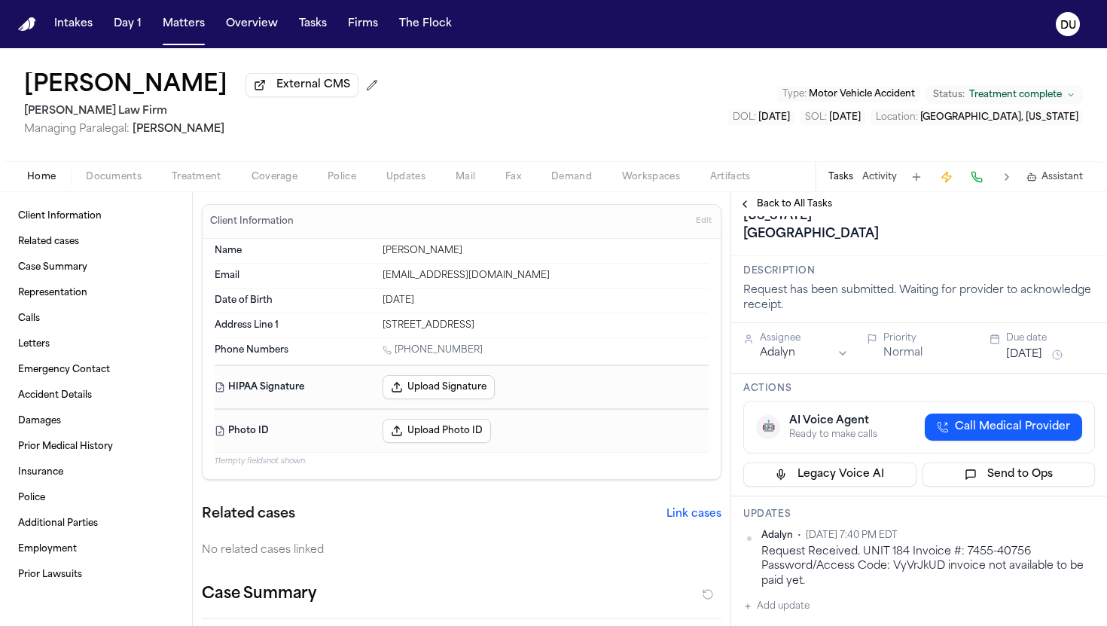
scroll to position [5, 0]
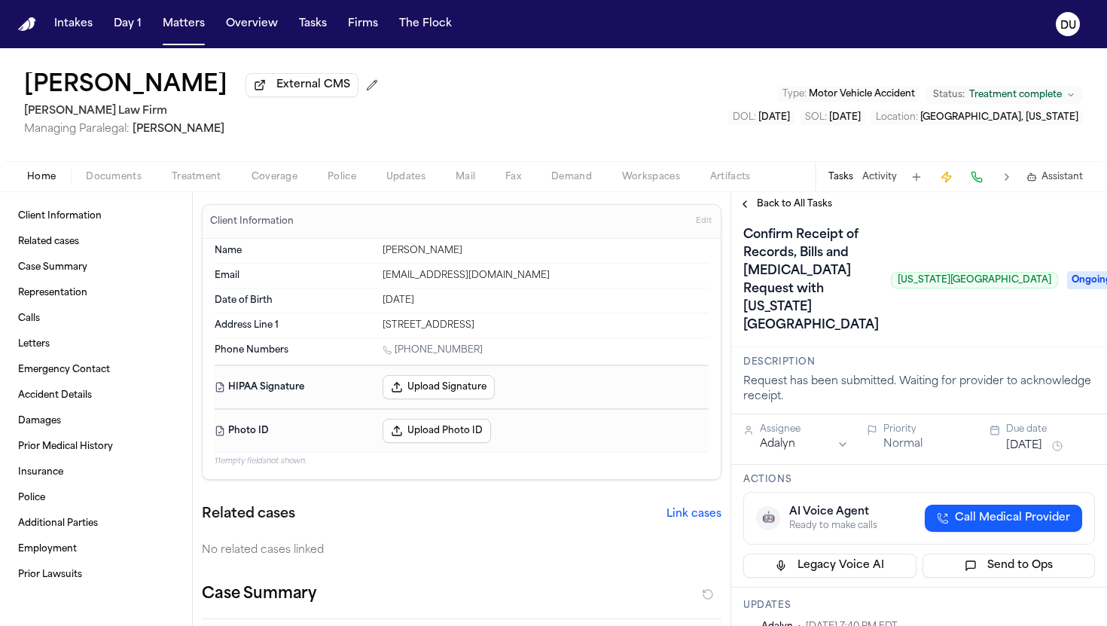
click at [1067, 289] on span "Ongoing" at bounding box center [1097, 280] width 60 height 18
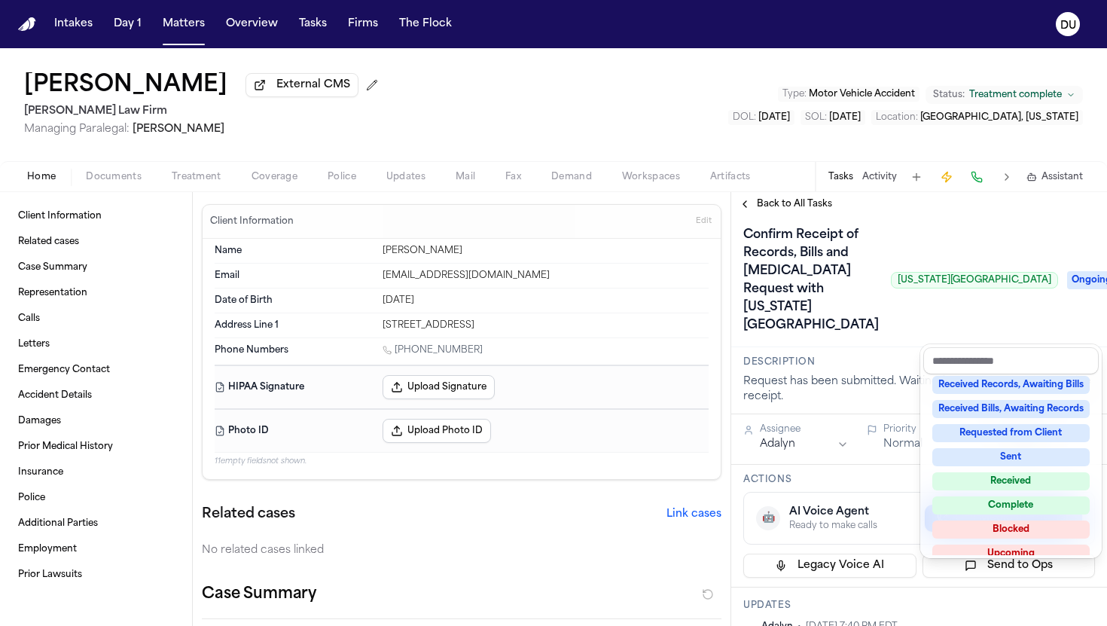
scroll to position [235, 0]
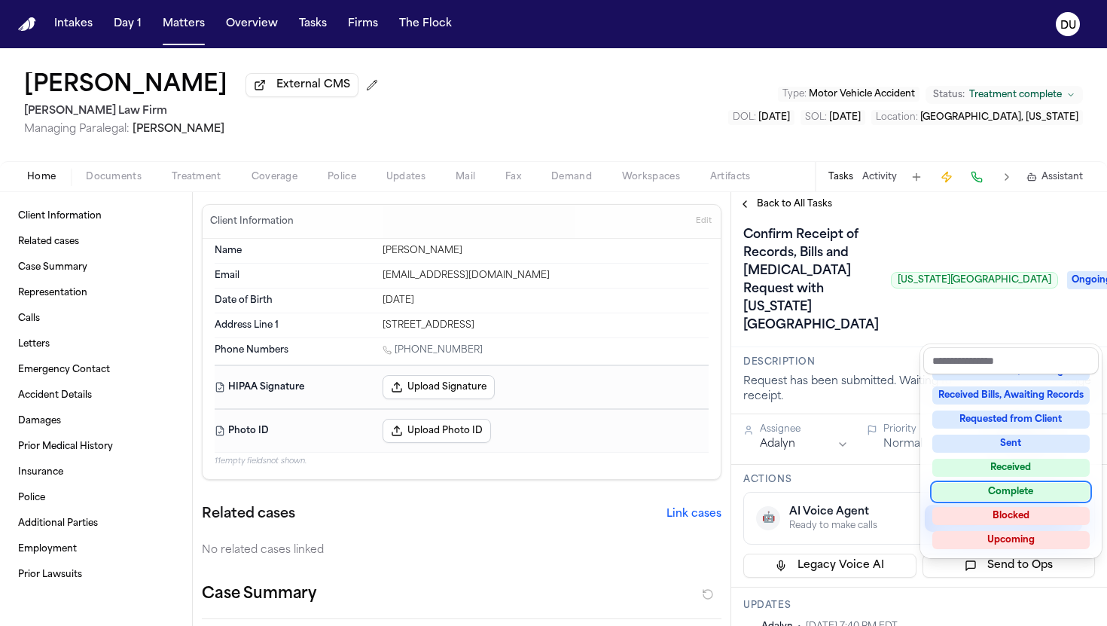
click at [1015, 497] on div "Complete" at bounding box center [1010, 492] width 157 height 18
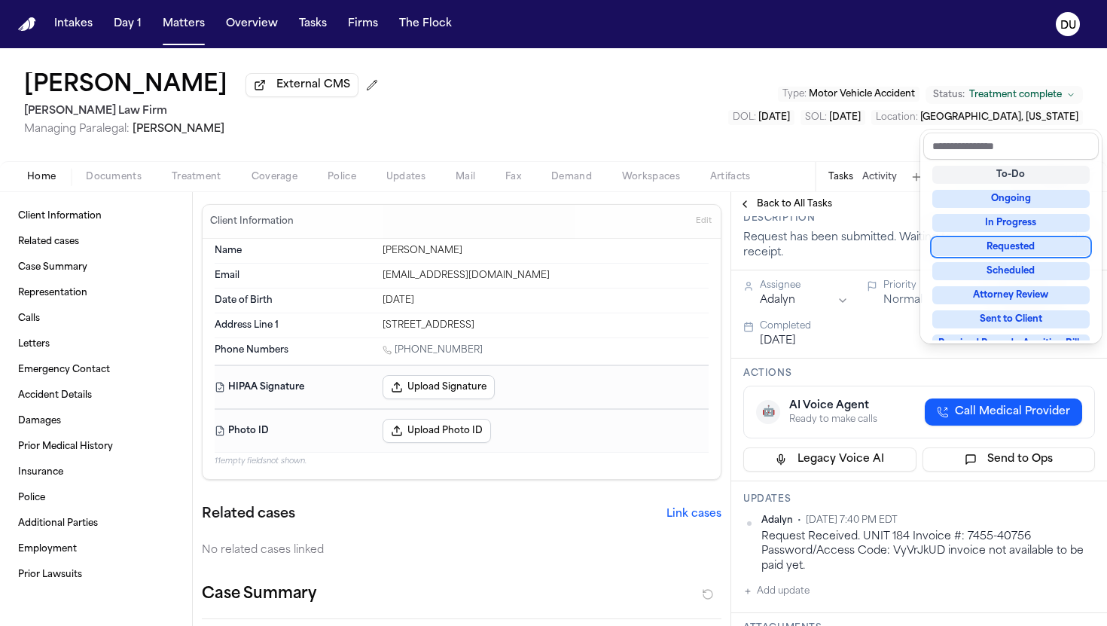
scroll to position [291, 0]
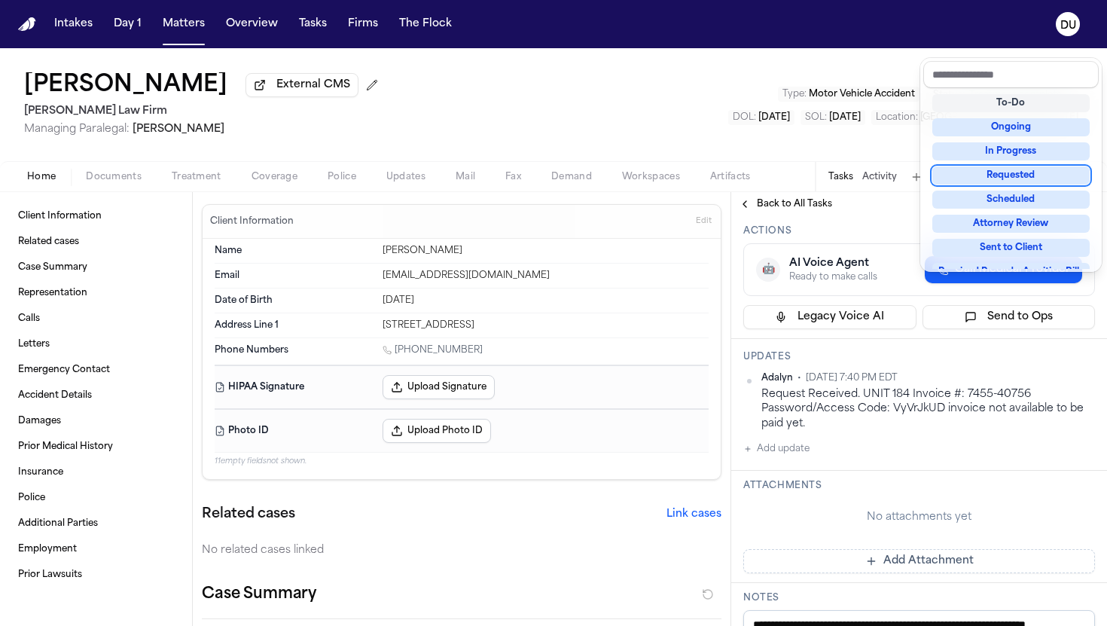
click at [773, 545] on div "**********" at bounding box center [919, 483] width 376 height 1116
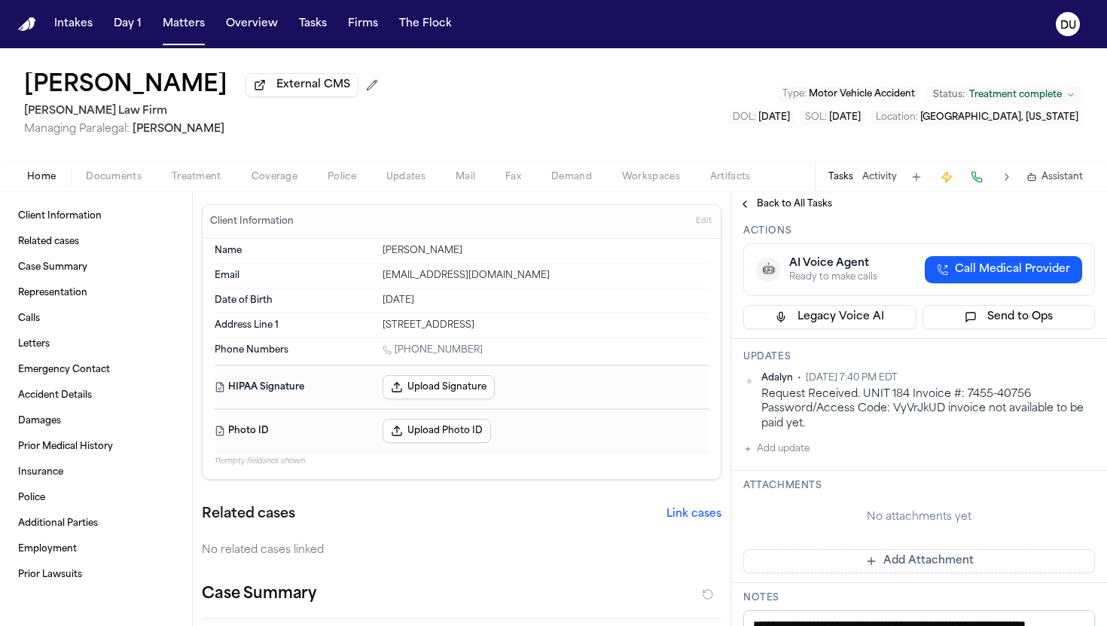
click at [773, 458] on button "Add update" at bounding box center [776, 449] width 66 height 18
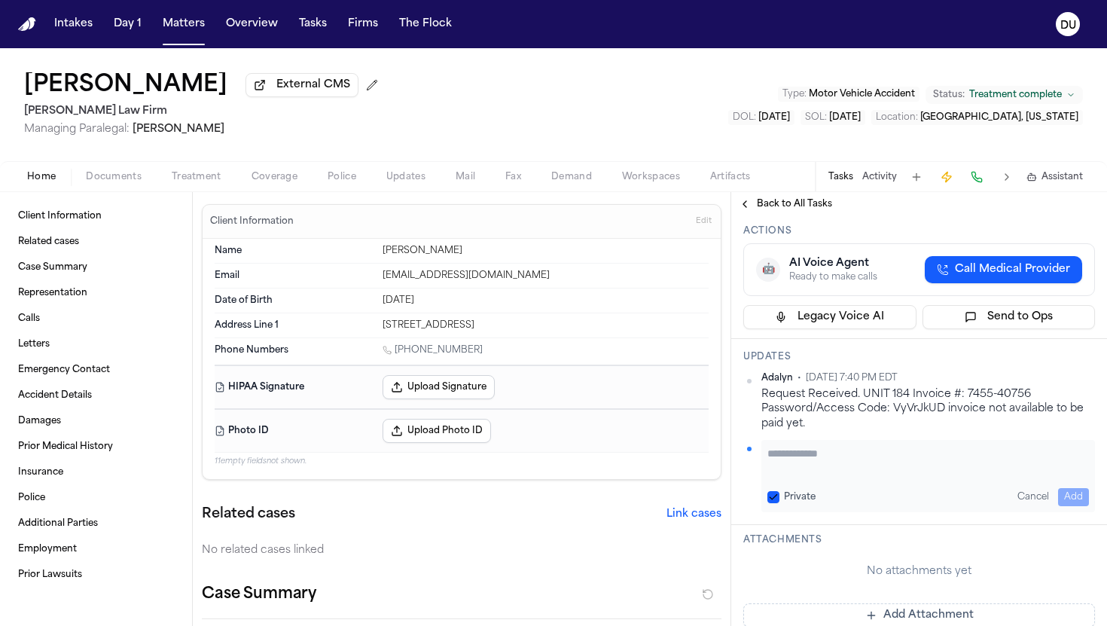
click at [814, 476] on textarea "Add your update" at bounding box center [928, 461] width 322 height 30
type textarea "**********"
click at [1077, 506] on button "Add" at bounding box center [1073, 497] width 31 height 18
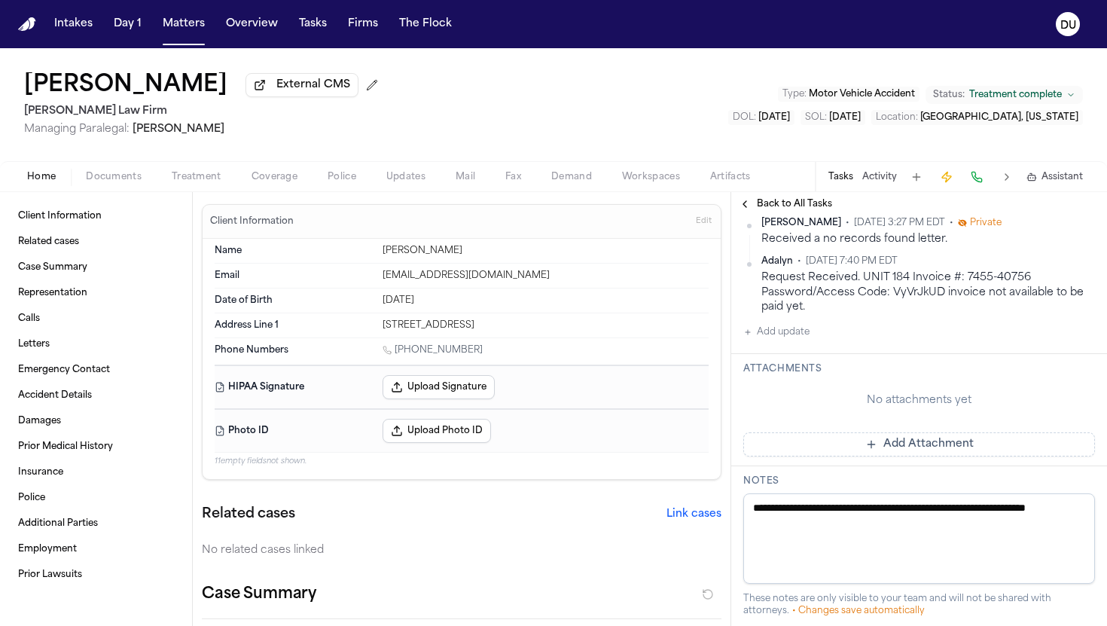
scroll to position [523, 0]
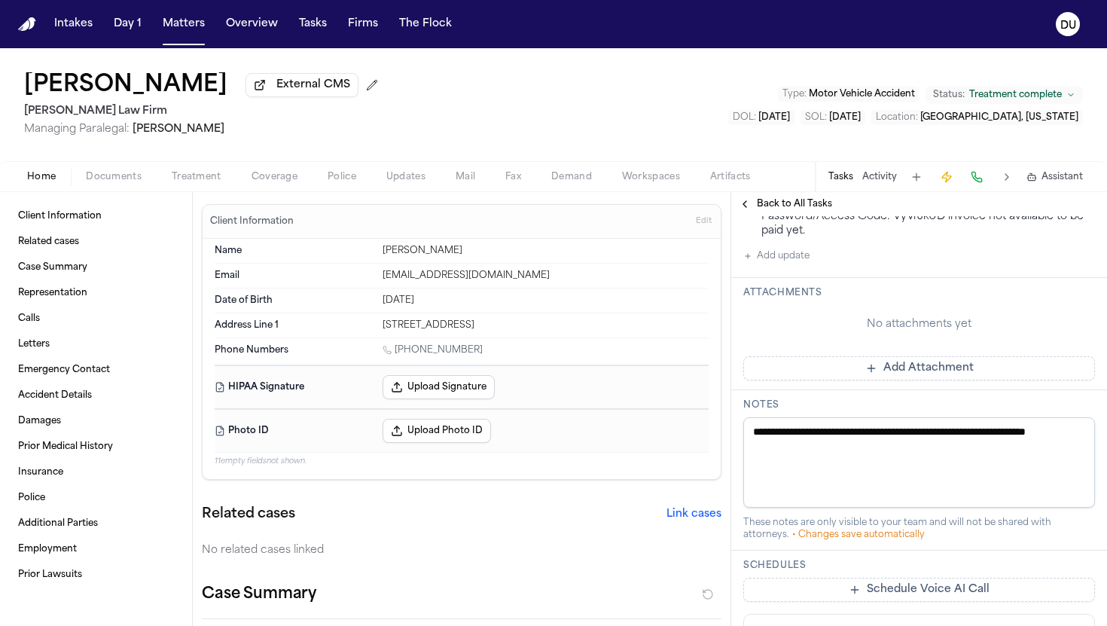
click at [852, 380] on button "Add Attachment" at bounding box center [919, 368] width 352 height 24
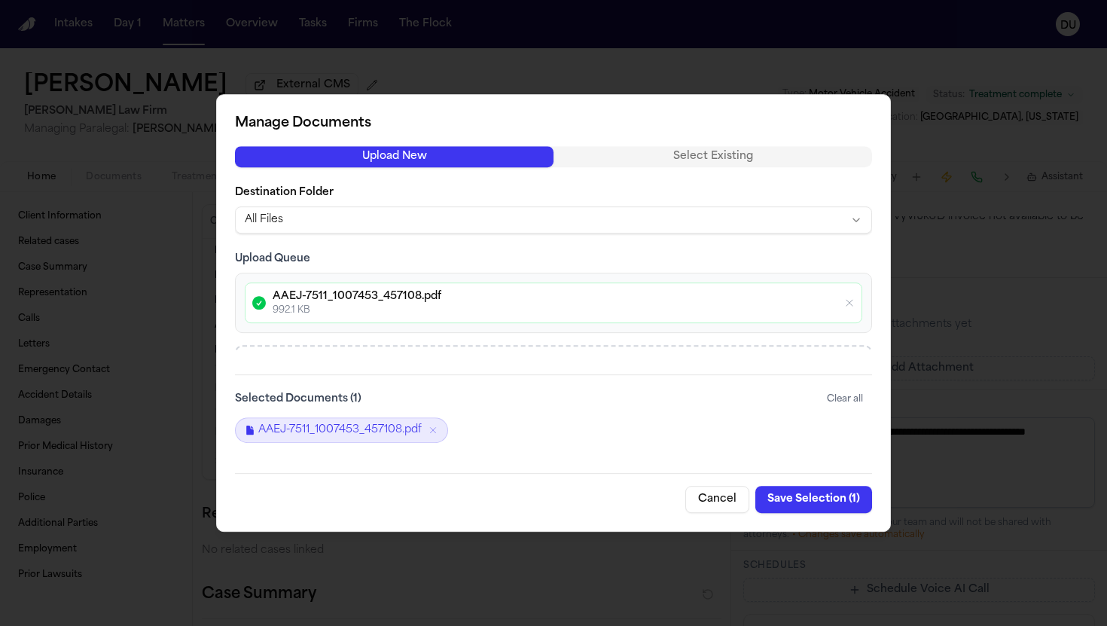
click at [795, 501] on button "Save Selection ( 1 )" at bounding box center [813, 499] width 117 height 27
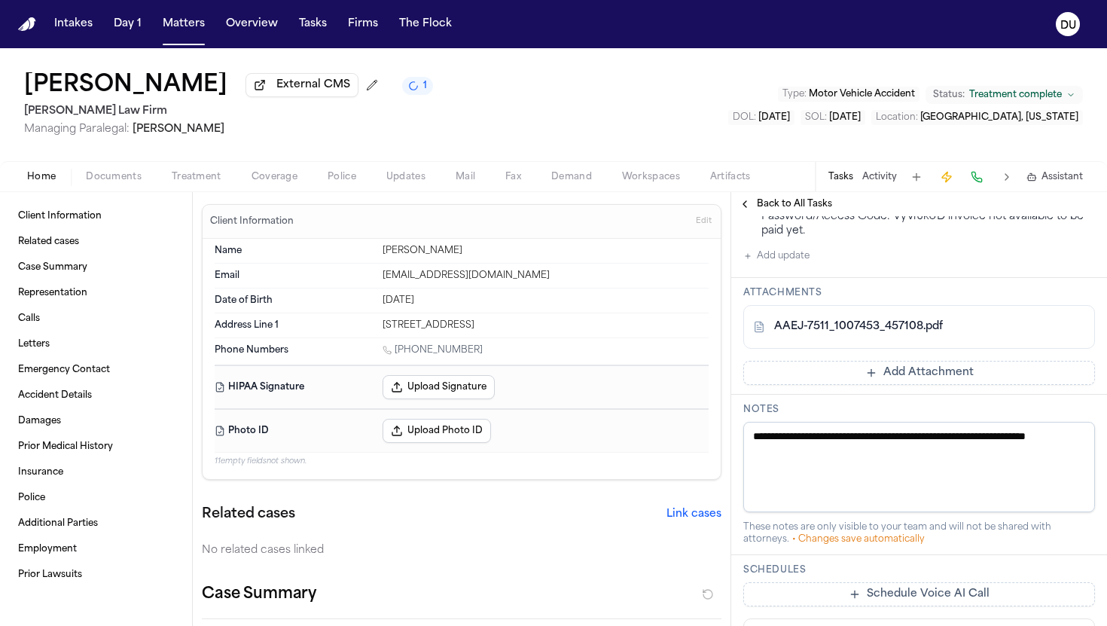
click at [809, 203] on span "Back to All Tasks" at bounding box center [794, 204] width 75 height 12
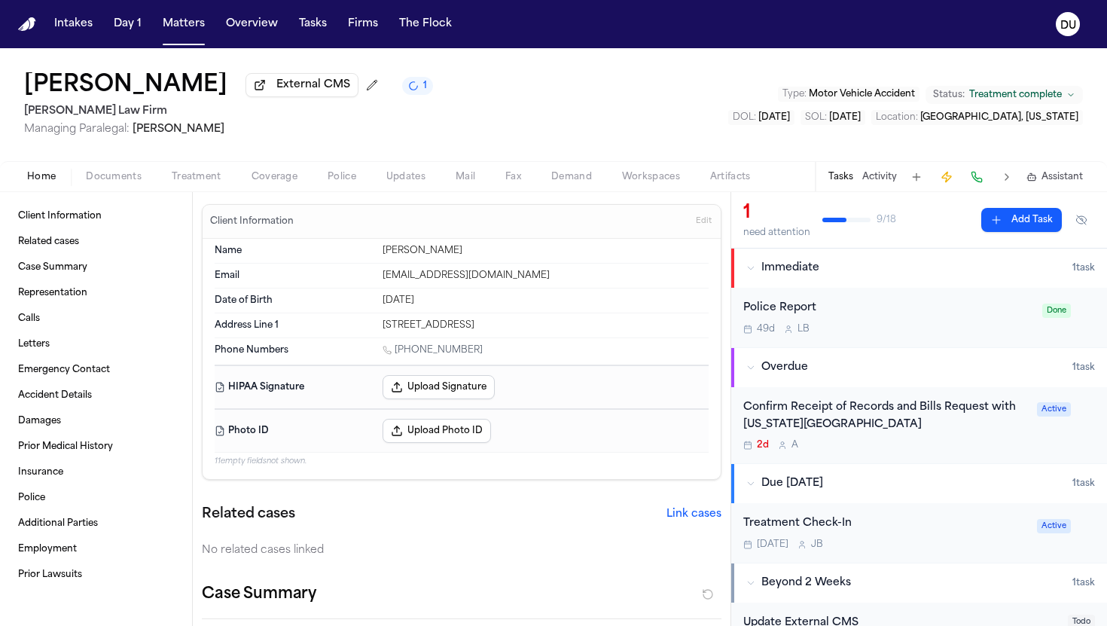
click at [917, 423] on div "Confirm Receipt of Records and Bills Request with [US_STATE][GEOGRAPHIC_DATA]" at bounding box center [885, 416] width 285 height 35
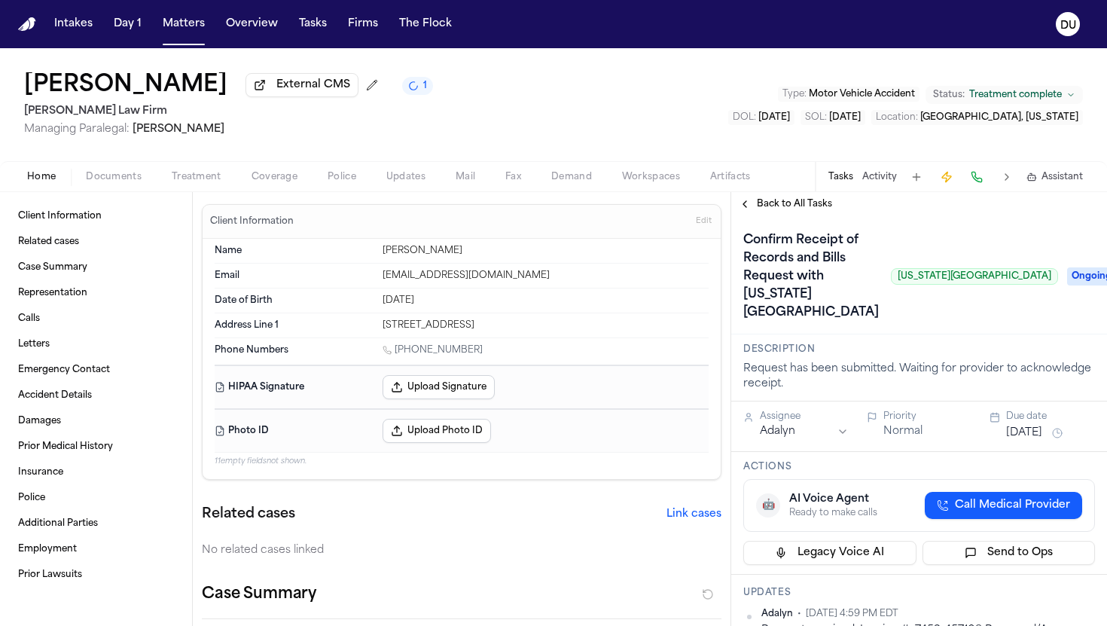
click at [1067, 285] on span "Ongoing" at bounding box center [1097, 276] width 60 height 18
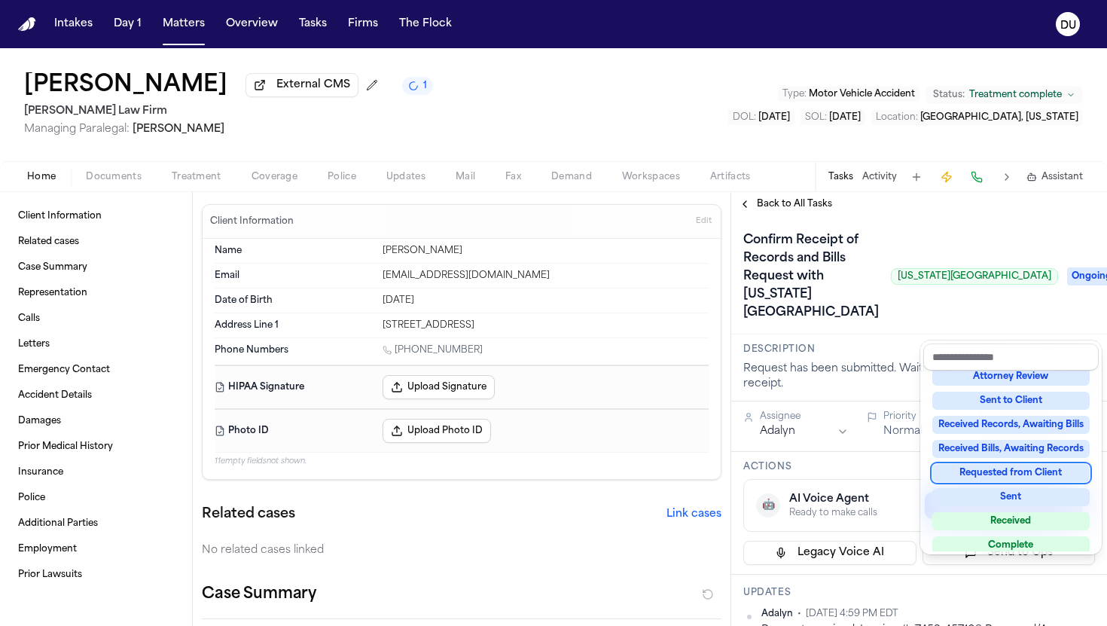
scroll to position [235, 0]
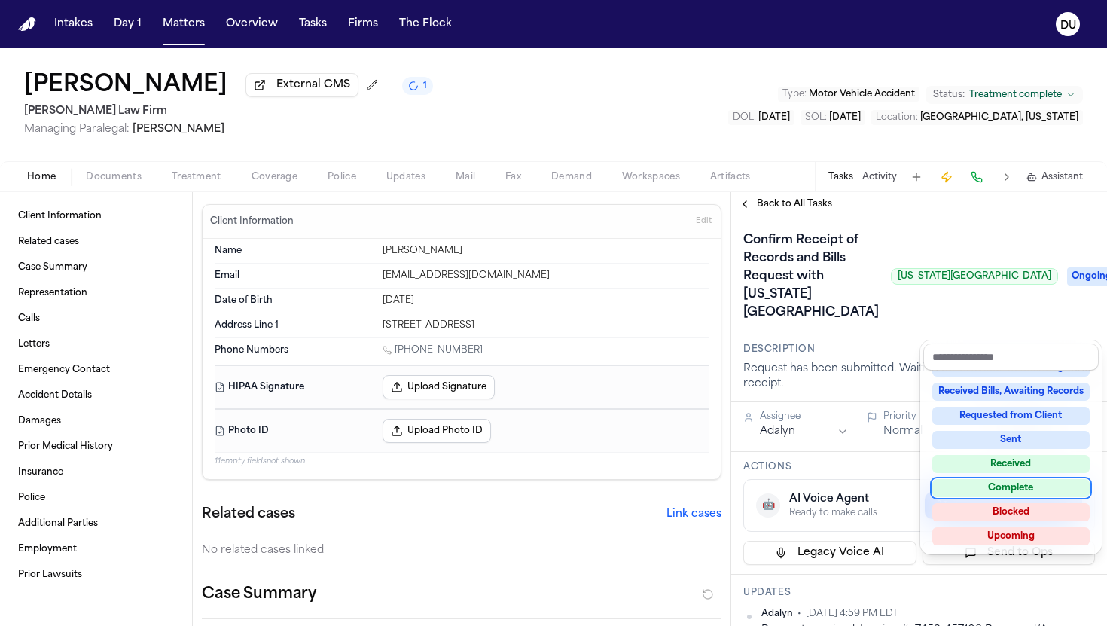
click at [1019, 492] on div "Complete" at bounding box center [1010, 488] width 157 height 18
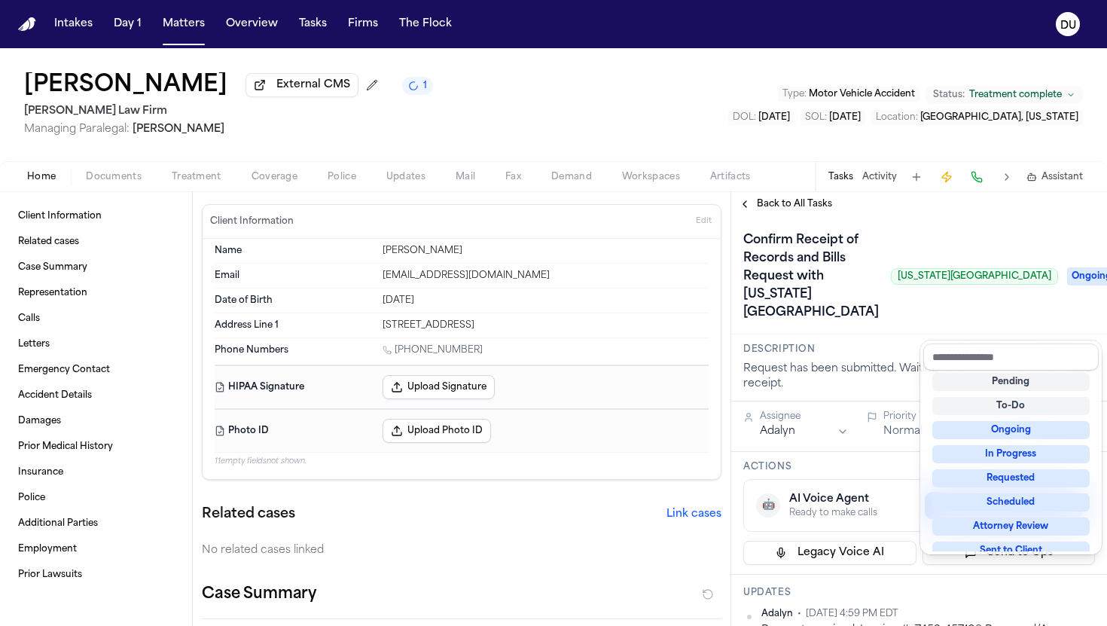
scroll to position [6, 0]
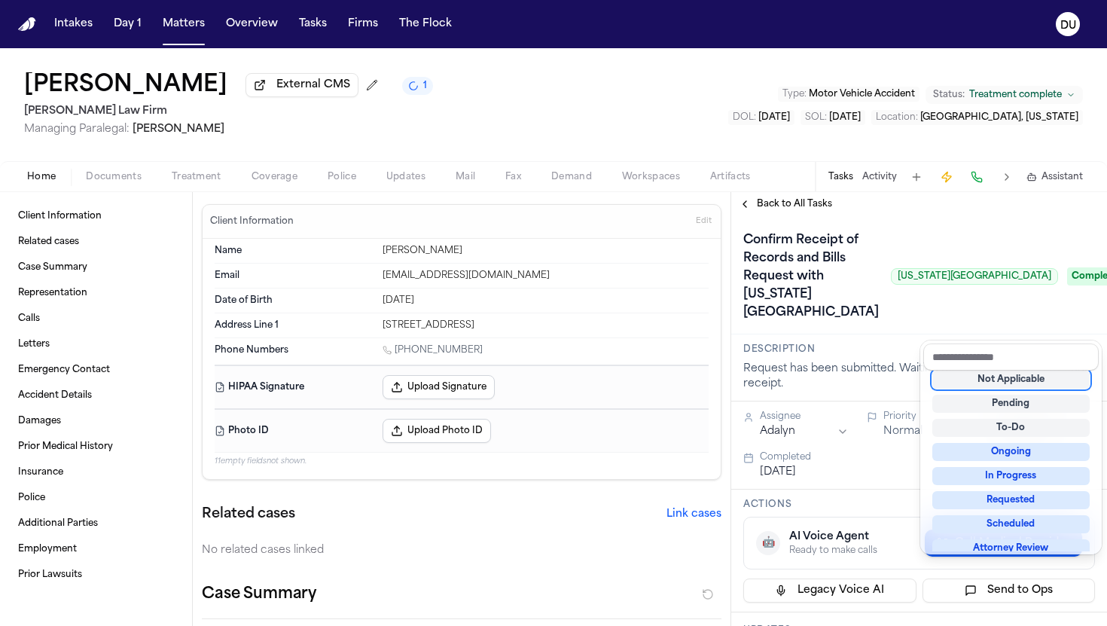
click at [946, 289] on div "Confirm Receipt of Records and Bills Request with [US_STATE][GEOGRAPHIC_DATA] […" at bounding box center [919, 276] width 352 height 96
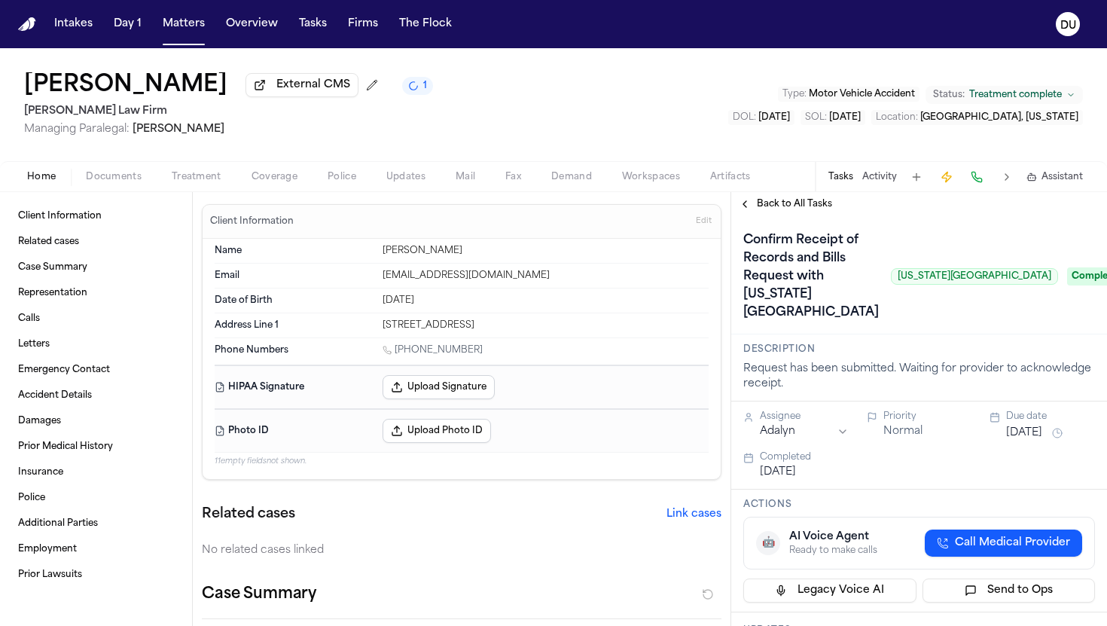
click at [809, 207] on span "Back to All Tasks" at bounding box center [794, 204] width 75 height 12
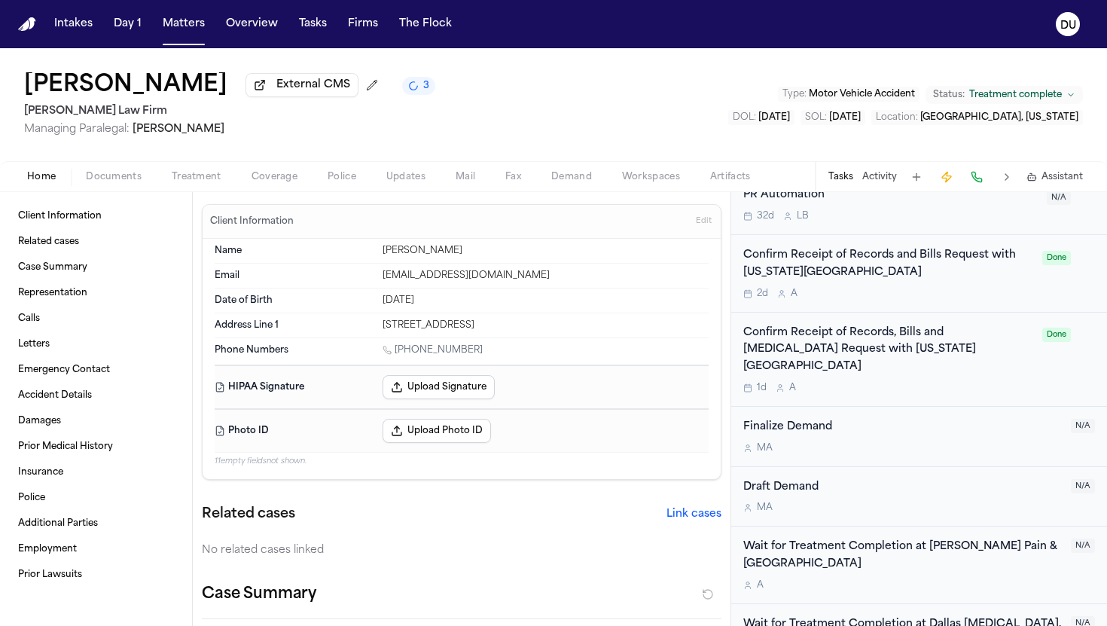
click at [928, 343] on div "Confirm Receipt of Records, Bills and [MEDICAL_DATA] Request with [US_STATE][GE…" at bounding box center [888, 350] width 290 height 51
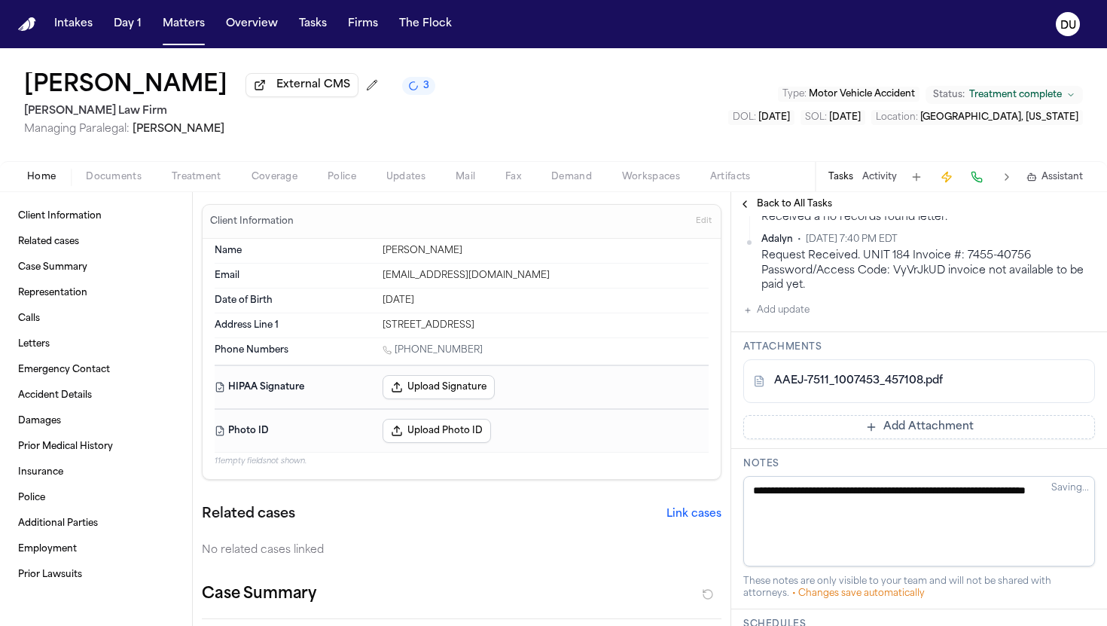
scroll to position [534, 0]
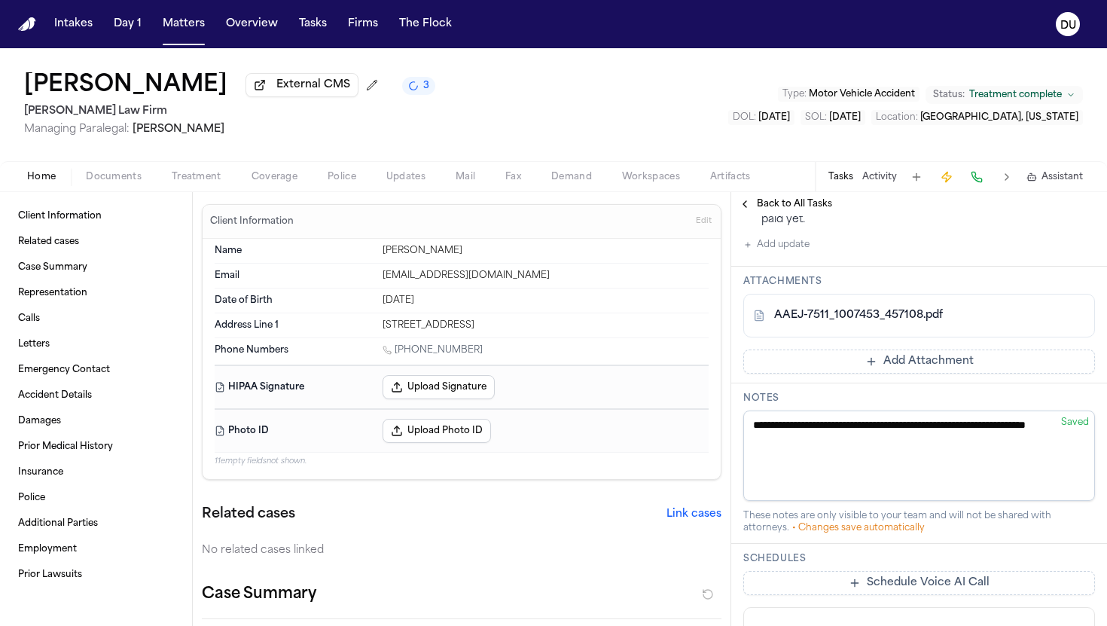
click at [858, 323] on link "AAEJ-7511_1007453_457108.pdf" at bounding box center [858, 315] width 169 height 15
click at [304, 32] on button "Tasks" at bounding box center [313, 24] width 40 height 27
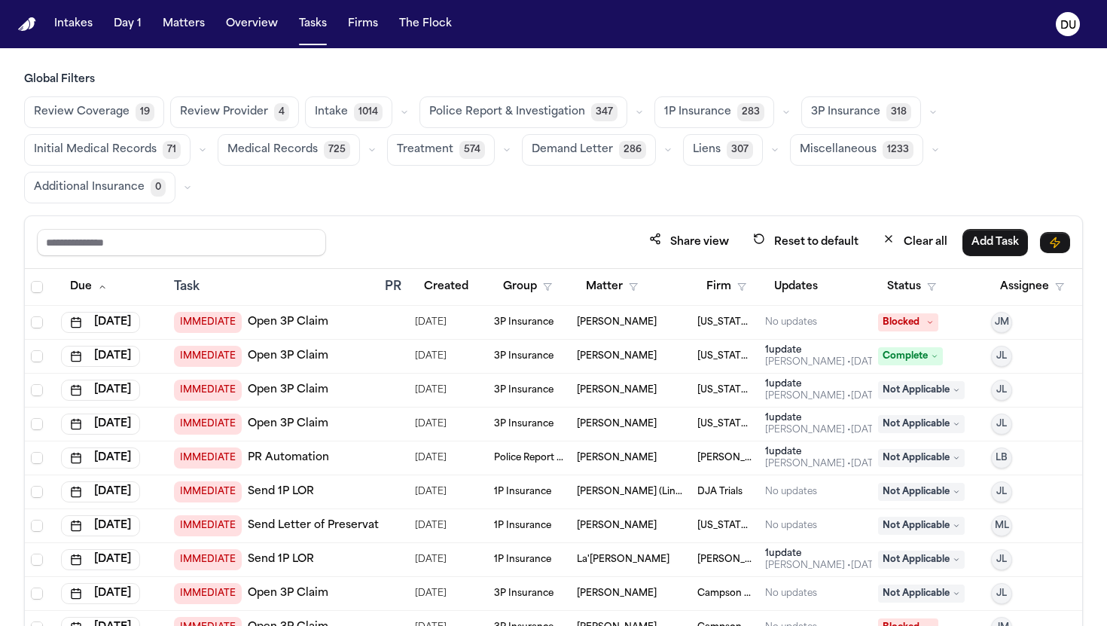
click at [904, 291] on button "Status" at bounding box center [911, 286] width 67 height 27
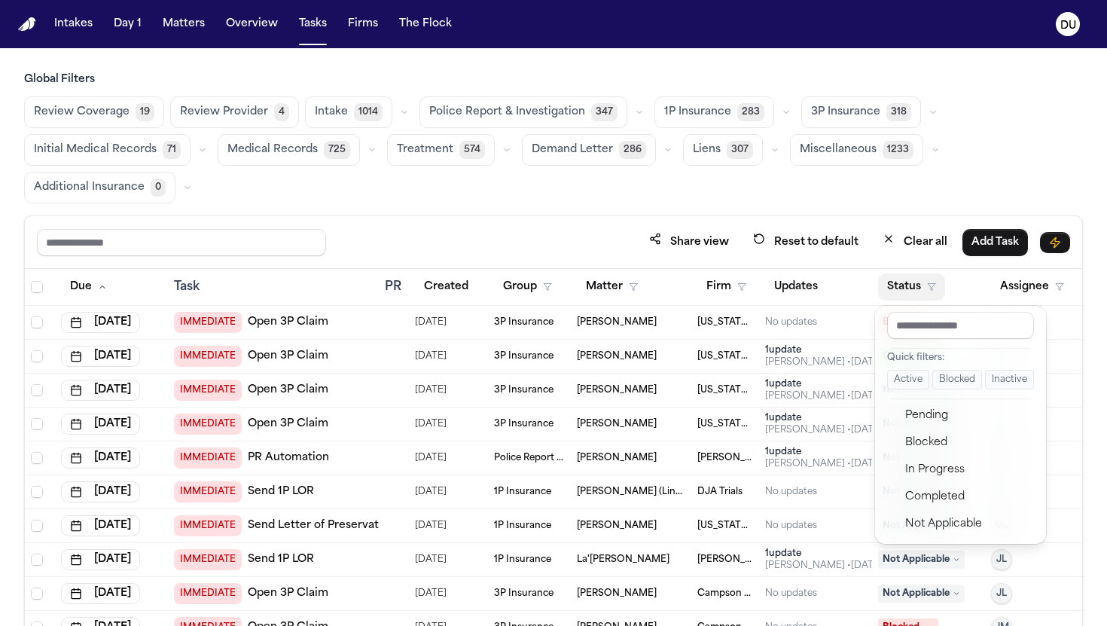
click at [904, 291] on button "Status" at bounding box center [911, 286] width 67 height 27
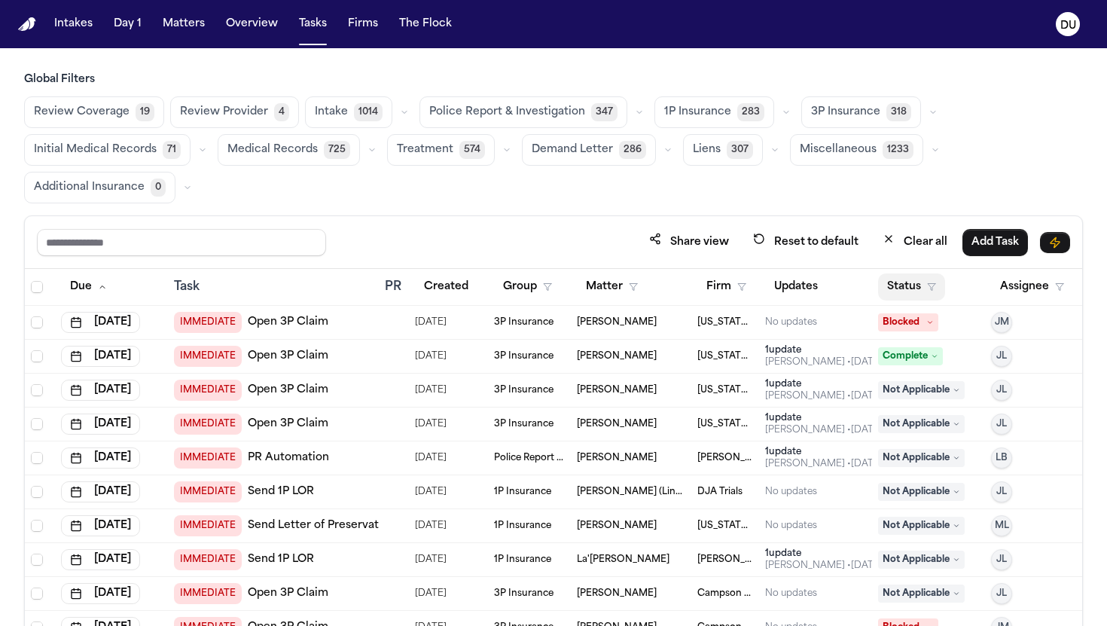
click at [904, 293] on button "Status" at bounding box center [911, 286] width 67 height 27
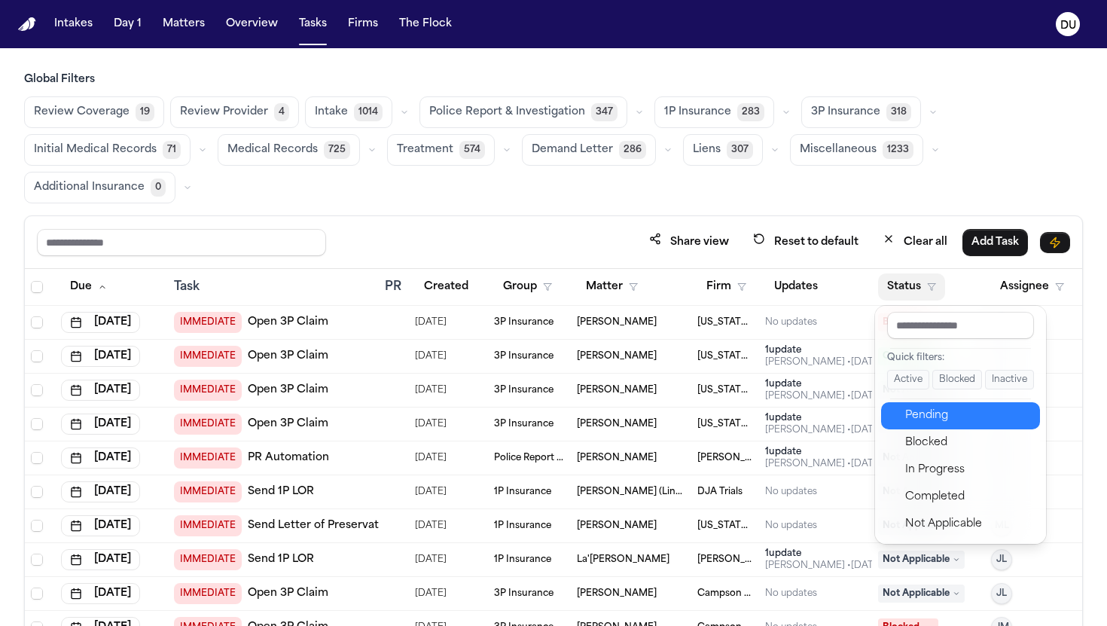
click at [929, 411] on div "Pending" at bounding box center [968, 416] width 126 height 18
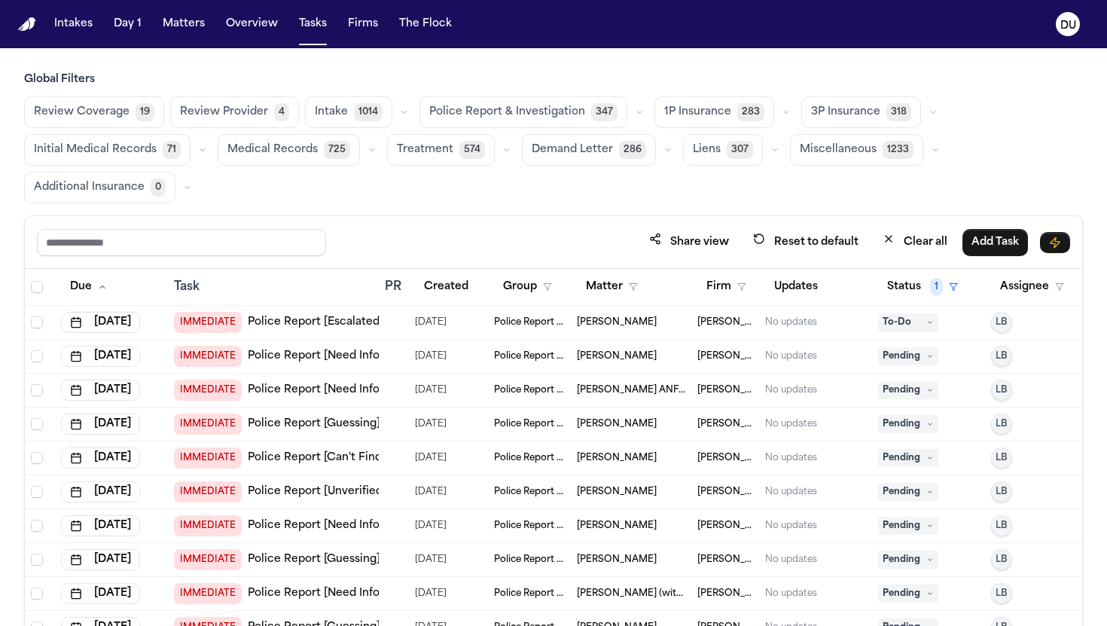
click at [315, 148] on button "Medical Records 725" at bounding box center [289, 150] width 142 height 32
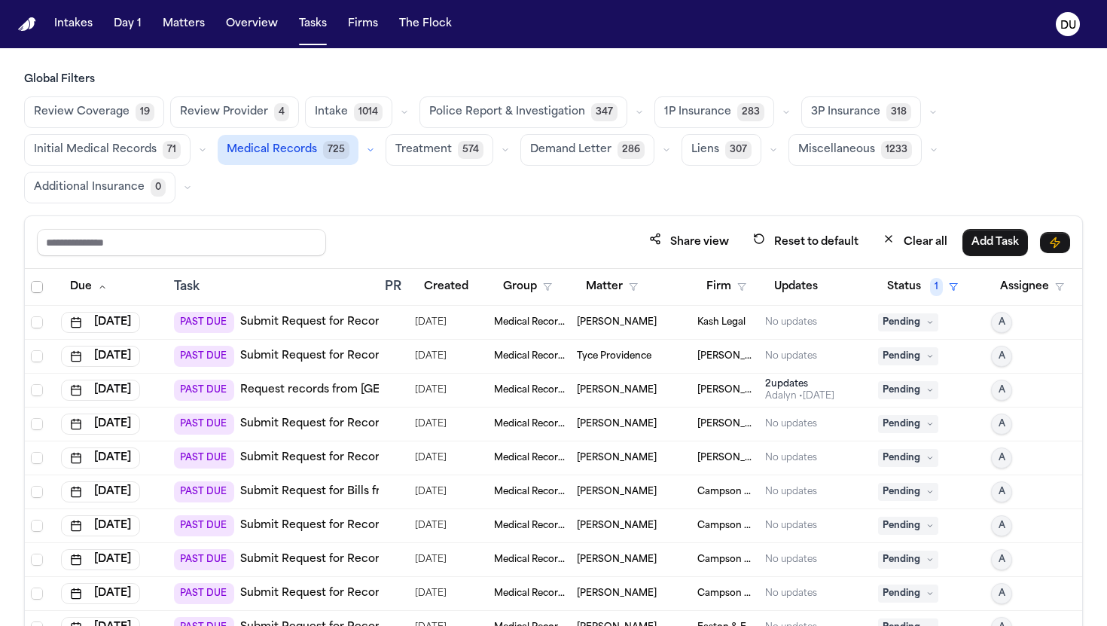
click at [37, 285] on span "Select all" at bounding box center [37, 287] width 12 height 12
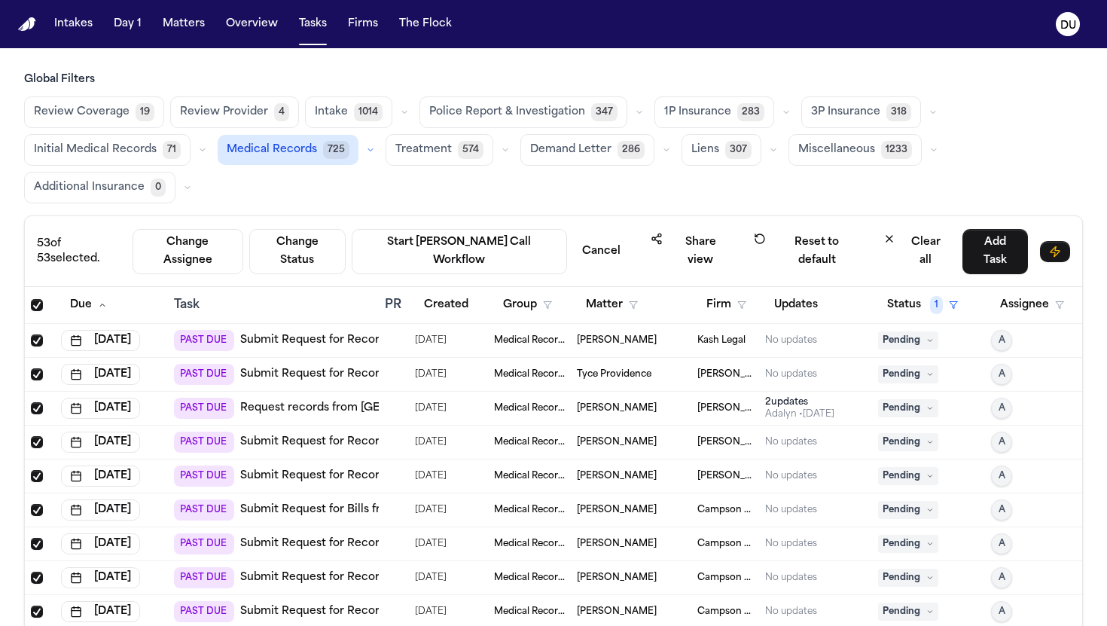
click at [37, 299] on span "Select all" at bounding box center [37, 305] width 12 height 12
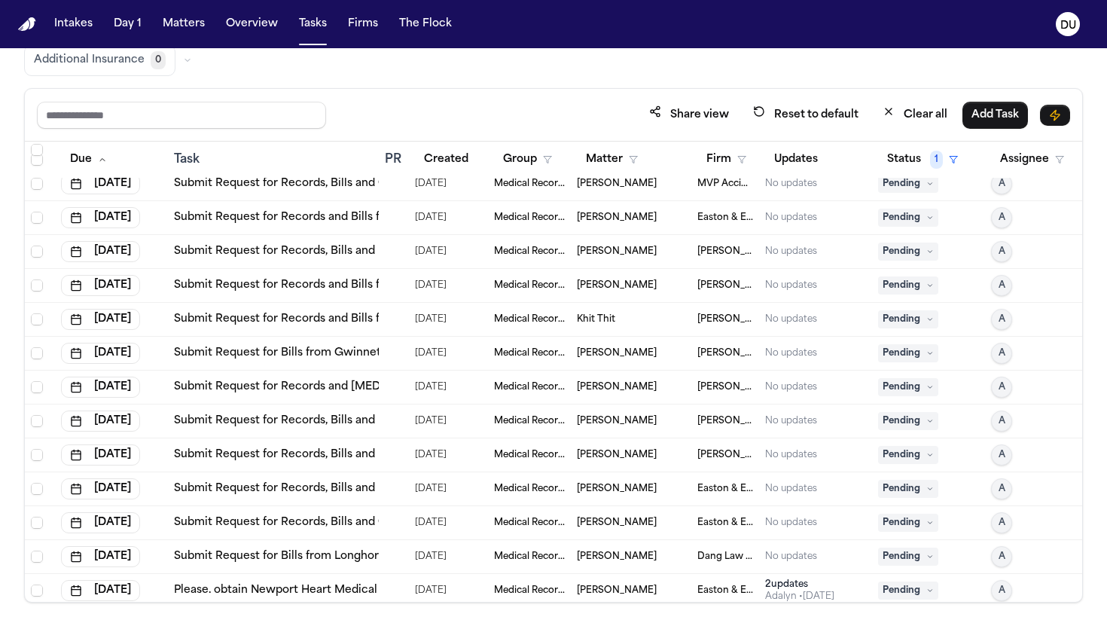
scroll to position [1159, 0]
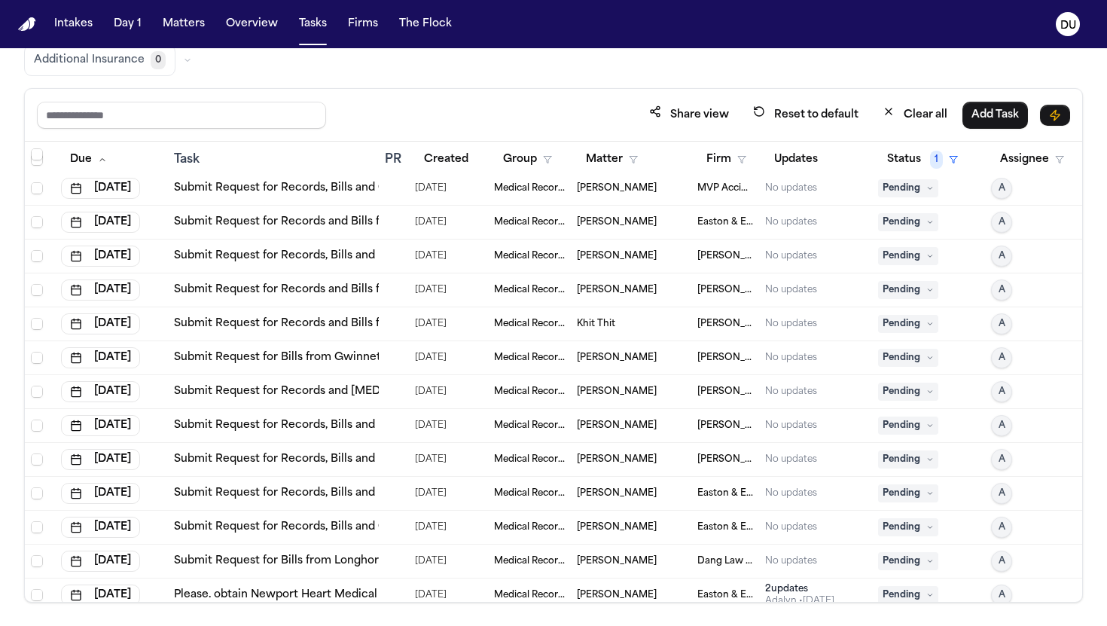
click at [325, 358] on link "Submit Request for Bills from Gwinnett Emergency Specialists, PC" at bounding box center [353, 357] width 358 height 15
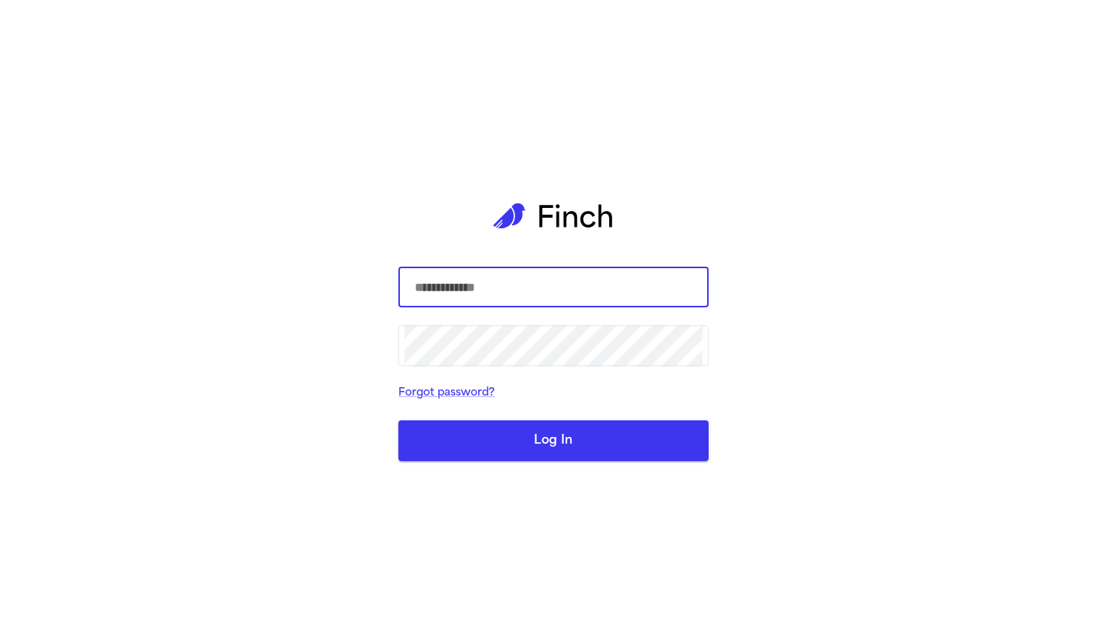
type input "**********"
click at [543, 449] on button "Log In" at bounding box center [553, 440] width 310 height 41
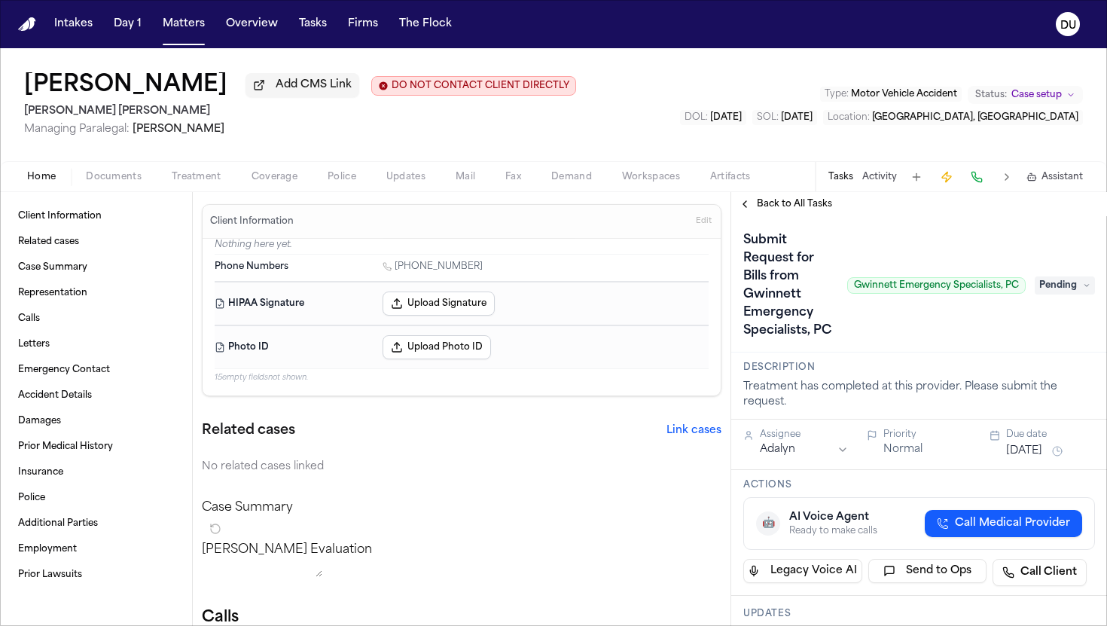
click at [838, 352] on div "Submit Request for Bills from Gwinnett Emergency Specialists, PC [PERSON_NAME] …" at bounding box center [919, 284] width 376 height 136
drag, startPoint x: 855, startPoint y: 290, endPoint x: 959, endPoint y: 290, distance: 104.7
click at [959, 290] on span "Gwinnett Emergency Specialists, PC" at bounding box center [936, 285] width 178 height 17
click at [852, 291] on span "Gwinnett Emergency Specialists, PC" at bounding box center [936, 285] width 178 height 17
drag, startPoint x: 854, startPoint y: 288, endPoint x: 887, endPoint y: 245, distance: 54.2
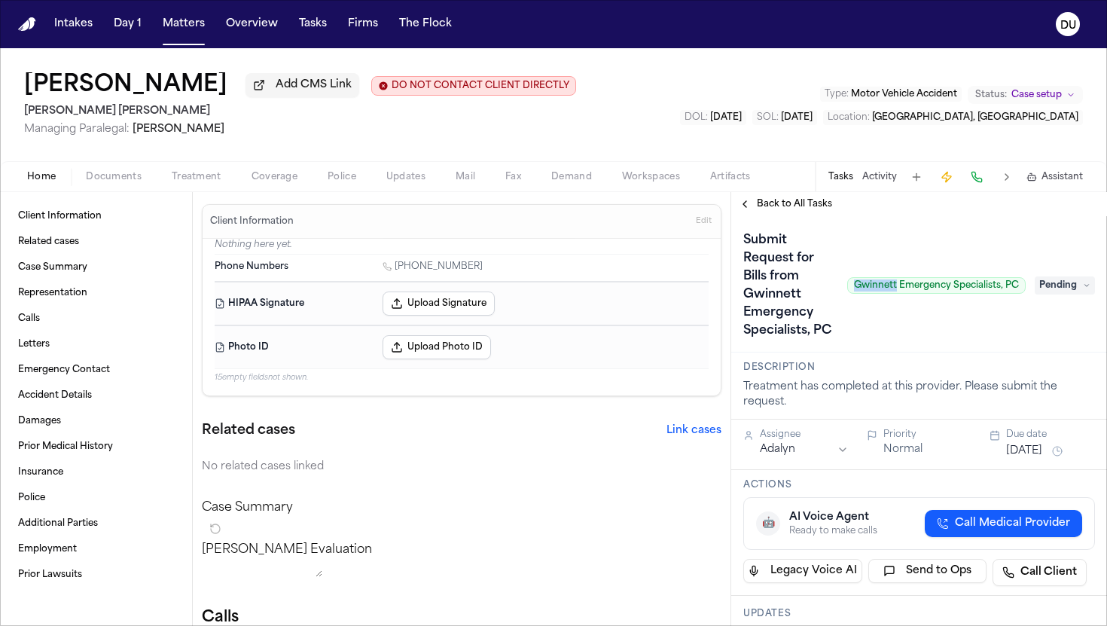
click at [887, 245] on div "Submit Request for Bills from Gwinnett Emergency Specialists, PC [PERSON_NAME] …" at bounding box center [884, 285] width 282 height 114
click at [903, 286] on span "Gwinnett Emergency Specialists, PC" at bounding box center [936, 285] width 178 height 17
click at [773, 309] on h1 "Submit Request for Bills from Gwinnett Emergency Specialists, PC" at bounding box center [789, 285] width 104 height 114
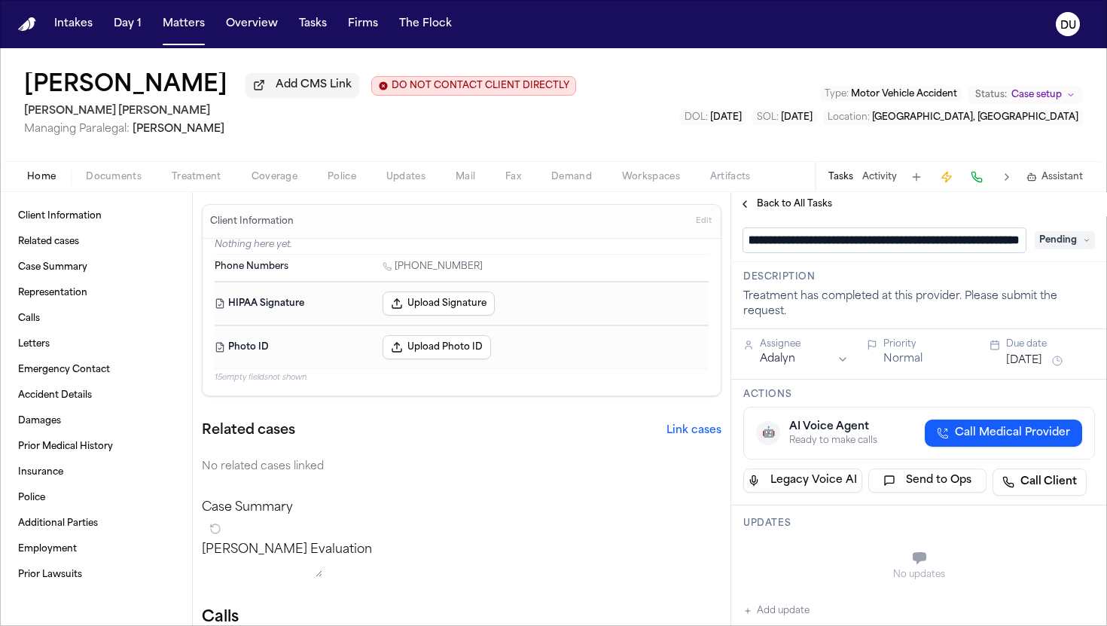
scroll to position [1, 130]
drag, startPoint x: 994, startPoint y: 245, endPoint x: 821, endPoint y: 248, distance: 172.5
click at [821, 248] on input "**********" at bounding box center [884, 240] width 282 height 24
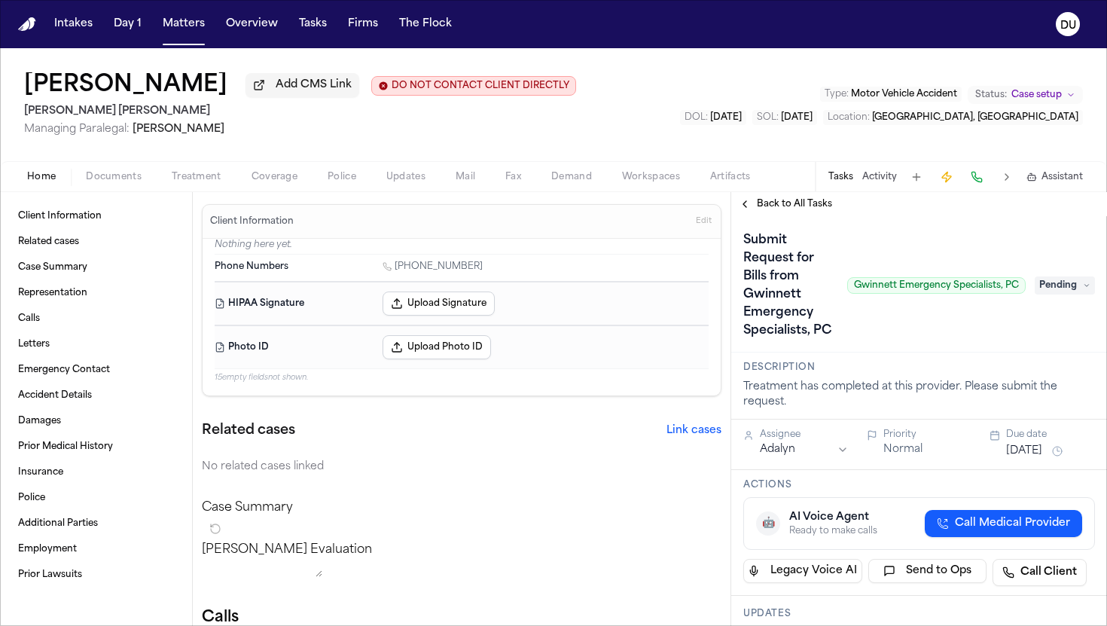
click at [809, 209] on span "Back to All Tasks" at bounding box center [794, 204] width 75 height 12
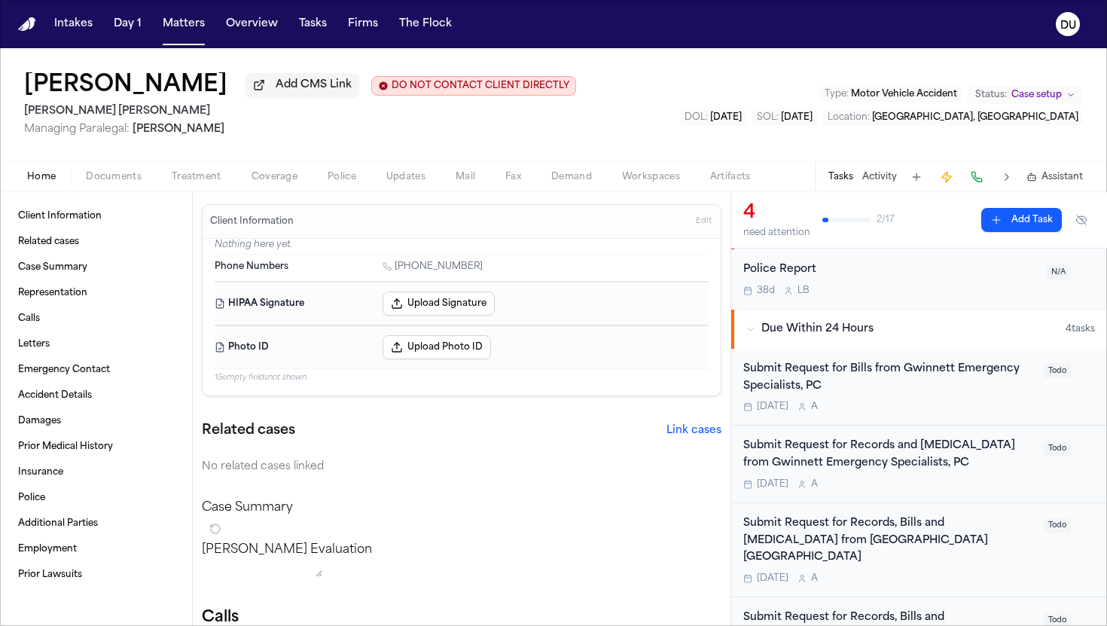
scroll to position [29, 0]
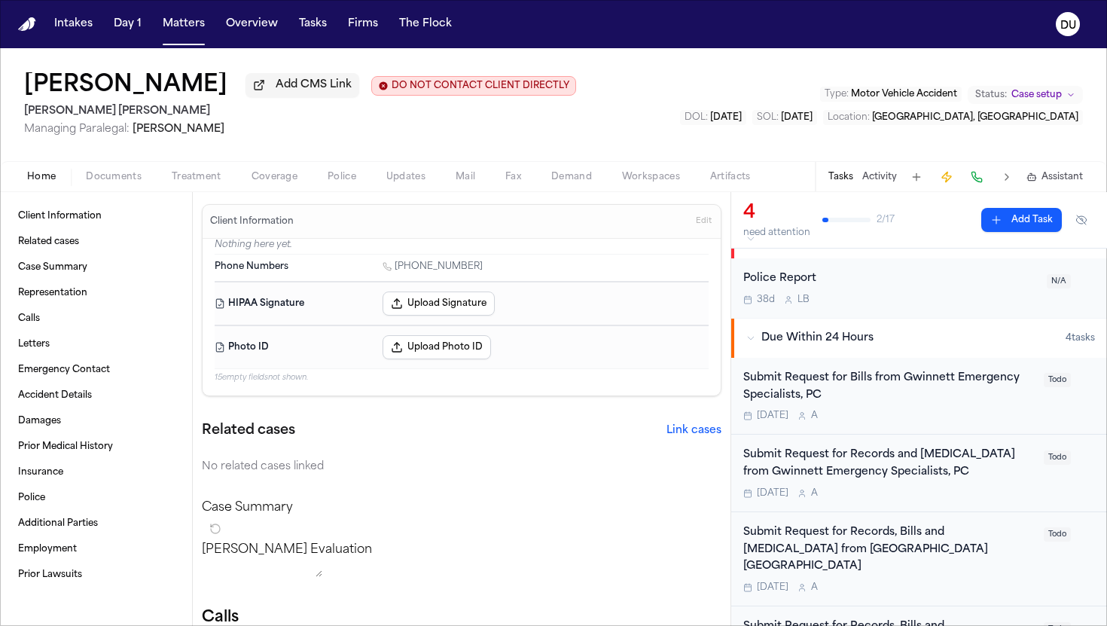
click at [828, 391] on div "Submit Request for Bills from Gwinnett Emergency Specialists, PC" at bounding box center [888, 387] width 291 height 35
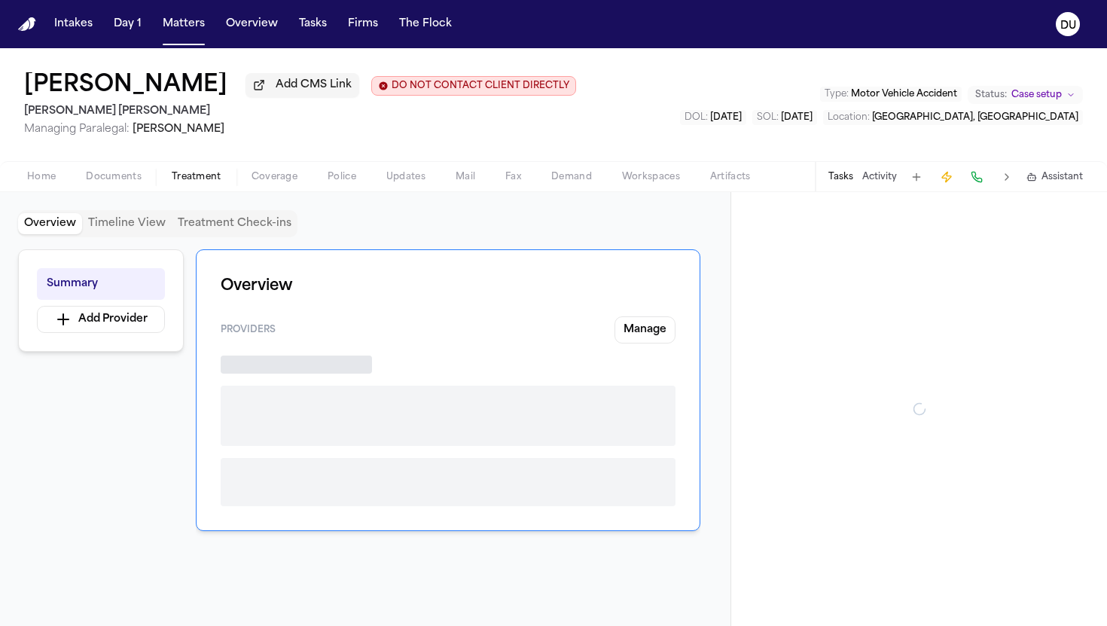
click at [212, 183] on span "Treatment" at bounding box center [197, 177] width 50 height 12
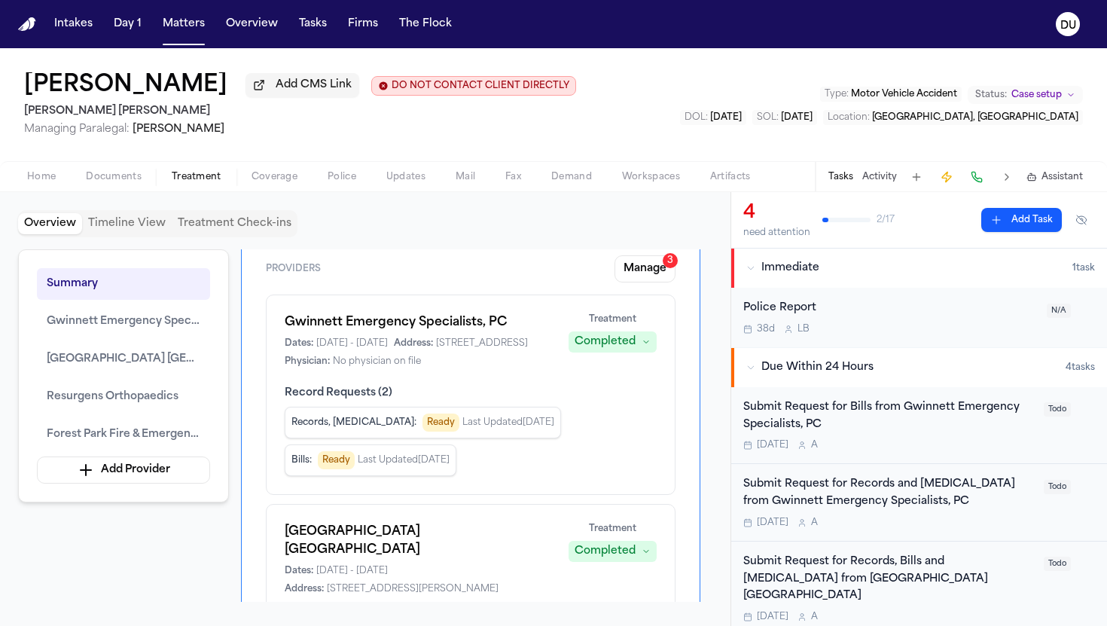
scroll to position [69, 0]
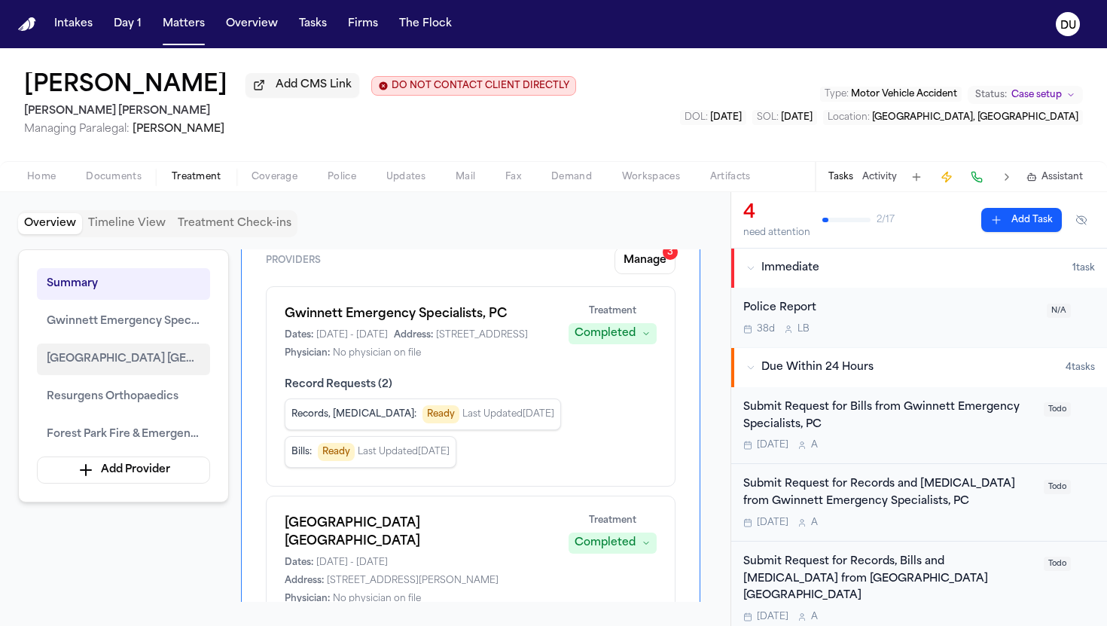
click at [166, 368] on span "Northside Hospital Atlanta" at bounding box center [124, 359] width 154 height 18
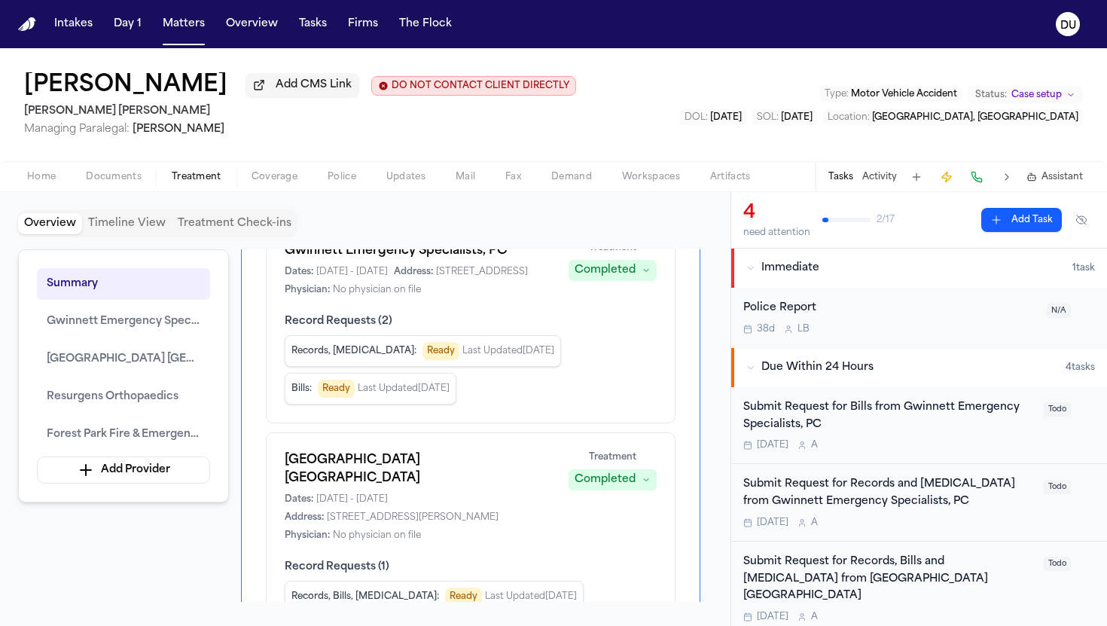
scroll to position [135, 0]
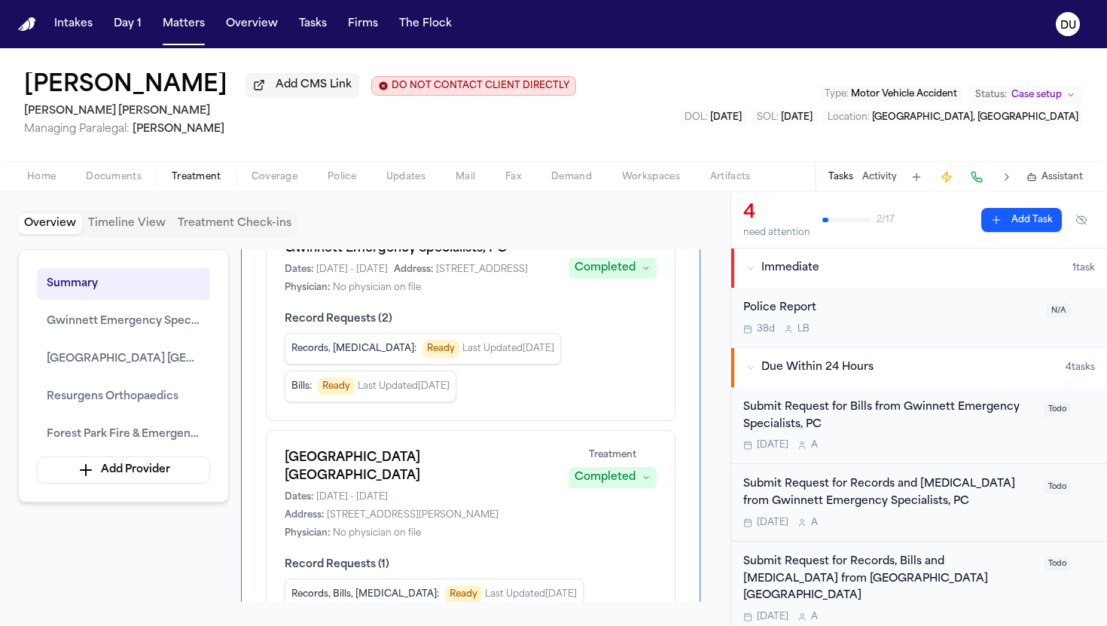
click at [443, 470] on h1 "Northside Hospital Atlanta" at bounding box center [418, 467] width 266 height 36
drag, startPoint x: 443, startPoint y: 480, endPoint x: 290, endPoint y: 483, distance: 153.6
click at [290, 483] on h1 "Northside Hospital Atlanta" at bounding box center [418, 467] width 266 height 36
click at [278, 481] on div "Northside Hospital Atlanta Dates: 6/23/2025 - 6/23/2025 Address: 1000 Johnson F…" at bounding box center [471, 529] width 410 height 199
drag, startPoint x: 283, startPoint y: 481, endPoint x: 443, endPoint y: 491, distance: 159.9
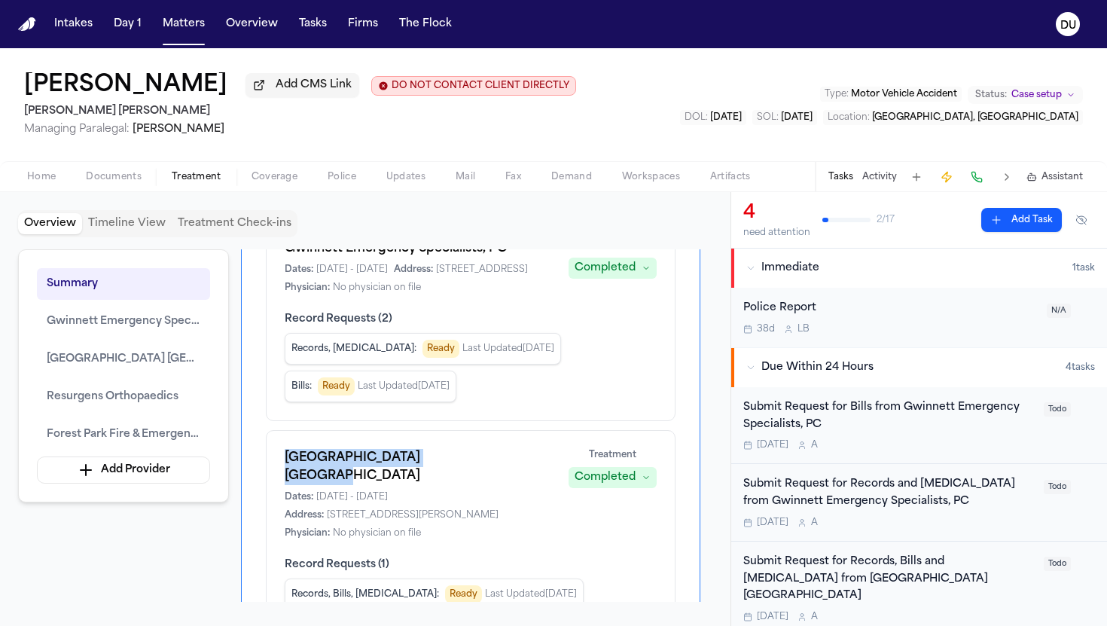
click at [443, 491] on div "Northside Hospital Atlanta Dates: 6/23/2025 - 6/23/2025 Address: 1000 Johnson F…" at bounding box center [471, 529] width 410 height 199
copy h1 "Northside Hospital Atlanta"
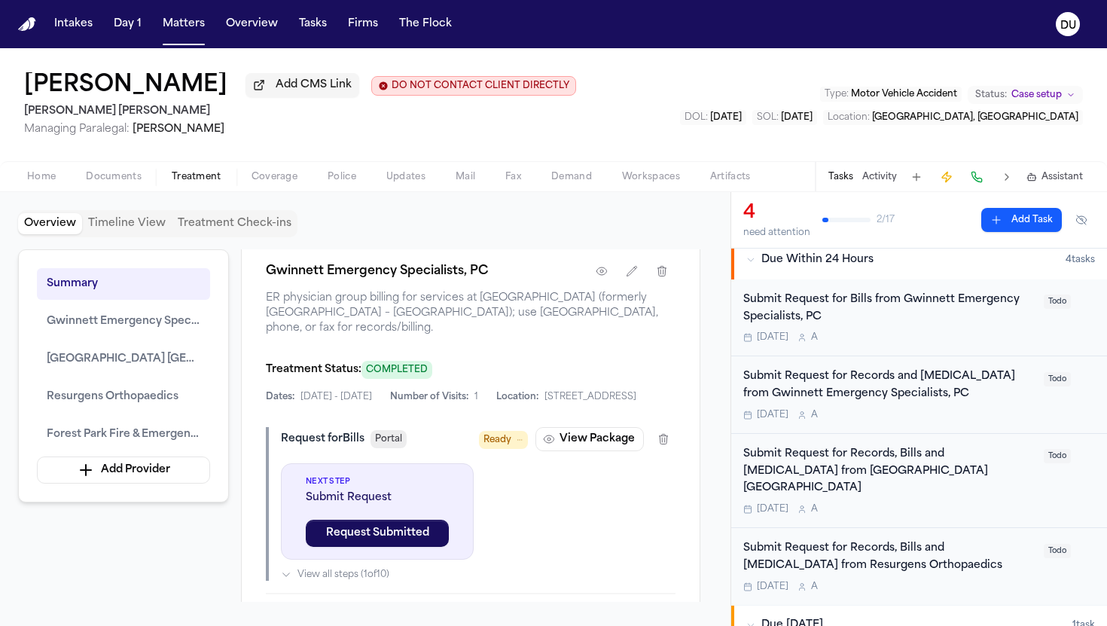
scroll to position [952, 0]
click at [606, 278] on icon "button" at bounding box center [602, 272] width 12 height 12
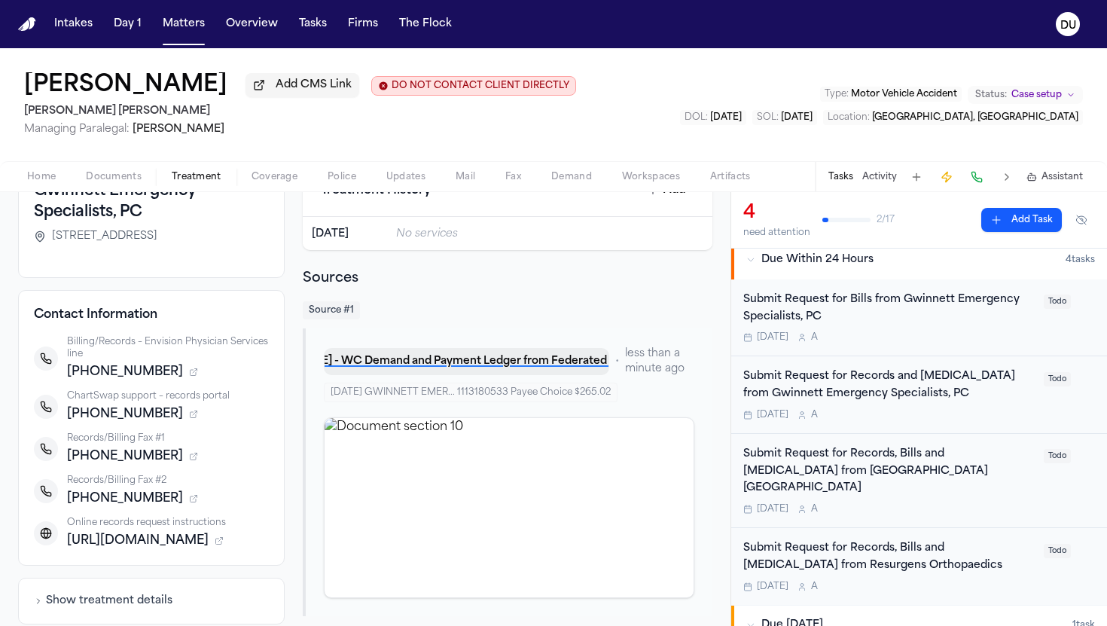
scroll to position [120, 0]
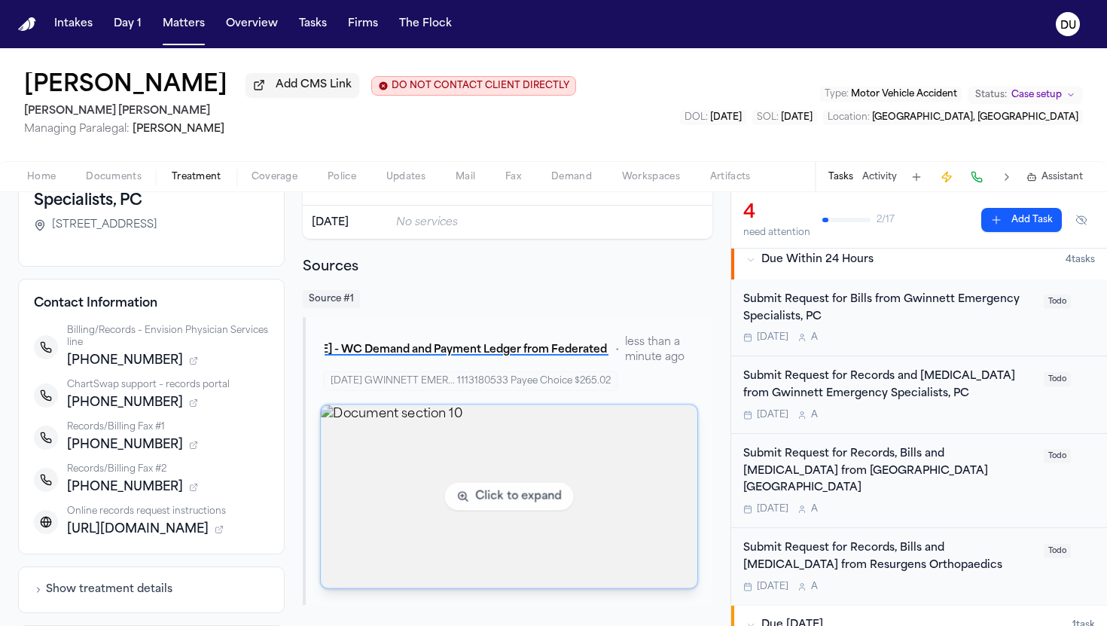
click at [498, 501] on img "View document section 10" at bounding box center [509, 496] width 376 height 183
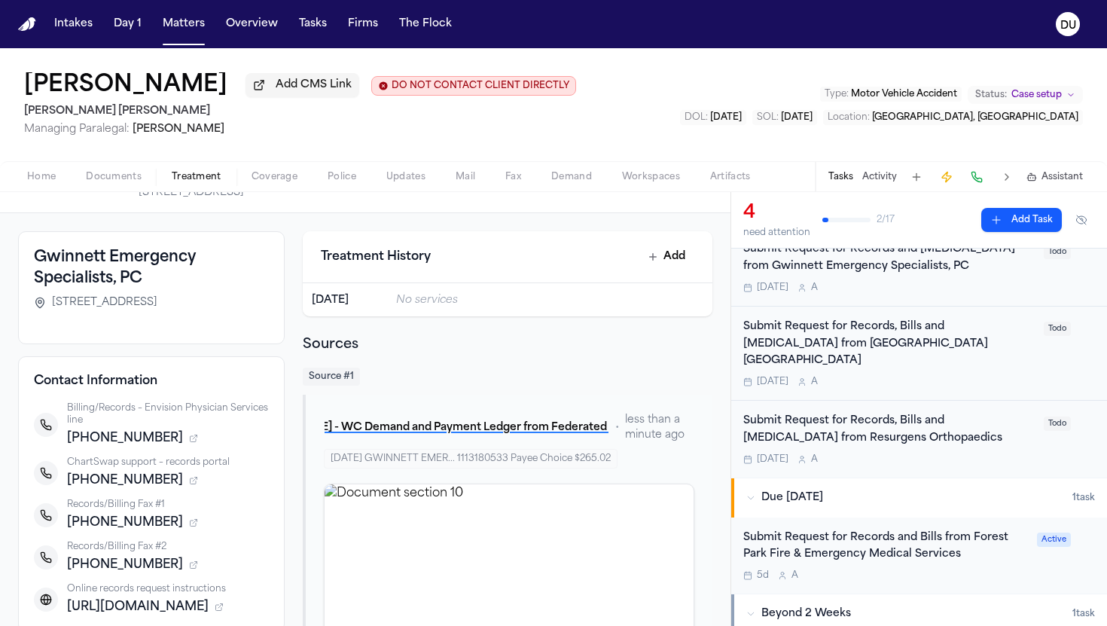
scroll to position [0, 0]
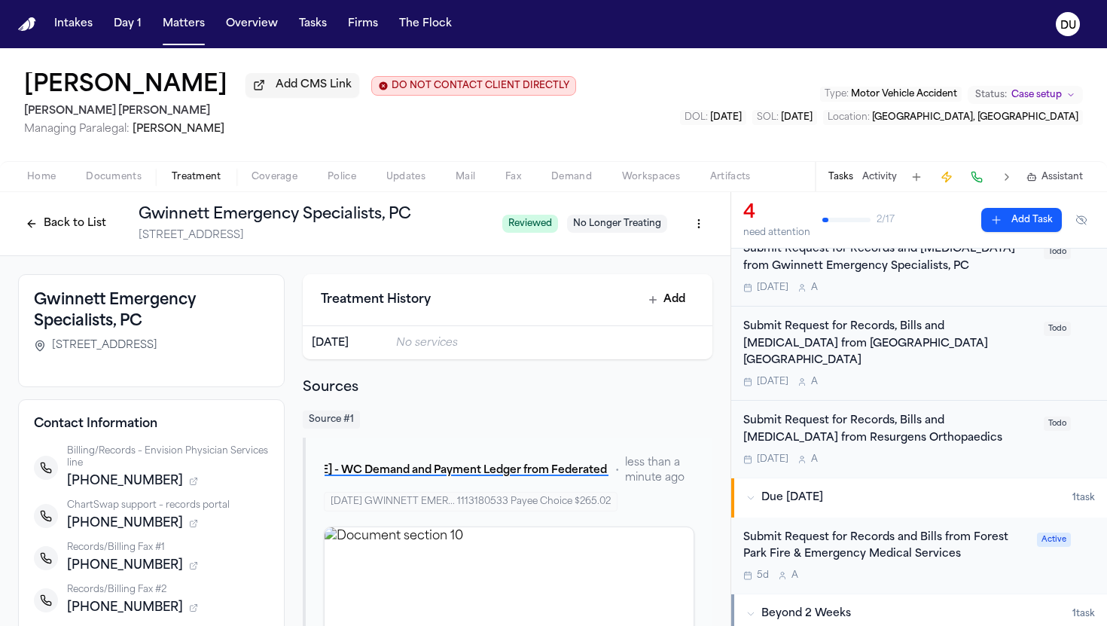
click at [53, 236] on button "Back to List" at bounding box center [66, 224] width 96 height 24
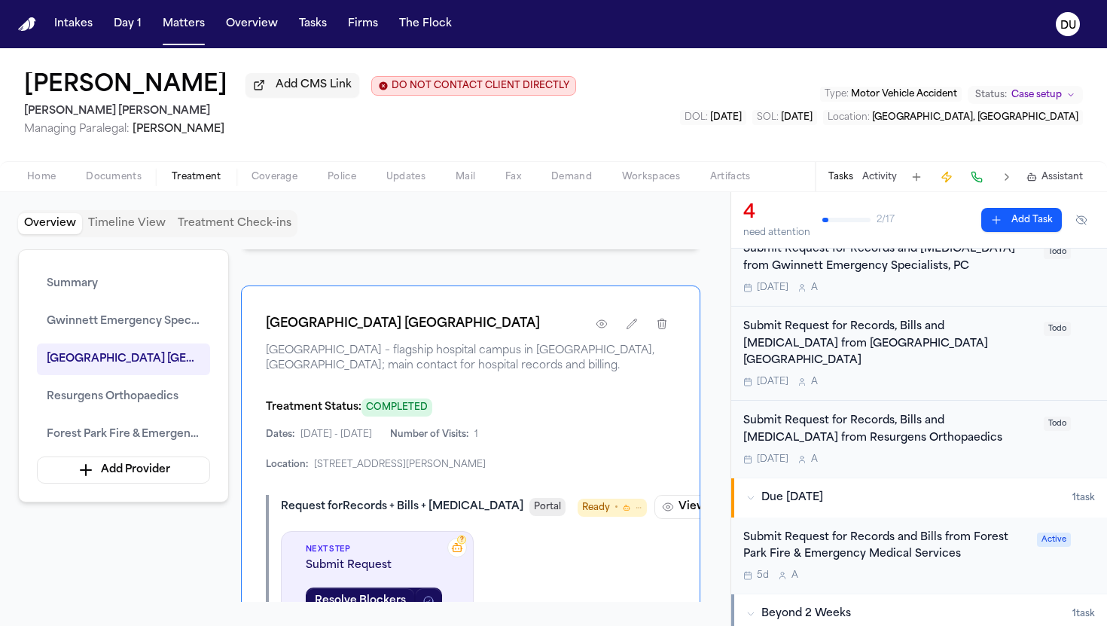
scroll to position [1705, 0]
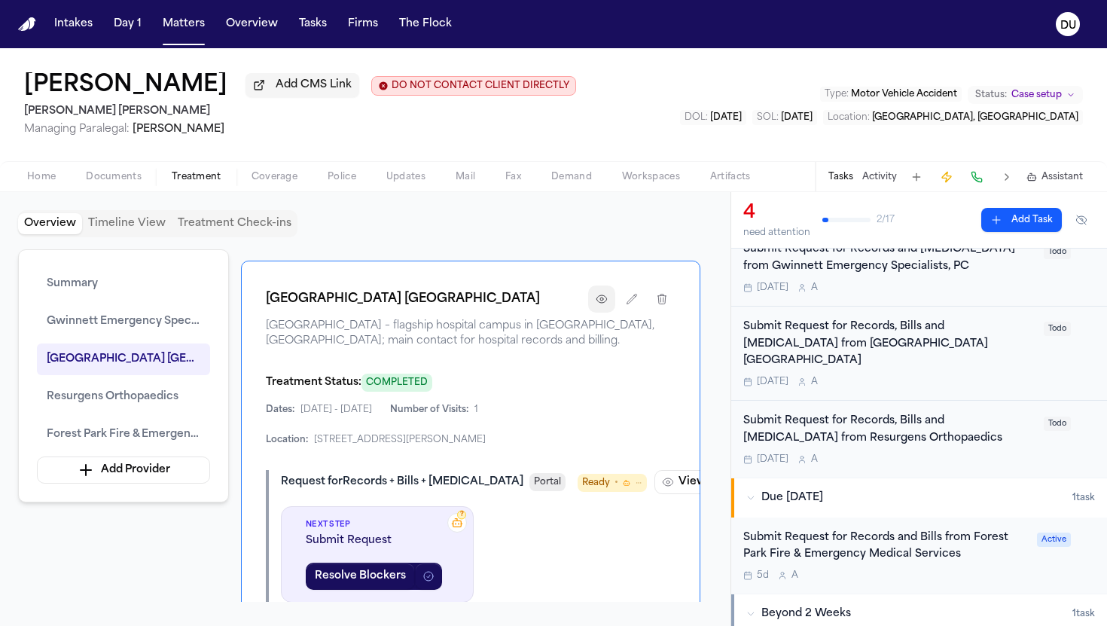
click at [607, 305] on icon "button" at bounding box center [602, 299] width 12 height 12
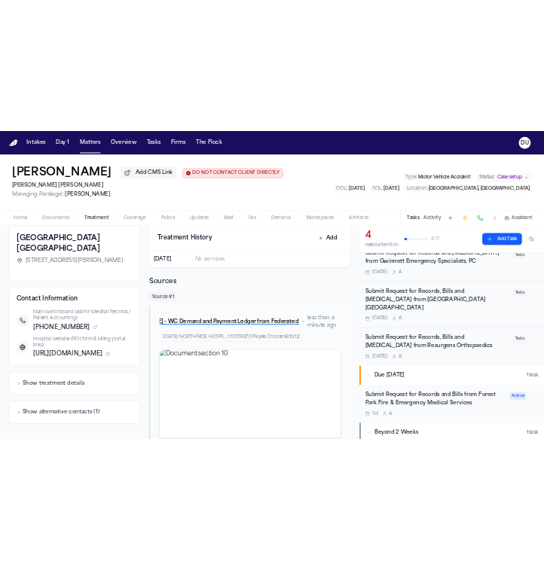
scroll to position [120, 0]
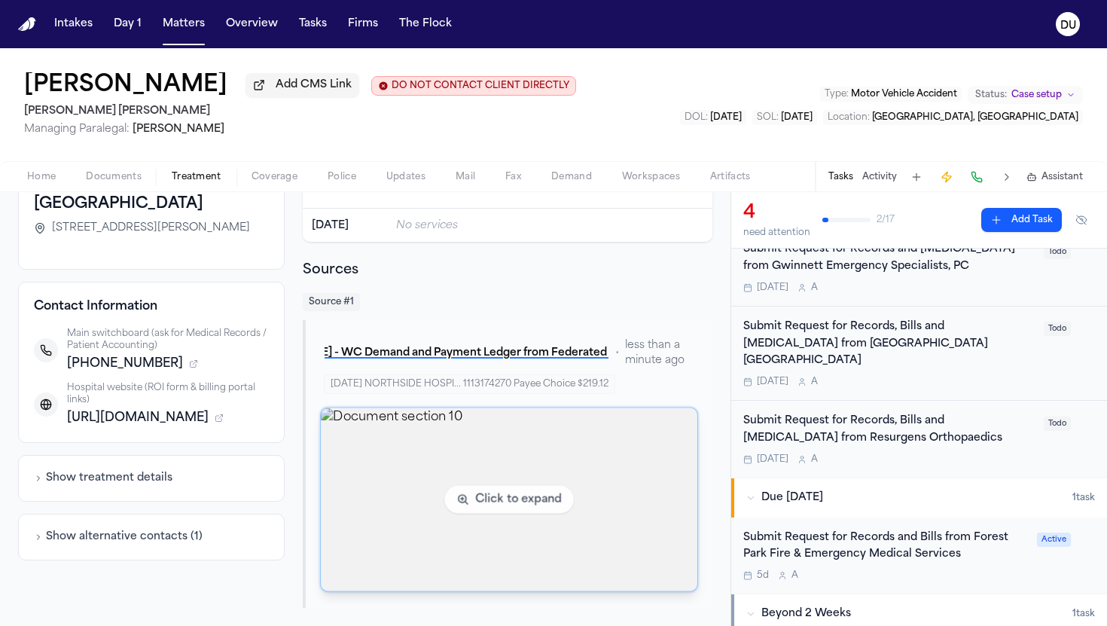
click at [501, 486] on img "View document section 10" at bounding box center [509, 499] width 376 height 183
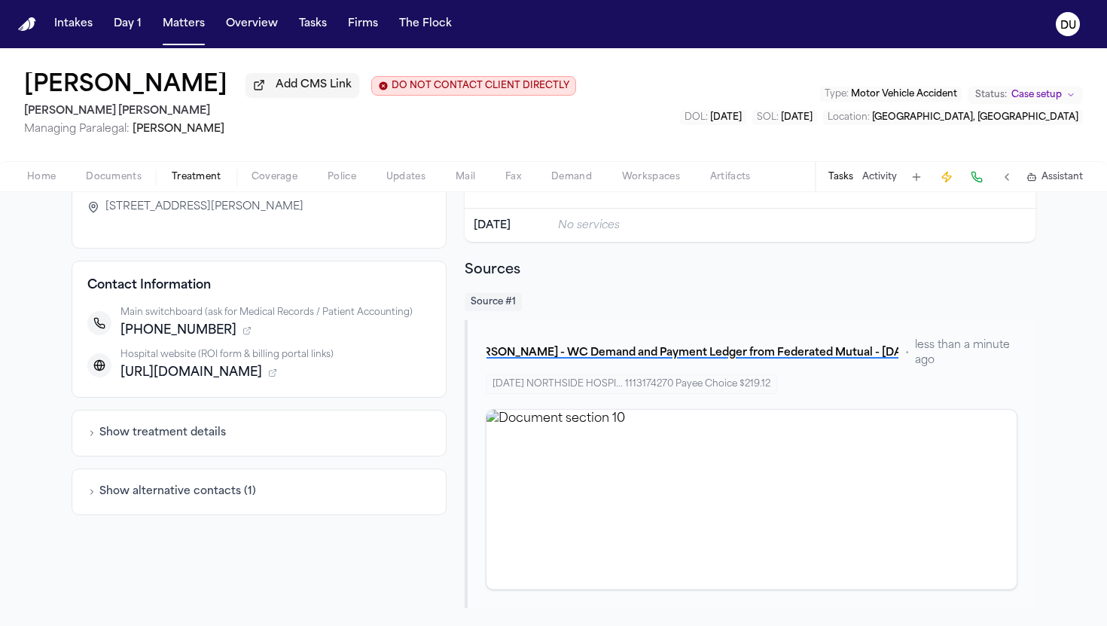
click at [47, 183] on span "Home" at bounding box center [41, 177] width 29 height 12
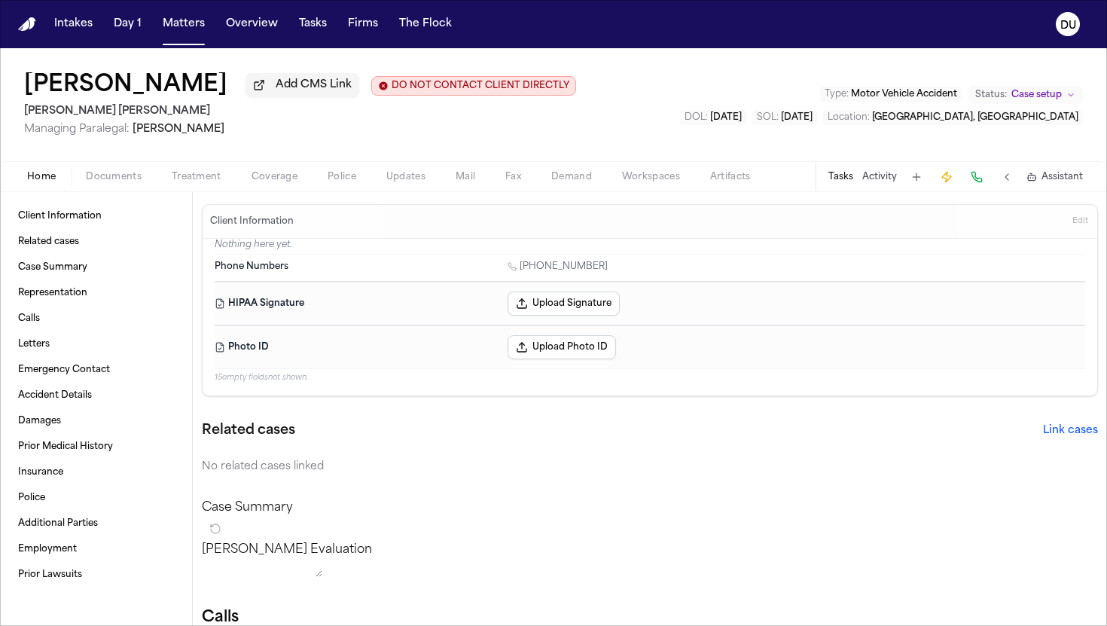
click at [844, 183] on button "Tasks" at bounding box center [840, 177] width 25 height 12
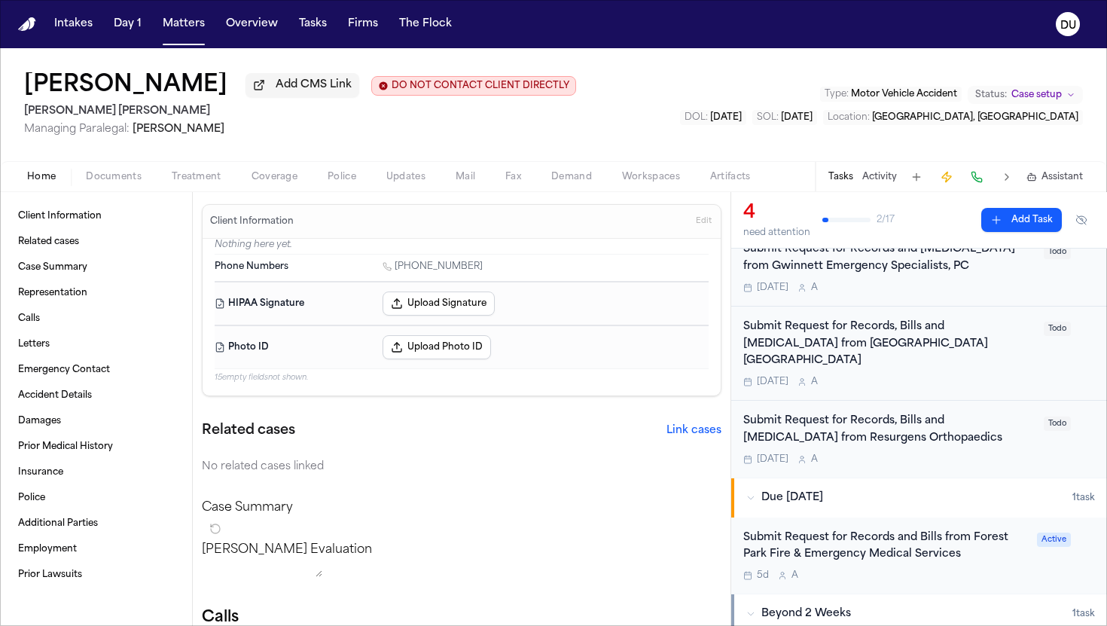
scroll to position [237, 0]
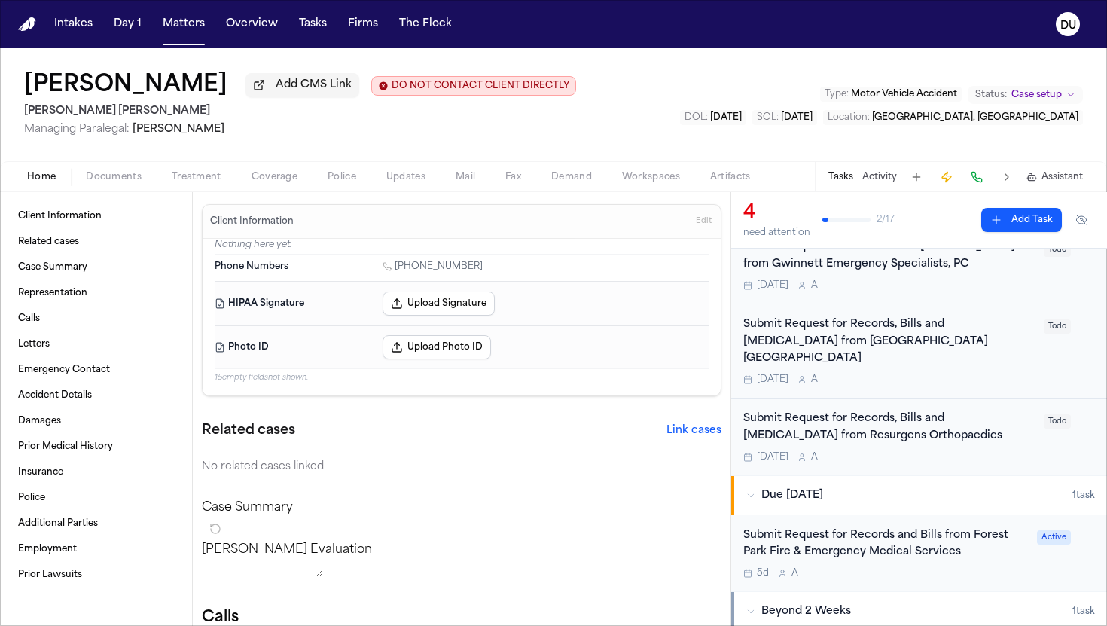
click at [855, 427] on div "Submit Request for Records, Bills and Radiology from Resurgens Orthopaedics" at bounding box center [888, 427] width 291 height 35
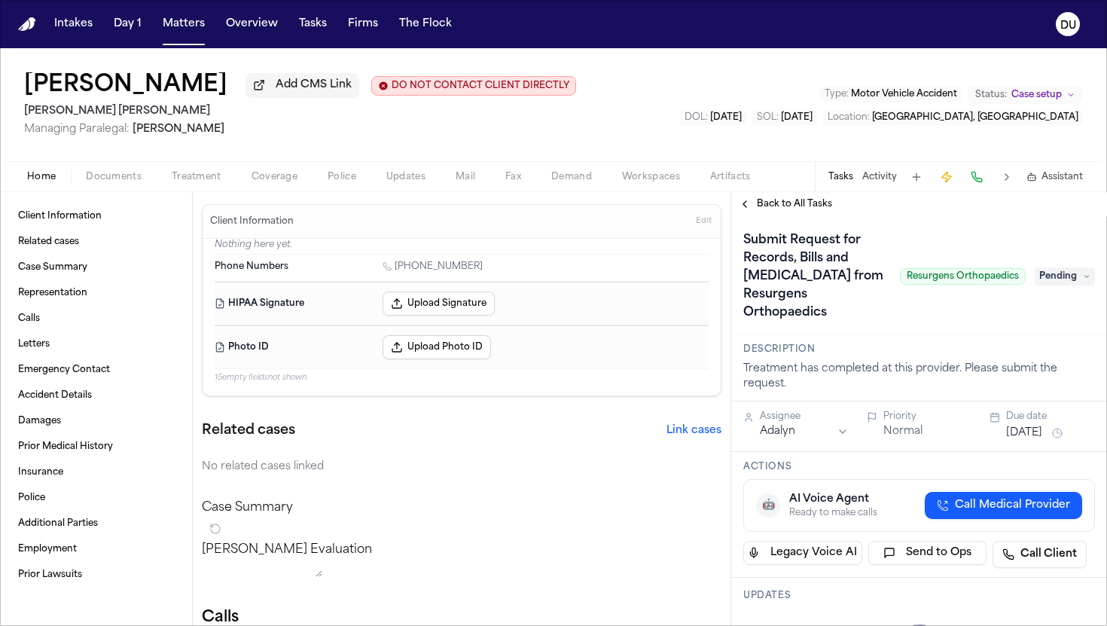
click at [905, 280] on span "Resurgens Orthopaedics" at bounding box center [963, 276] width 126 height 17
drag, startPoint x: 906, startPoint y: 280, endPoint x: 1013, endPoint y: 288, distance: 107.2
click at [1013, 288] on div "Submit Request for Records, Bills and Radiology from Resurgens Orthopaedics Res…" at bounding box center [884, 276] width 282 height 96
copy span "Resurgens Orthopaedics"
click at [941, 294] on div "Submit Request for Records, Bills and Radiology from Resurgens Orthopaedics Res…" at bounding box center [884, 276] width 282 height 96
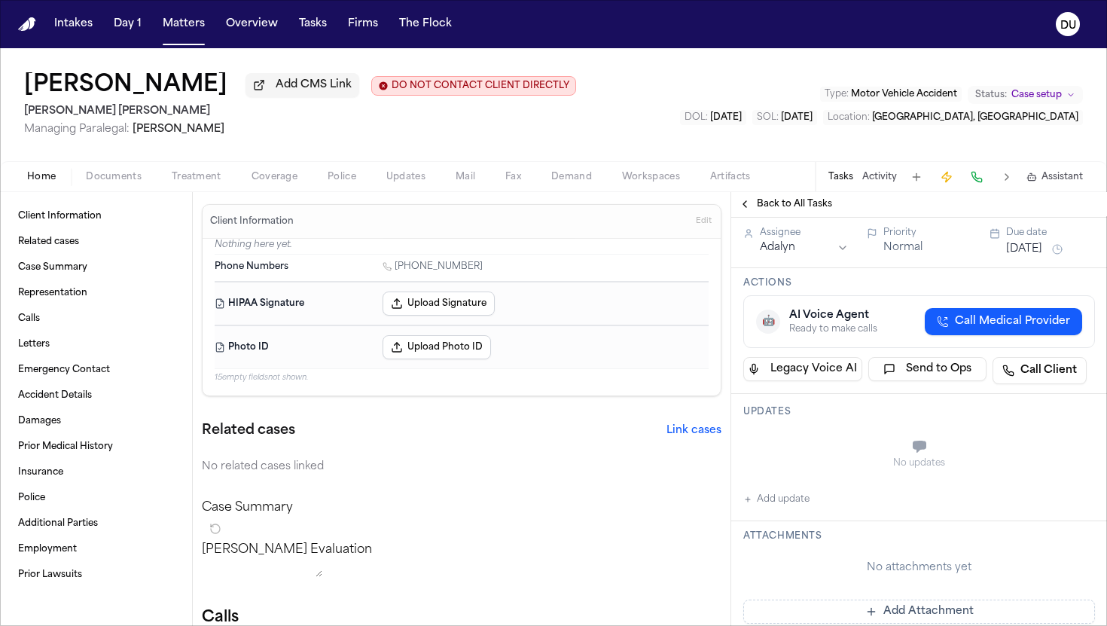
scroll to position [190, 0]
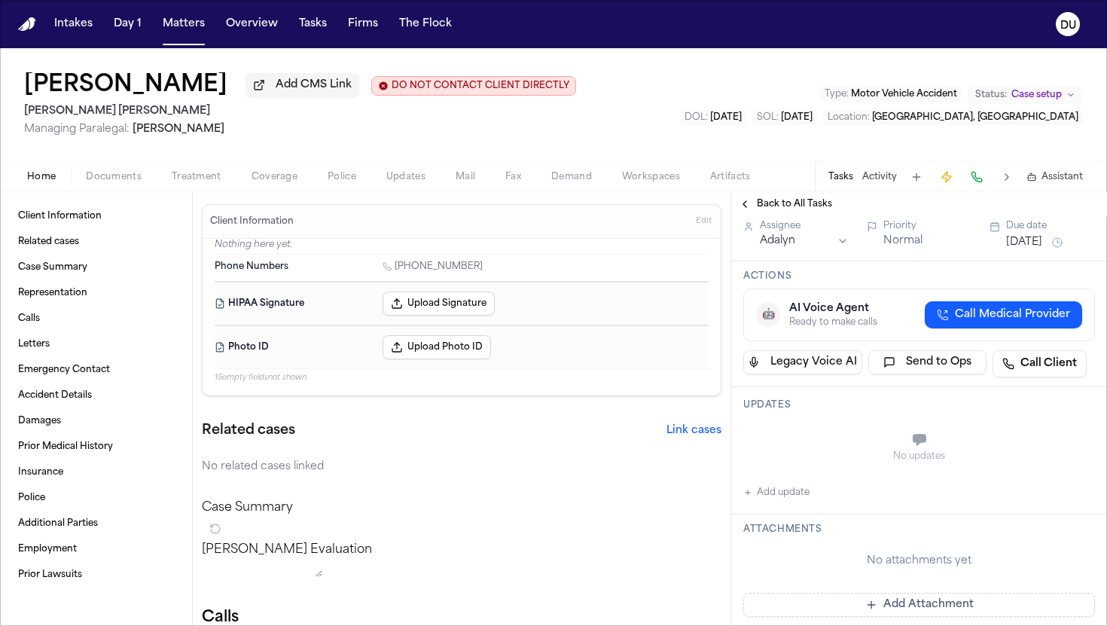
click at [778, 499] on button "Add update" at bounding box center [776, 492] width 66 height 18
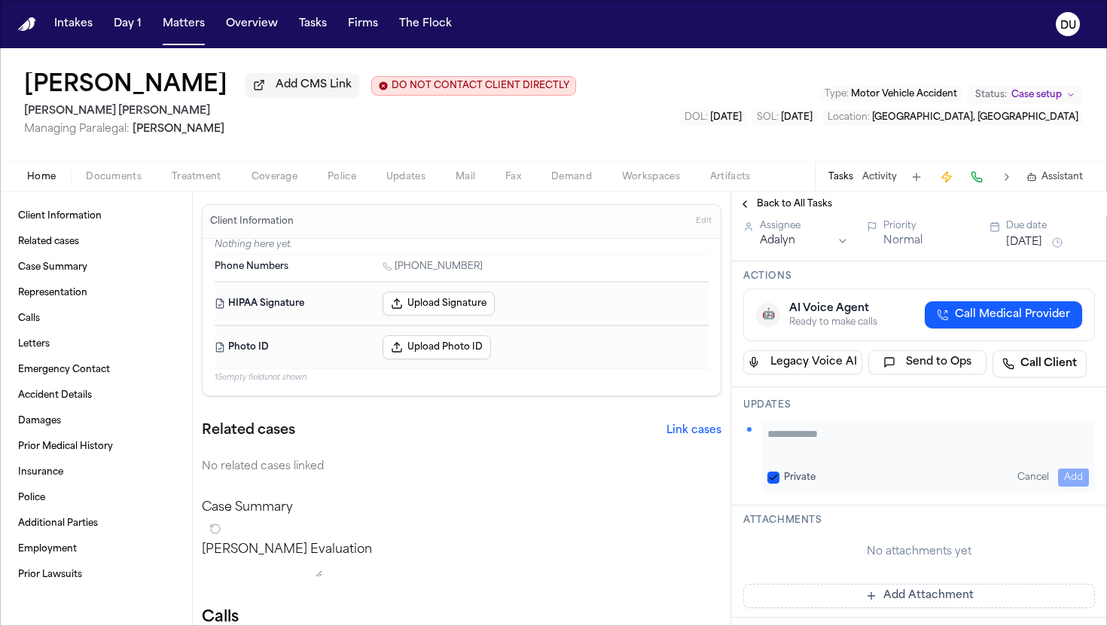
click at [825, 443] on textarea "Add your update" at bounding box center [928, 441] width 322 height 30
type textarea "**********"
click at [1072, 485] on button "Add" at bounding box center [1073, 477] width 31 height 18
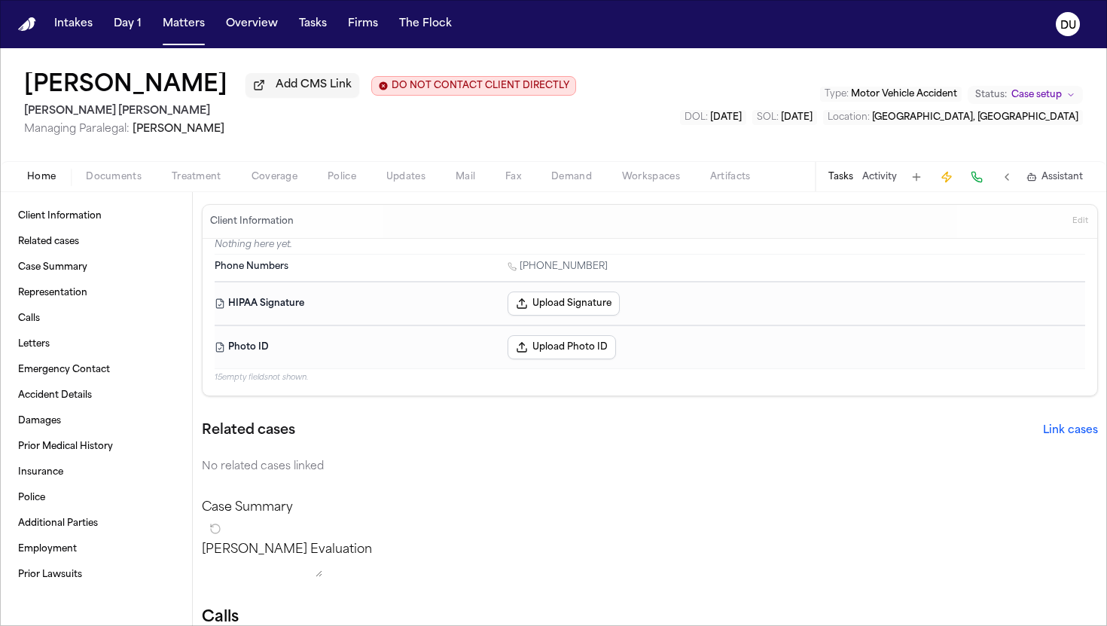
click at [835, 178] on button "Tasks" at bounding box center [840, 177] width 25 height 12
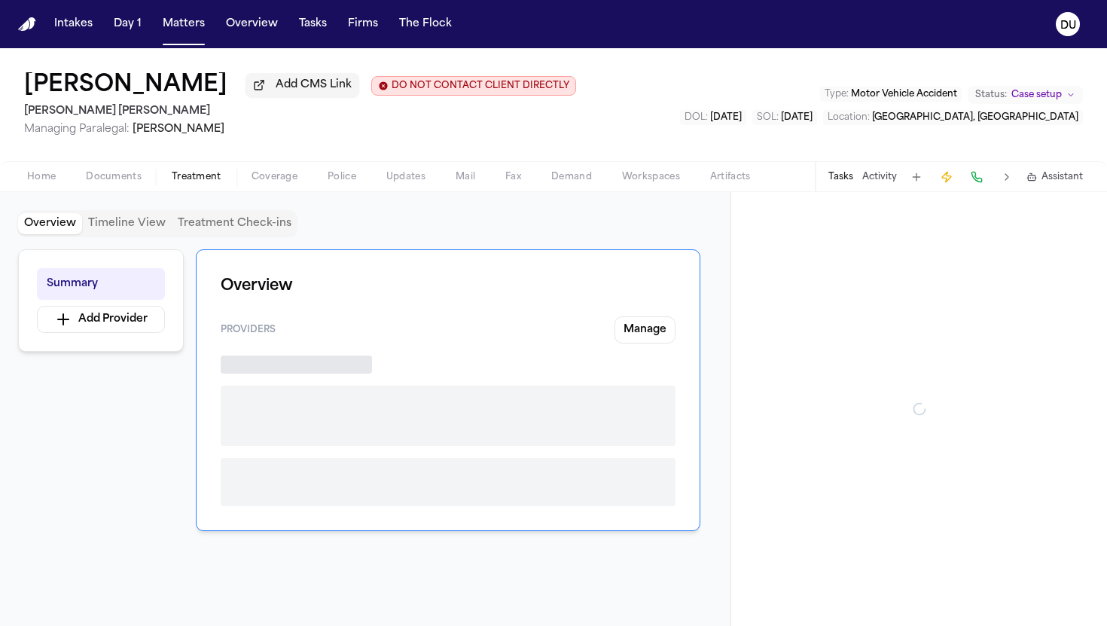
click at [181, 183] on span "Treatment" at bounding box center [197, 177] width 50 height 12
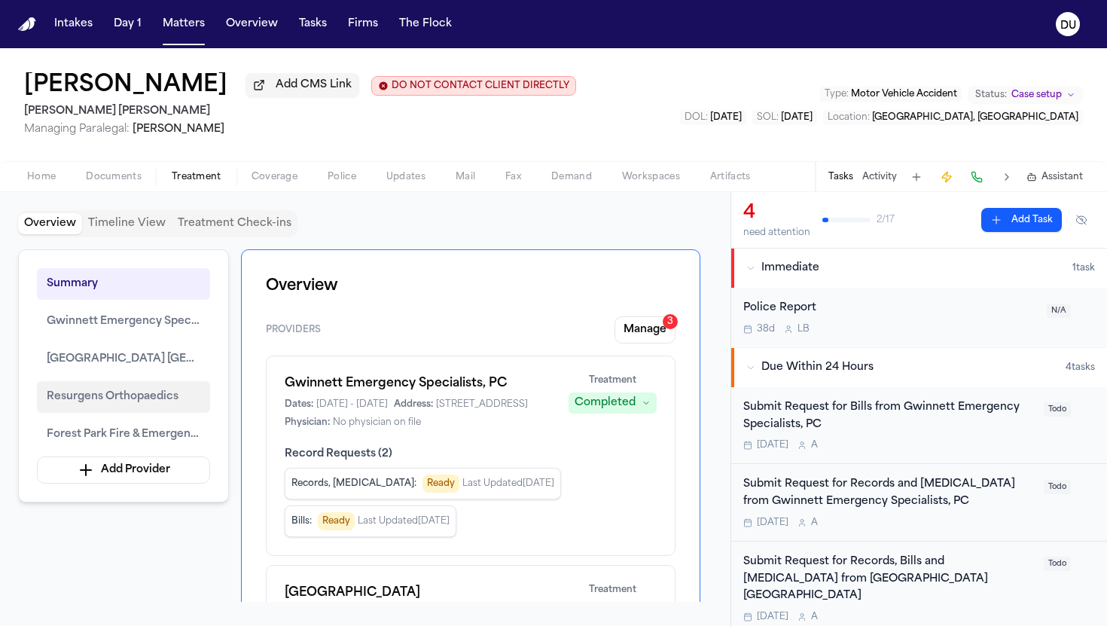
click at [112, 412] on button "Resurgens Orthopaedics" at bounding box center [123, 397] width 173 height 32
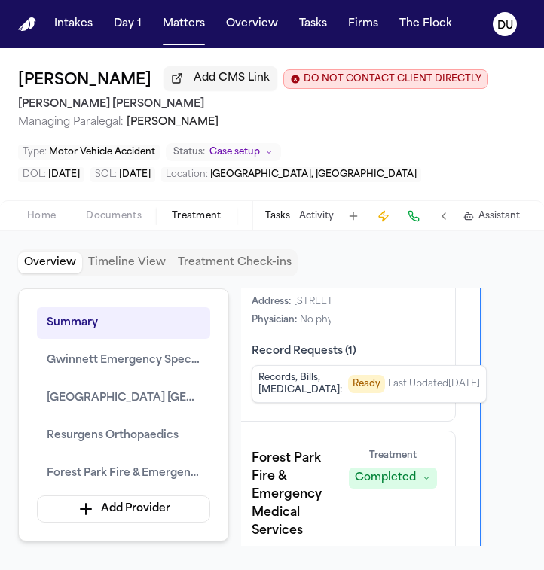
scroll to position [679, 35]
click at [334, 326] on div "Resurgens Orthopaedics Dates: 5/13/2025 - 7/21/2025 Address: 5671 Peachtree Dun…" at bounding box center [342, 281] width 185 height 90
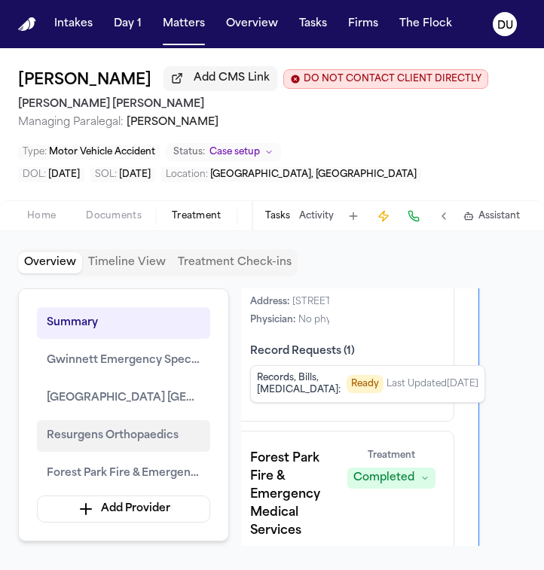
click at [133, 442] on span "Resurgens Orthopaedics" at bounding box center [113, 436] width 132 height 18
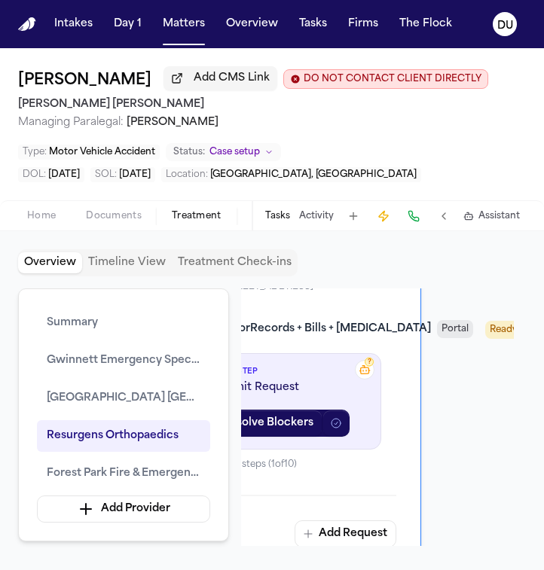
scroll to position [2783, 120]
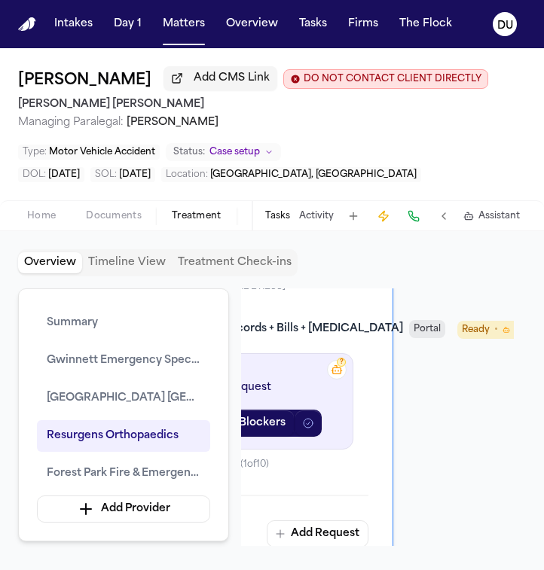
click at [36, 216] on span "Home" at bounding box center [41, 216] width 29 height 12
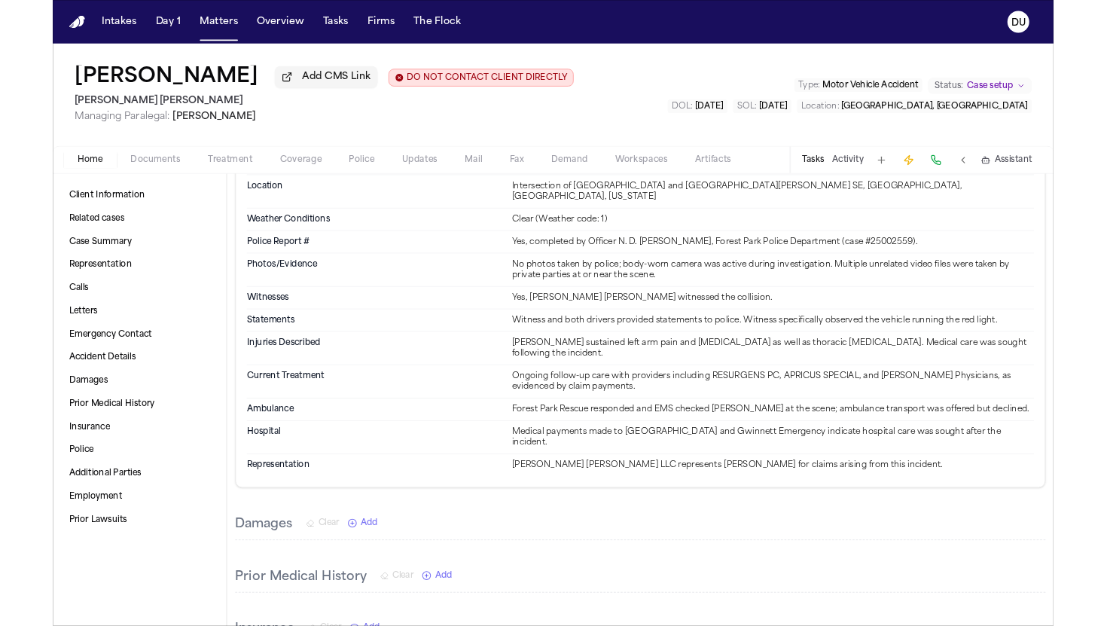
scroll to position [1079, 0]
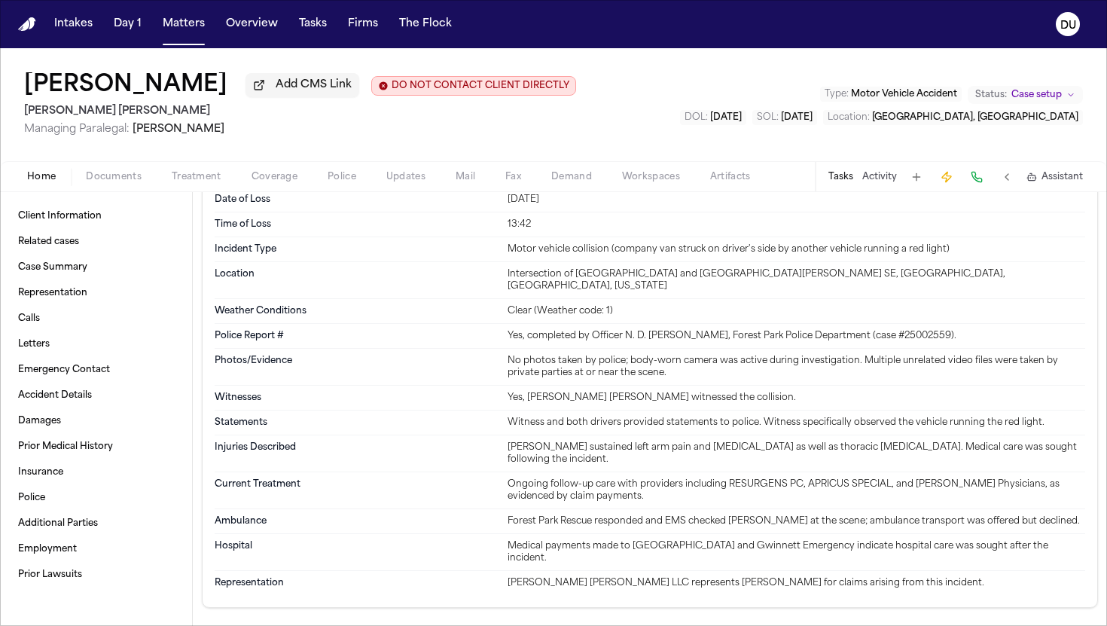
click at [834, 174] on button "Tasks" at bounding box center [840, 177] width 25 height 12
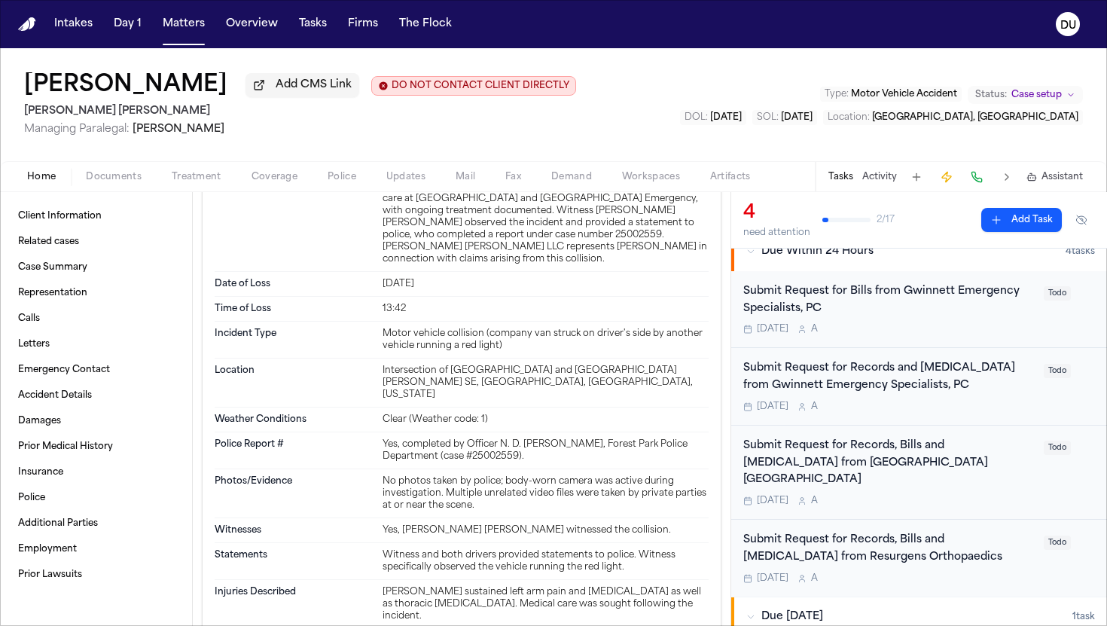
scroll to position [120, 0]
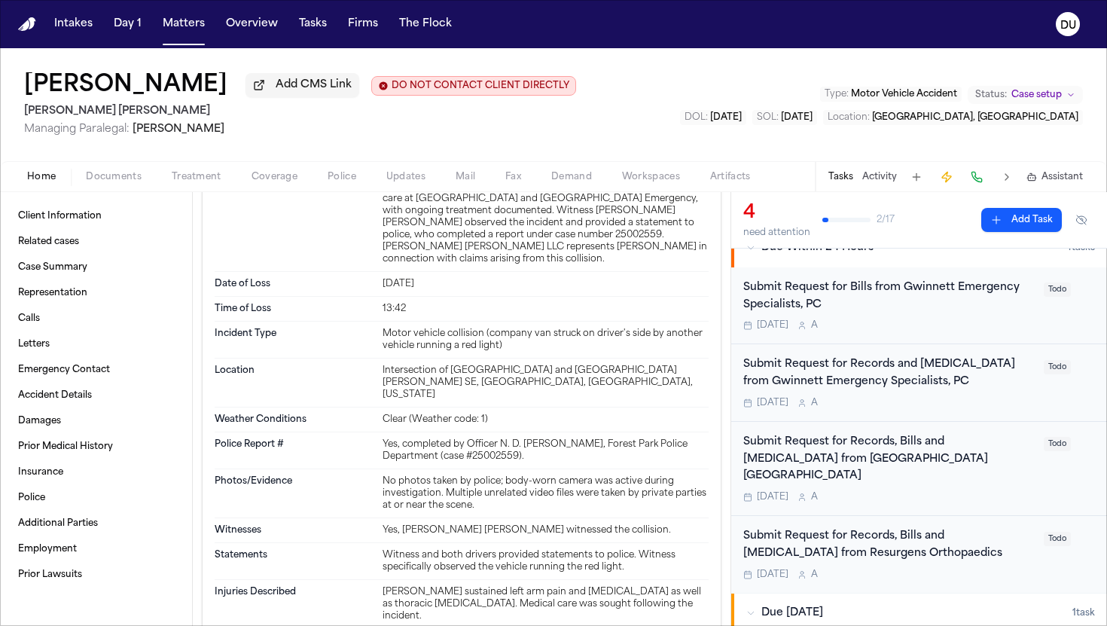
click at [818, 516] on div "Submit Request for Records, Bills and Radiology from Resurgens Orthopaedics Tom…" at bounding box center [919, 554] width 376 height 77
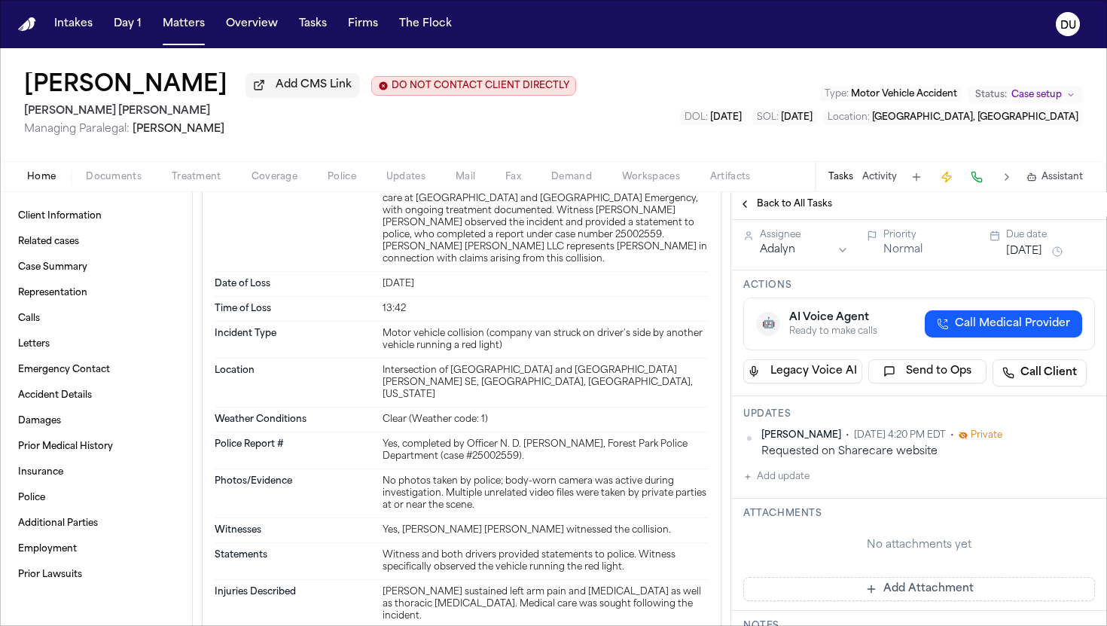
scroll to position [184, 0]
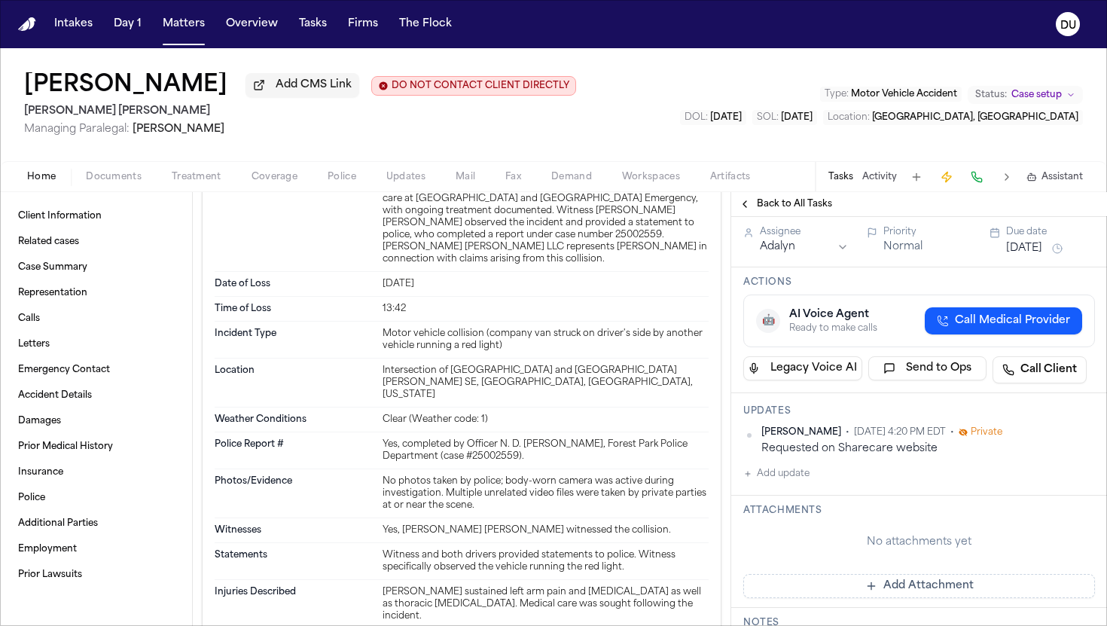
click at [799, 483] on button "Add update" at bounding box center [776, 474] width 66 height 18
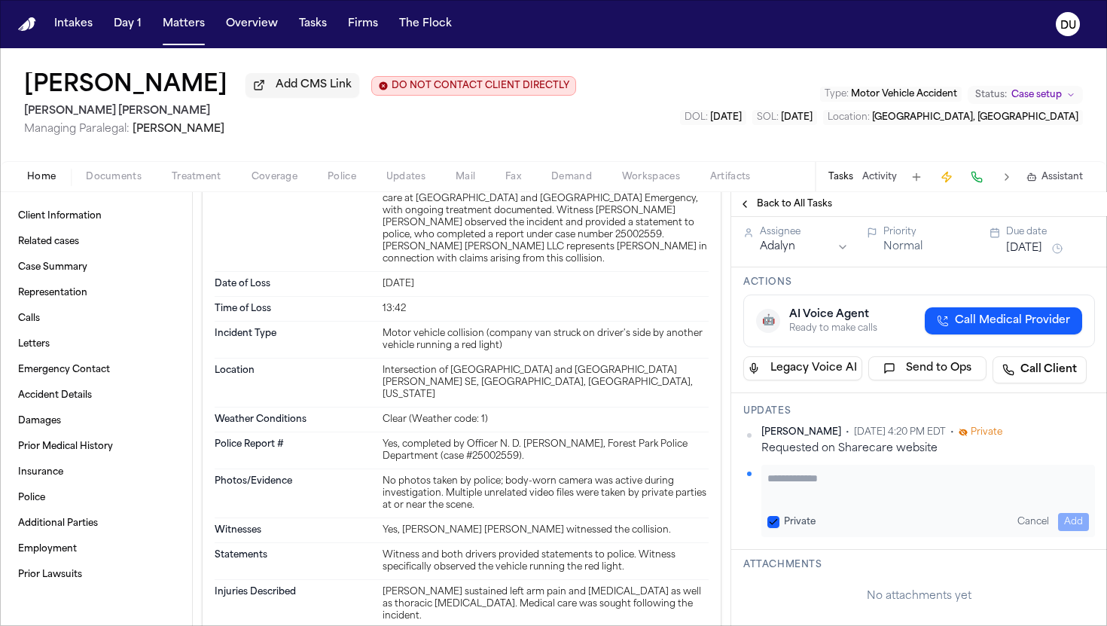
click at [799, 497] on textarea "Add your update" at bounding box center [928, 486] width 322 height 30
paste textarea "********"
type textarea "**********"
click at [1067, 525] on button "Add" at bounding box center [1073, 522] width 31 height 18
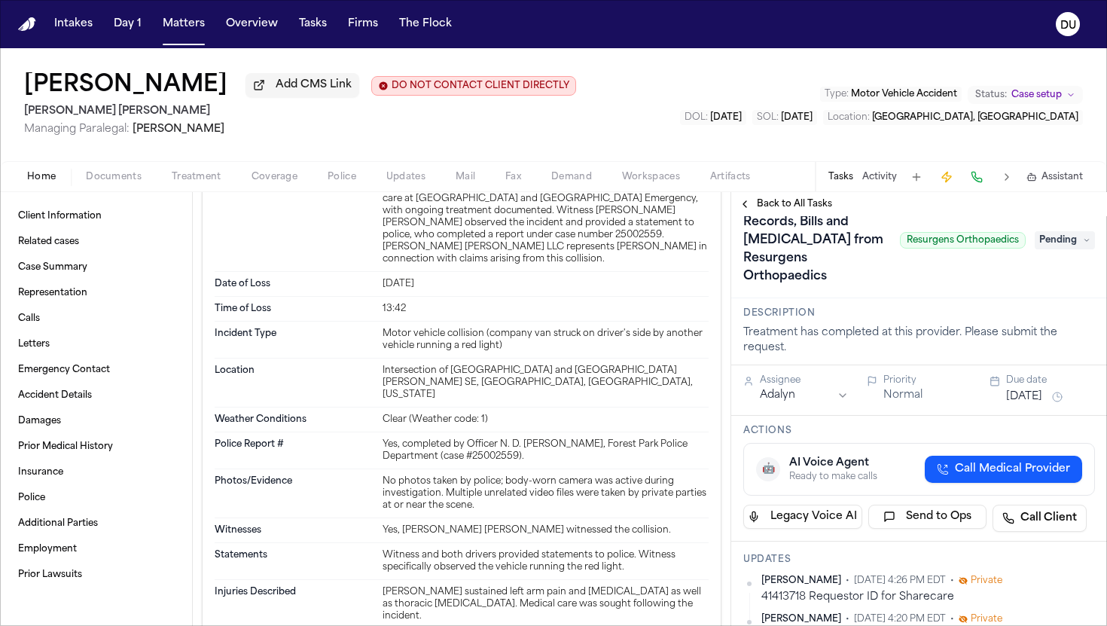
scroll to position [0, 0]
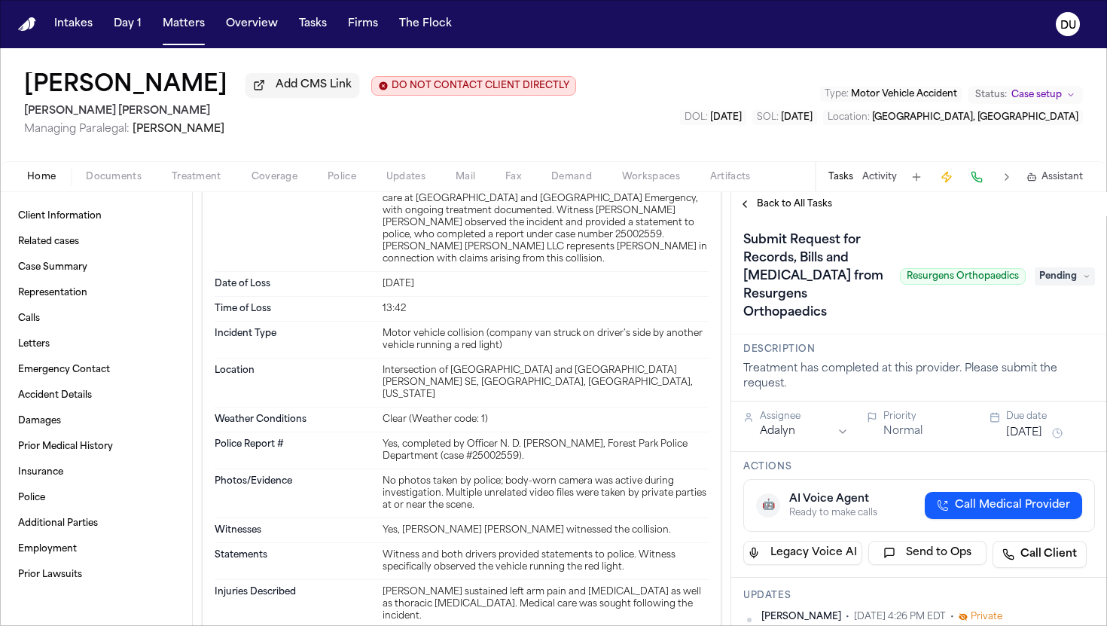
click at [1062, 278] on span "Pending" at bounding box center [1065, 276] width 60 height 18
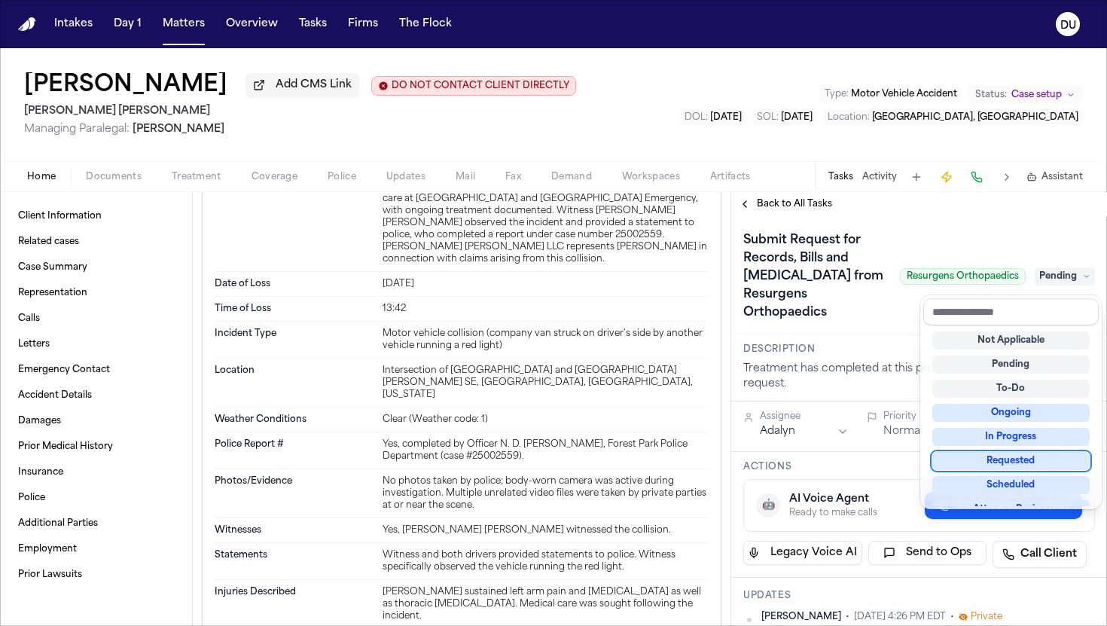
click at [1023, 460] on div "Requested" at bounding box center [1010, 461] width 157 height 18
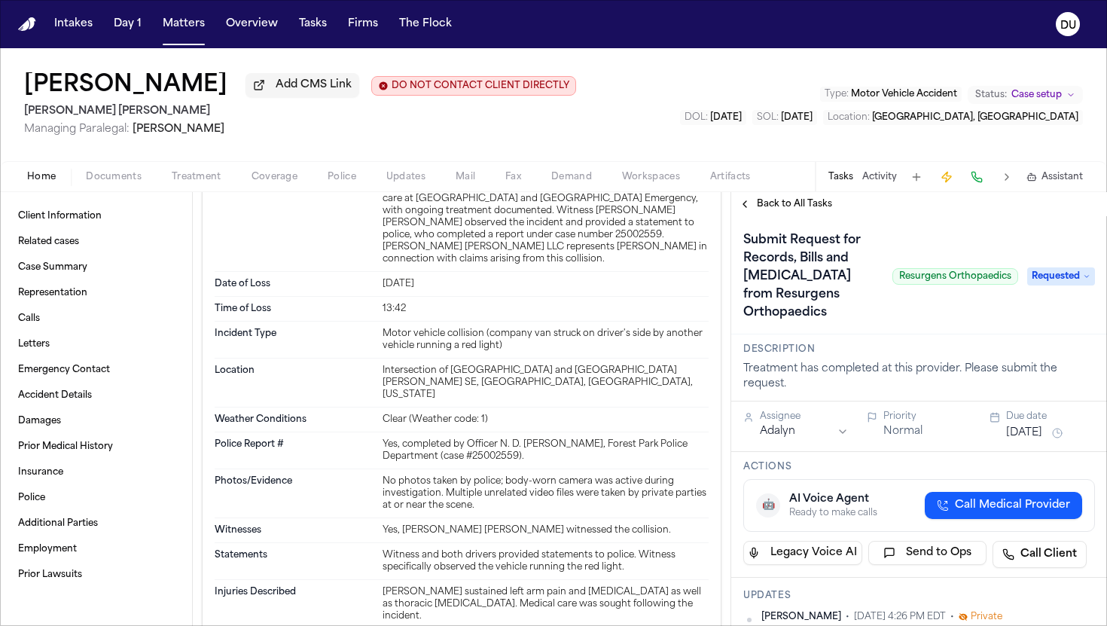
click at [1027, 428] on button "[DATE]" at bounding box center [1024, 432] width 36 height 15
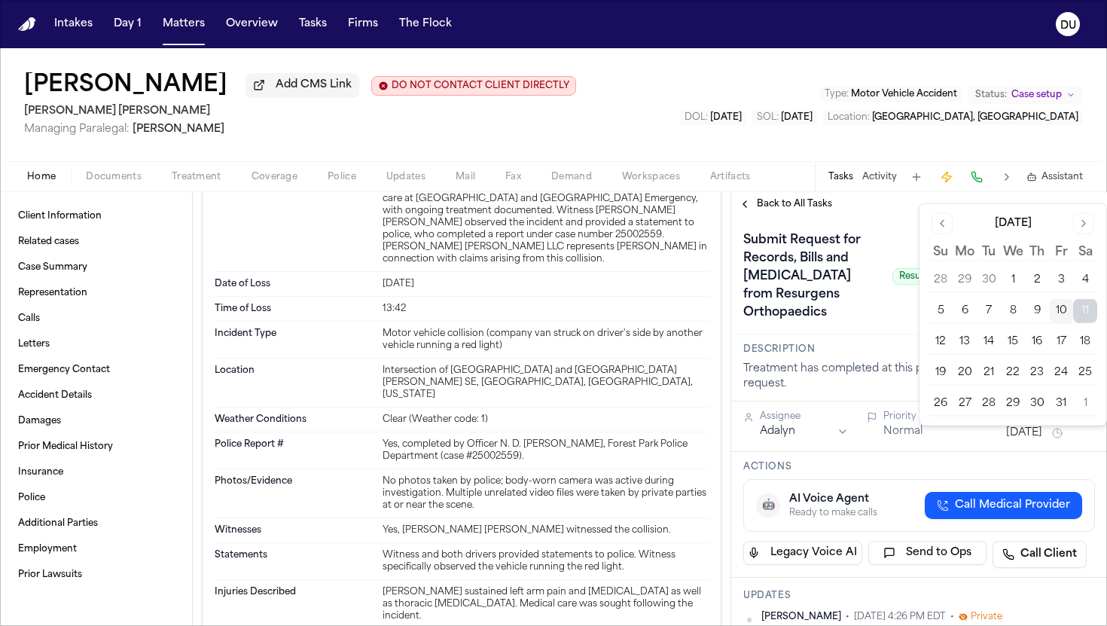
click at [1064, 342] on button "17" at bounding box center [1061, 342] width 24 height 24
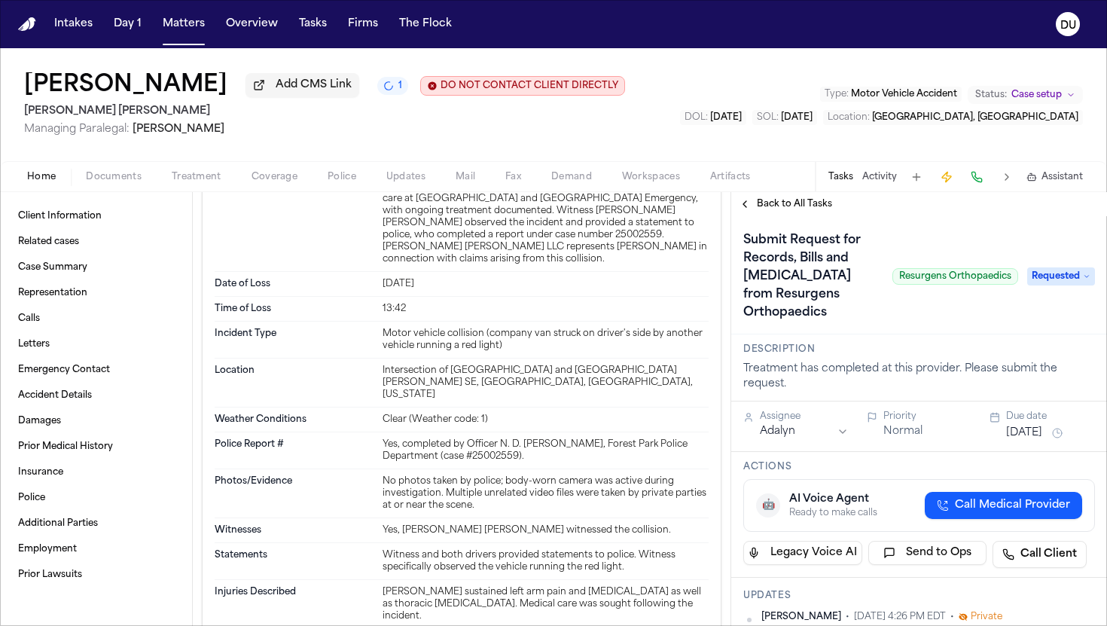
click at [876, 328] on div "Submit Request for Records, Bills and Radiology from Resurgens Orthopaedics Res…" at bounding box center [919, 275] width 376 height 118
click at [753, 210] on button "Back to All Tasks" at bounding box center [785, 204] width 108 height 12
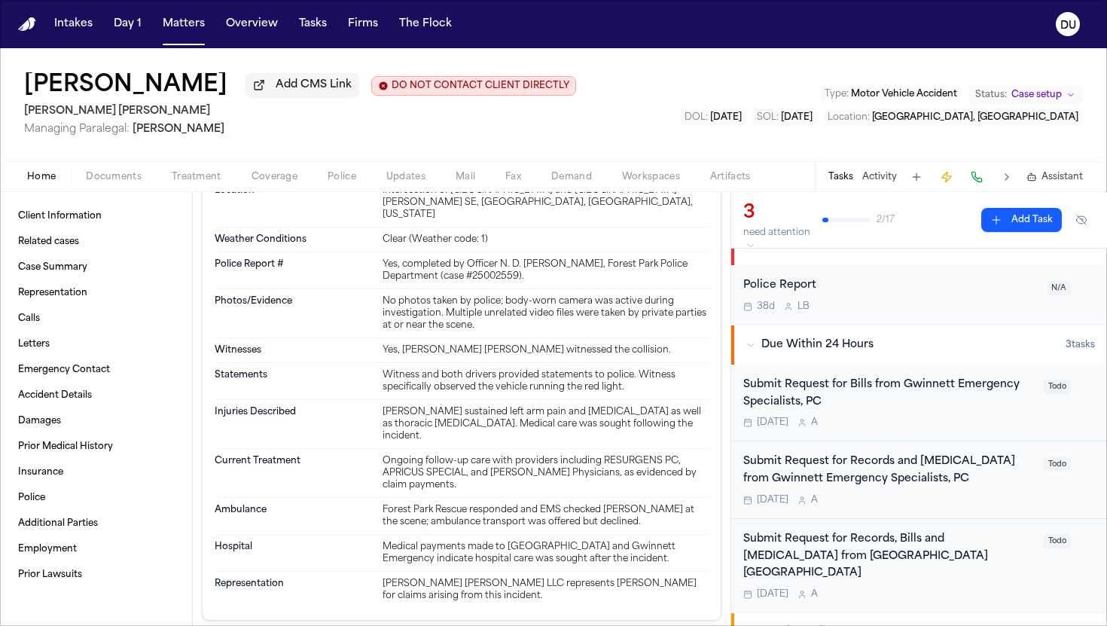
scroll to position [1278, 0]
click at [35, 32] on nav "Intakes Day 1 Matters Overview Tasks Firms The Flock DU" at bounding box center [553, 24] width 1107 height 48
click at [30, 26] on img "Home" at bounding box center [27, 24] width 18 height 14
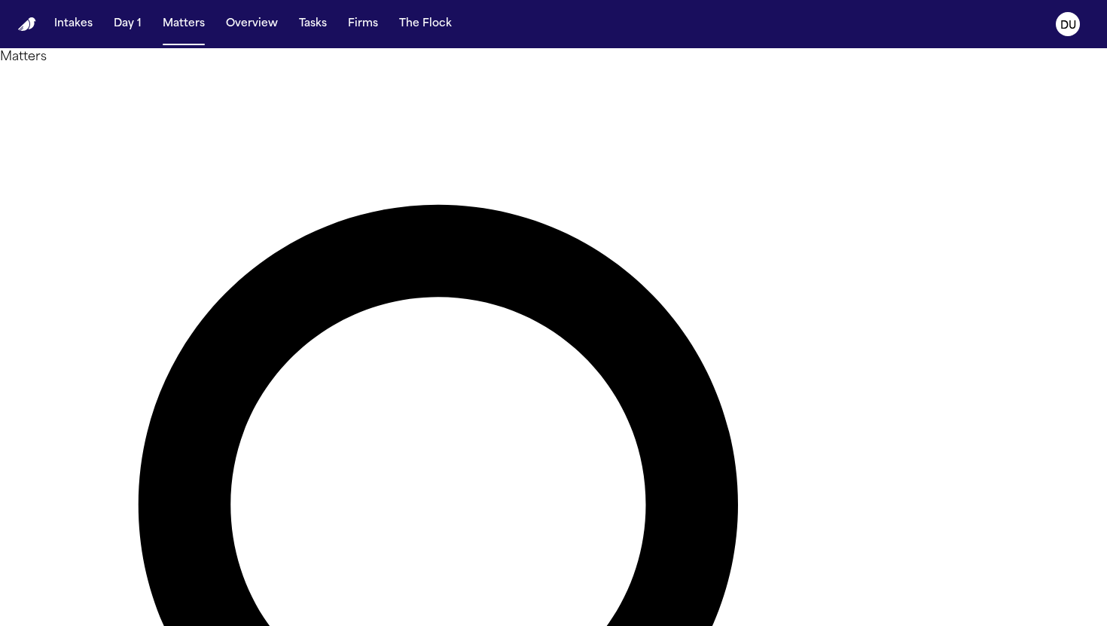
type input "*********"
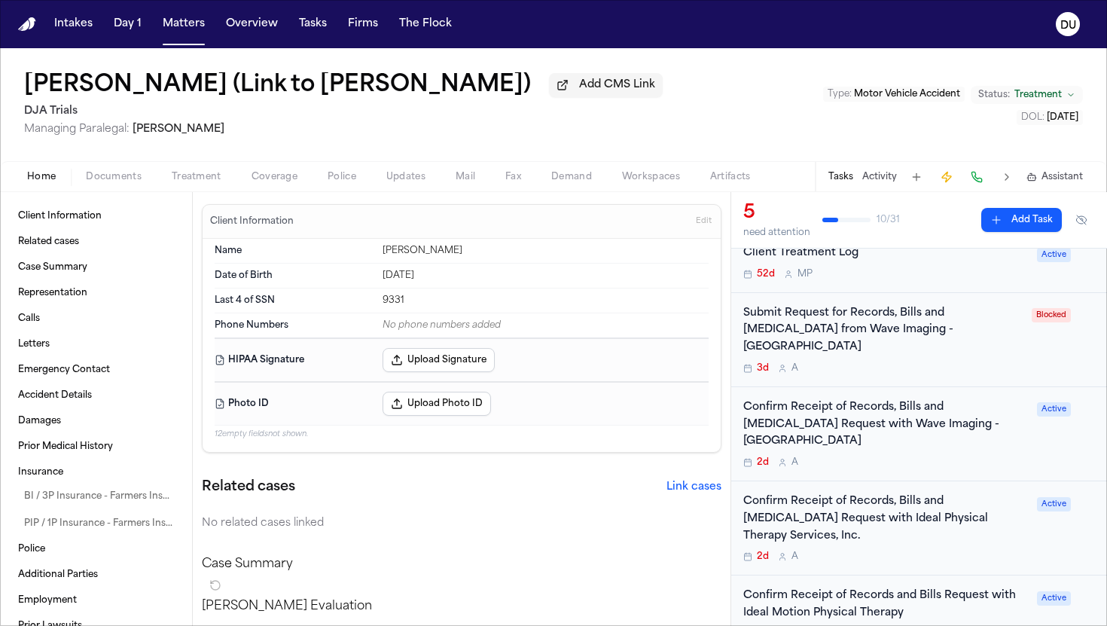
scroll to position [155, 0]
click at [922, 413] on div "Confirm Receipt of Records, Bills and [MEDICAL_DATA] Request with Wave Imaging …" at bounding box center [885, 423] width 285 height 51
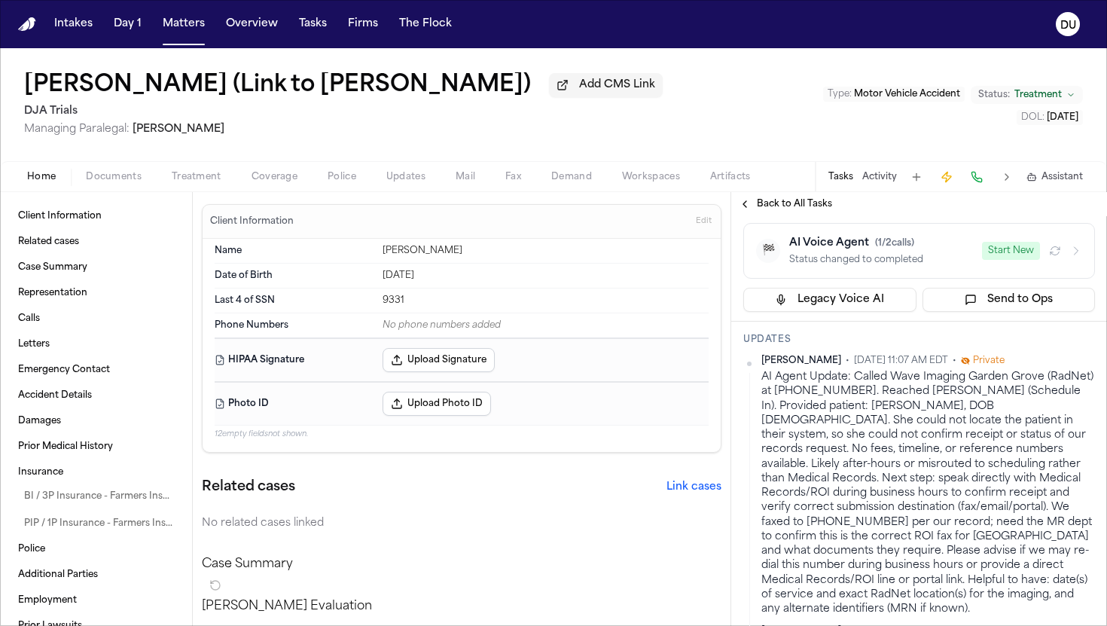
scroll to position [271, 0]
click at [771, 206] on span "Back to All Tasks" at bounding box center [794, 204] width 75 height 12
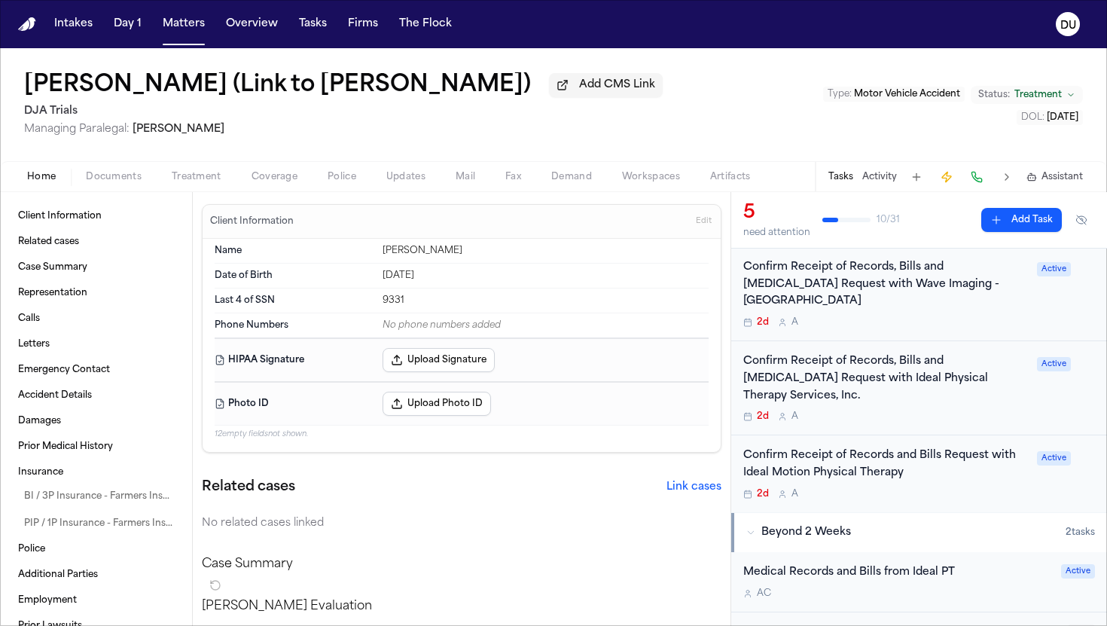
scroll to position [316, 0]
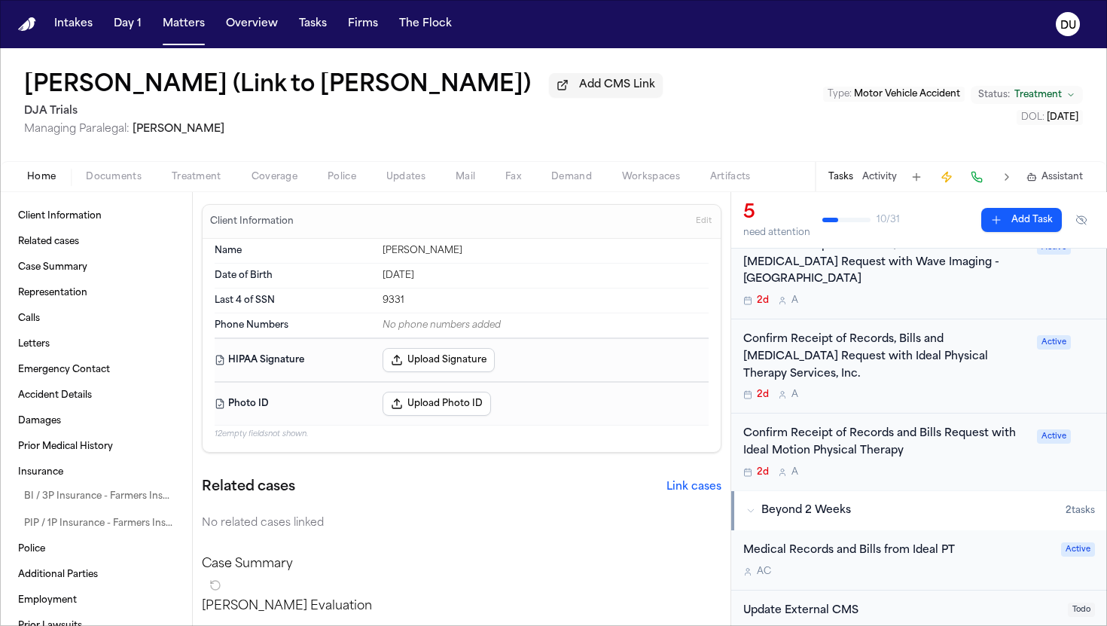
click at [884, 425] on div "Confirm Receipt of Records and Bills Request with Ideal Motion Physical Therapy" at bounding box center [885, 442] width 285 height 35
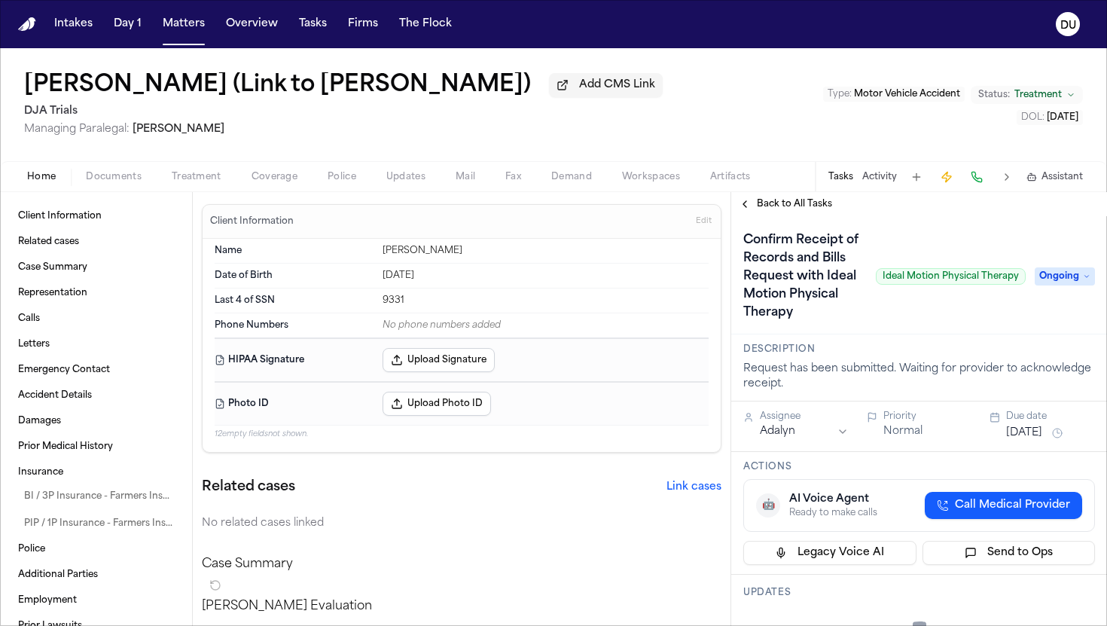
click at [778, 210] on span "Back to All Tasks" at bounding box center [794, 204] width 75 height 12
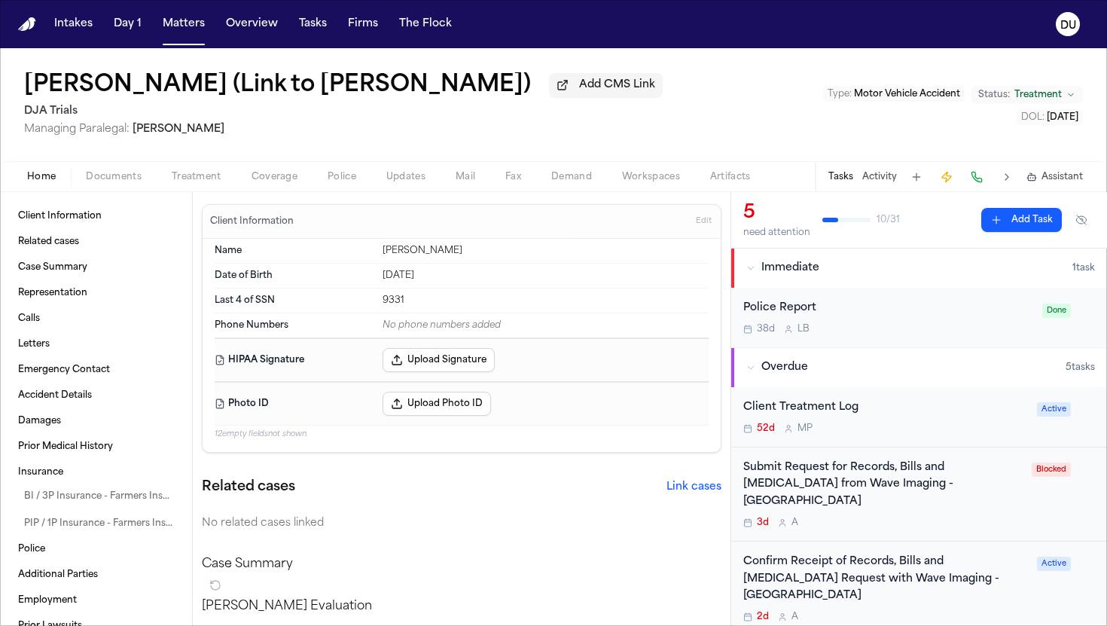
click at [880, 475] on div "Submit Request for Records, Bills and [MEDICAL_DATA] from Wave Imaging - [GEOGR…" at bounding box center [882, 484] width 279 height 51
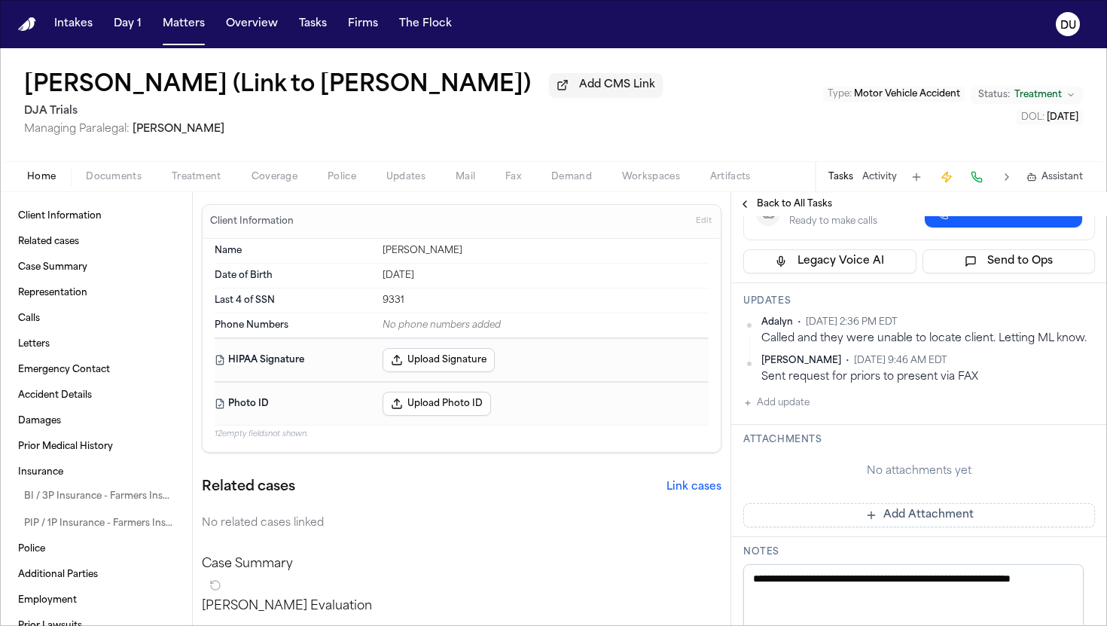
scroll to position [257, 0]
click at [771, 210] on span "Back to All Tasks" at bounding box center [794, 204] width 75 height 12
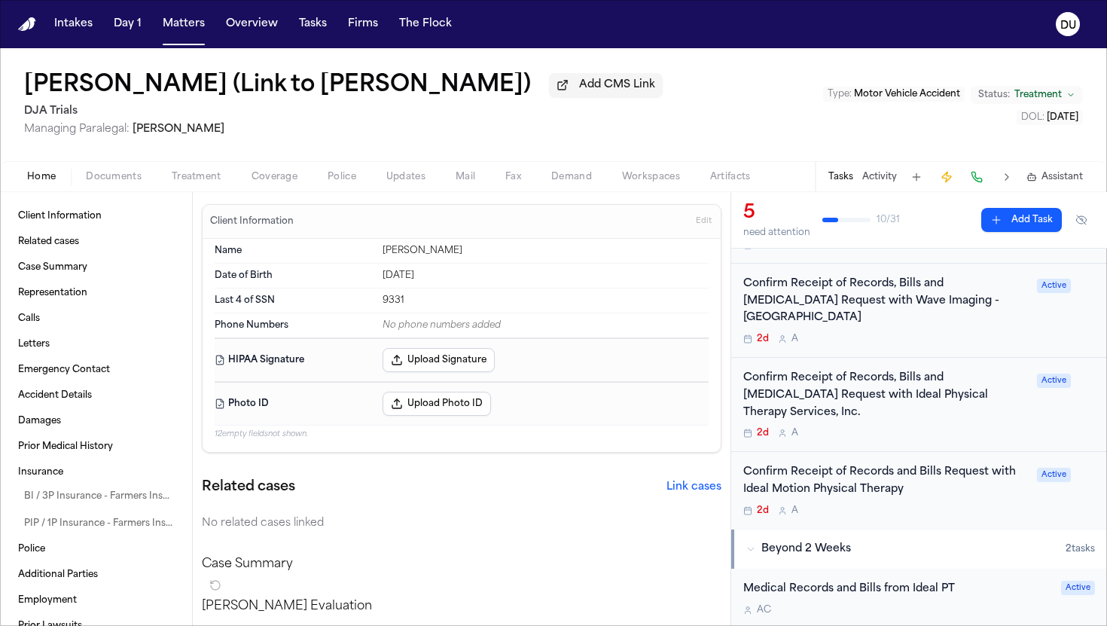
scroll to position [279, 0]
click at [850, 462] on div "Confirm Receipt of Records and Bills Request with Ideal Motion Physical Therapy" at bounding box center [885, 479] width 285 height 35
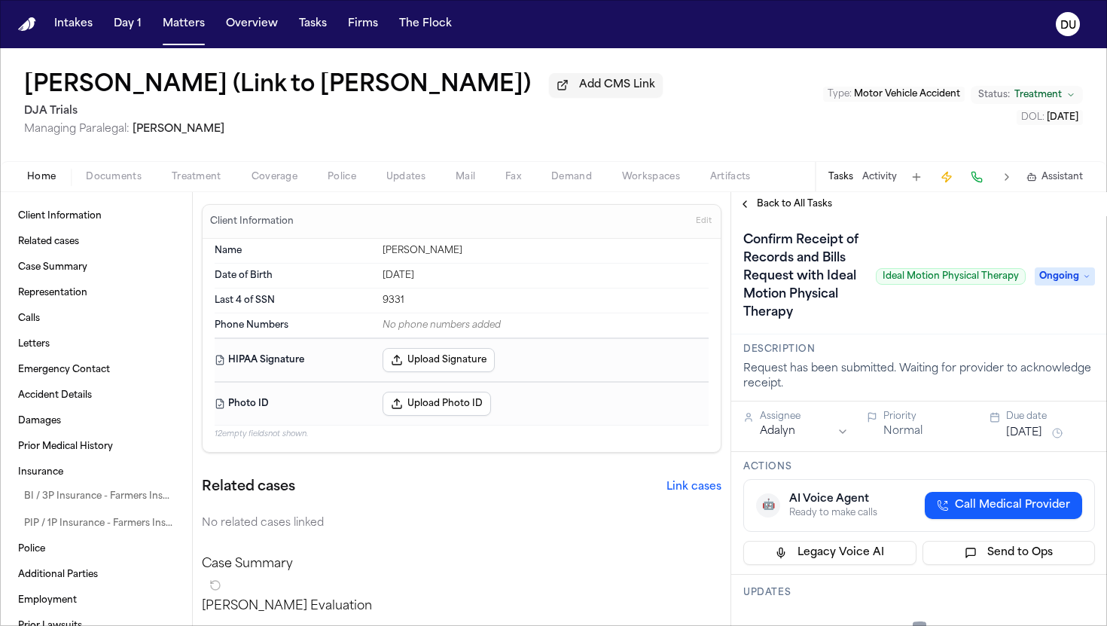
click at [801, 204] on span "Back to All Tasks" at bounding box center [794, 204] width 75 height 12
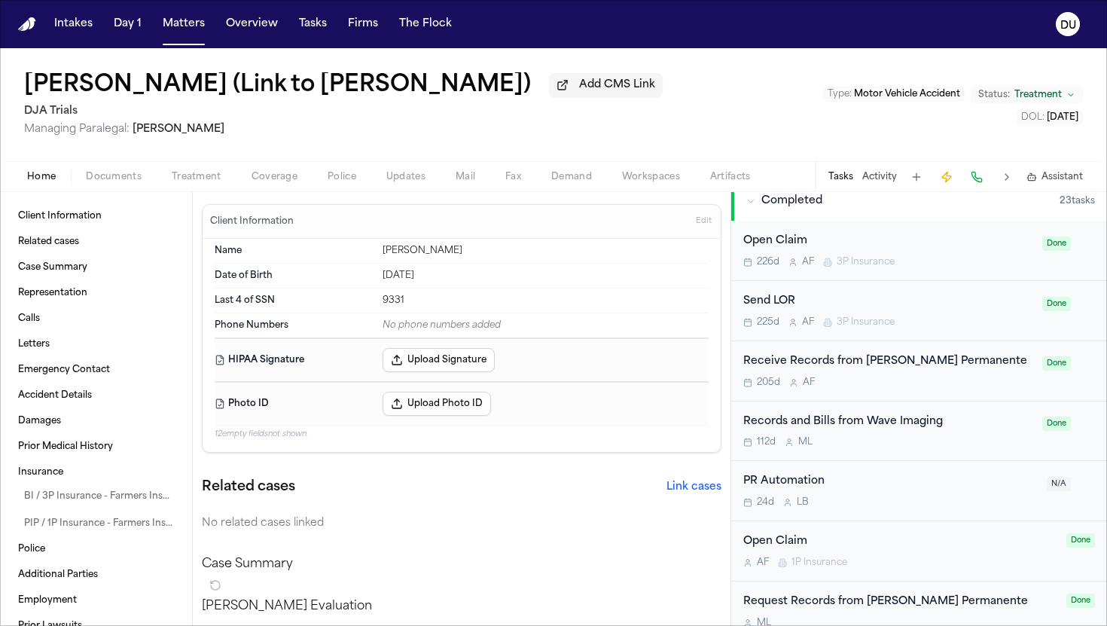
scroll to position [314, 0]
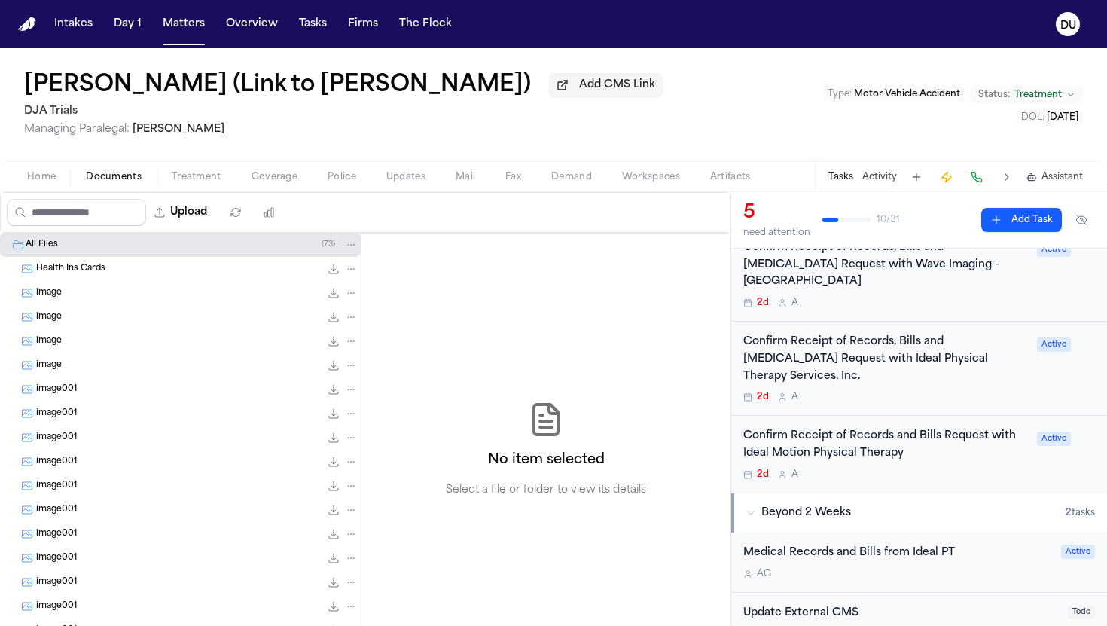
click at [125, 179] on span "Documents" at bounding box center [114, 177] width 56 height 12
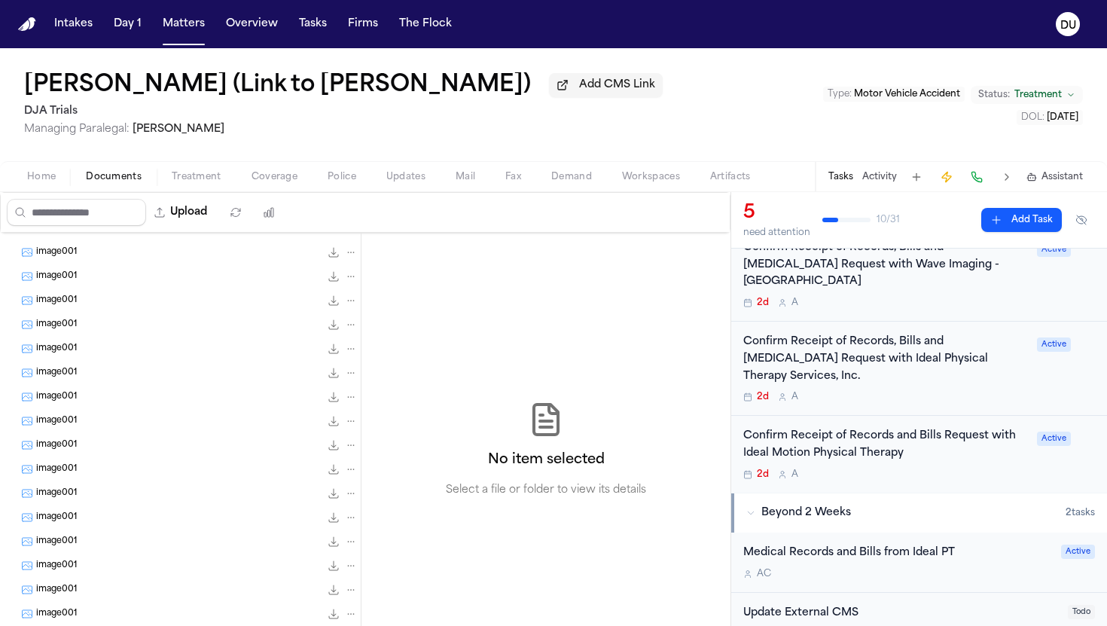
scroll to position [488, 0]
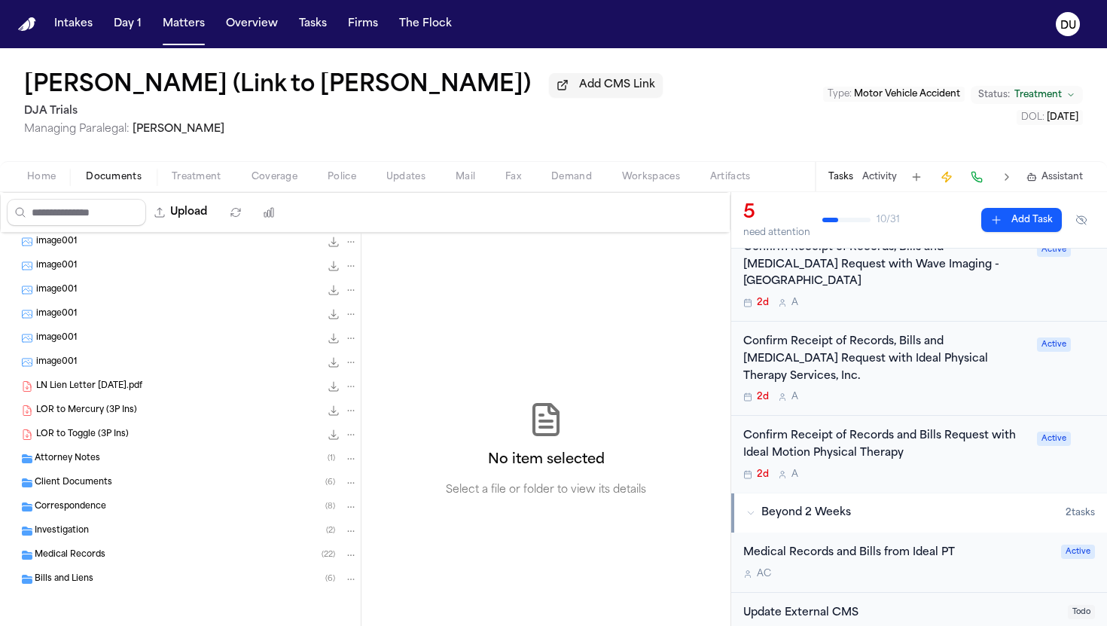
click at [77, 462] on span "Attorney Notes" at bounding box center [68, 459] width 66 height 13
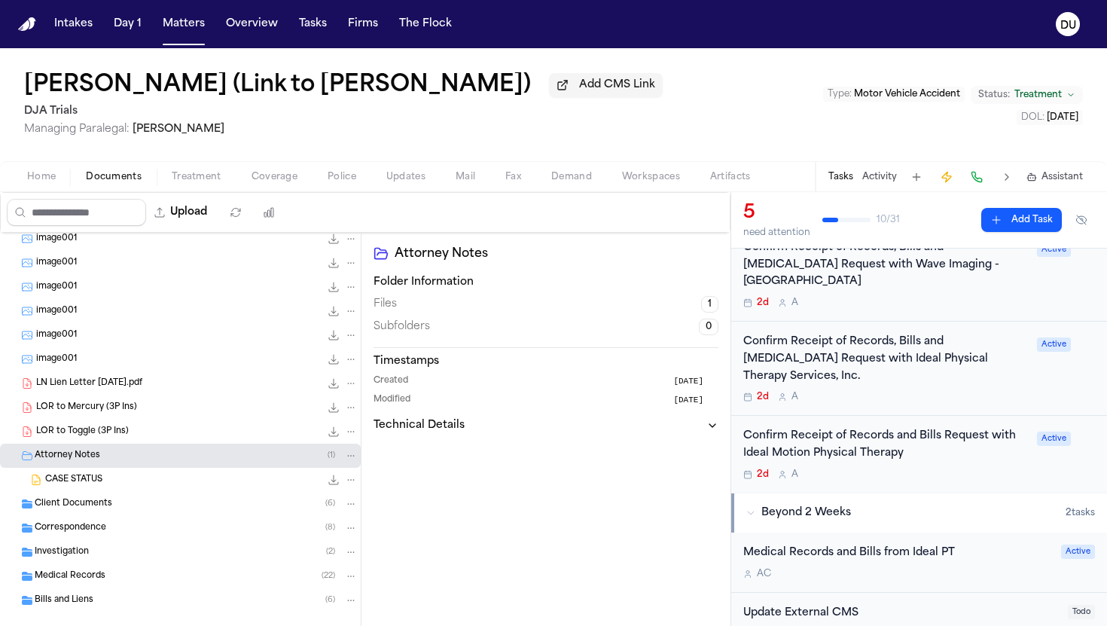
click at [81, 514] on div "Client Documents ( 6 )" at bounding box center [180, 504] width 361 height 24
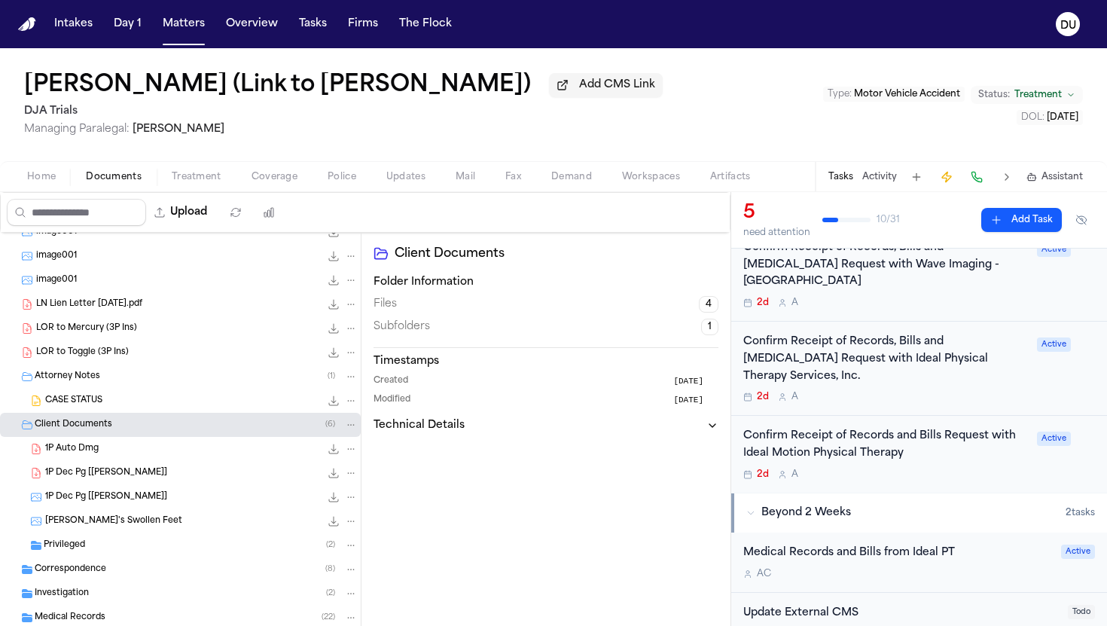
scroll to position [632, 0]
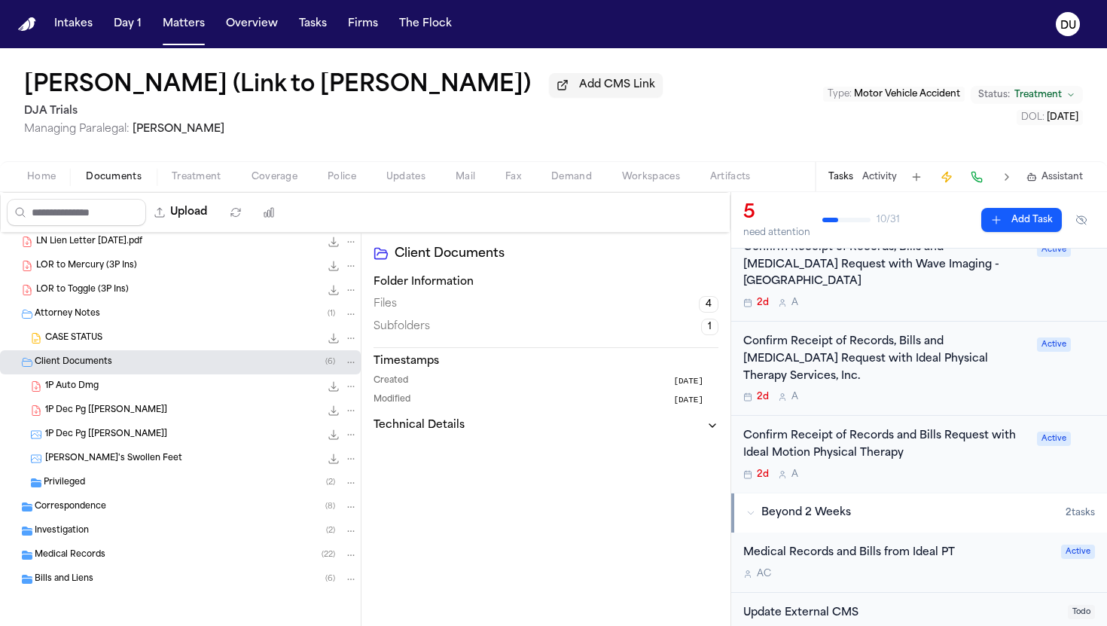
click at [111, 488] on div "Privileged ( 2 )" at bounding box center [201, 483] width 314 height 14
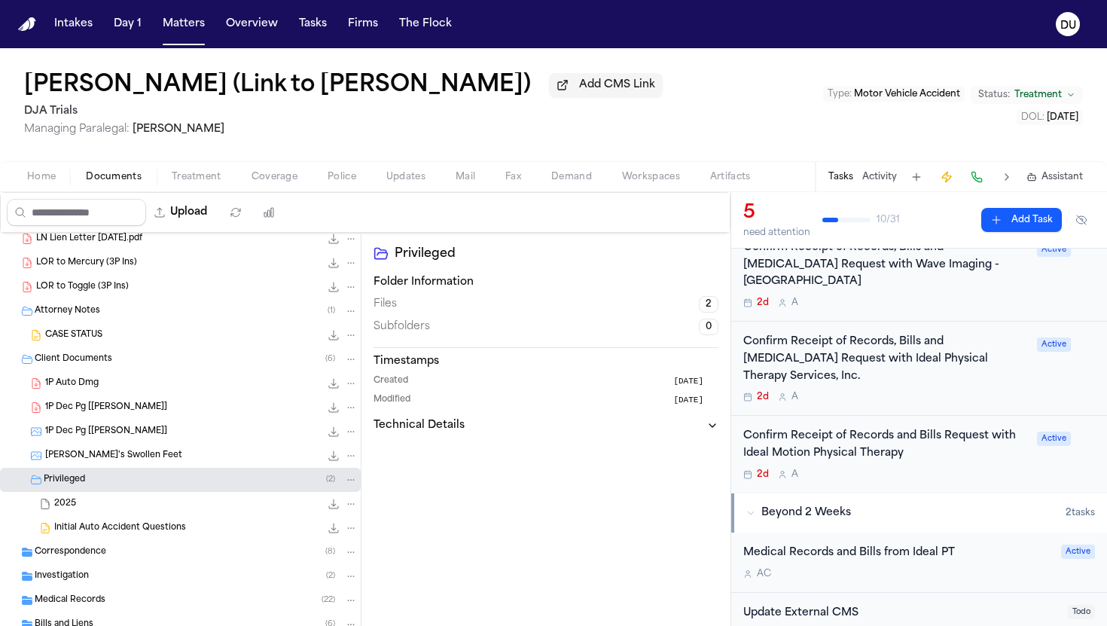
scroll to position [681, 0]
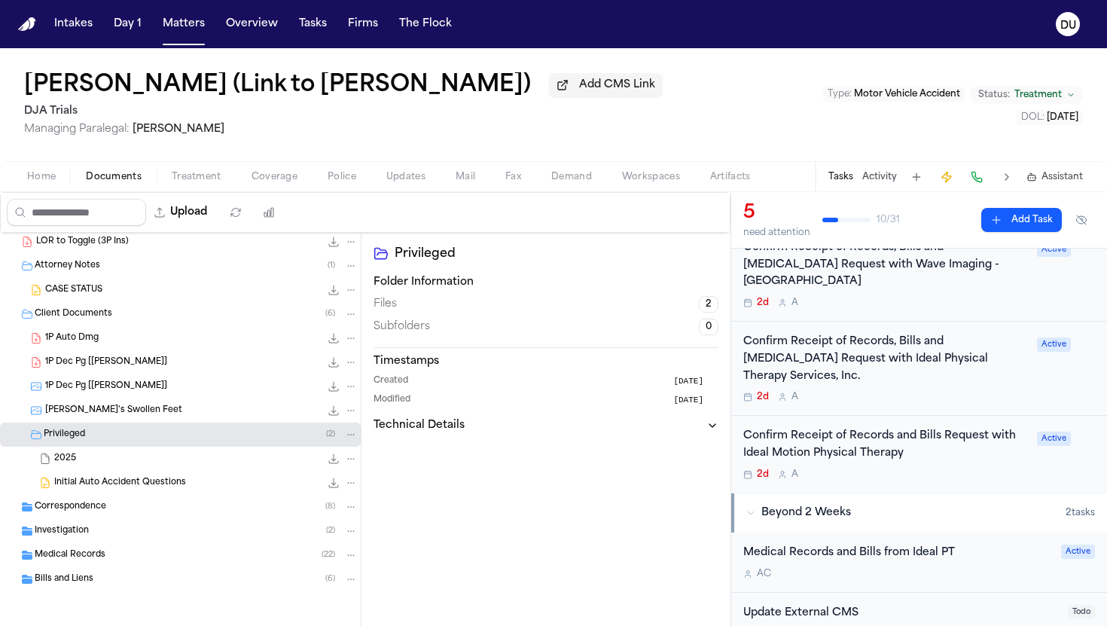
click at [124, 513] on div "Correspondence ( 8 )" at bounding box center [196, 507] width 323 height 14
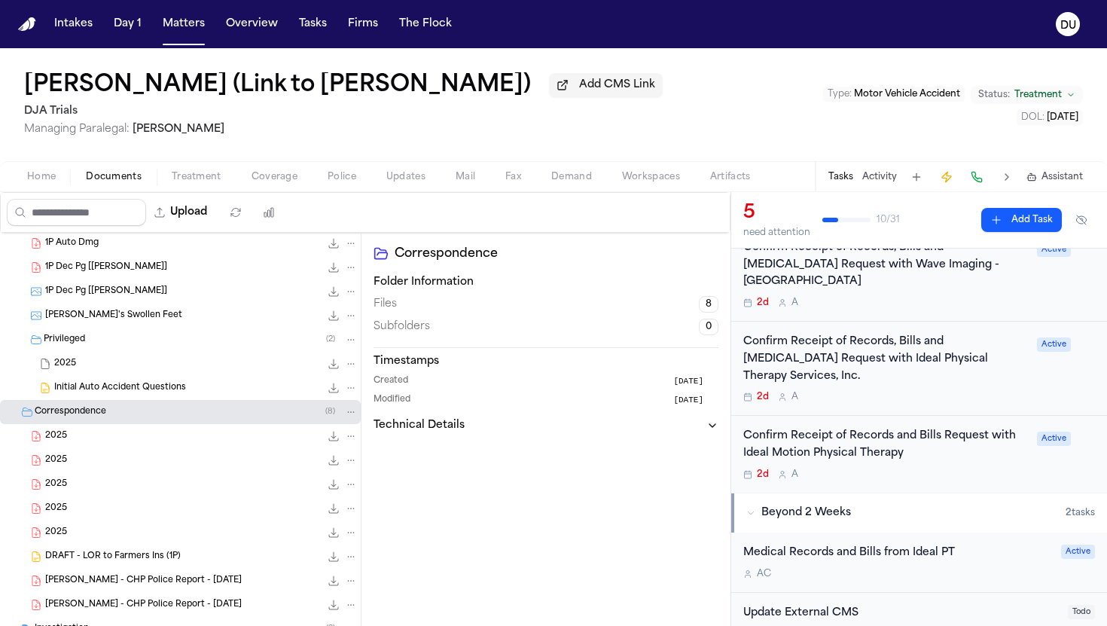
scroll to position [873, 0]
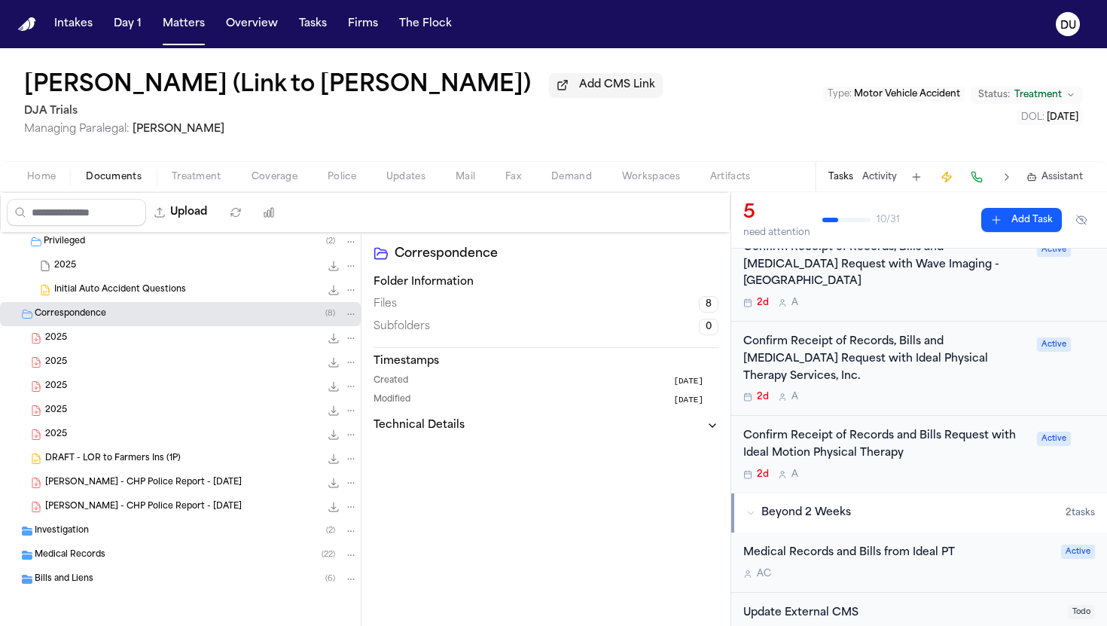
click at [107, 522] on div "Investigation ( 2 )" at bounding box center [180, 531] width 361 height 24
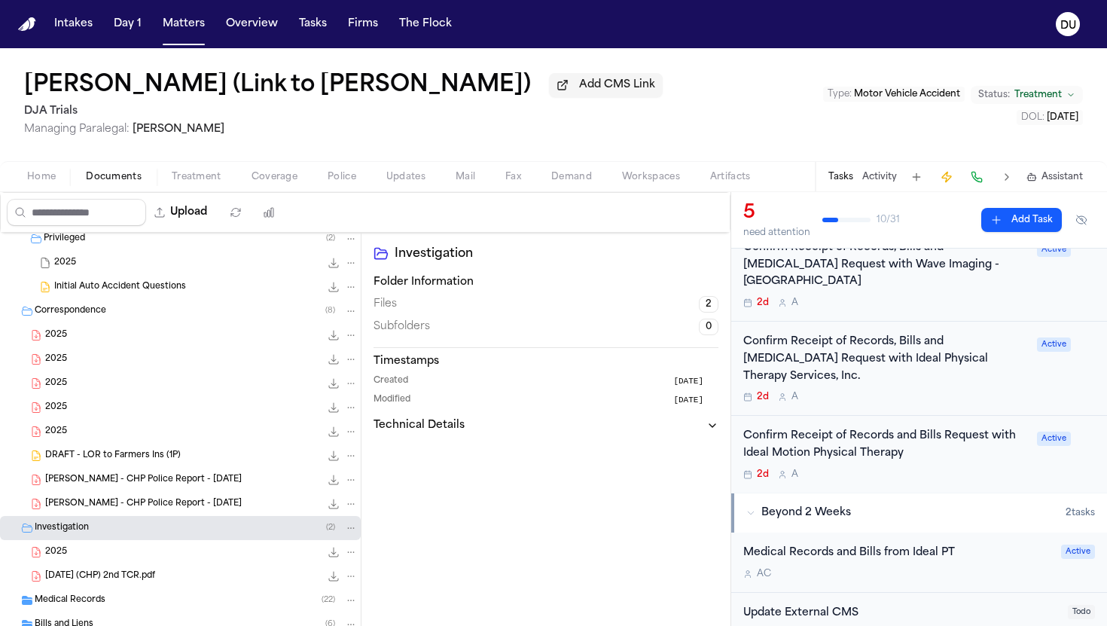
scroll to position [922, 0]
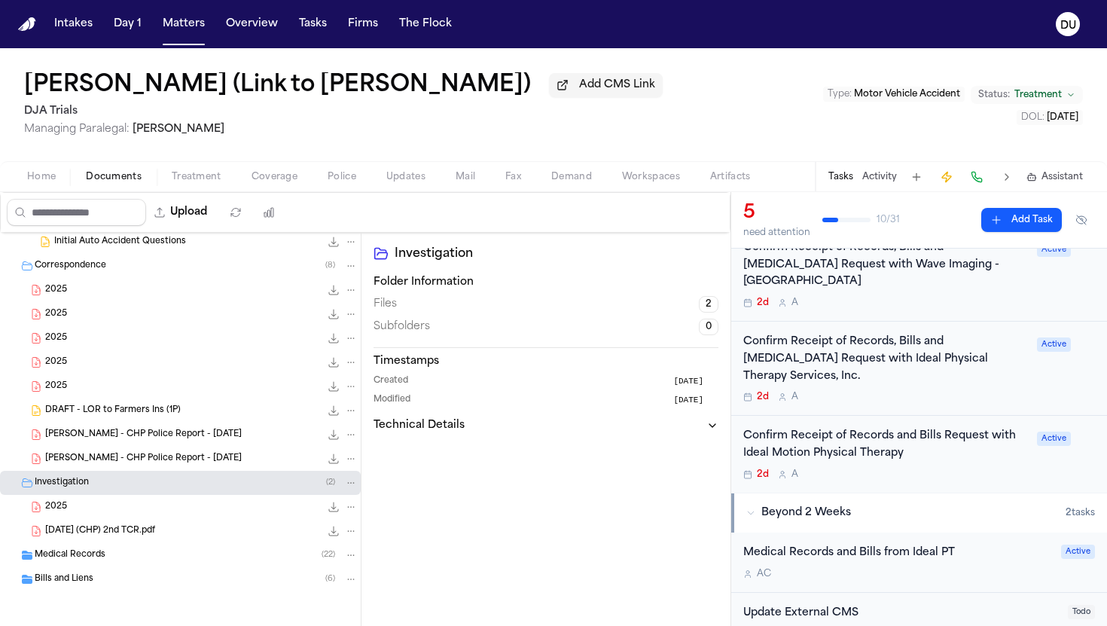
click at [74, 564] on div "Medical Records ( 22 )" at bounding box center [180, 555] width 361 height 24
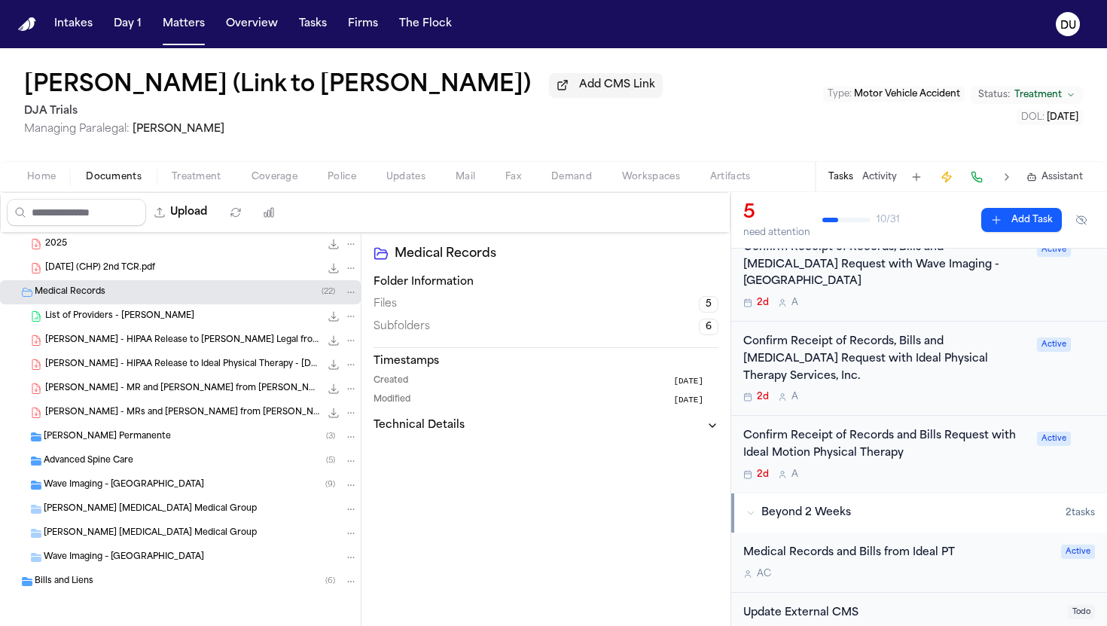
scroll to position [1183, 0]
click at [106, 459] on span "Advanced Spine Care" at bounding box center [89, 459] width 90 height 13
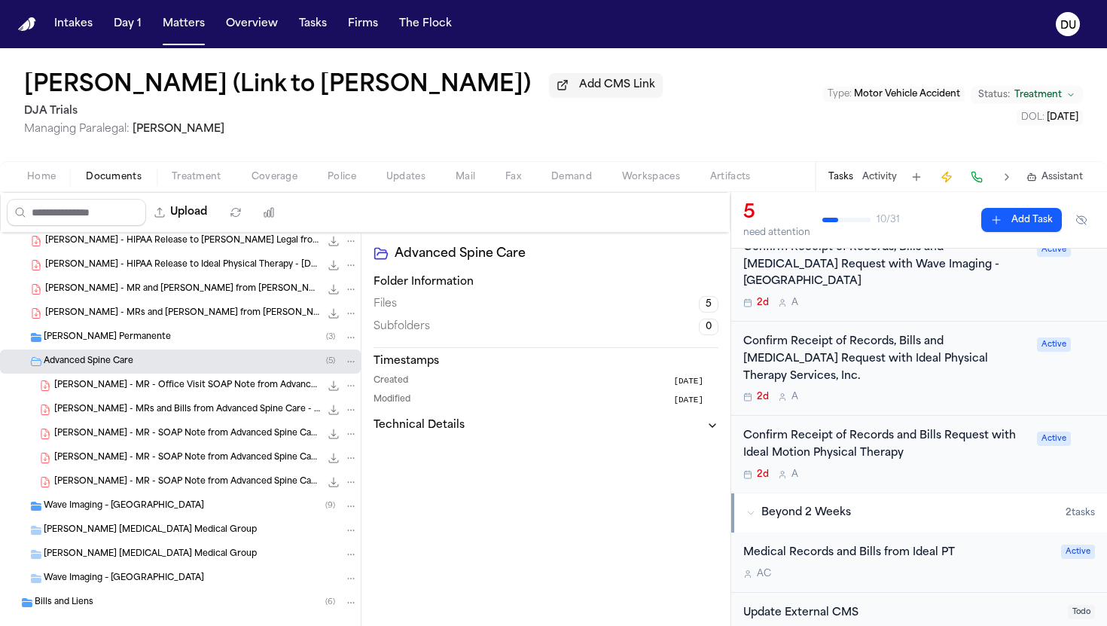
scroll to position [1307, 0]
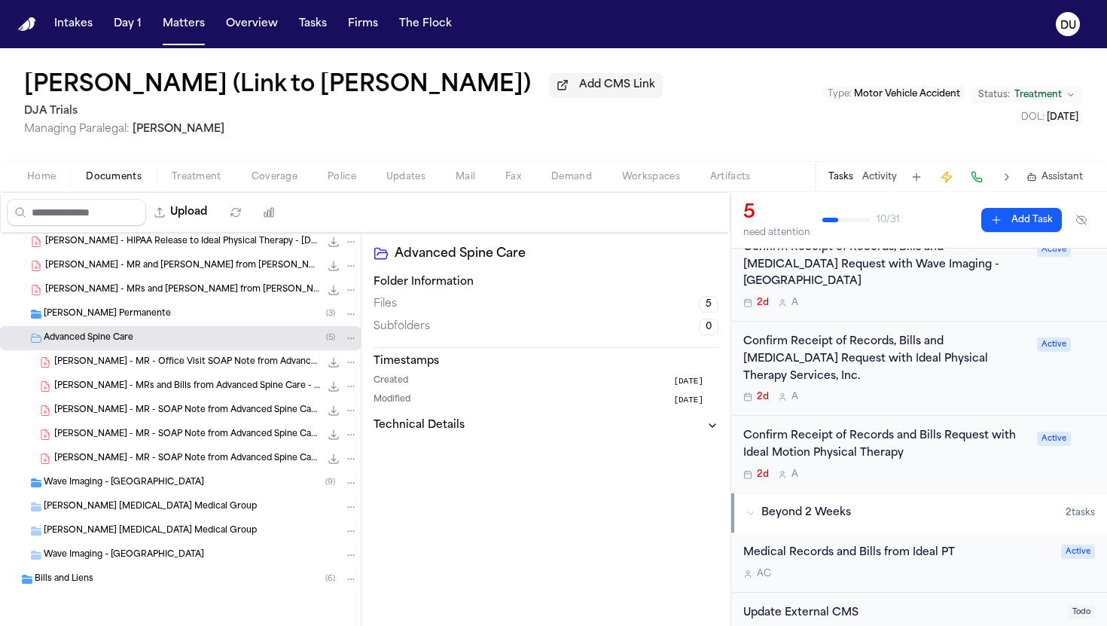
click at [149, 486] on span "Wave Imaging – [GEOGRAPHIC_DATA]" at bounding box center [124, 483] width 160 height 13
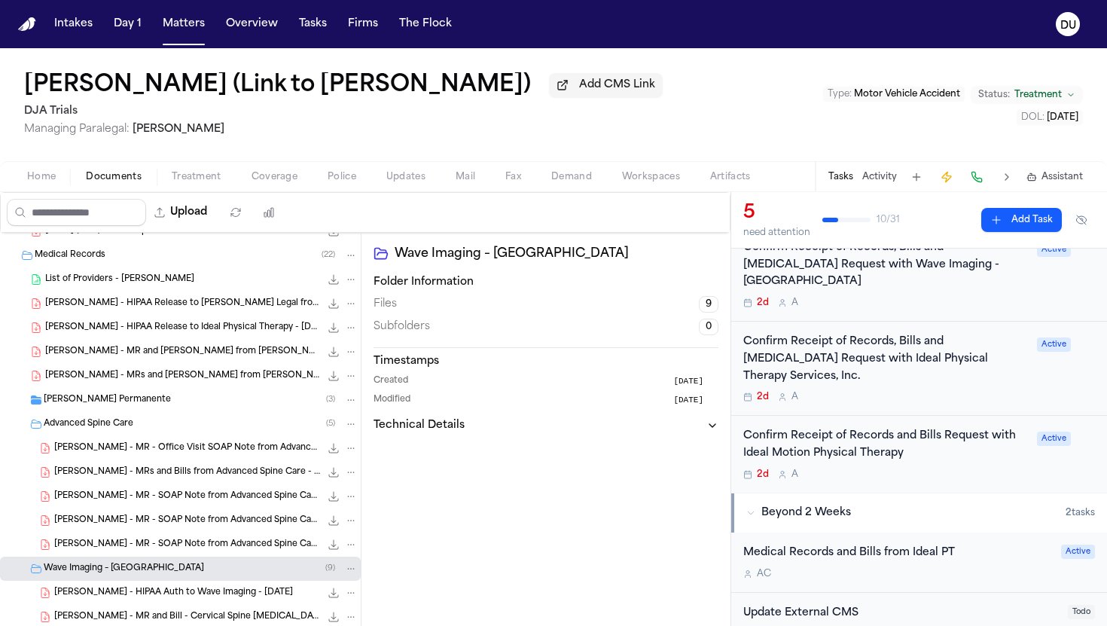
scroll to position [1219, 0]
click at [265, 404] on div "Kaiser Permanente ( 3 )" at bounding box center [201, 399] width 314 height 14
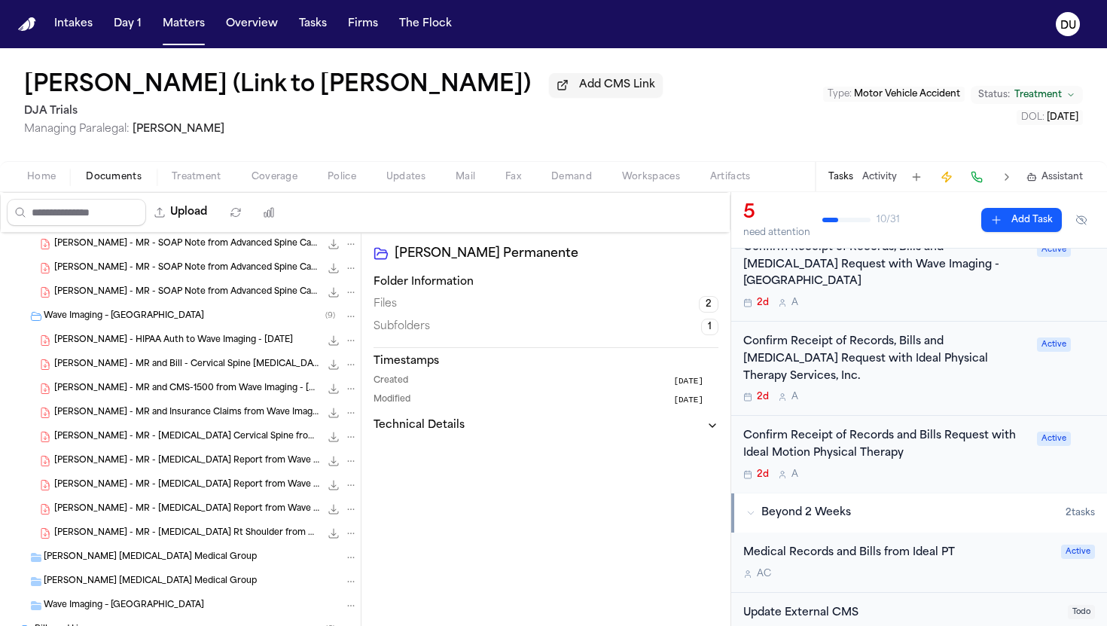
scroll to position [1596, 0]
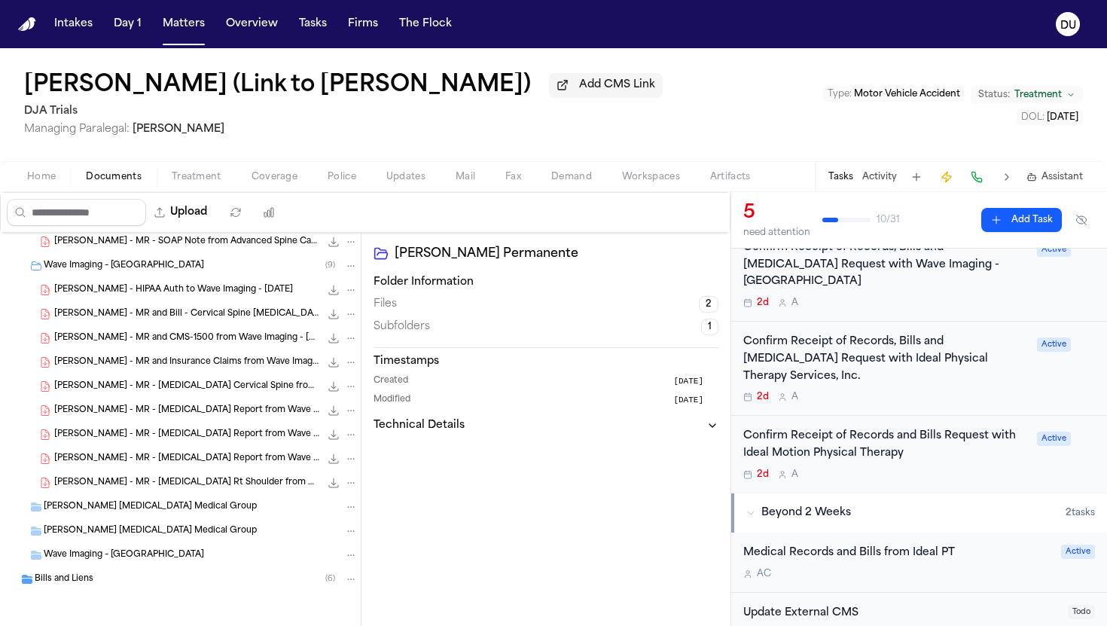
click at [150, 532] on span "[PERSON_NAME] [MEDICAL_DATA] Medical Group" at bounding box center [150, 531] width 213 height 13
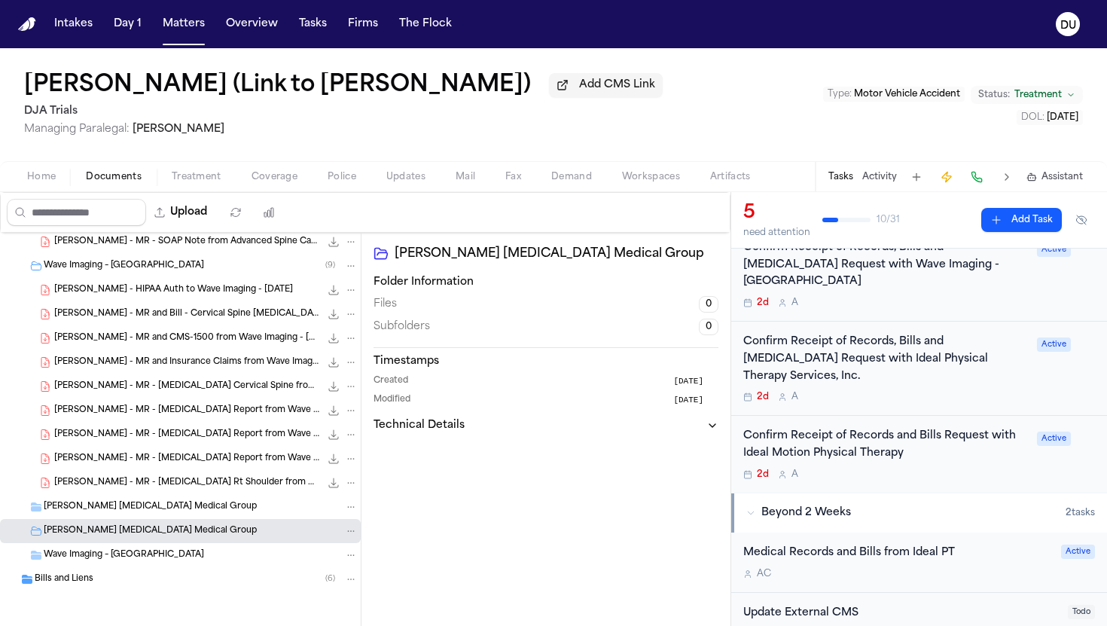
click at [159, 506] on span "[PERSON_NAME] [MEDICAL_DATA] Medical Group" at bounding box center [150, 507] width 213 height 13
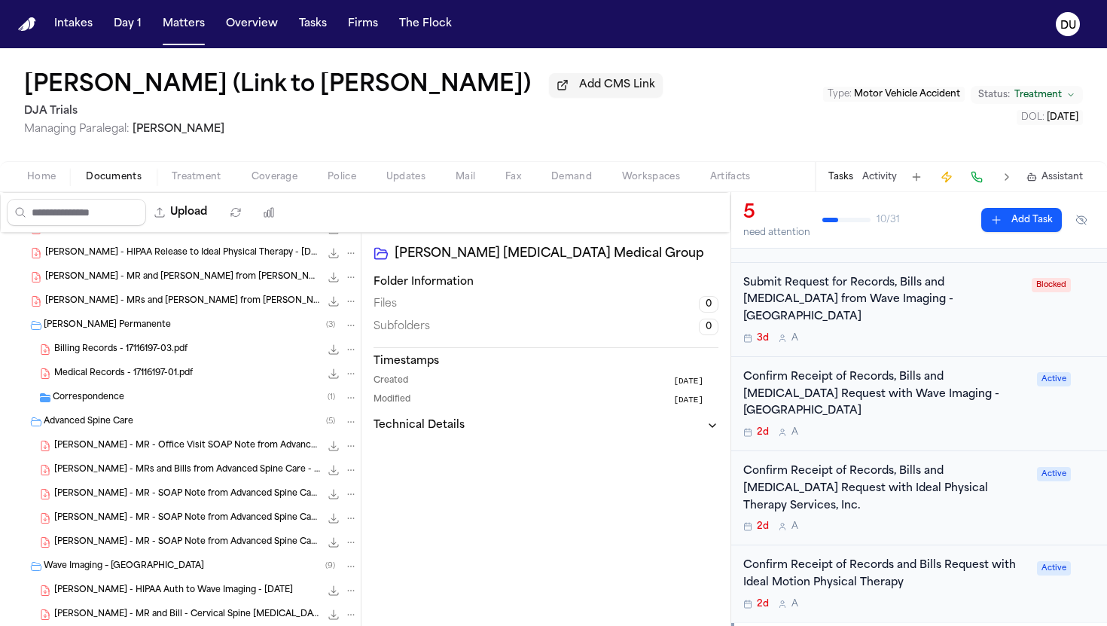
scroll to position [1346, 0]
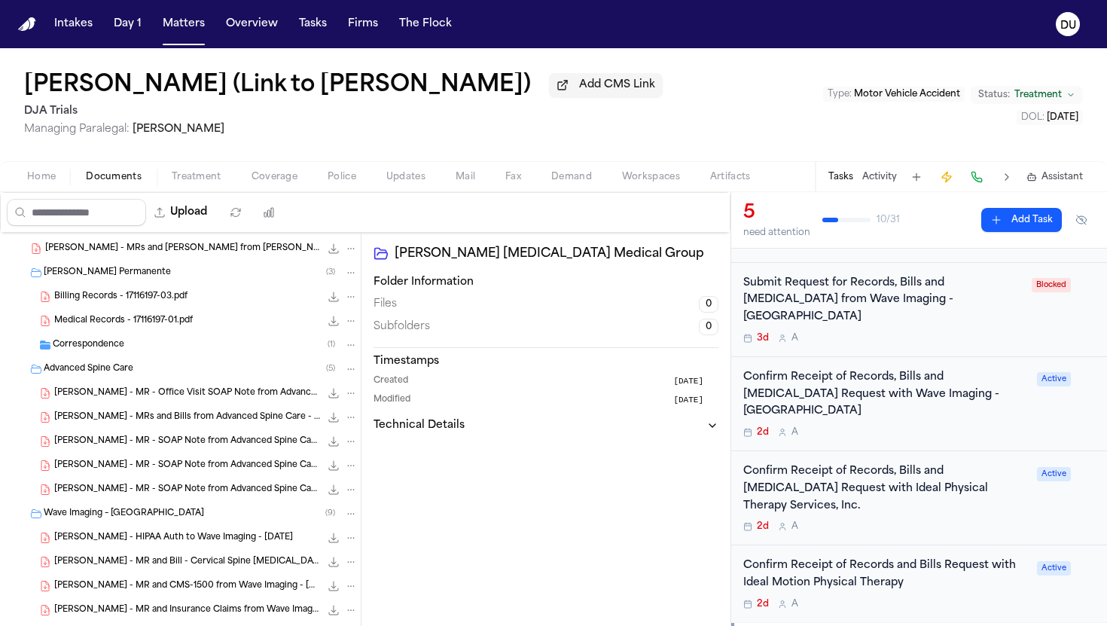
click at [851, 463] on div "Confirm Receipt of Records, Bills and [MEDICAL_DATA] Request with Ideal Physica…" at bounding box center [885, 488] width 285 height 51
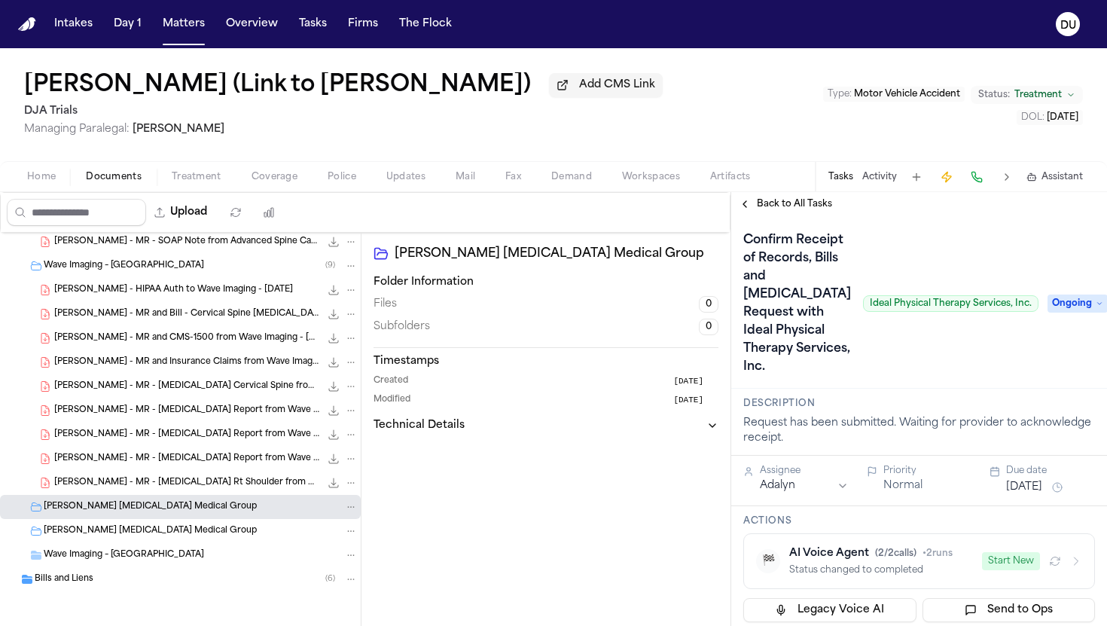
click at [789, 207] on span "Back to All Tasks" at bounding box center [794, 204] width 75 height 12
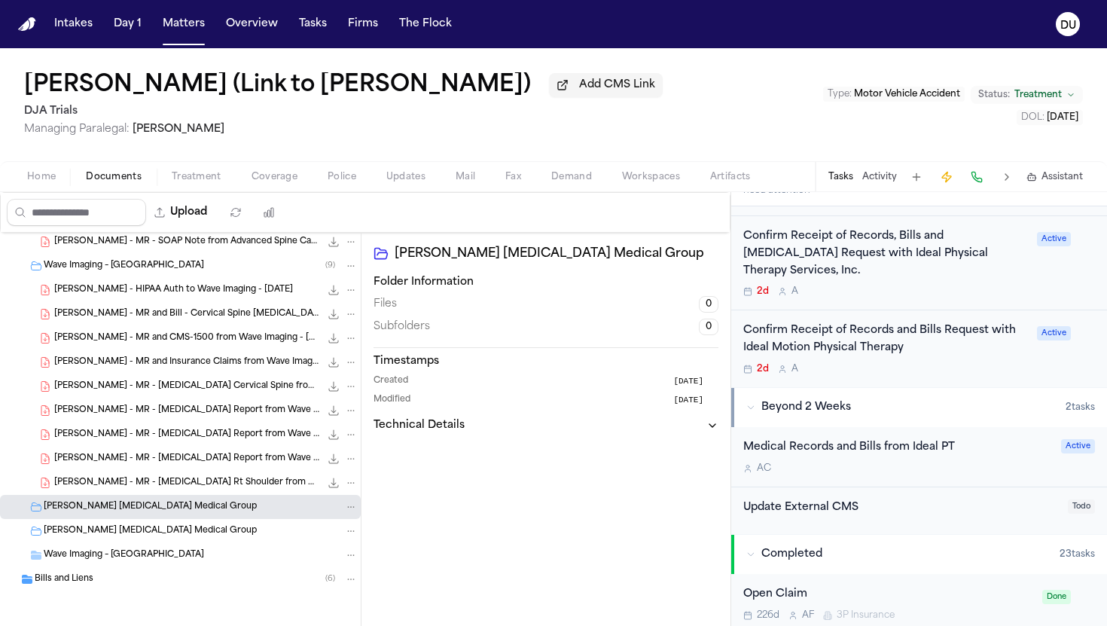
scroll to position [420, 0]
click at [889, 426] on div "Medical Records and Bills from Ideal PT A C Active" at bounding box center [919, 456] width 376 height 60
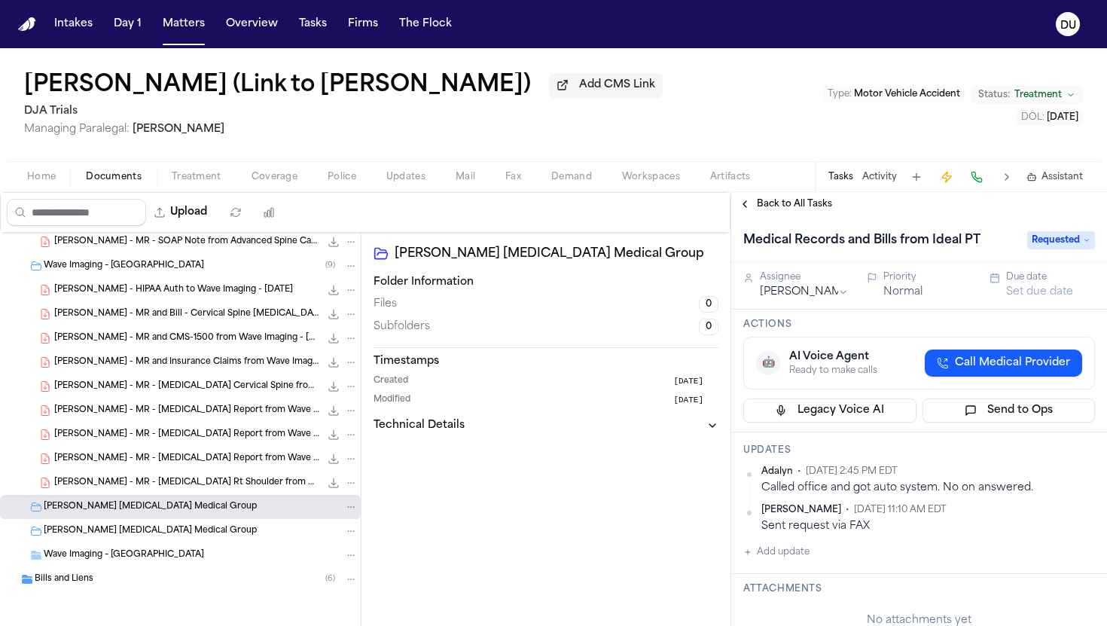
click at [812, 206] on span "Back to All Tasks" at bounding box center [794, 204] width 75 height 12
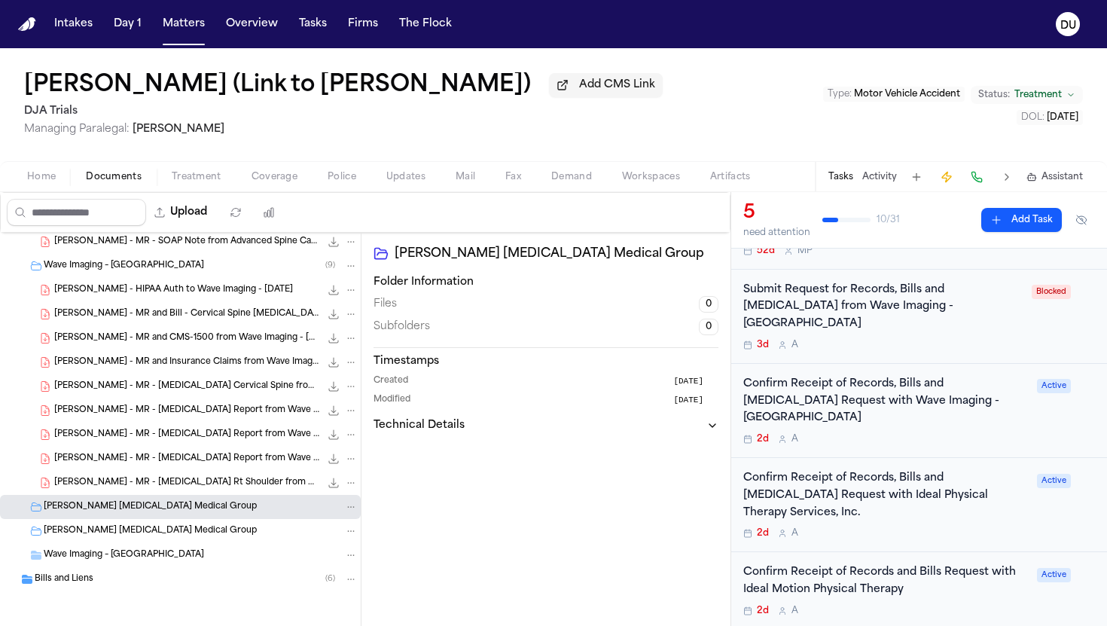
scroll to position [176, 0]
click at [33, 28] on img "Home" at bounding box center [27, 24] width 18 height 14
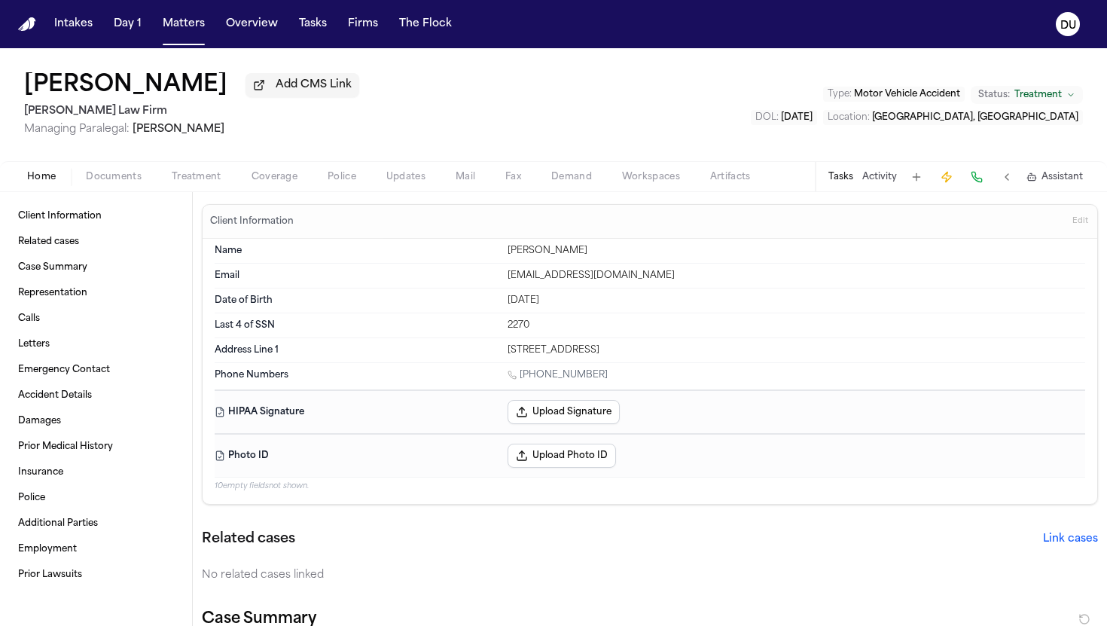
click at [543, 182] on button "Tasks" at bounding box center [840, 177] width 25 height 12
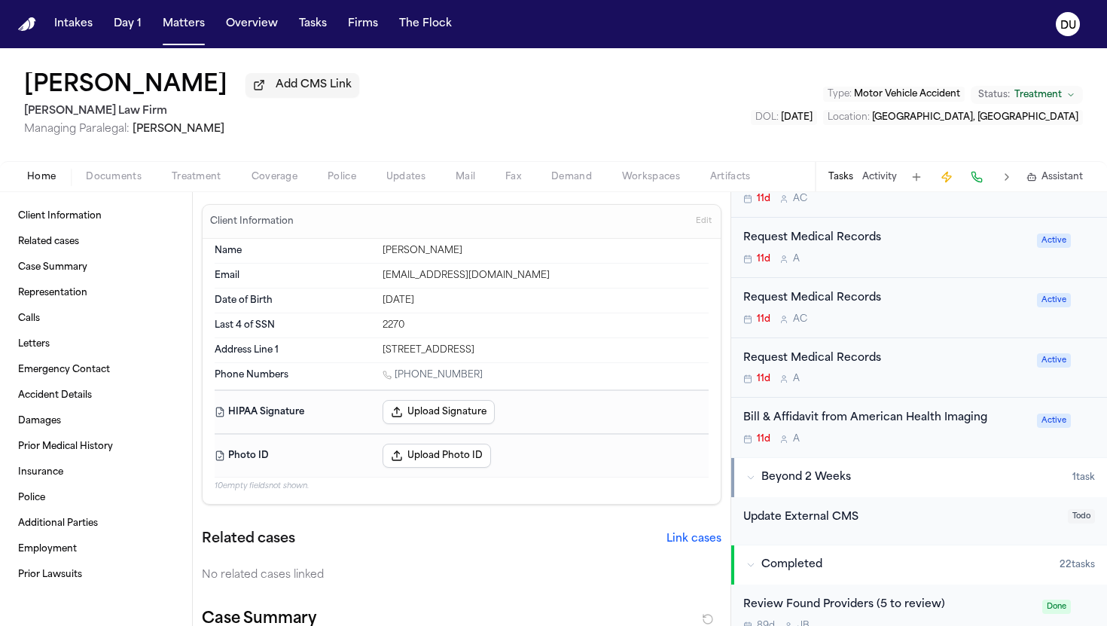
scroll to position [505, 0]
click at [543, 366] on div "Request Medical Records" at bounding box center [885, 357] width 285 height 17
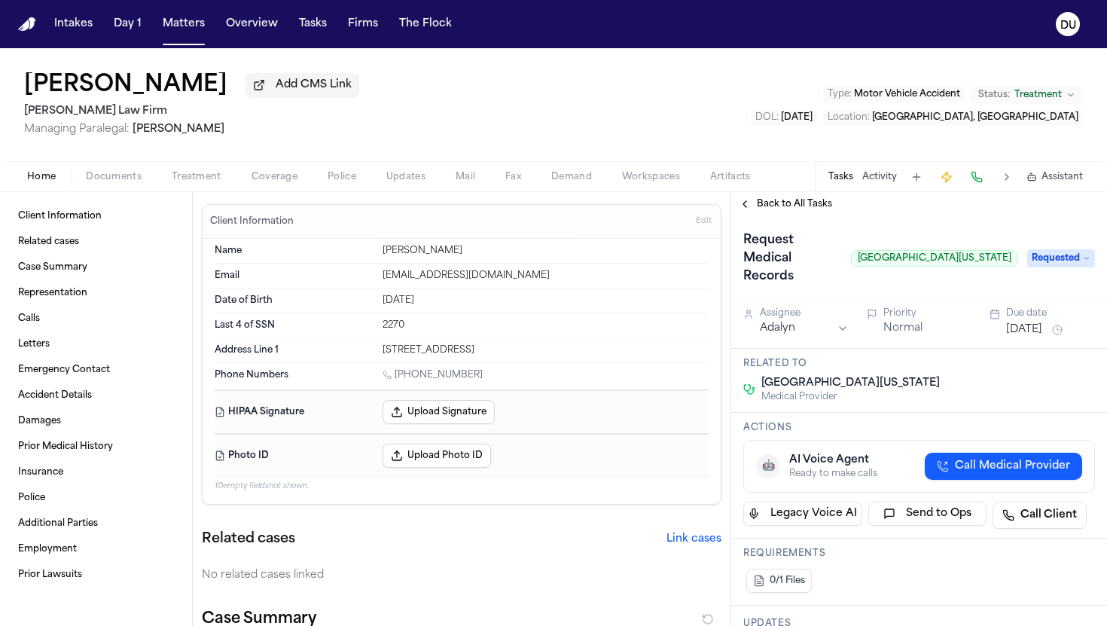
click at [543, 203] on span "Back to All Tasks" at bounding box center [794, 204] width 75 height 12
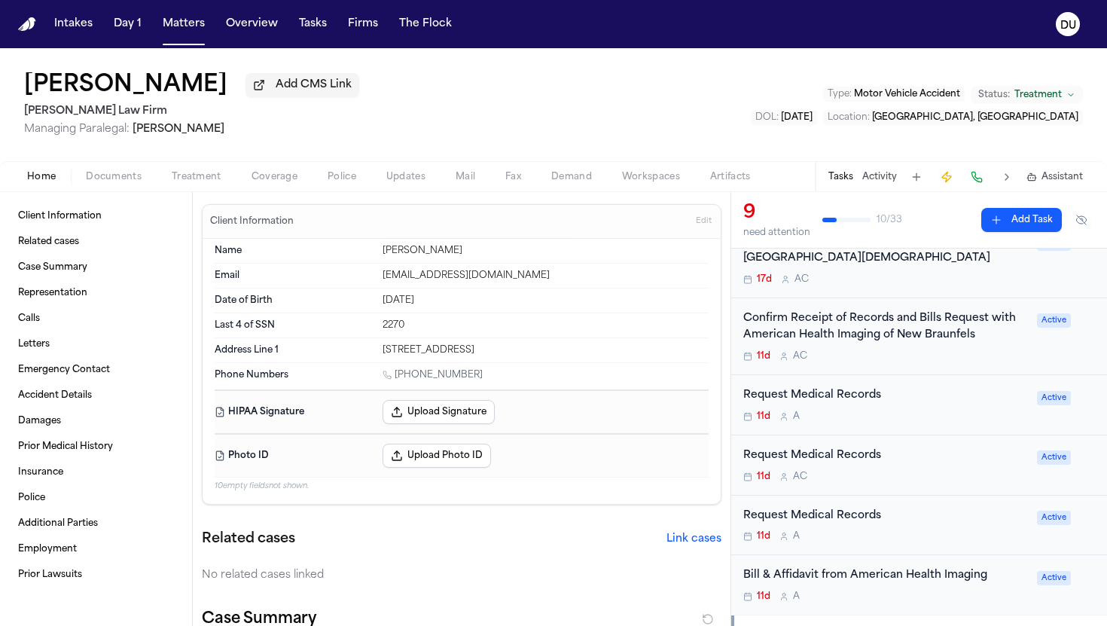
scroll to position [347, 0]
click at [543, 456] on div "Request Medical Records" at bounding box center [885, 454] width 285 height 17
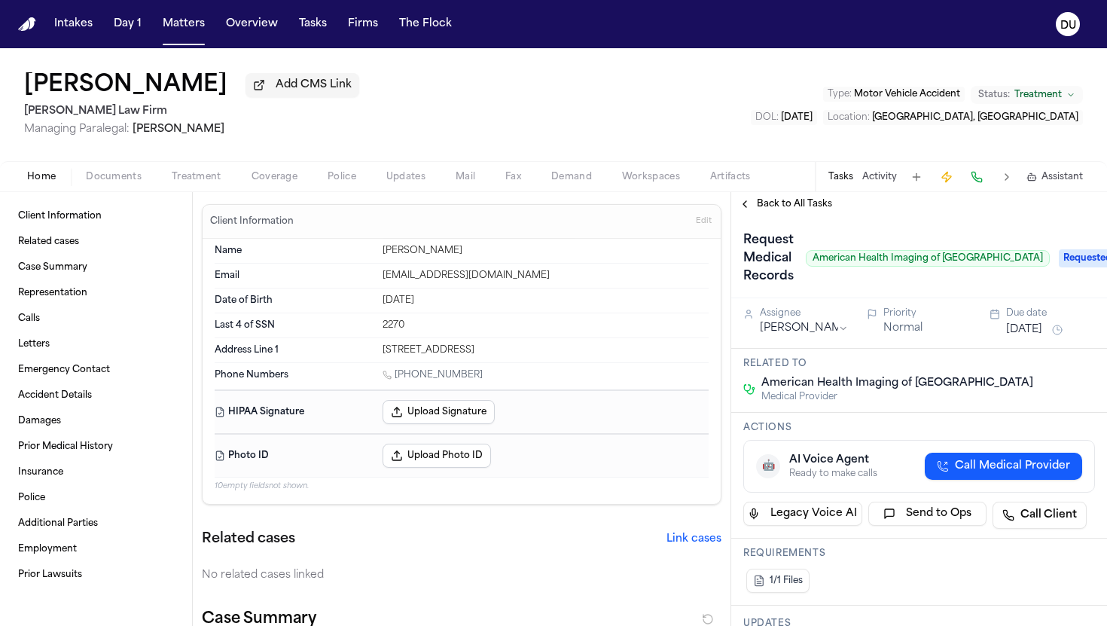
click at [543, 206] on span "Back to All Tasks" at bounding box center [794, 204] width 75 height 12
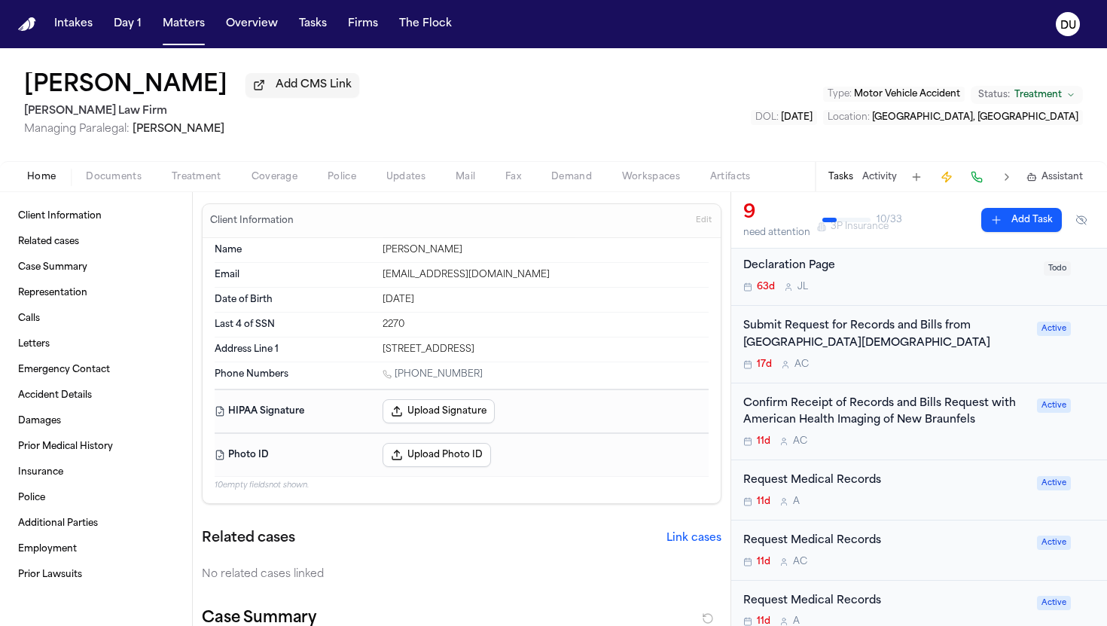
scroll to position [366, 0]
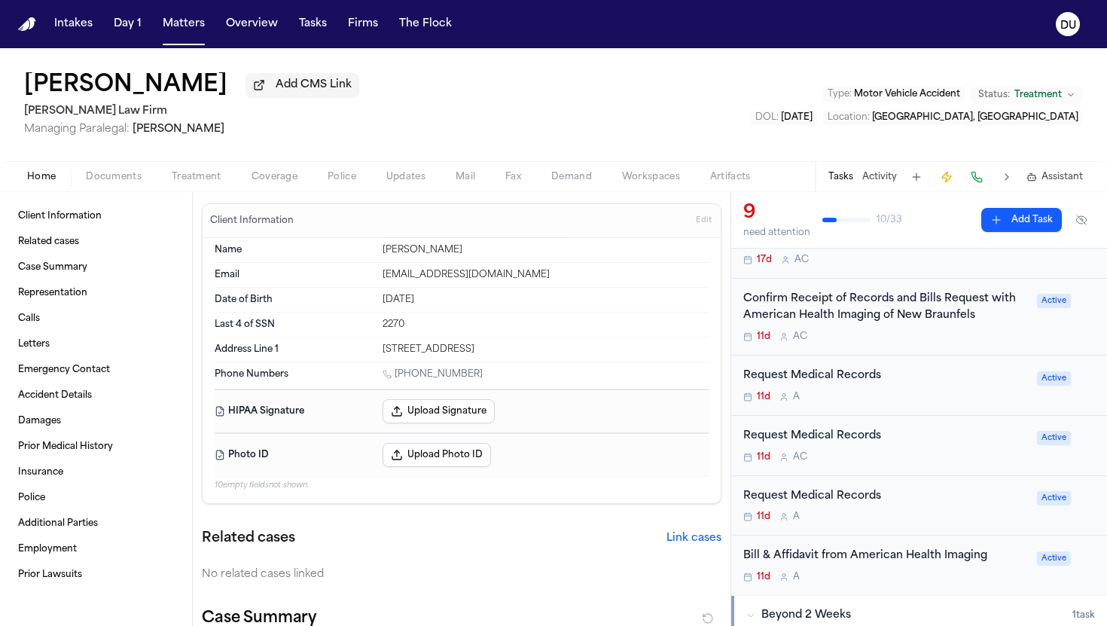
click at [543, 495] on div "Request Medical Records" at bounding box center [885, 496] width 285 height 17
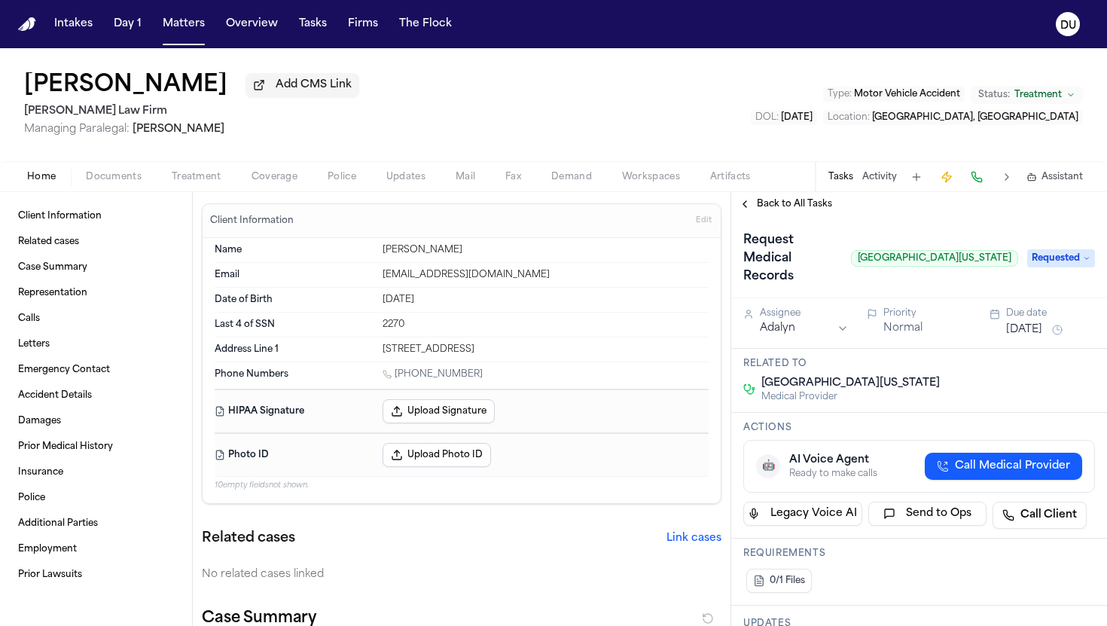
click at [543, 209] on span "Back to All Tasks" at bounding box center [794, 204] width 75 height 12
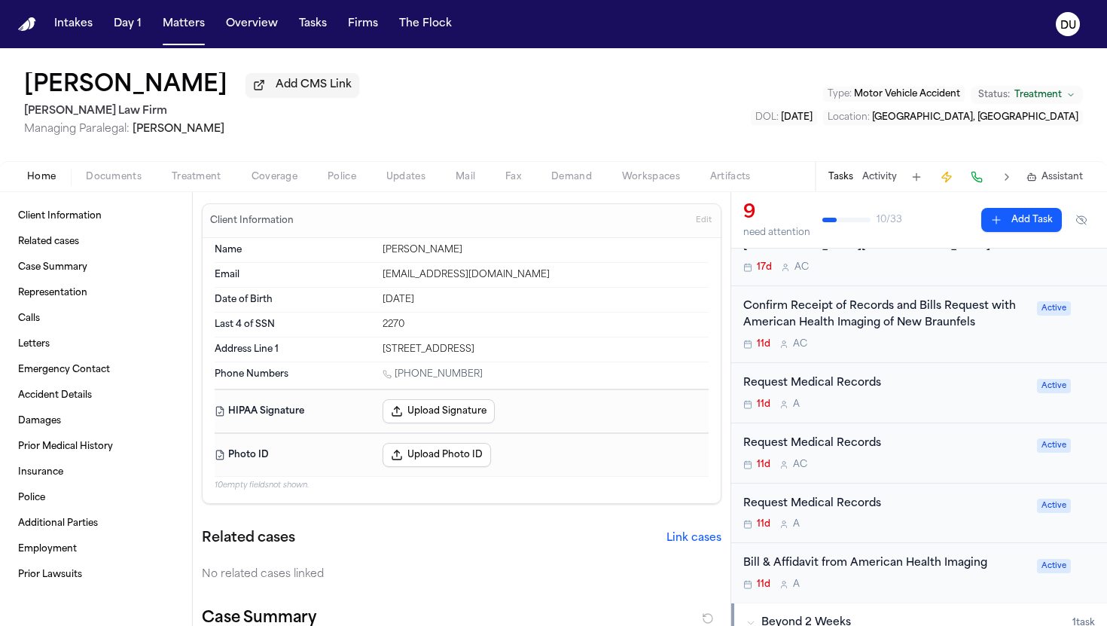
scroll to position [410, 0]
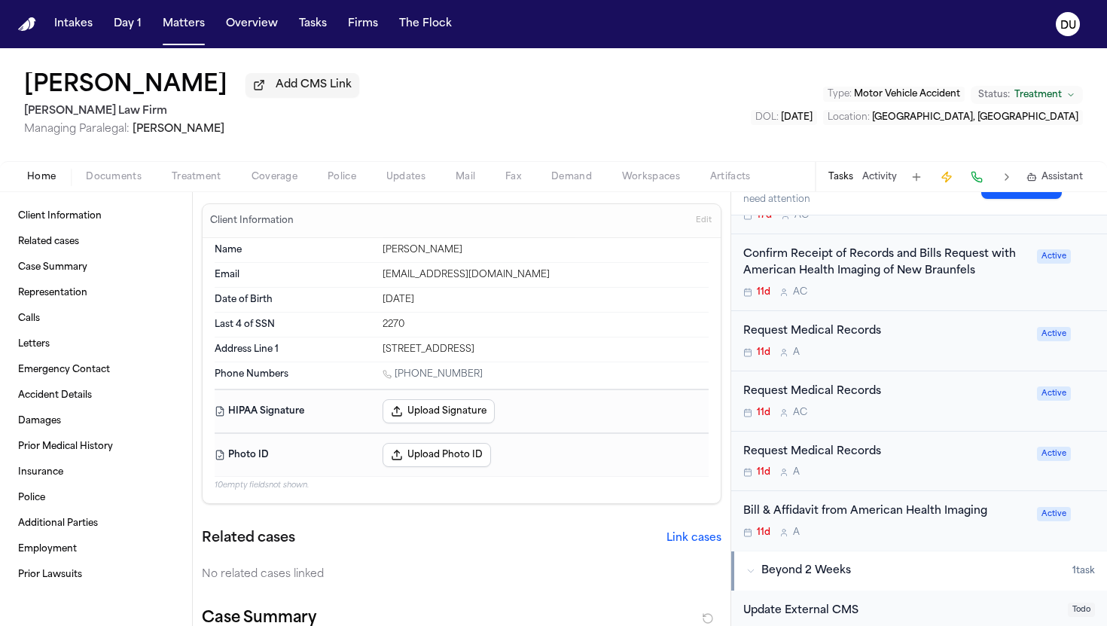
click at [543, 394] on div "Request Medical Records" at bounding box center [885, 391] width 285 height 17
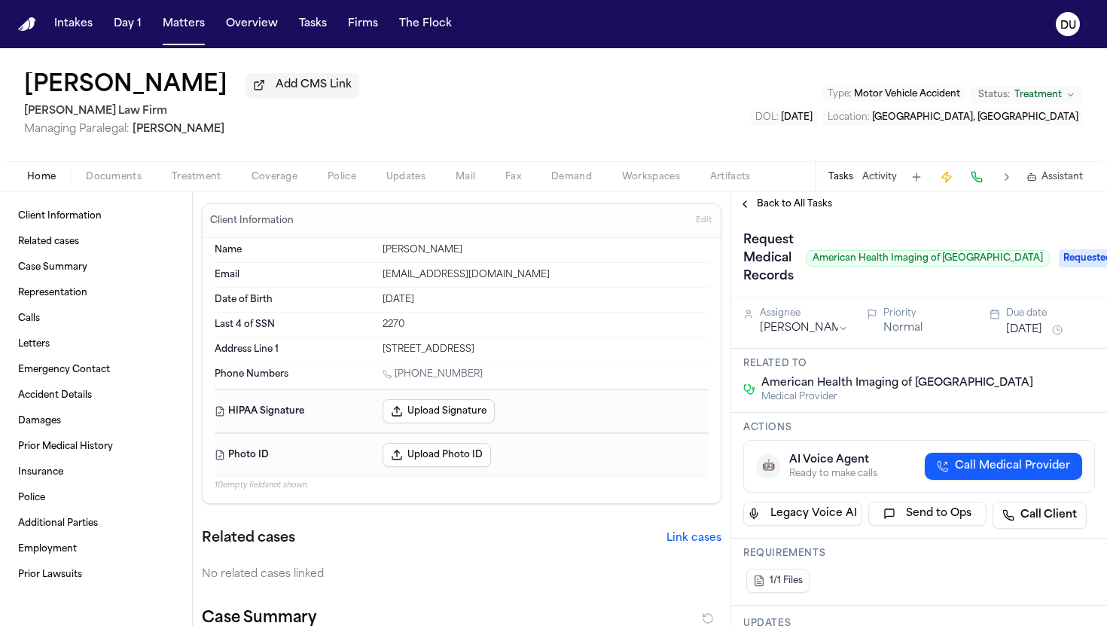
click at [543, 210] on span "Back to All Tasks" at bounding box center [794, 204] width 75 height 12
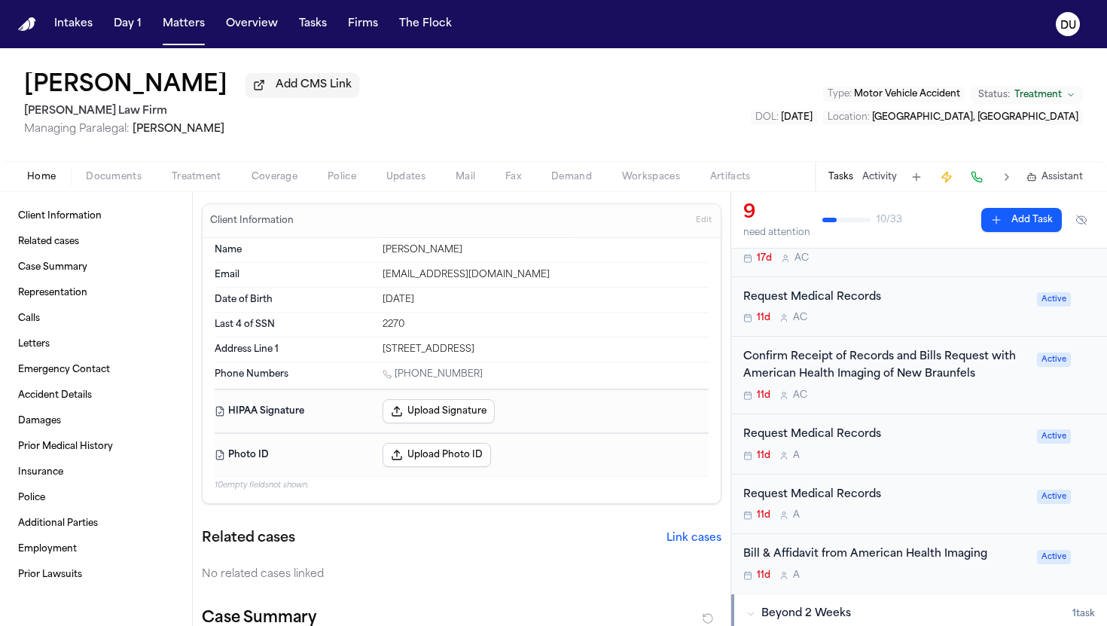
scroll to position [372, 0]
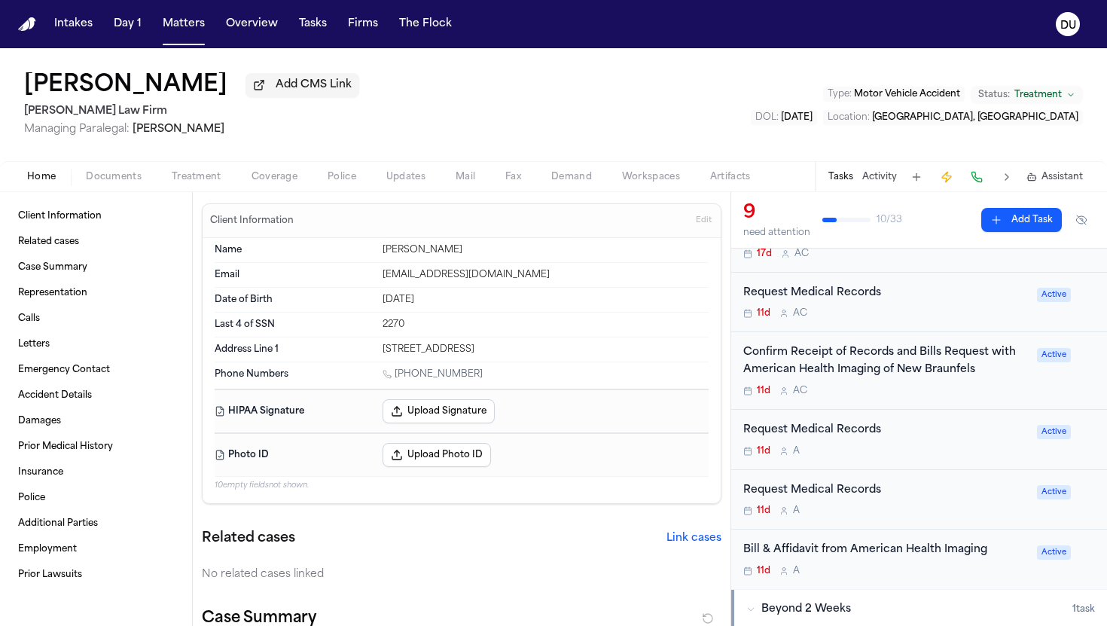
click at [543, 496] on div "Request Medical Records" at bounding box center [885, 490] width 285 height 17
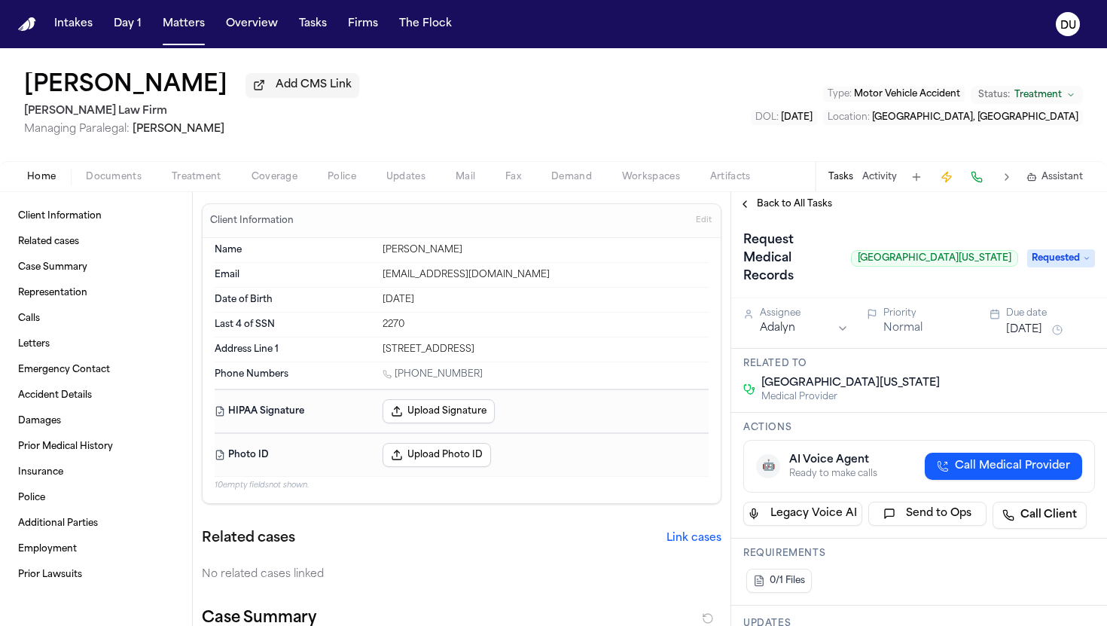
click at [543, 209] on span "Back to All Tasks" at bounding box center [794, 204] width 75 height 12
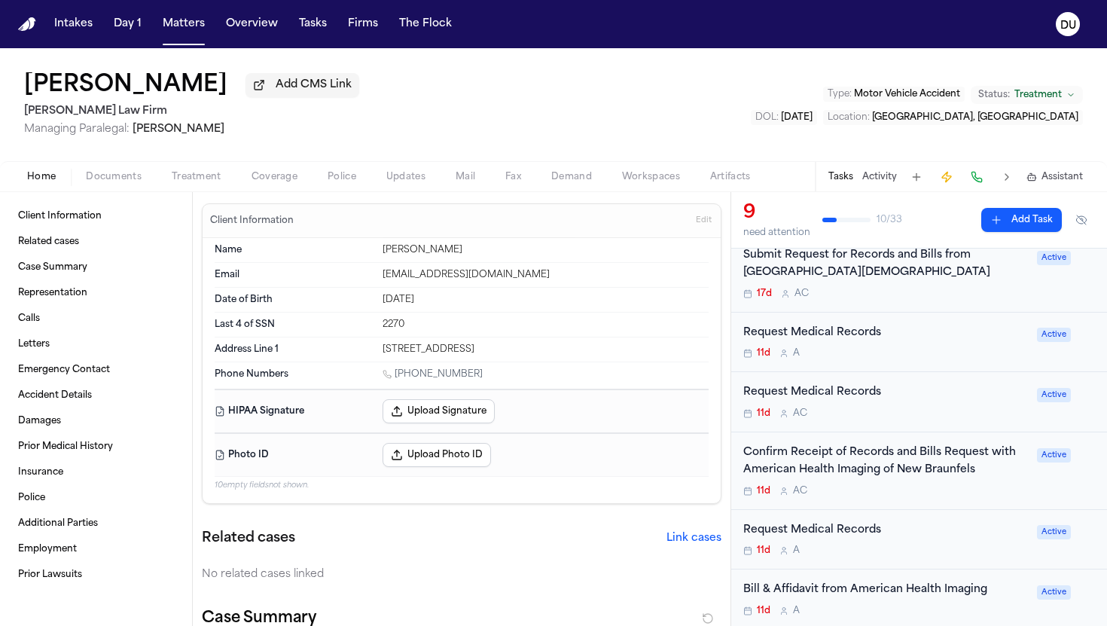
scroll to position [337, 0]
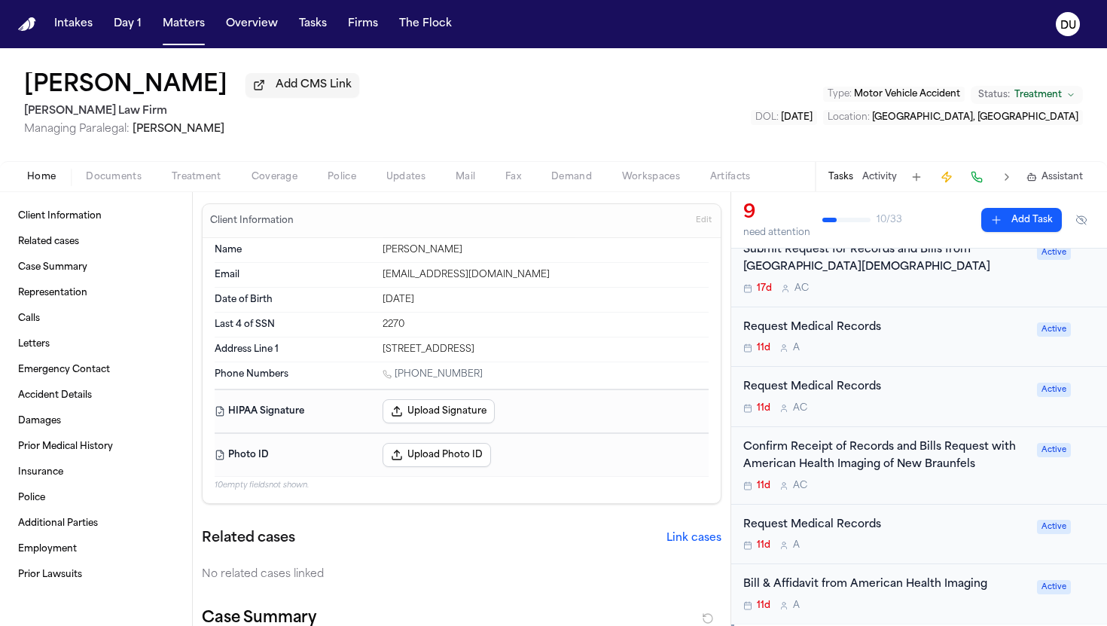
click at [543, 396] on div "Request Medical Records" at bounding box center [885, 387] width 285 height 17
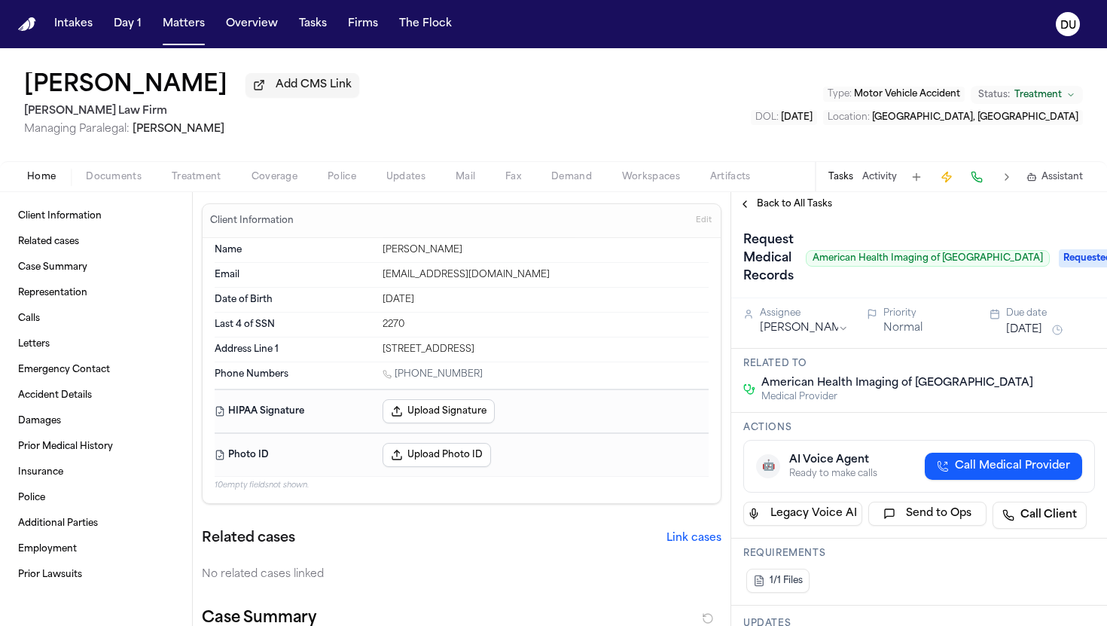
click at [543, 210] on span "Back to All Tasks" at bounding box center [794, 204] width 75 height 12
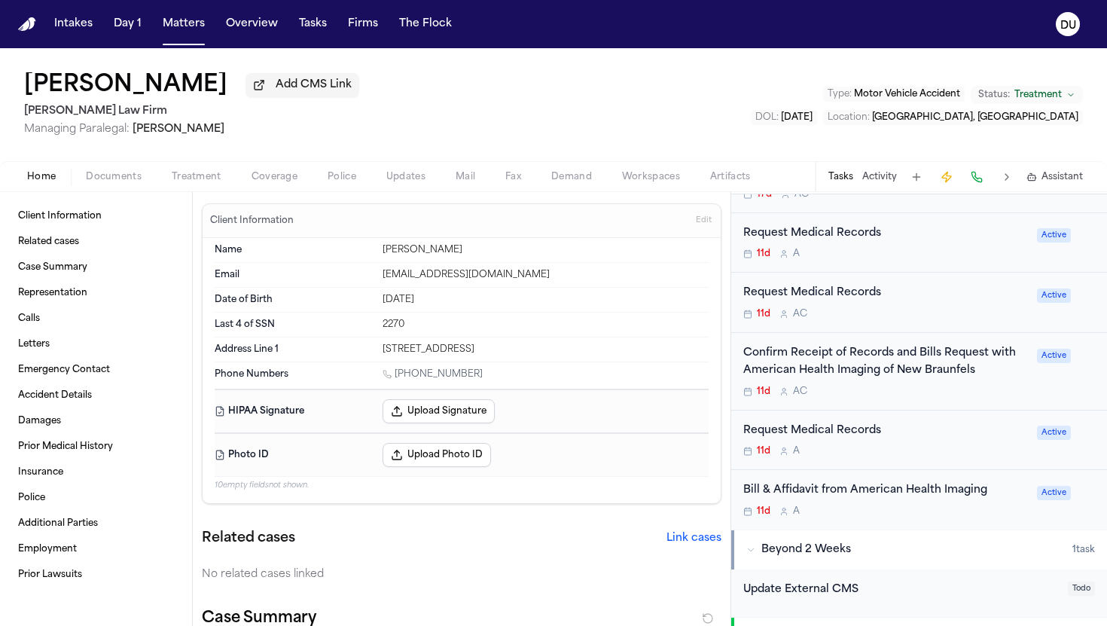
scroll to position [434, 0]
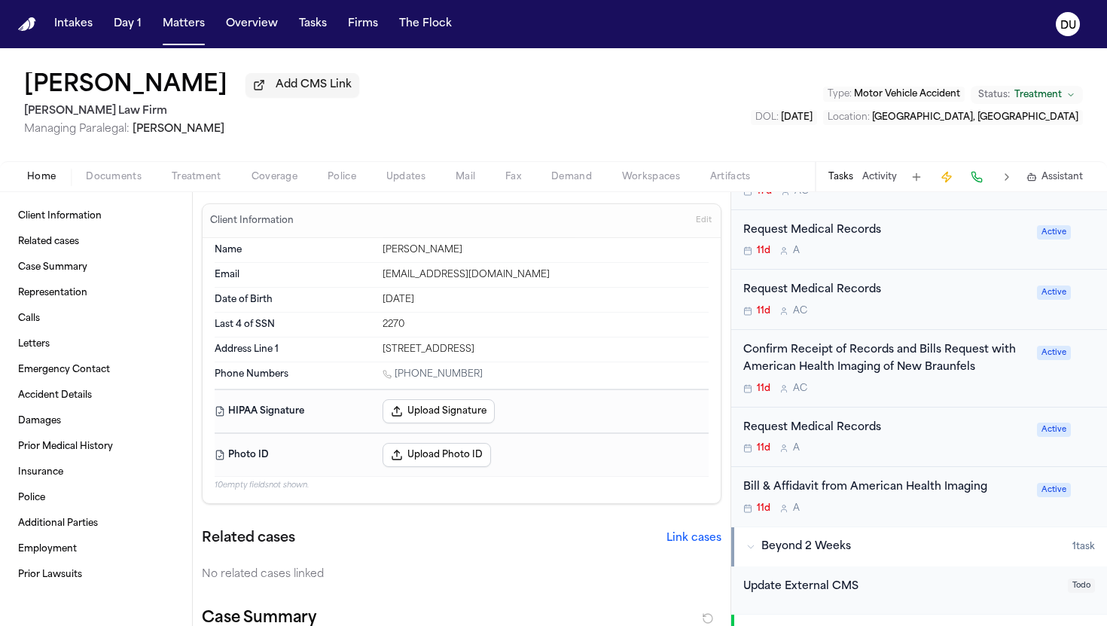
click at [543, 428] on div "Request Medical Records" at bounding box center [885, 427] width 285 height 17
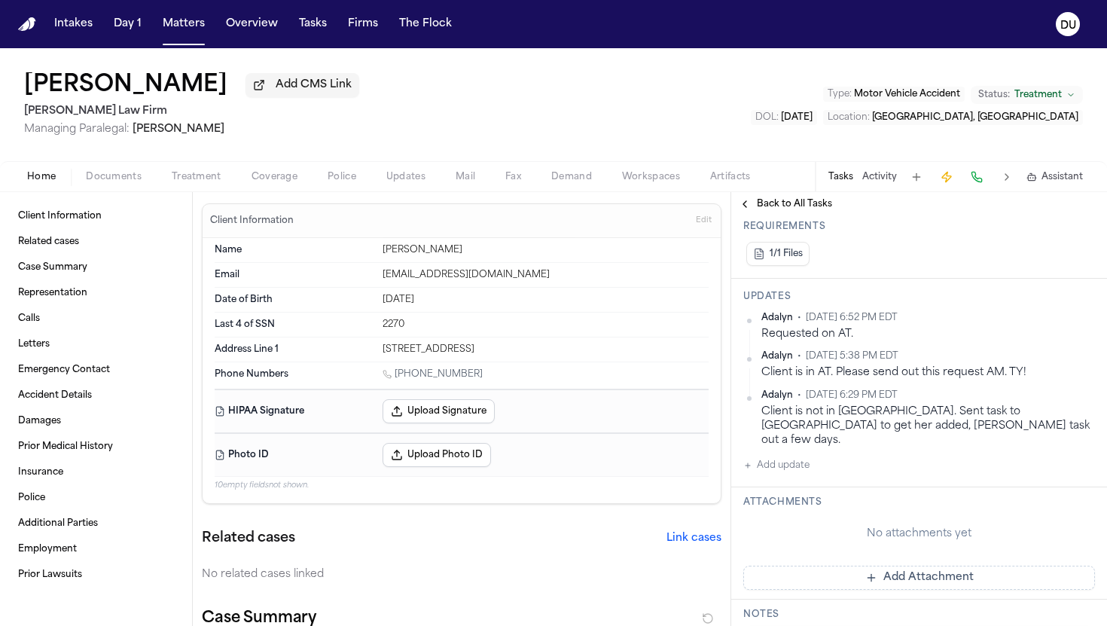
scroll to position [353, 0]
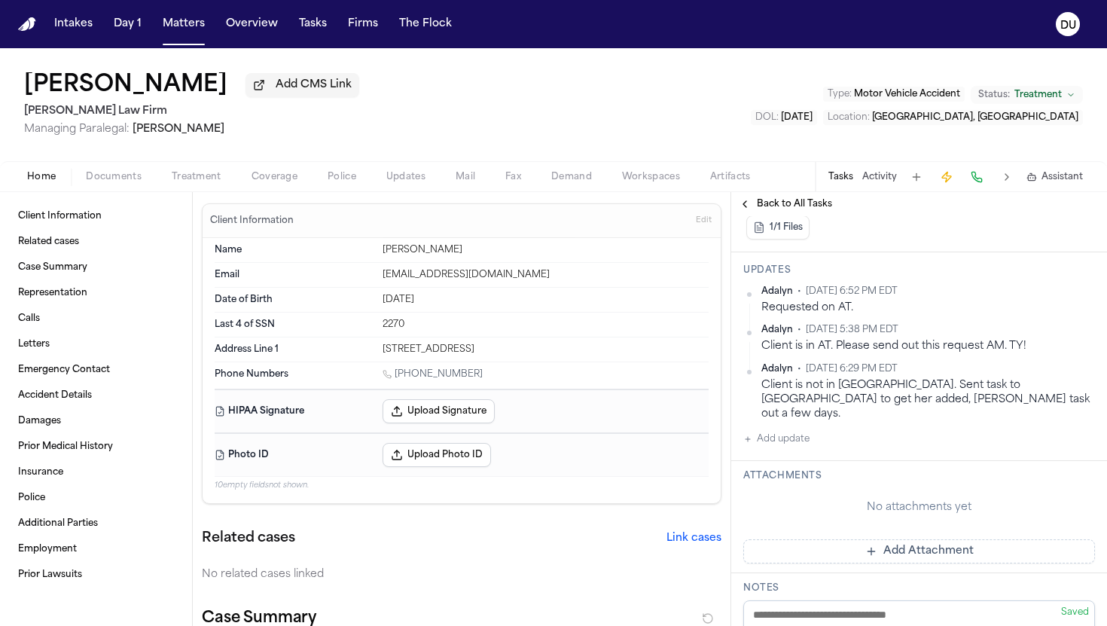
click at [543, 430] on button "Add update" at bounding box center [776, 439] width 66 height 18
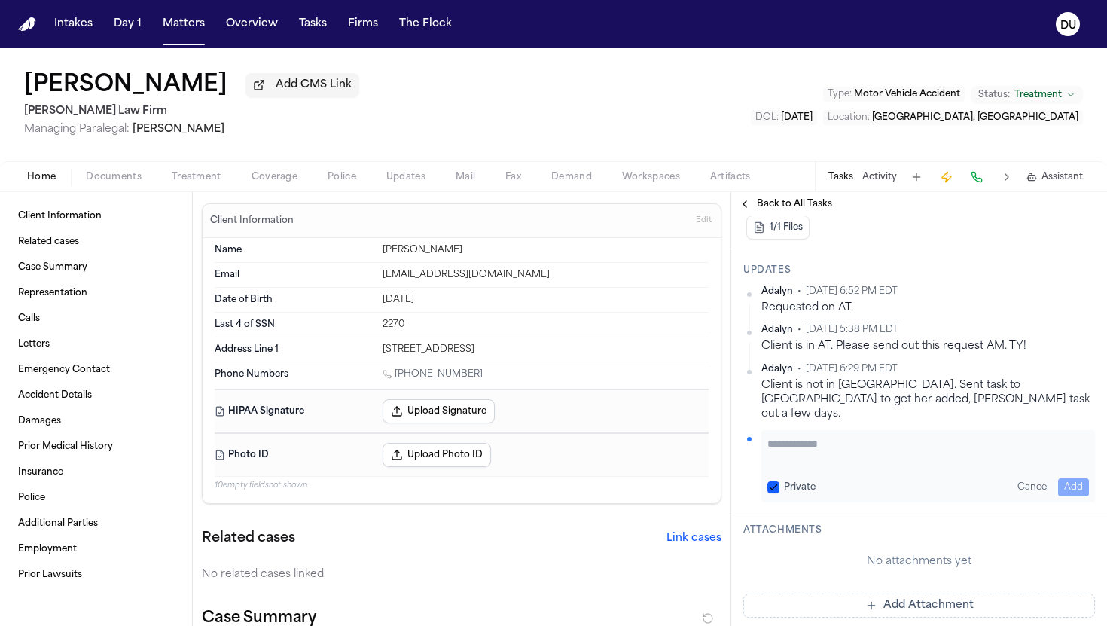
click at [543, 437] on div "Private Cancel Add" at bounding box center [928, 466] width 334 height 72
click at [543, 436] on textarea "Add your update" at bounding box center [928, 451] width 322 height 30
type textarea "*"
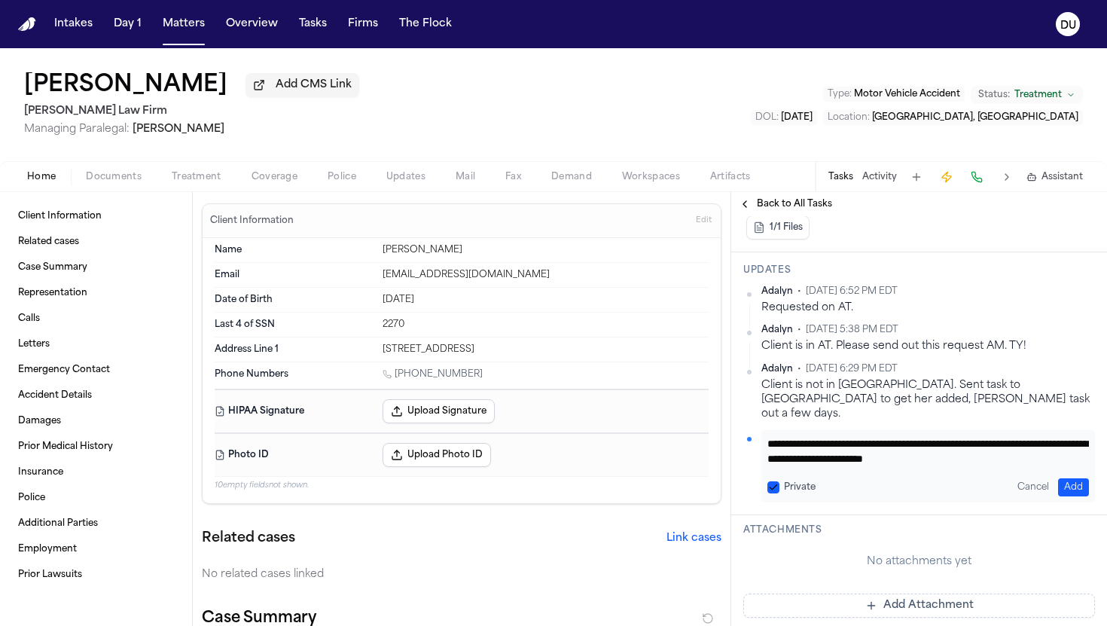
type textarea "**********"
click at [543, 478] on button "Add" at bounding box center [1073, 487] width 31 height 18
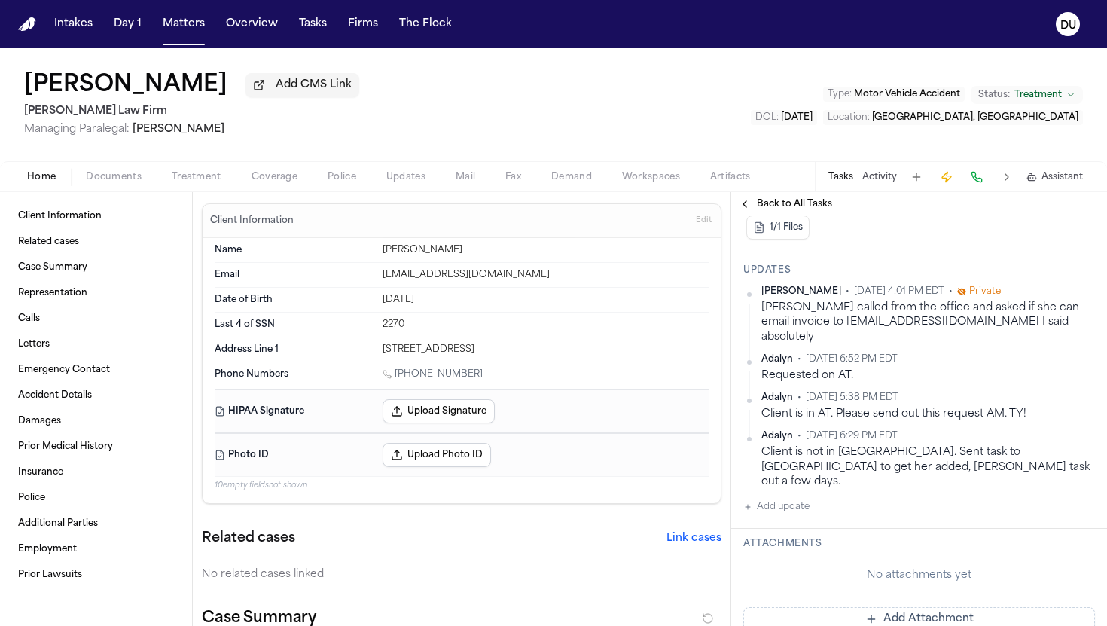
click at [543, 498] on button "Add update" at bounding box center [776, 507] width 66 height 18
click at [543, 504] on textarea "Add your update" at bounding box center [928, 519] width 322 height 30
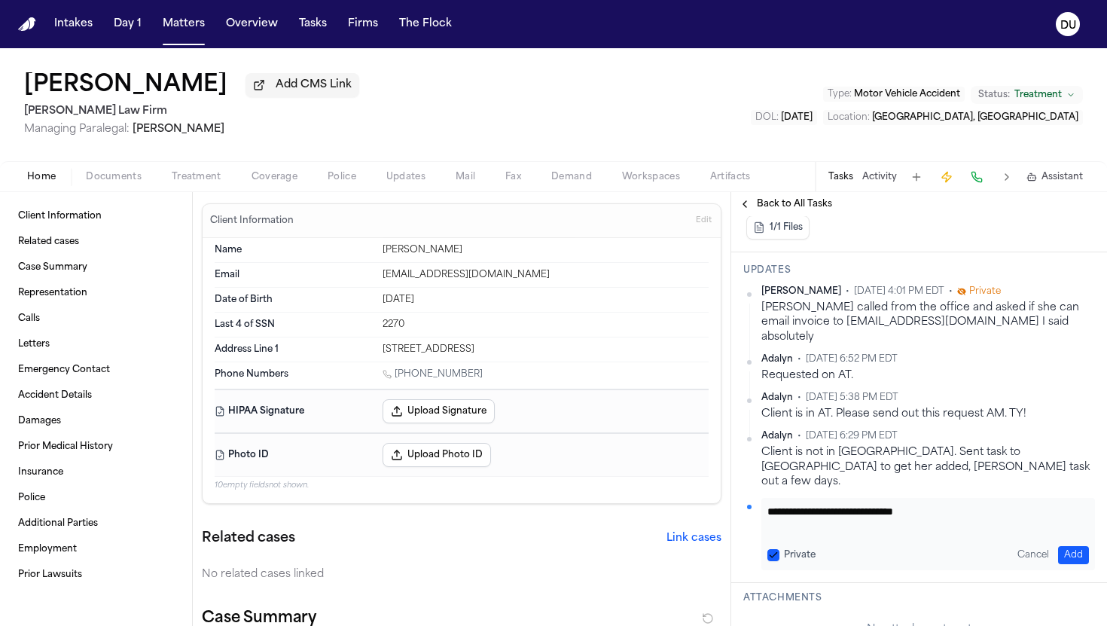
type textarea "**********"
click at [543, 546] on button "Add" at bounding box center [1073, 555] width 31 height 18
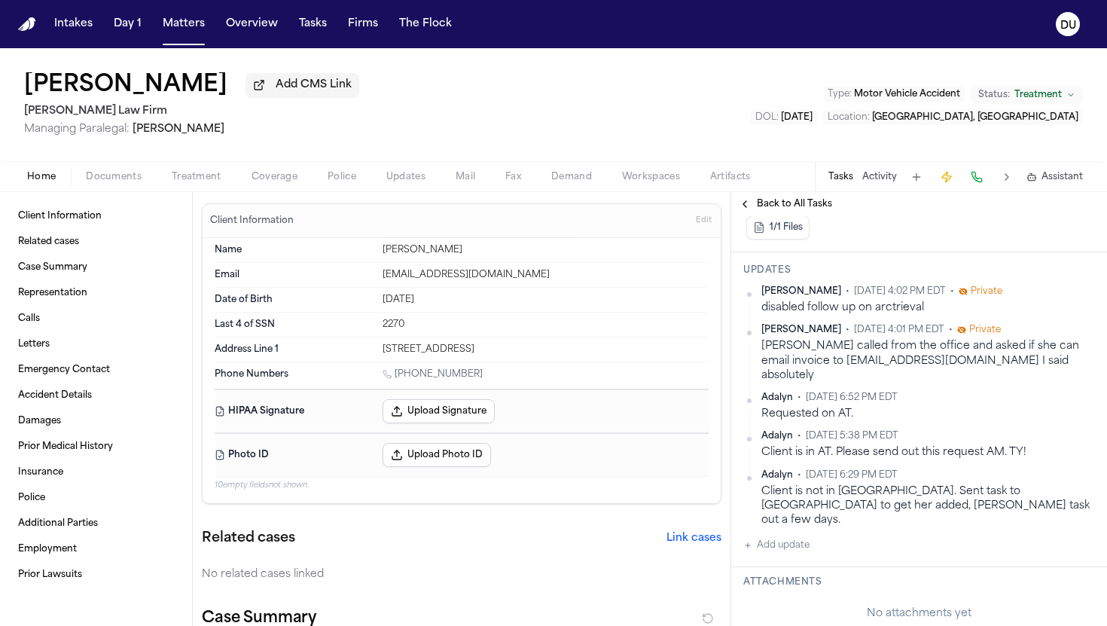
click at [20, 22] on img "Home" at bounding box center [27, 24] width 18 height 14
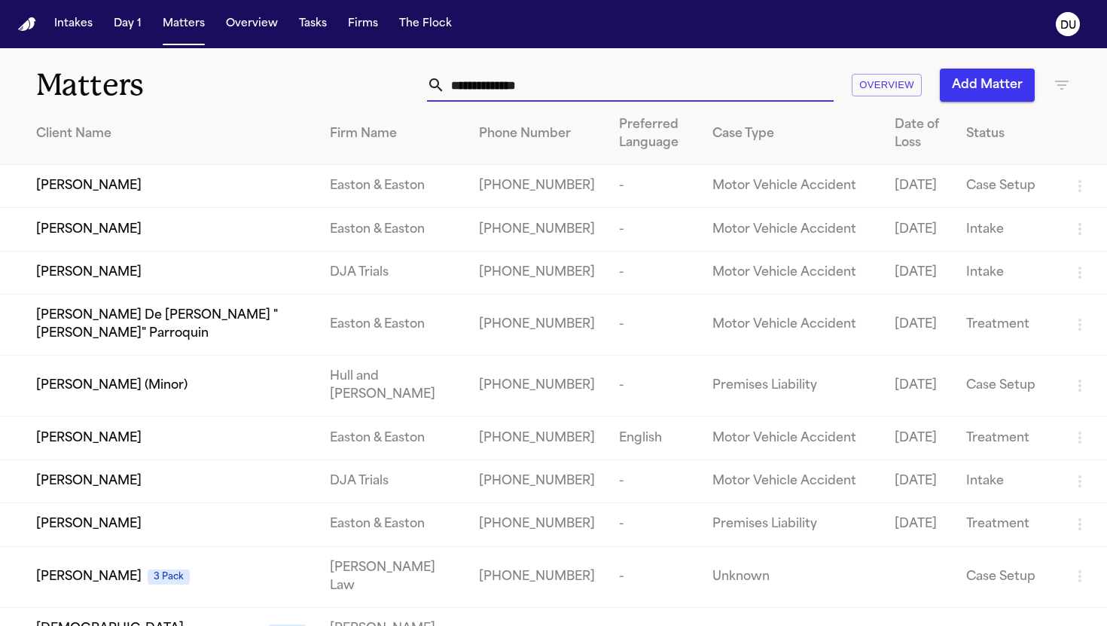
drag, startPoint x: 646, startPoint y: 92, endPoint x: 634, endPoint y: 92, distance: 12.0
click at [543, 92] on input "text" at bounding box center [639, 85] width 389 height 33
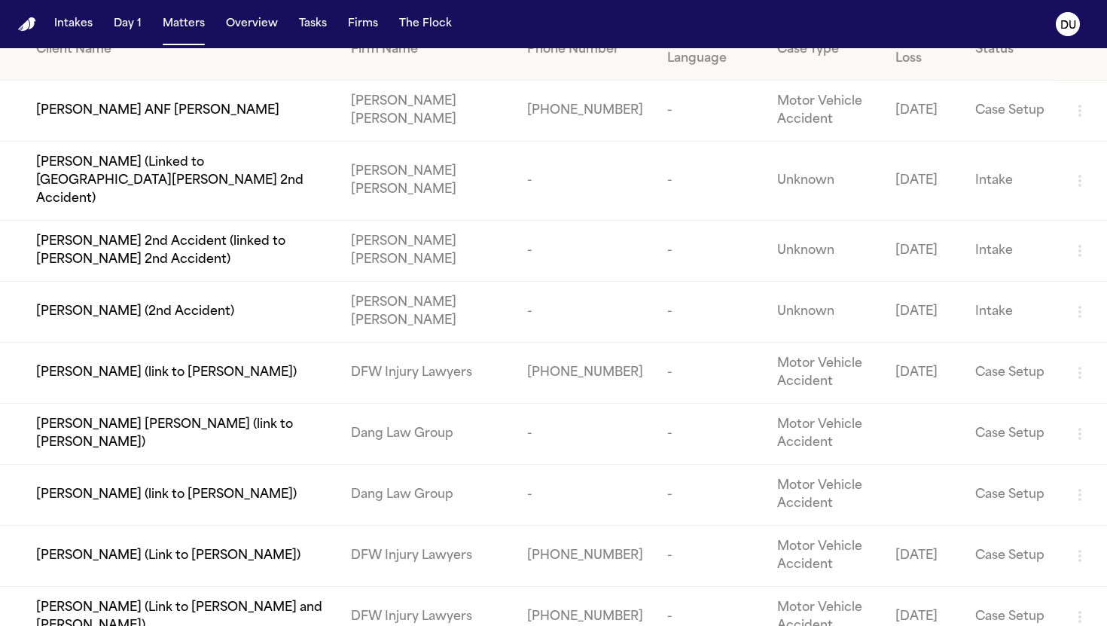
scroll to position [89, 0]
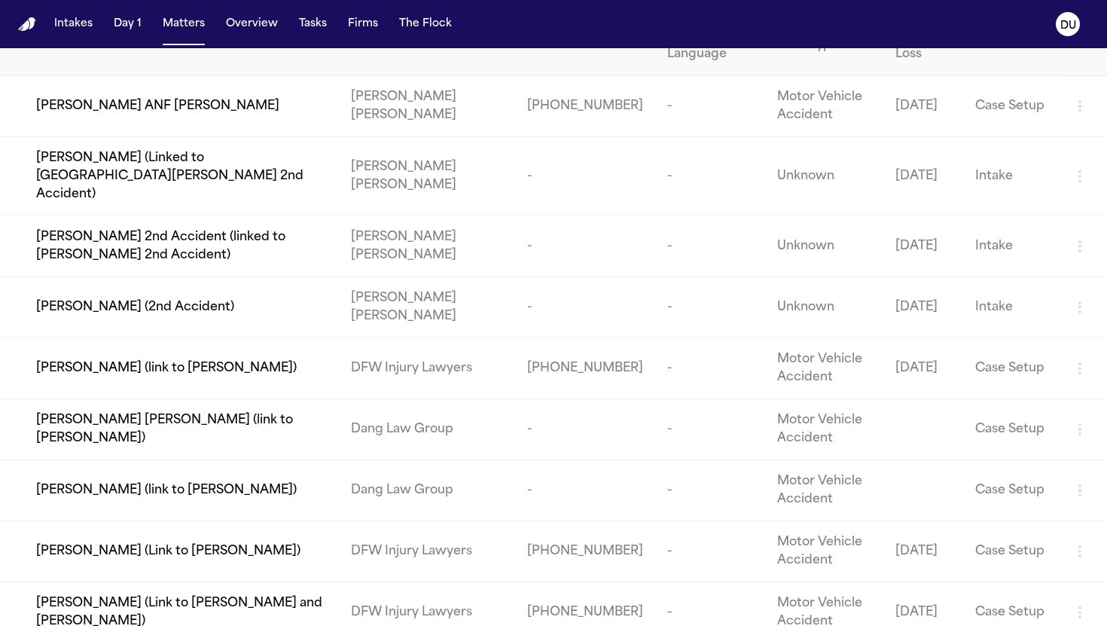
type input "****"
click at [298, 338] on td "[PERSON_NAME] (link to [PERSON_NAME])" at bounding box center [169, 368] width 339 height 61
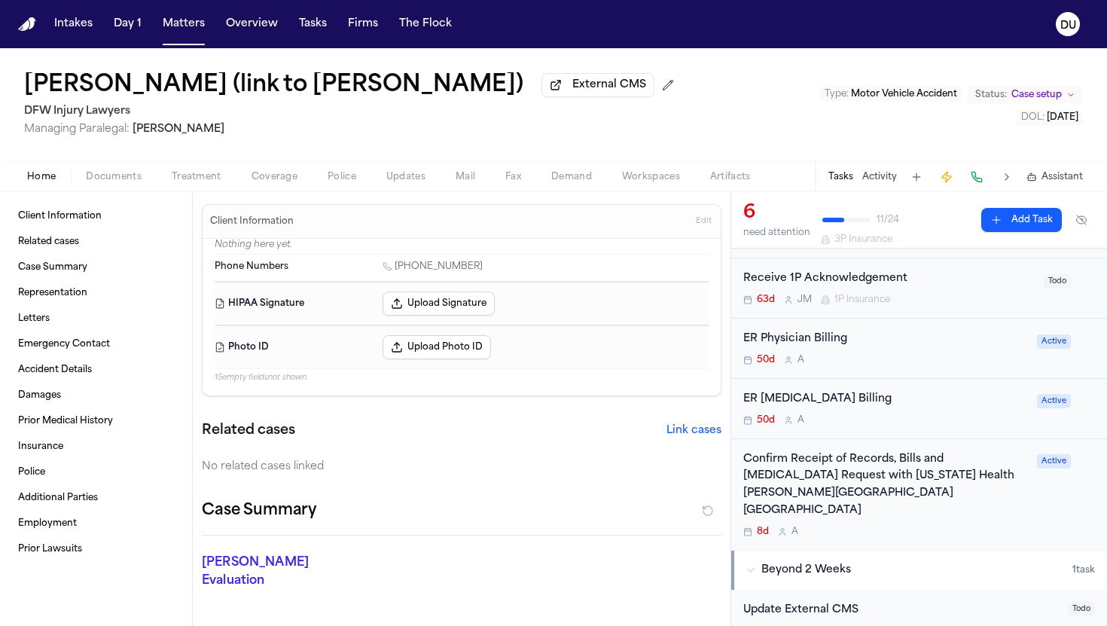
scroll to position [250, 0]
click at [543, 477] on div "Confirm Receipt of Records, Bills and Radiology Request with Texas Health Harri…" at bounding box center [885, 484] width 285 height 69
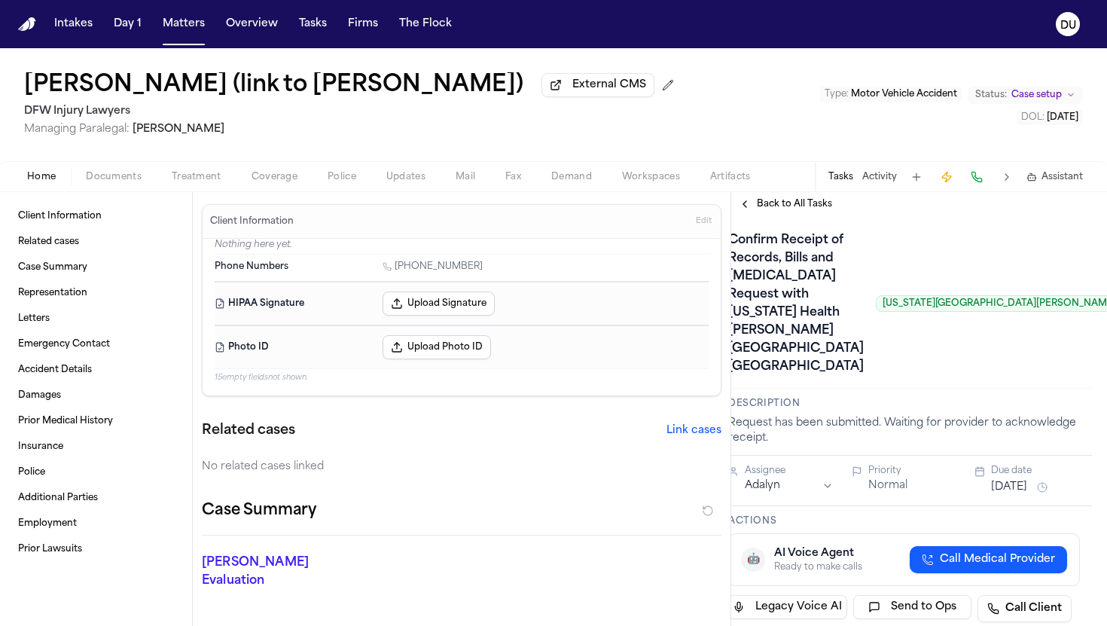
scroll to position [2, 0]
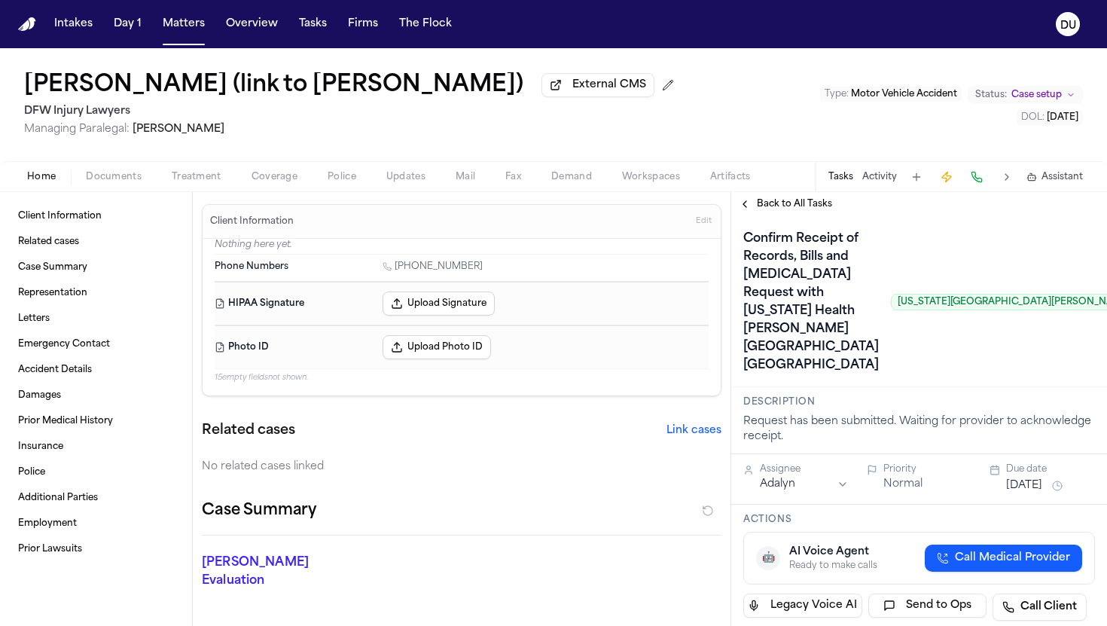
click at [543, 210] on span "Back to All Tasks" at bounding box center [794, 204] width 75 height 12
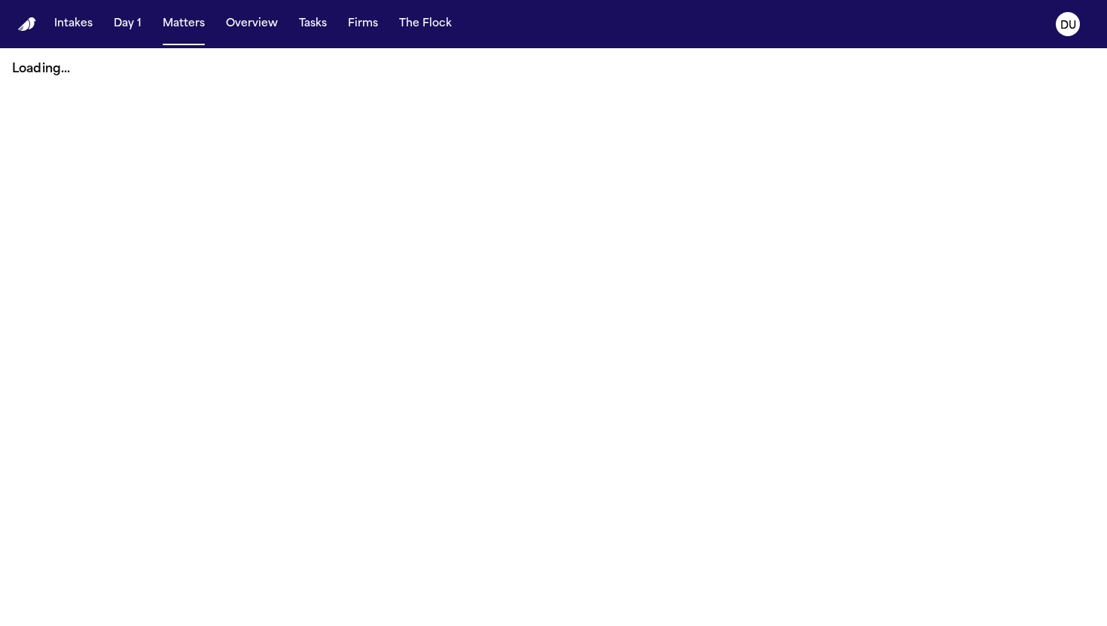
click at [27, 29] on img "Home" at bounding box center [27, 24] width 18 height 14
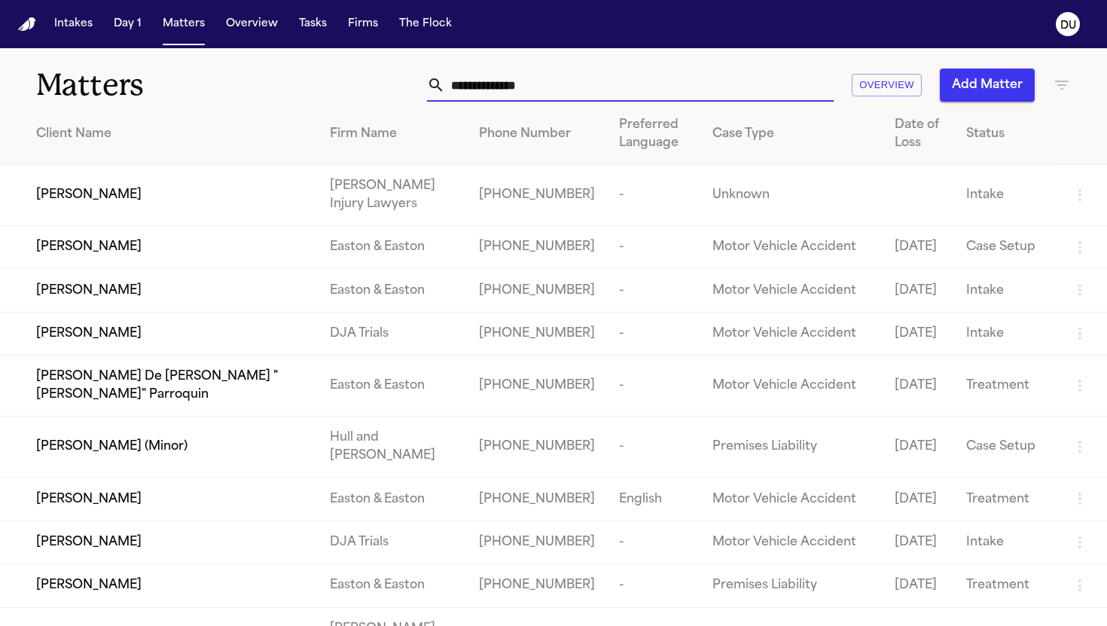
click at [574, 90] on input "text" at bounding box center [639, 85] width 389 height 33
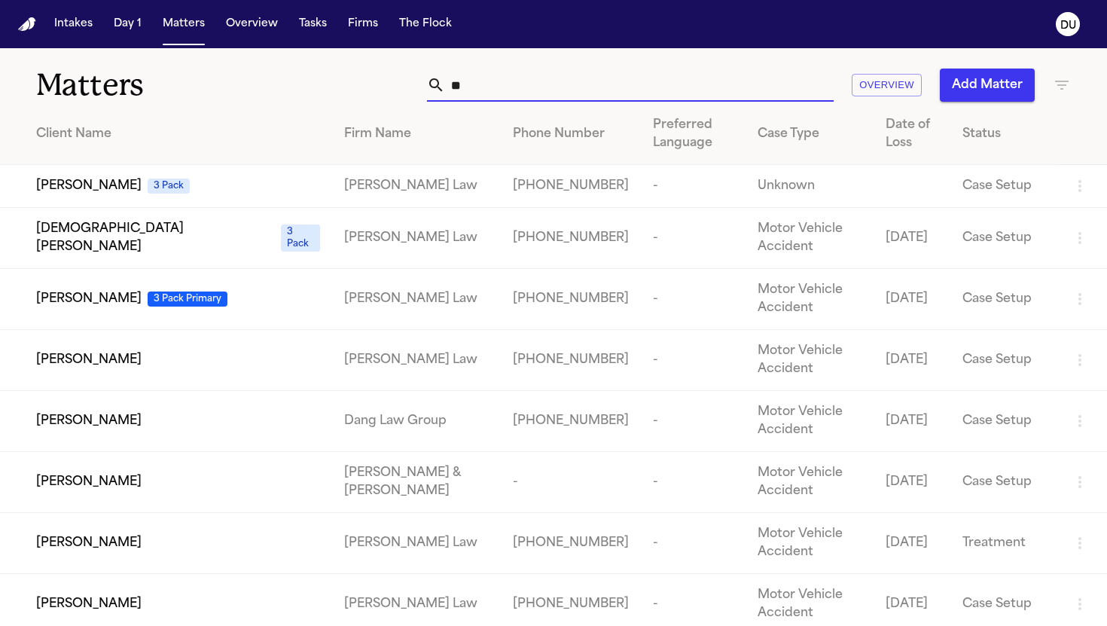
type input "*"
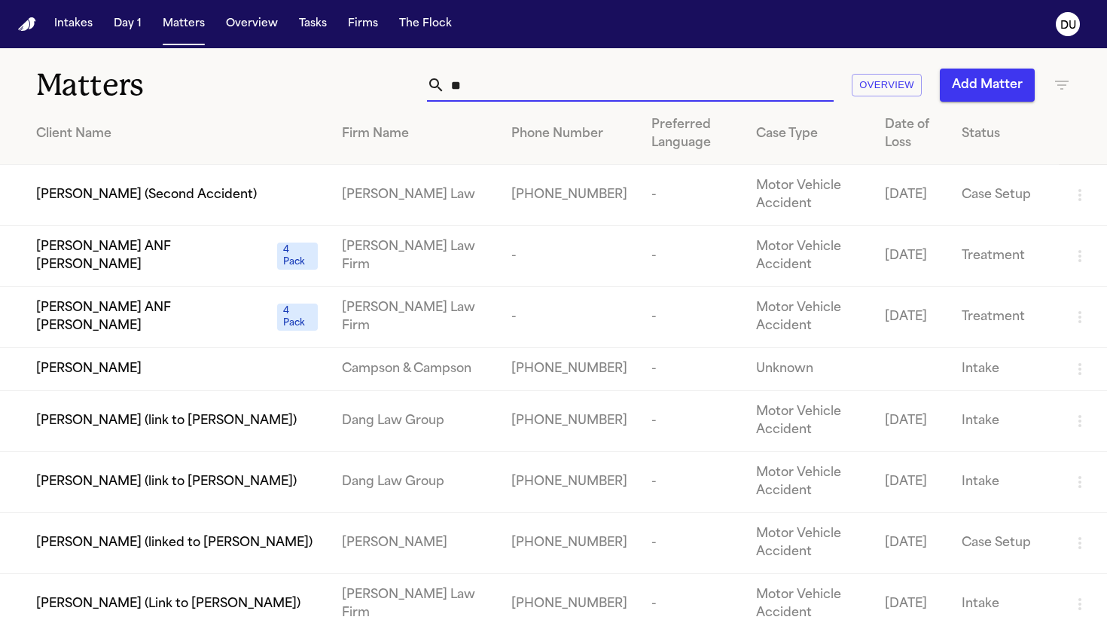
type input "*"
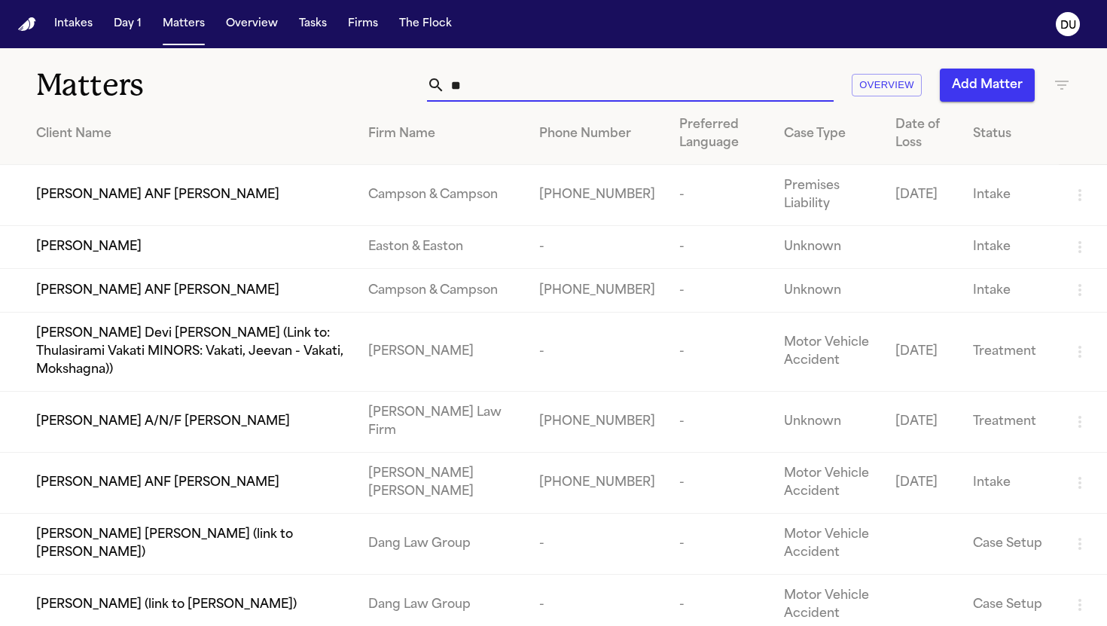
type input "*"
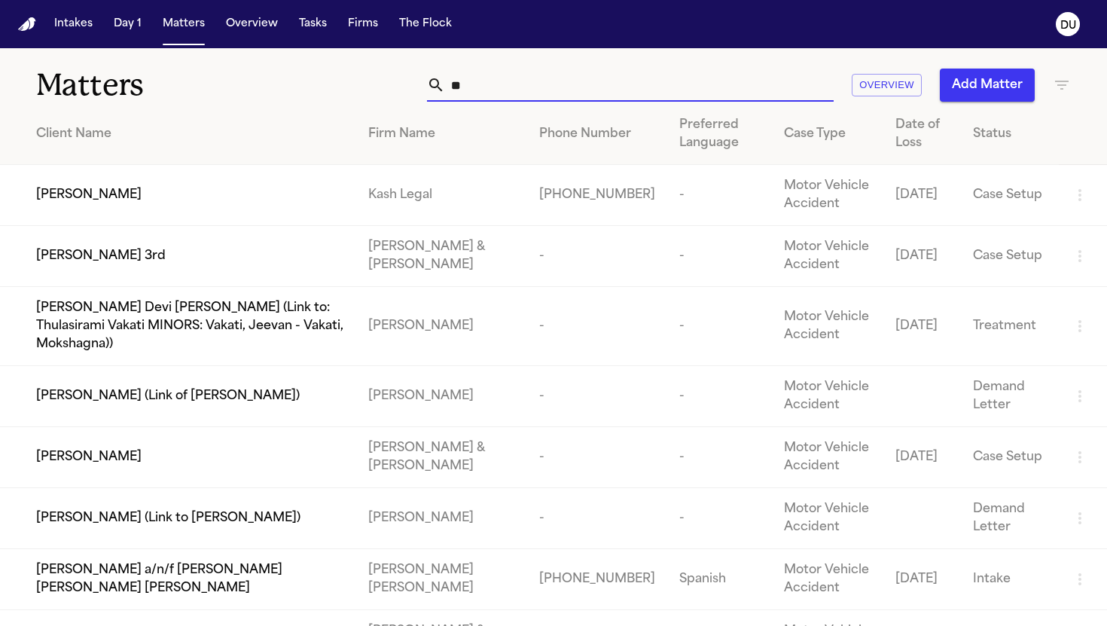
type input "*"
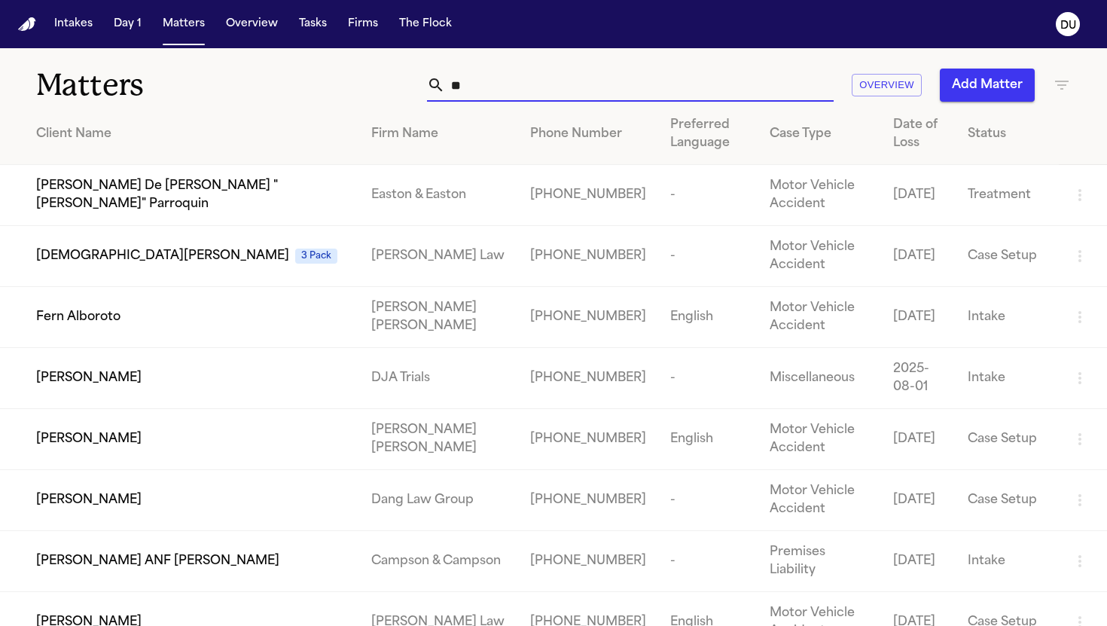
type input "*"
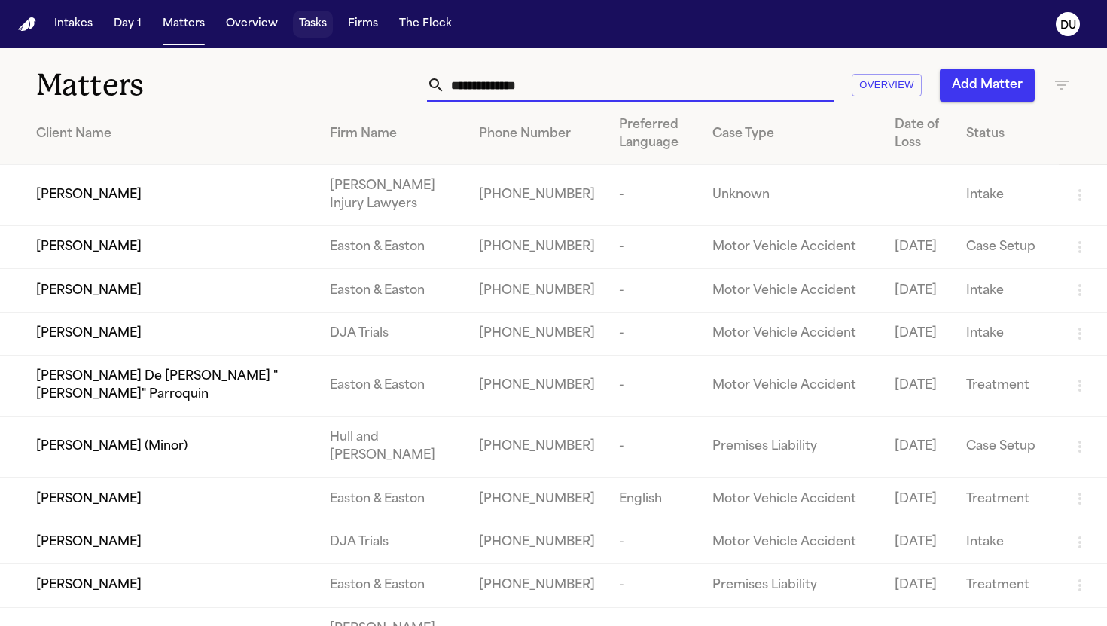
click at [320, 28] on button "Tasks" at bounding box center [313, 24] width 40 height 27
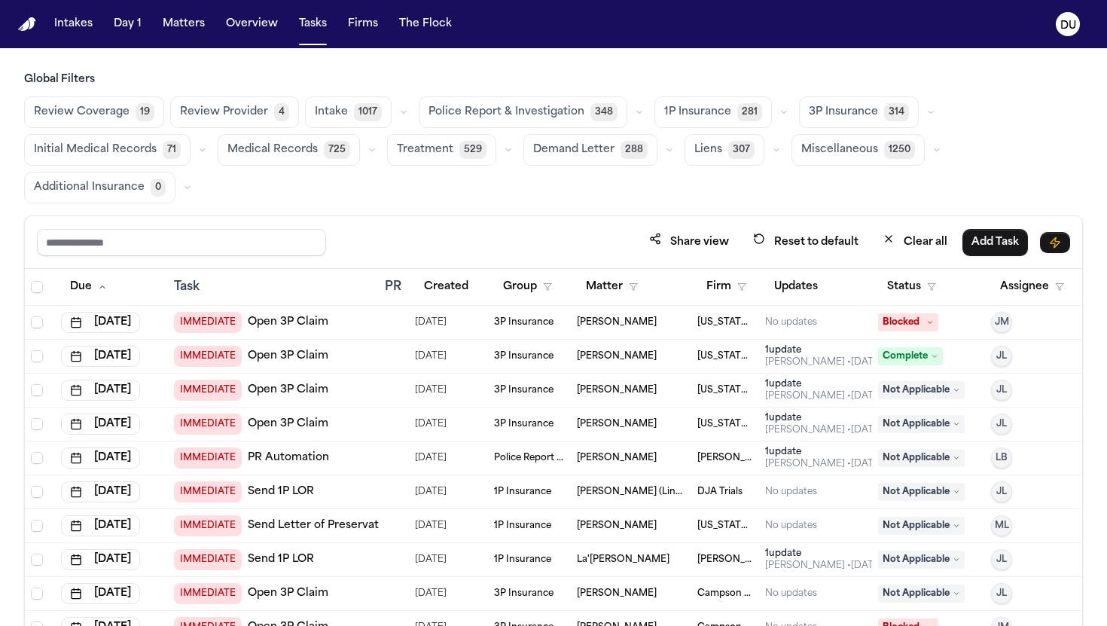
click at [303, 143] on span "Medical Records" at bounding box center [272, 149] width 90 height 15
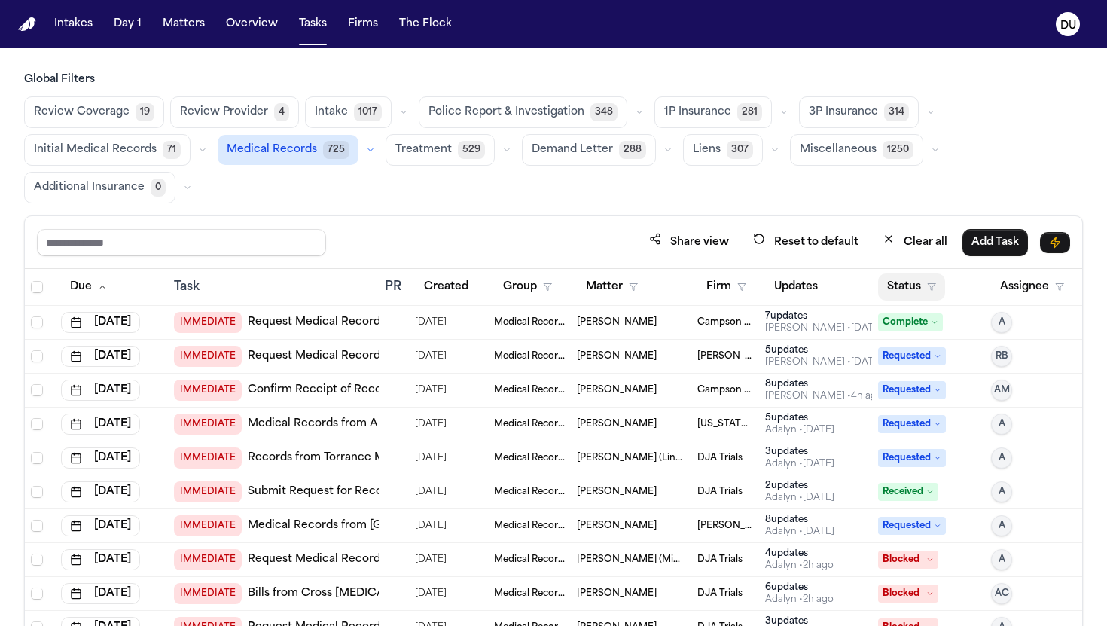
click at [899, 279] on button "Status" at bounding box center [911, 286] width 67 height 27
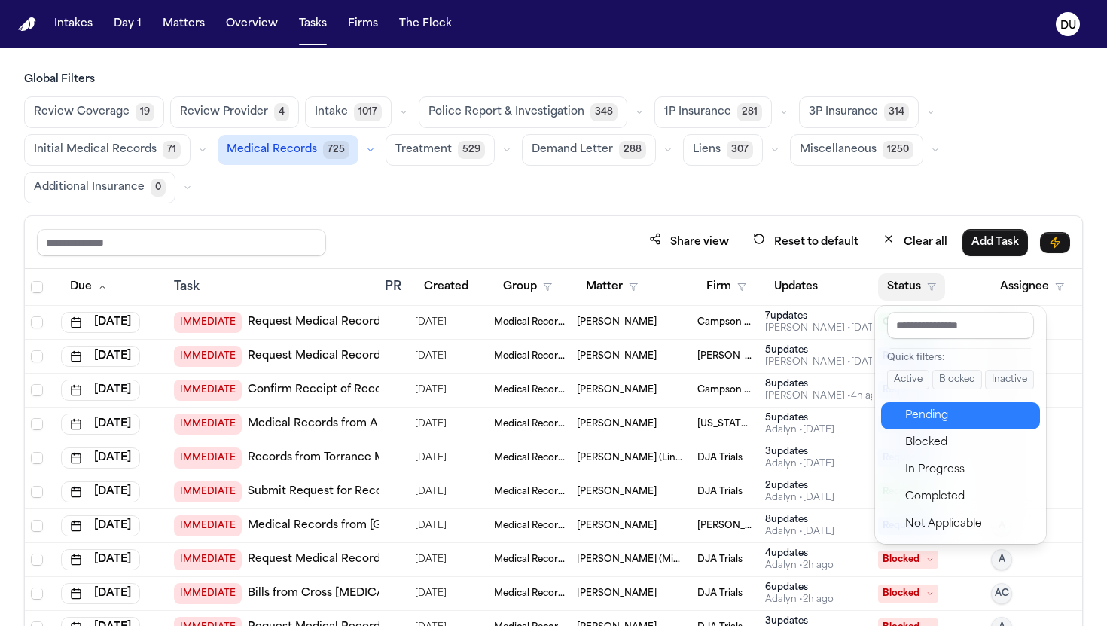
click at [923, 419] on div "Pending" at bounding box center [968, 416] width 126 height 18
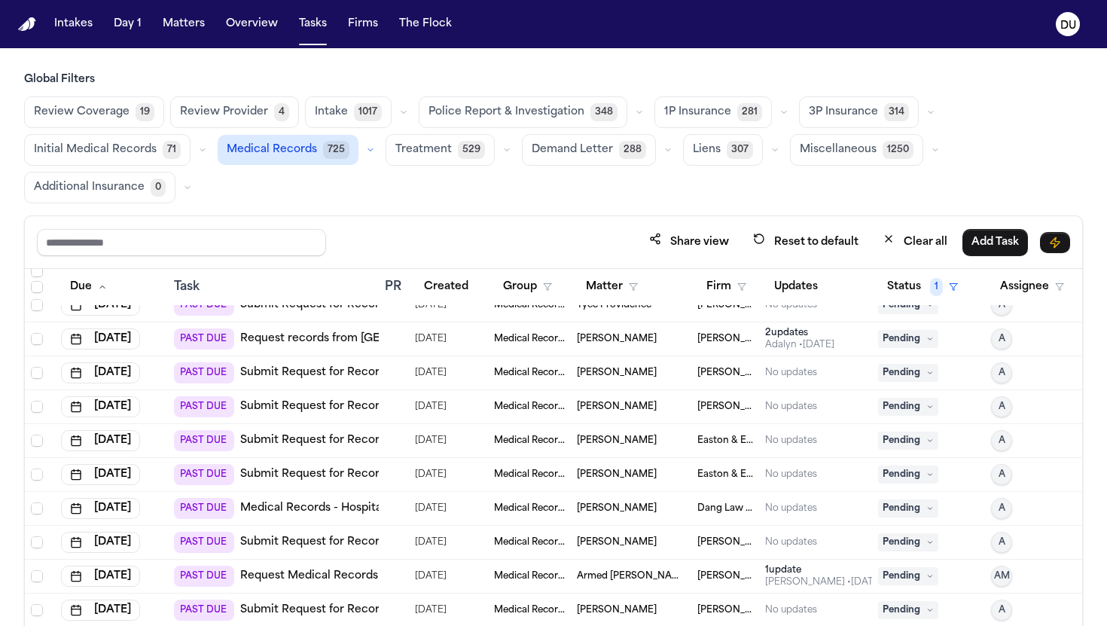
scroll to position [42, 0]
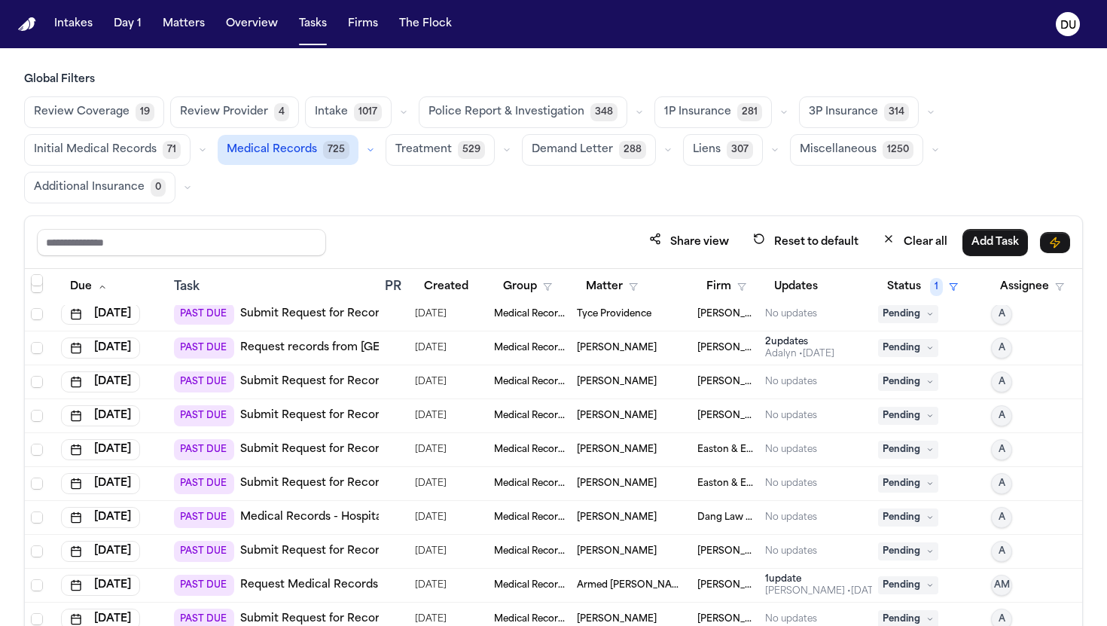
click at [358, 560] on div "PAST DUE Submit Request for Records, Bills and [MEDICAL_DATA] from [GEOGRAPHIC_…" at bounding box center [431, 551] width 515 height 21
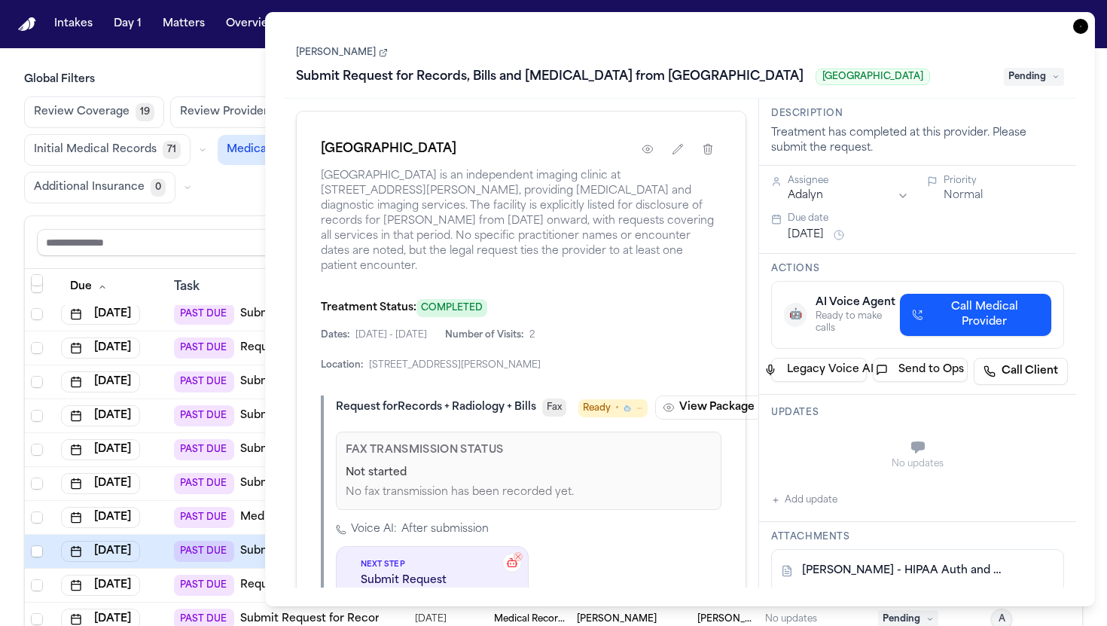
click at [1075, 26] on icon "button" at bounding box center [1080, 26] width 15 height 15
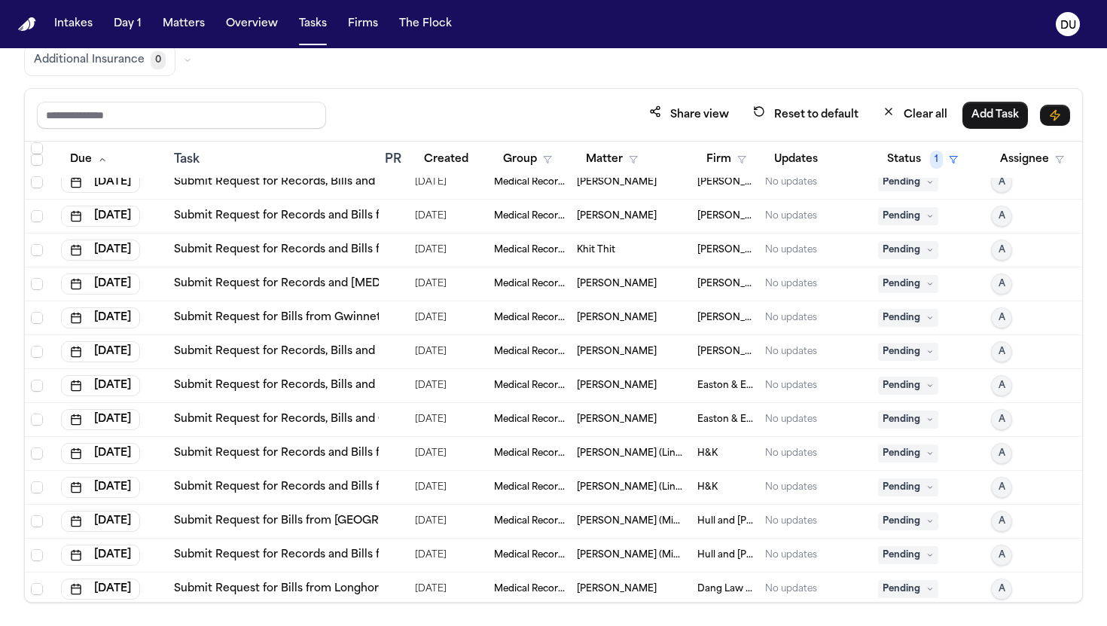
scroll to position [1090, 0]
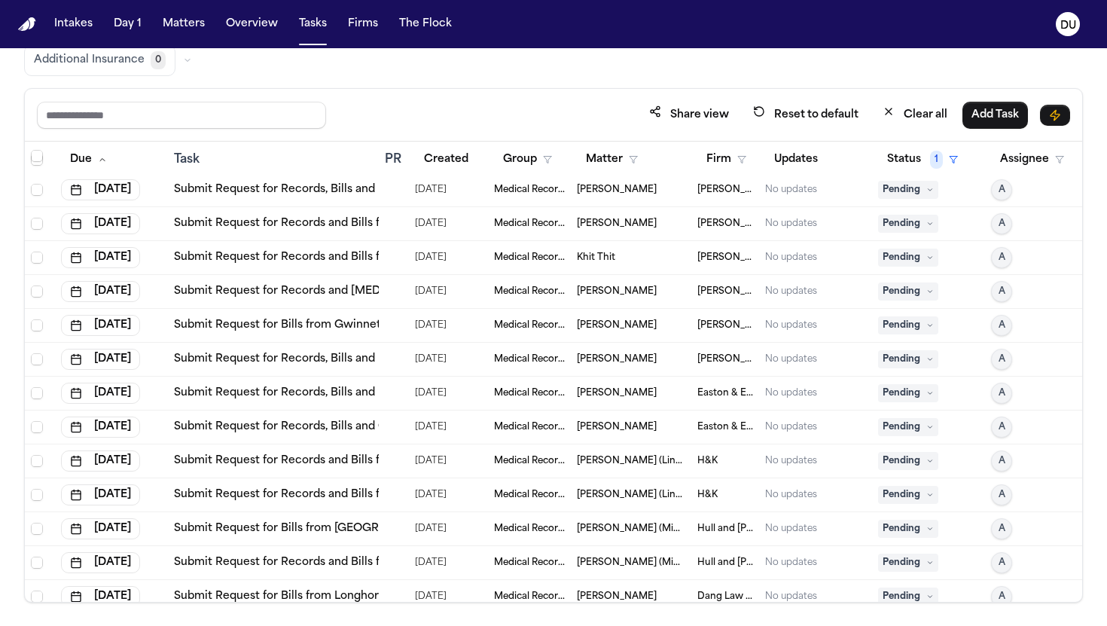
click at [348, 361] on link "Submit Request for Records, Bills and [MEDICAL_DATA] from [GEOGRAPHIC_DATA] [GE…" at bounding box center [459, 359] width 570 height 15
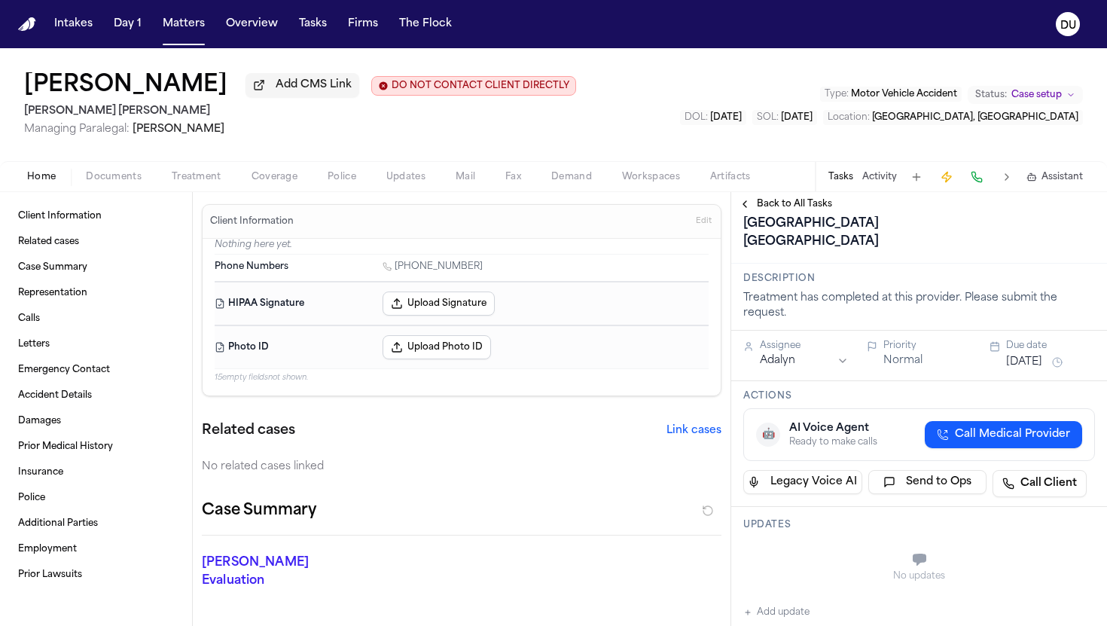
scroll to position [130, 0]
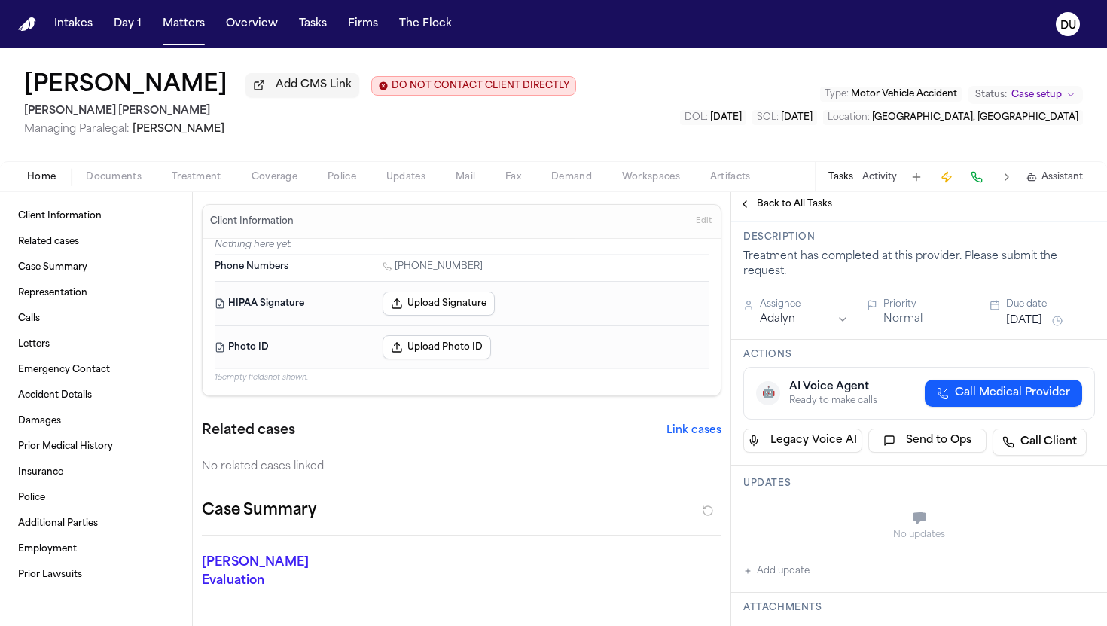
click at [773, 562] on button "Add update" at bounding box center [776, 571] width 66 height 18
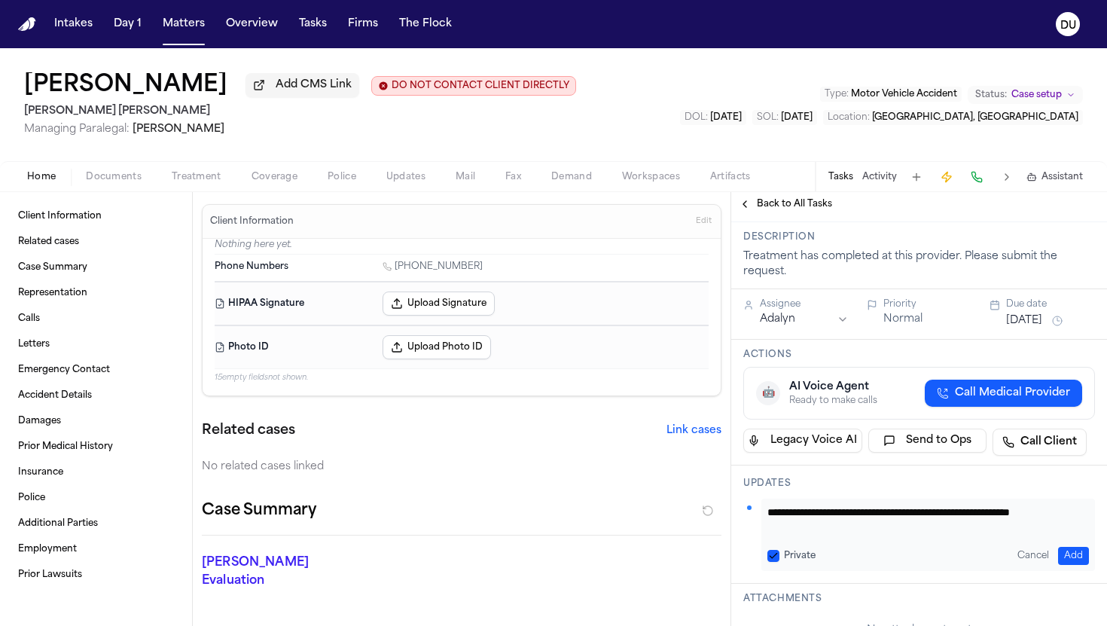
scroll to position [1, 0]
type textarea "**********"
click at [1074, 547] on button "Add" at bounding box center [1073, 556] width 31 height 18
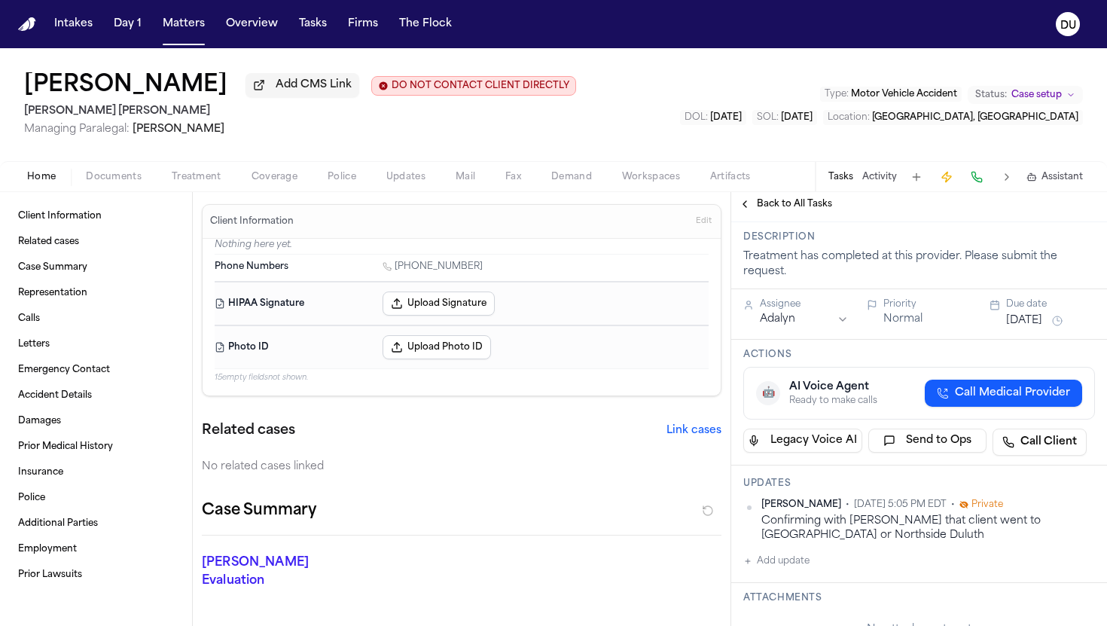
click at [788, 210] on span "Back to All Tasks" at bounding box center [794, 204] width 75 height 12
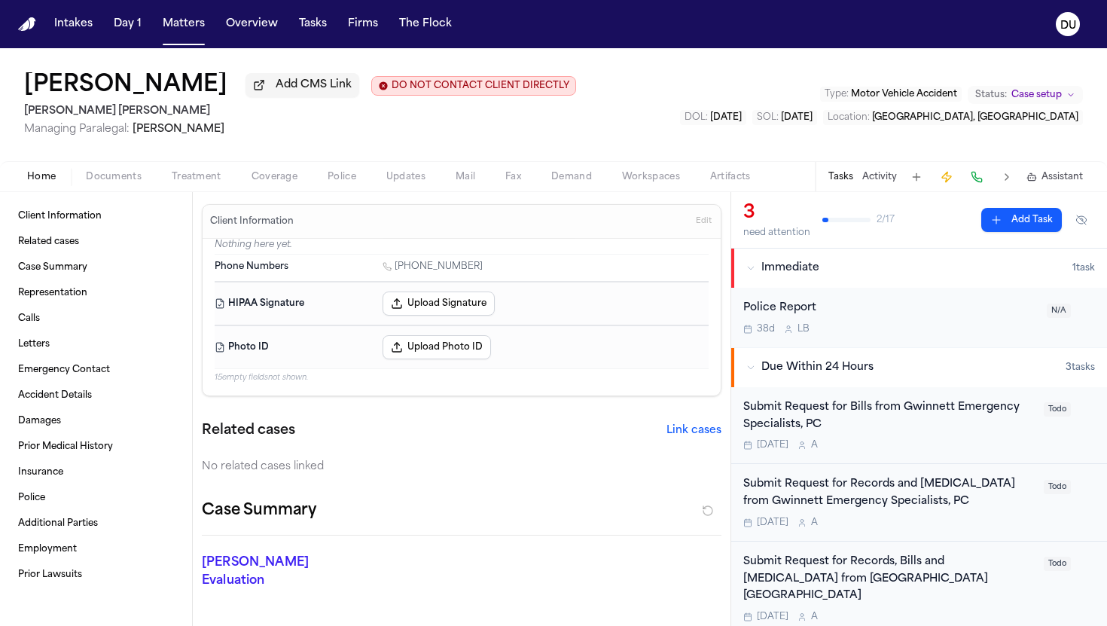
click at [855, 413] on div "Submit Request for Bills from Gwinnett Emergency Specialists, PC" at bounding box center [888, 416] width 291 height 35
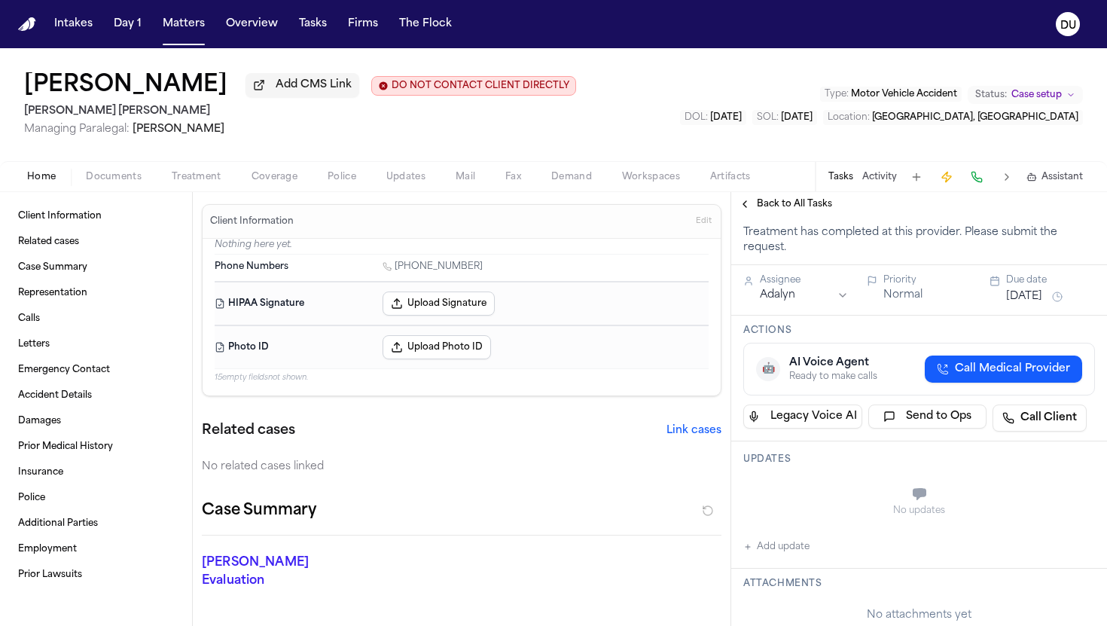
scroll to position [194, 0]
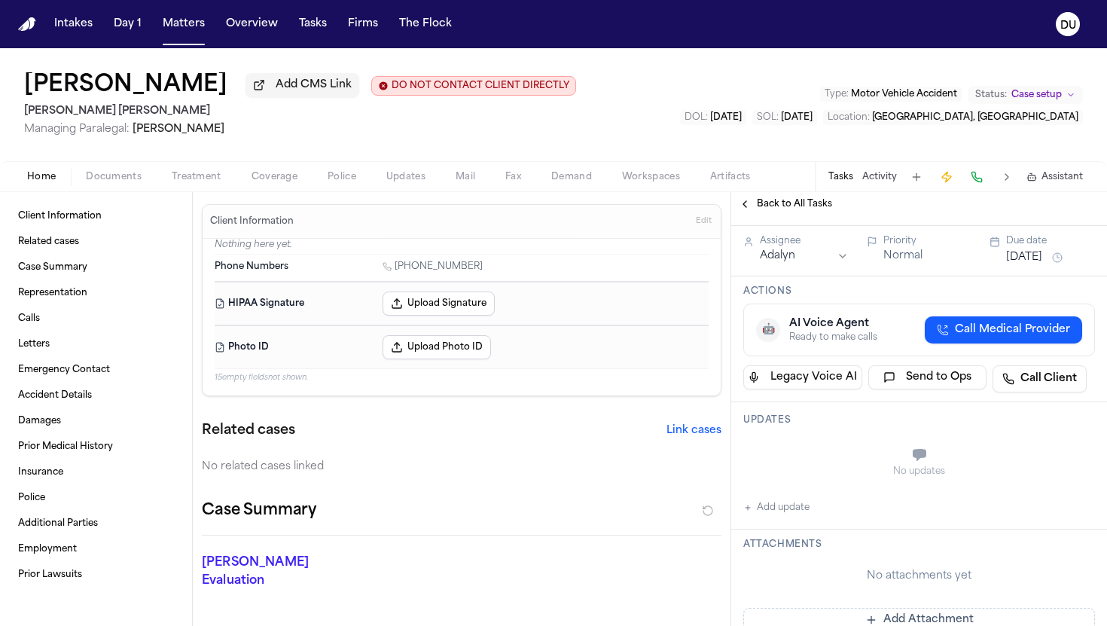
click at [786, 505] on button "Add update" at bounding box center [776, 507] width 66 height 18
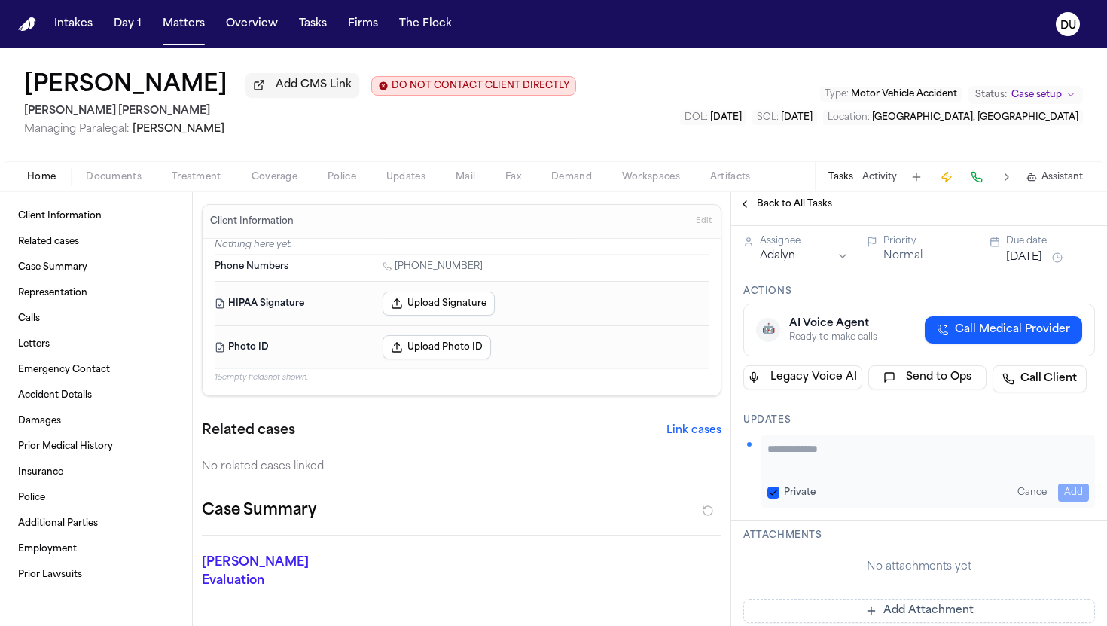
click at [824, 462] on textarea "Add your update" at bounding box center [928, 456] width 322 height 30
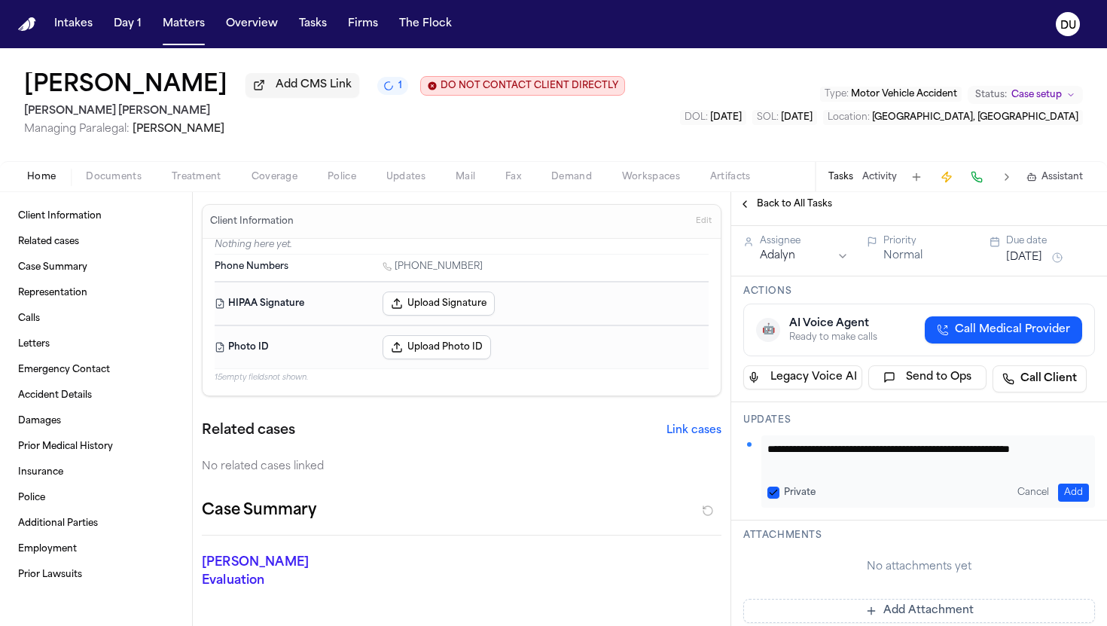
scroll to position [1, 0]
type textarea "**********"
click at [1077, 491] on button "Add" at bounding box center [1073, 492] width 31 height 18
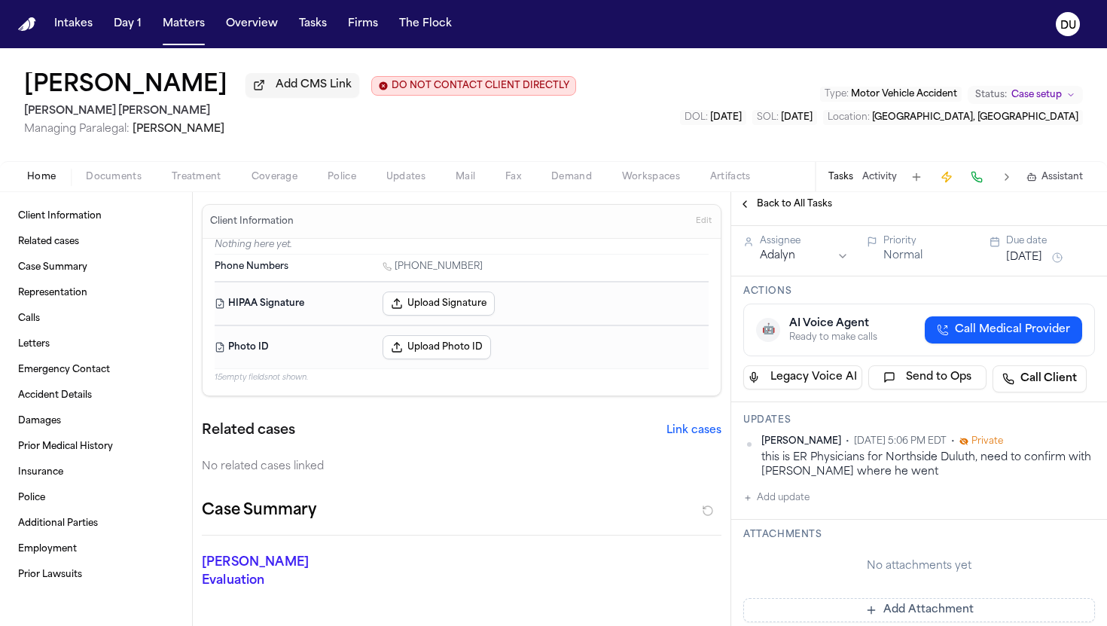
click at [784, 210] on span "Back to All Tasks" at bounding box center [794, 204] width 75 height 12
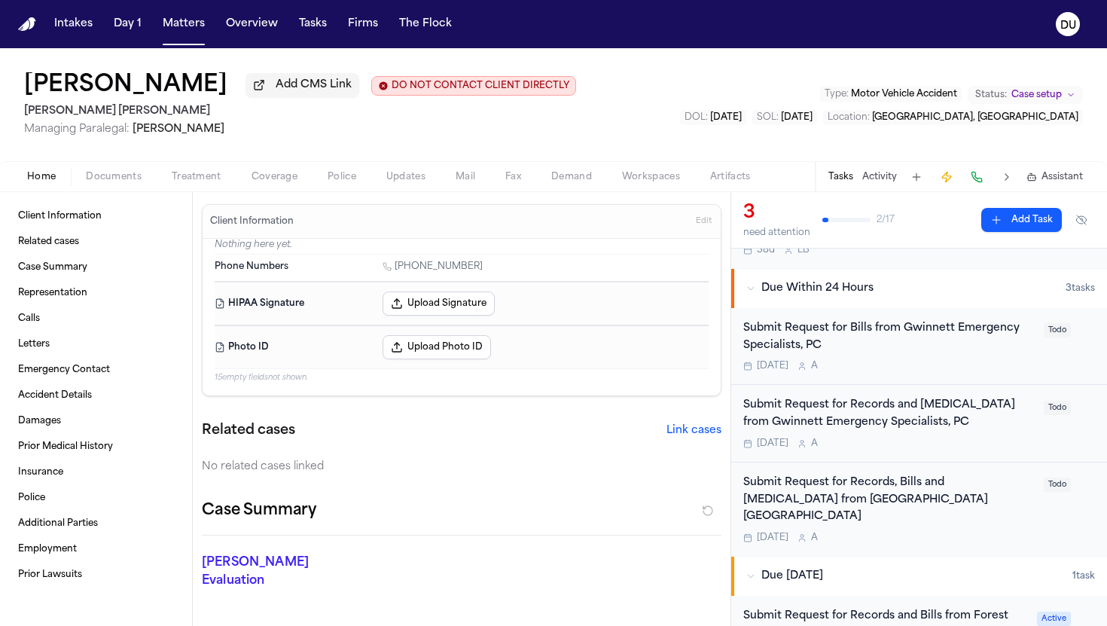
scroll to position [90, 0]
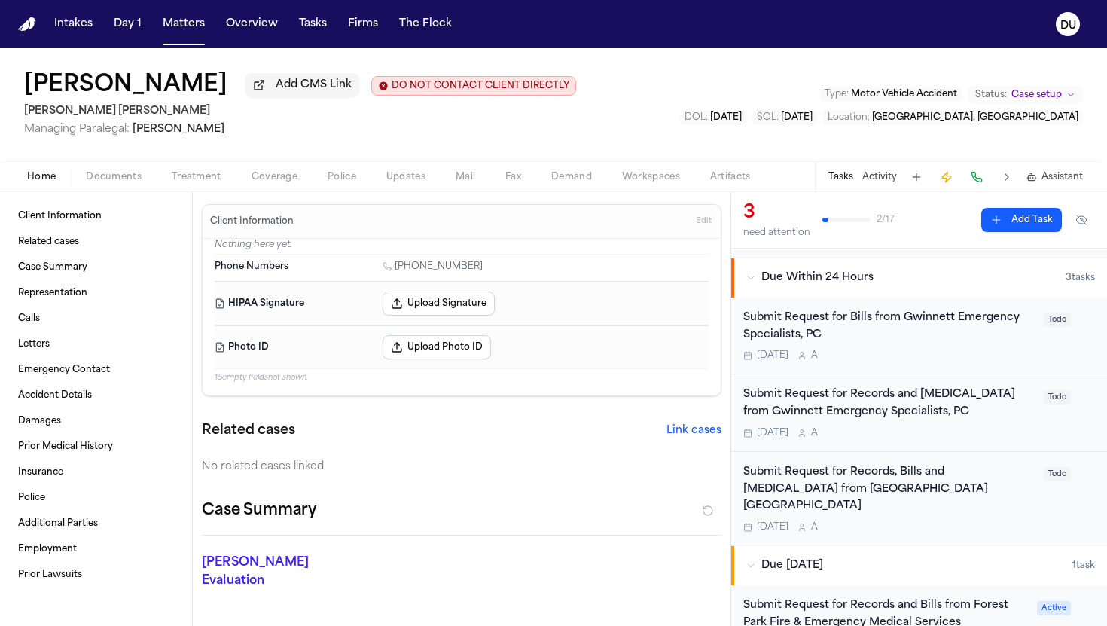
click at [934, 410] on div "Submit Request for Records and [MEDICAL_DATA] from Gwinnett Emergency Specialis…" at bounding box center [888, 403] width 291 height 35
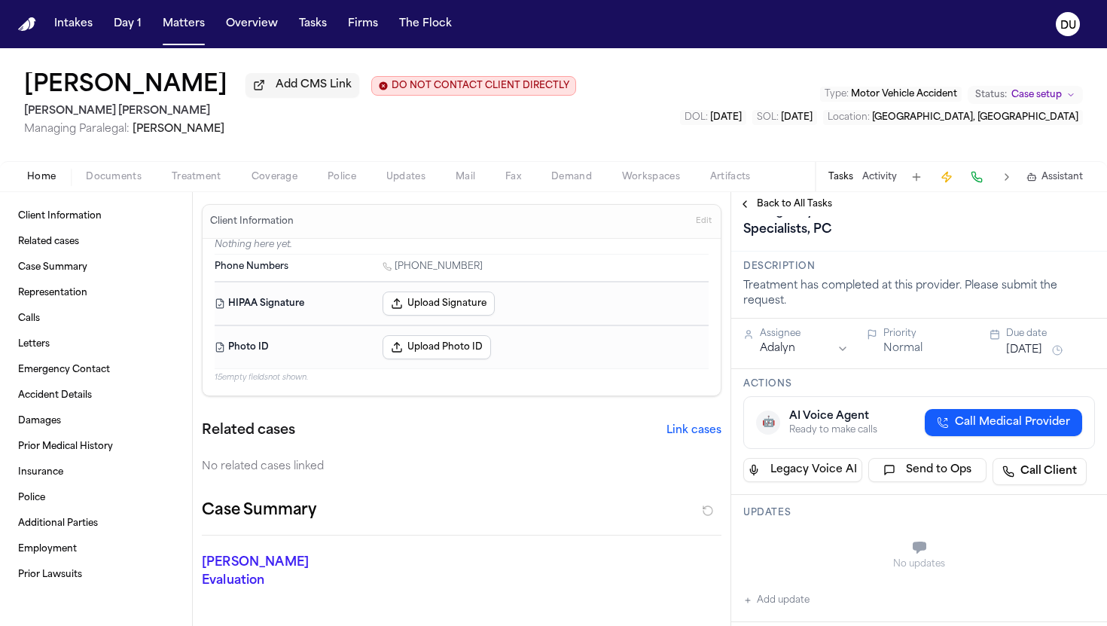
scroll to position [160, 0]
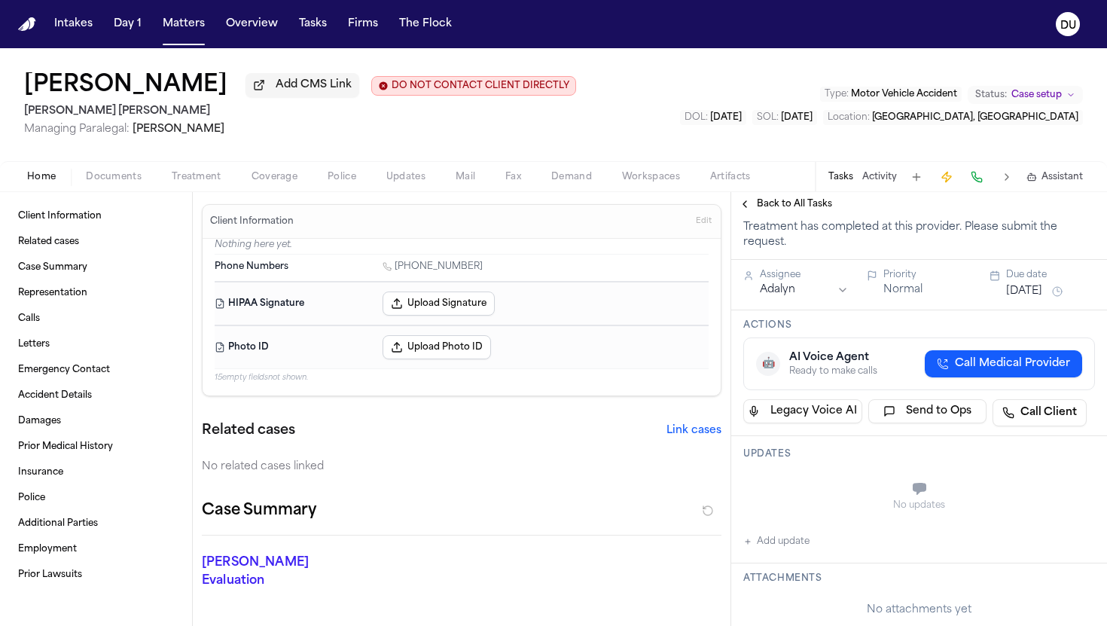
click at [785, 550] on button "Add update" at bounding box center [776, 541] width 66 height 18
click at [807, 505] on textarea "Add your update" at bounding box center [928, 490] width 322 height 30
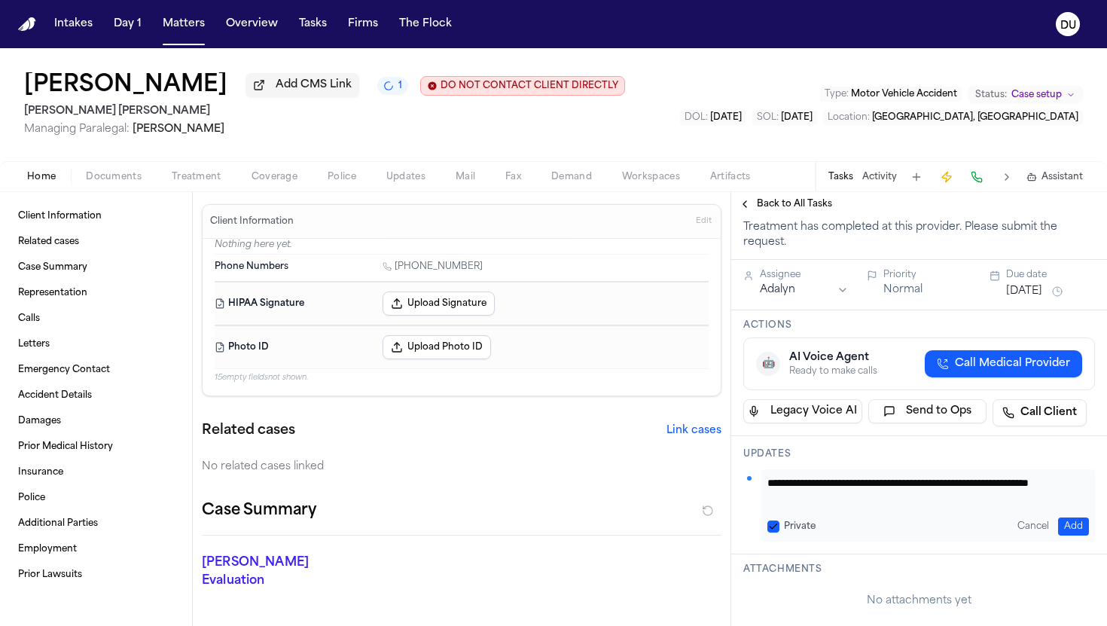
scroll to position [1, 0]
type textarea "**********"
click at [1068, 535] on button "Add" at bounding box center [1073, 526] width 31 height 18
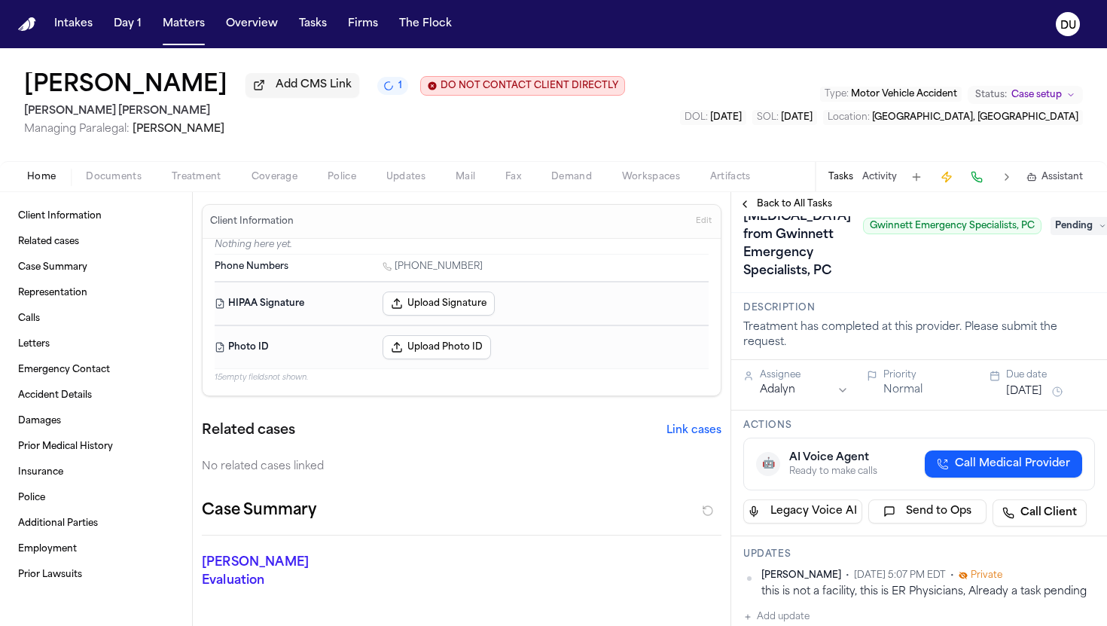
scroll to position [0, 0]
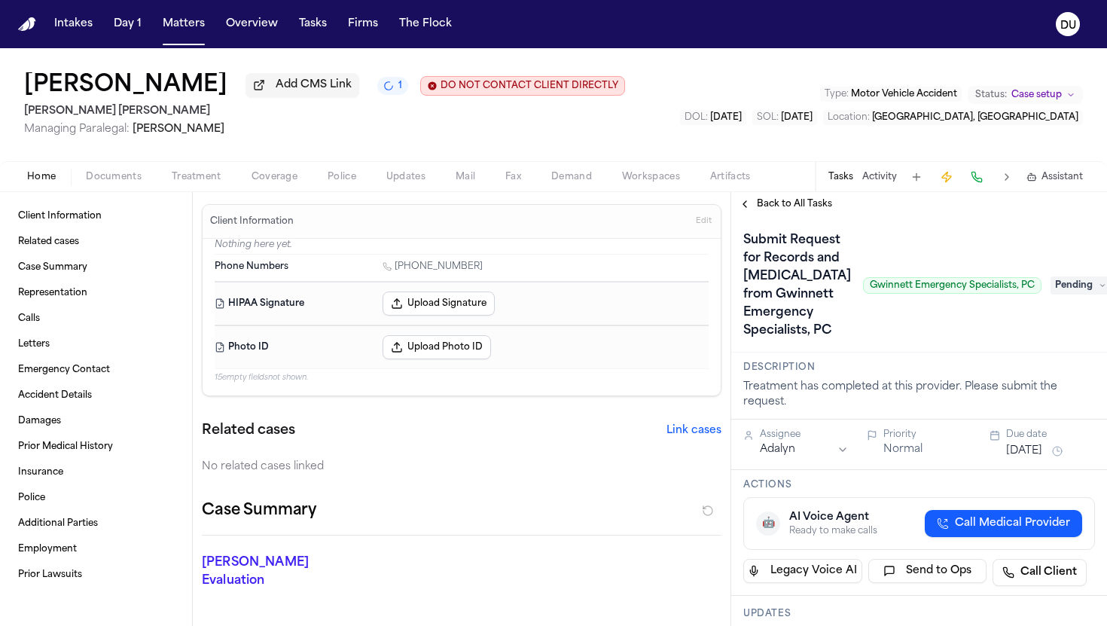
click at [1057, 294] on span "Pending" at bounding box center [1080, 285] width 60 height 18
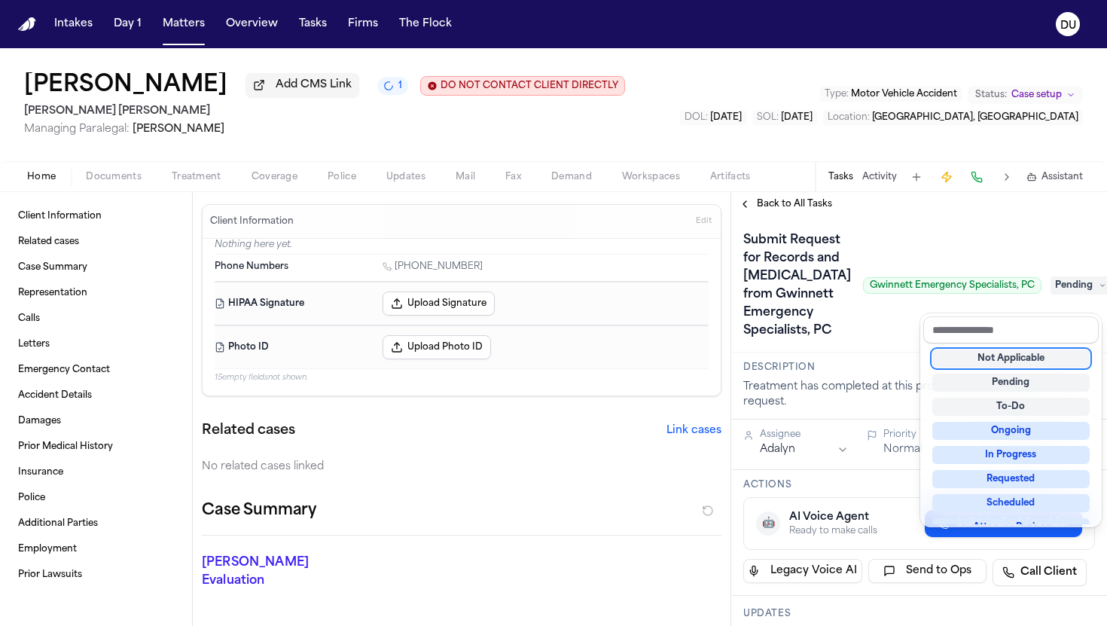
click at [1035, 361] on div "Not Applicable" at bounding box center [1010, 358] width 157 height 18
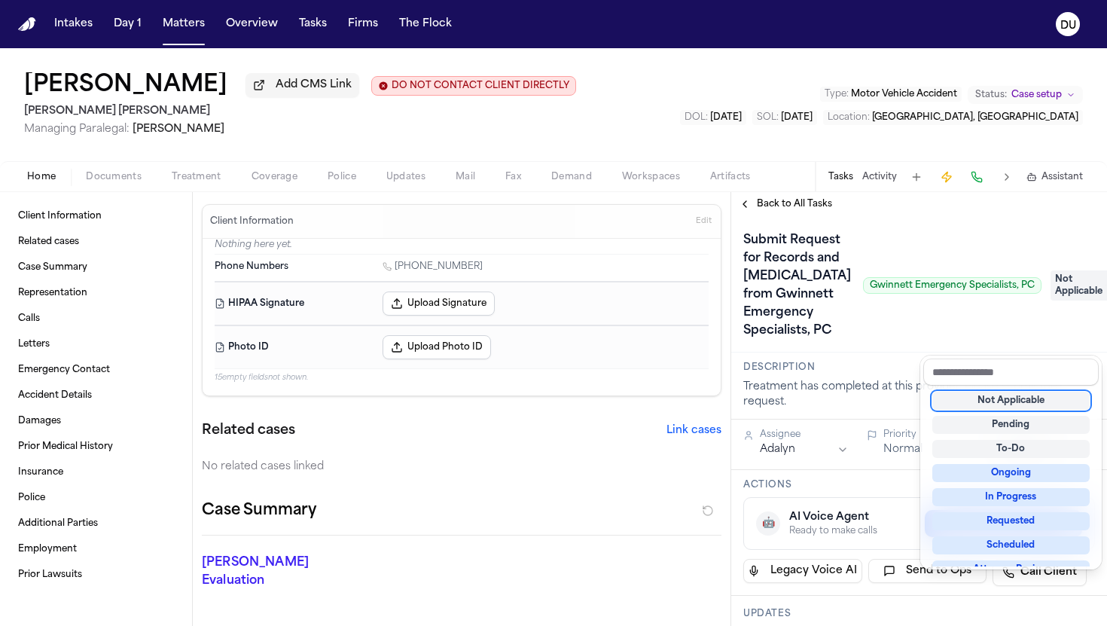
click at [775, 207] on div "**********" at bounding box center [919, 409] width 376 height 434
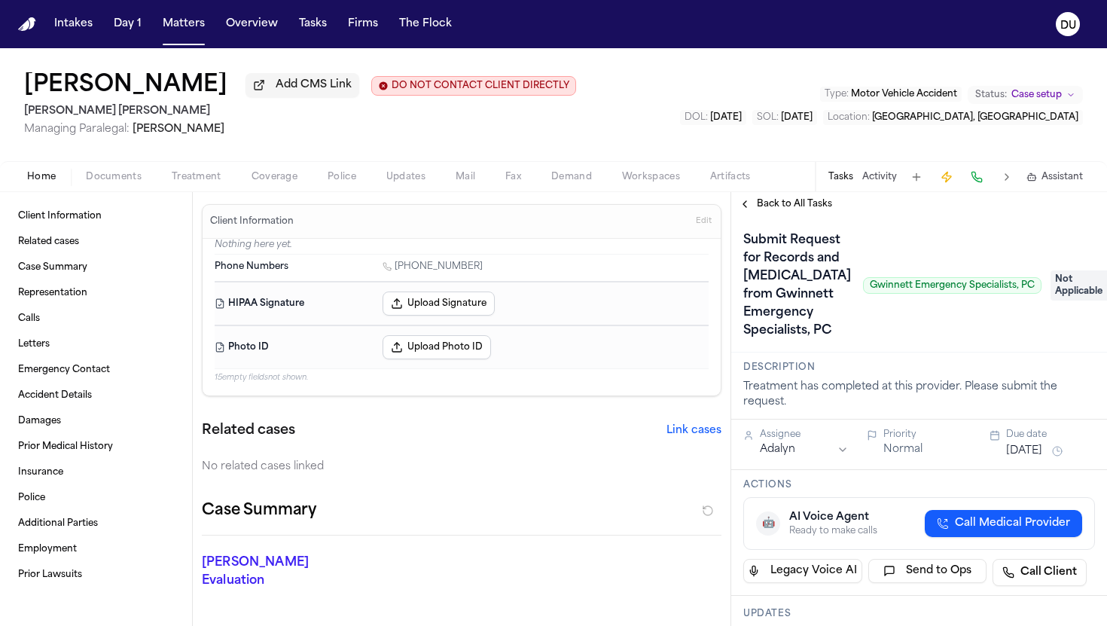
click at [766, 209] on span "Back to All Tasks" at bounding box center [794, 204] width 75 height 12
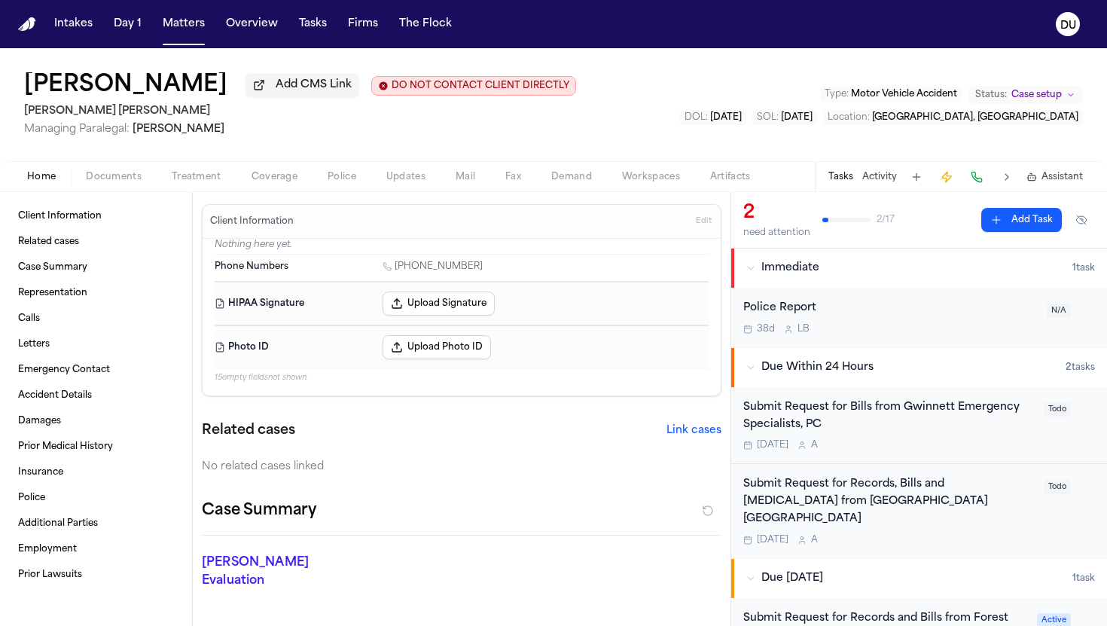
click at [29, 27] on img "Home" at bounding box center [27, 24] width 18 height 14
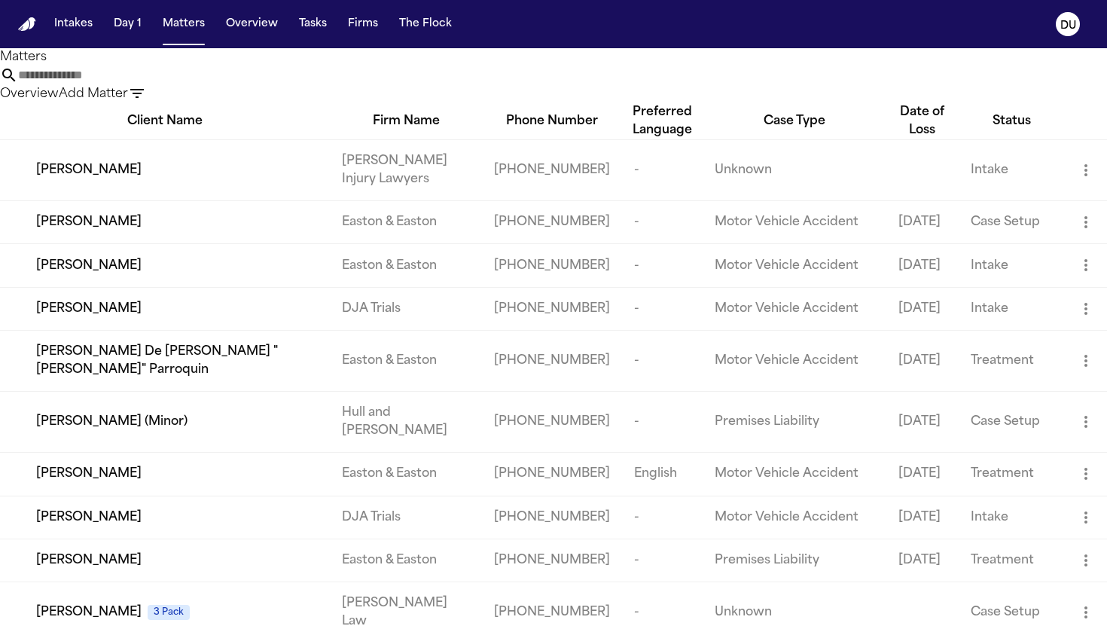
click at [139, 84] on input "text" at bounding box center [78, 75] width 120 height 18
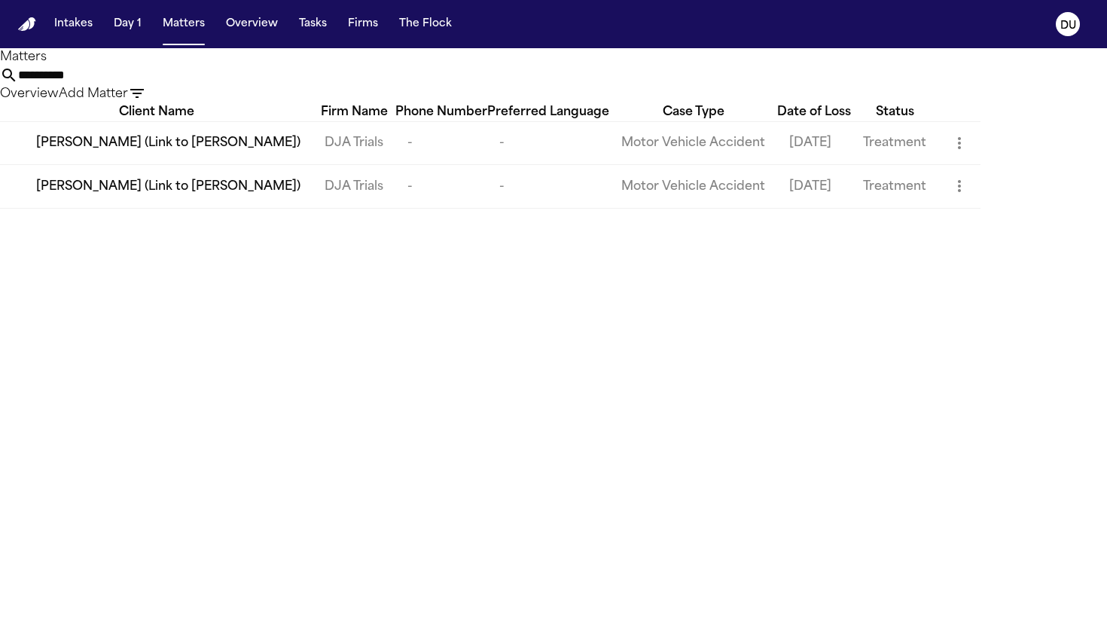
type input "**********"
click at [321, 208] on td "DJA Trials" at bounding box center [353, 186] width 83 height 43
click at [206, 196] on span "[PERSON_NAME] (Link to [PERSON_NAME])" at bounding box center [168, 187] width 264 height 18
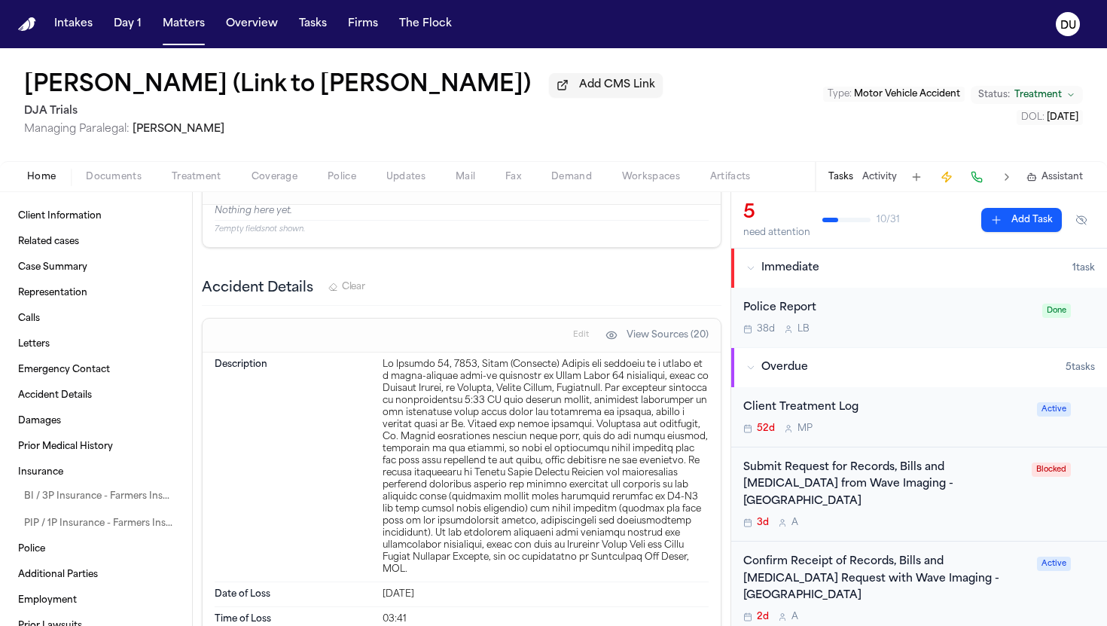
scroll to position [1164, 0]
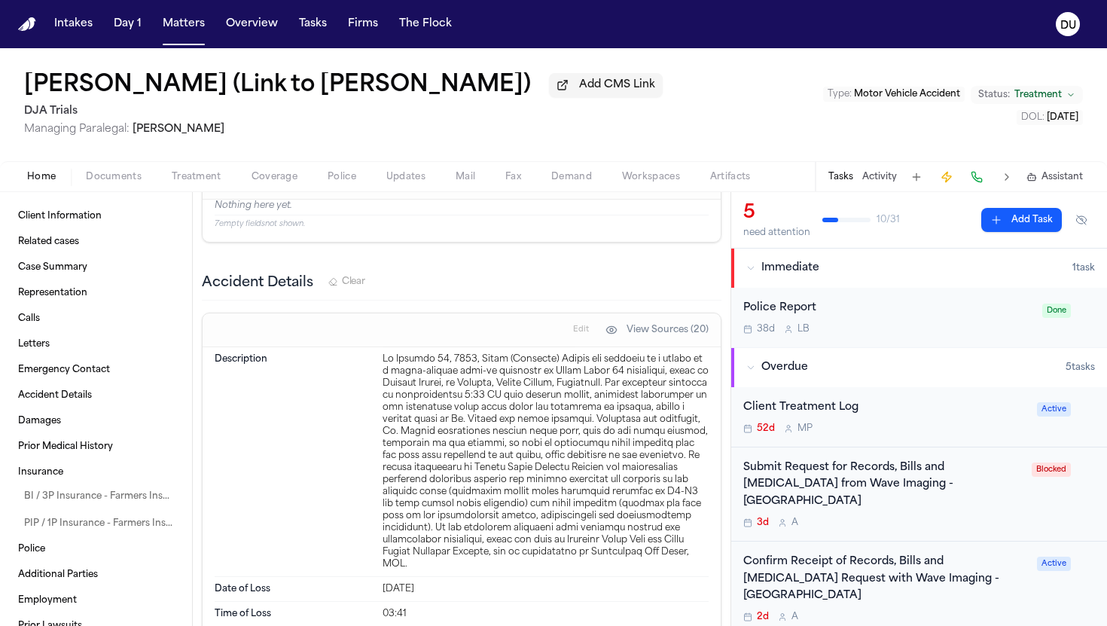
click at [111, 186] on span "button" at bounding box center [114, 185] width 74 height 2
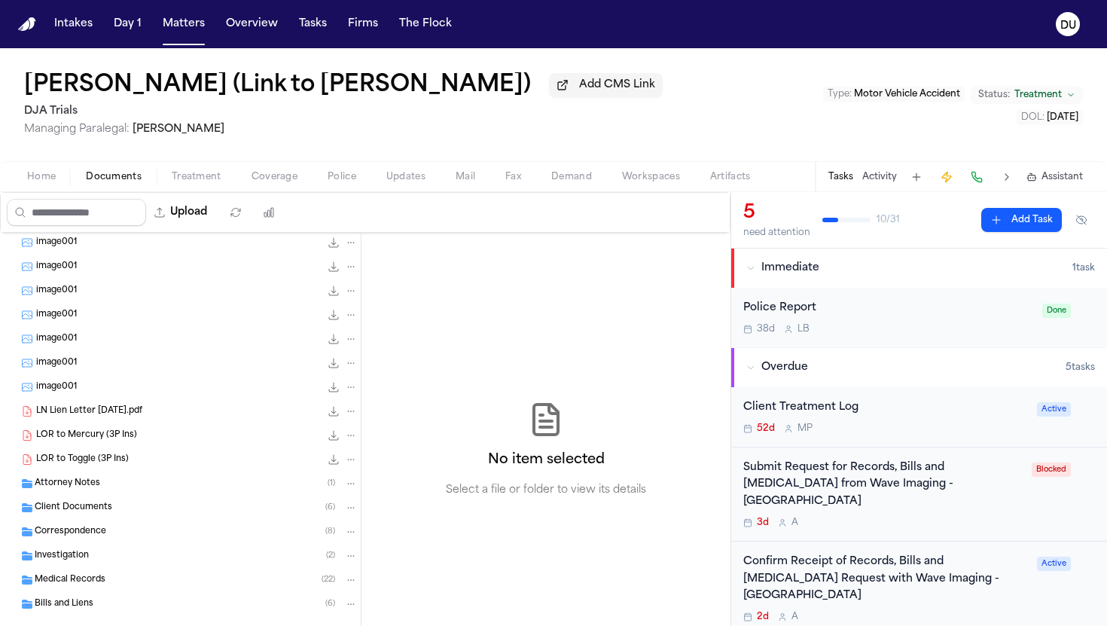
scroll to position [488, 0]
click at [90, 486] on span "Client Documents" at bounding box center [74, 483] width 78 height 13
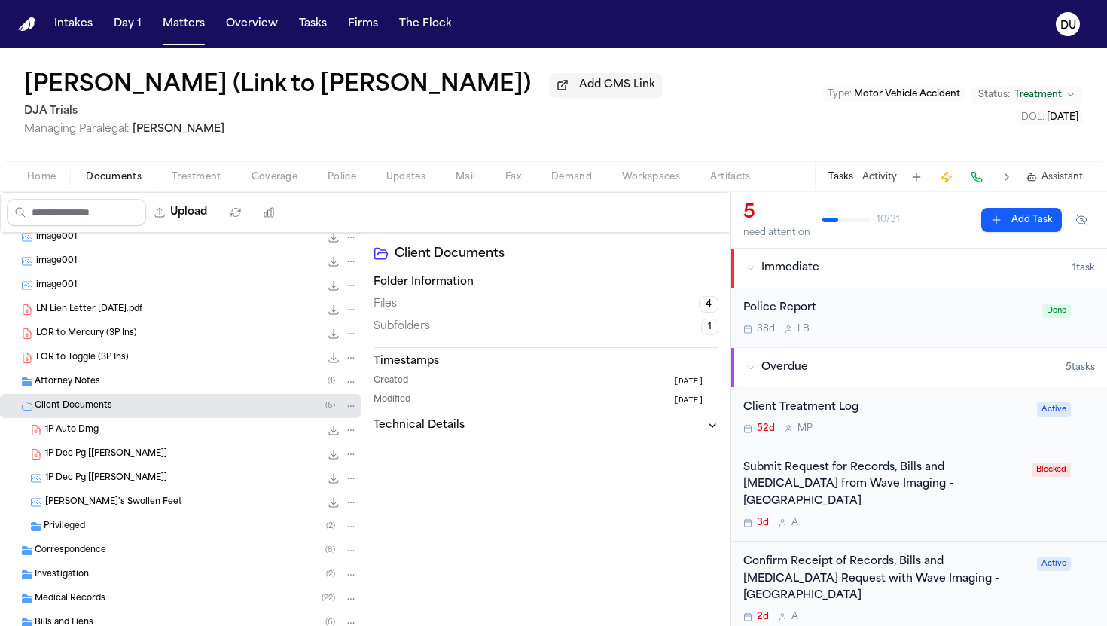
scroll to position [608, 0]
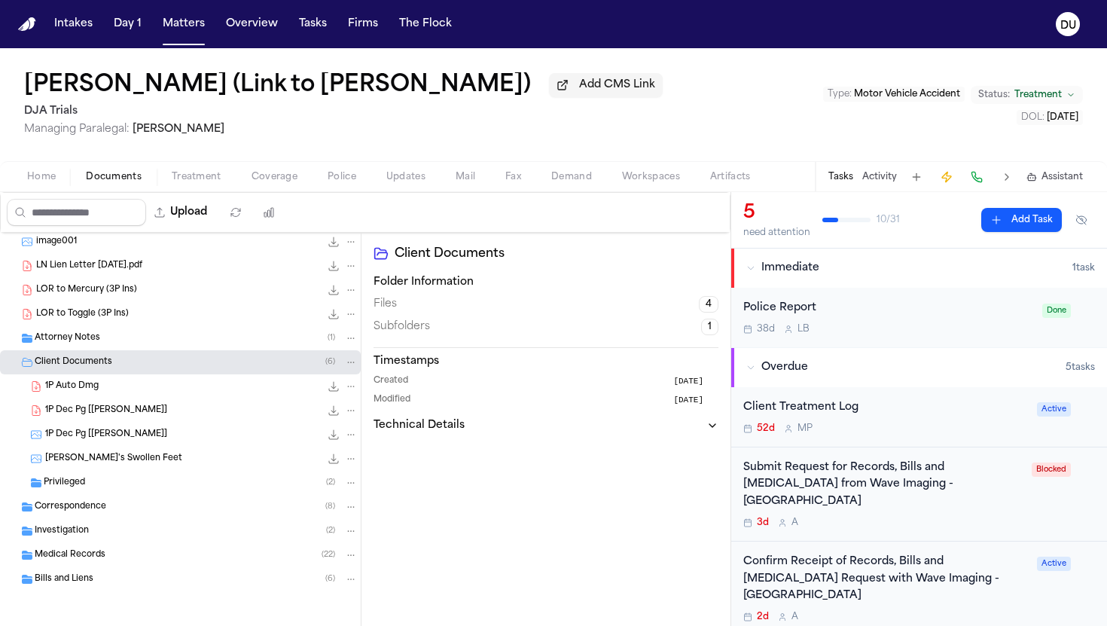
click at [84, 510] on span "Correspondence" at bounding box center [71, 507] width 72 height 13
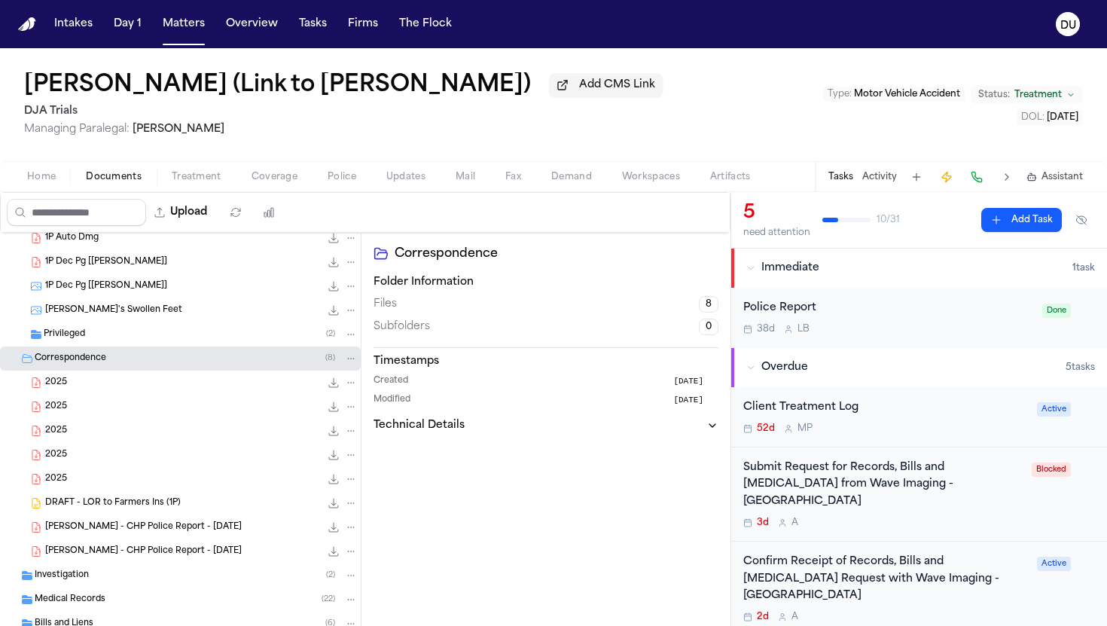
scroll to position [801, 0]
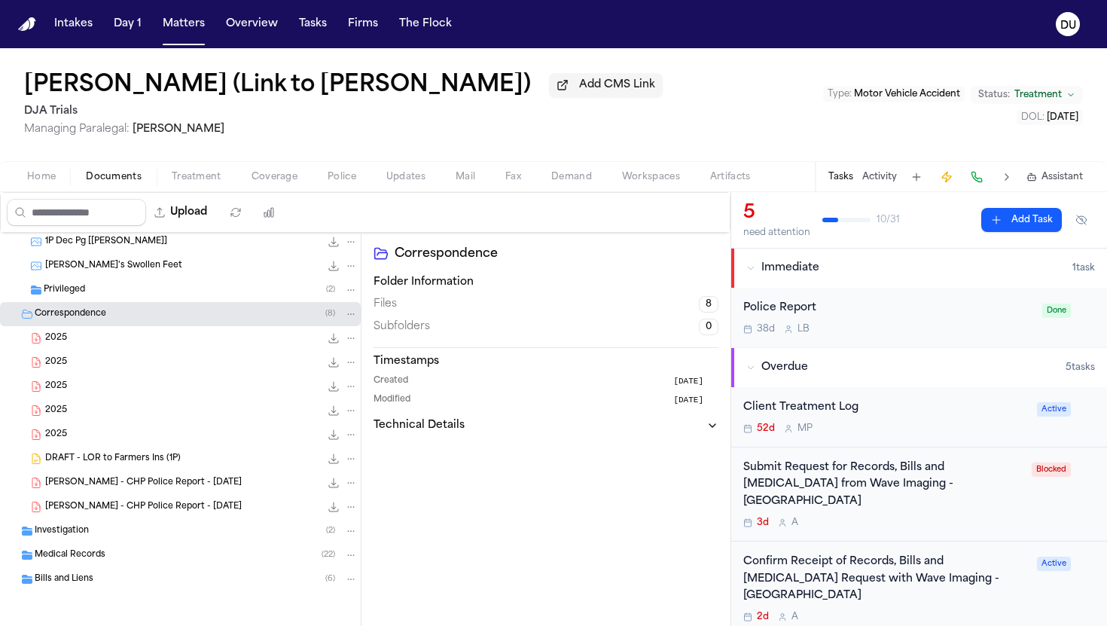
click at [87, 556] on span "Medical Records" at bounding box center [70, 555] width 71 height 13
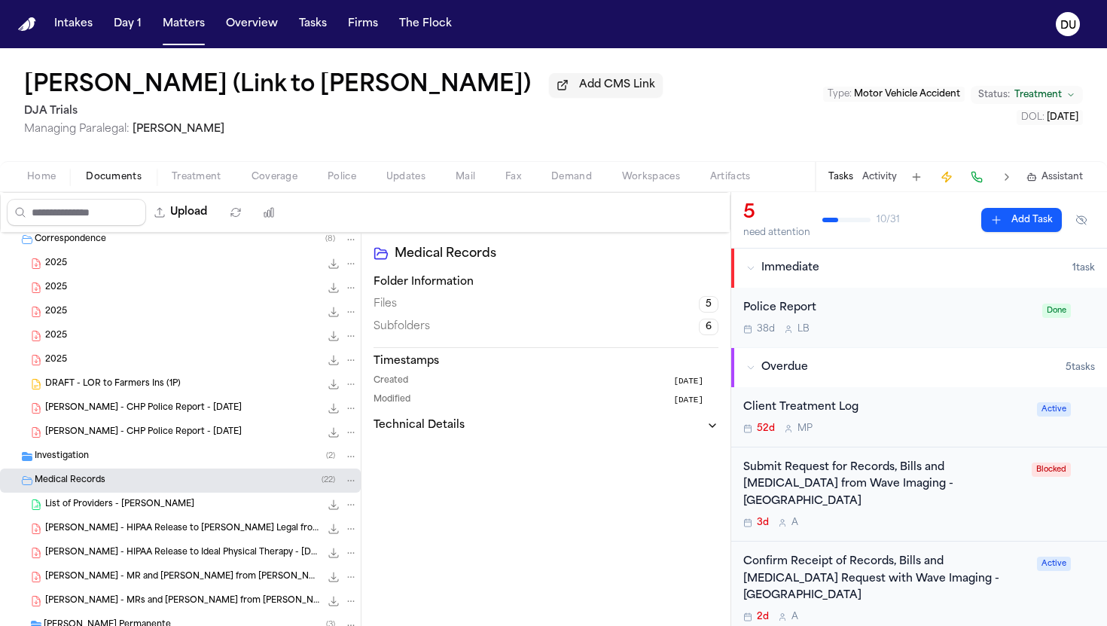
scroll to position [907, 0]
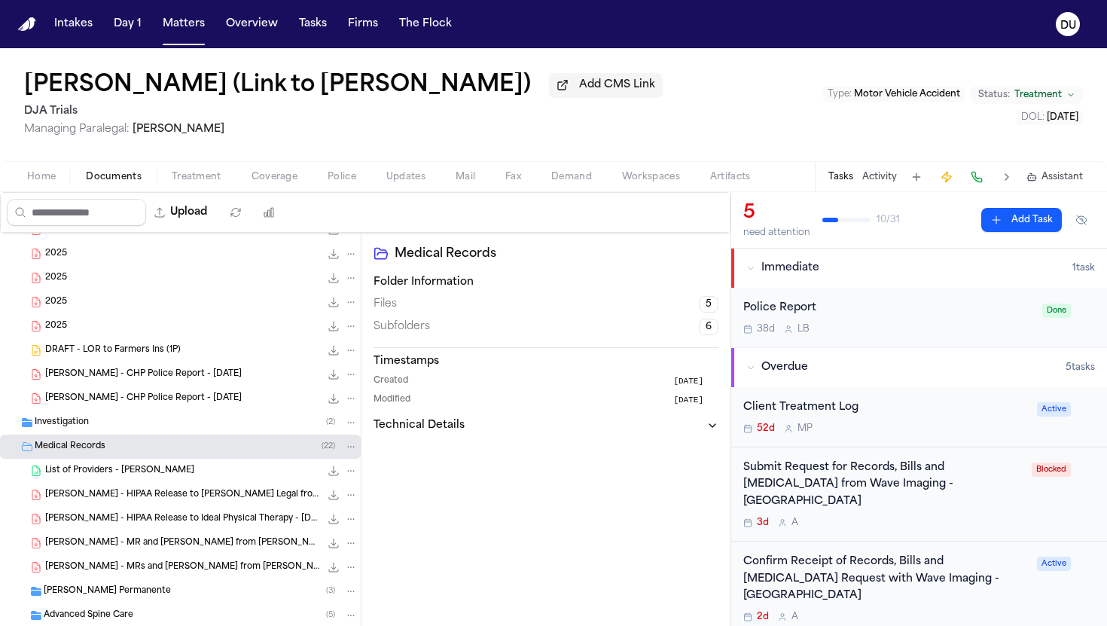
click at [187, 505] on div "[PERSON_NAME] - HIPAA Release to [PERSON_NAME] Legal from Ideal Motion PT - [DA…" at bounding box center [180, 495] width 361 height 24
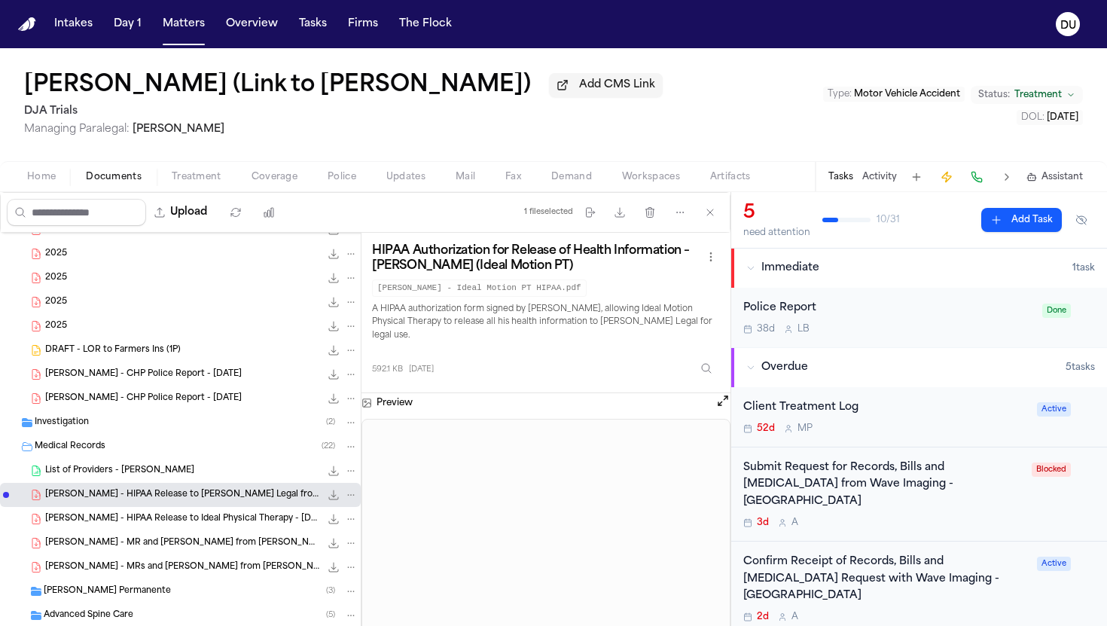
click at [254, 520] on span "[PERSON_NAME] - HIPAA Release to Ideal Physical Therapy - [DATE]" at bounding box center [182, 519] width 275 height 13
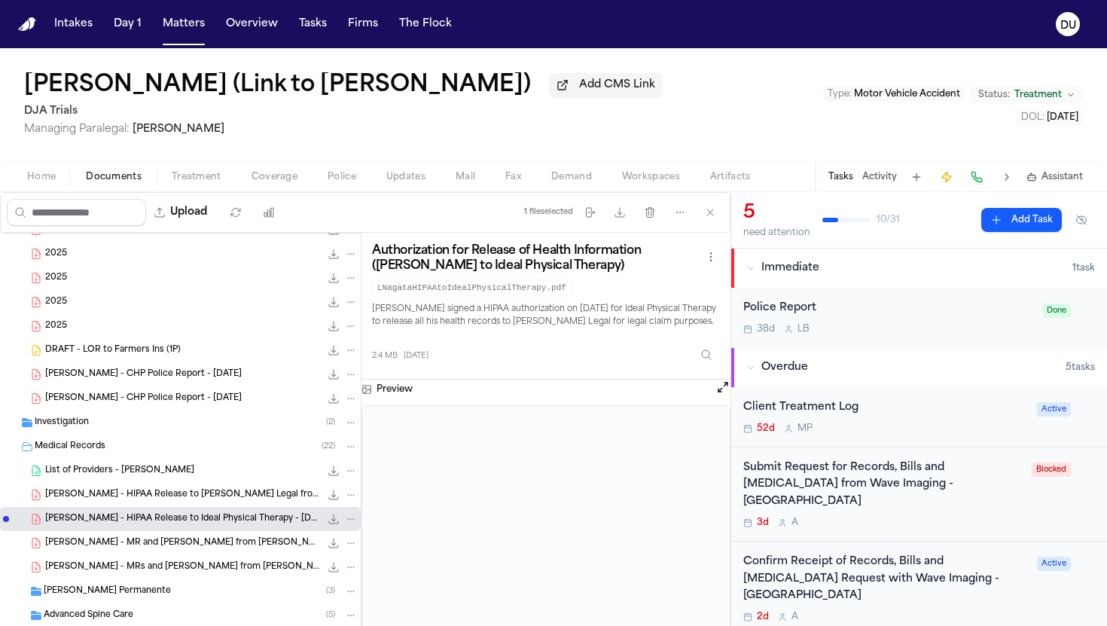
click at [209, 550] on span "[PERSON_NAME] - MR and [PERSON_NAME] from [PERSON_NAME] Permanente - [DATE] to …" at bounding box center [182, 543] width 275 height 13
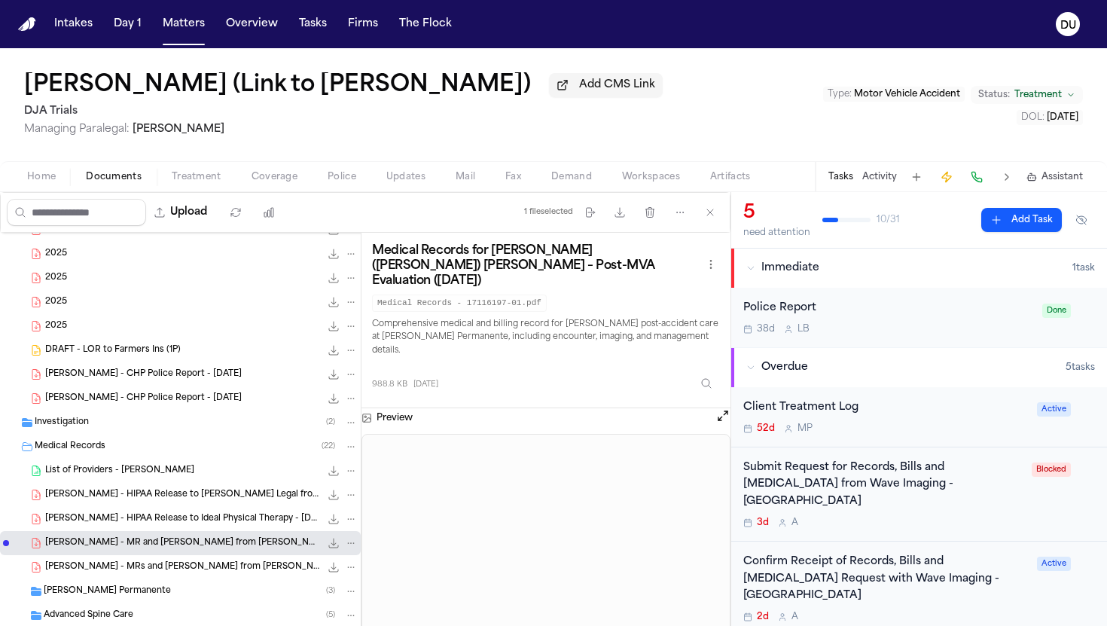
click at [192, 523] on span "[PERSON_NAME] - HIPAA Release to Ideal Physical Therapy - [DATE]" at bounding box center [182, 519] width 275 height 13
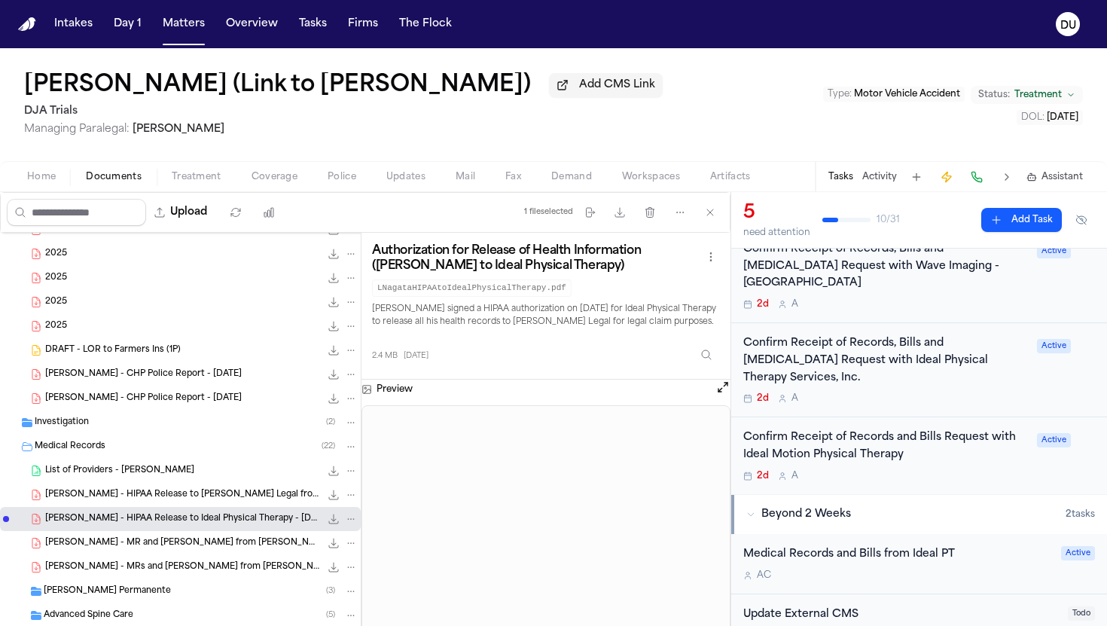
scroll to position [313, 0]
click at [222, 505] on div "[PERSON_NAME] - HIPAA Release to [PERSON_NAME] Legal from Ideal Motion PT - [DA…" at bounding box center [180, 495] width 361 height 24
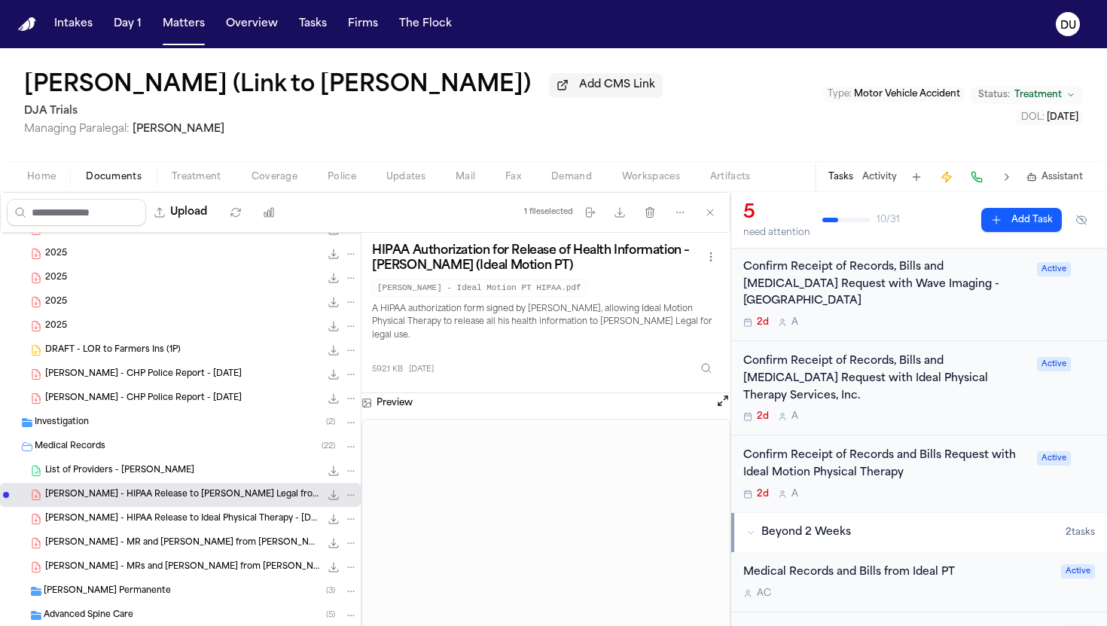
scroll to position [278, 0]
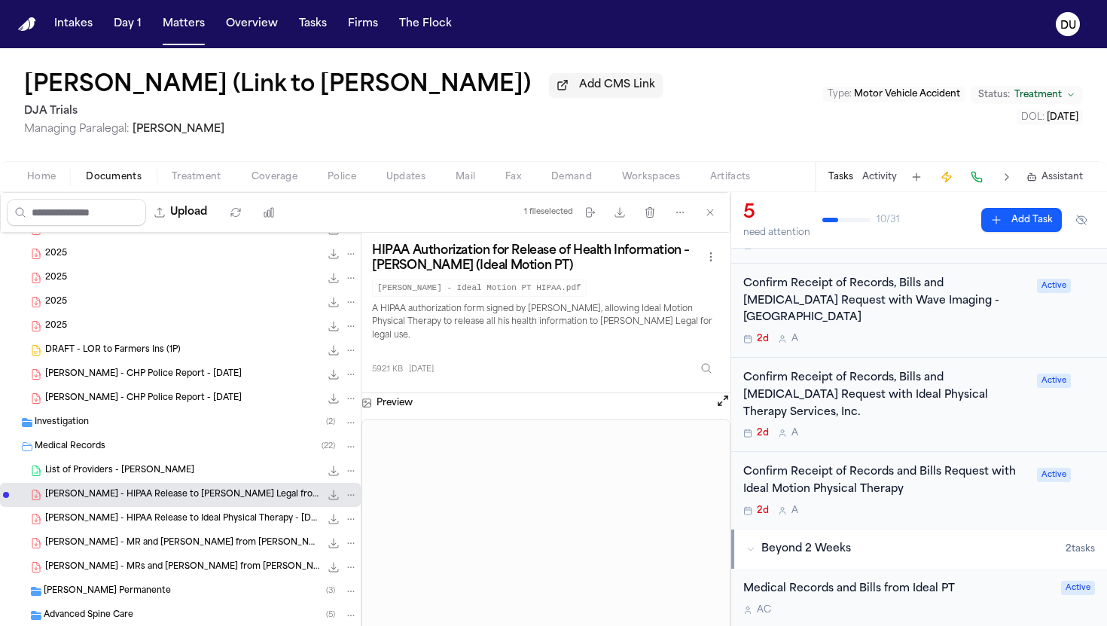
click at [867, 504] on div "2d A" at bounding box center [885, 510] width 285 height 12
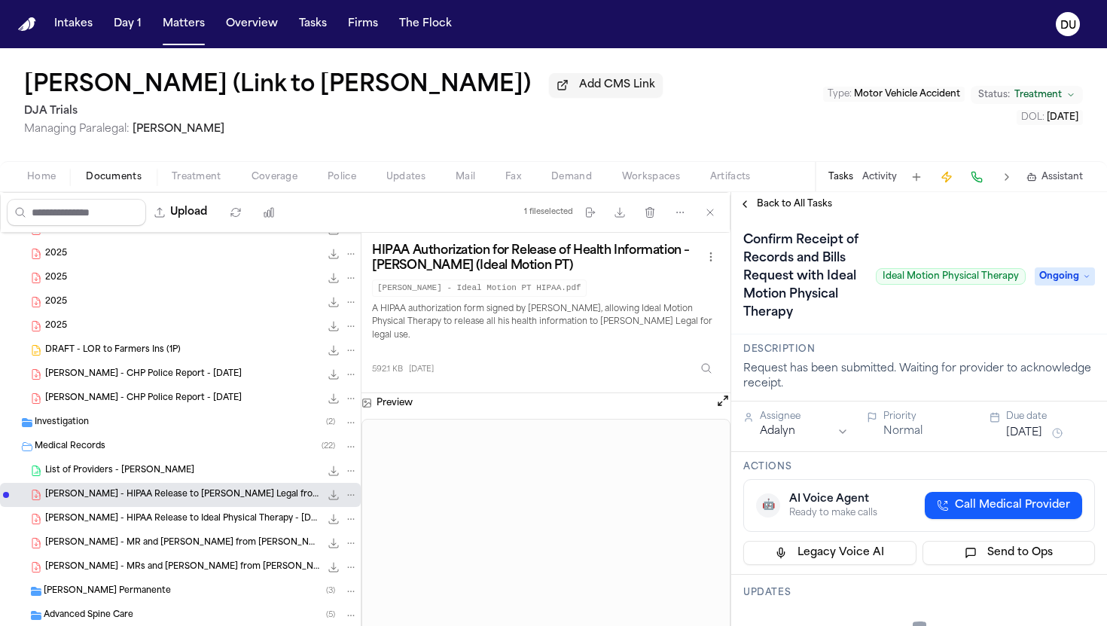
click at [792, 210] on span "Back to All Tasks" at bounding box center [794, 204] width 75 height 12
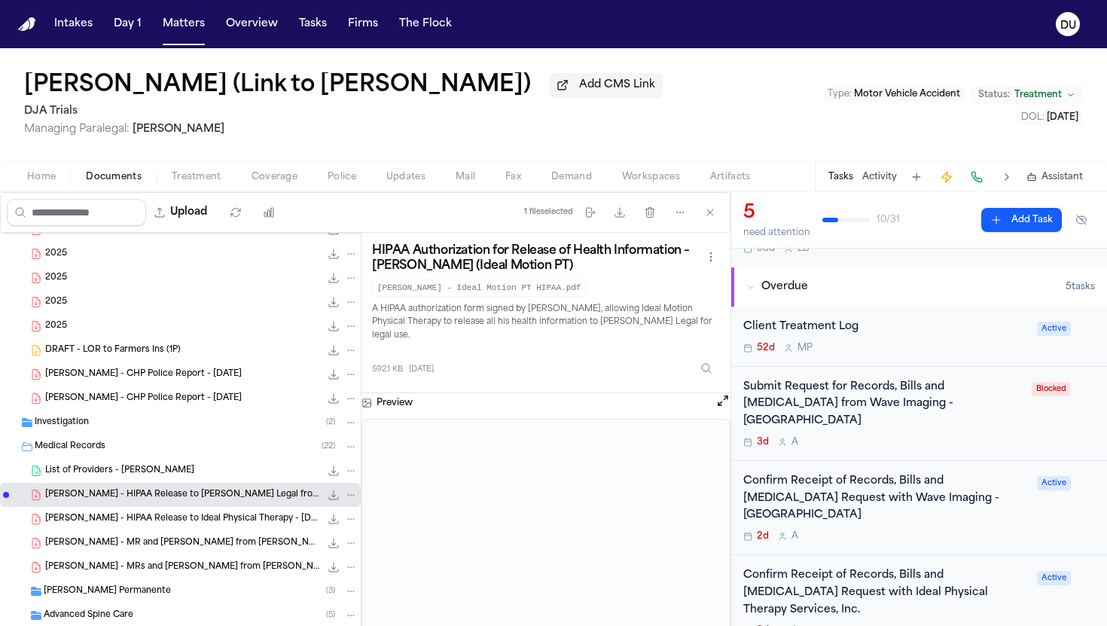
scroll to position [85, 0]
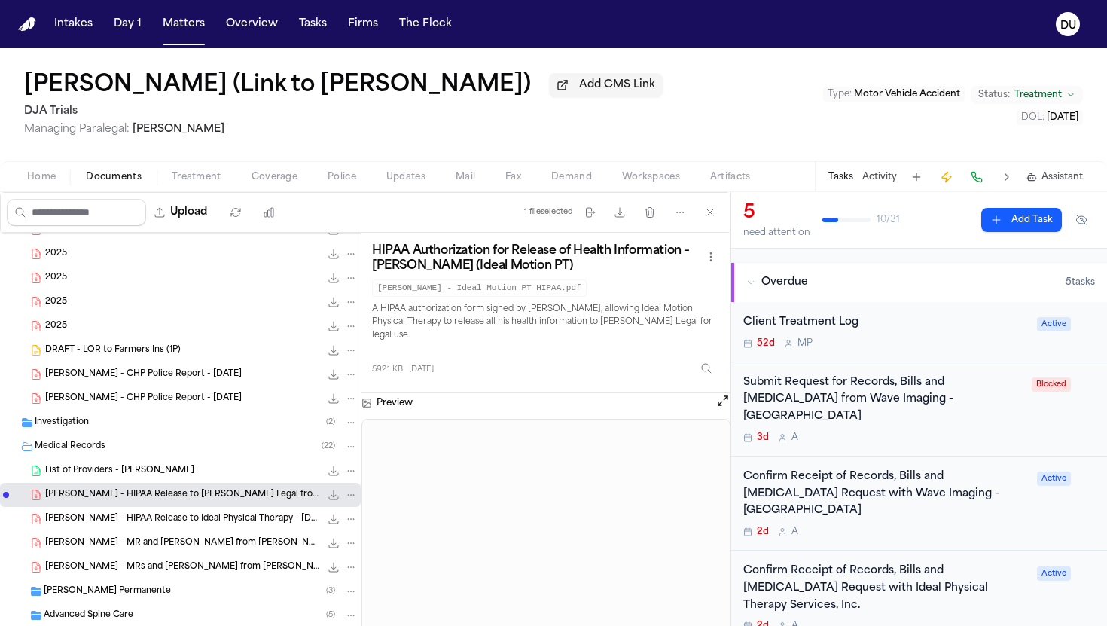
click at [885, 470] on div "Confirm Receipt of Records, Bills and [MEDICAL_DATA] Request with Wave Imaging …" at bounding box center [885, 493] width 285 height 51
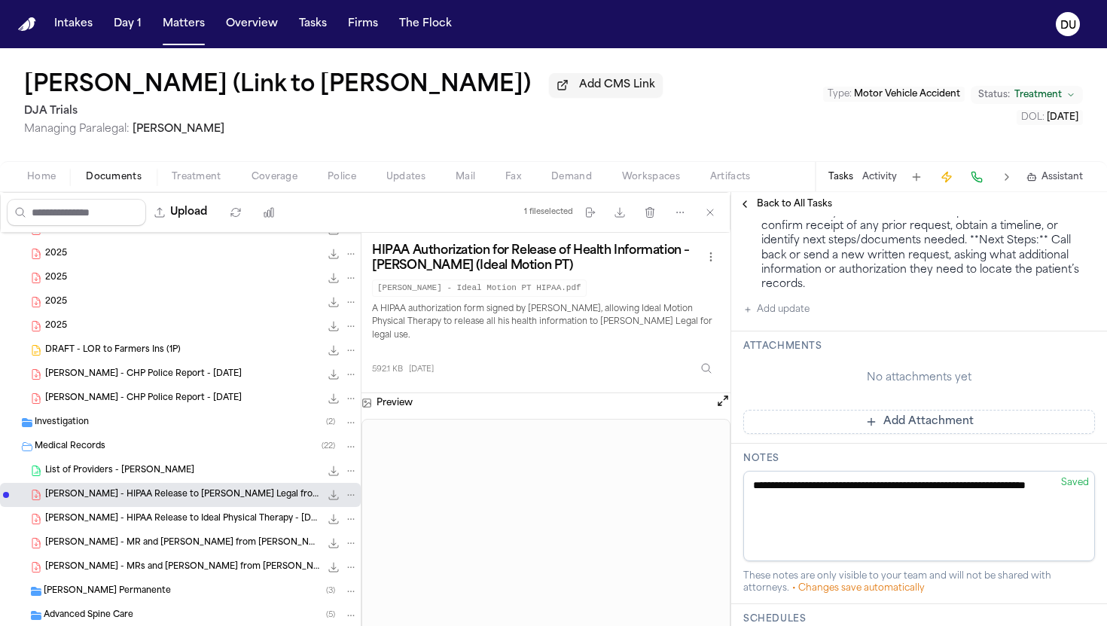
scroll to position [1066, 0]
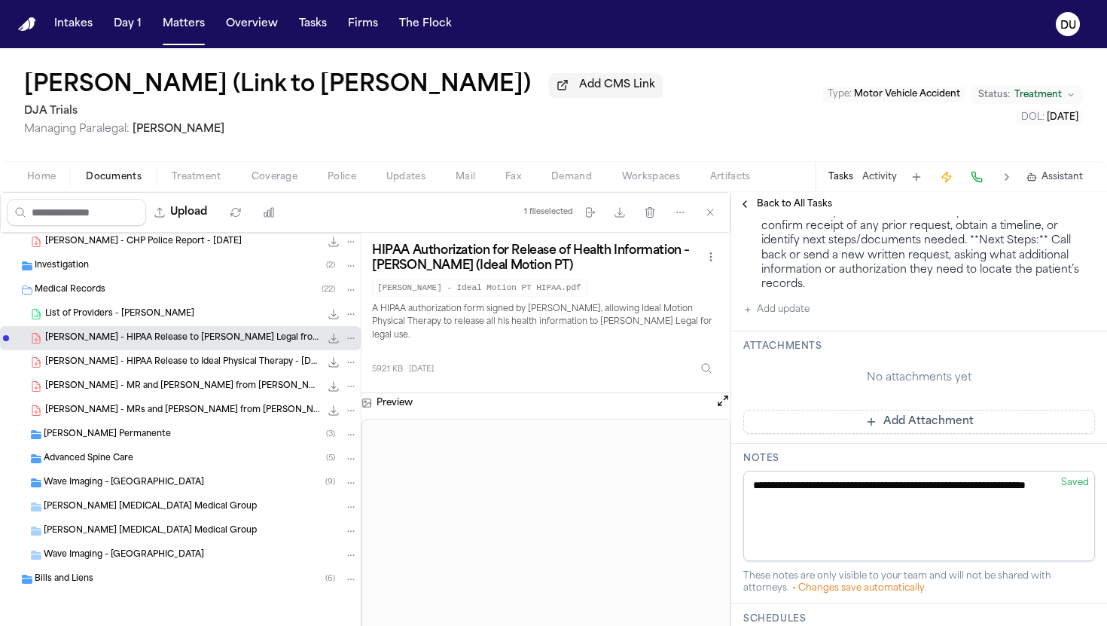
click at [123, 552] on span "Wave Imaging – [GEOGRAPHIC_DATA]" at bounding box center [124, 555] width 160 height 13
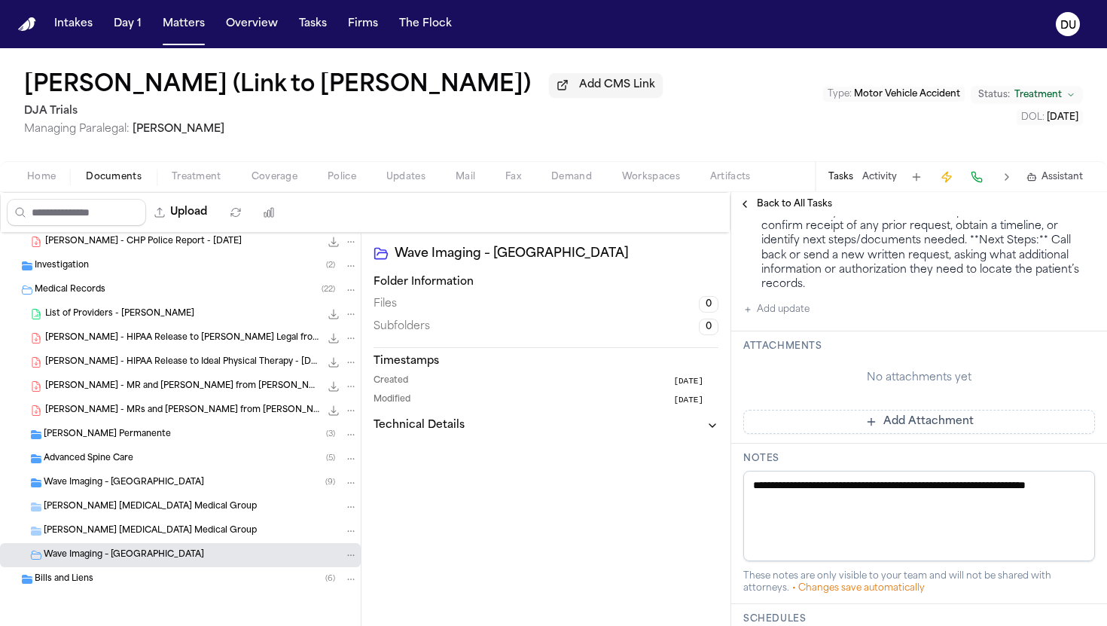
click at [110, 480] on span "Wave Imaging – [GEOGRAPHIC_DATA]" at bounding box center [124, 483] width 160 height 13
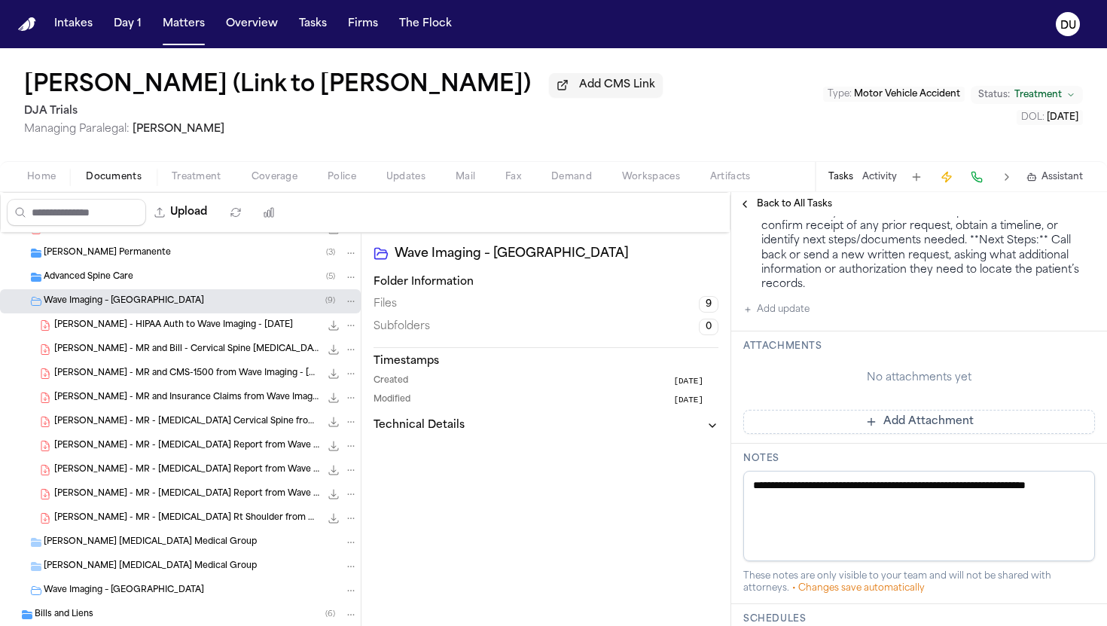
scroll to position [1246, 0]
